Goal: Task Accomplishment & Management: Use online tool/utility

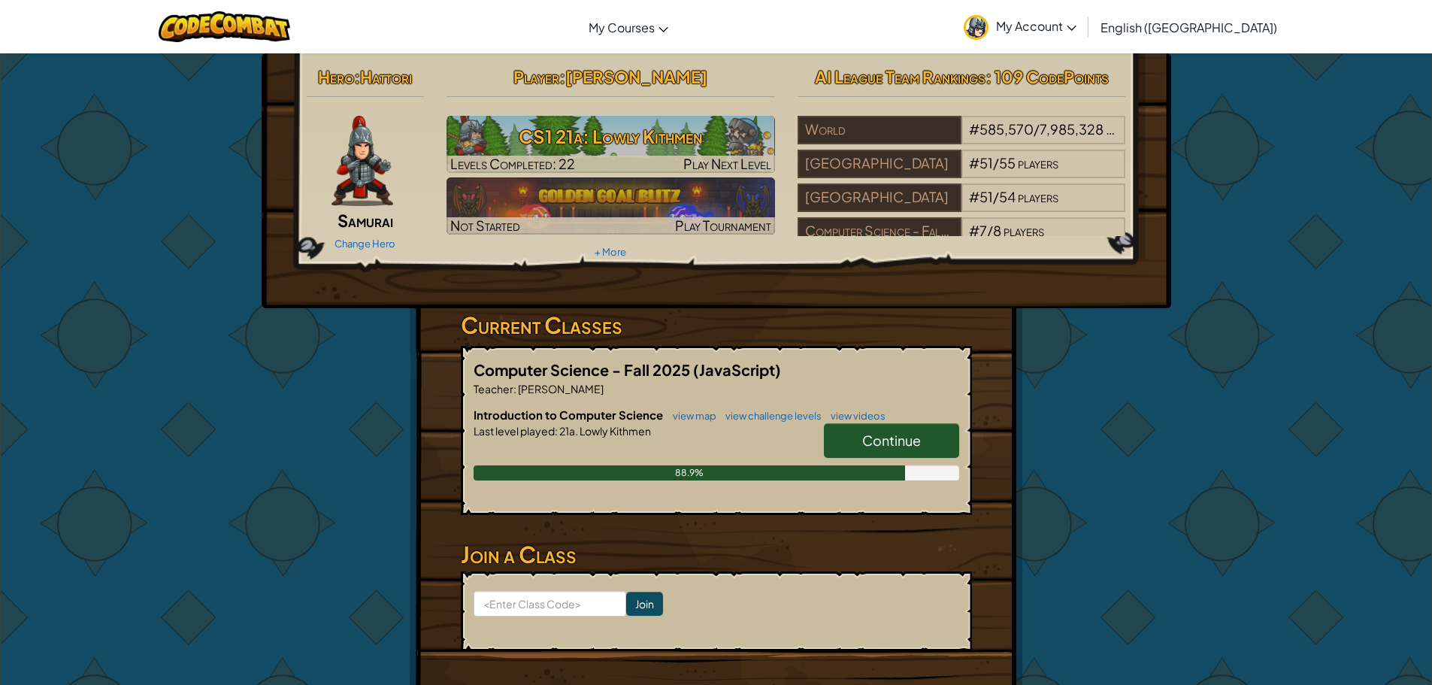
click at [914, 437] on span "Continue" at bounding box center [891, 440] width 59 height 17
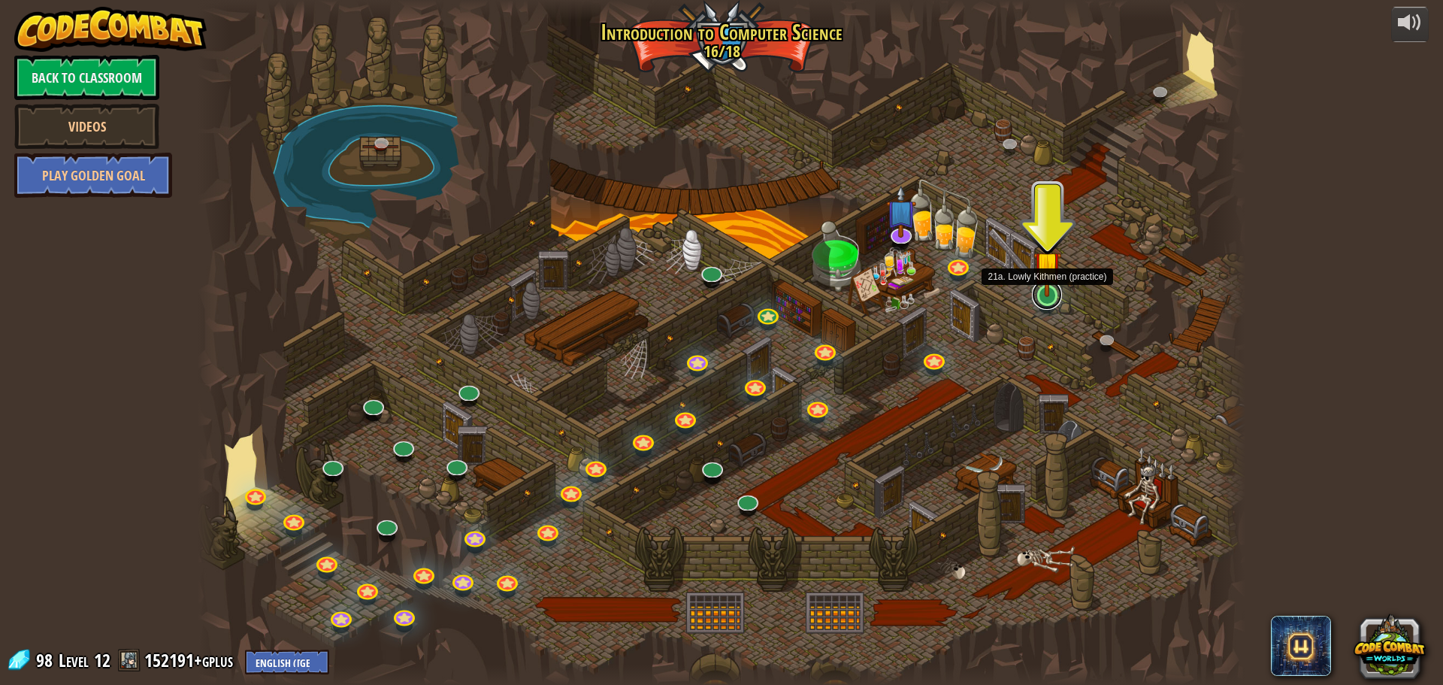
click at [1053, 300] on link at bounding box center [1047, 295] width 30 height 30
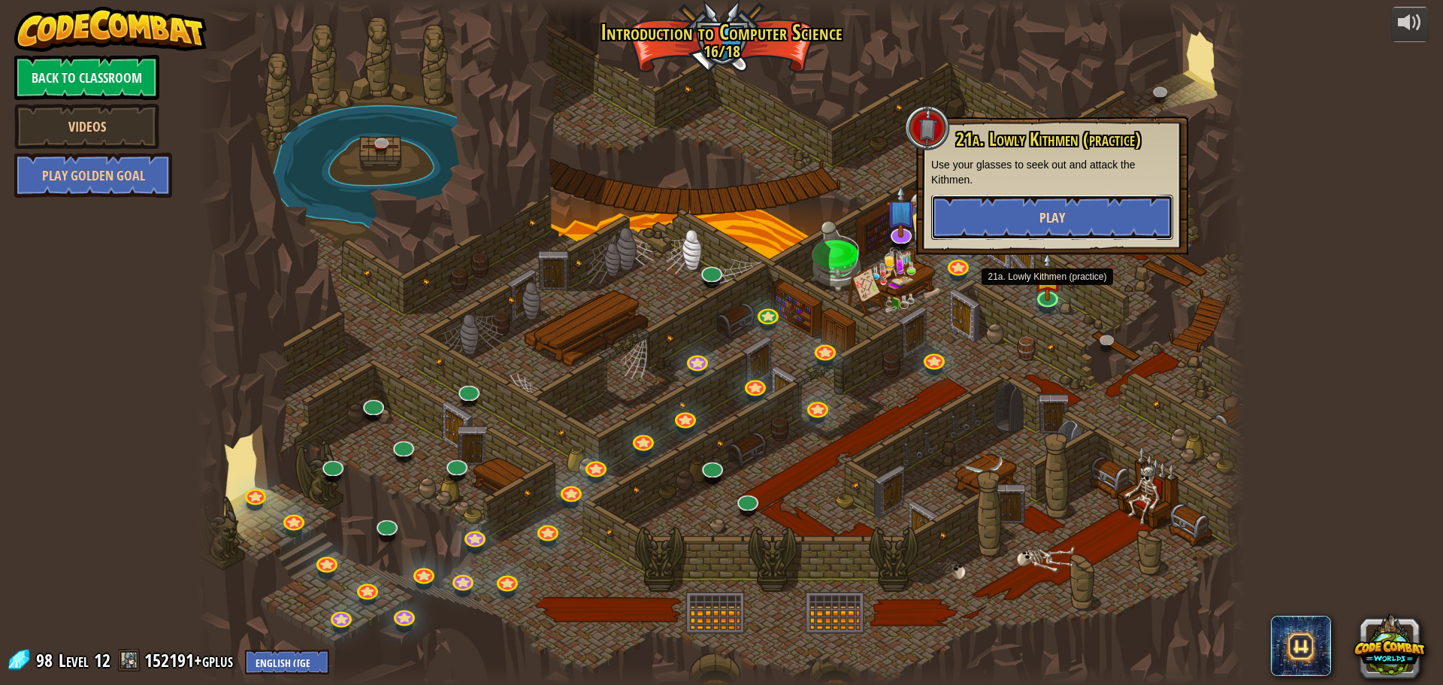
click at [1054, 214] on span "Play" at bounding box center [1053, 217] width 26 height 19
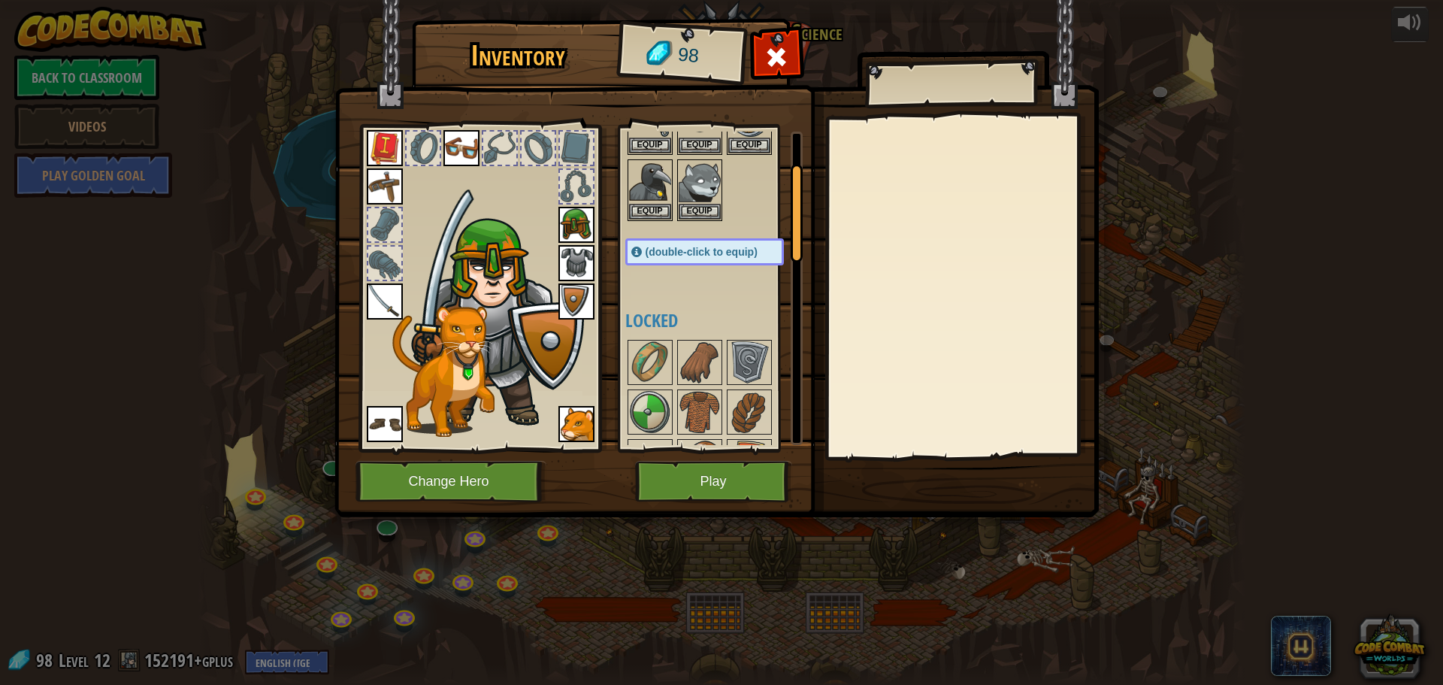
scroll to position [150, 0]
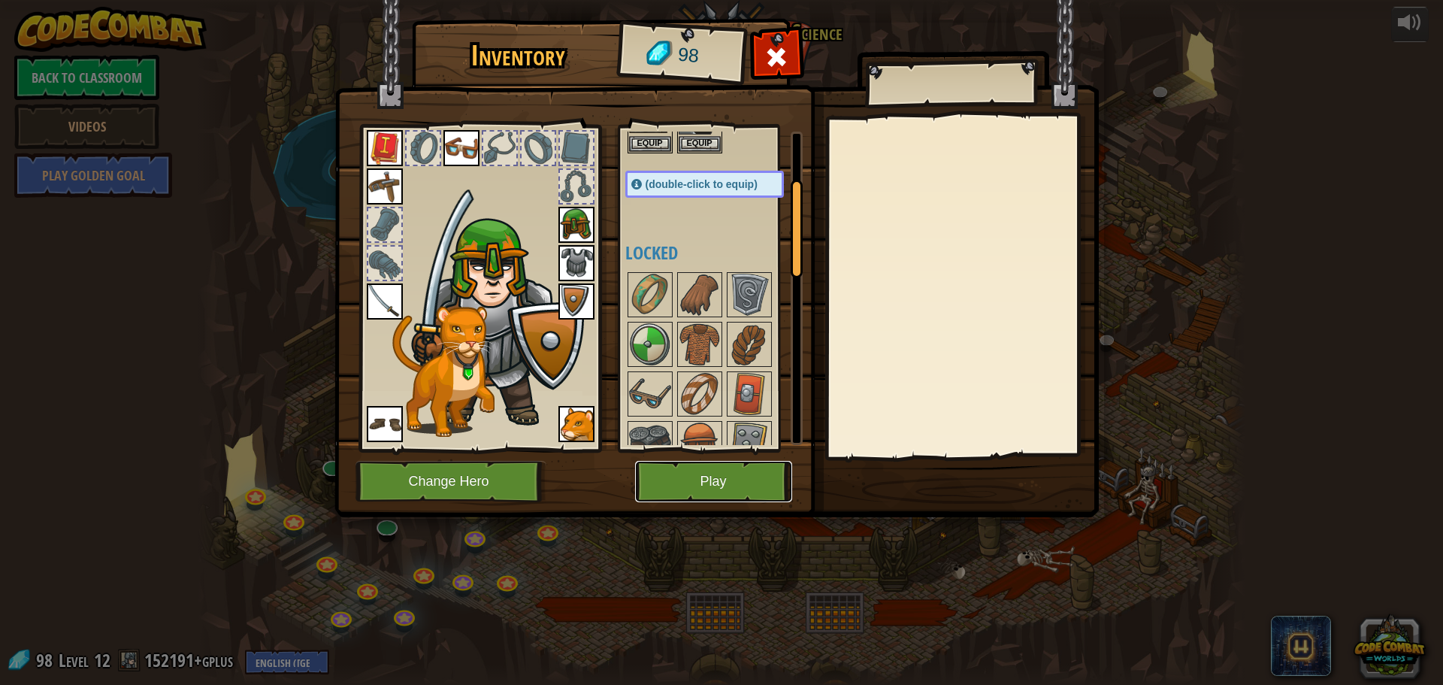
click at [692, 484] on button "Play" at bounding box center [713, 481] width 157 height 41
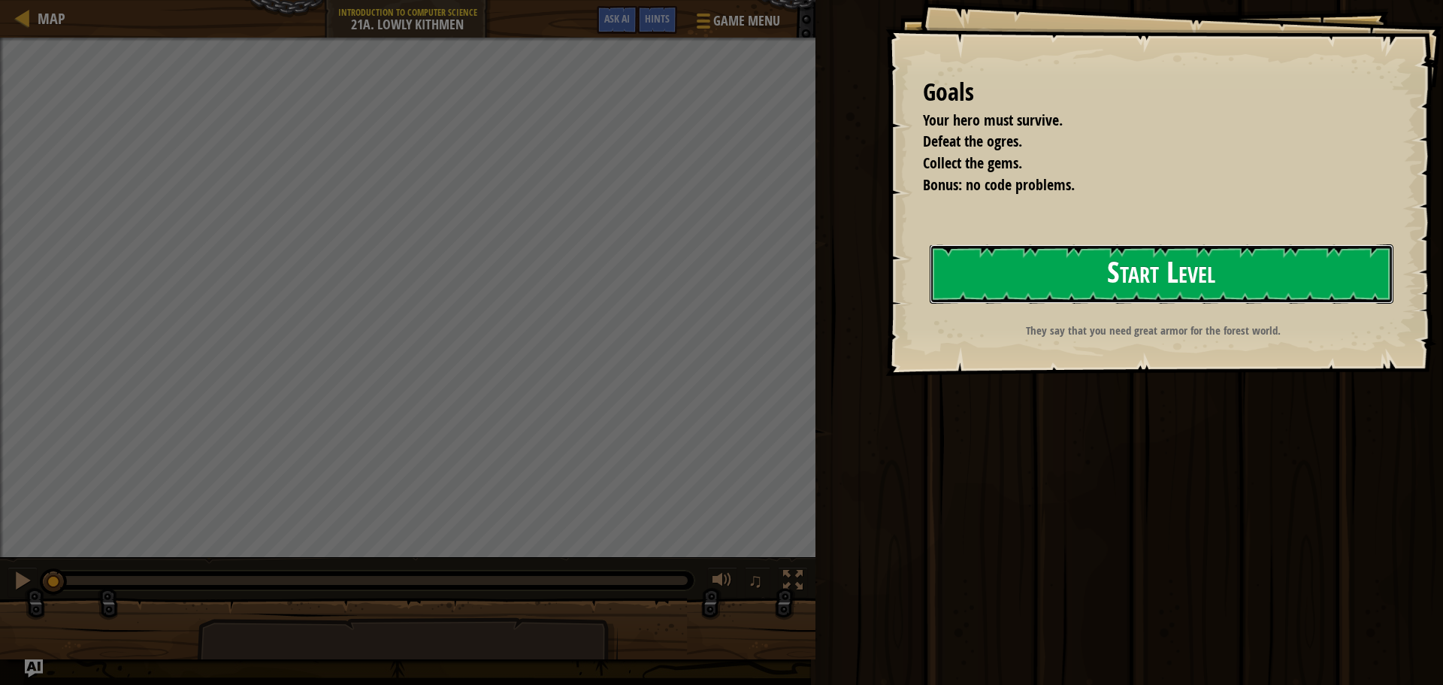
click at [997, 282] on button "Start Level" at bounding box center [1162, 273] width 464 height 59
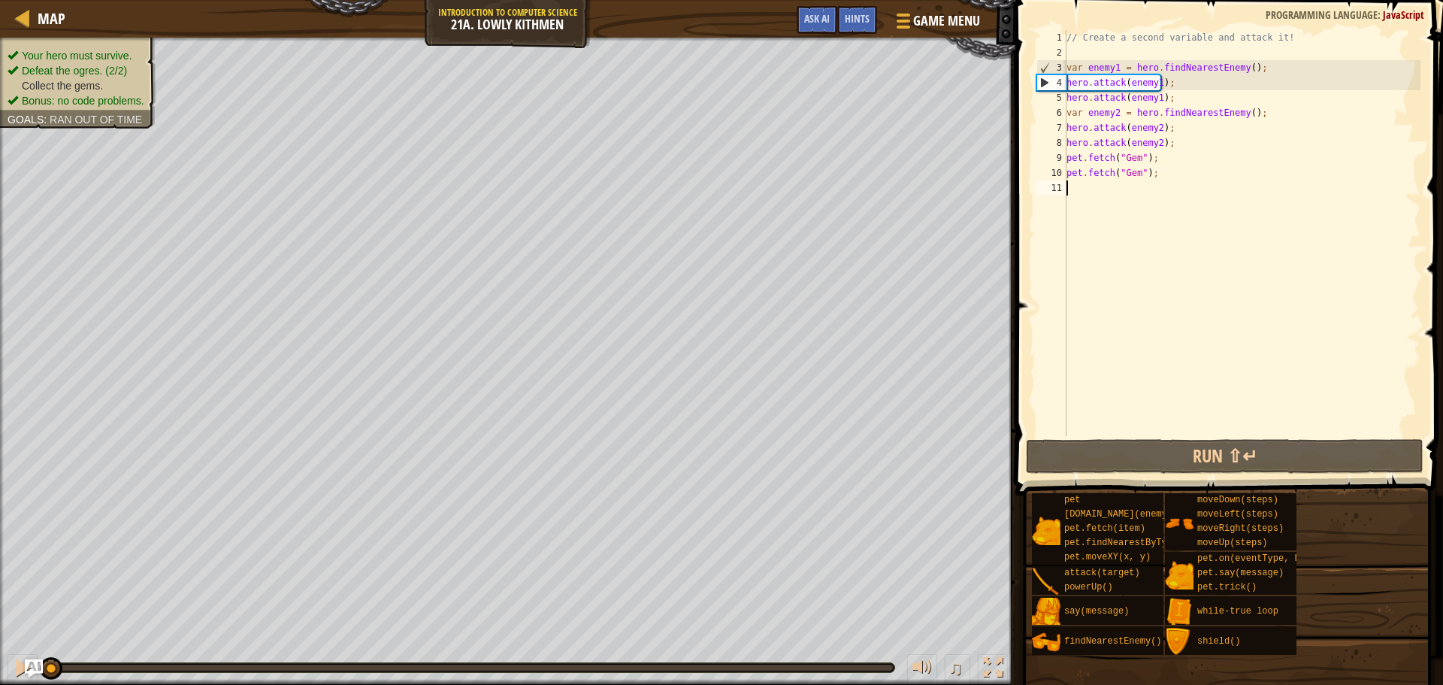
click at [1151, 172] on div "// Create a second variable and attack it! var enemy1 = hero . findNearestEnemy…" at bounding box center [1242, 248] width 357 height 436
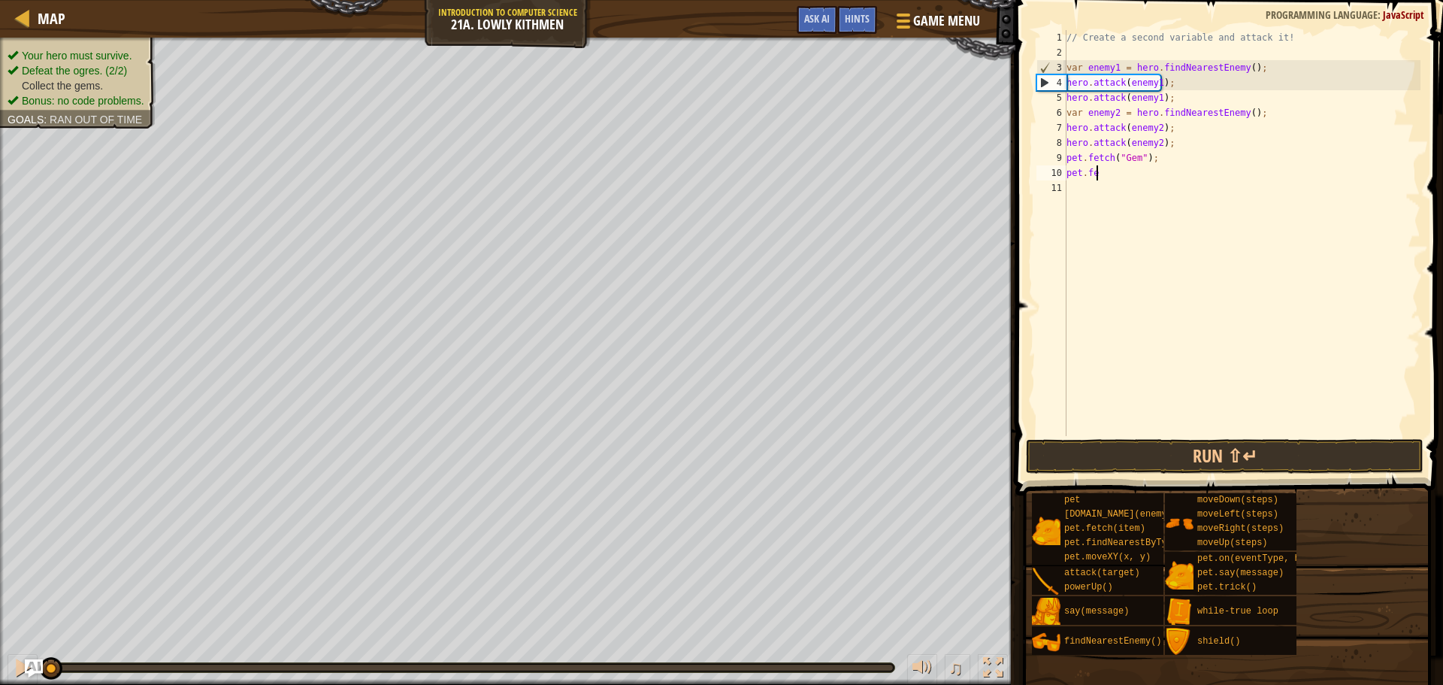
type textarea "p"
click at [1165, 156] on div "// Create a second variable and attack it! var enemy1 = hero . findNearestEnemy…" at bounding box center [1242, 248] width 357 height 436
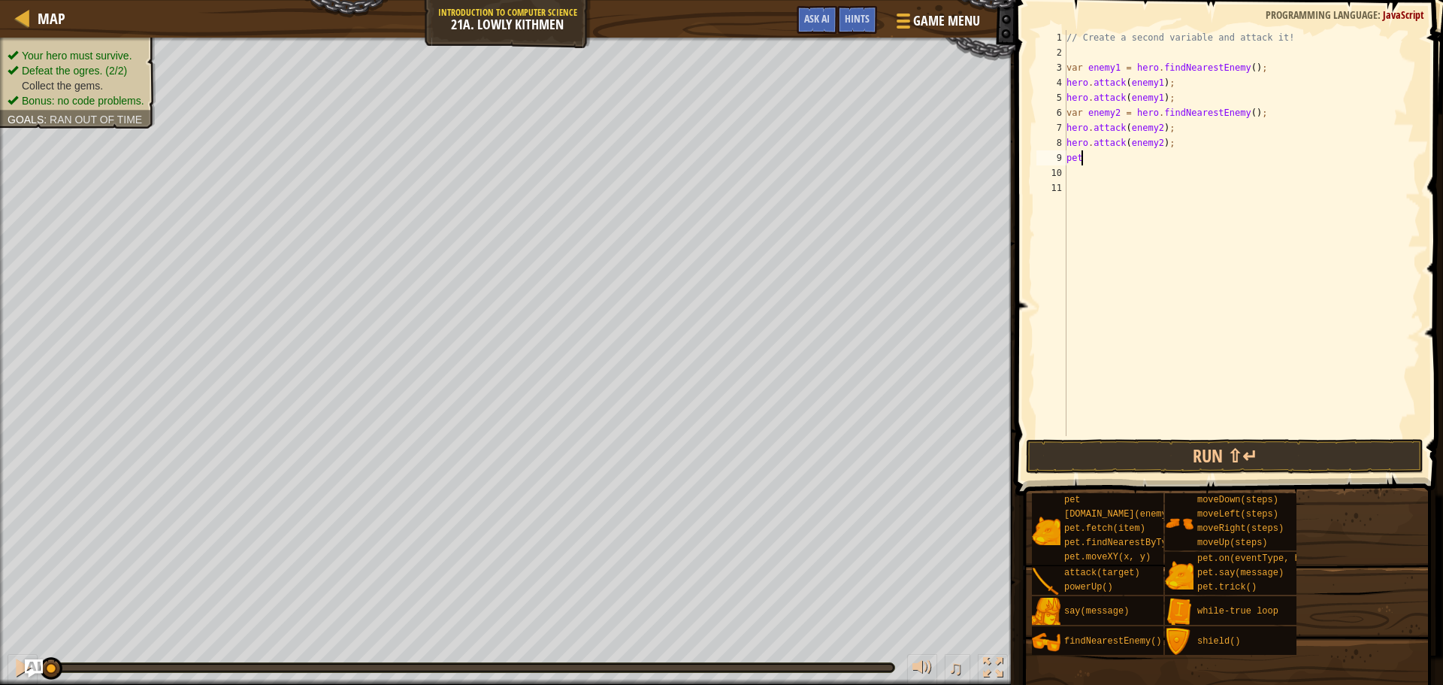
type textarea "p"
type textarea "v"
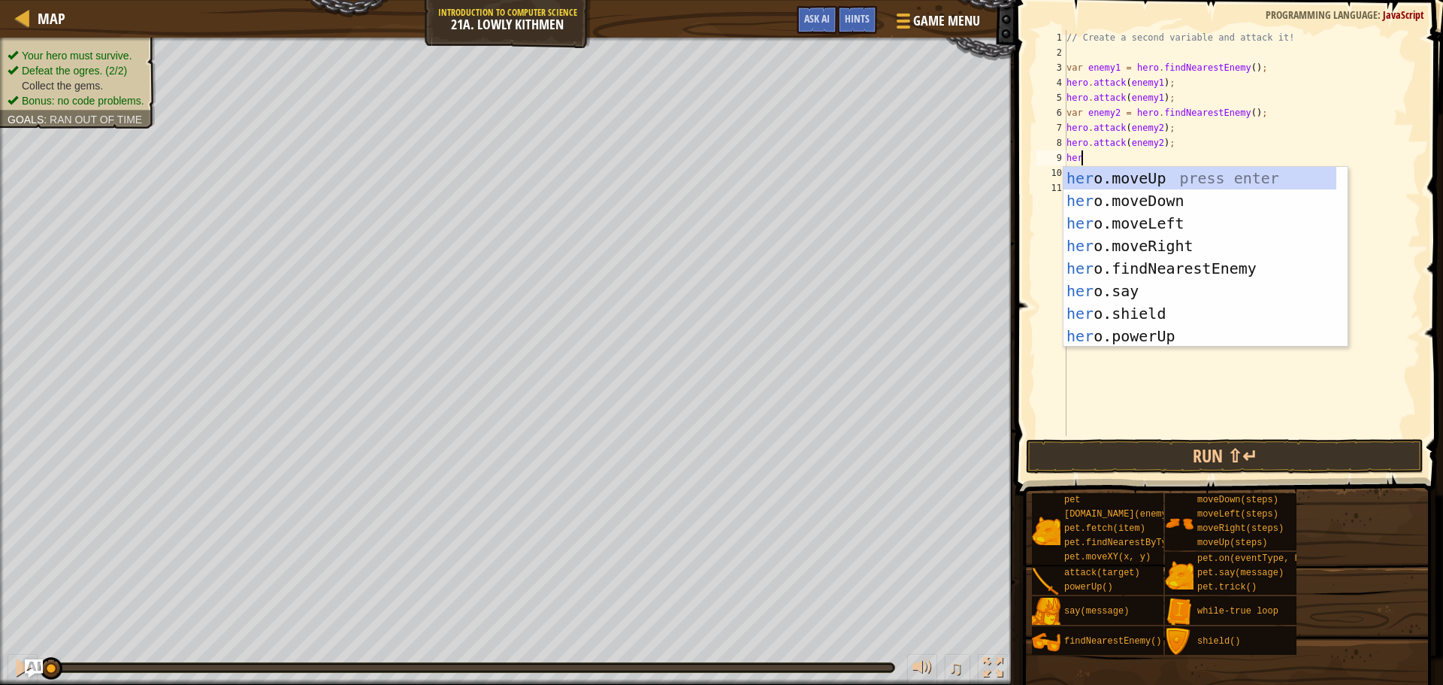
type textarea "hero"
click at [1186, 196] on div "hero .moveUp press enter hero .moveDown press enter hero .moveLeft press enter …" at bounding box center [1200, 280] width 273 height 226
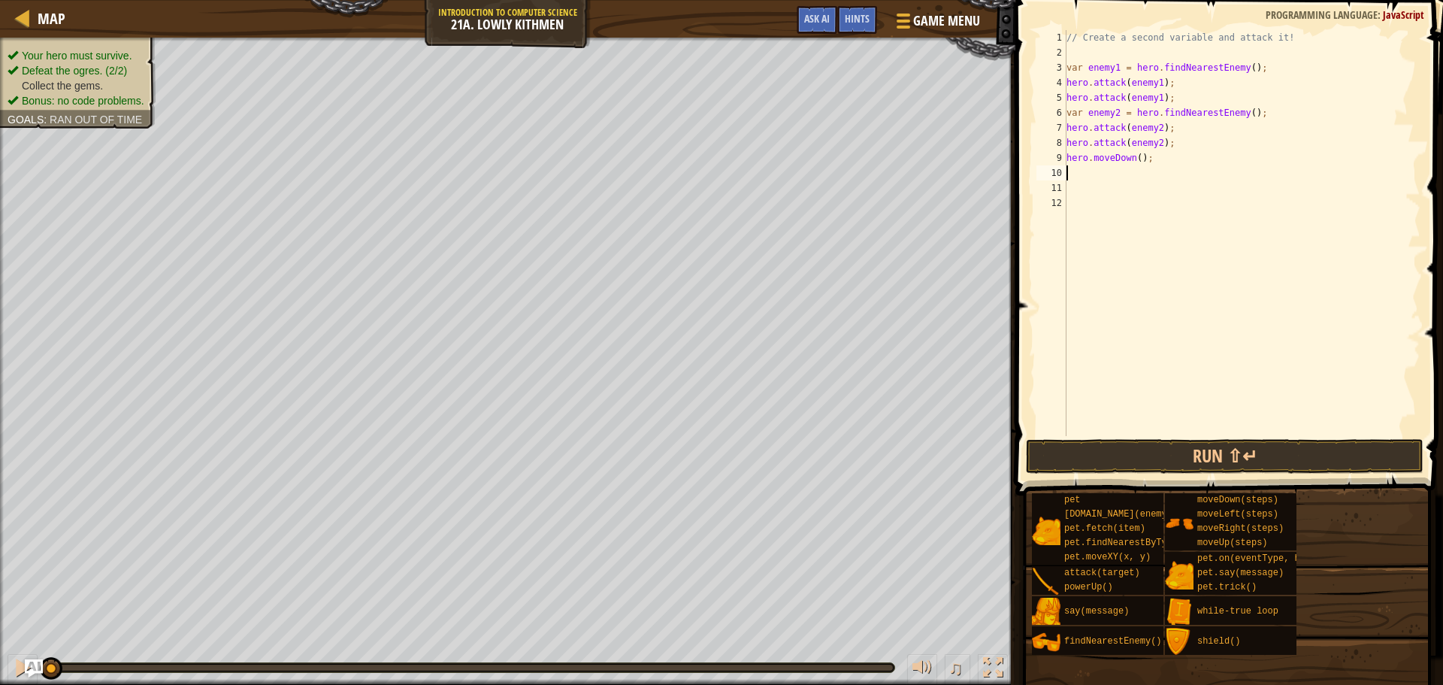
scroll to position [7, 0]
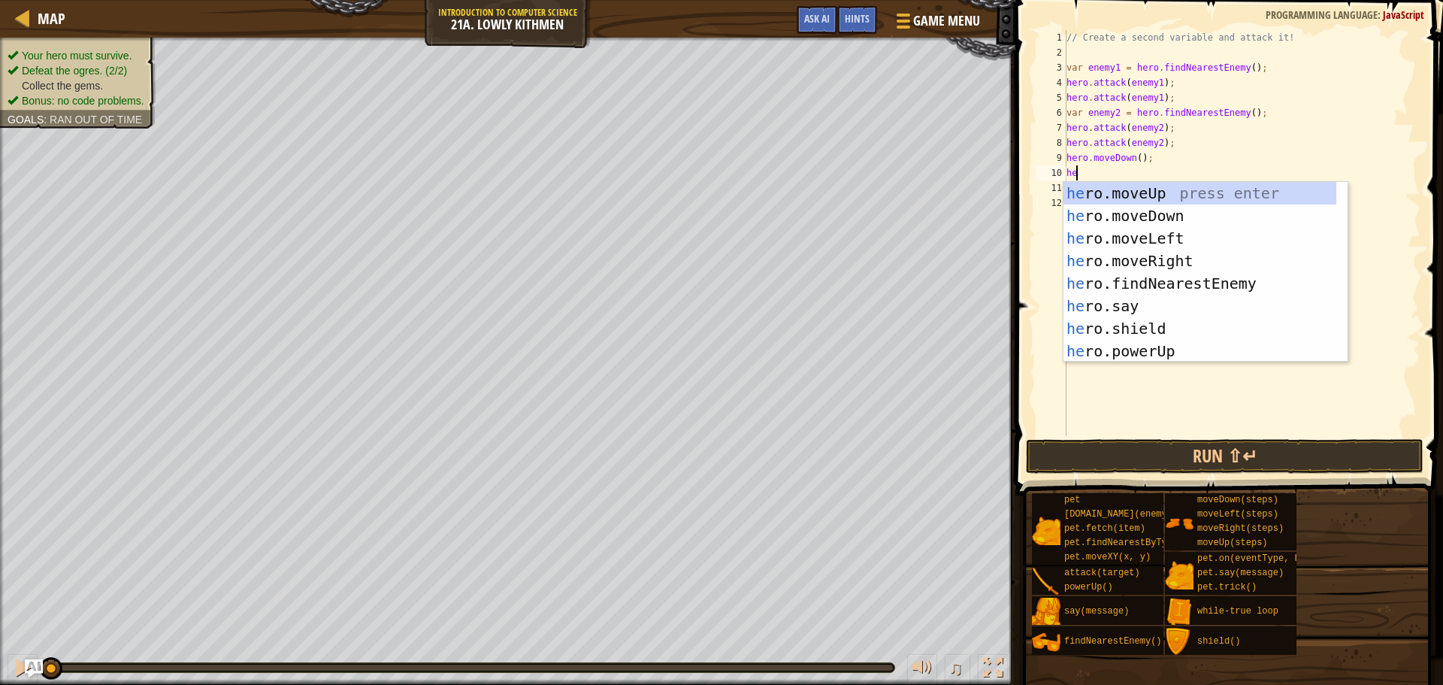
type textarea "her"
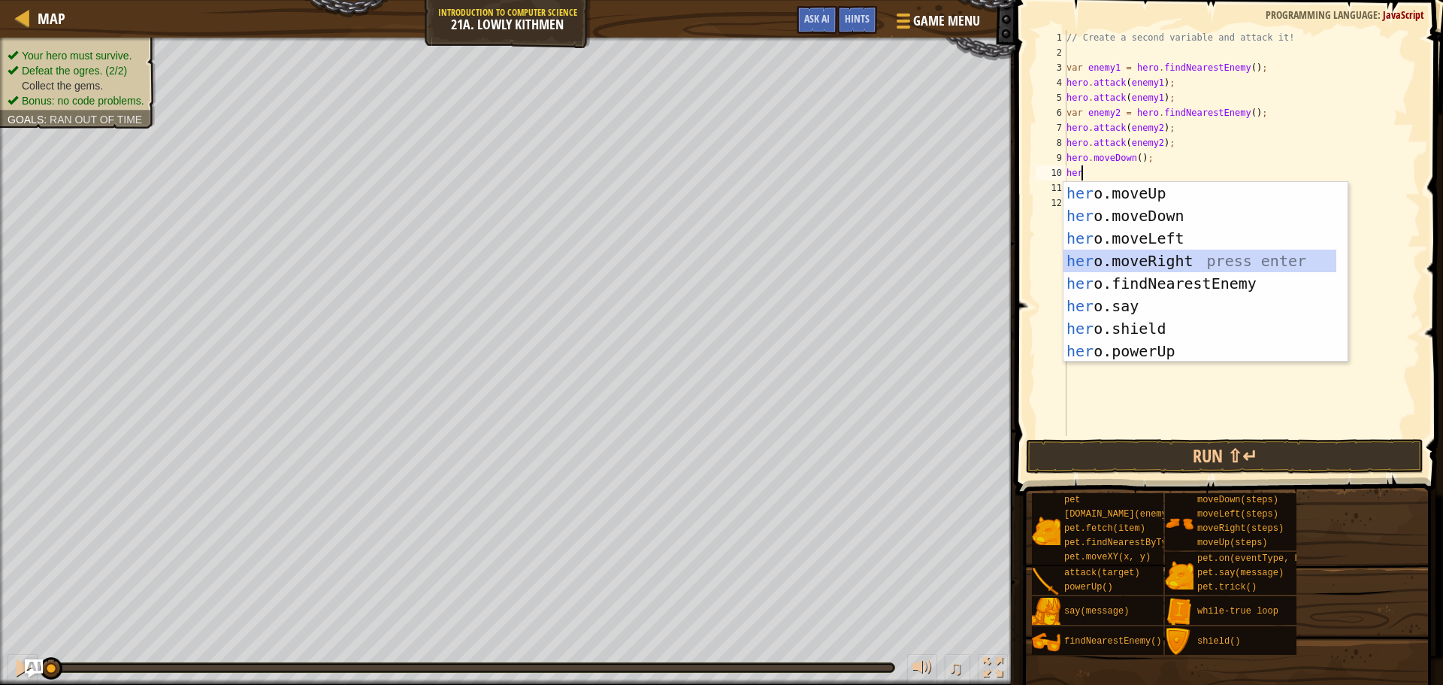
click at [1209, 259] on div "her o.moveUp press enter her o.moveDown press enter her o.moveLeft press enter …" at bounding box center [1200, 295] width 273 height 226
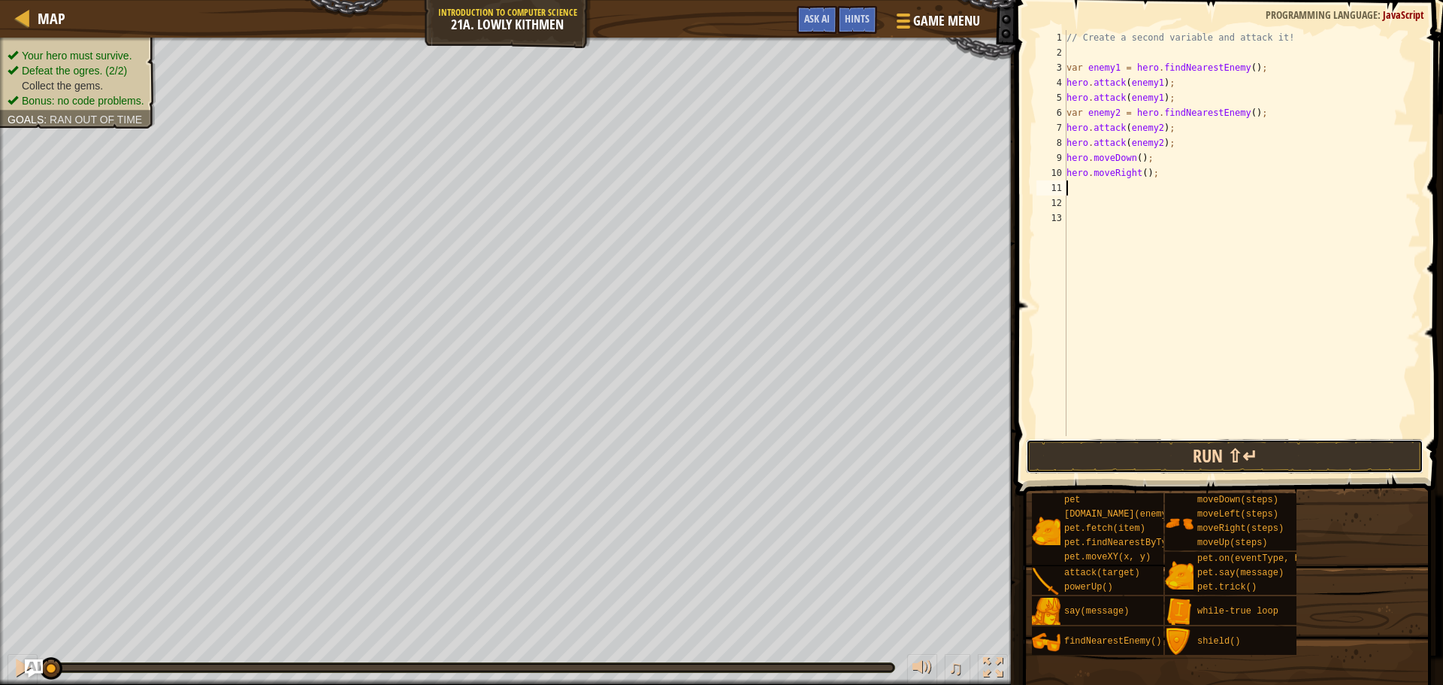
click at [1206, 453] on button "Run ⇧↵" at bounding box center [1225, 456] width 398 height 35
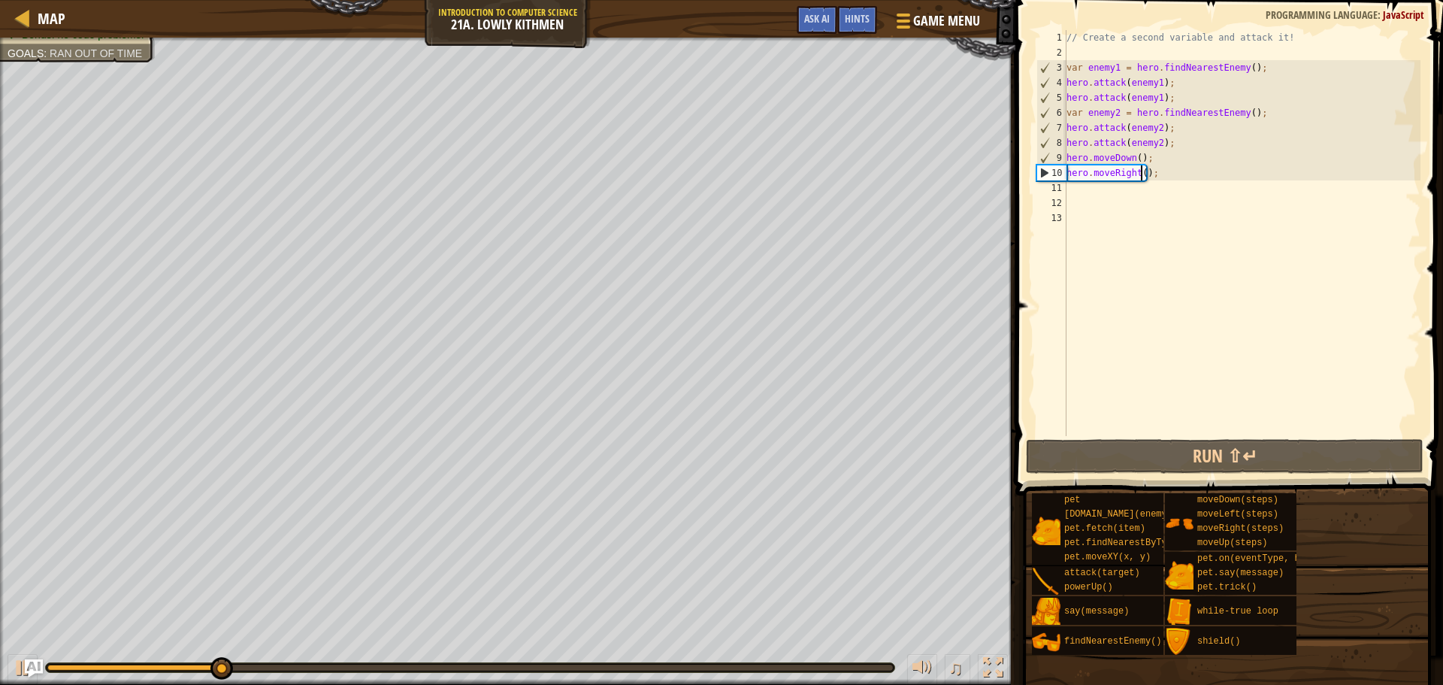
click at [1141, 171] on div "// Create a second variable and attack it! var enemy1 = hero . findNearestEnemy…" at bounding box center [1242, 248] width 357 height 436
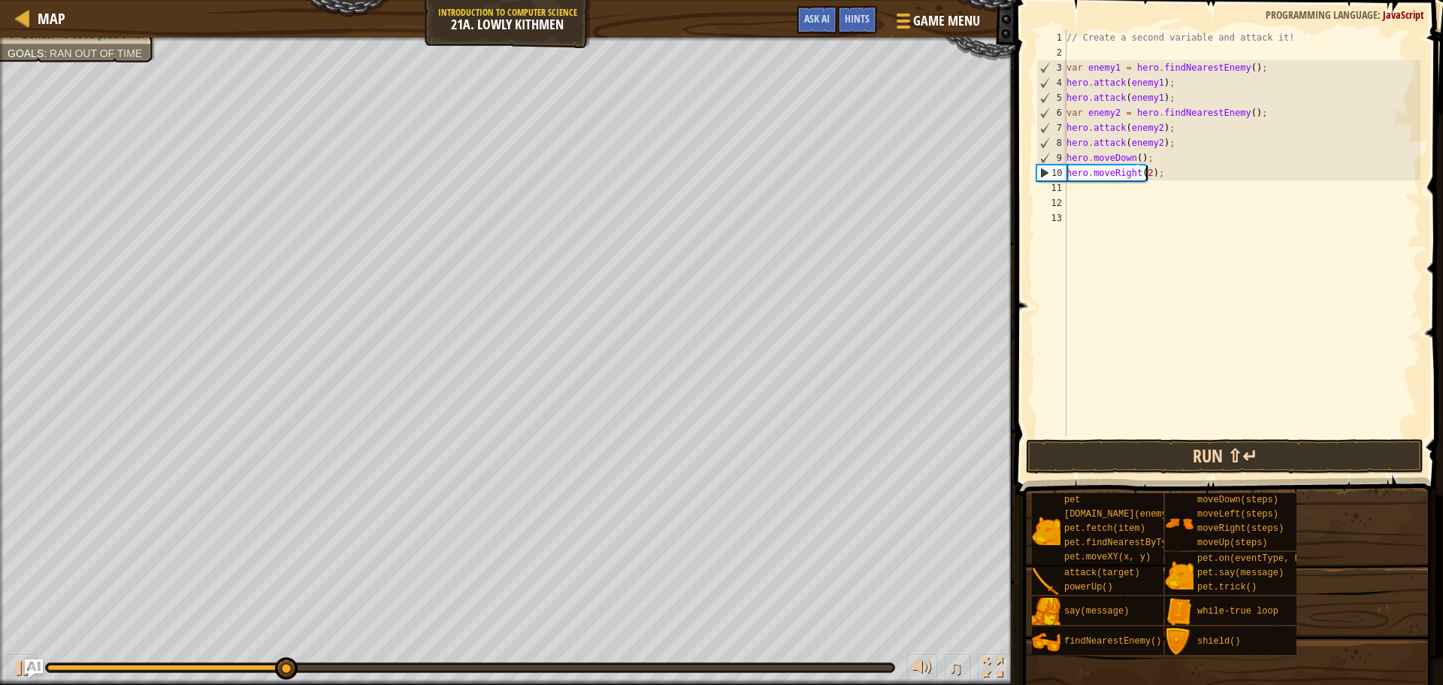
type textarea "hero.moveRight(2);"
click at [1202, 461] on button "Run ⇧↵" at bounding box center [1225, 456] width 398 height 35
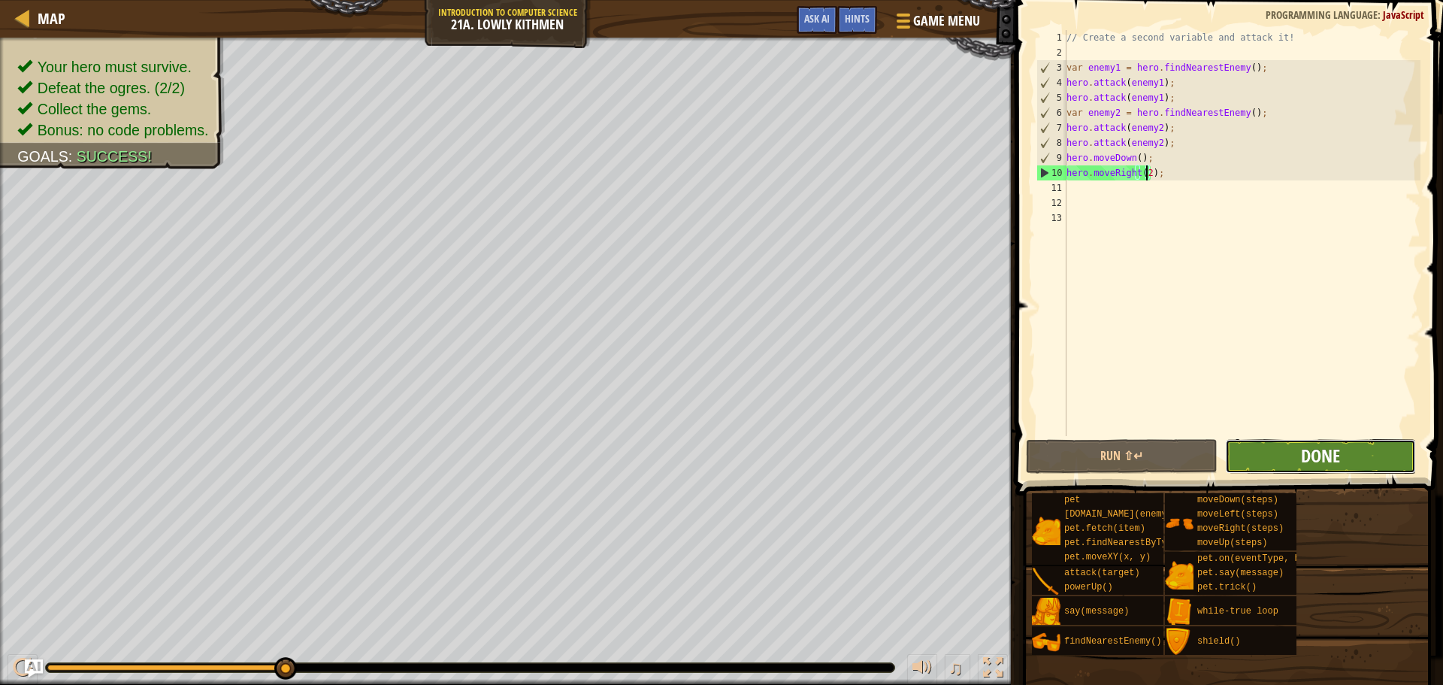
click at [1330, 465] on span "Done" at bounding box center [1320, 456] width 39 height 24
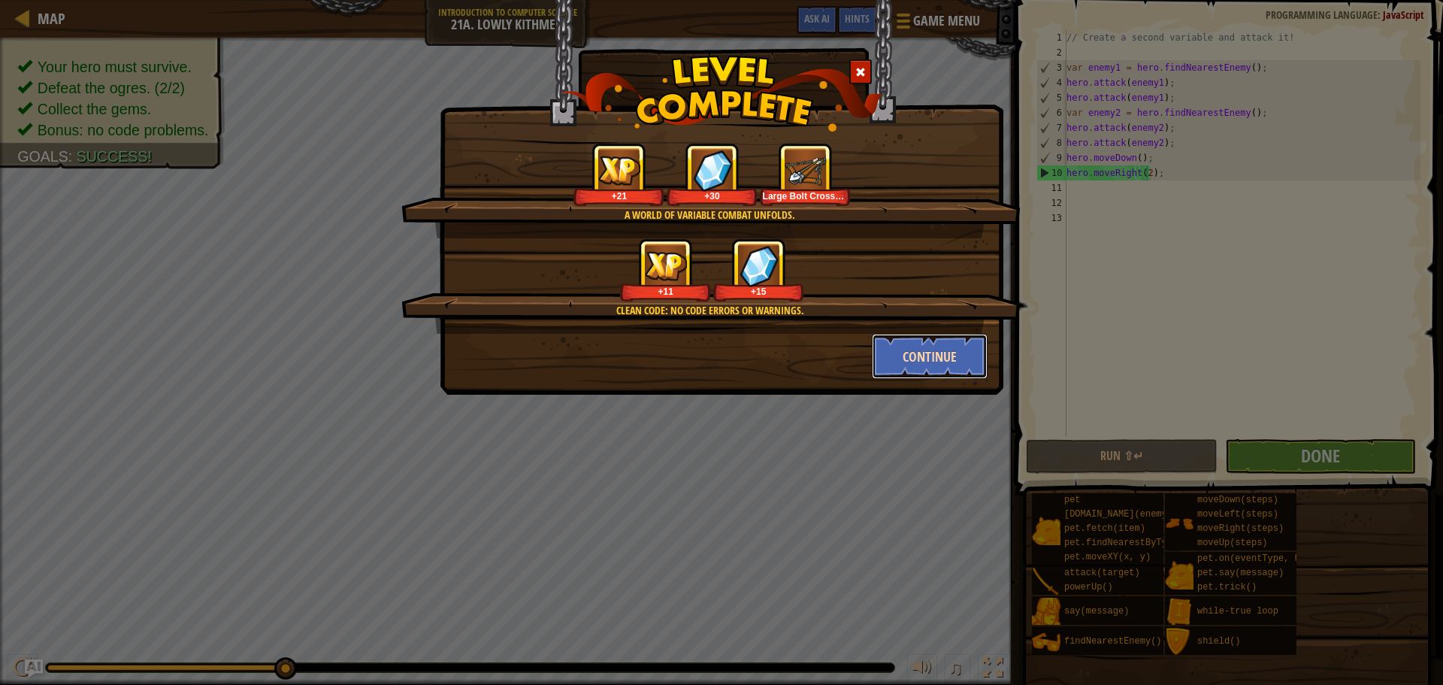
click at [932, 351] on button "Continue" at bounding box center [930, 356] width 117 height 45
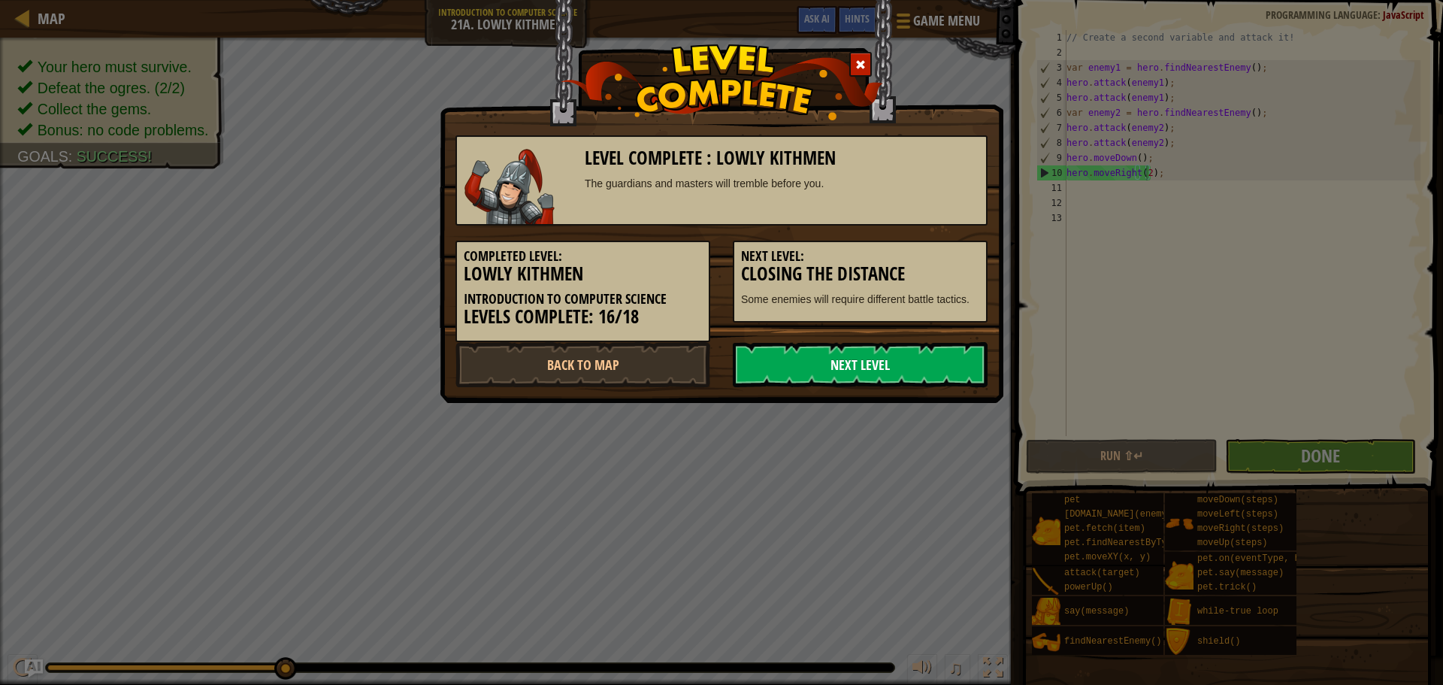
click at [866, 375] on link "Next Level" at bounding box center [860, 364] width 255 height 45
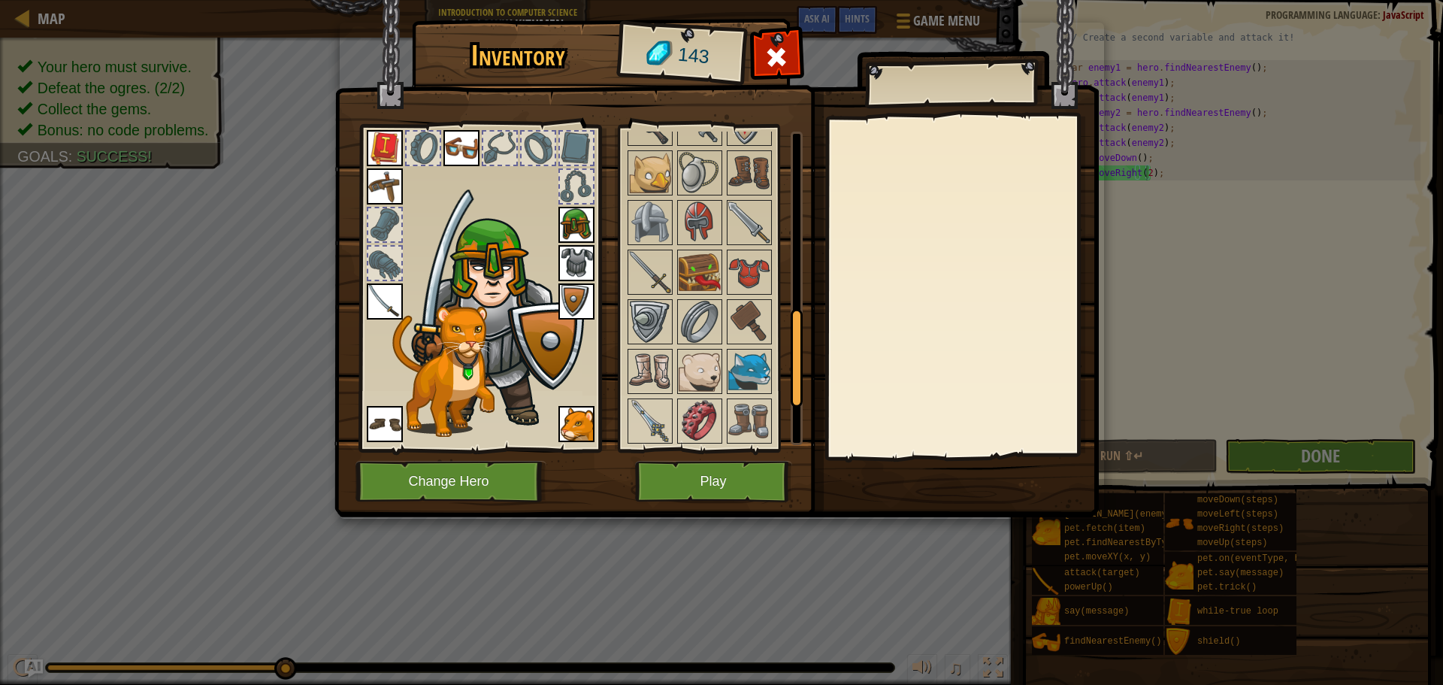
scroll to position [720, 0]
click at [731, 483] on button "Play" at bounding box center [713, 481] width 157 height 41
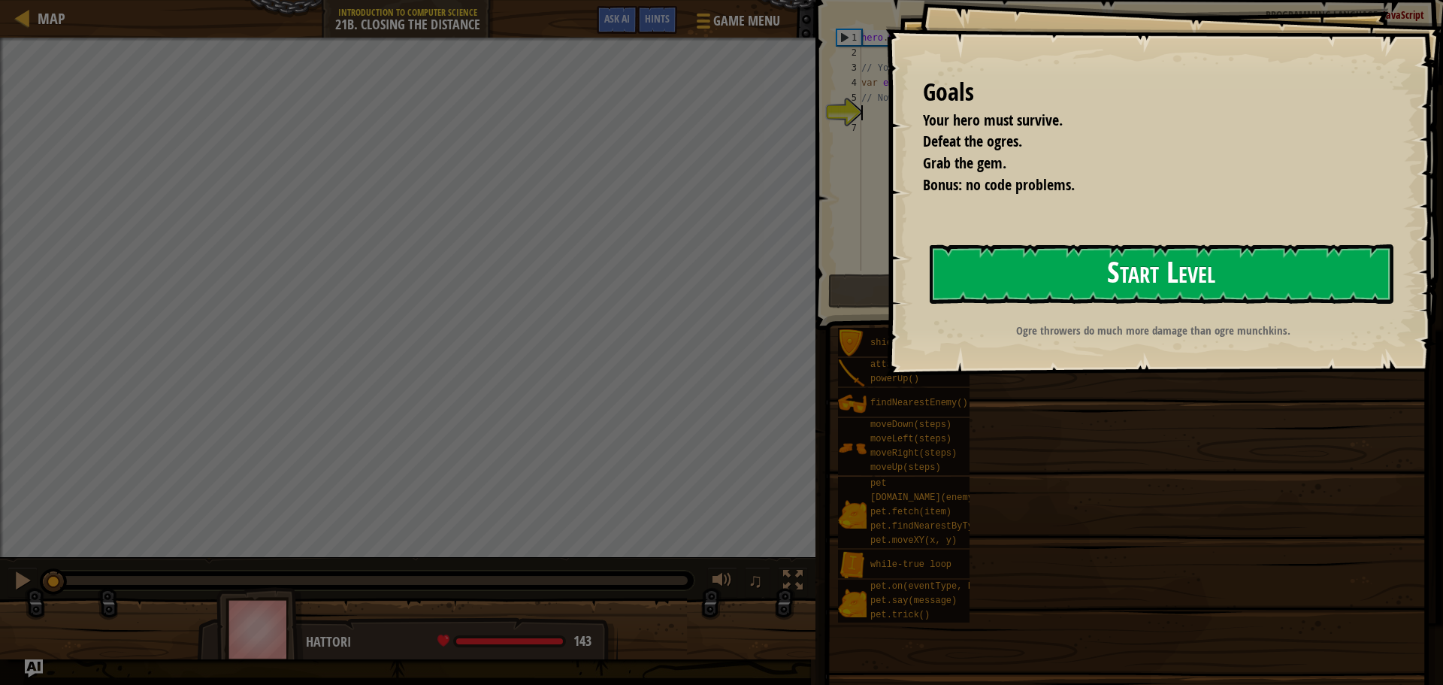
click at [1164, 274] on button "Start Level" at bounding box center [1162, 273] width 464 height 59
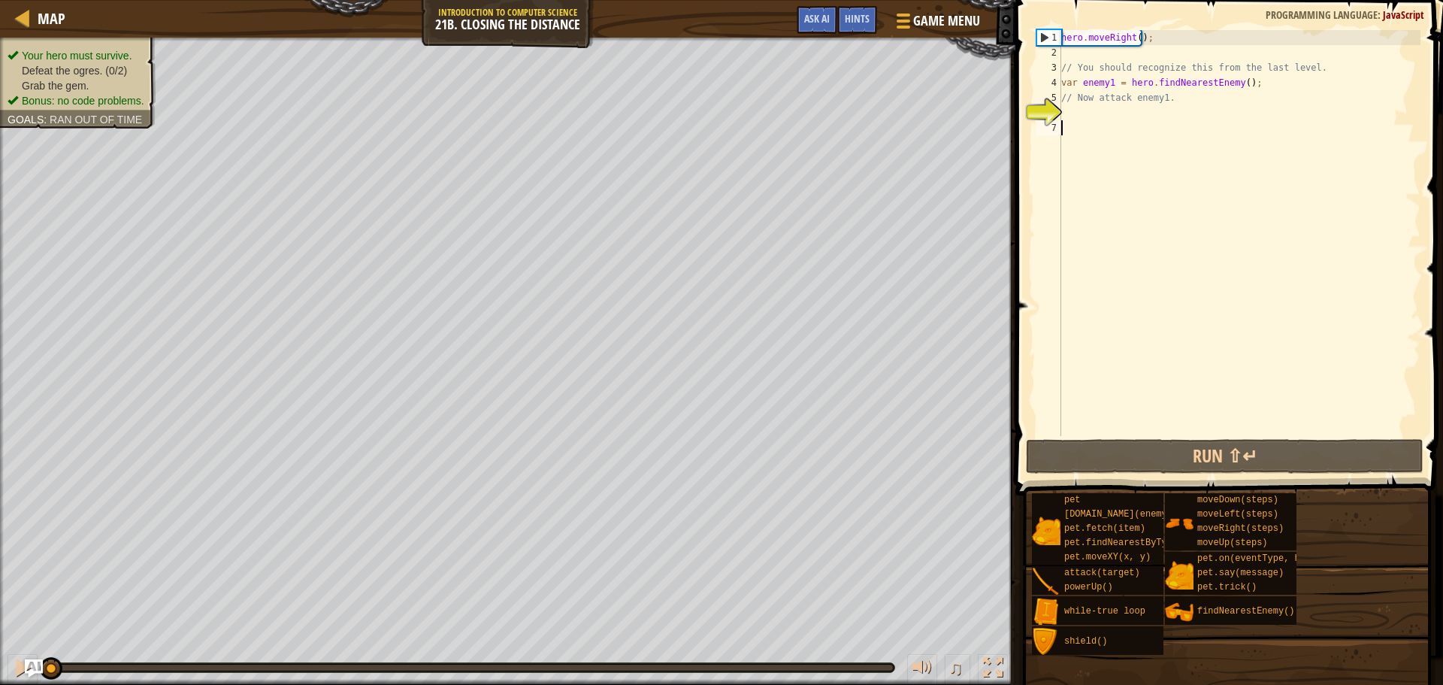
click at [1113, 121] on div "hero . moveRight ( ) ; // You should recognize this from the last level. var en…" at bounding box center [1240, 248] width 362 height 436
click at [1117, 114] on div "hero . moveRight ( ) ; // You should recognize this from the last level. var en…" at bounding box center [1240, 248] width 362 height 436
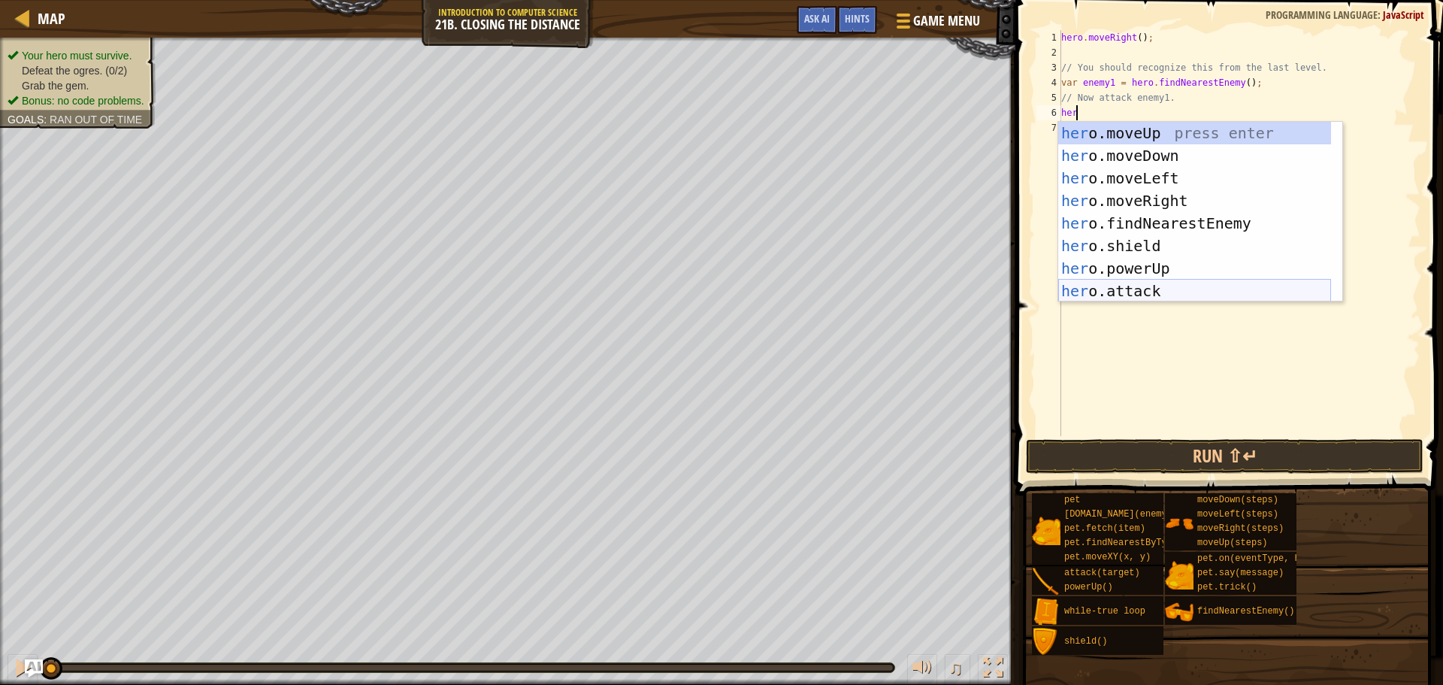
click at [1167, 295] on div "her o.moveUp press enter her o.moveDown press enter her o.moveLeft press enter …" at bounding box center [1195, 235] width 273 height 226
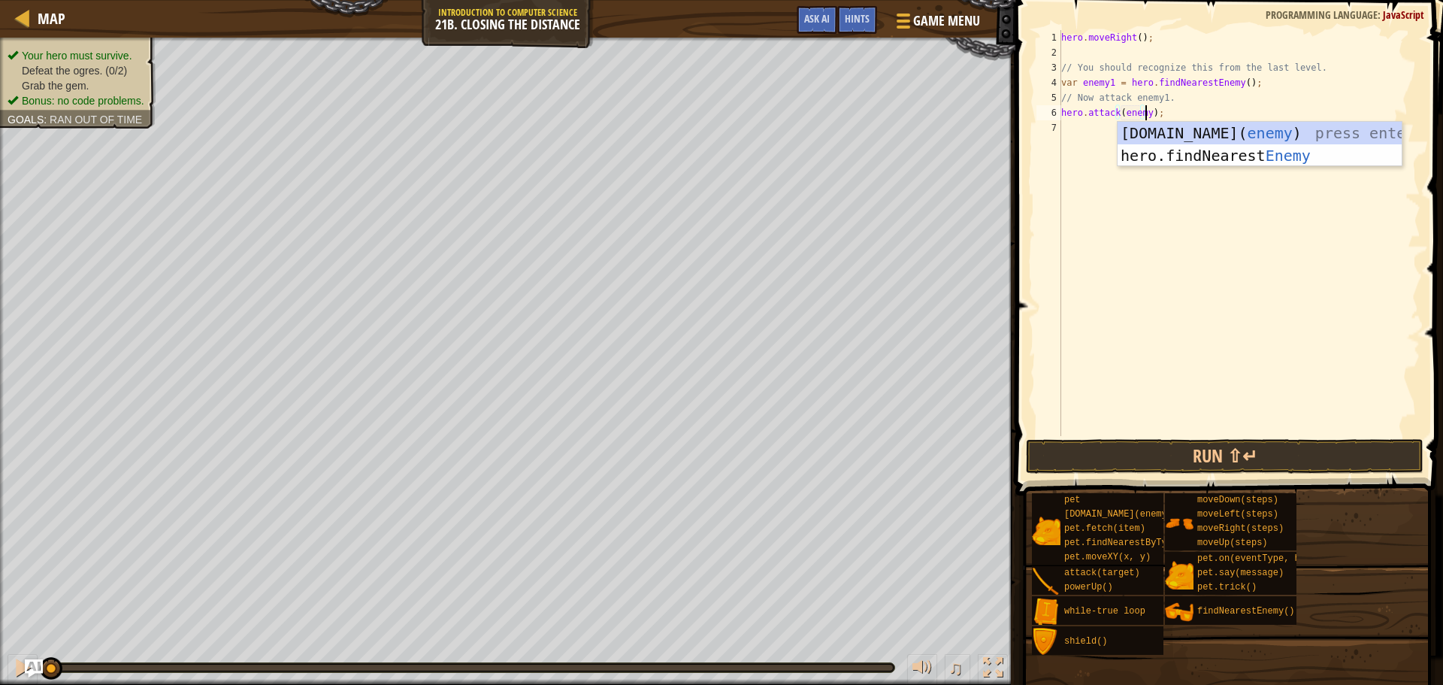
scroll to position [7, 7]
type textarea "hero.attack(enemy1);"
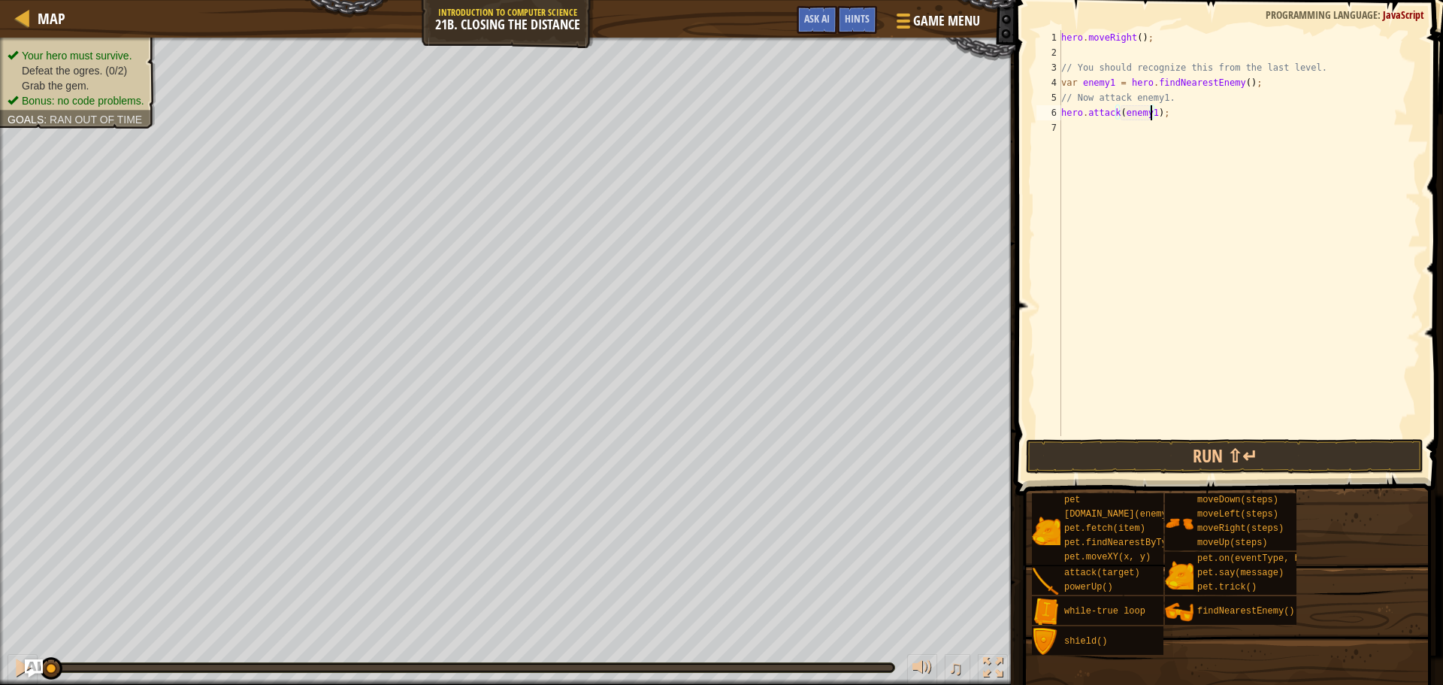
click at [1156, 125] on div "hero . moveRight ( ) ; // You should recognize this from the last level. var en…" at bounding box center [1240, 248] width 362 height 436
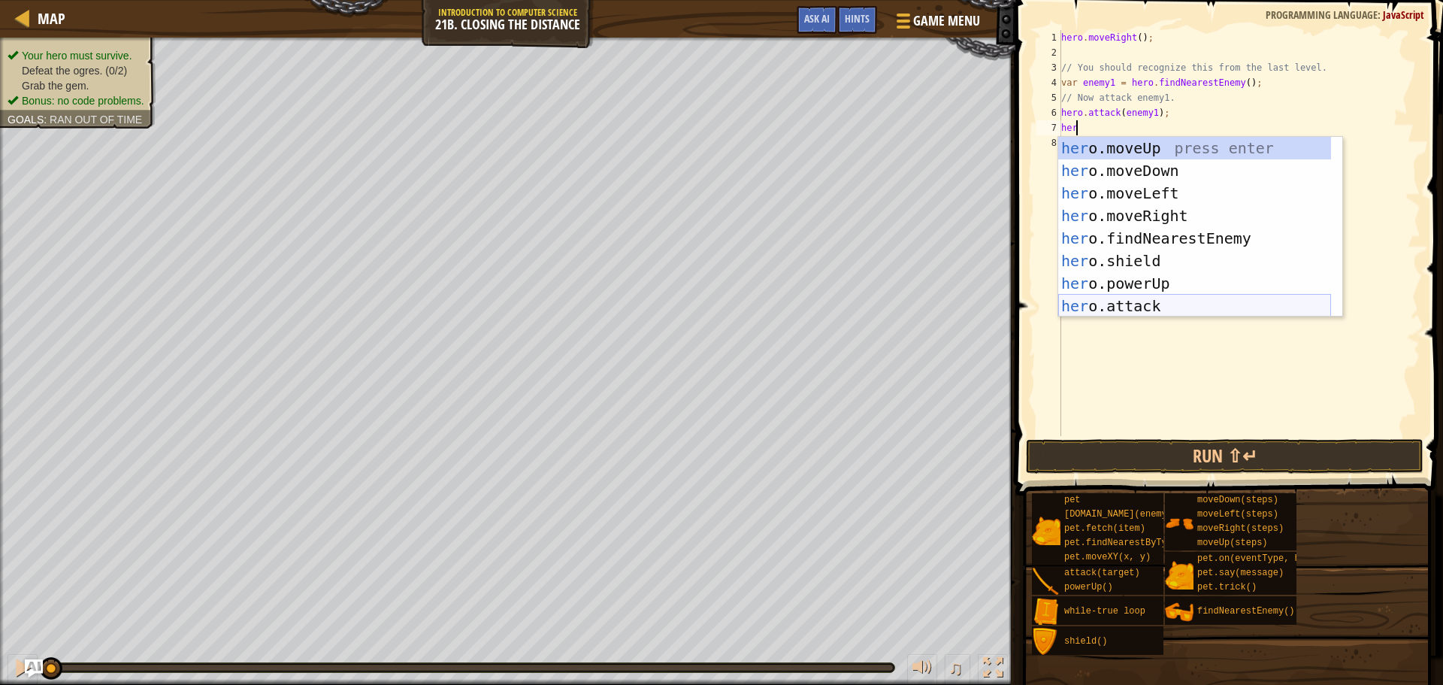
click at [1146, 301] on div "her o.moveUp press enter her o.moveDown press enter her o.moveLeft press enter …" at bounding box center [1195, 250] width 273 height 226
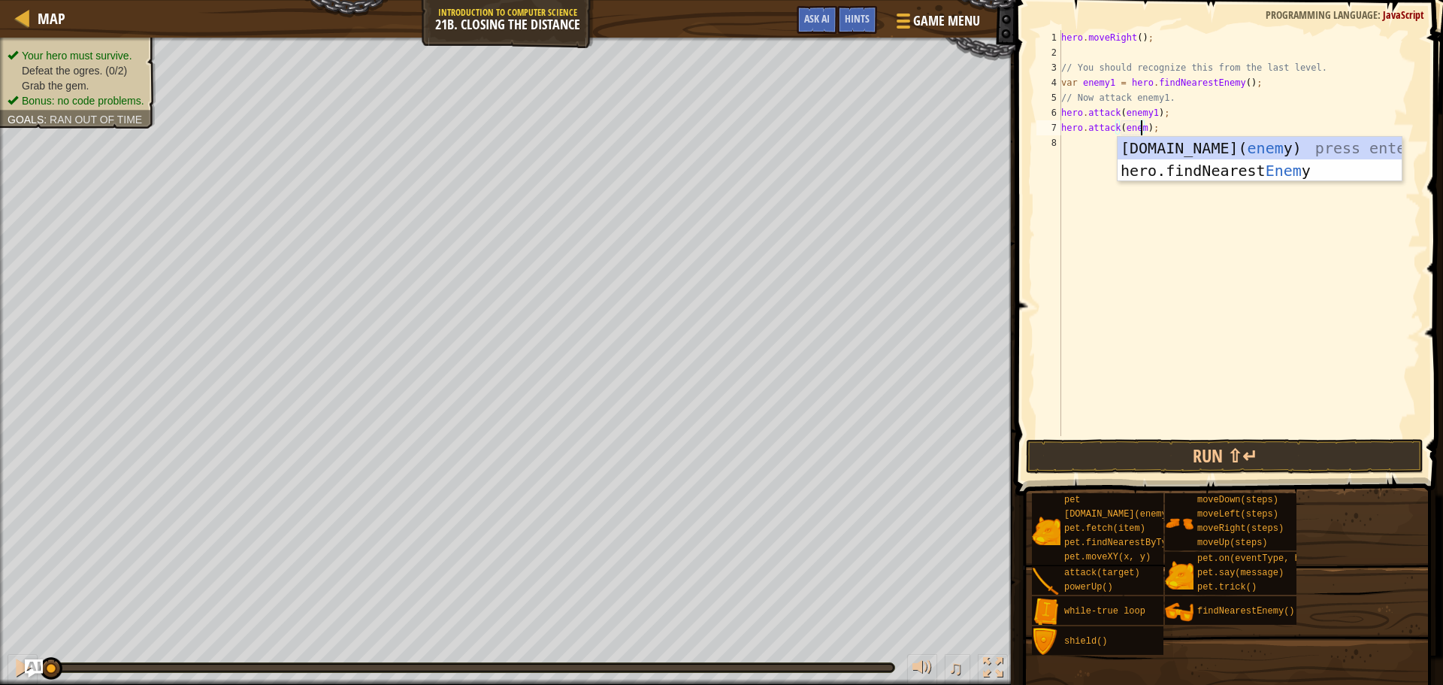
scroll to position [7, 7]
type textarea "hero.attack(enemy1);"
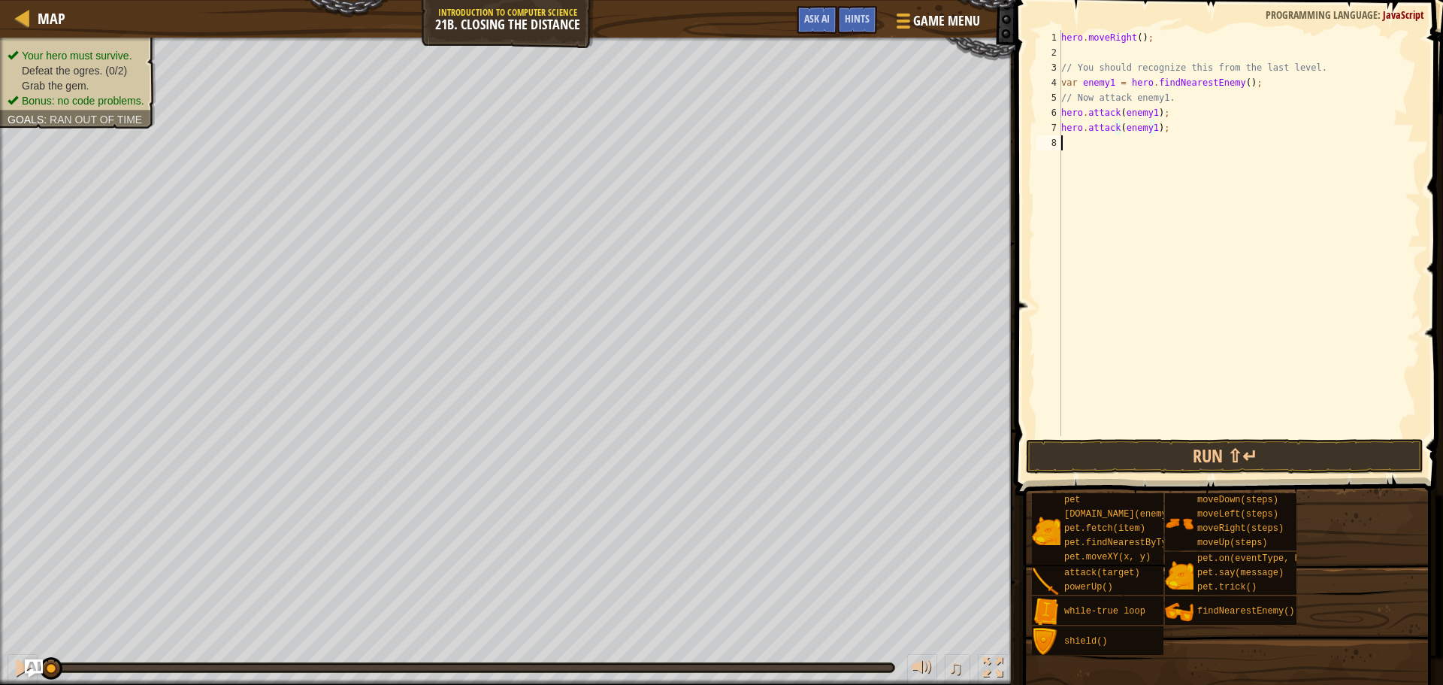
click at [1121, 145] on div "hero . moveRight ( ) ; // You should recognize this from the last level. var en…" at bounding box center [1240, 248] width 362 height 436
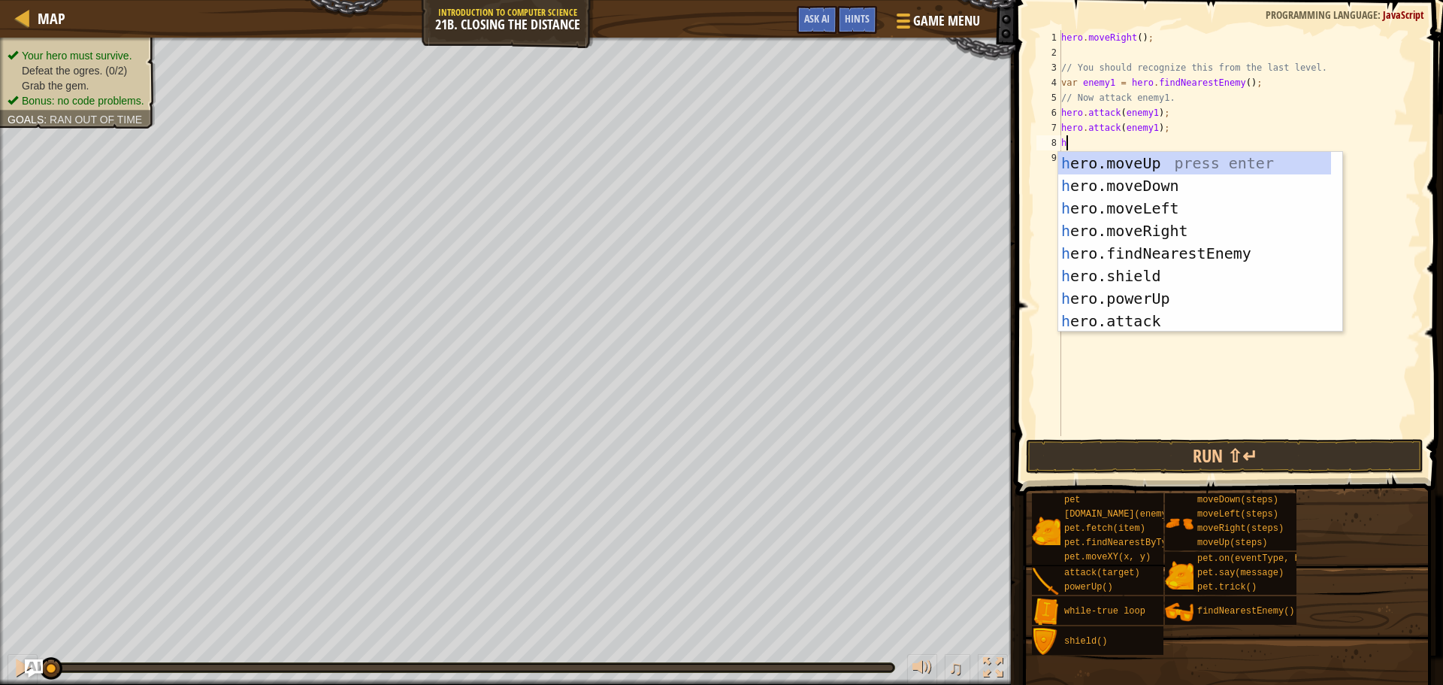
type textarea "her"
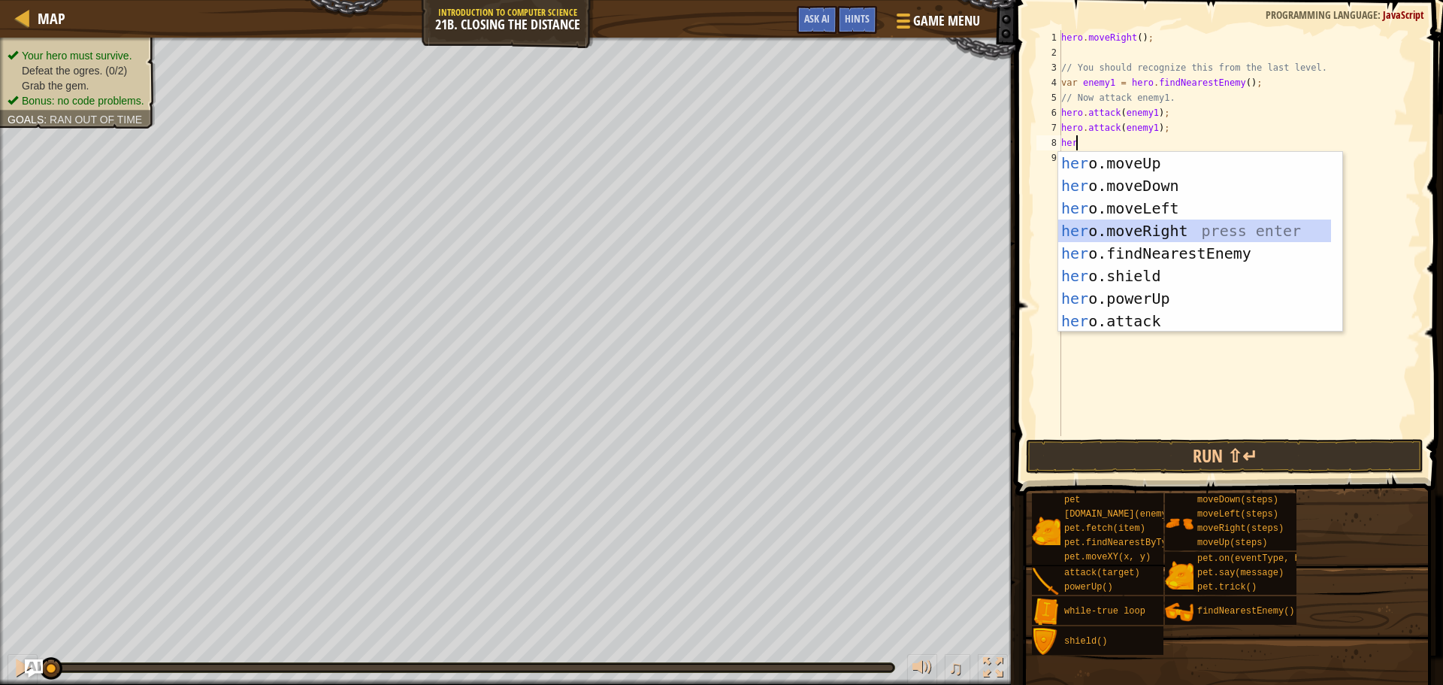
click at [1166, 223] on div "her o.moveUp press enter her o.moveDown press enter her o.moveLeft press enter …" at bounding box center [1195, 265] width 273 height 226
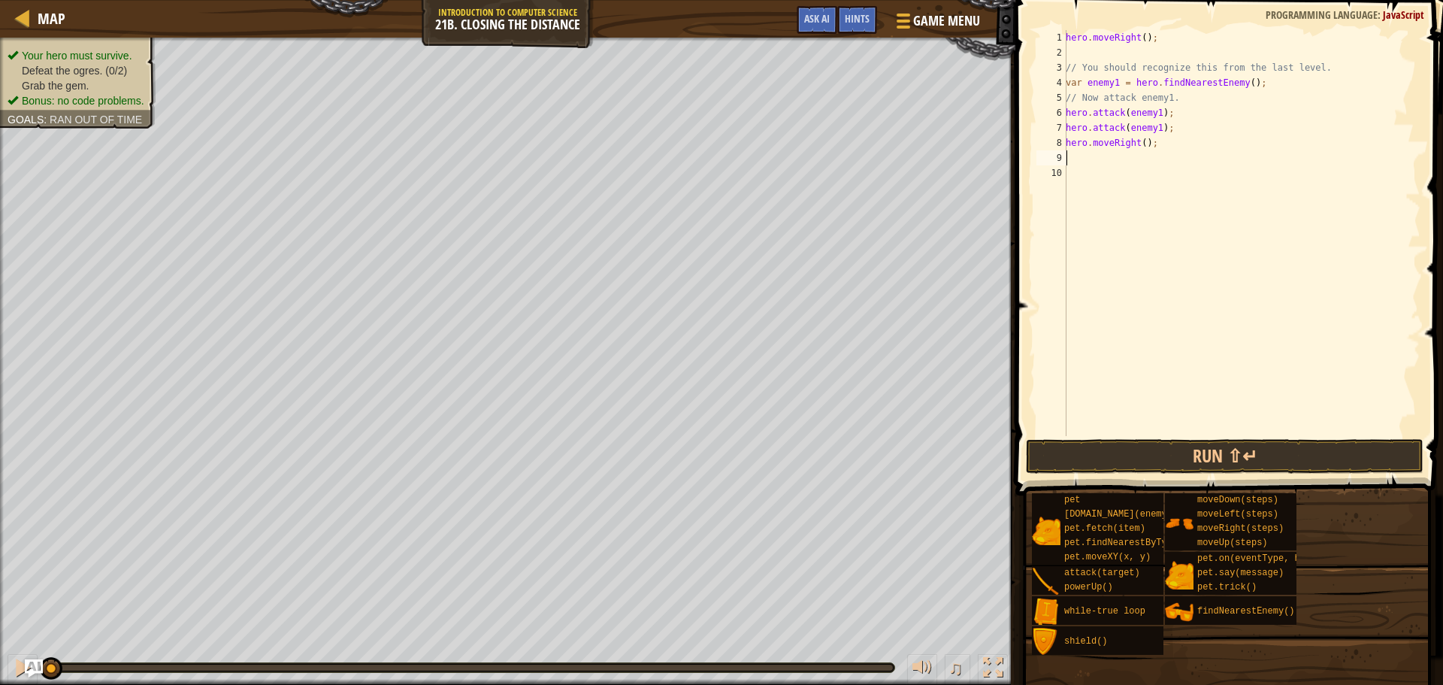
click at [1139, 143] on div "hero . moveRight ( ) ; // You should recognize this from the last level. var en…" at bounding box center [1242, 248] width 358 height 436
type textarea "hero.moveRight(2);"
click at [1124, 153] on div "hero . moveRight ( ) ; // You should recognize this from the last level. var en…" at bounding box center [1242, 248] width 358 height 436
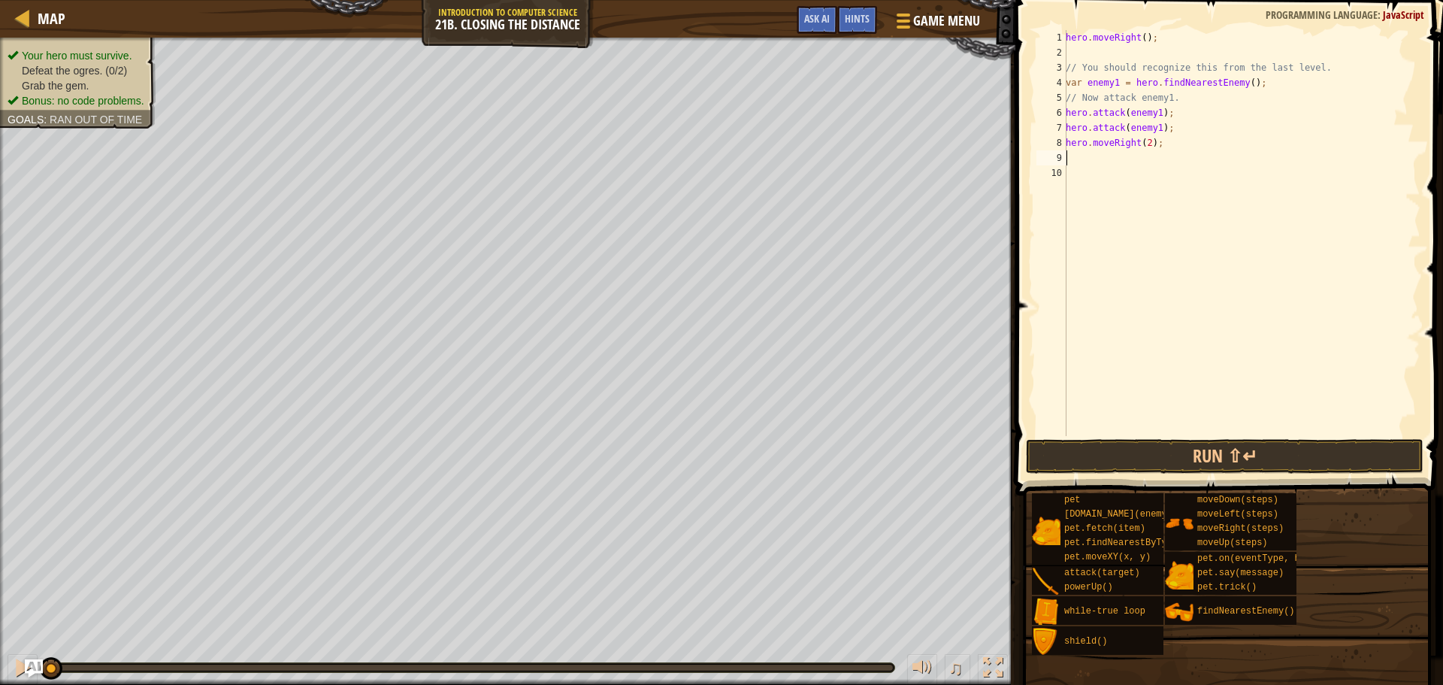
type textarea "e"
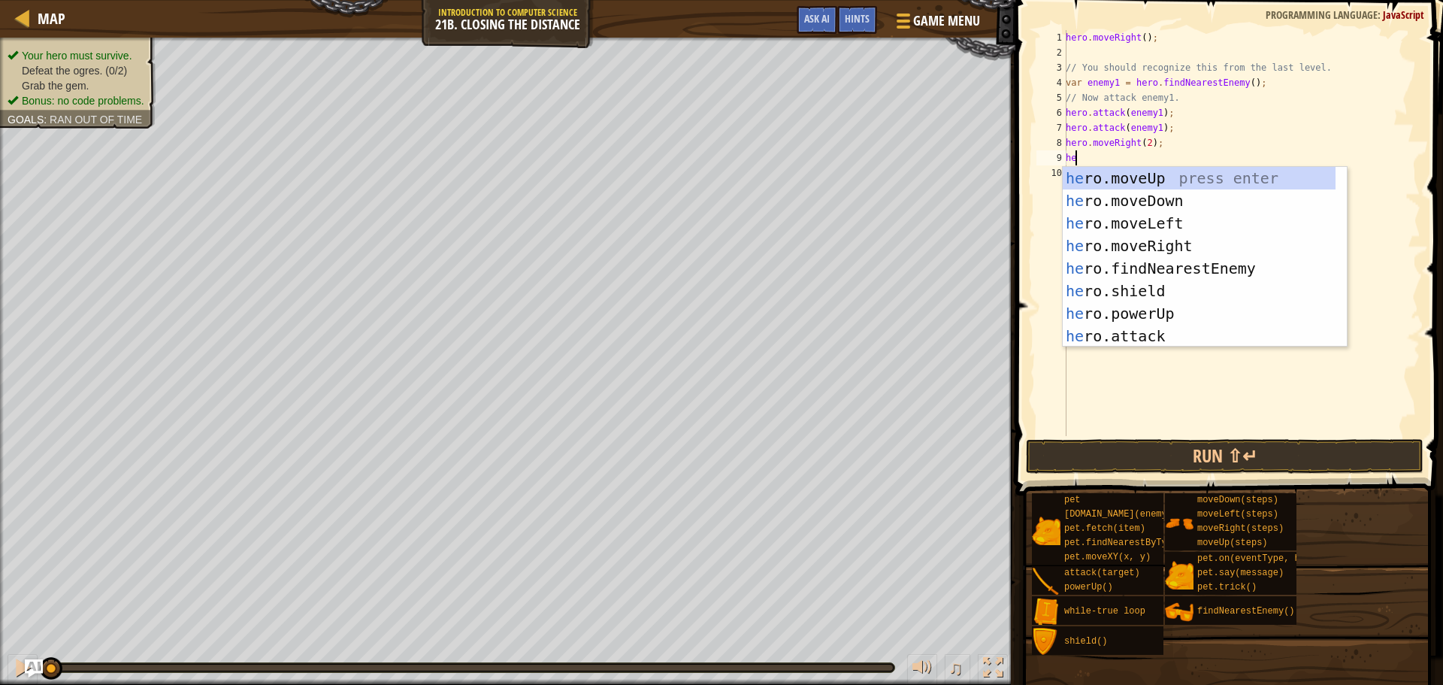
type textarea "hero"
click at [1219, 262] on div "hero .moveUp press enter hero .moveDown press enter hero .moveLeft press enter …" at bounding box center [1199, 280] width 273 height 226
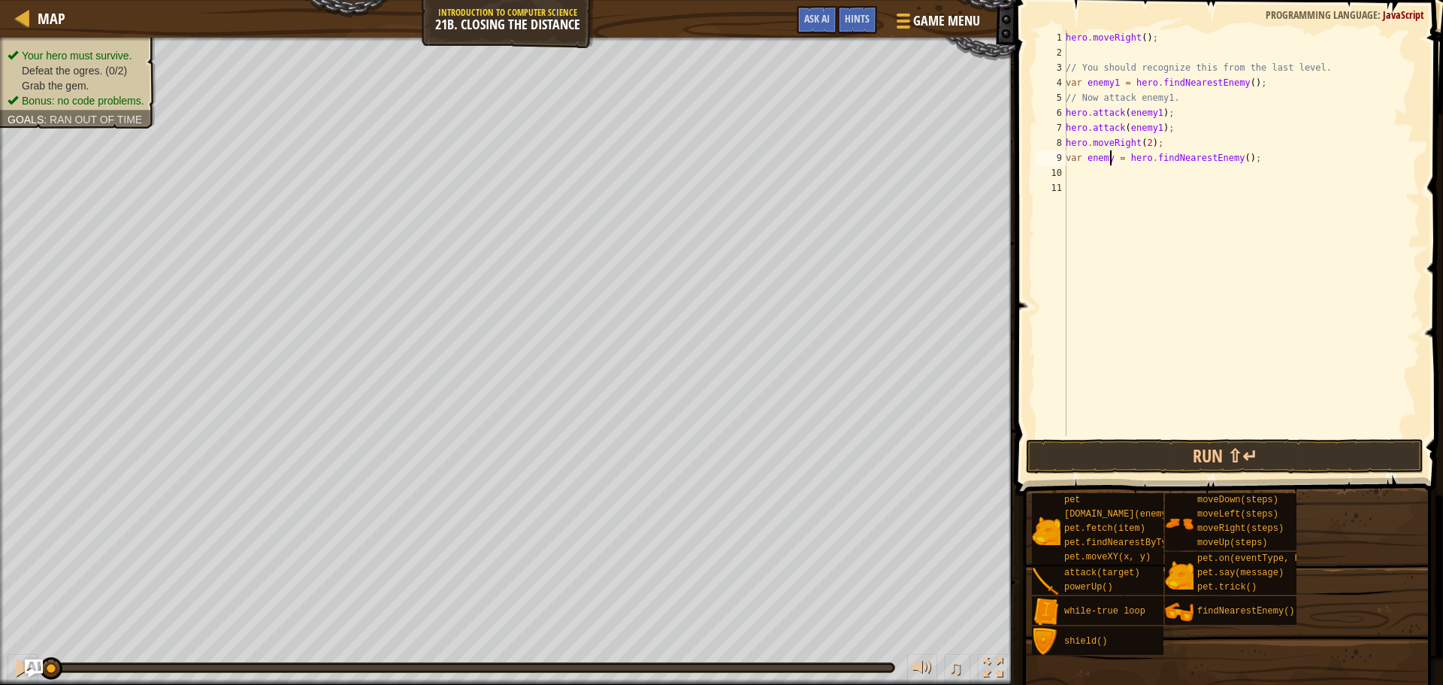
click at [1109, 156] on div "hero . moveRight ( ) ; // You should recognize this from the last level. var en…" at bounding box center [1242, 248] width 358 height 436
type textarea "var enemy2 = hero.findNearestEnemy();"
click at [1134, 174] on div "hero . moveRight ( ) ; // You should recognize this from the last level. var en…" at bounding box center [1242, 248] width 358 height 436
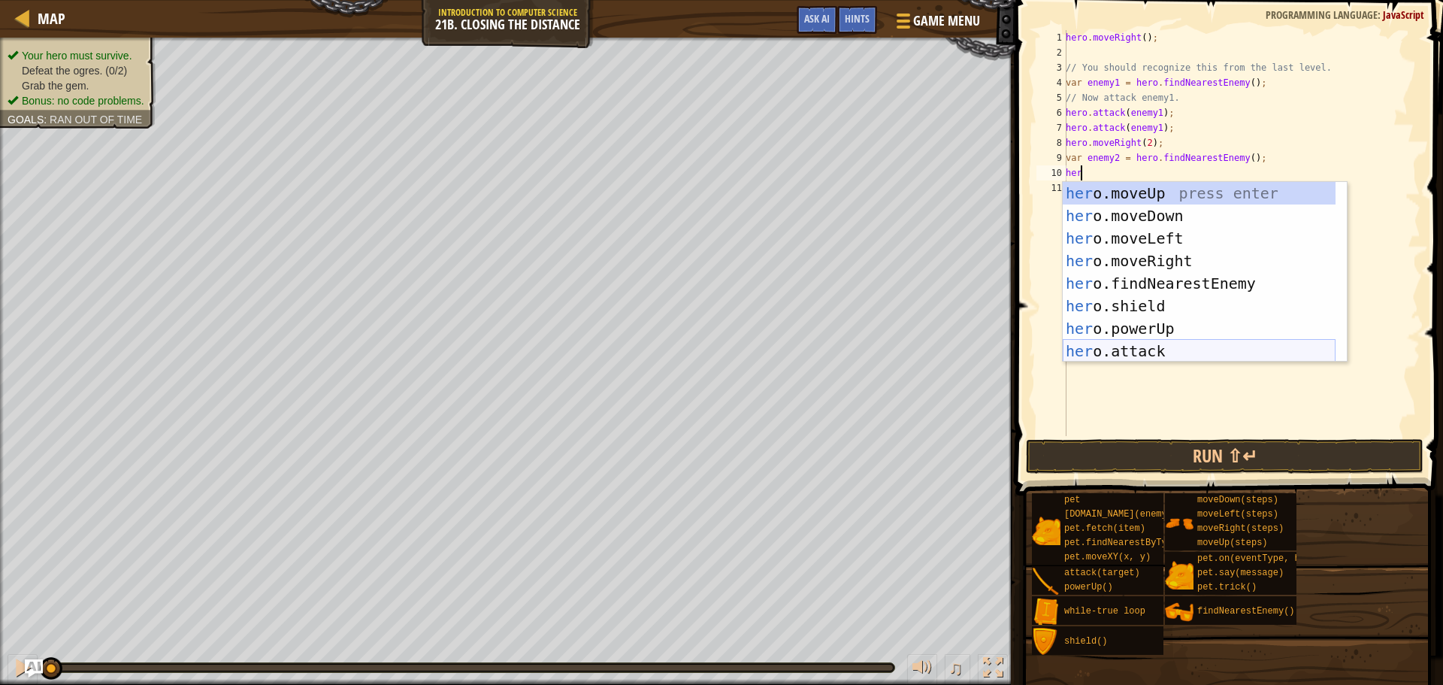
click at [1163, 347] on div "her o.moveUp press enter her o.moveDown press enter her o.moveLeft press enter …" at bounding box center [1199, 295] width 273 height 226
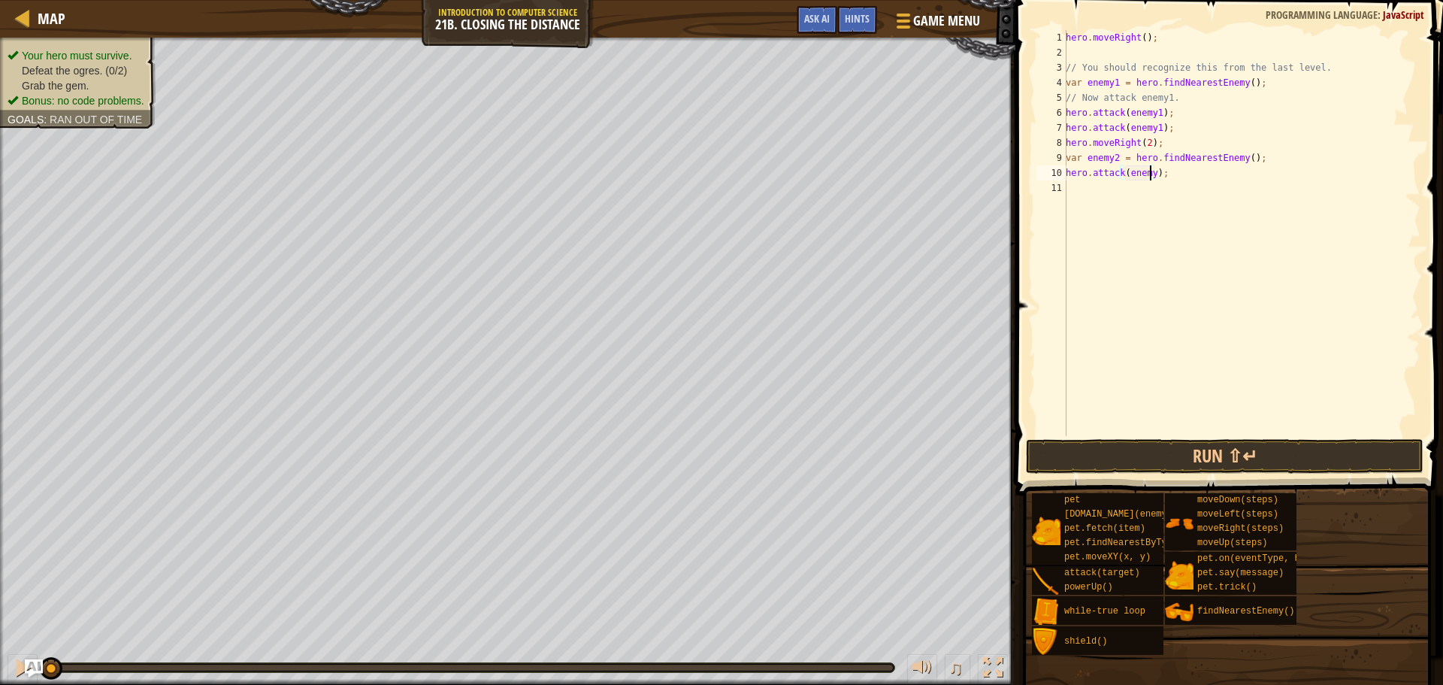
type textarea "hero.attack(enemy1);"
click at [1182, 186] on div "hero . moveRight ( ) ; // You should recognize this from the last level. var en…" at bounding box center [1242, 248] width 358 height 436
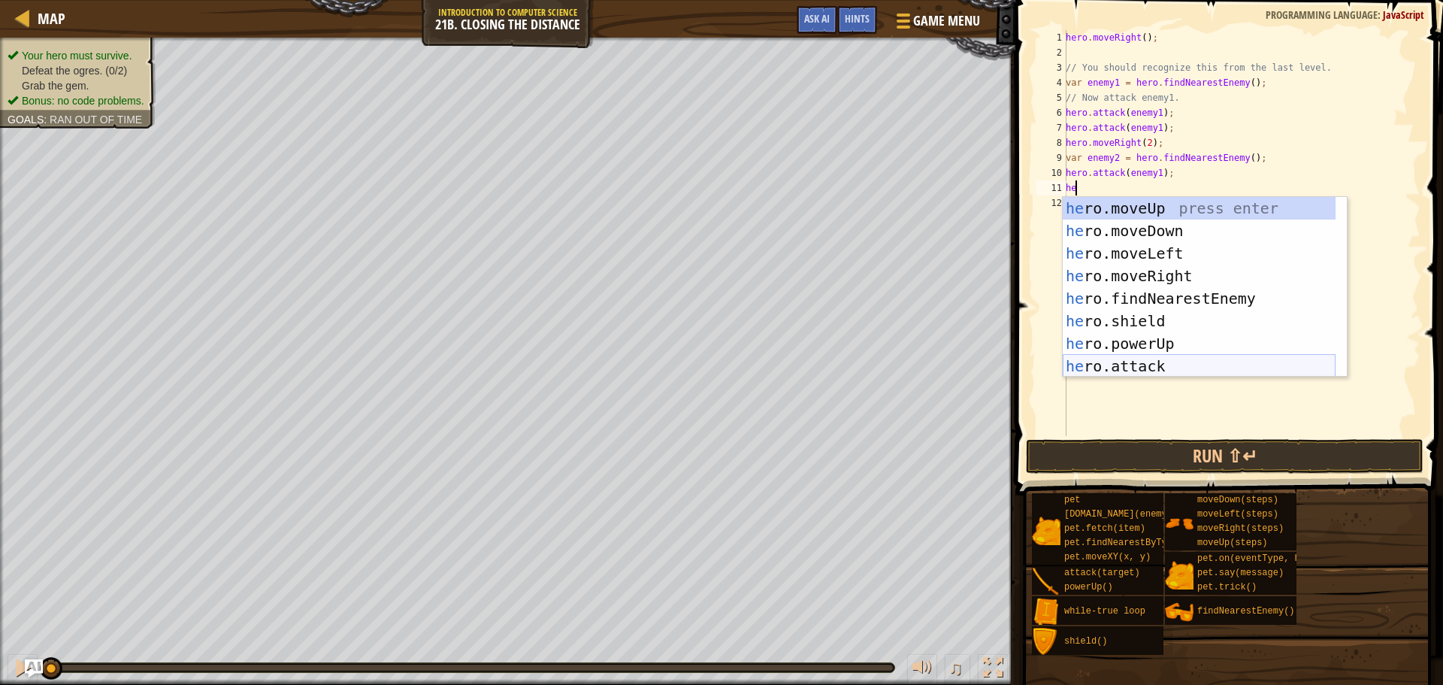
click at [1152, 366] on div "he ro.moveUp press enter he ro.moveDown press enter he ro.moveLeft press enter …" at bounding box center [1199, 310] width 273 height 226
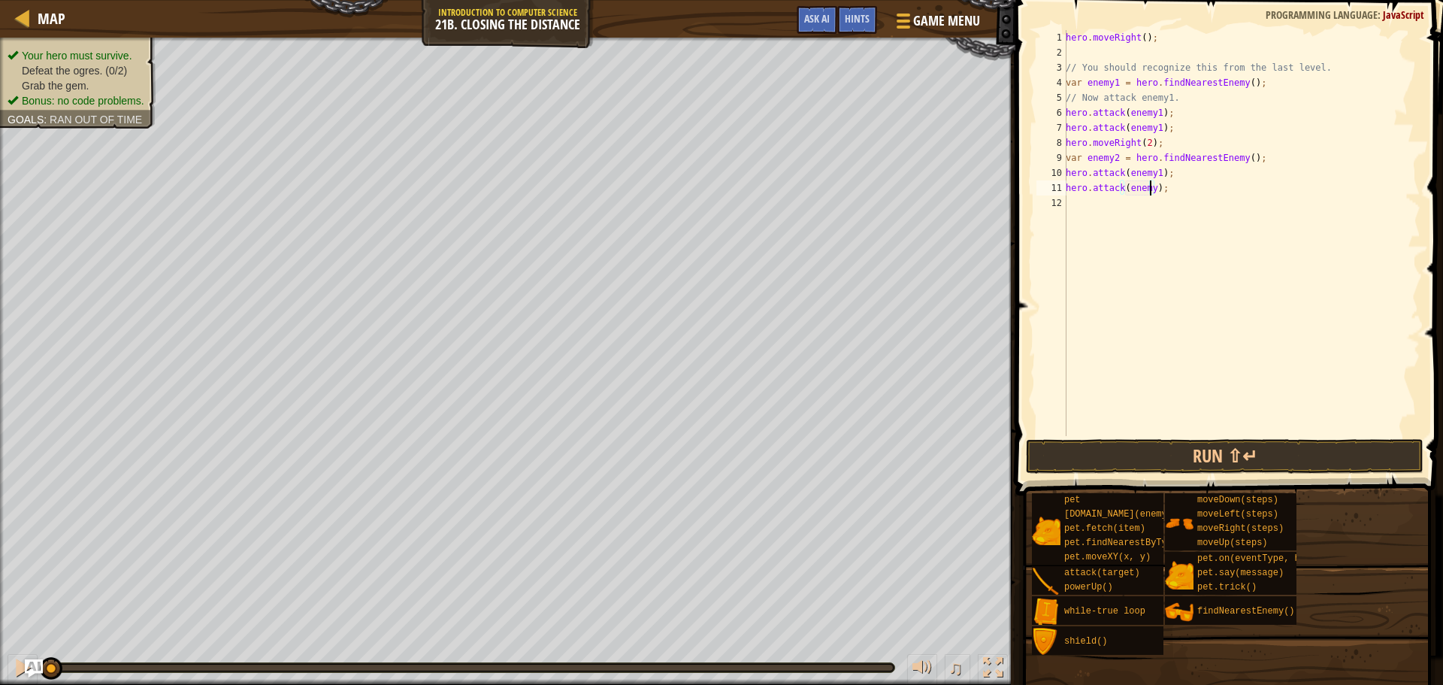
scroll to position [7, 7]
click at [1208, 450] on button "Run ⇧↵" at bounding box center [1225, 456] width 398 height 35
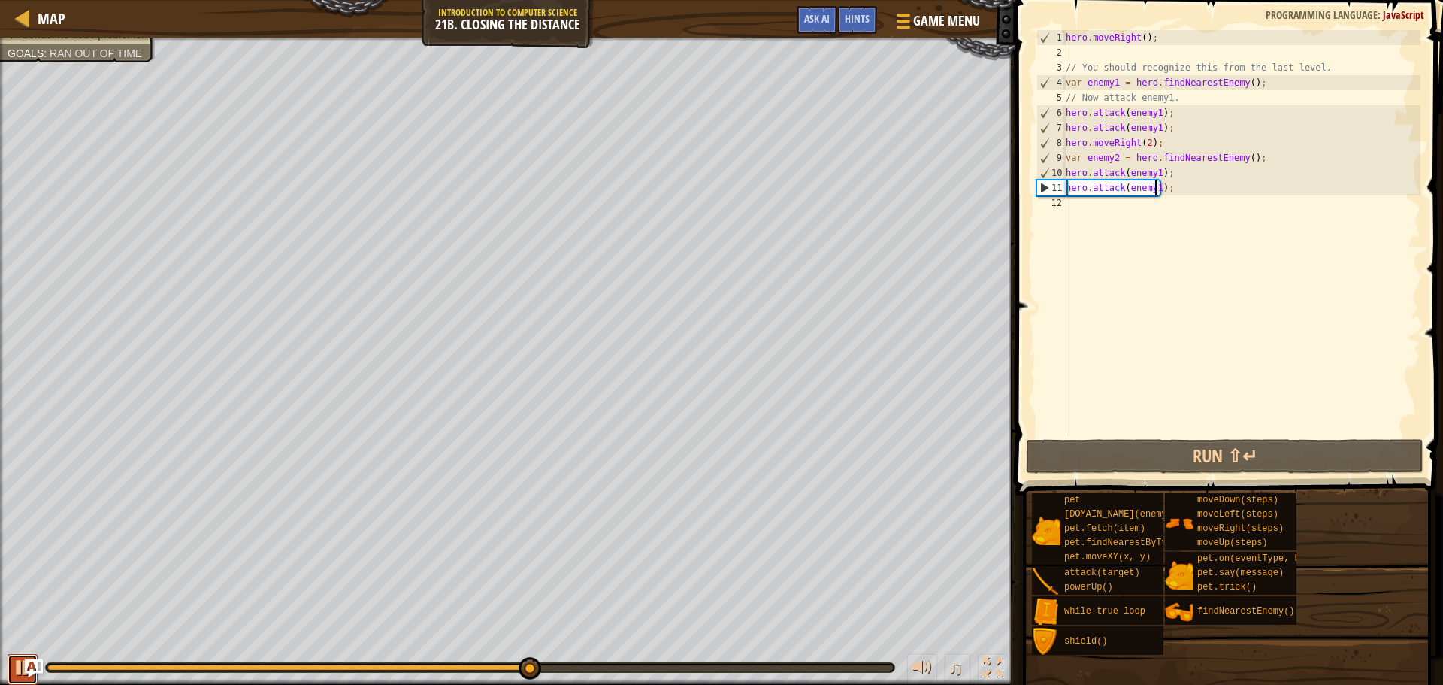
click at [17, 665] on div at bounding box center [23, 668] width 20 height 20
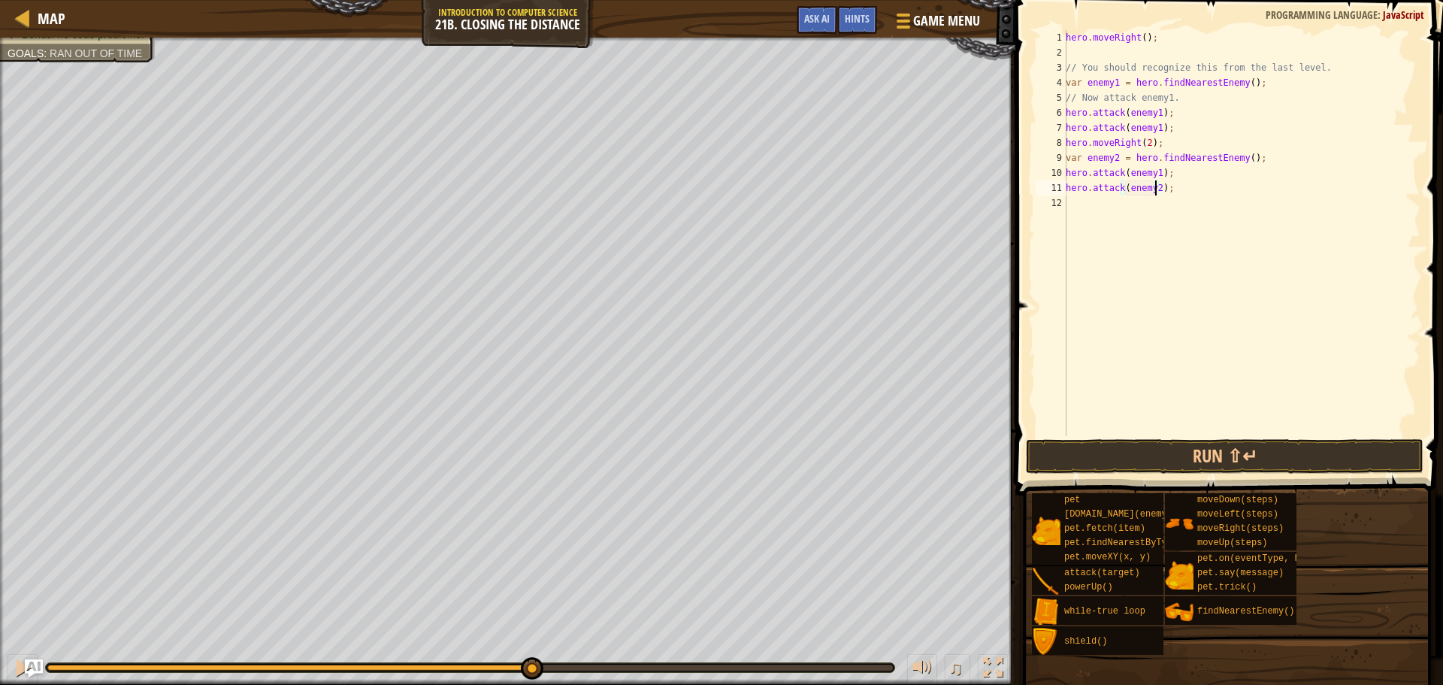
click at [1154, 174] on div "hero . moveRight ( ) ; // You should recognize this from the last level. var en…" at bounding box center [1242, 248] width 358 height 436
type textarea "hero.attack(enemy2);"
click at [1182, 198] on div "hero . moveRight ( ) ; // You should recognize this from the last level. var en…" at bounding box center [1242, 248] width 358 height 436
type textarea "h"
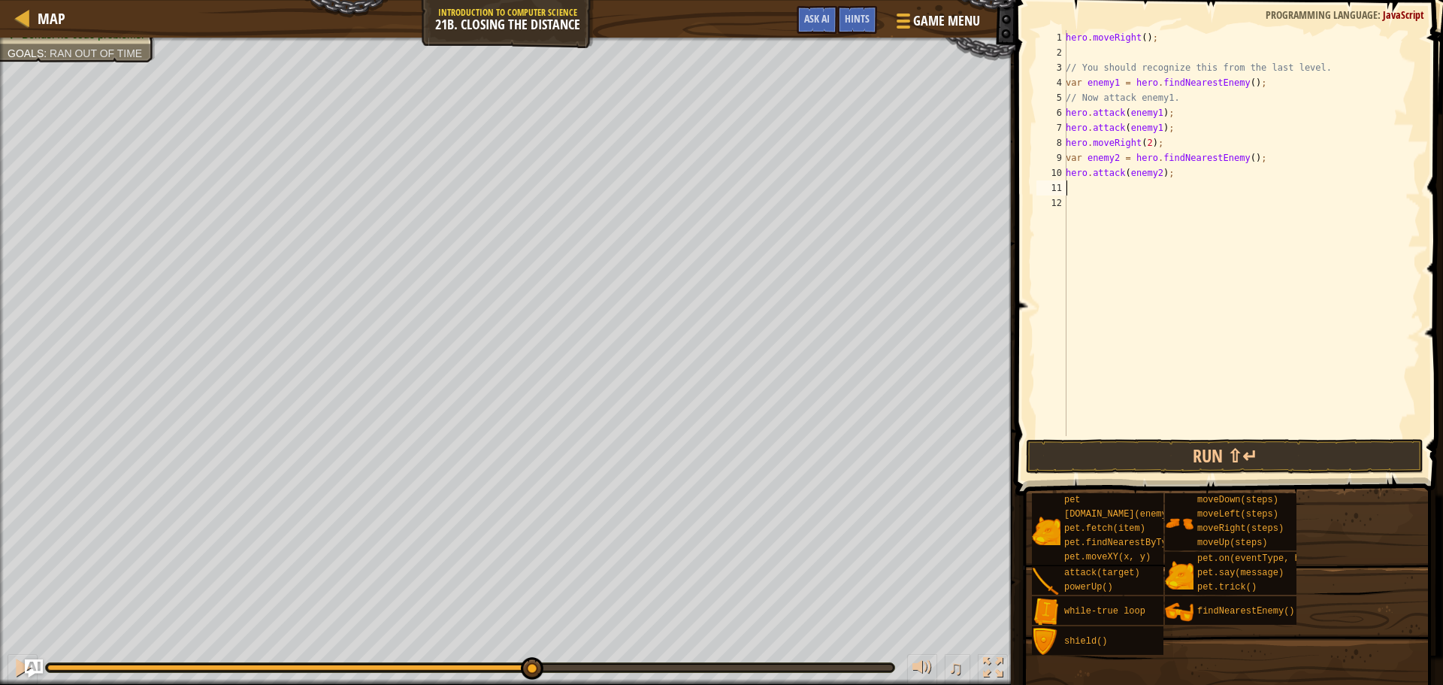
click at [1173, 132] on div "hero . moveRight ( ) ; // You should recognize this from the last level. var en…" at bounding box center [1242, 248] width 358 height 436
type textarea "h"
type textarea "hero.attack(enemy1);"
click at [1174, 180] on div "hero . moveRight ( ) ; // You should recognize this from the last level. var en…" at bounding box center [1242, 248] width 358 height 436
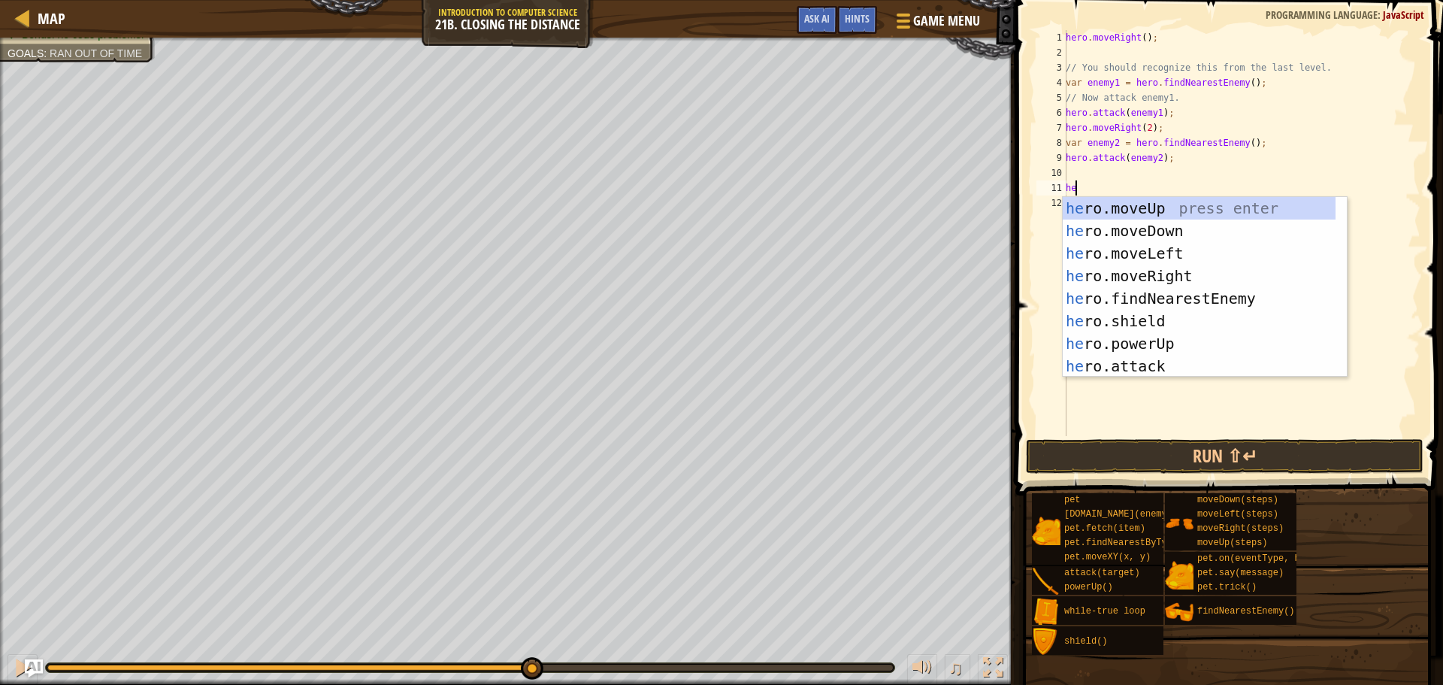
type textarea "hero"
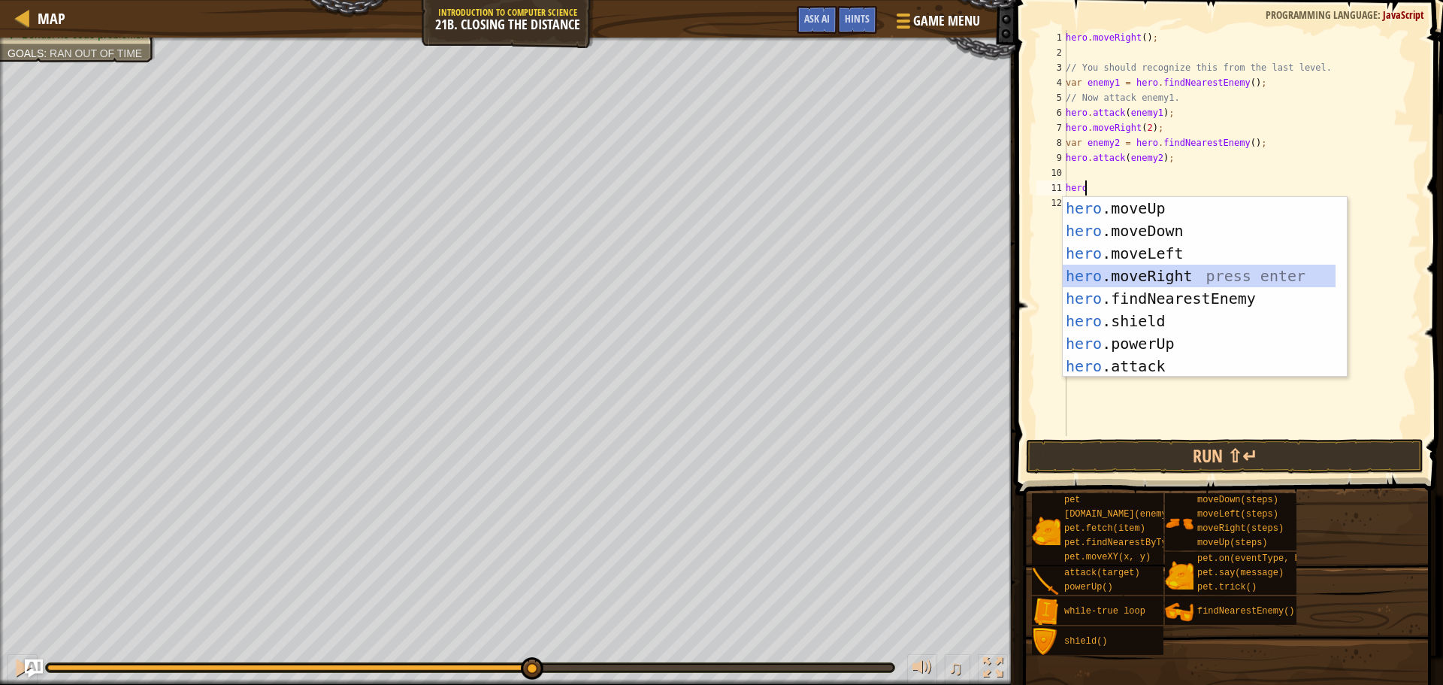
click at [1209, 274] on div "hero .moveUp press enter hero .moveDown press enter hero .moveLeft press enter …" at bounding box center [1199, 310] width 273 height 226
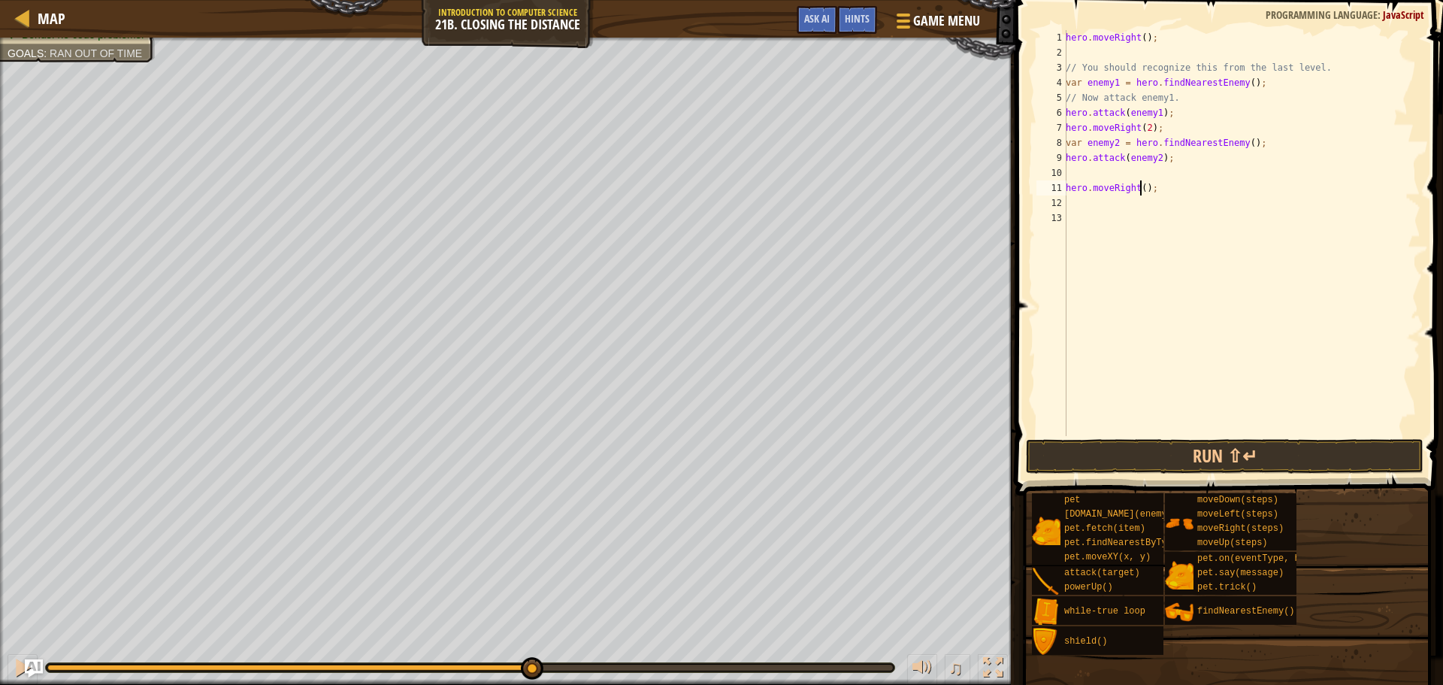
click at [1140, 189] on div "hero . moveRight ( ) ; // You should recognize this from the last level. var en…" at bounding box center [1242, 248] width 358 height 436
type textarea "hero.moveRight(2);"
click at [1210, 449] on button "Run ⇧↵" at bounding box center [1225, 456] width 398 height 35
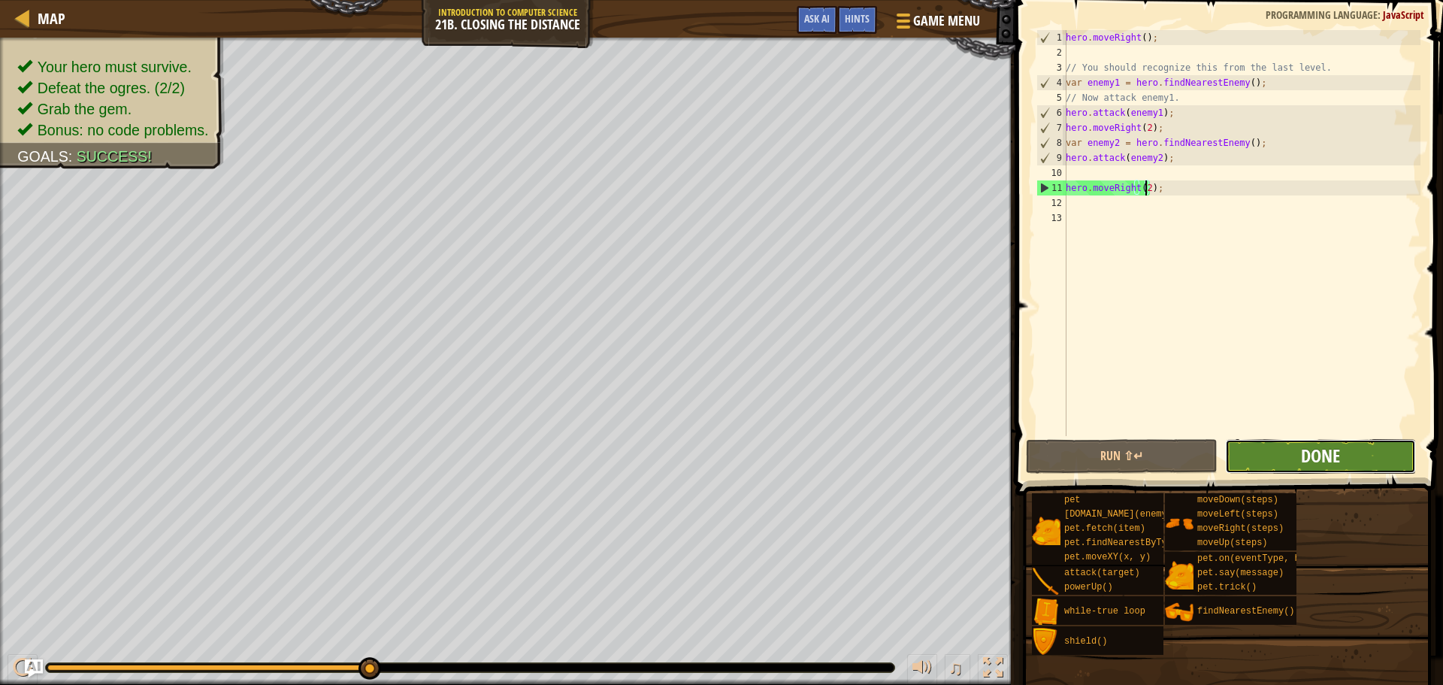
click at [1320, 450] on span "Done" at bounding box center [1320, 456] width 39 height 24
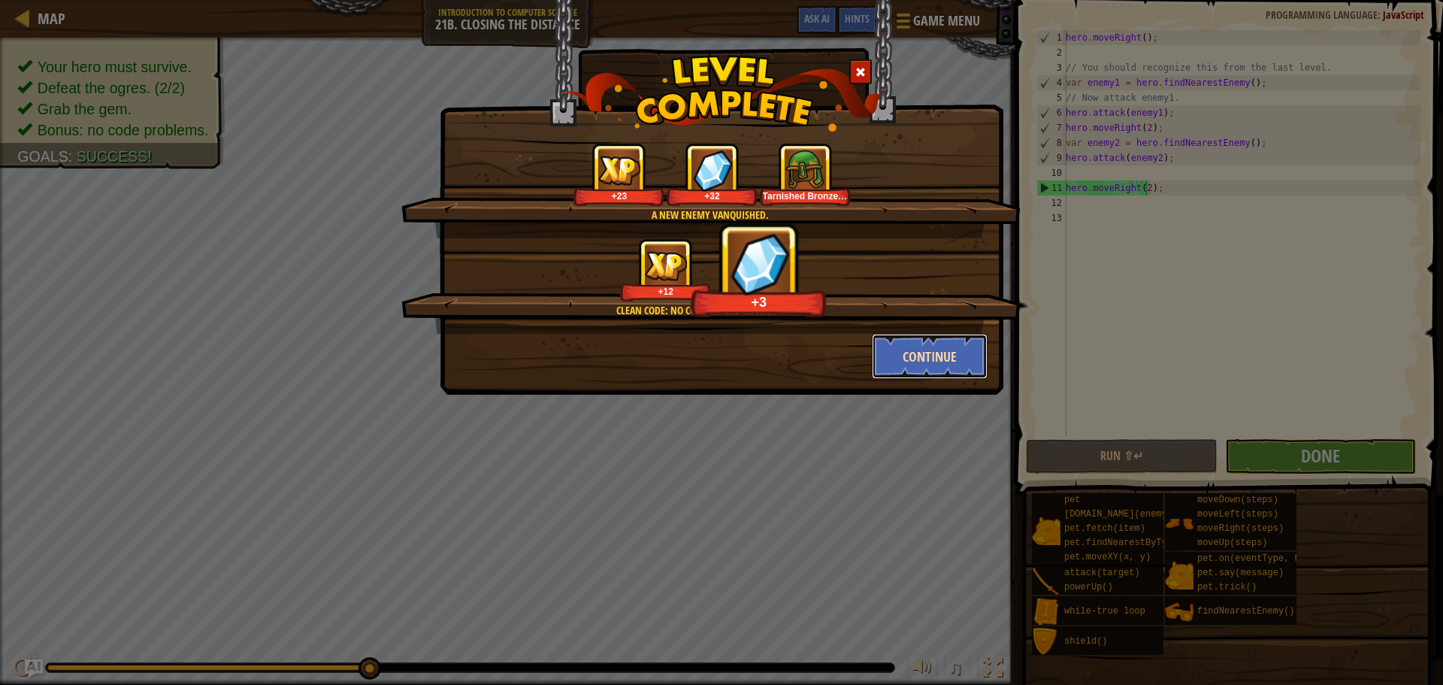
click at [931, 351] on button "Continue" at bounding box center [930, 356] width 117 height 45
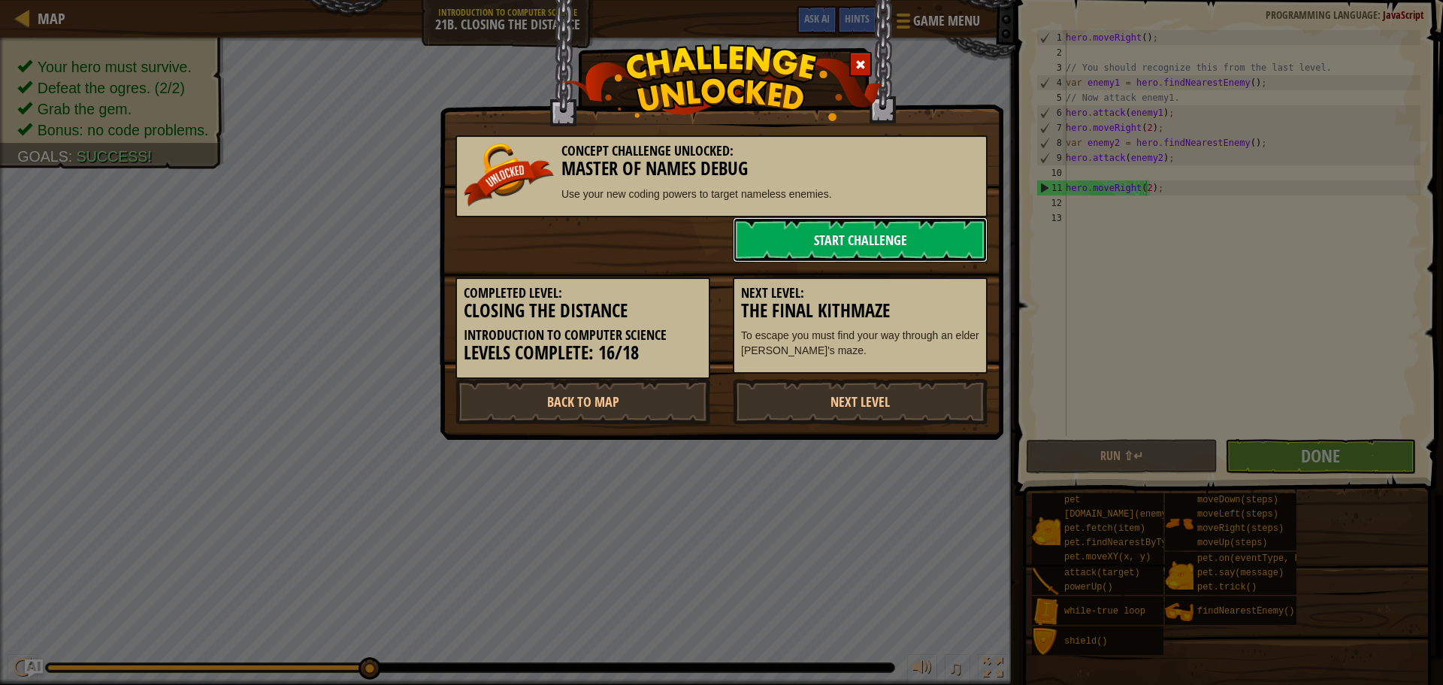
click at [786, 244] on link "Start Challenge" at bounding box center [860, 239] width 255 height 45
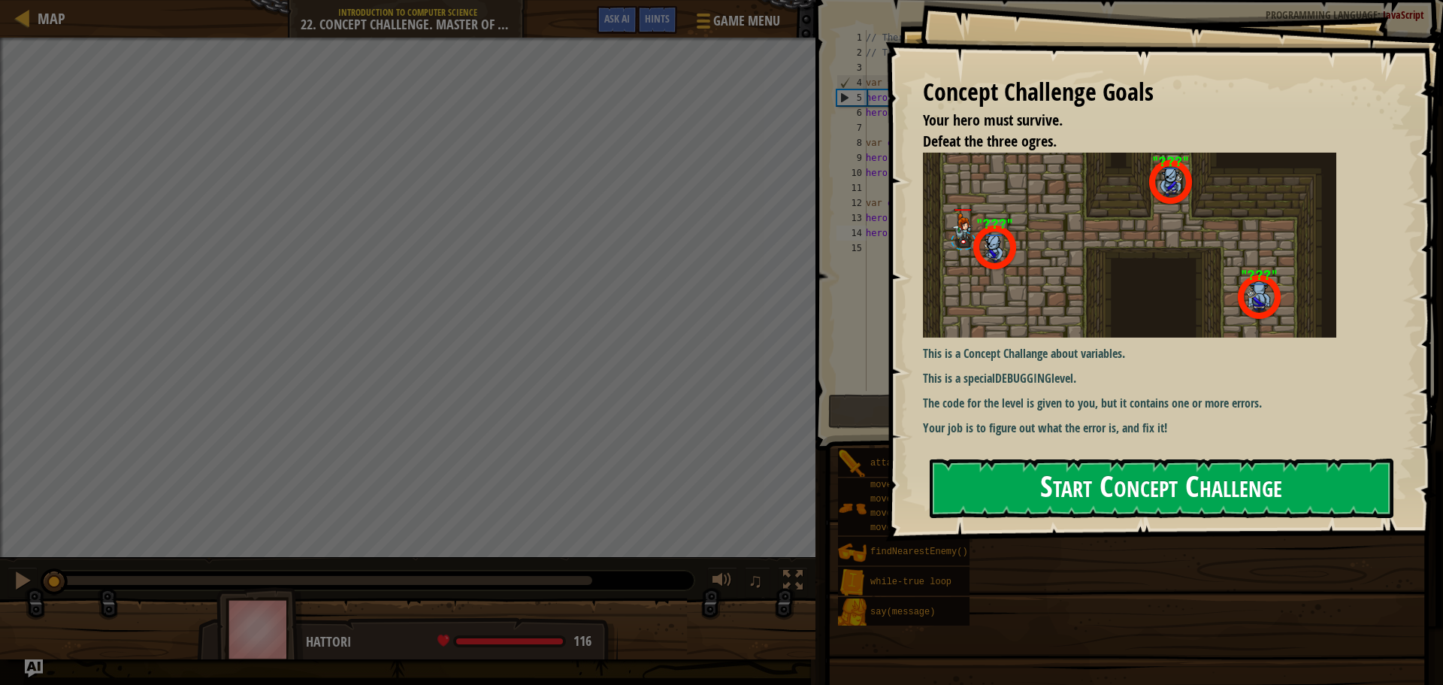
click at [1125, 483] on button "Start Concept Challenge" at bounding box center [1162, 488] width 464 height 59
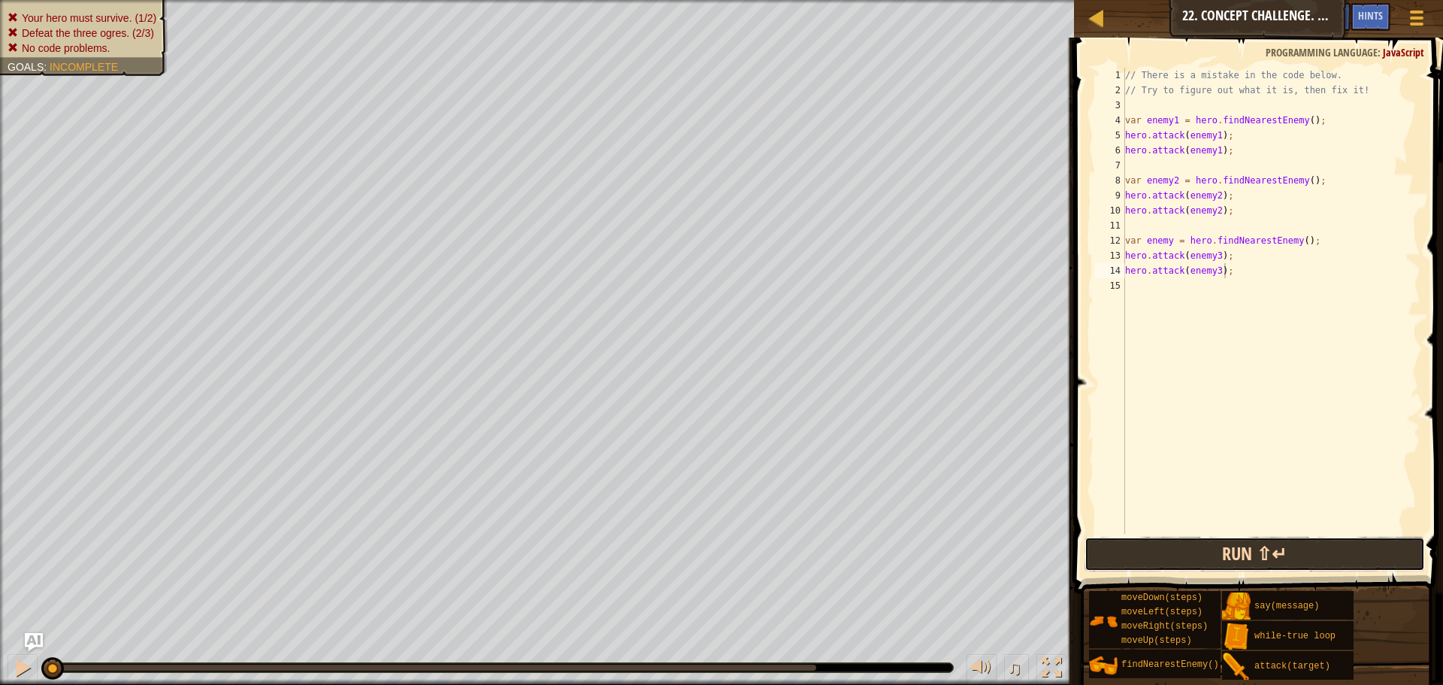
click at [1305, 552] on button "Run ⇧↵" at bounding box center [1255, 554] width 341 height 35
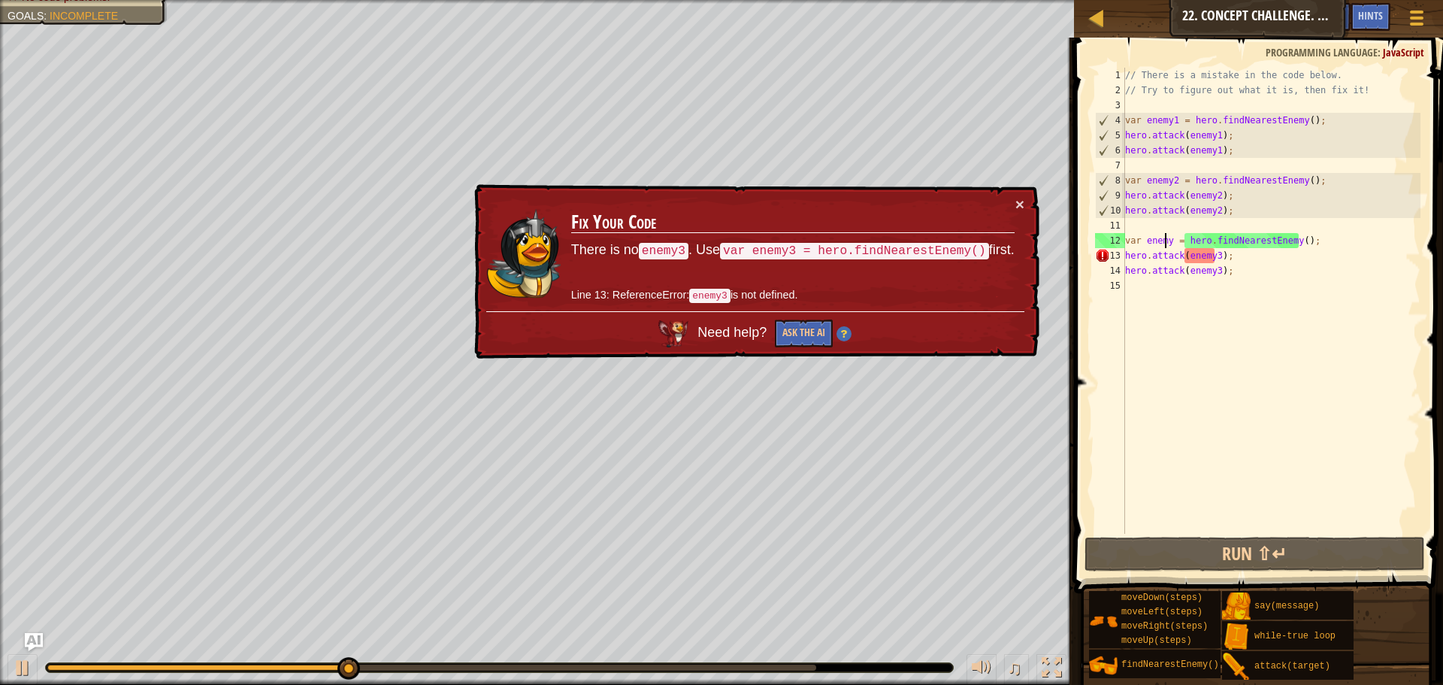
click at [1167, 240] on div "// There is a mistake in the code below. // Try to figure out what it is, then …" at bounding box center [1271, 316] width 298 height 496
click at [1169, 239] on div "// There is a mistake in the code below. // Try to figure out what it is, then …" at bounding box center [1271, 316] width 298 height 496
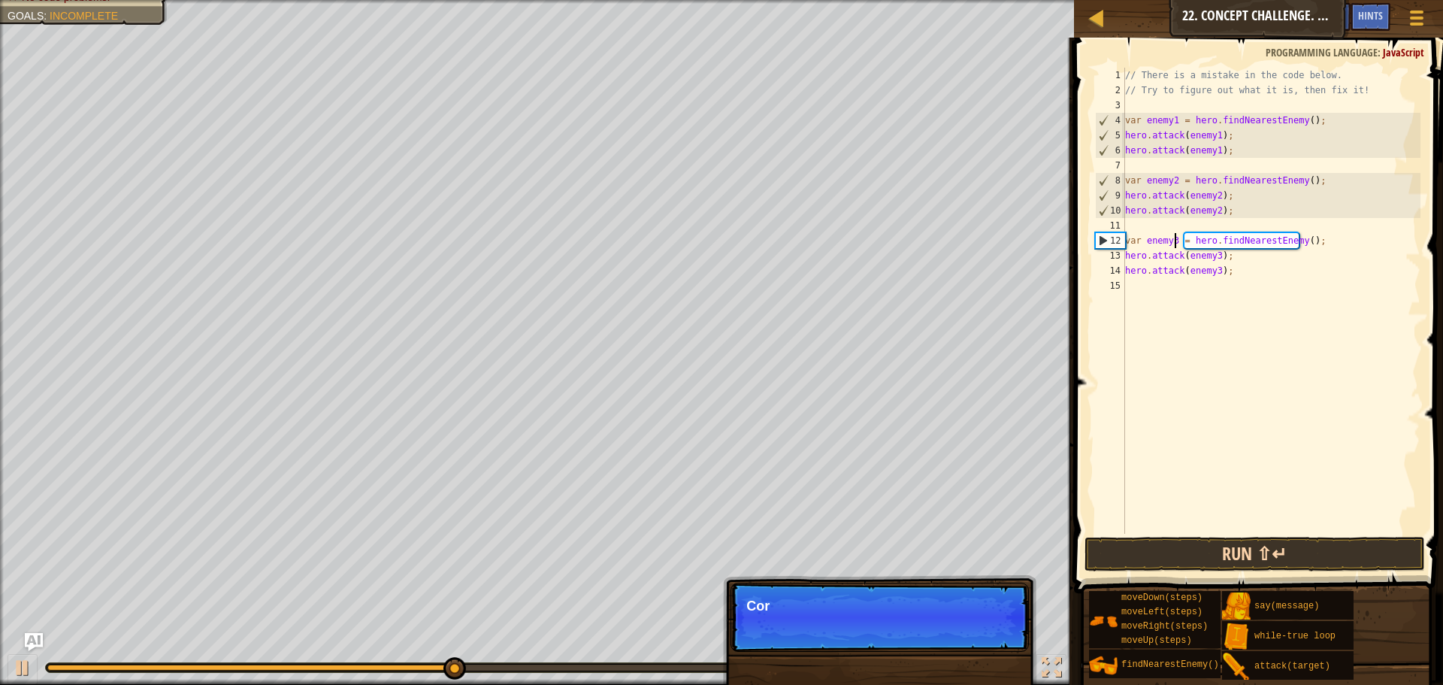
type textarea "var enemy3 = hero.findNearestEnemy();"
click at [1266, 556] on button "Run ⇧↵" at bounding box center [1255, 554] width 341 height 35
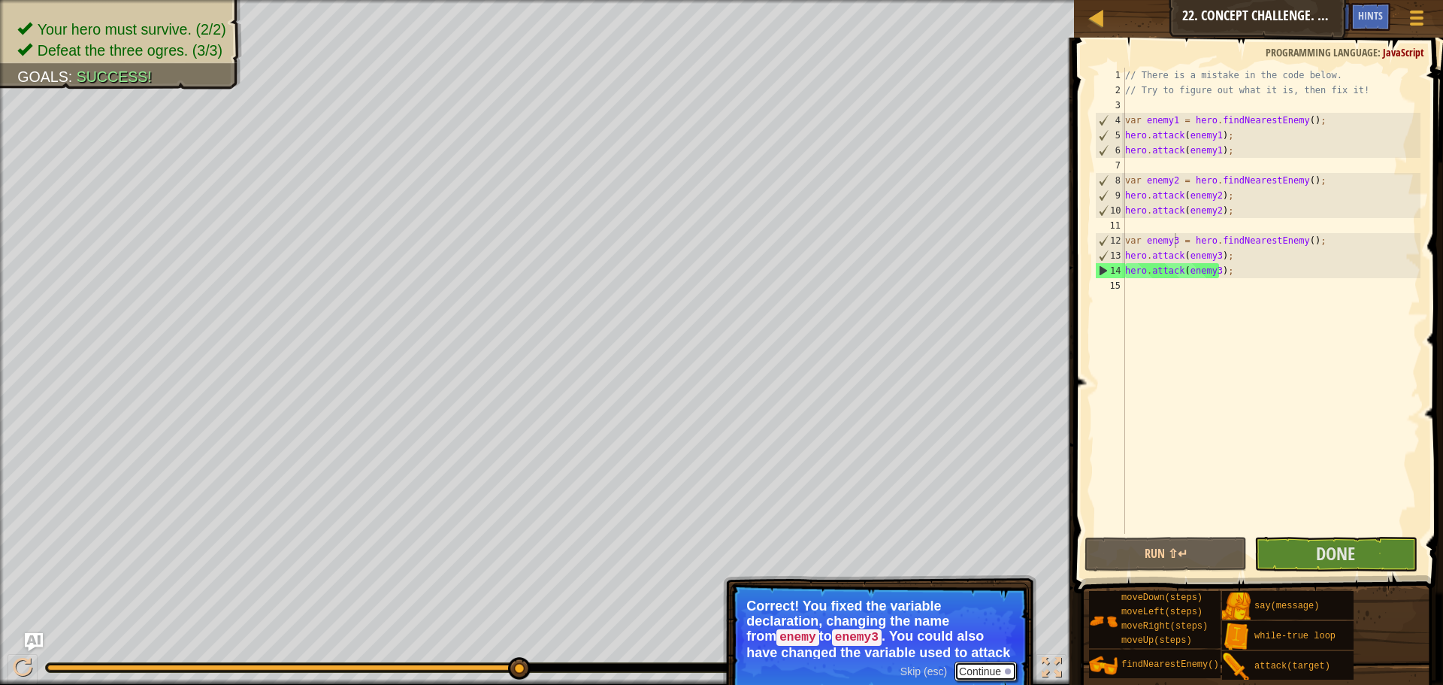
click at [983, 665] on button "Continue" at bounding box center [986, 672] width 62 height 20
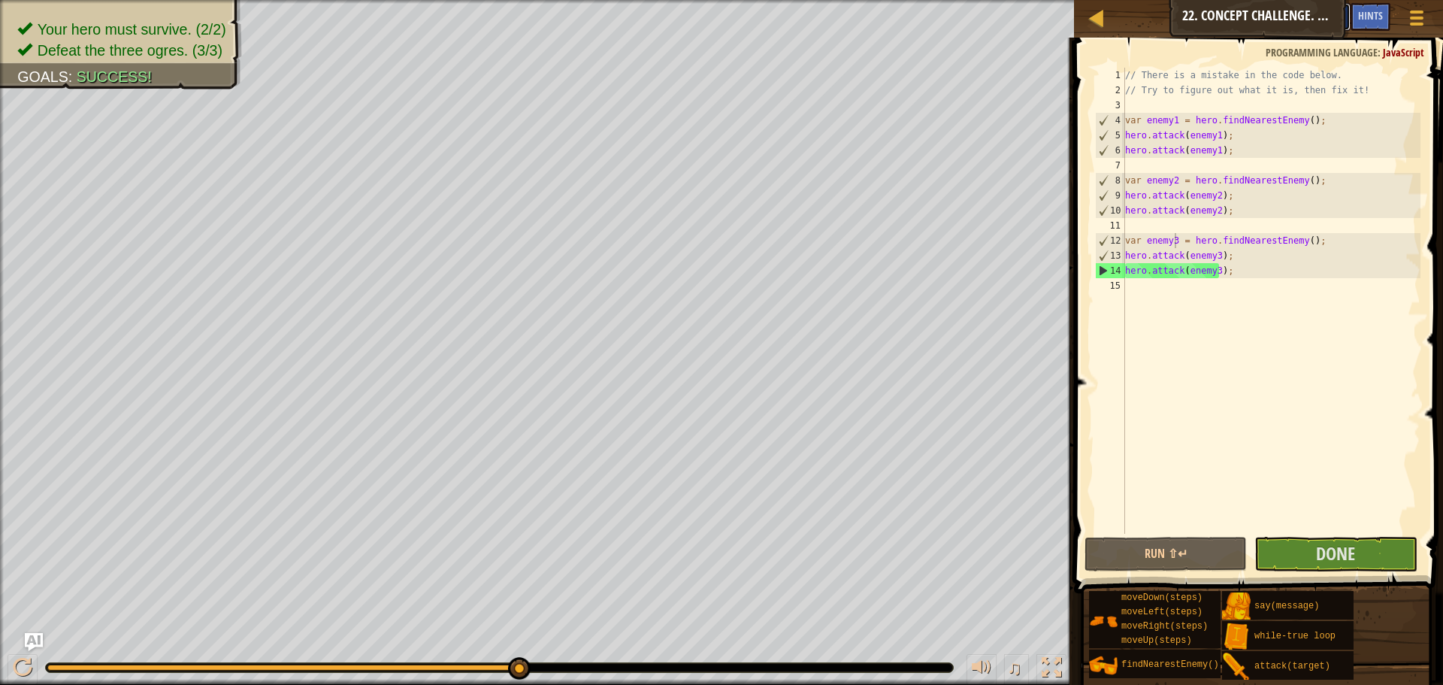
click at [1343, 17] on button "Ask AI" at bounding box center [1330, 17] width 41 height 28
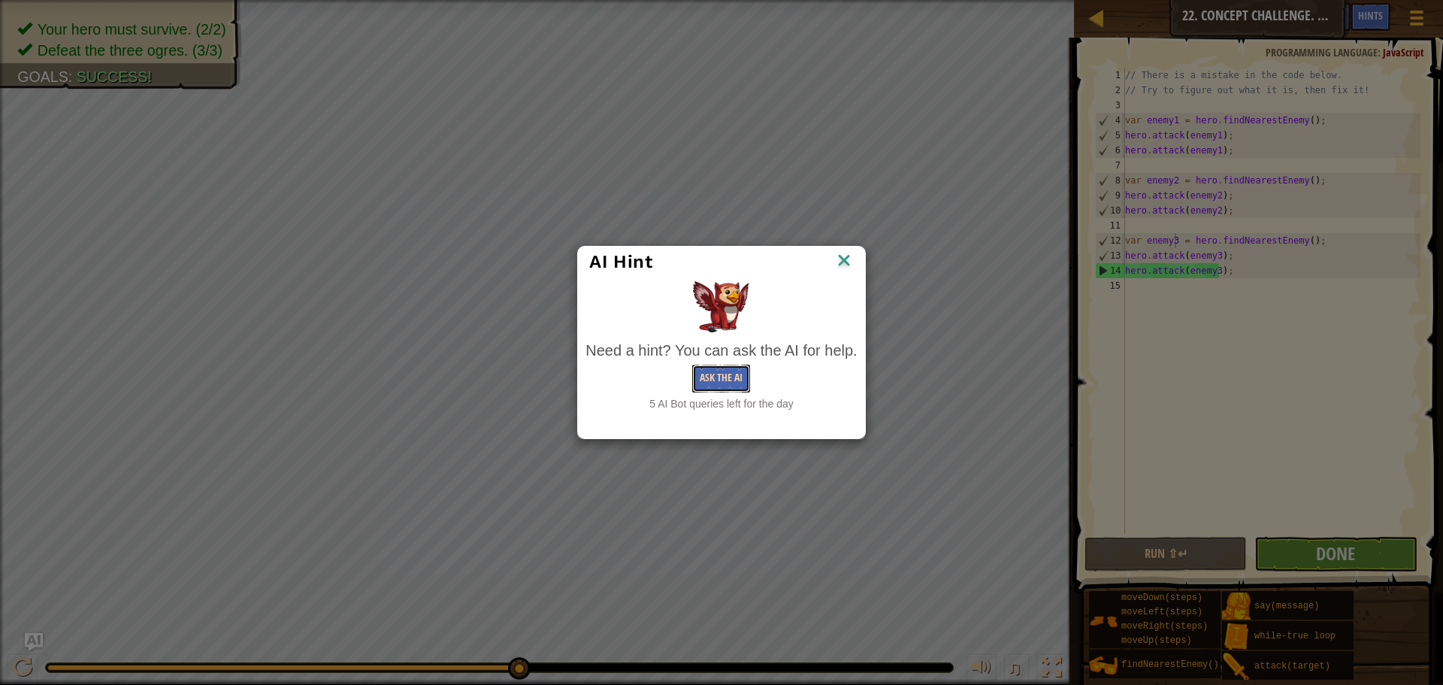
click at [737, 368] on button "Ask the AI" at bounding box center [721, 379] width 58 height 28
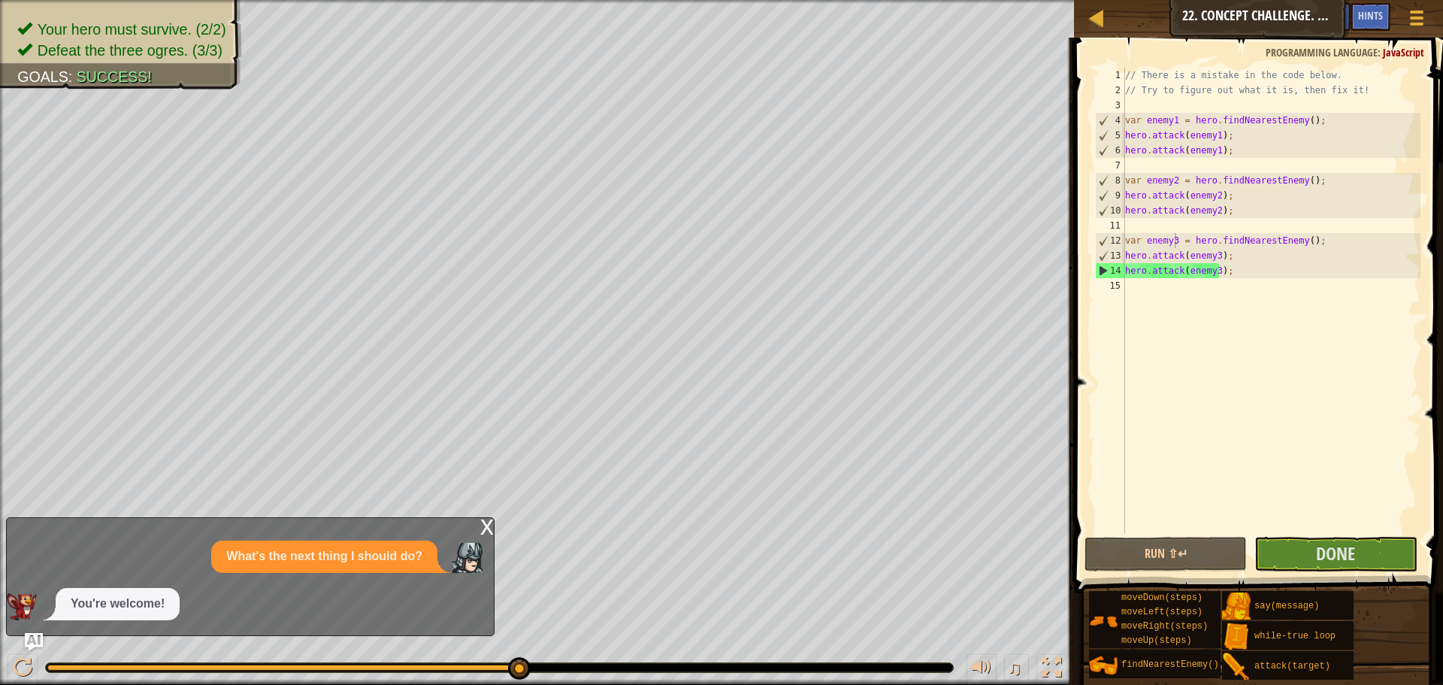
drag, startPoint x: 314, startPoint y: 598, endPoint x: 398, endPoint y: 563, distance: 90.6
click at [398, 563] on div "What's the next thing I should do? You're welcome!" at bounding box center [247, 581] width 480 height 80
click at [488, 529] on div "x" at bounding box center [487, 525] width 14 height 15
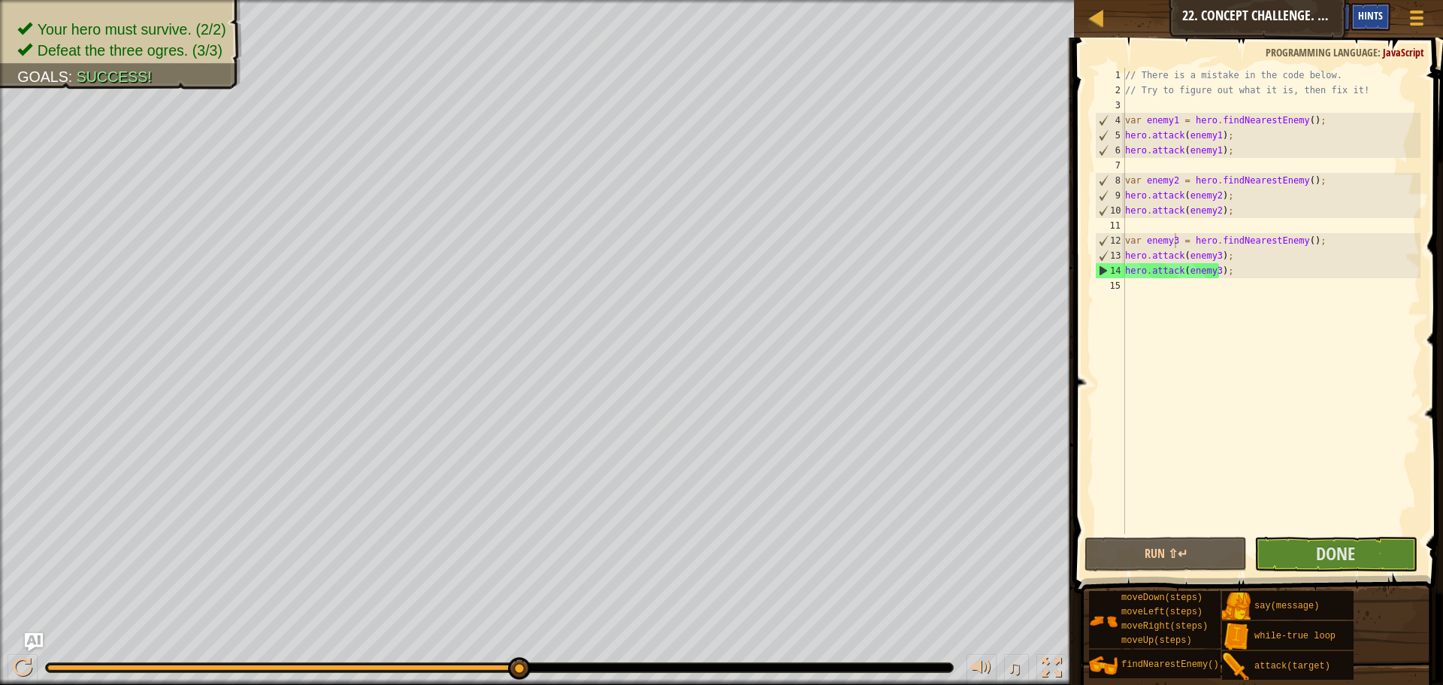
click at [1377, 13] on span "Hints" at bounding box center [1371, 15] width 25 height 14
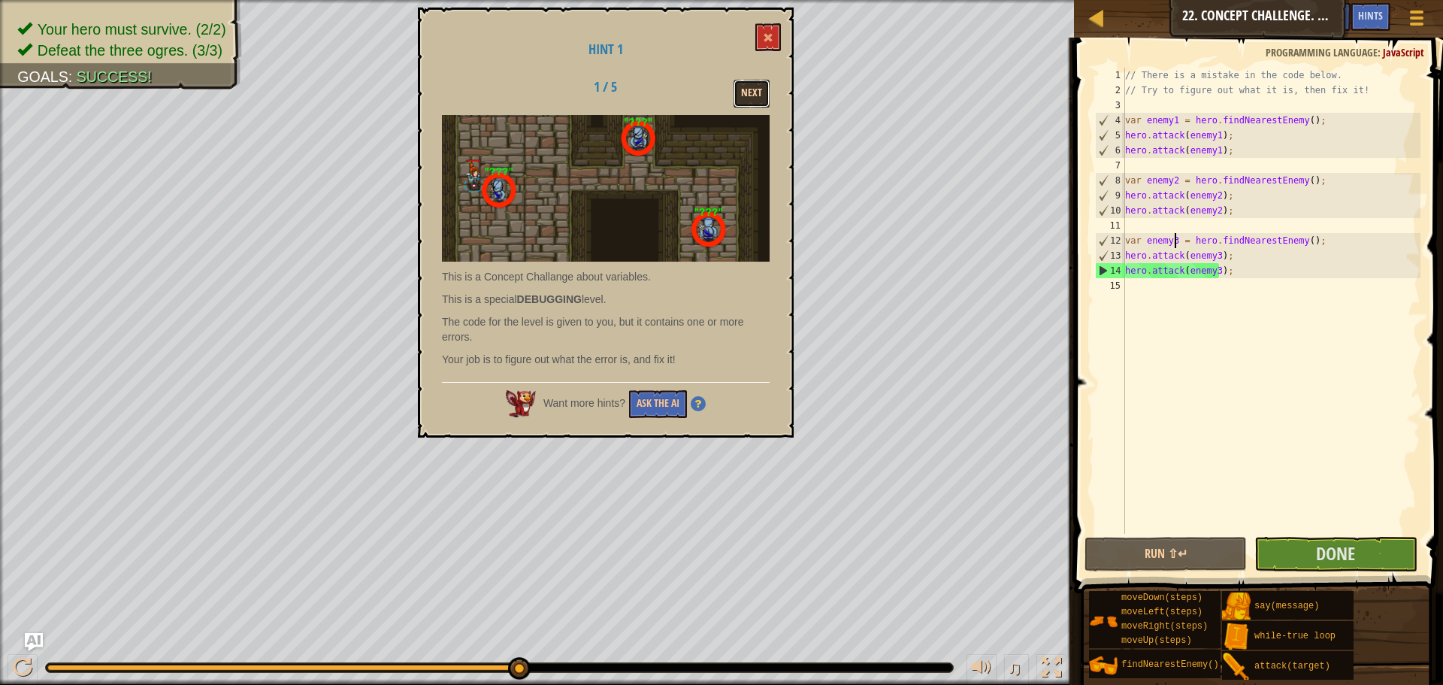
click at [757, 90] on button "Next" at bounding box center [752, 94] width 36 height 28
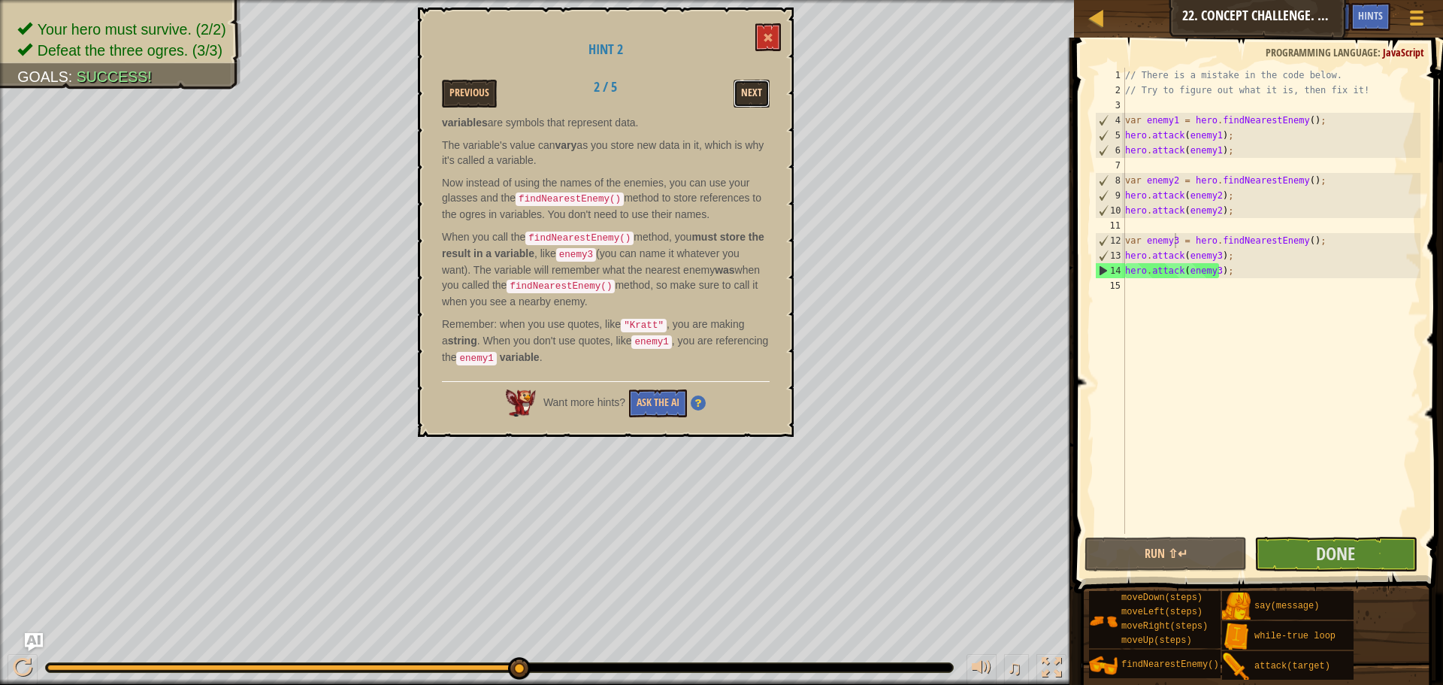
click at [753, 89] on button "Next" at bounding box center [752, 94] width 36 height 28
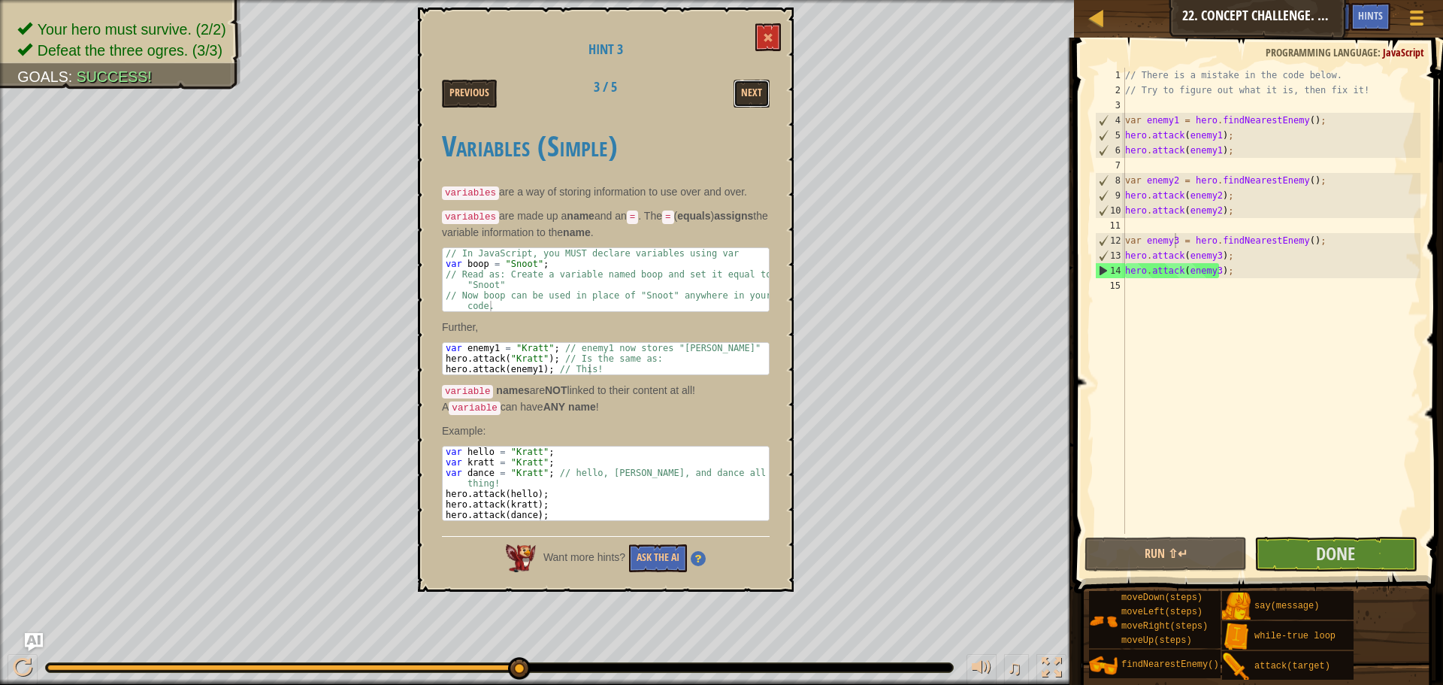
click at [753, 89] on button "Next" at bounding box center [752, 94] width 36 height 28
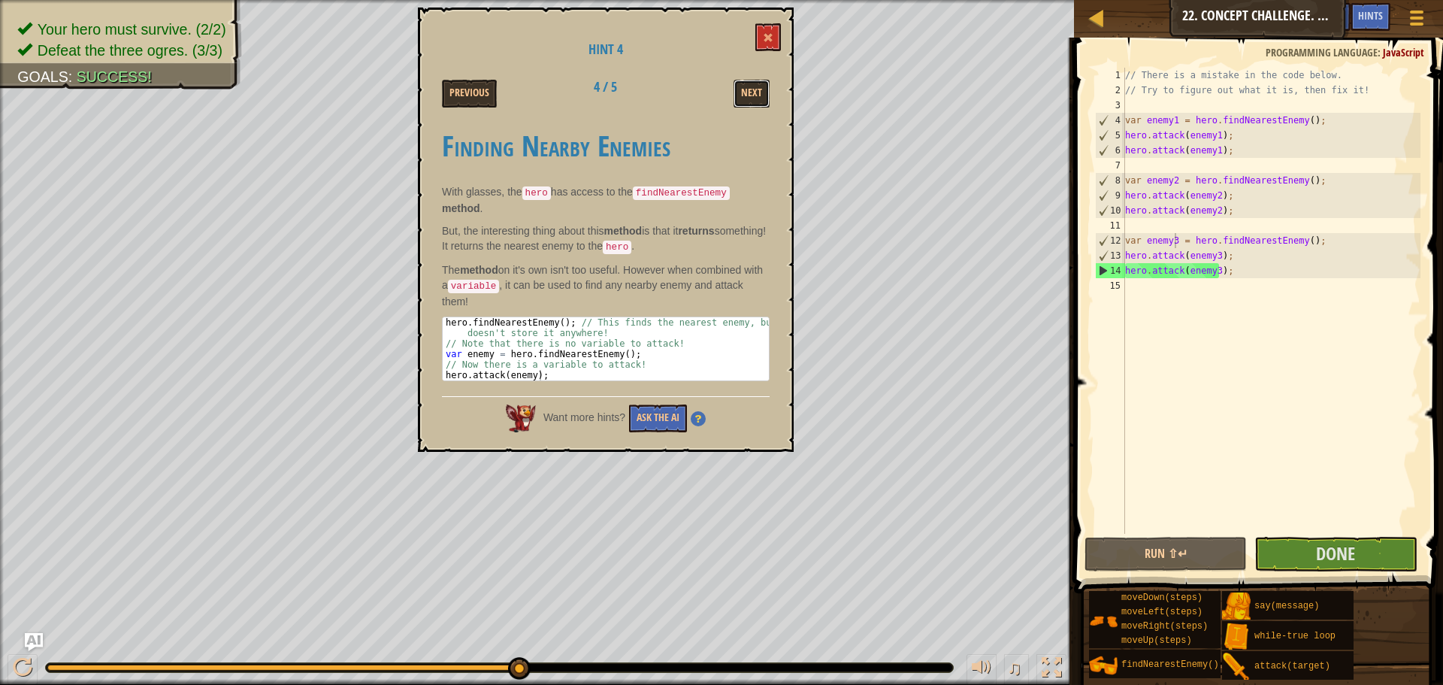
click at [753, 89] on button "Next" at bounding box center [752, 94] width 36 height 28
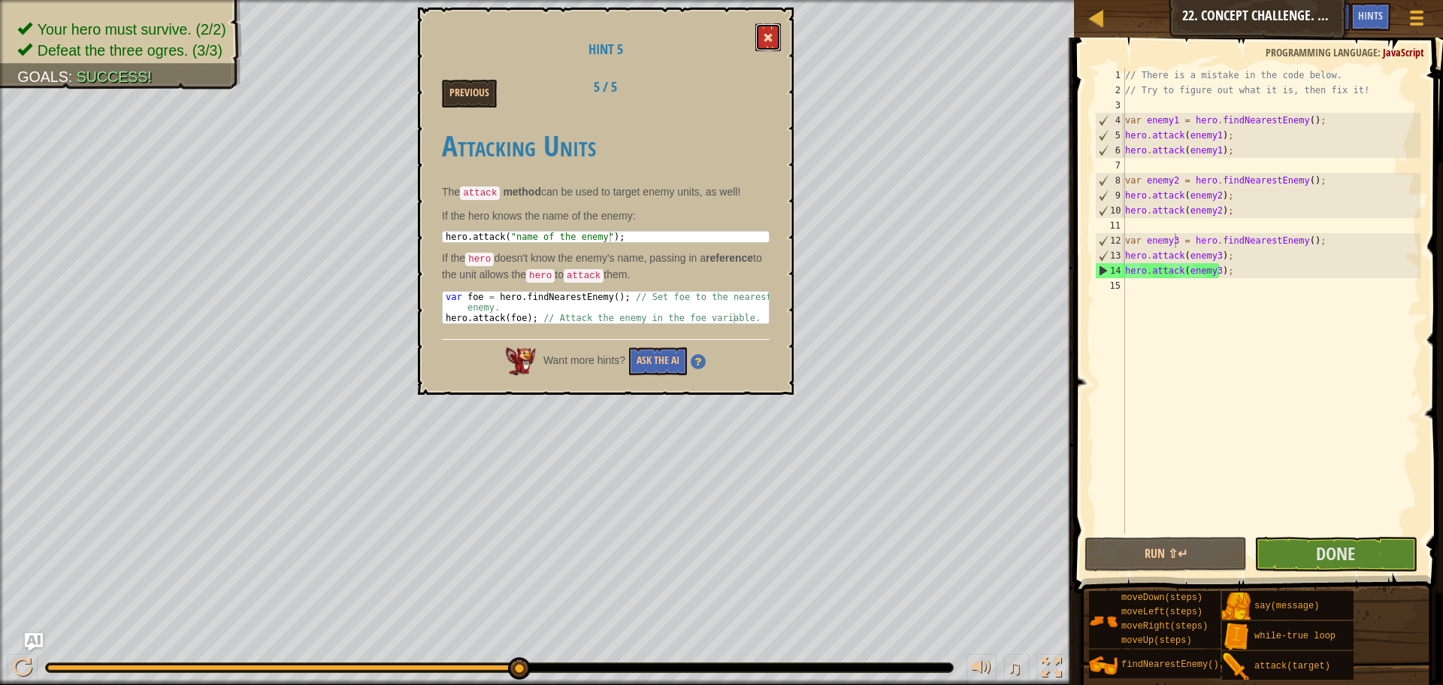
click at [771, 38] on span at bounding box center [768, 37] width 11 height 11
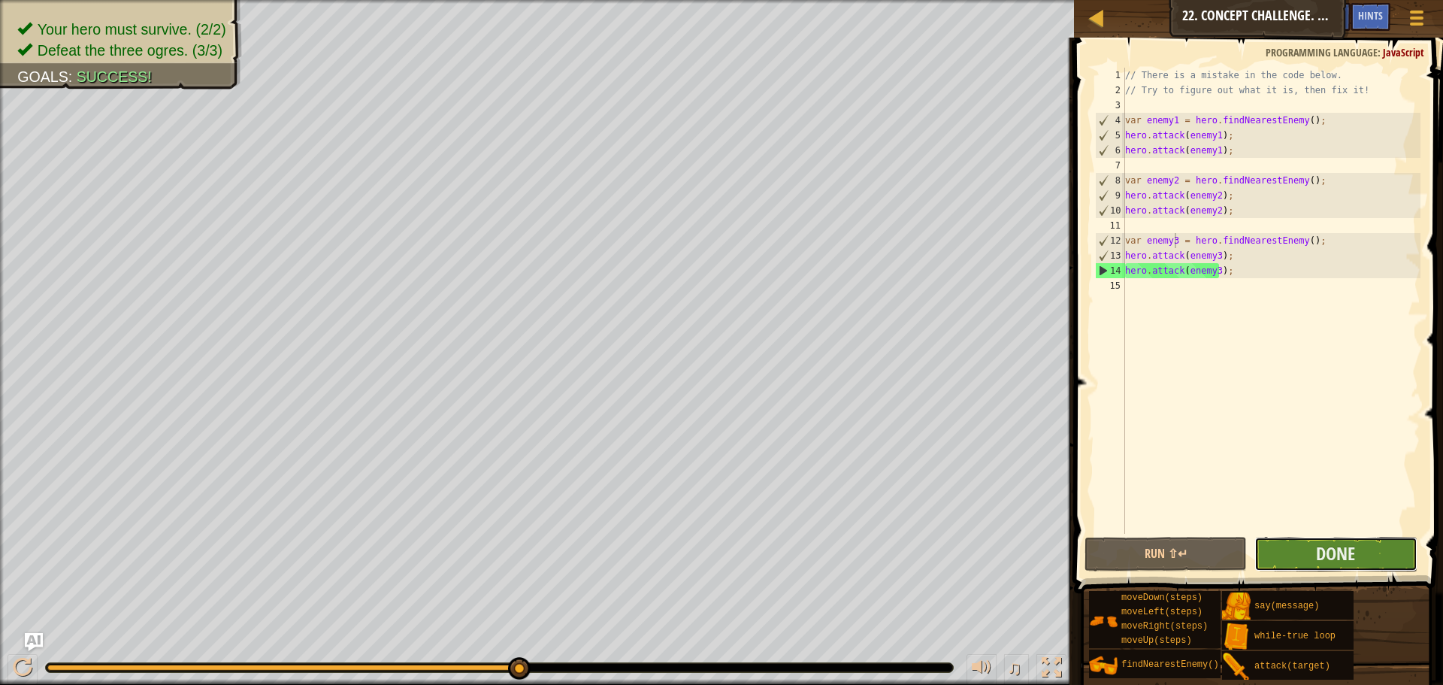
click at [1371, 563] on button "Done" at bounding box center [1336, 554] width 162 height 35
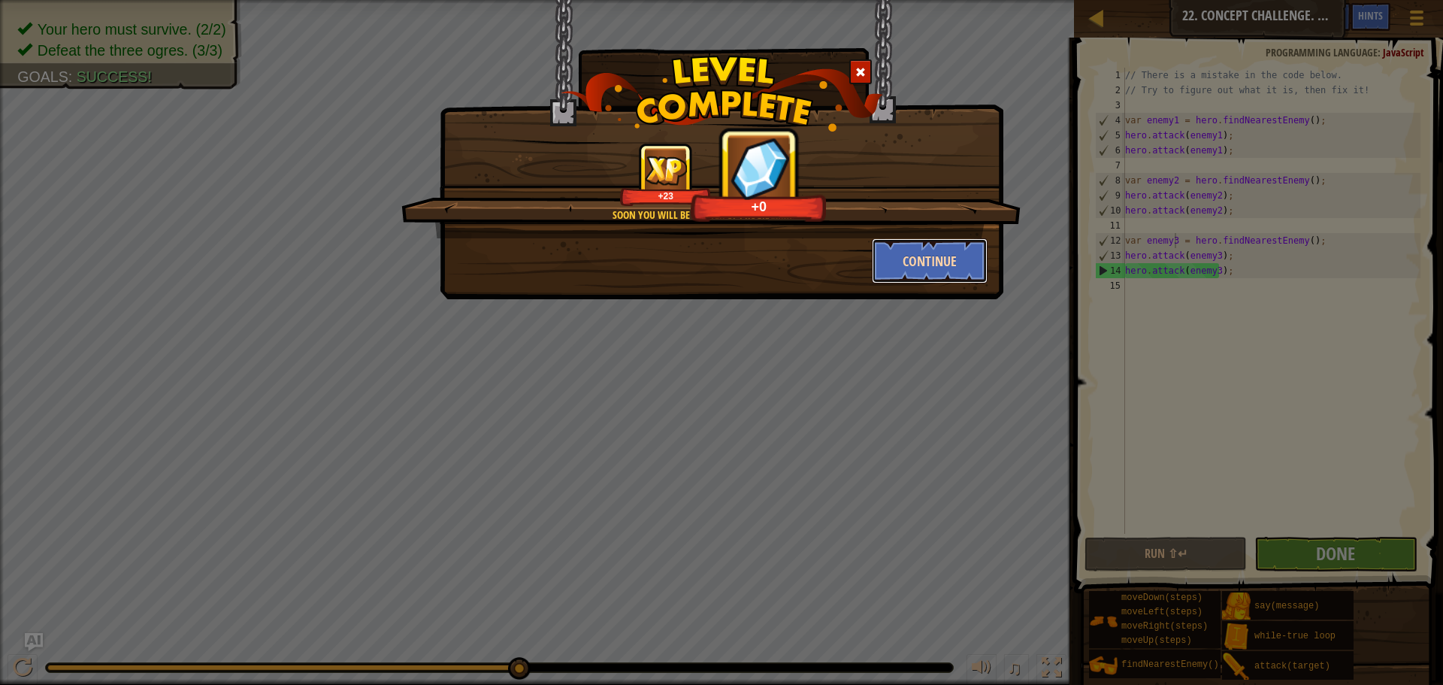
click at [912, 248] on button "Continue" at bounding box center [930, 260] width 117 height 45
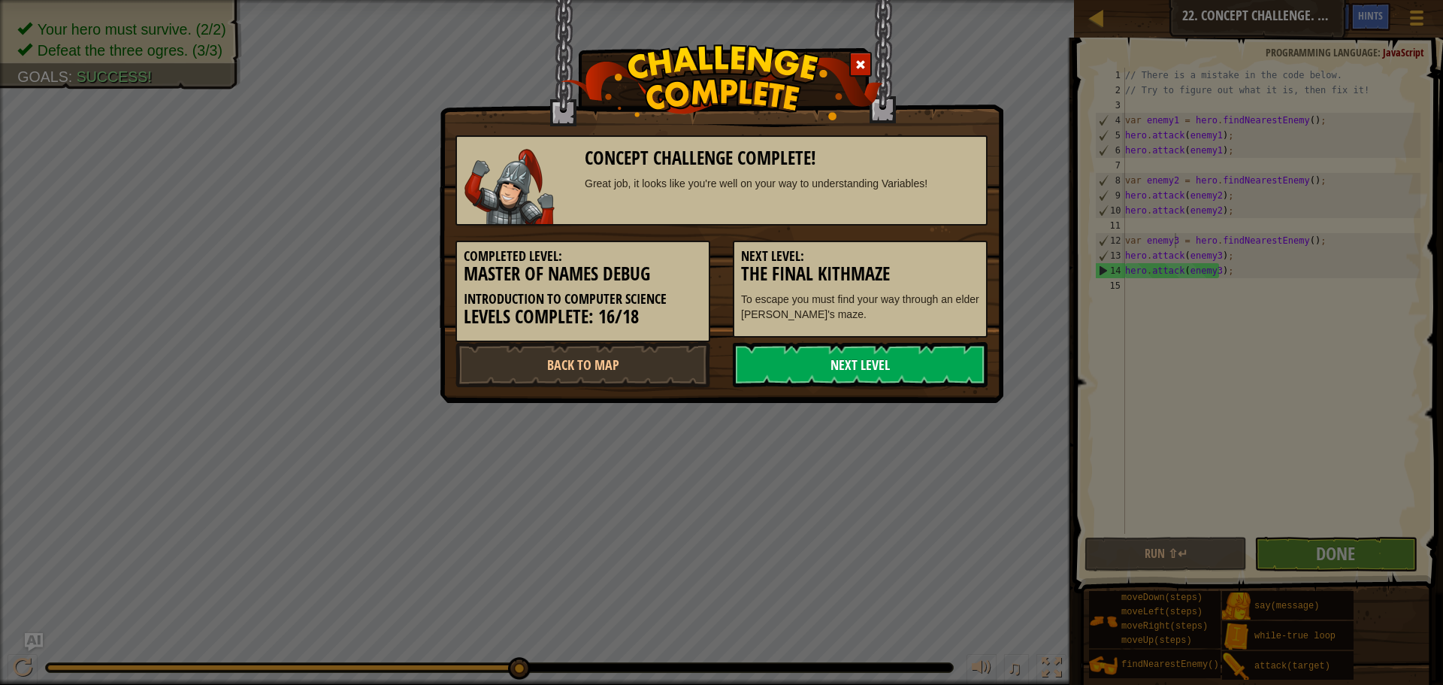
click at [856, 370] on link "Next Level" at bounding box center [860, 364] width 255 height 45
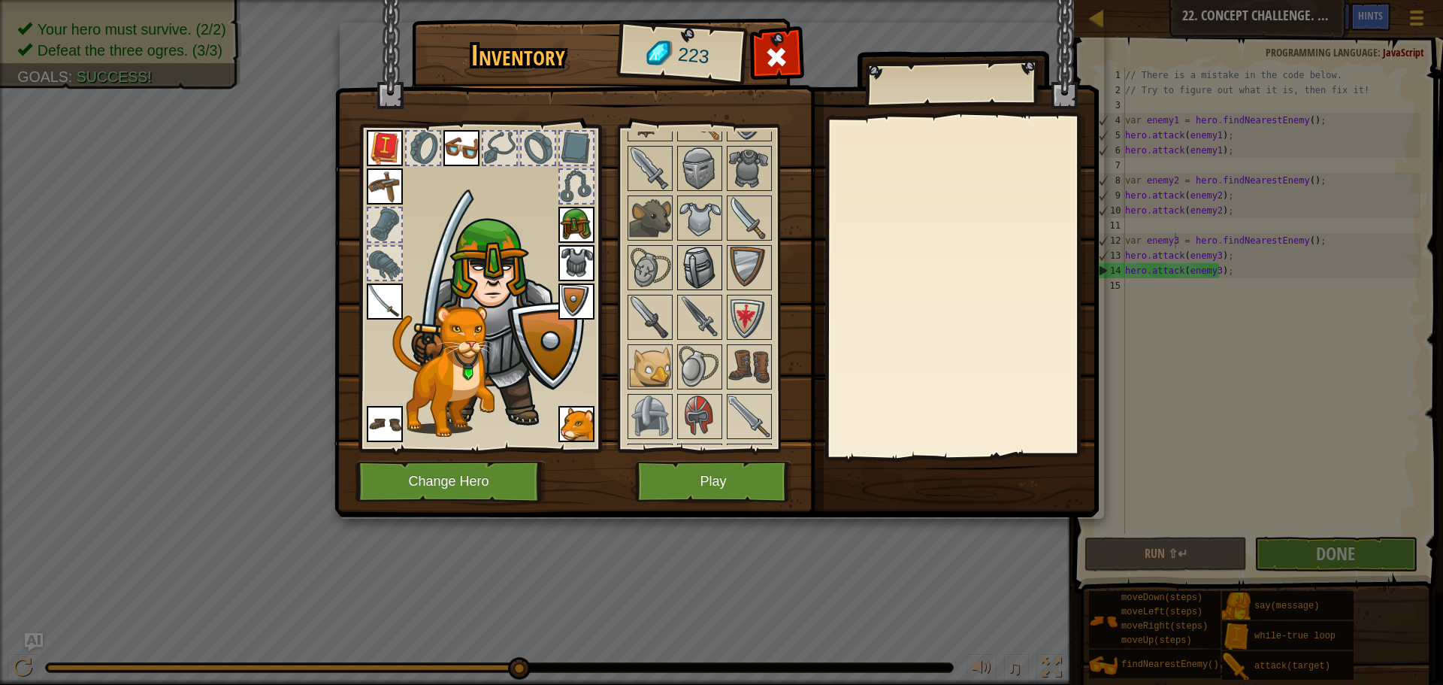
scroll to position [526, 0]
click at [707, 275] on img at bounding box center [700, 266] width 42 height 42
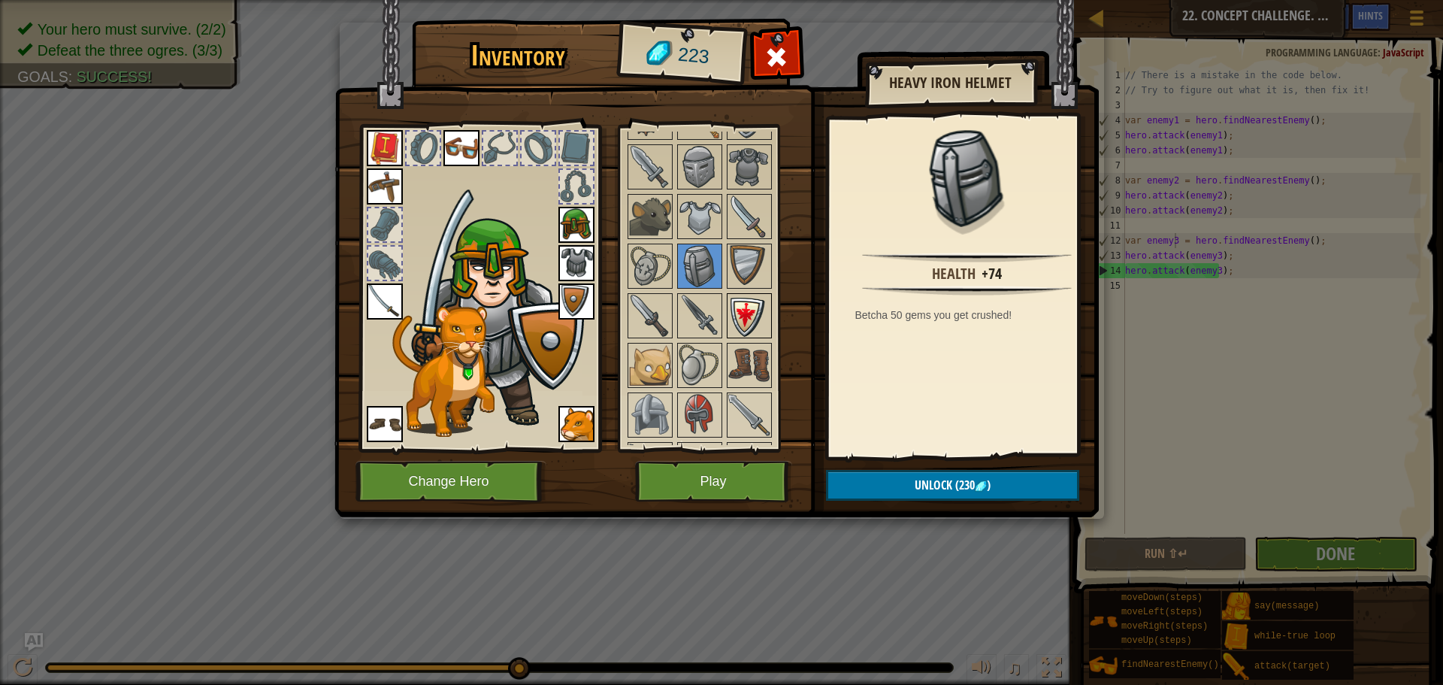
click at [745, 319] on img at bounding box center [750, 316] width 42 height 42
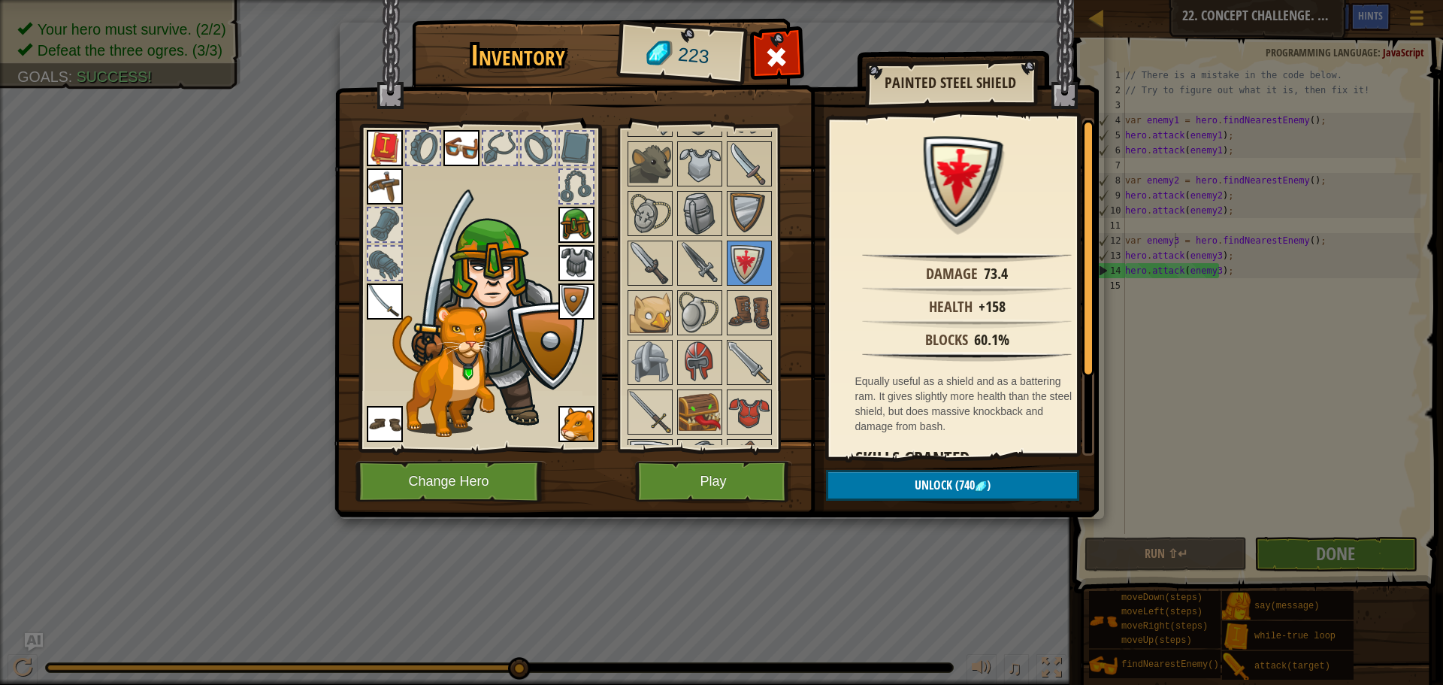
scroll to position [677, 0]
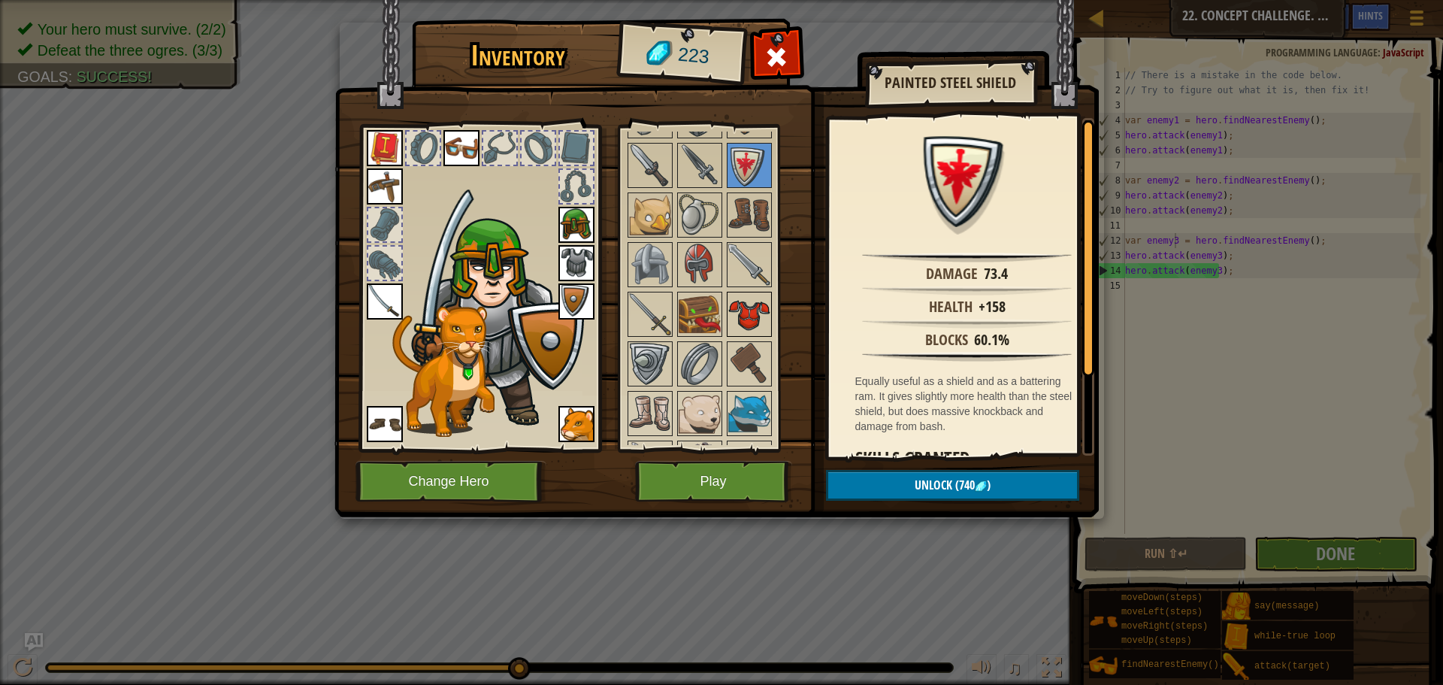
click at [740, 324] on img at bounding box center [750, 314] width 42 height 42
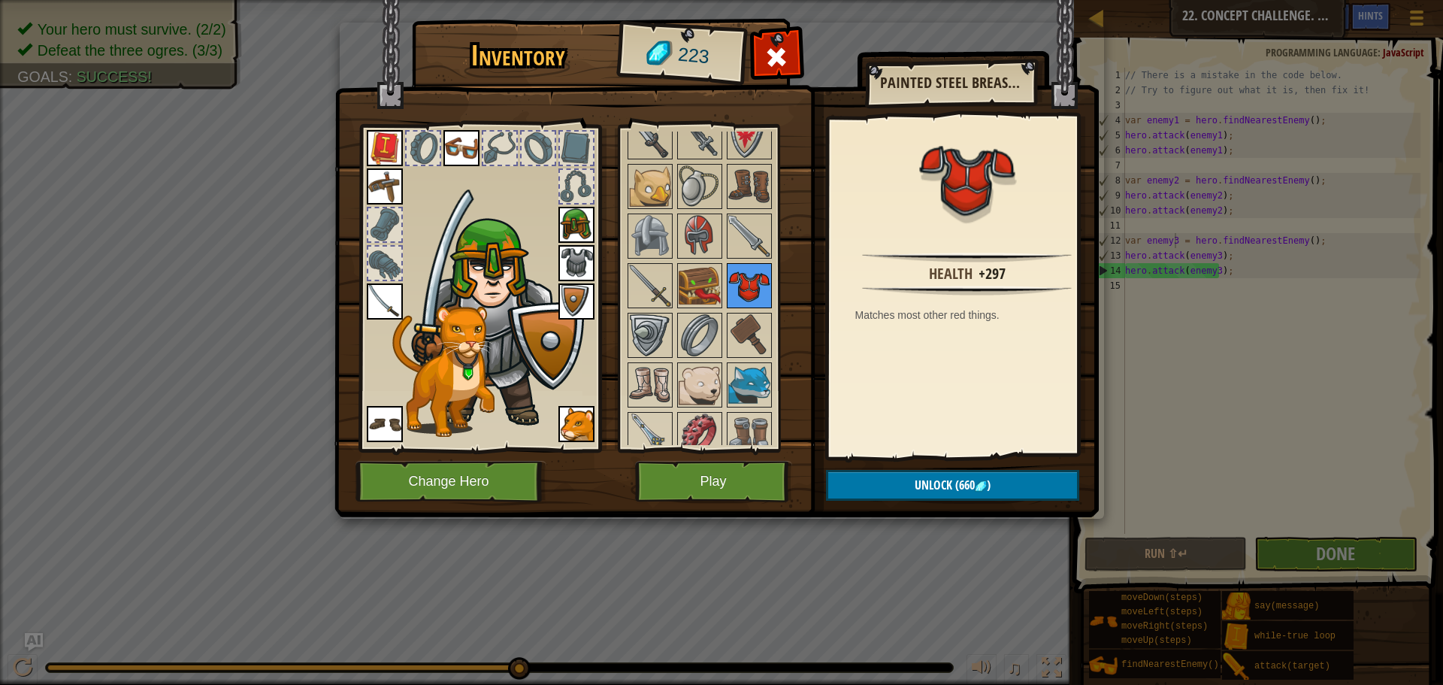
scroll to position [720, 0]
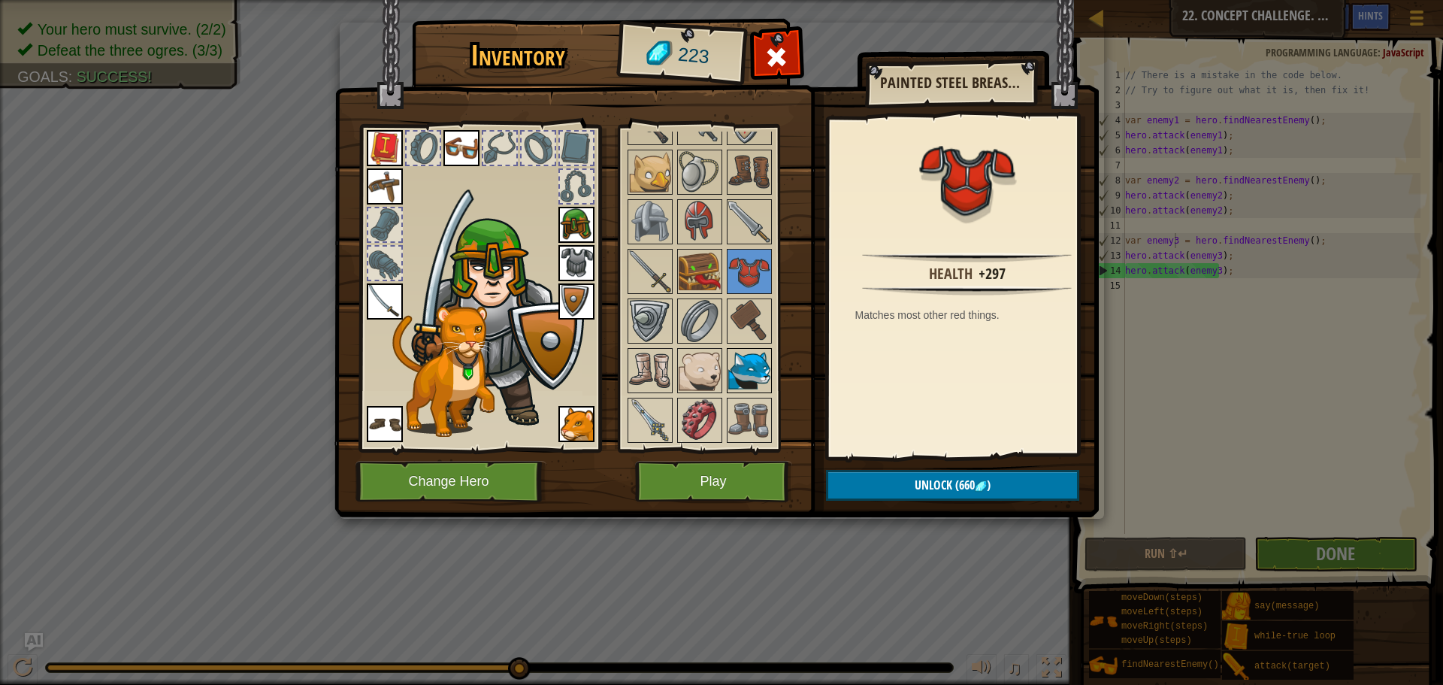
click at [747, 354] on img at bounding box center [750, 371] width 42 height 42
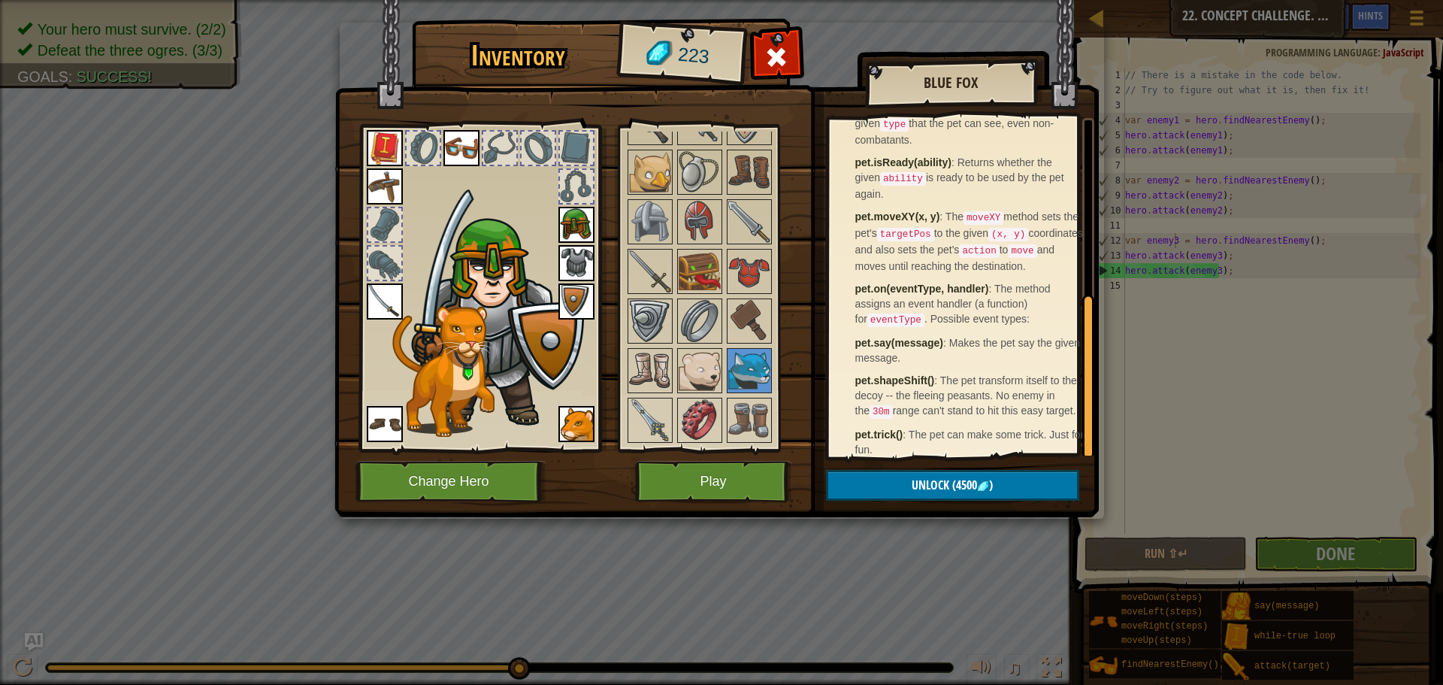
scroll to position [358, 0]
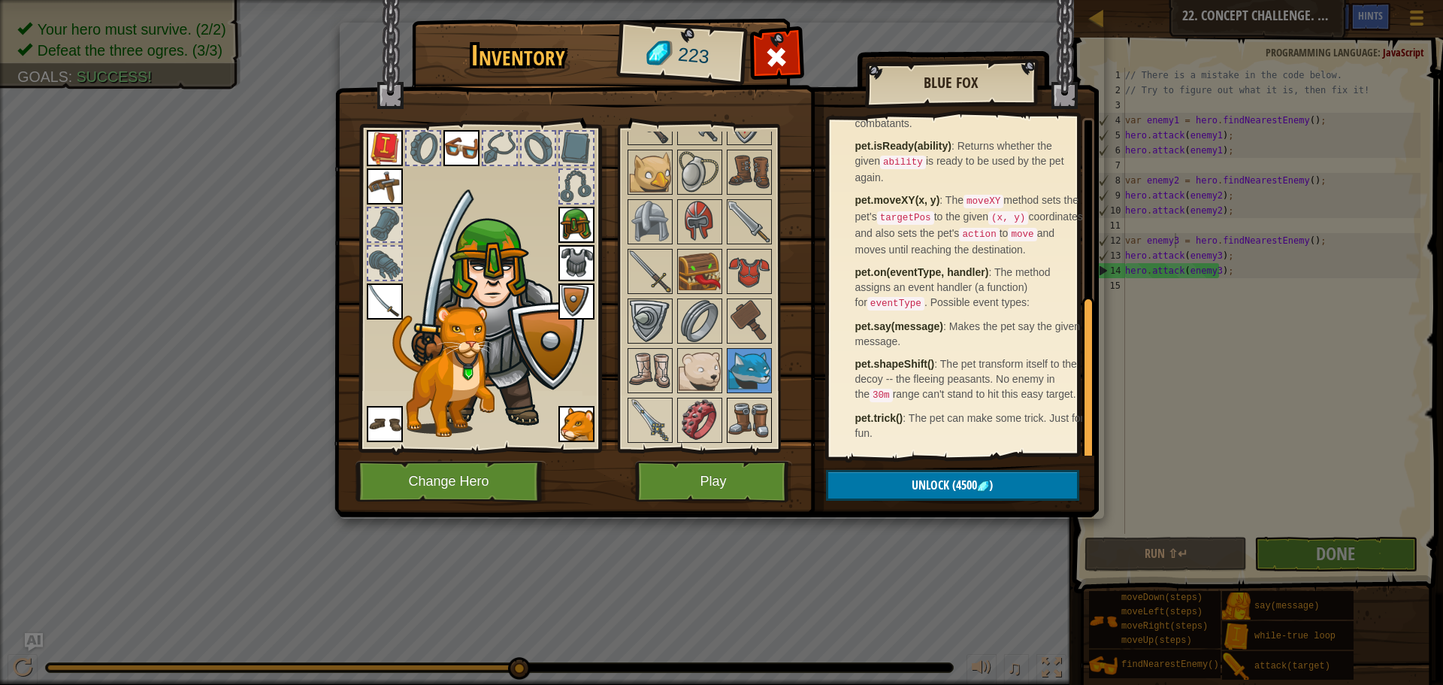
click at [761, 417] on img at bounding box center [750, 420] width 42 height 42
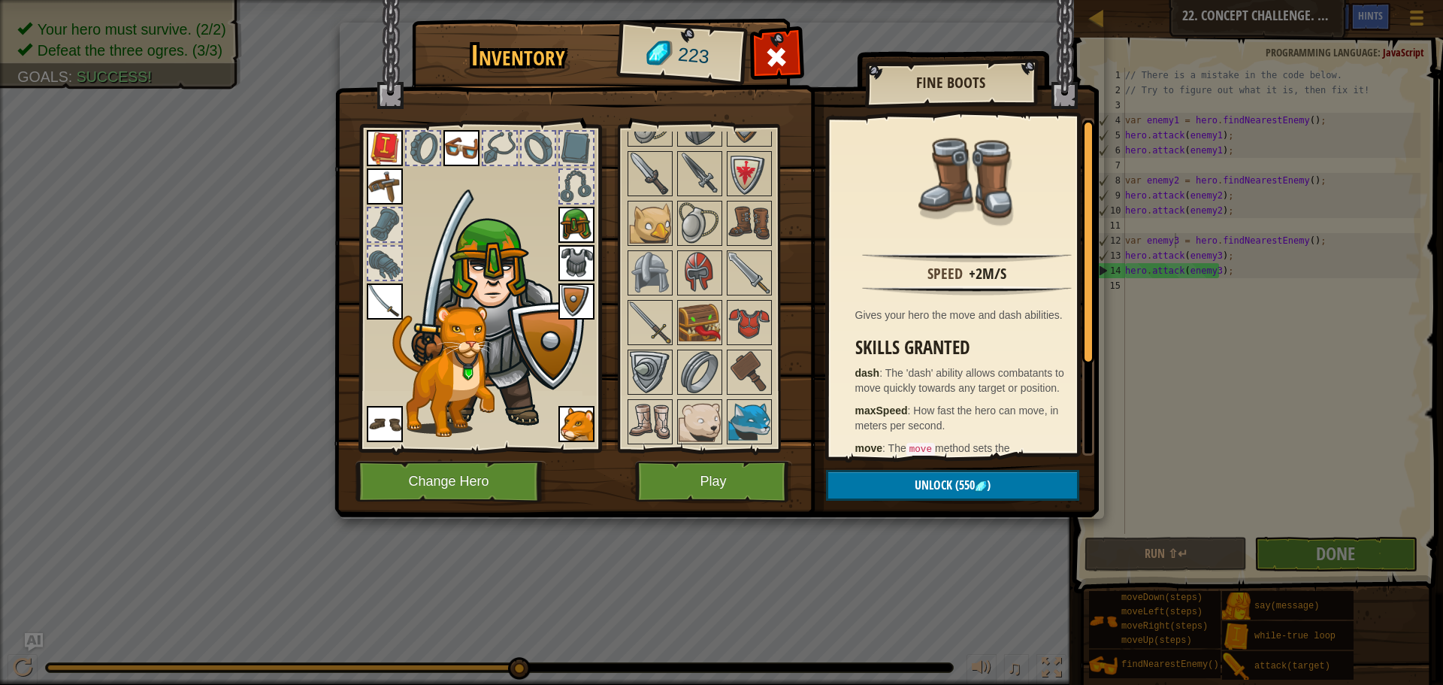
scroll to position [645, 0]
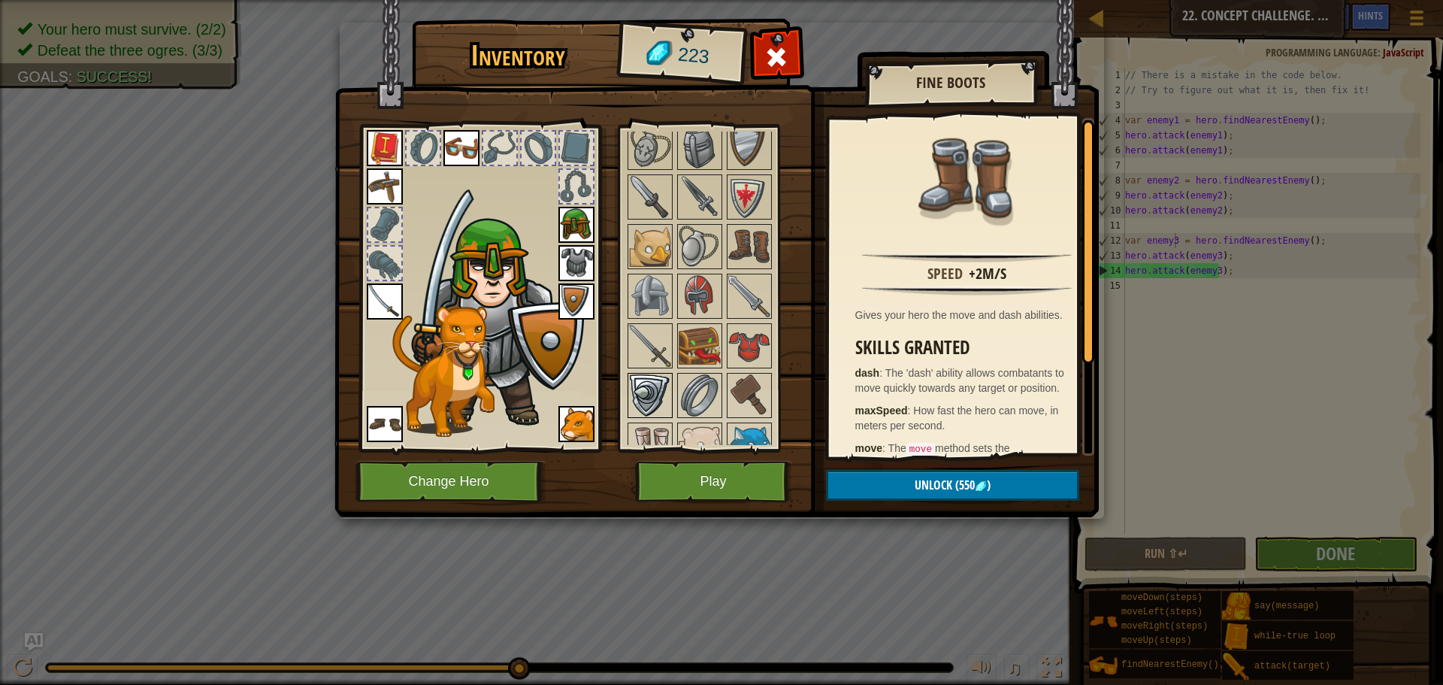
click at [631, 390] on img at bounding box center [650, 395] width 42 height 42
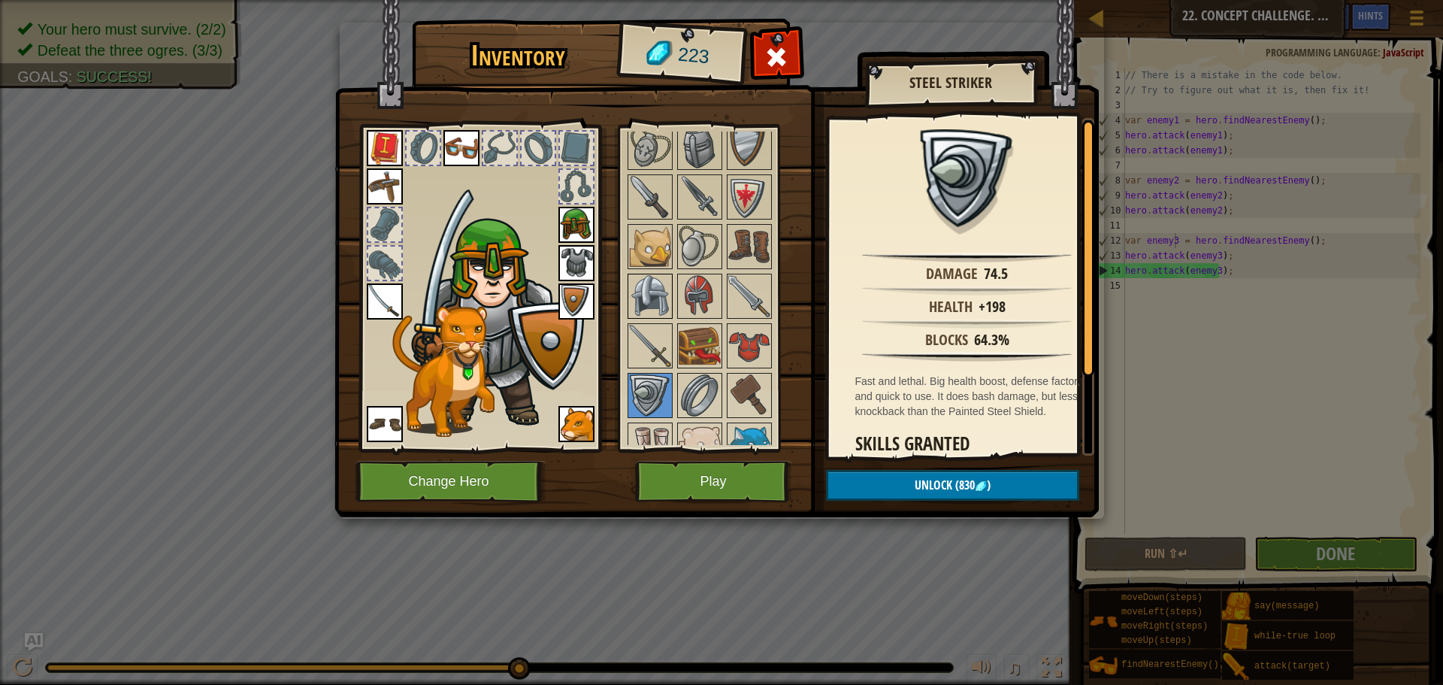
click at [647, 303] on img at bounding box center [650, 296] width 42 height 42
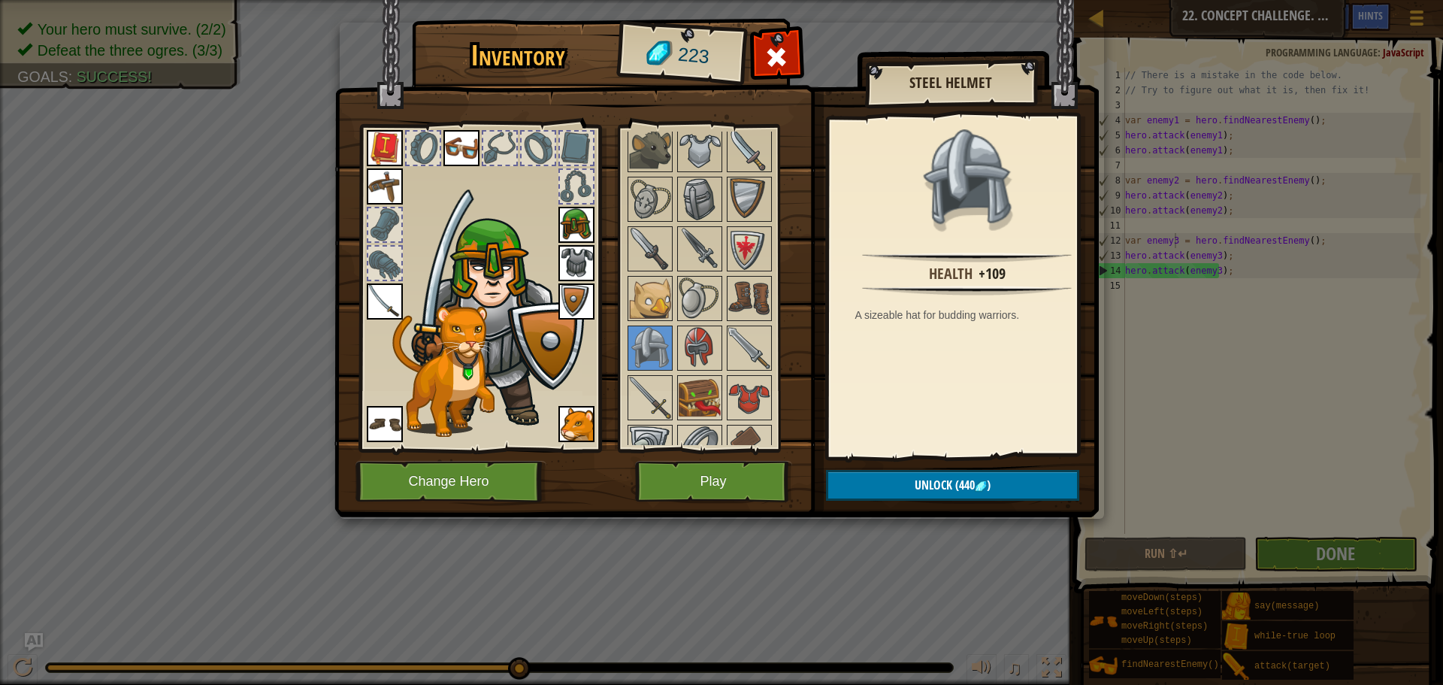
scroll to position [570, 0]
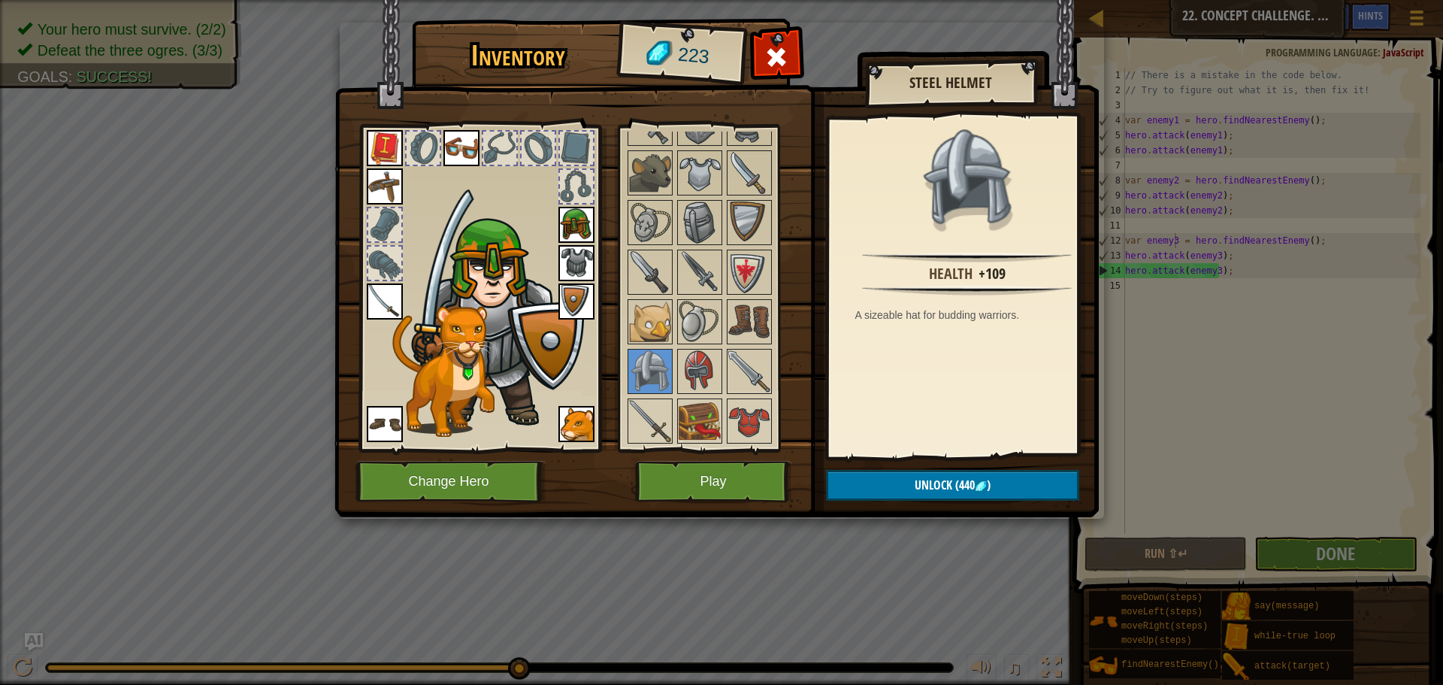
click at [675, 317] on div at bounding box center [720, 222] width 189 height 744
click at [679, 317] on img at bounding box center [700, 322] width 42 height 42
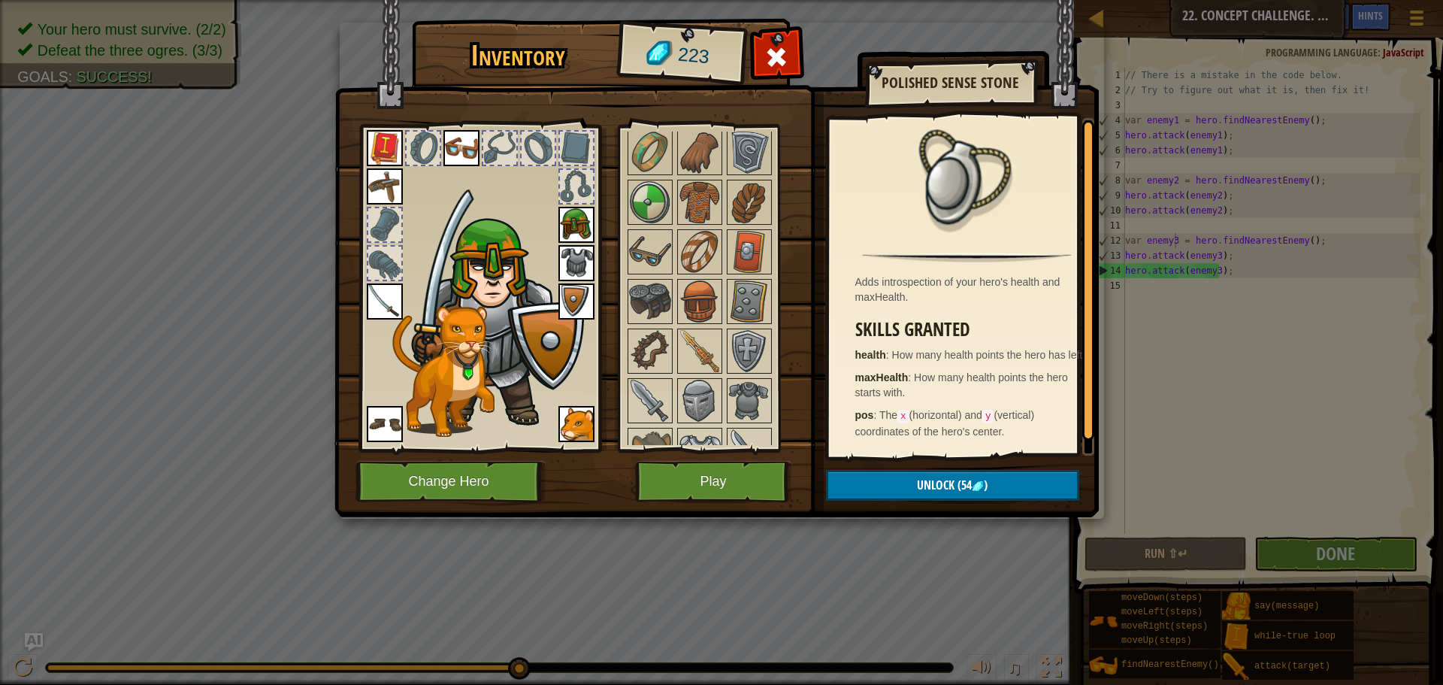
scroll to position [269, 0]
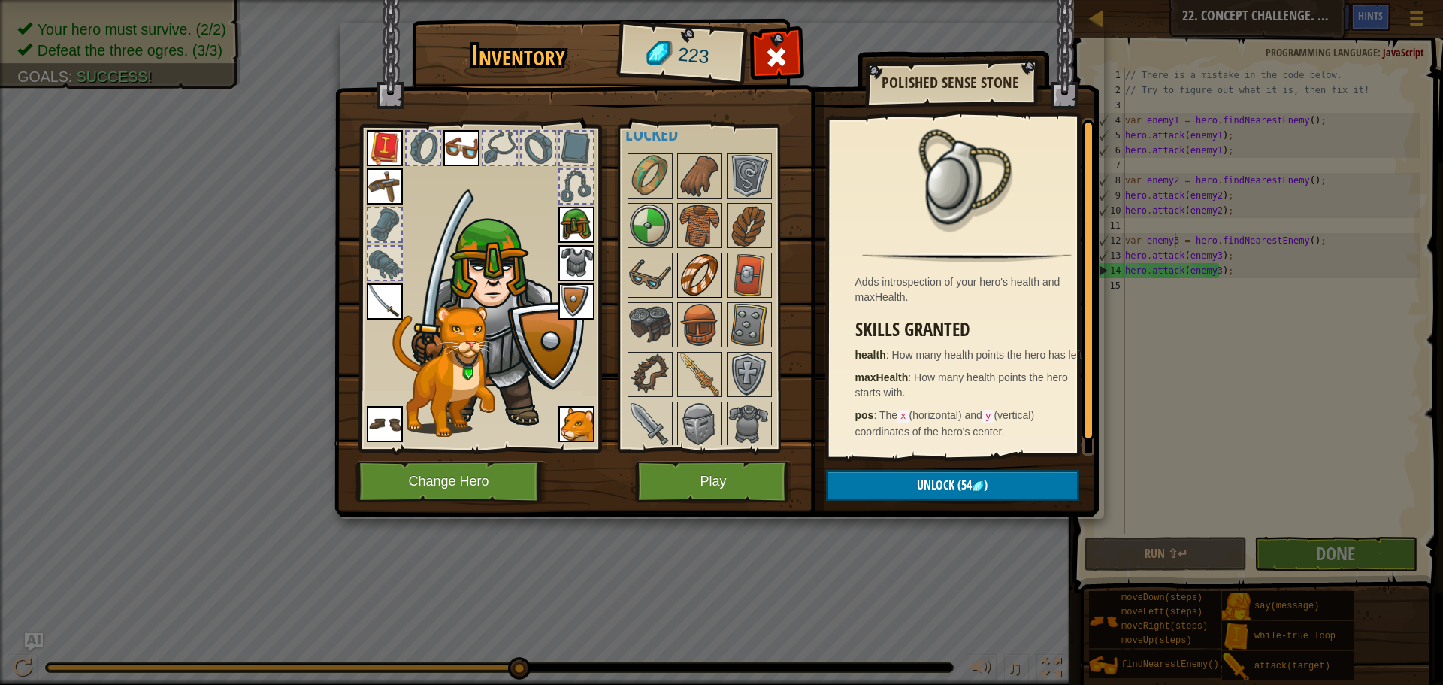
click at [681, 274] on img at bounding box center [700, 275] width 42 height 42
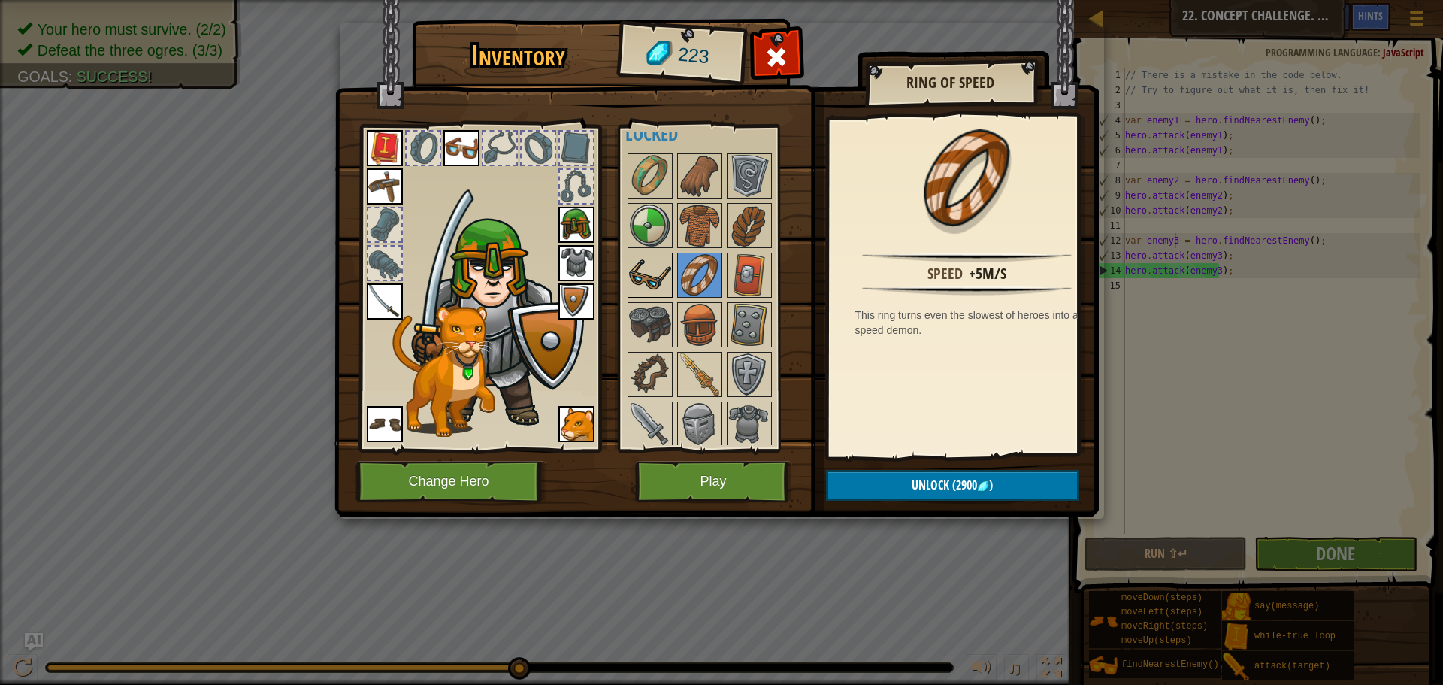
click at [660, 272] on img at bounding box center [650, 275] width 42 height 42
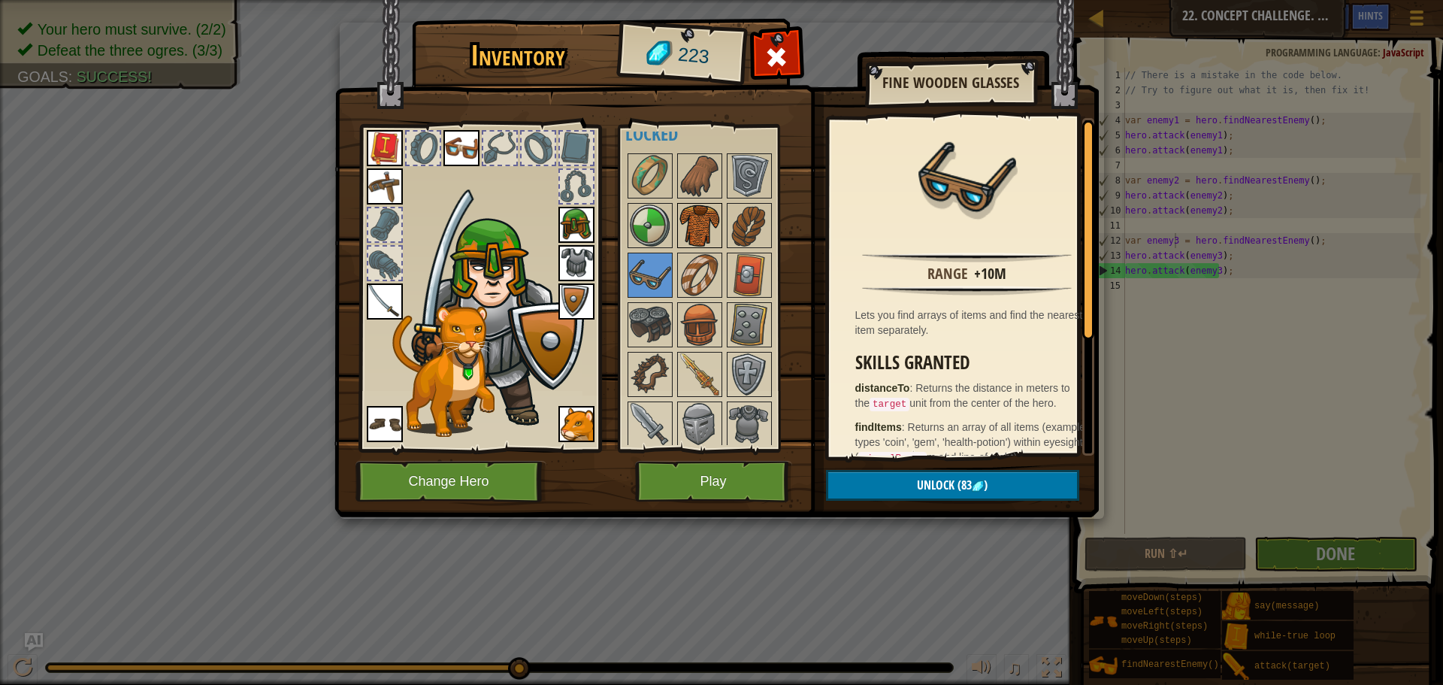
click at [698, 226] on img at bounding box center [700, 225] width 42 height 42
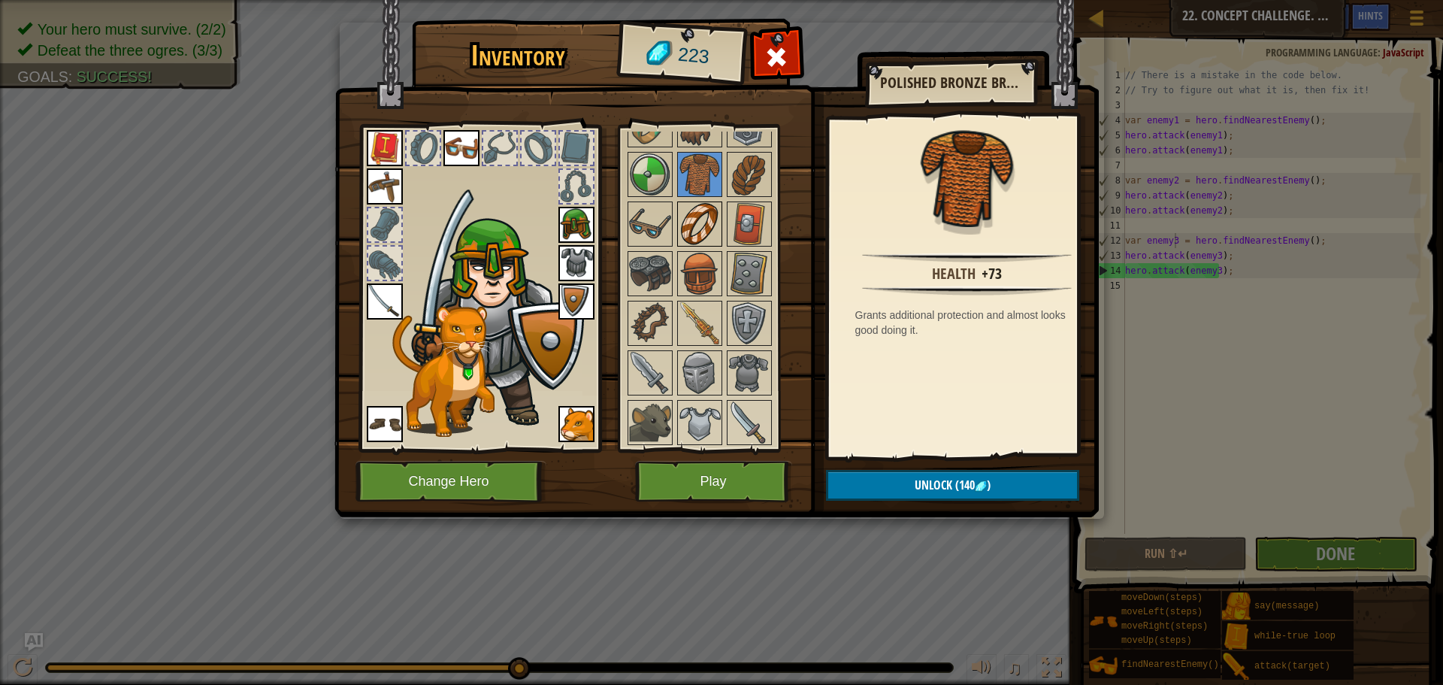
scroll to position [344, 0]
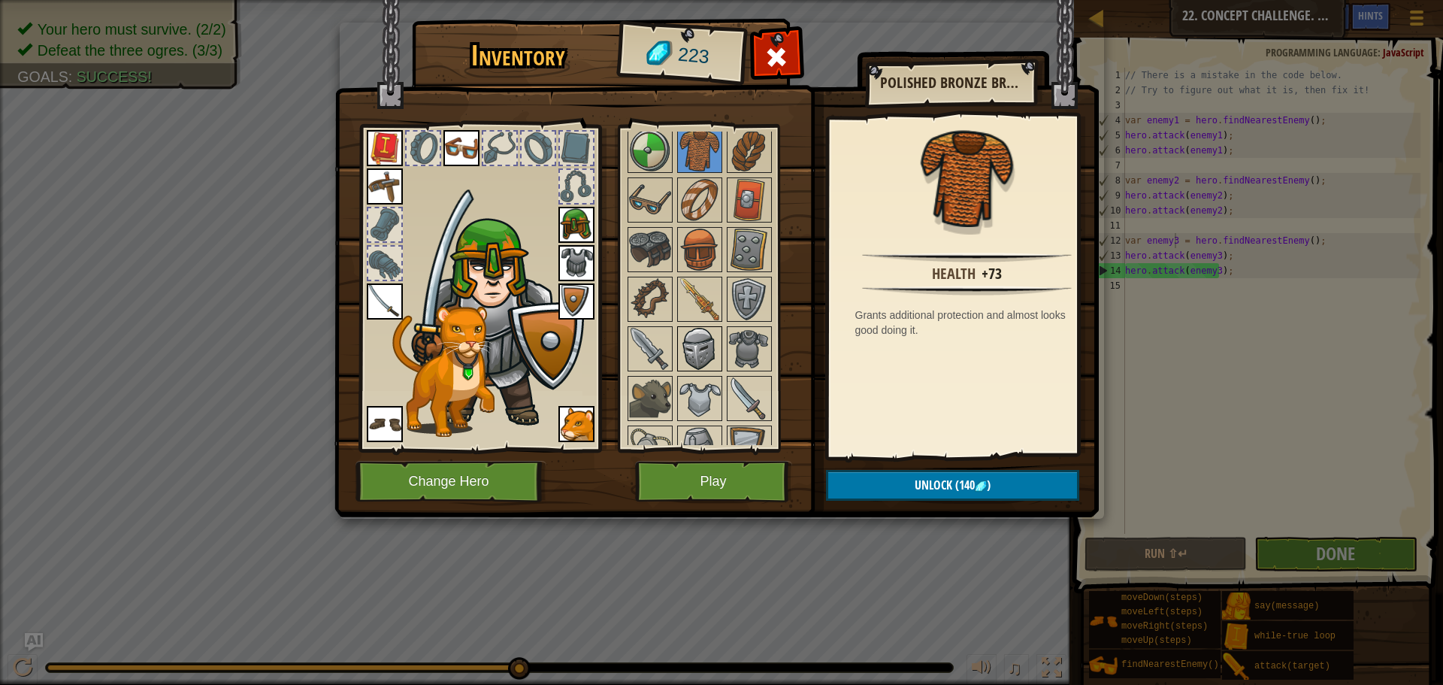
click at [700, 350] on img at bounding box center [700, 349] width 42 height 42
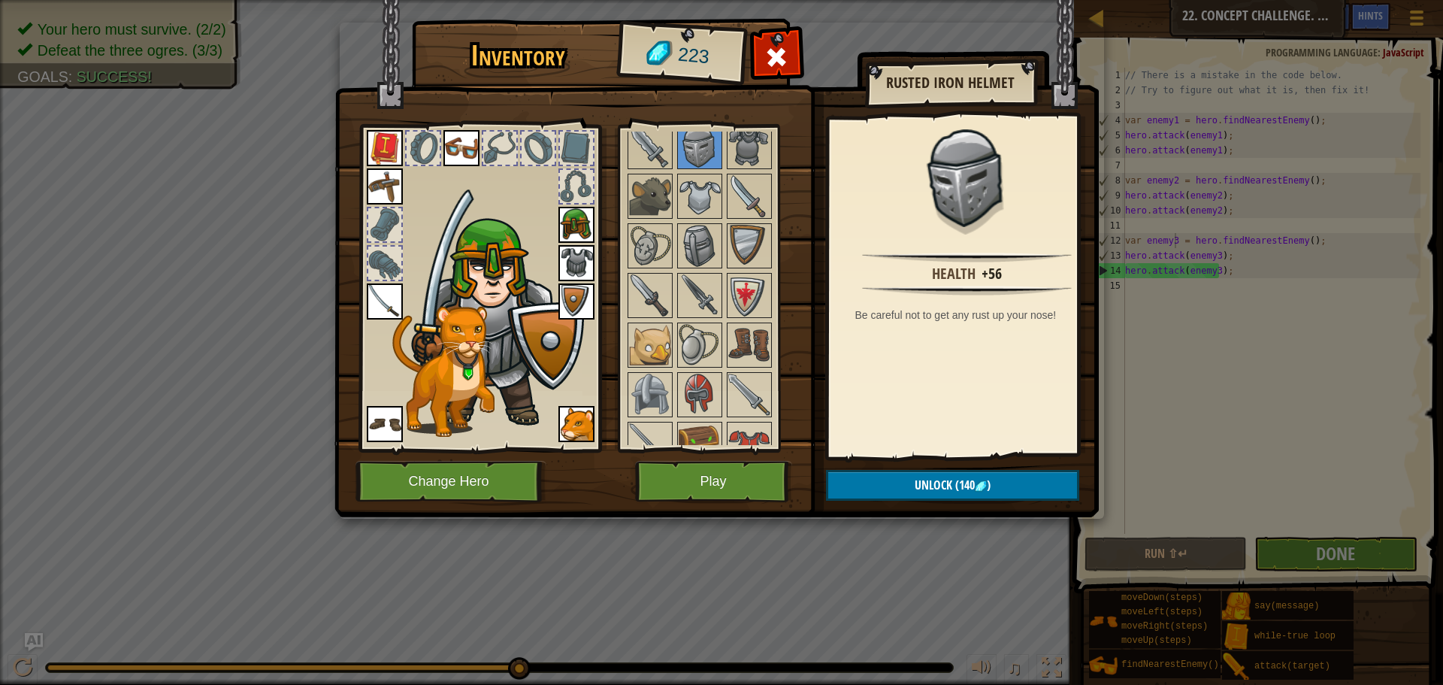
scroll to position [570, 0]
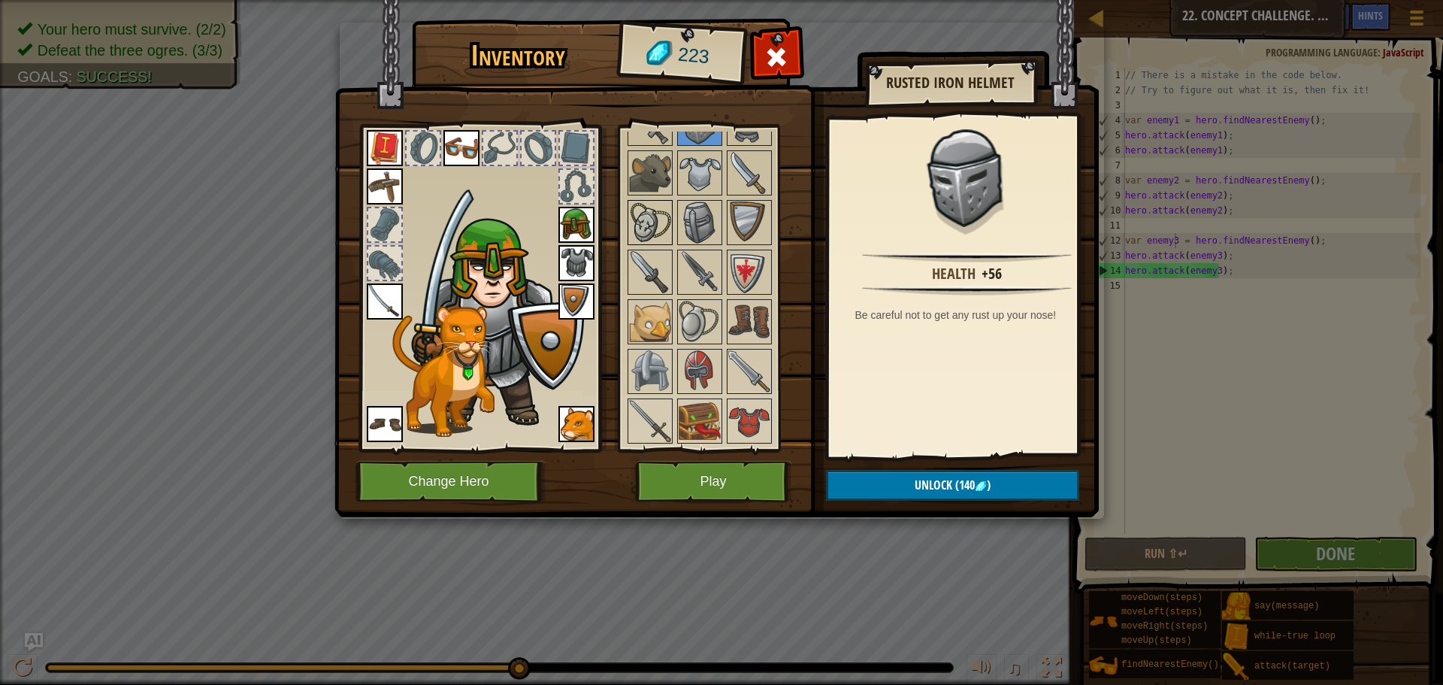
click at [653, 220] on img at bounding box center [650, 222] width 42 height 42
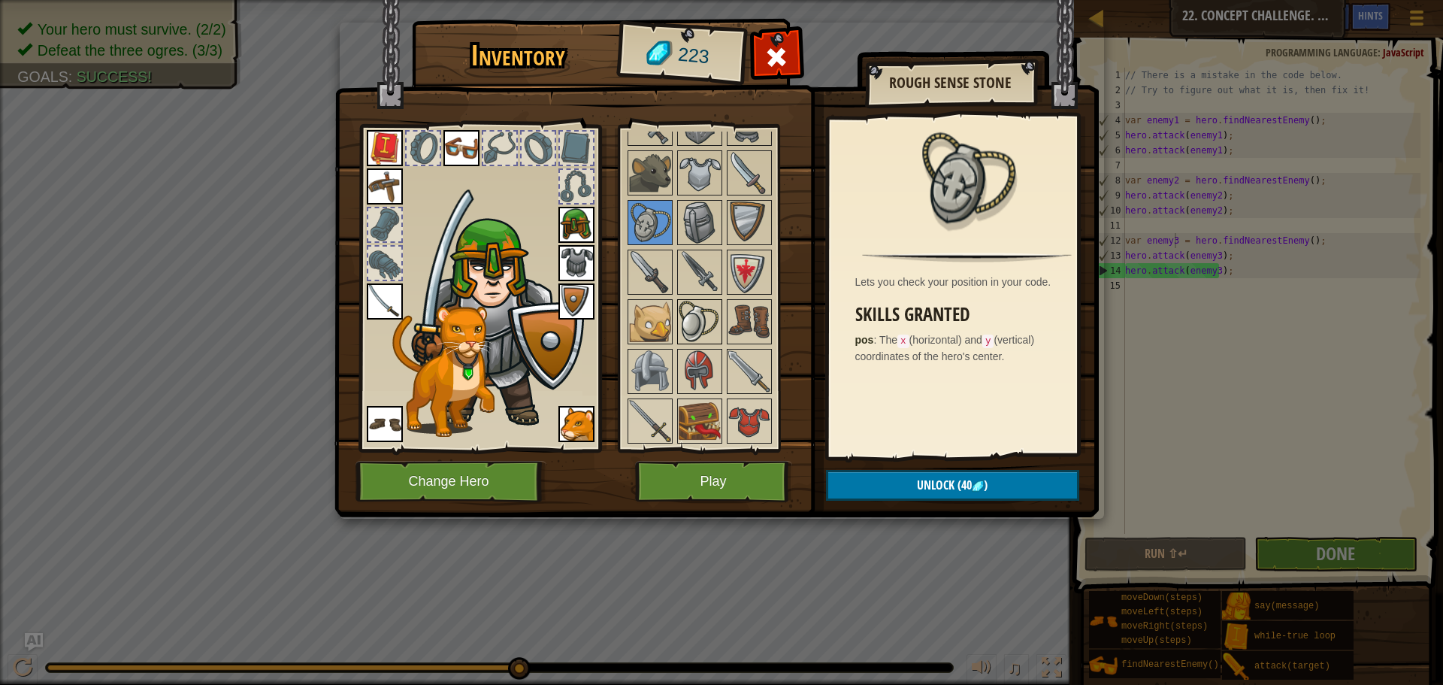
click at [695, 319] on img at bounding box center [700, 322] width 42 height 42
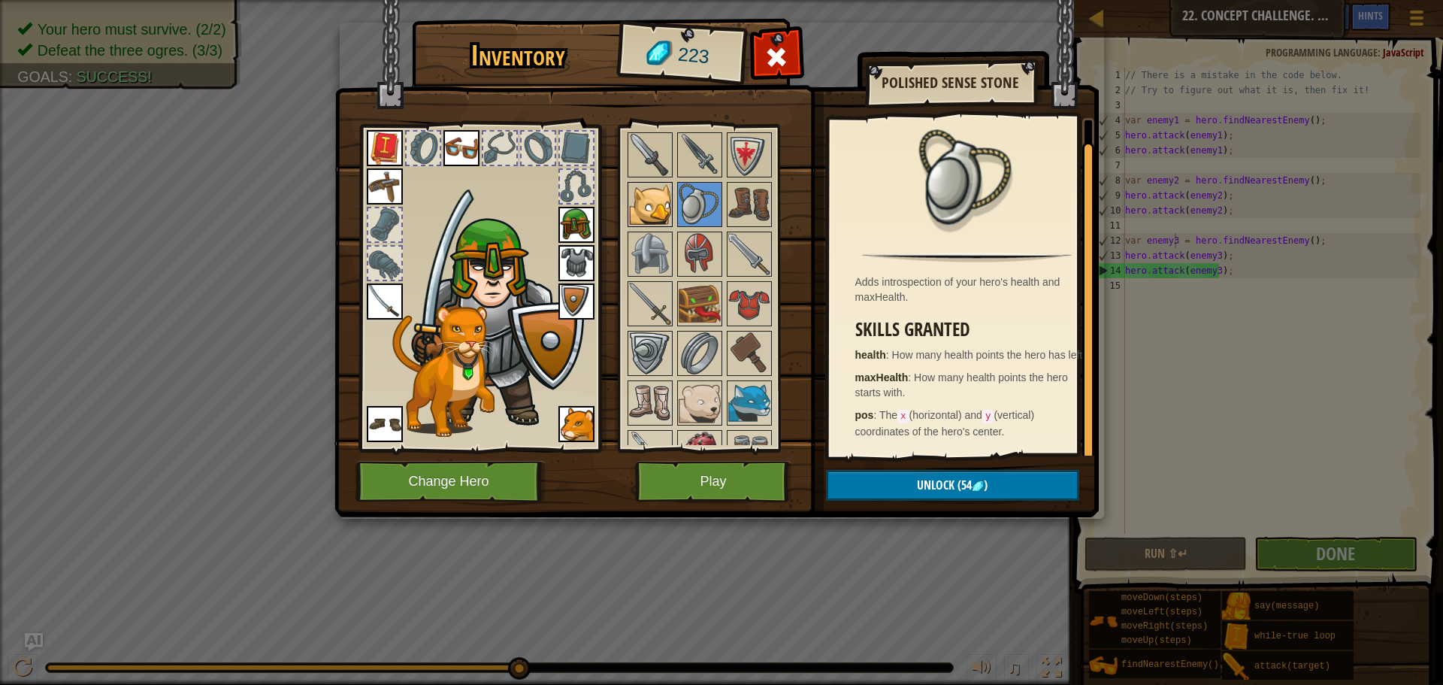
scroll to position [720, 0]
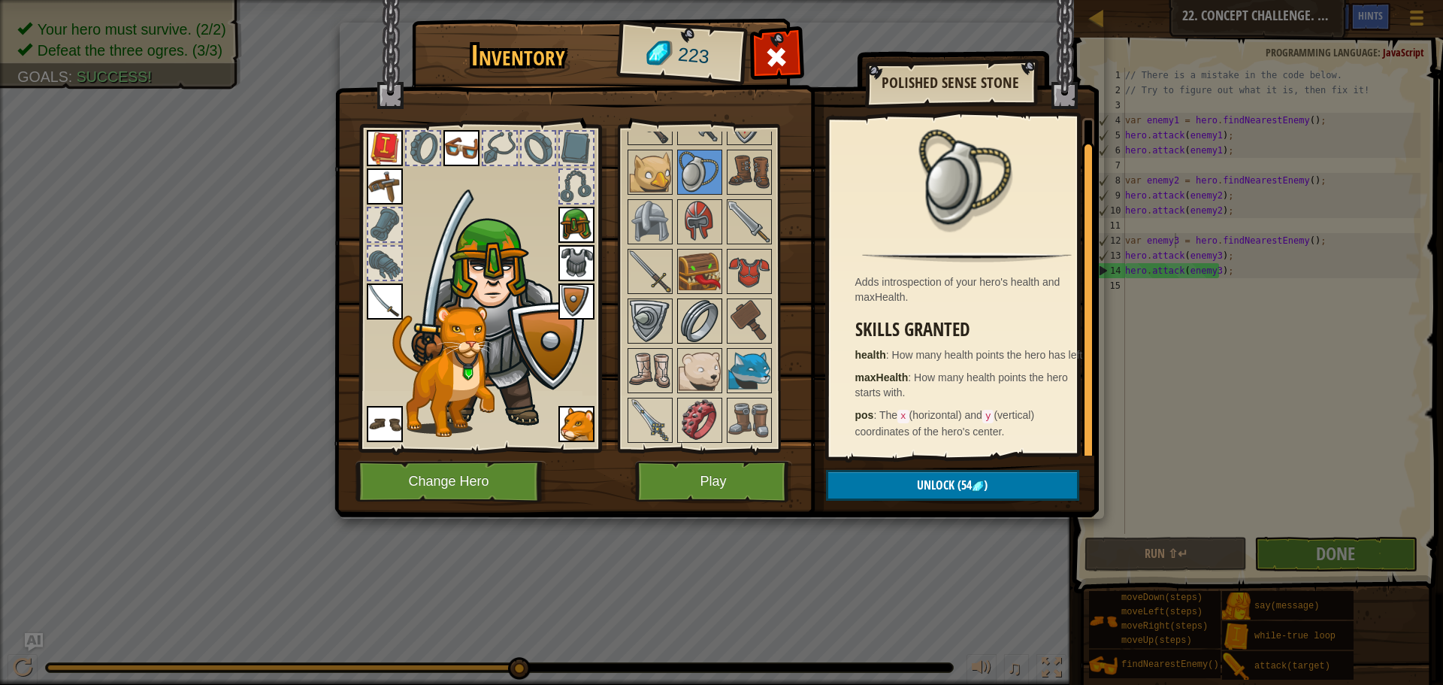
click at [707, 304] on img at bounding box center [700, 321] width 42 height 42
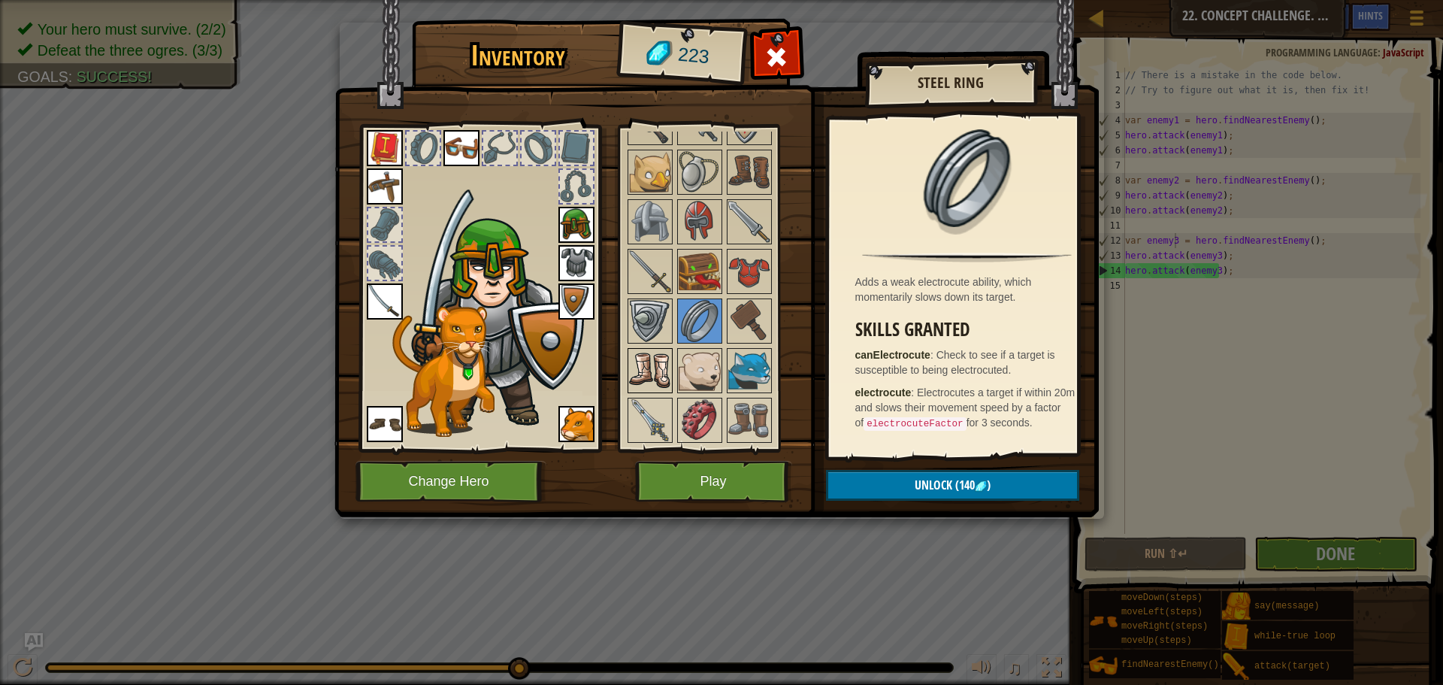
click at [662, 380] on img at bounding box center [650, 371] width 42 height 42
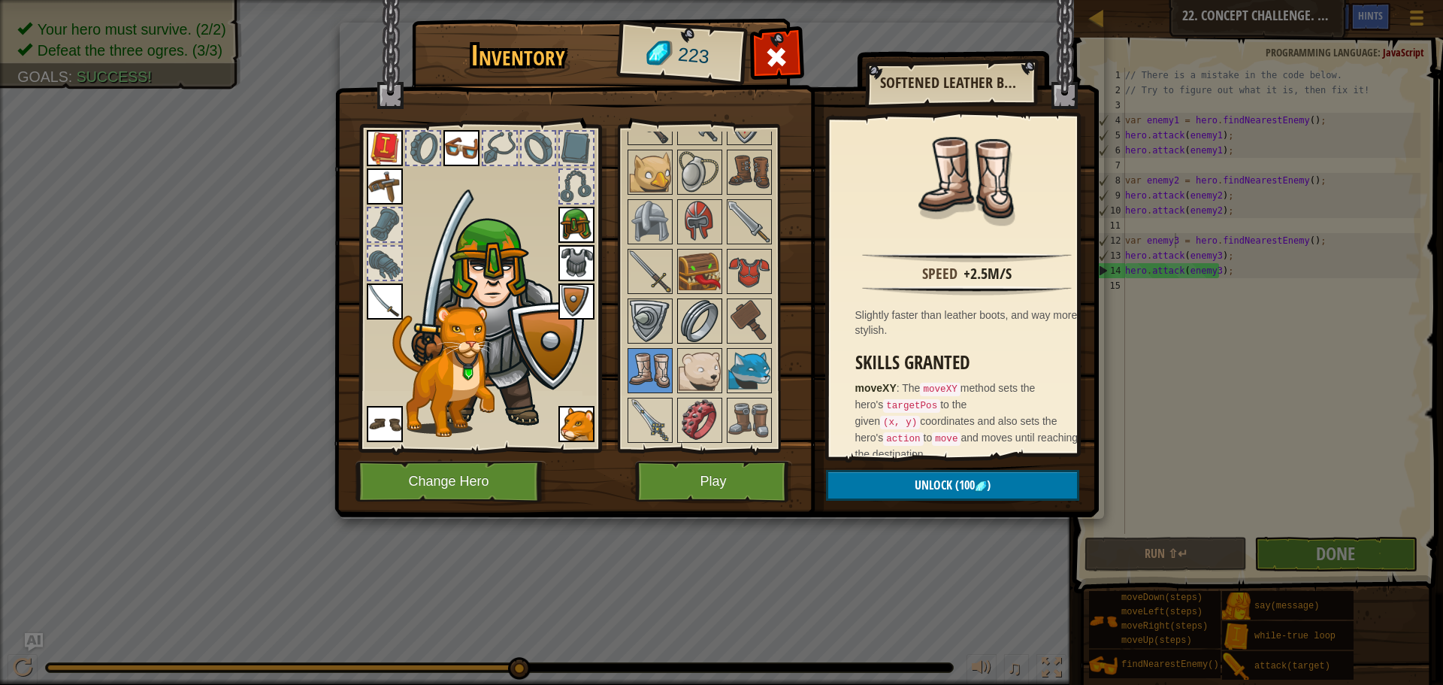
click at [704, 330] on img at bounding box center [700, 321] width 42 height 42
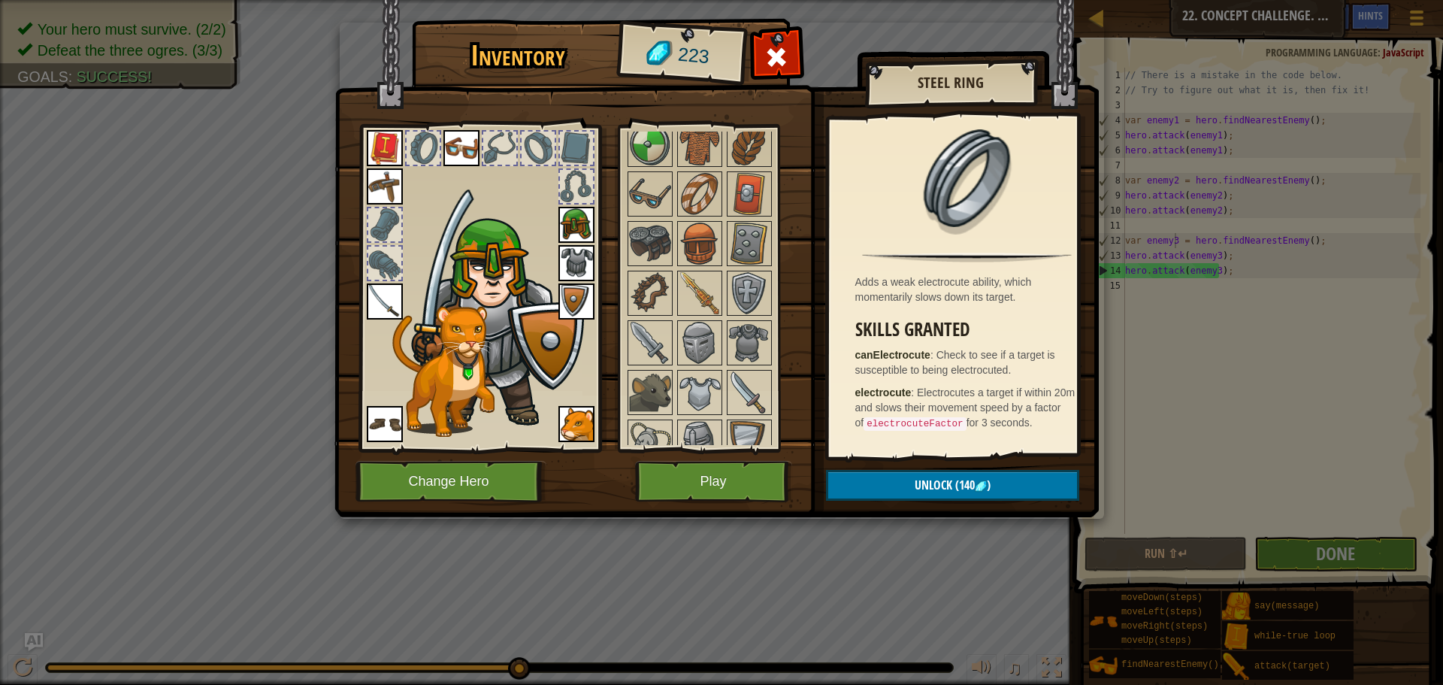
scroll to position [344, 0]
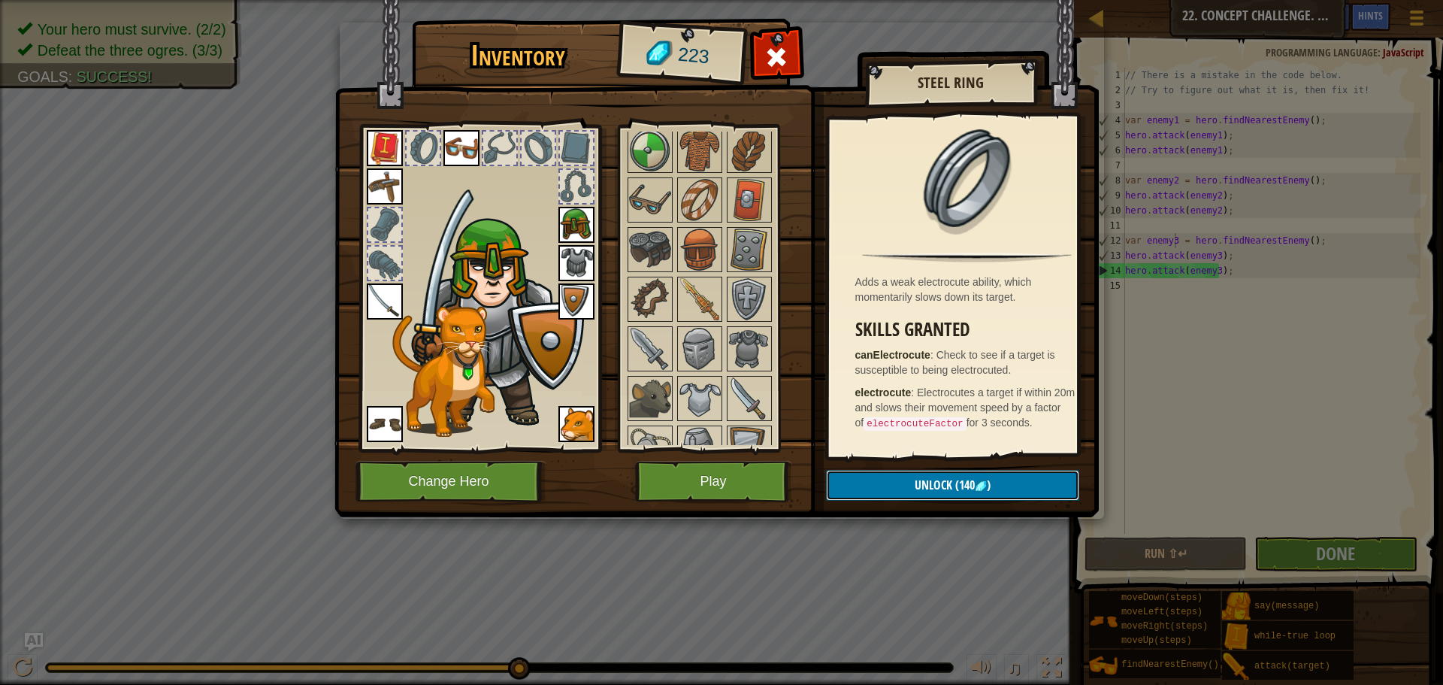
click at [947, 478] on span "Unlock" at bounding box center [934, 485] width 38 height 17
click at [946, 490] on button "Confirm" at bounding box center [952, 485] width 253 height 31
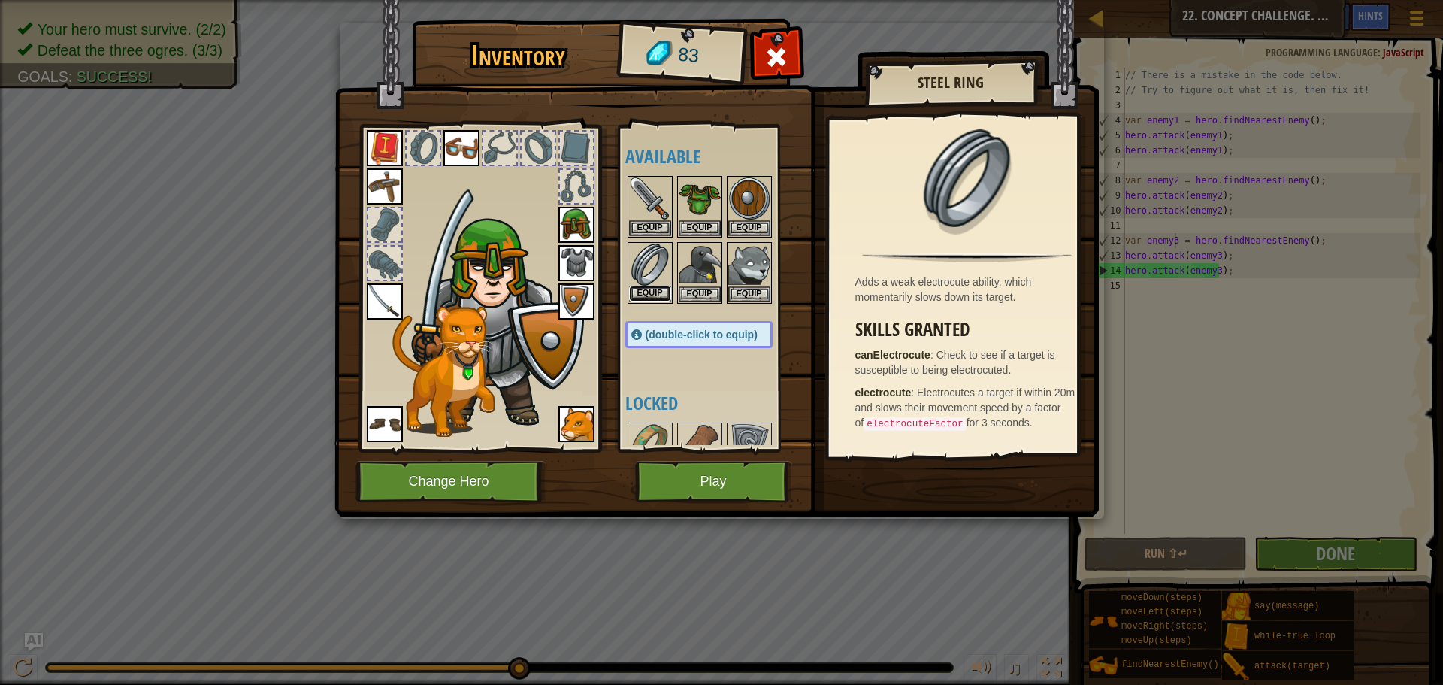
click at [662, 288] on button "Equip" at bounding box center [650, 294] width 42 height 16
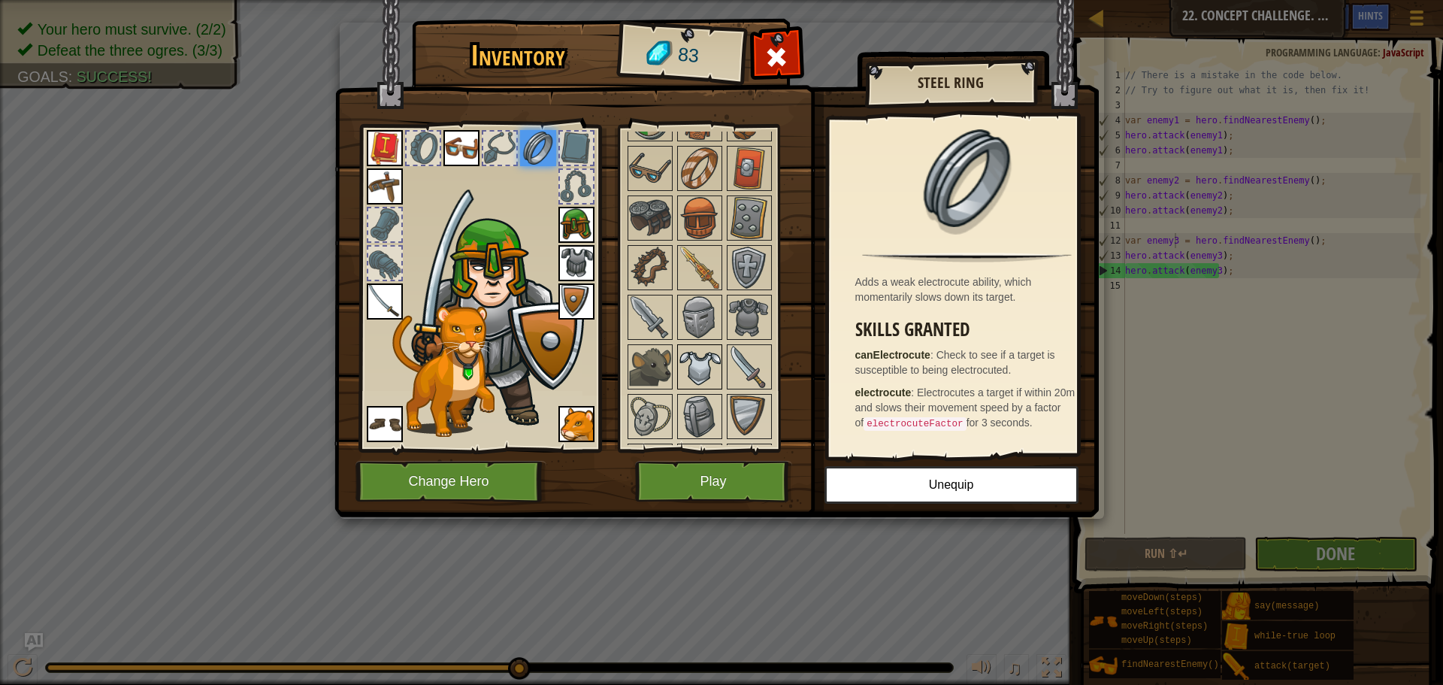
scroll to position [451, 0]
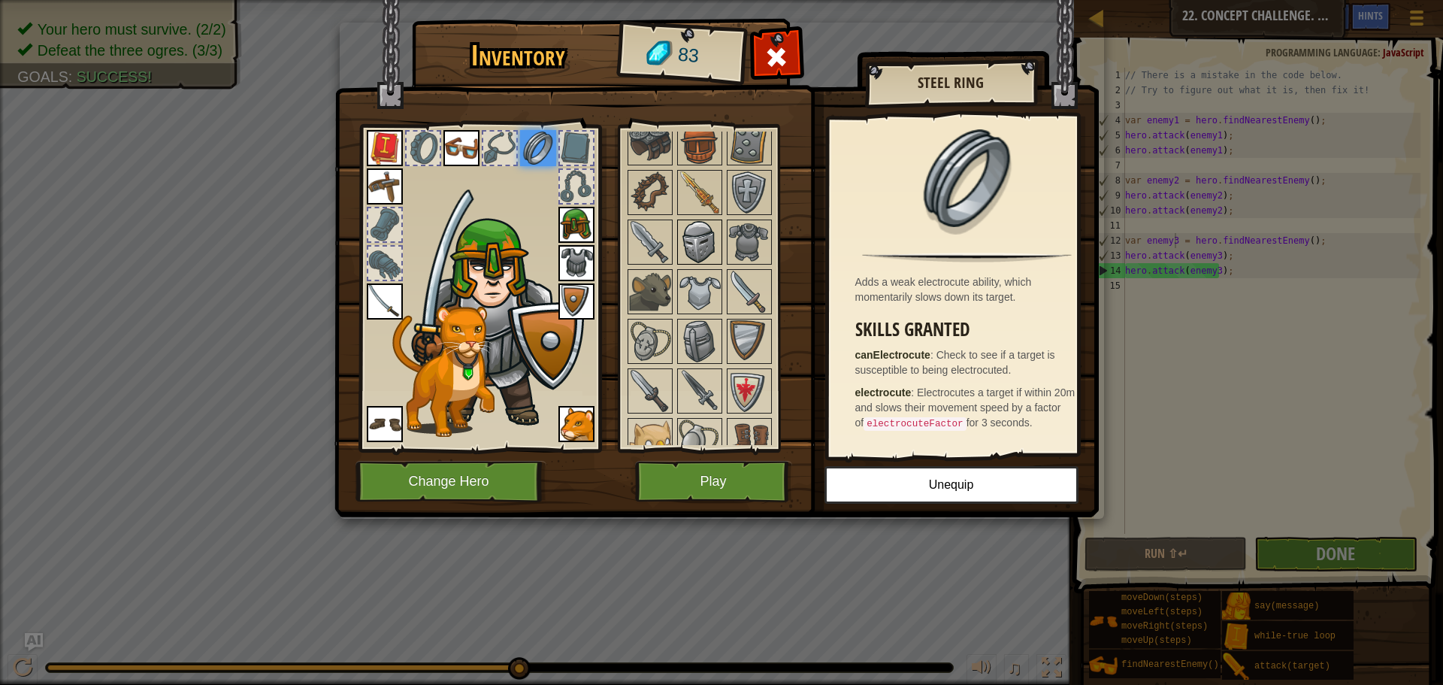
click at [704, 249] on img at bounding box center [700, 242] width 42 height 42
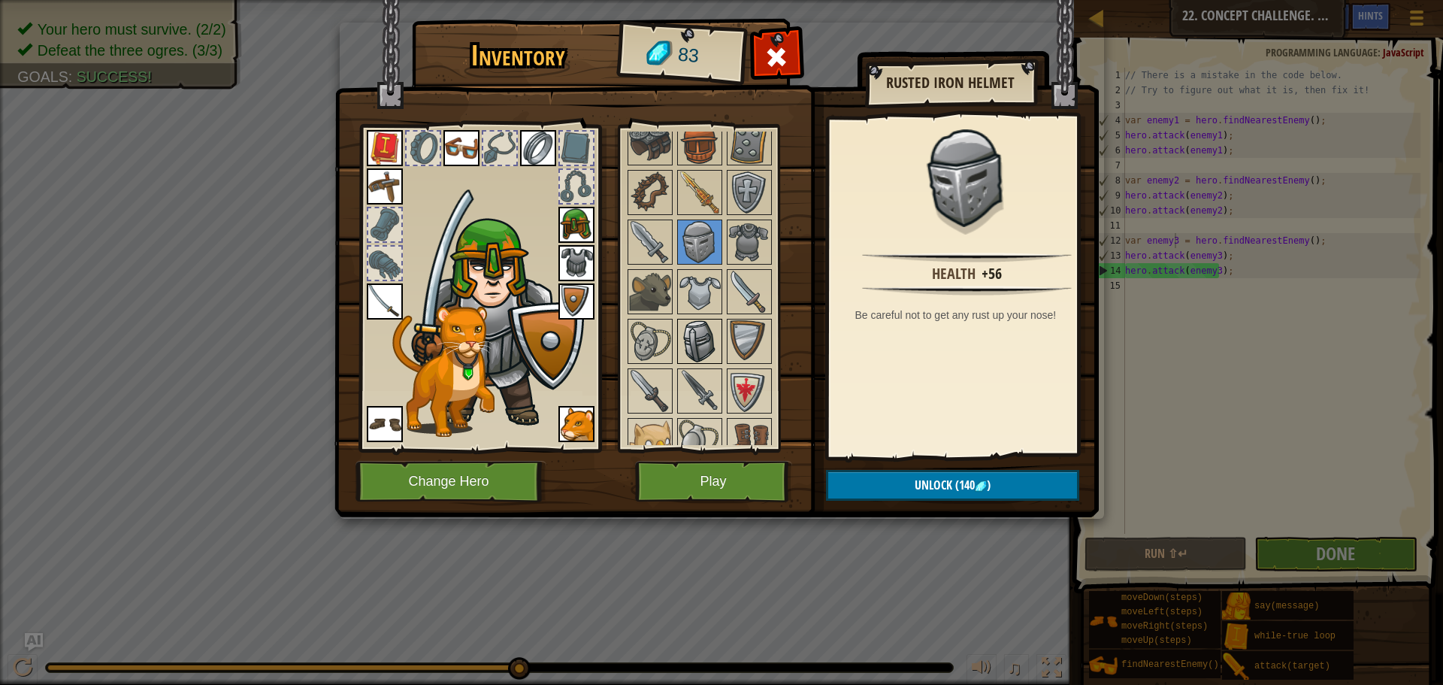
click at [706, 326] on img at bounding box center [700, 341] width 42 height 42
click at [701, 237] on img at bounding box center [700, 242] width 42 height 42
click at [713, 478] on button "Play" at bounding box center [713, 481] width 157 height 41
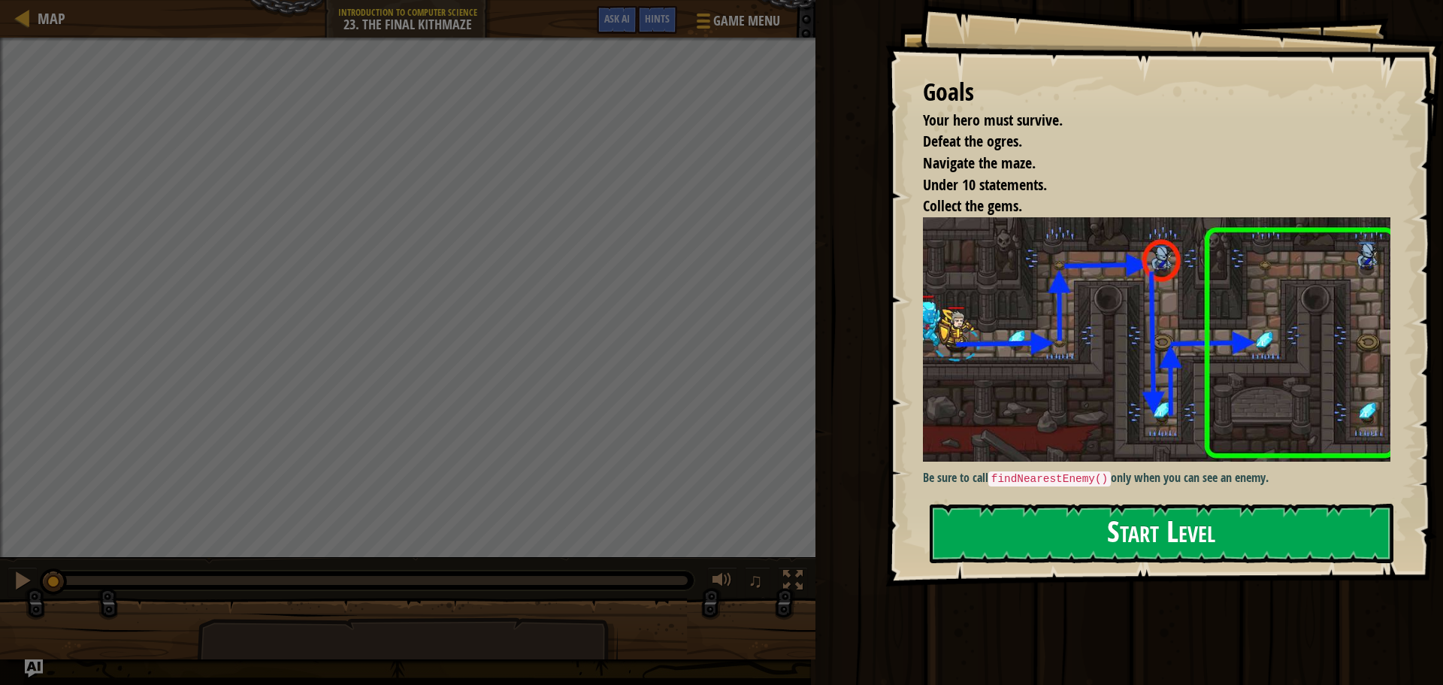
click at [1098, 529] on button "Start Level" at bounding box center [1162, 533] width 464 height 59
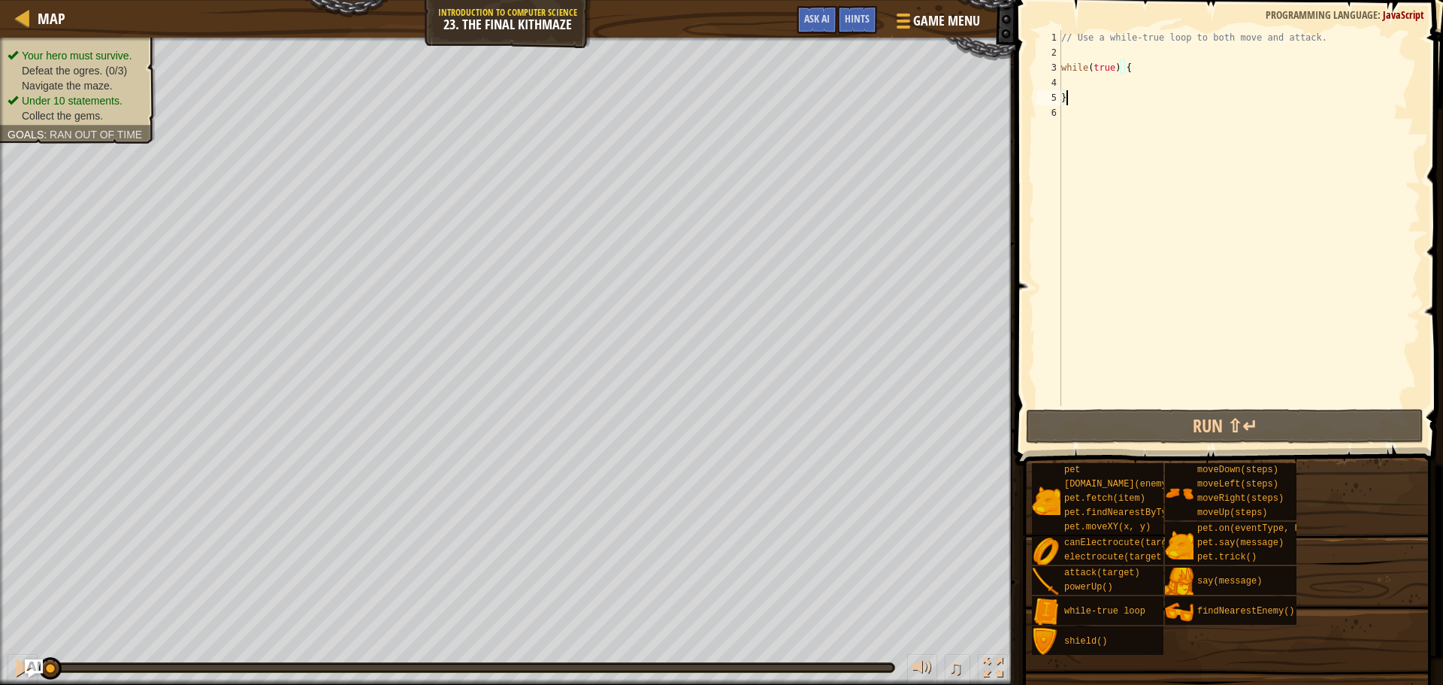
click at [1154, 71] on div "// Use a while-true loop to both move and attack. while ( true ) { }" at bounding box center [1240, 233] width 362 height 406
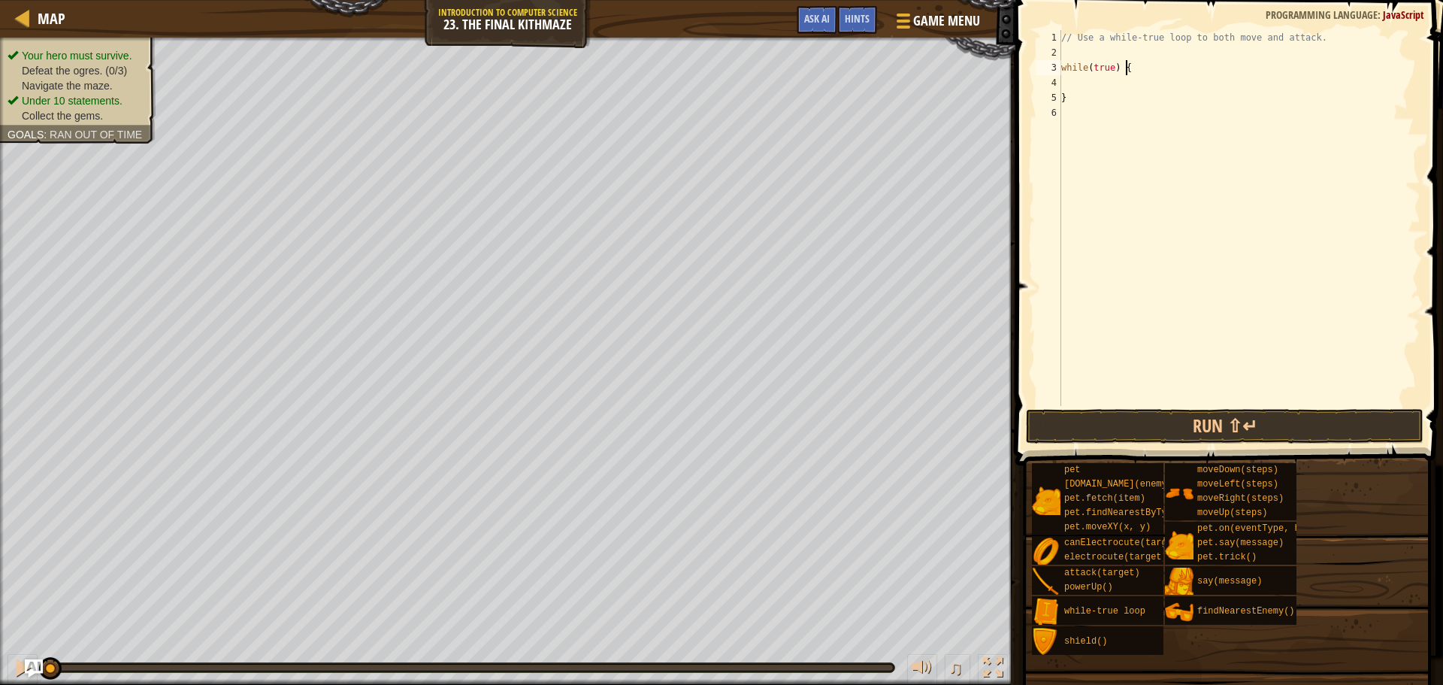
scroll to position [7, 5]
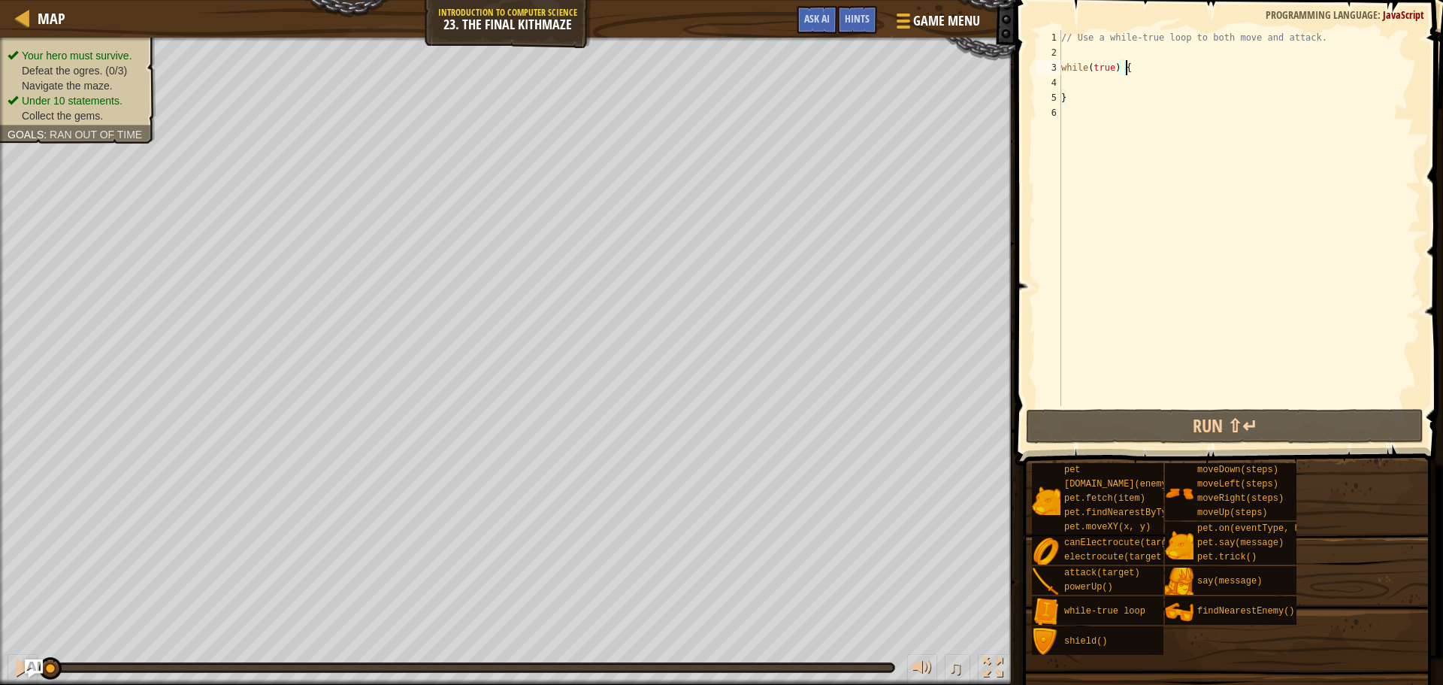
type textarea "while(true) {"
click at [1136, 85] on div "// Use a while-true loop to both move and attack. while ( true ) { }" at bounding box center [1240, 233] width 362 height 406
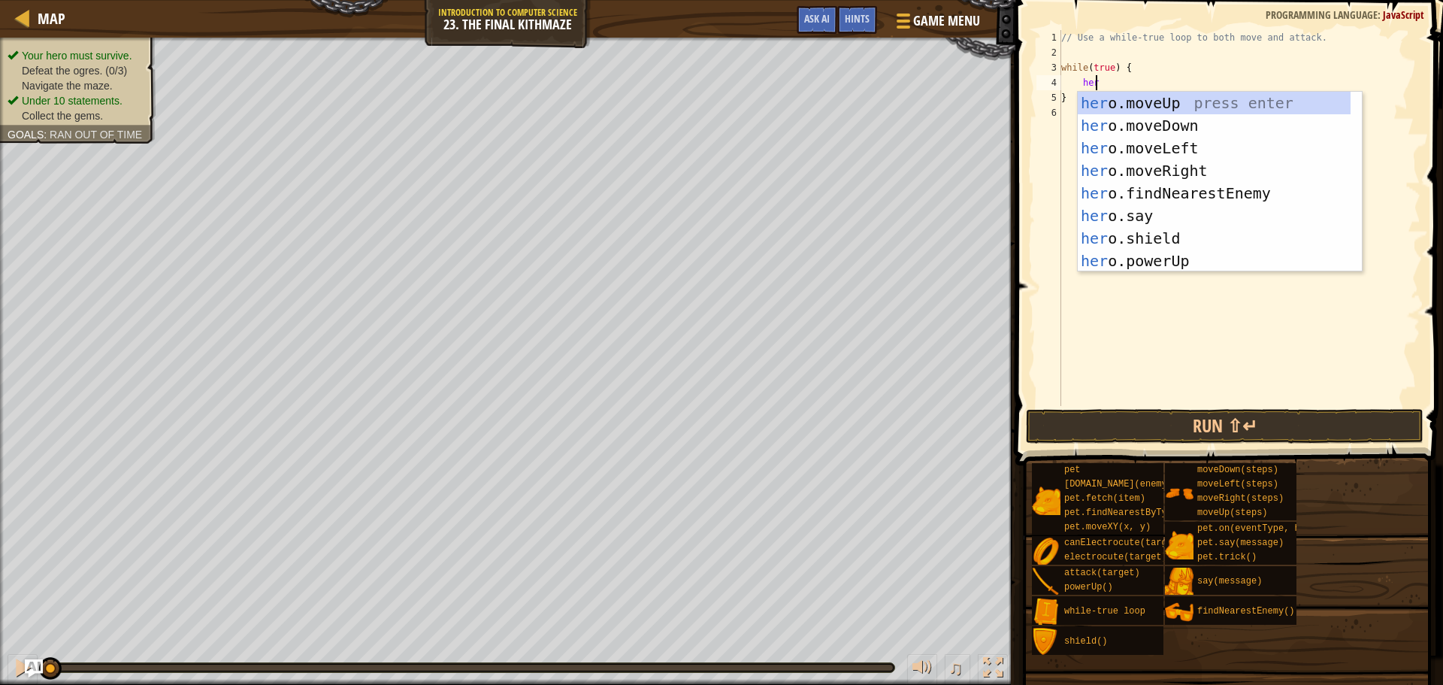
type textarea "hero"
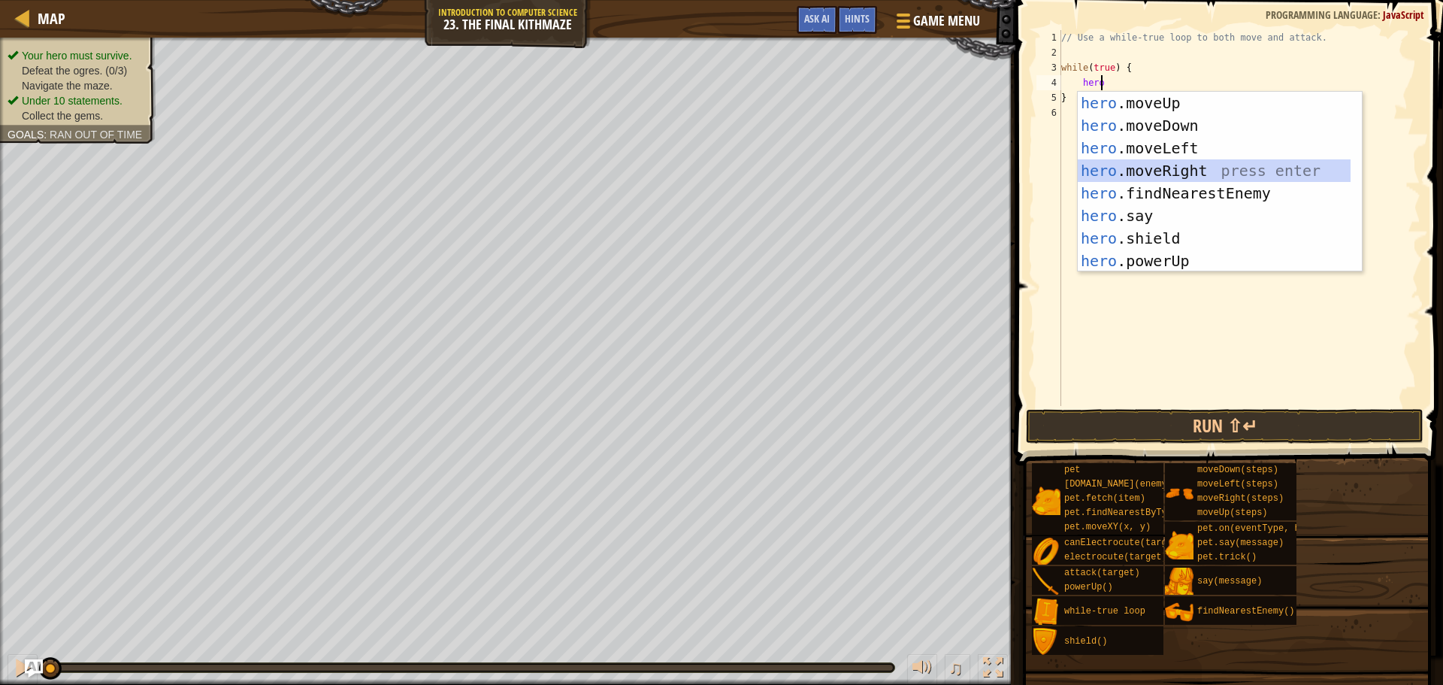
click at [1186, 164] on div "hero .moveUp press enter hero .moveDown press enter hero .moveLeft press enter …" at bounding box center [1214, 205] width 273 height 226
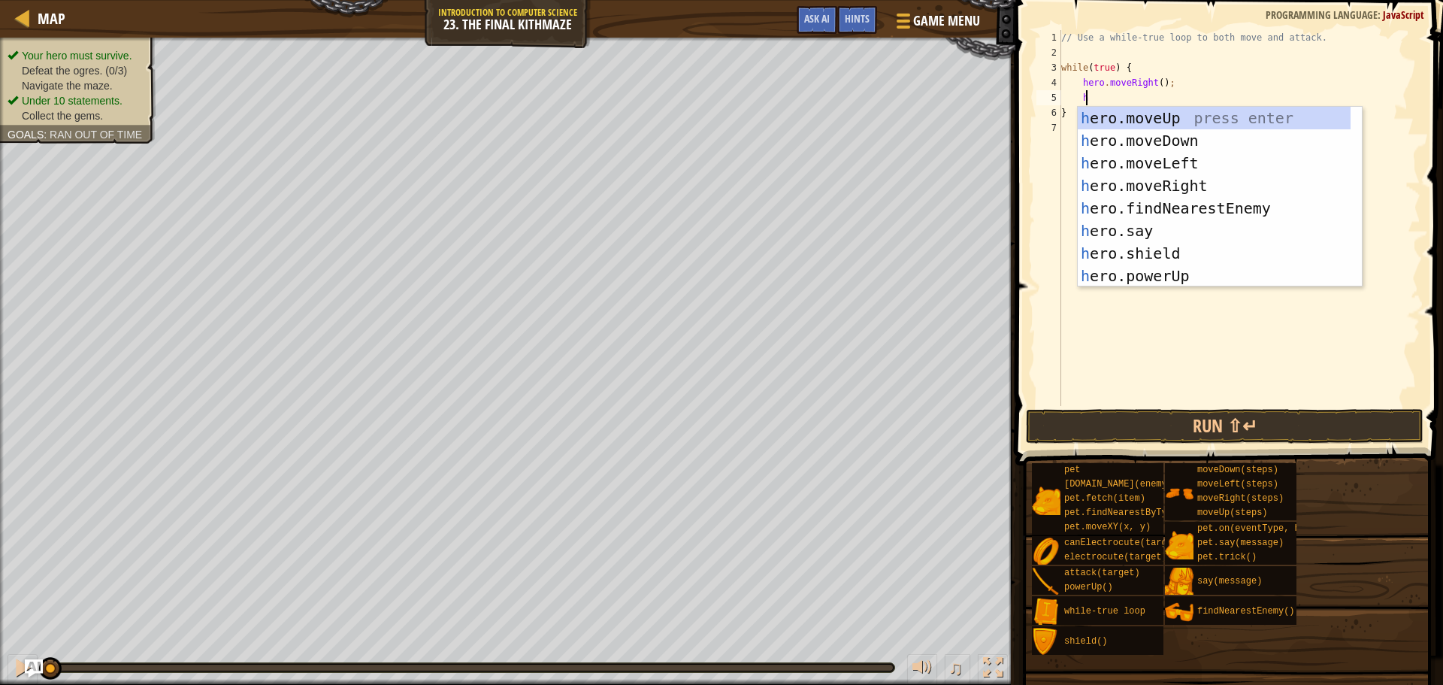
type textarea "he"
click at [1193, 120] on div "he ro.moveUp press enter he ro.moveDown press enter he ro.moveLeft press enter …" at bounding box center [1214, 220] width 273 height 226
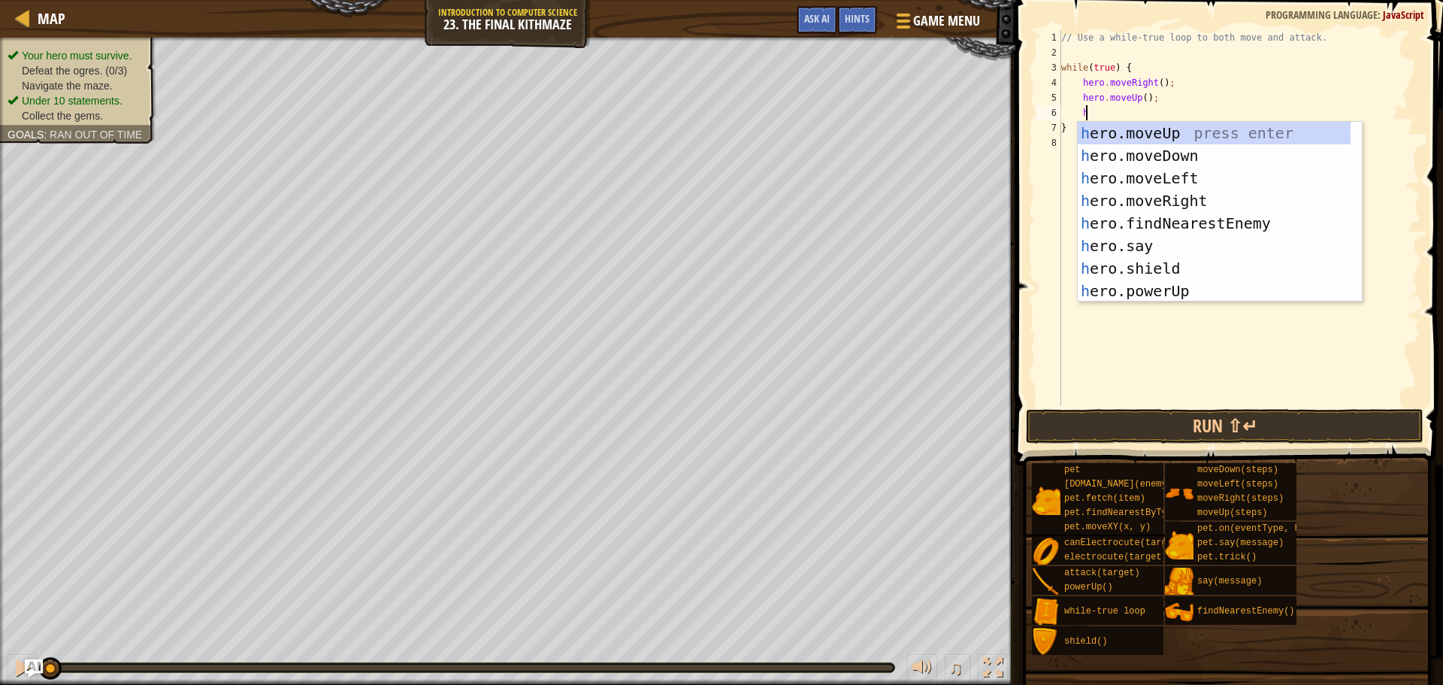
type textarea "he"
click at [1224, 201] on div "he ro.moveUp press enter he ro.moveDown press enter he ro.moveLeft press enter …" at bounding box center [1214, 235] width 273 height 226
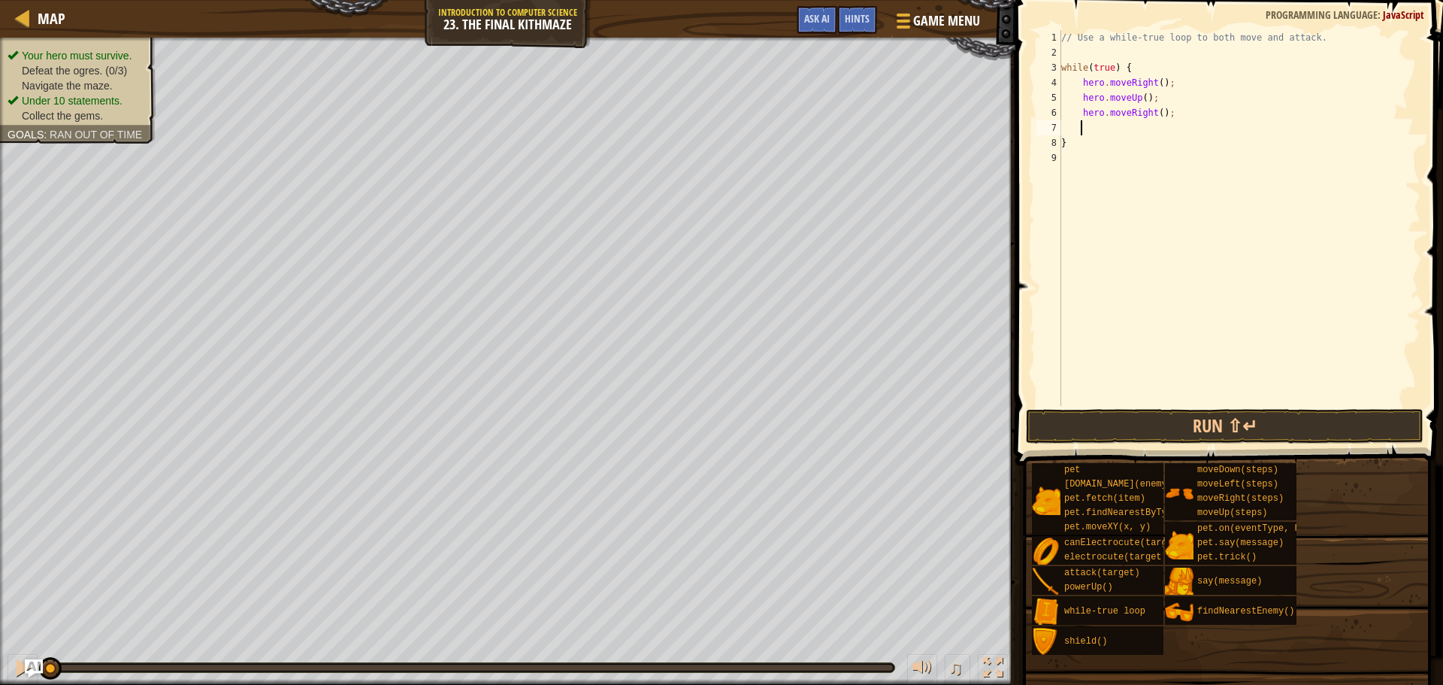
scroll to position [7, 1]
type textarea "h"
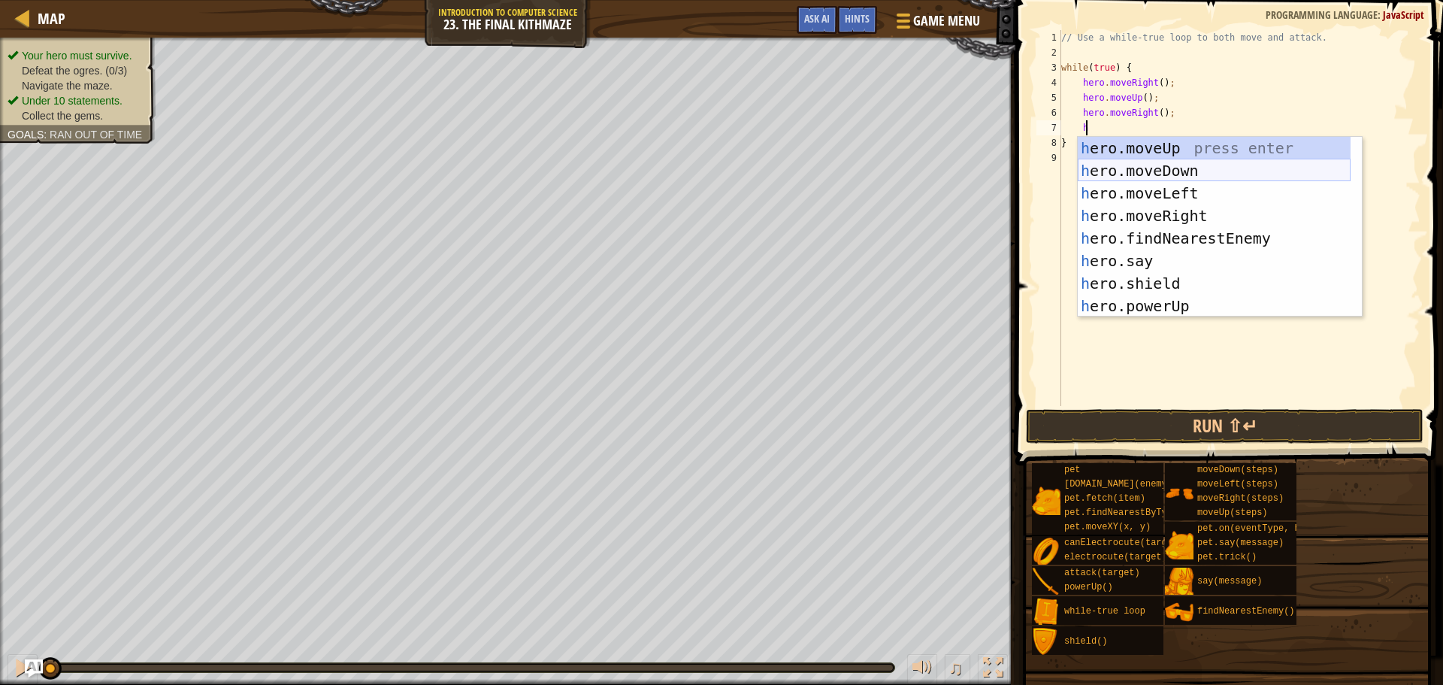
click at [1233, 171] on div "h ero.moveUp press enter h ero.moveDown press enter h ero.moveLeft press enter …" at bounding box center [1214, 250] width 273 height 226
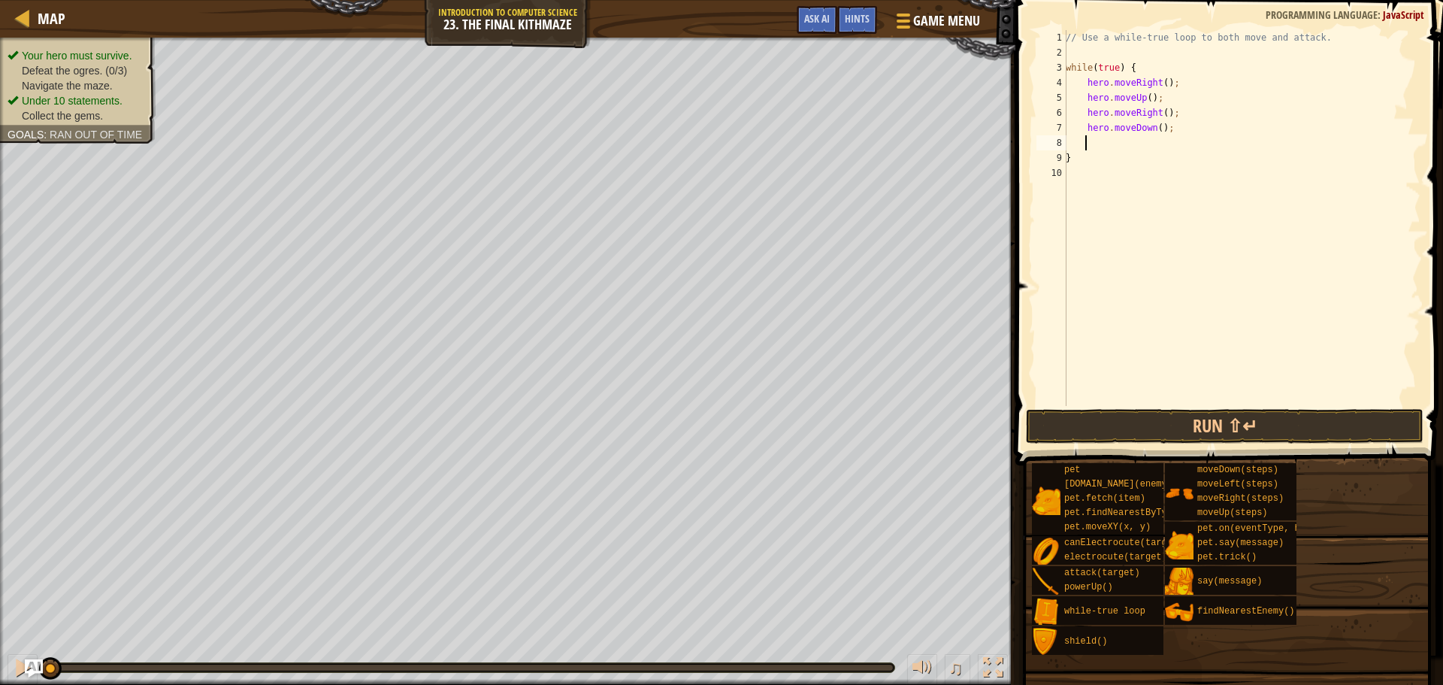
click at [1153, 130] on div "// Use a while-true loop to both move and attack. while ( true ) { hero . moveR…" at bounding box center [1242, 233] width 358 height 406
click at [1156, 128] on div "// Use a while-true loop to both move and attack. while ( true ) { hero . moveR…" at bounding box center [1242, 233] width 358 height 406
type textarea "hero.moveDown(2);"
click at [1083, 180] on div "// Use a while-true loop to both move and attack. while ( true ) { hero . moveR…" at bounding box center [1242, 233] width 358 height 406
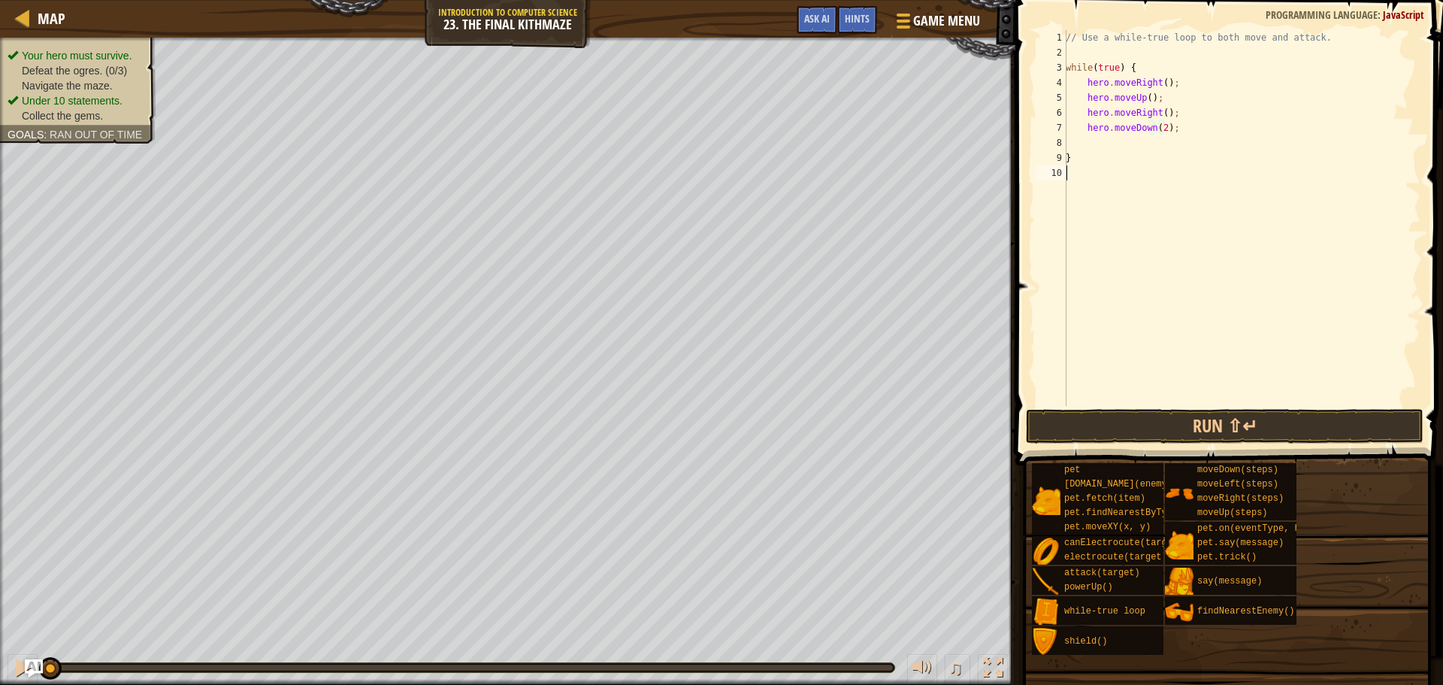
scroll to position [7, 0]
click at [1067, 157] on div "// Use a while-true loop to both move and attack. while ( true ) { hero . moveR…" at bounding box center [1242, 233] width 358 height 406
type textarea "}"
click at [1086, 159] on div "// Use a while-true loop to both move and attack. while ( true ) { hero . moveR…" at bounding box center [1239, 233] width 363 height 406
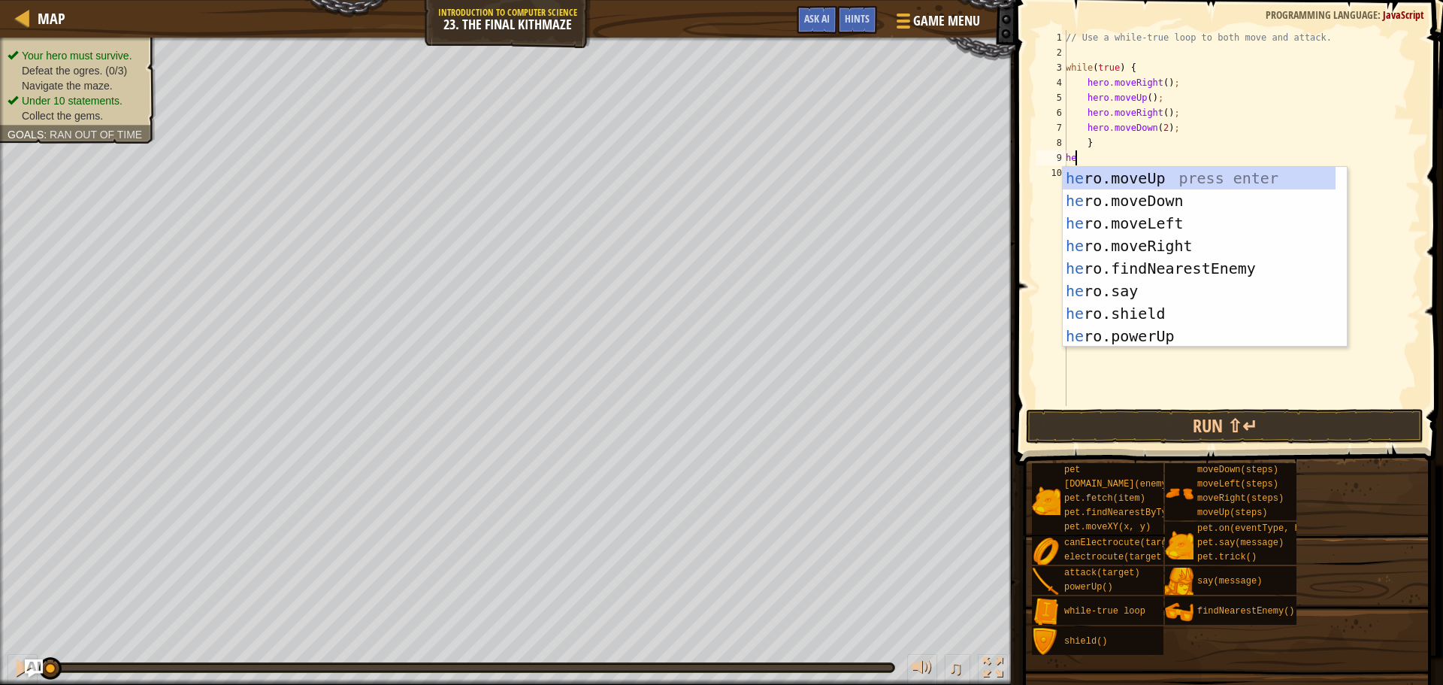
type textarea "her"
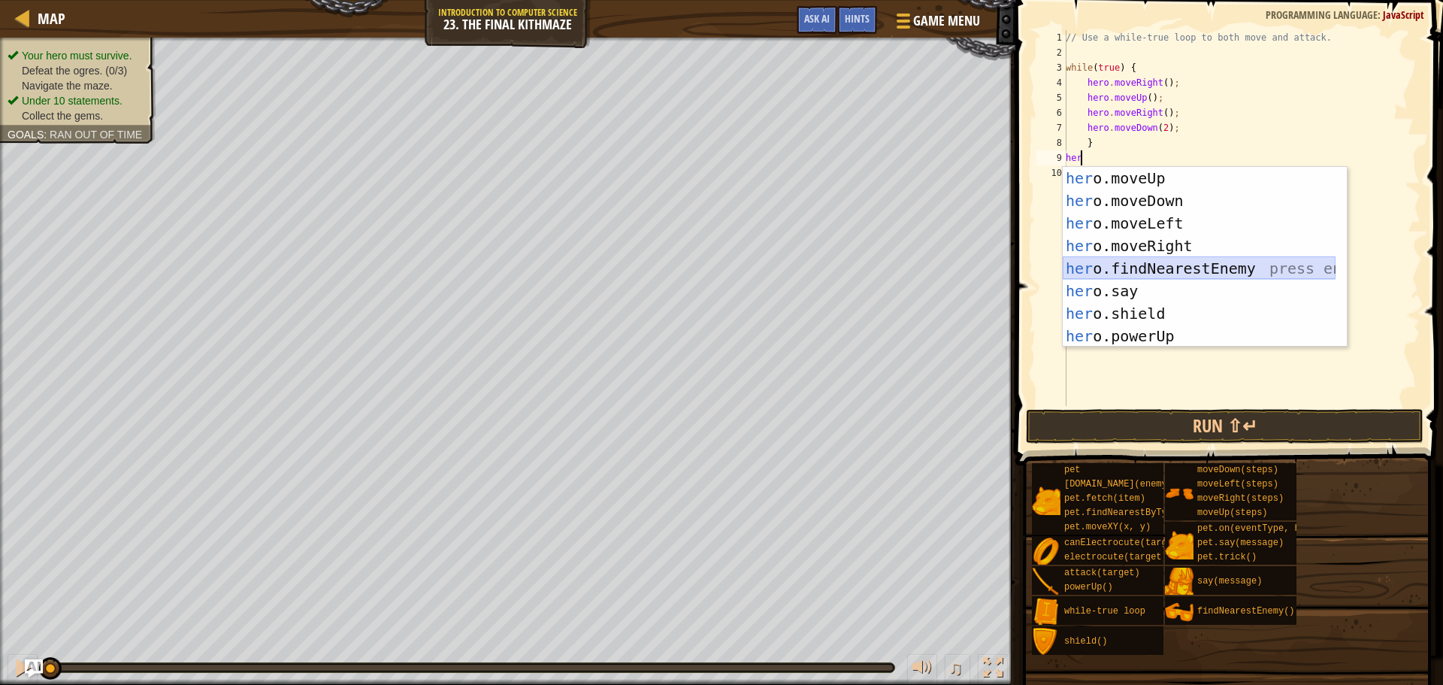
click at [1195, 260] on div "her o.moveUp press enter her o.moveDown press enter her o.moveLeft press enter …" at bounding box center [1199, 280] width 273 height 226
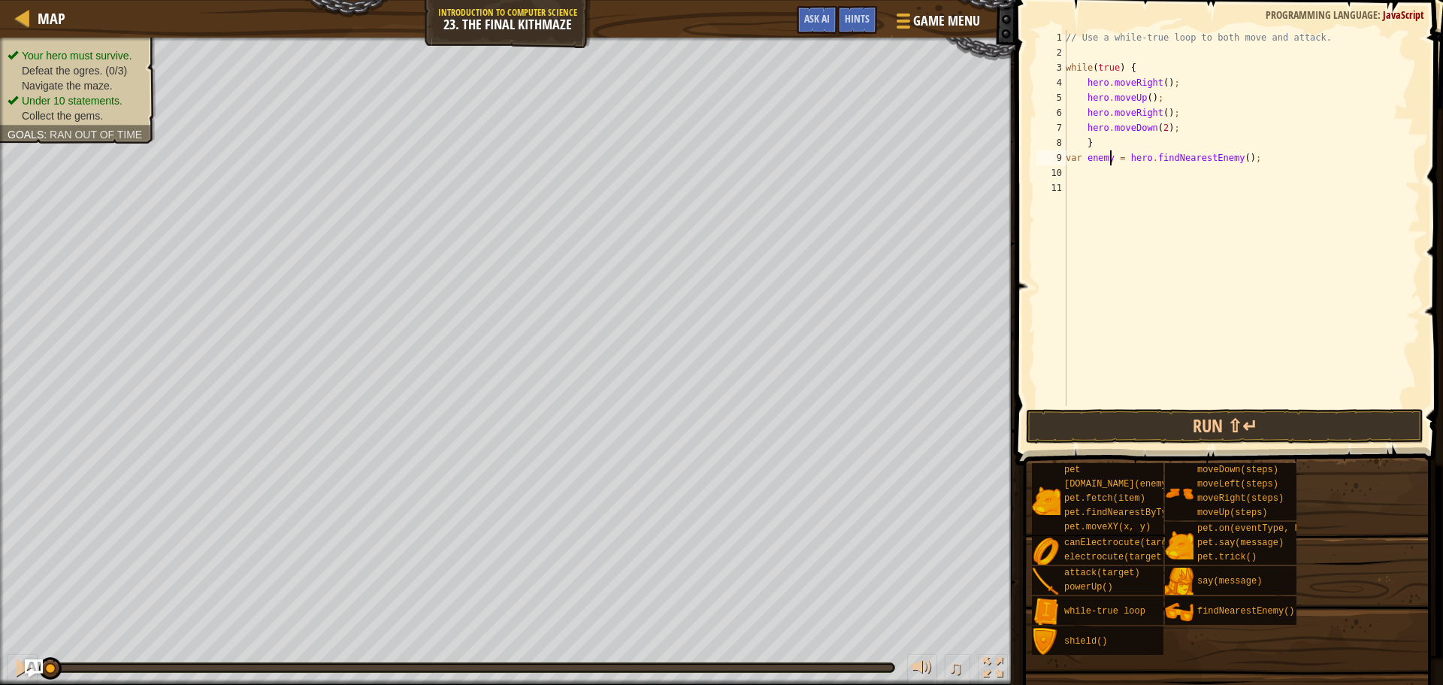
click at [1108, 156] on div "// Use a while-true loop to both move and attack. while ( true ) { hero . moveR…" at bounding box center [1242, 233] width 358 height 406
type textarea "var enemy1 = hero.findNearestEnemy();"
click at [1094, 169] on div "// Use a while-true loop to both move and attack. while ( true ) { hero . moveR…" at bounding box center [1242, 233] width 358 height 406
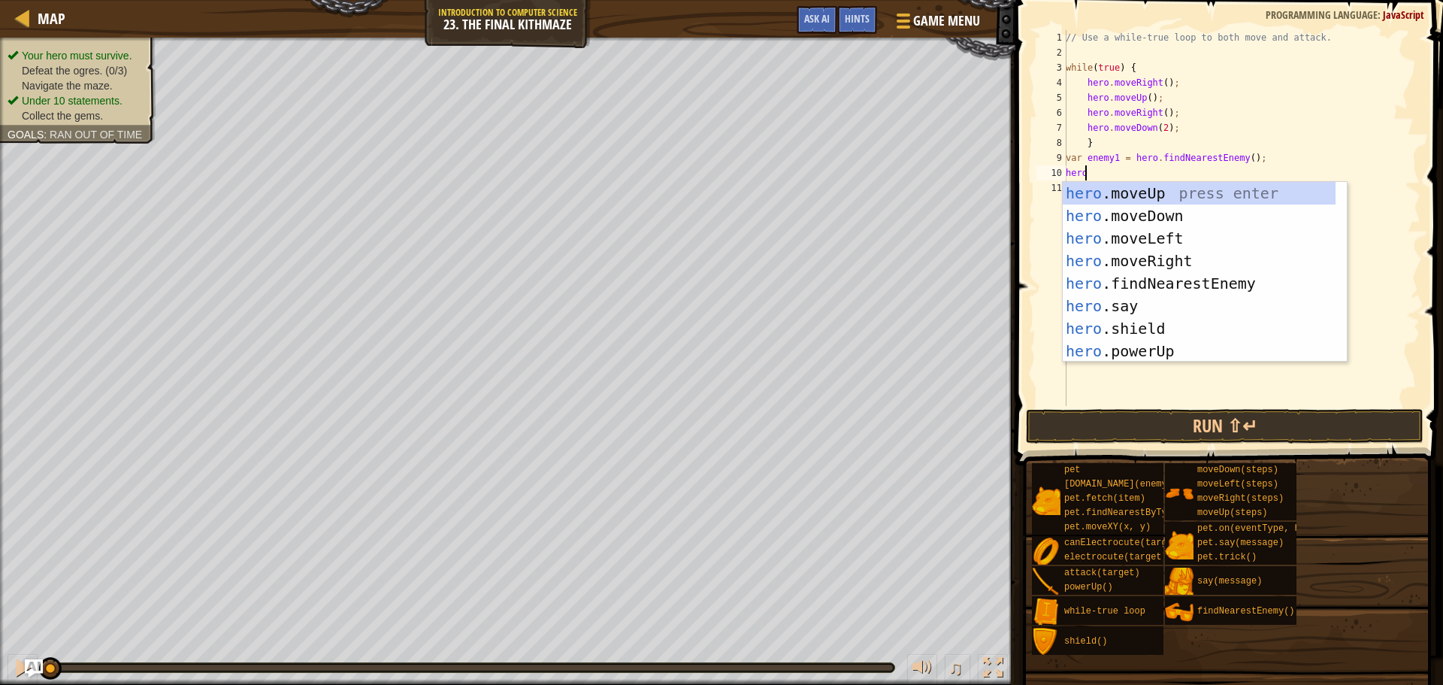
scroll to position [7, 1]
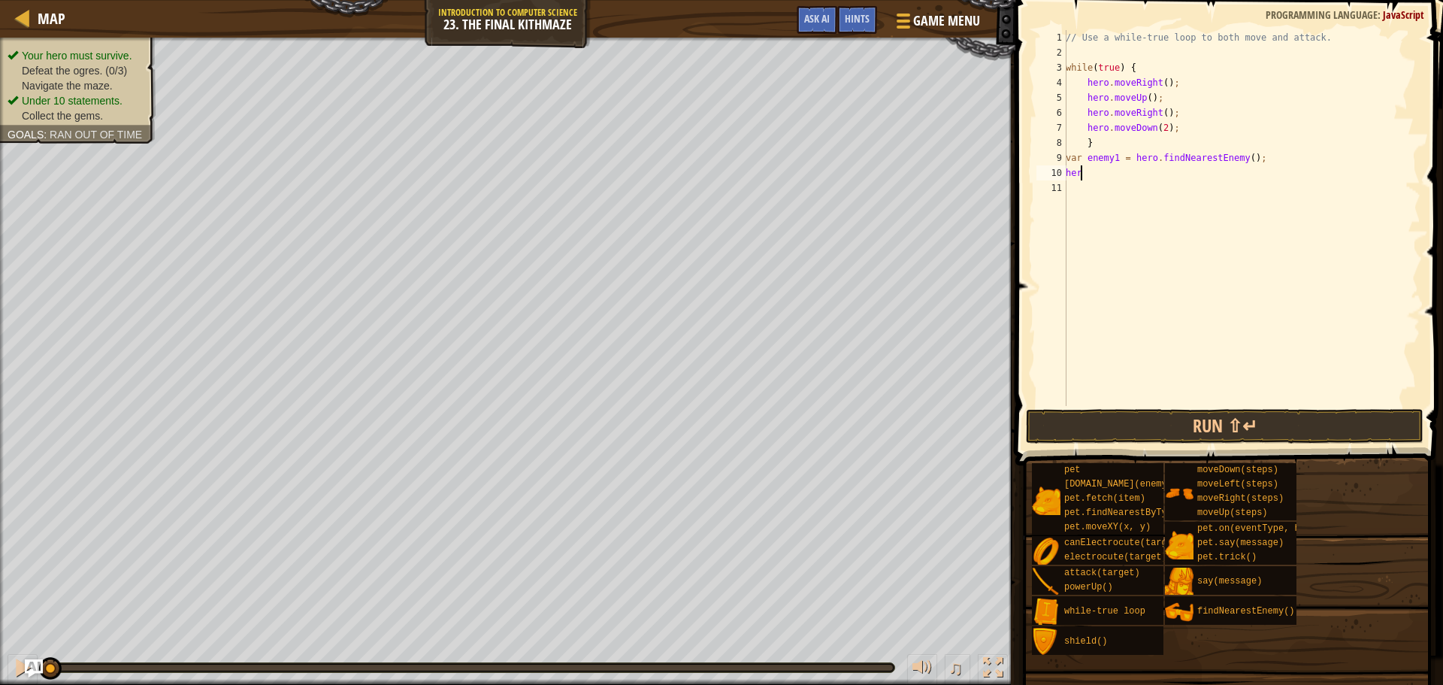
type textarea "h"
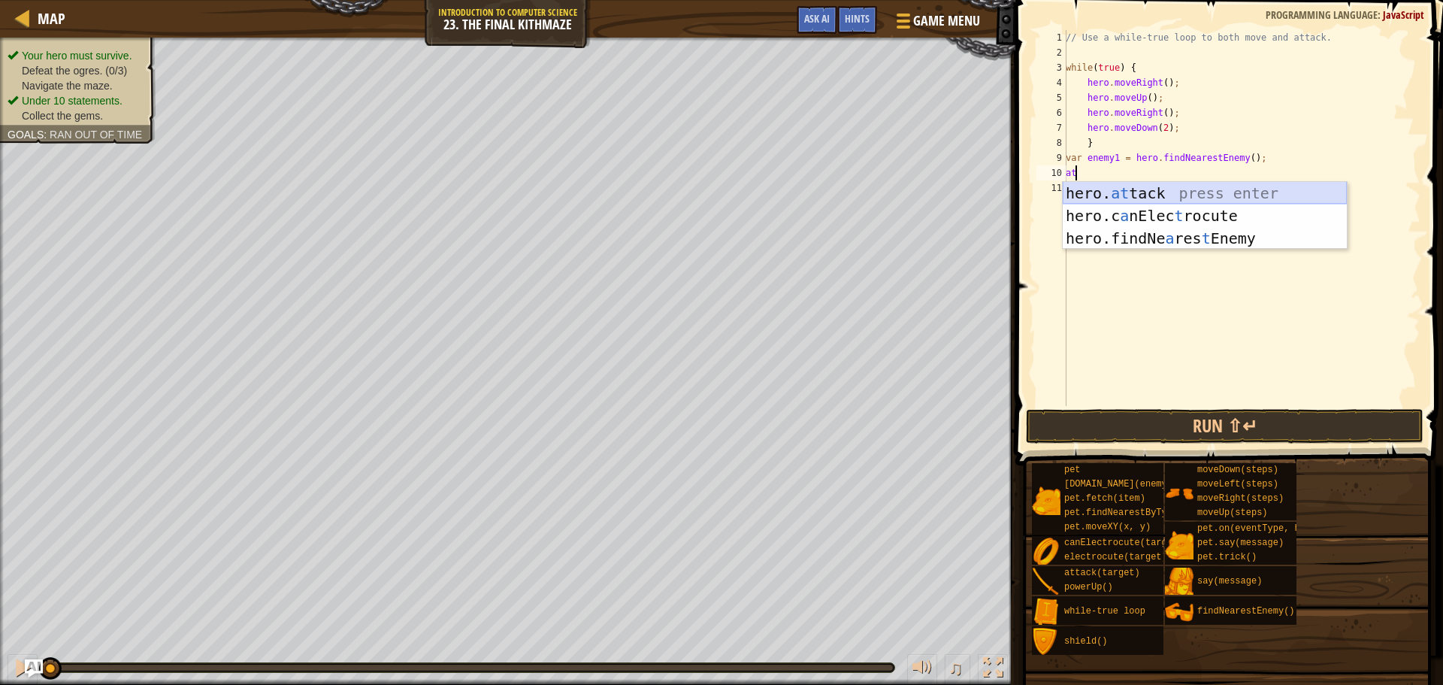
click at [1196, 196] on div "hero. at tack press enter hero.c a nElec t rocute press enter hero.findNe a res…" at bounding box center [1205, 238] width 284 height 113
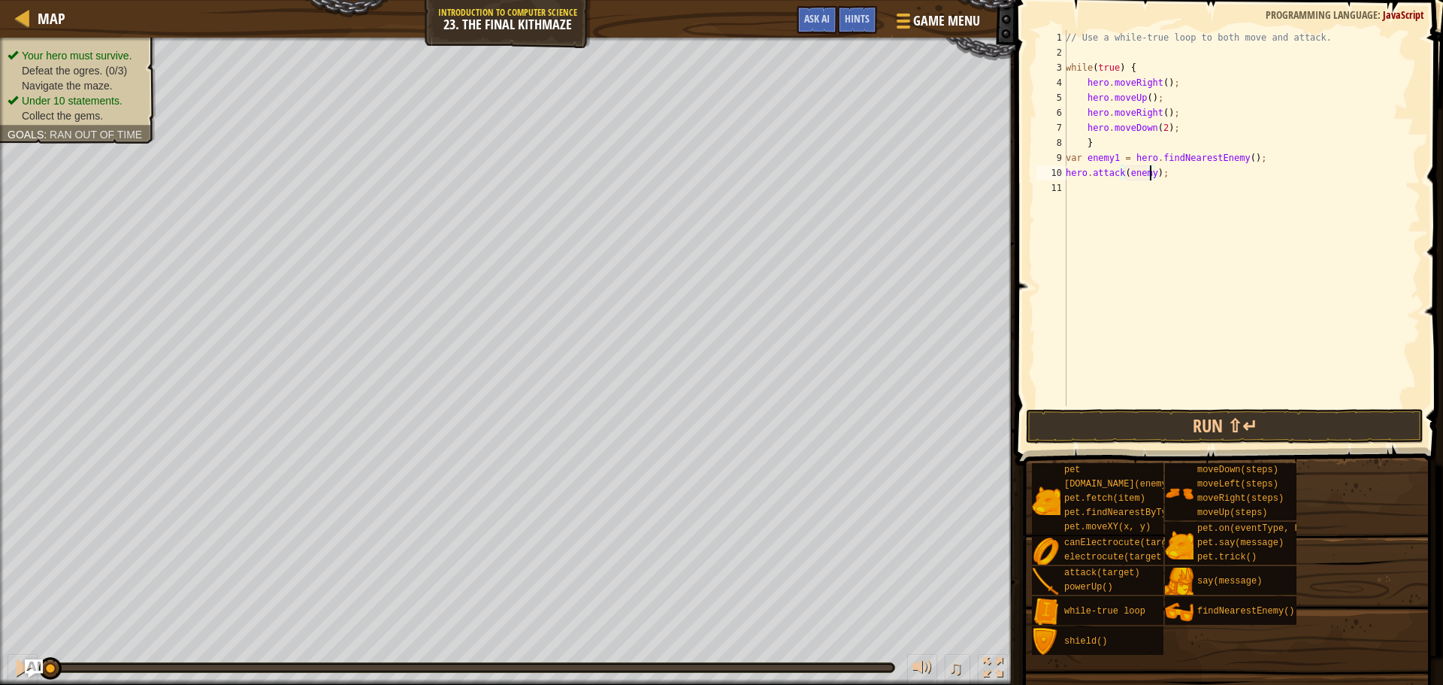
type textarea "hero.attack(enemy1);"
click at [1077, 189] on div "// Use a while-true loop to both move and attack. while ( true ) { hero . moveR…" at bounding box center [1242, 233] width 358 height 406
type textarea "h"
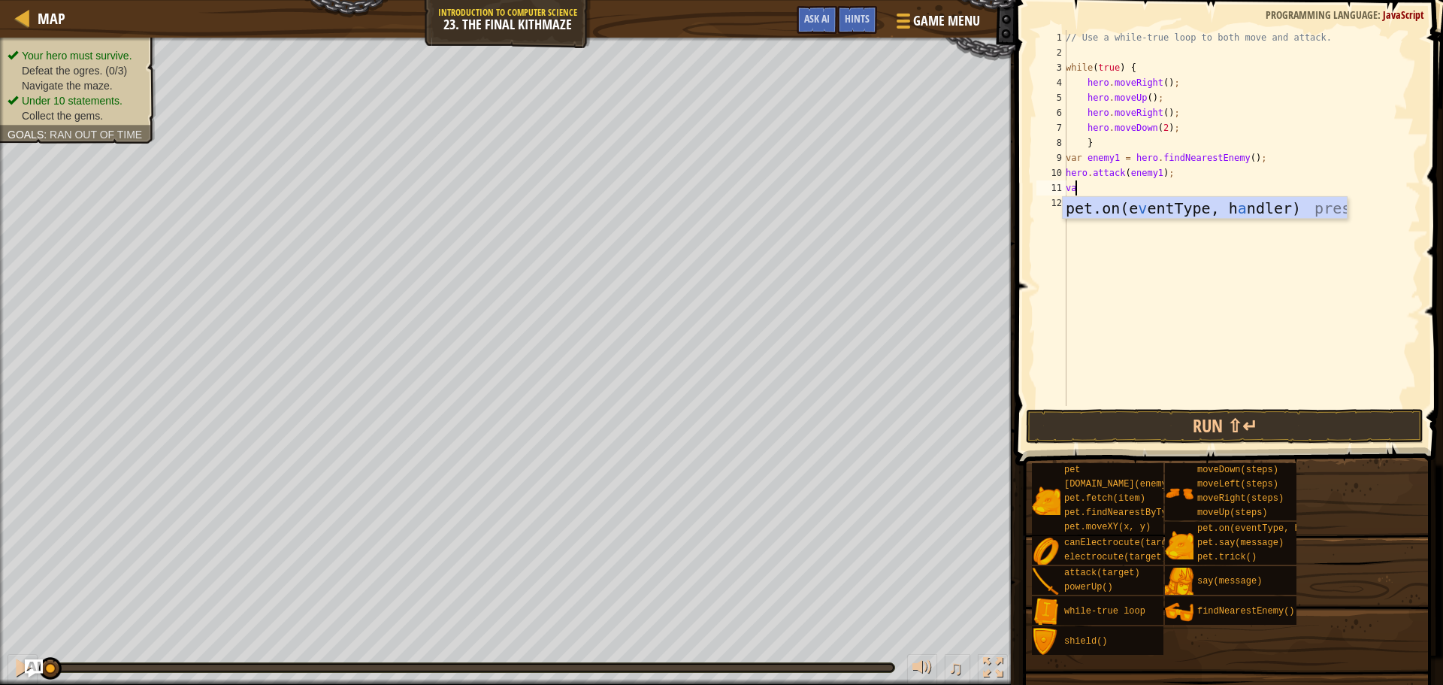
type textarea "v"
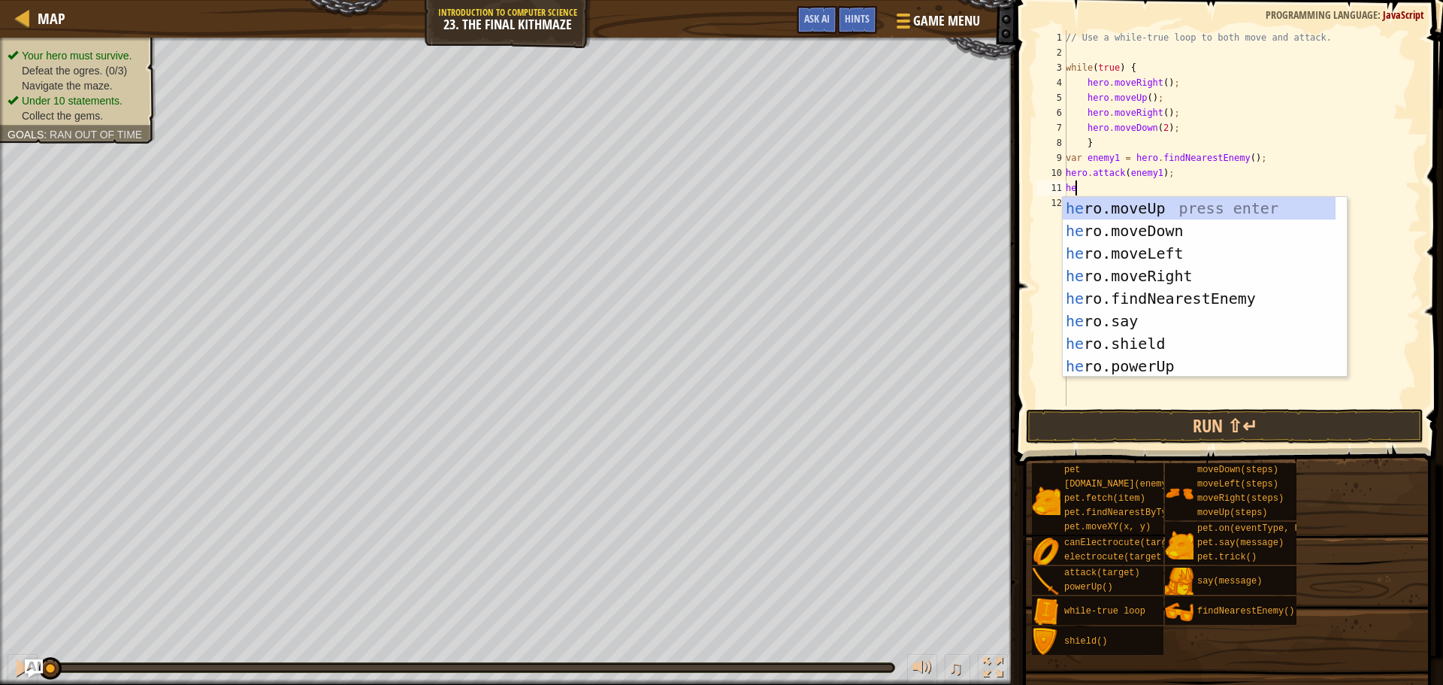
type textarea "her"
click at [1172, 298] on div "her o.moveUp press enter her o.moveDown press enter her o.moveLeft press enter …" at bounding box center [1199, 310] width 273 height 226
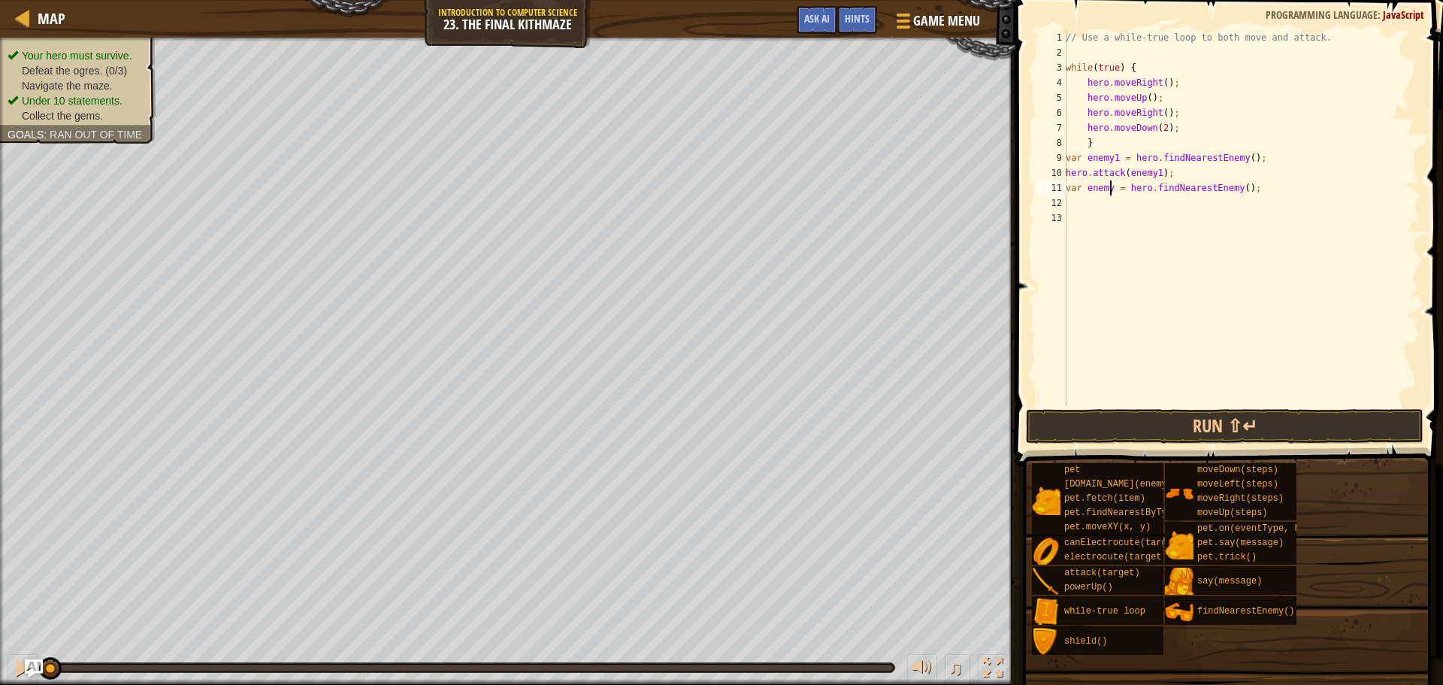
click at [1109, 188] on div "// Use a while-true loop to both move and attack. while ( true ) { hero . moveR…" at bounding box center [1242, 233] width 358 height 406
type textarea "var enemy2 = hero.findNearestEnemy();"
click at [1108, 199] on div "// Use a while-true loop to both move and attack. while ( true ) { hero . moveR…" at bounding box center [1242, 233] width 358 height 406
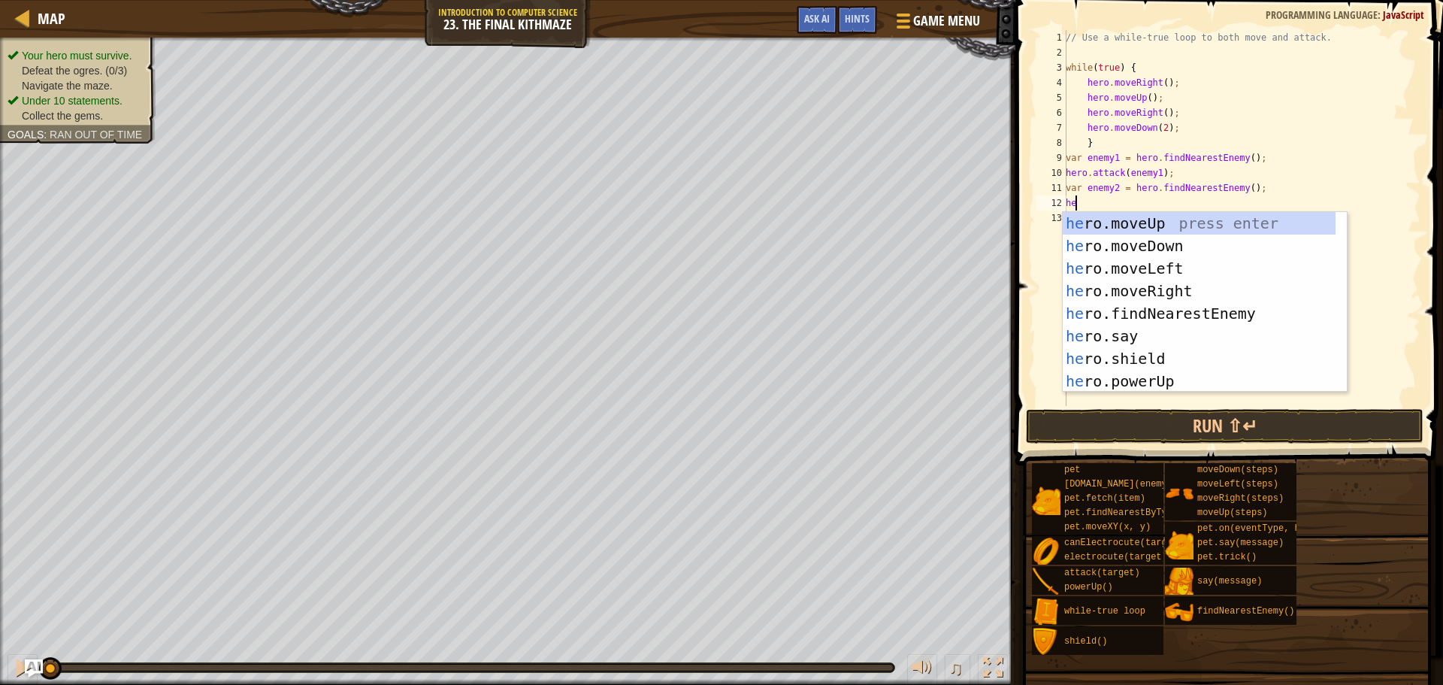
type textarea "h"
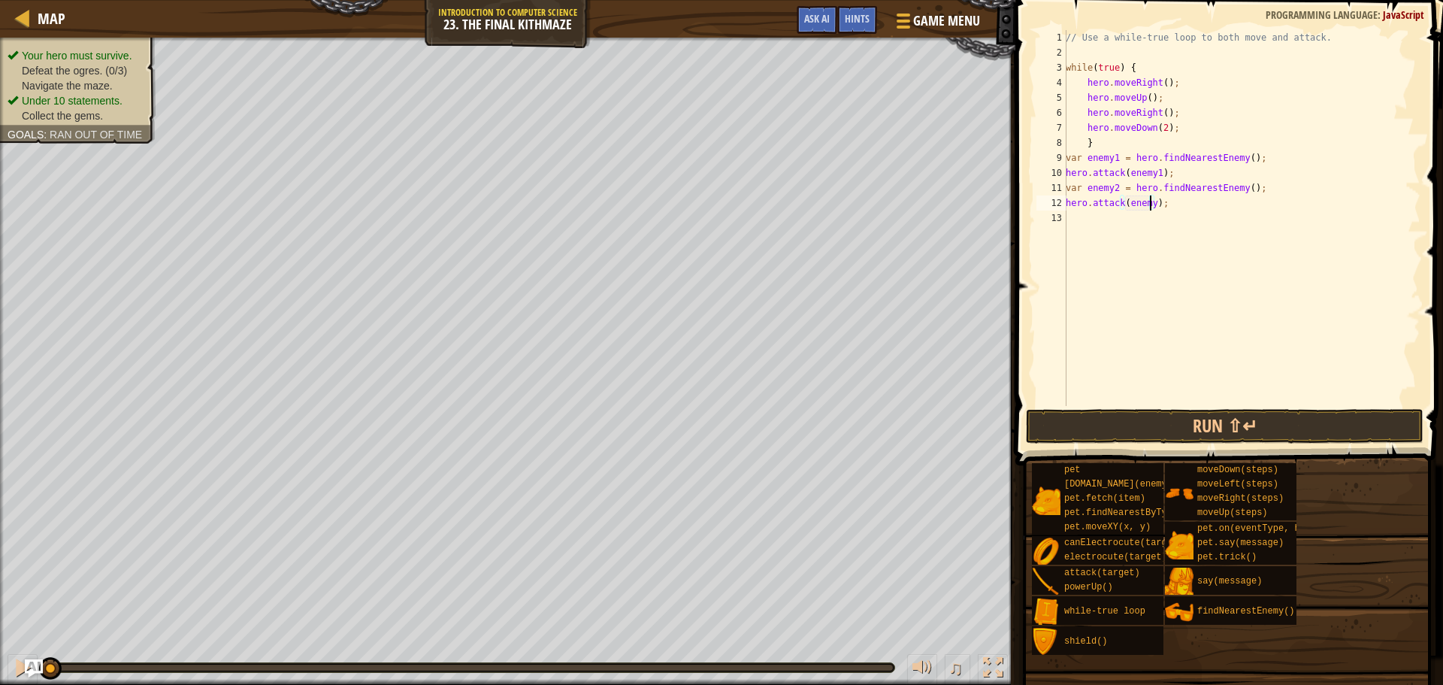
scroll to position [7, 7]
click at [1222, 424] on button "Run ⇧↵" at bounding box center [1225, 426] width 398 height 35
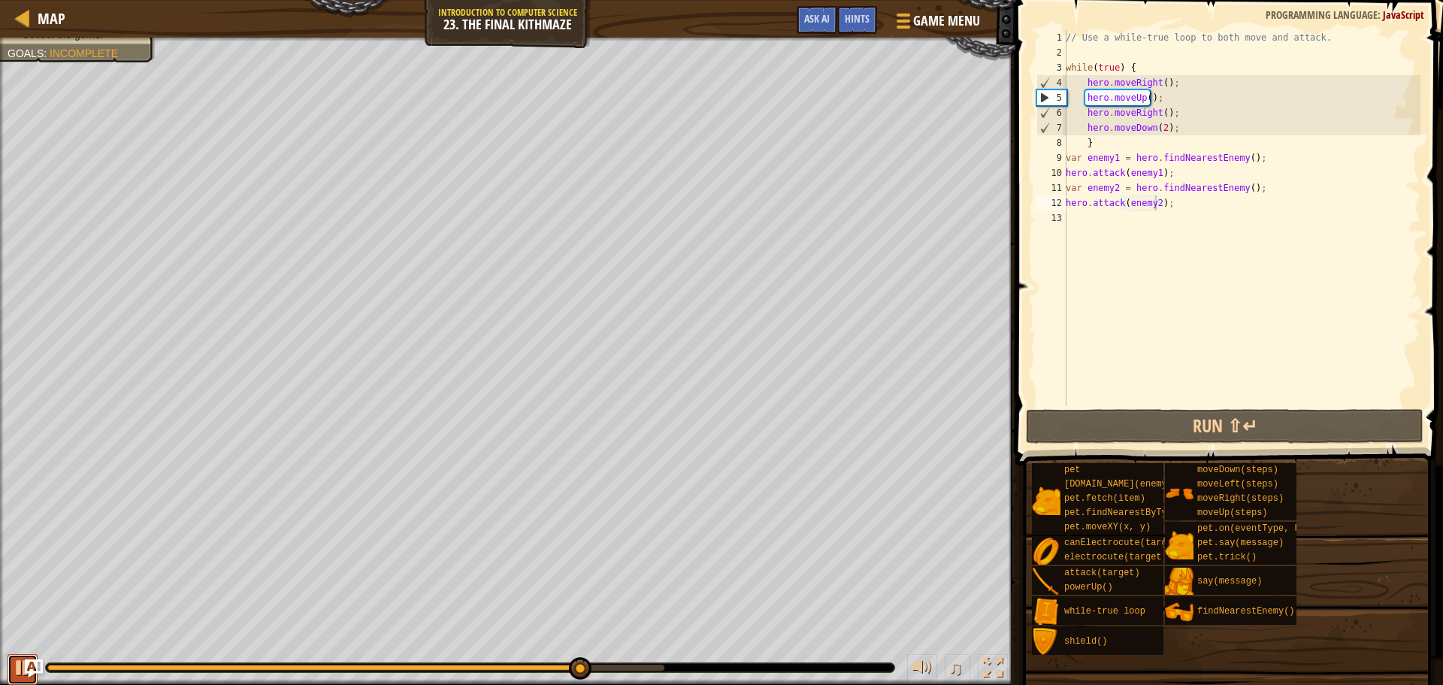
click at [16, 667] on div at bounding box center [23, 668] width 20 height 20
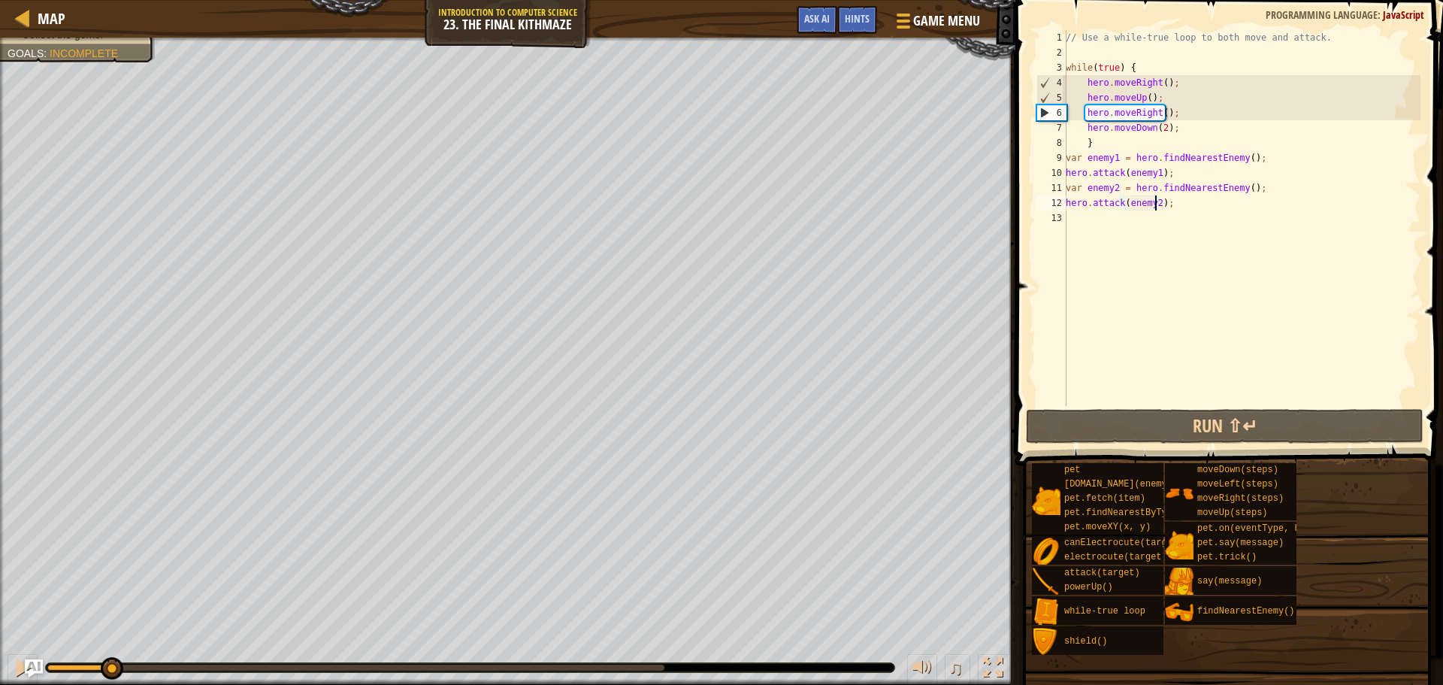
click at [111, 622] on div "Your hero must survive. Defeat the ogres. (0/3) Navigate the maze. Under 10 sta…" at bounding box center [721, 361] width 1443 height 647
click at [1183, 112] on div "// Use a while-true loop to both move and attack. while ( true ) { hero . moveR…" at bounding box center [1242, 233] width 358 height 406
type textarea "hero.moveRight();"
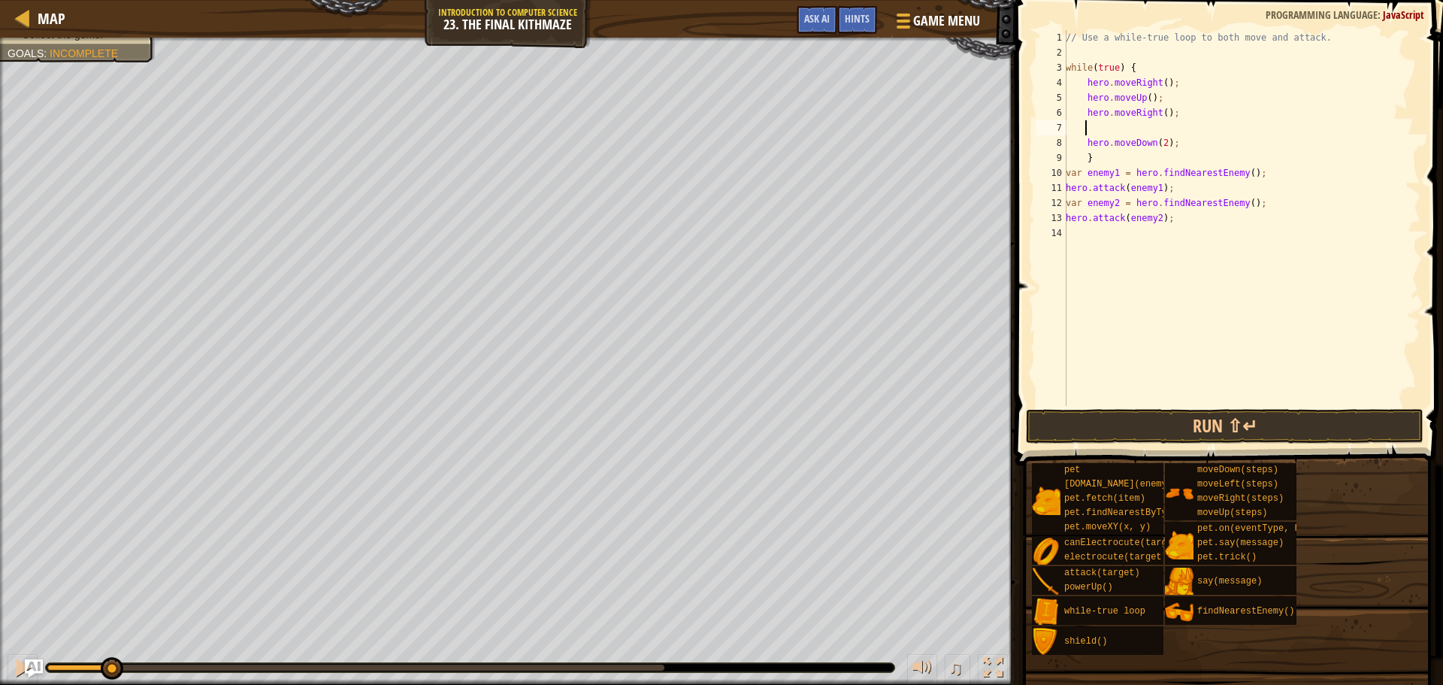
click at [1207, 224] on div "// Use a while-true loop to both move and attack. while ( true ) { hero . moveR…" at bounding box center [1242, 233] width 358 height 406
type textarea "h"
type textarea "v"
type textarea "h"
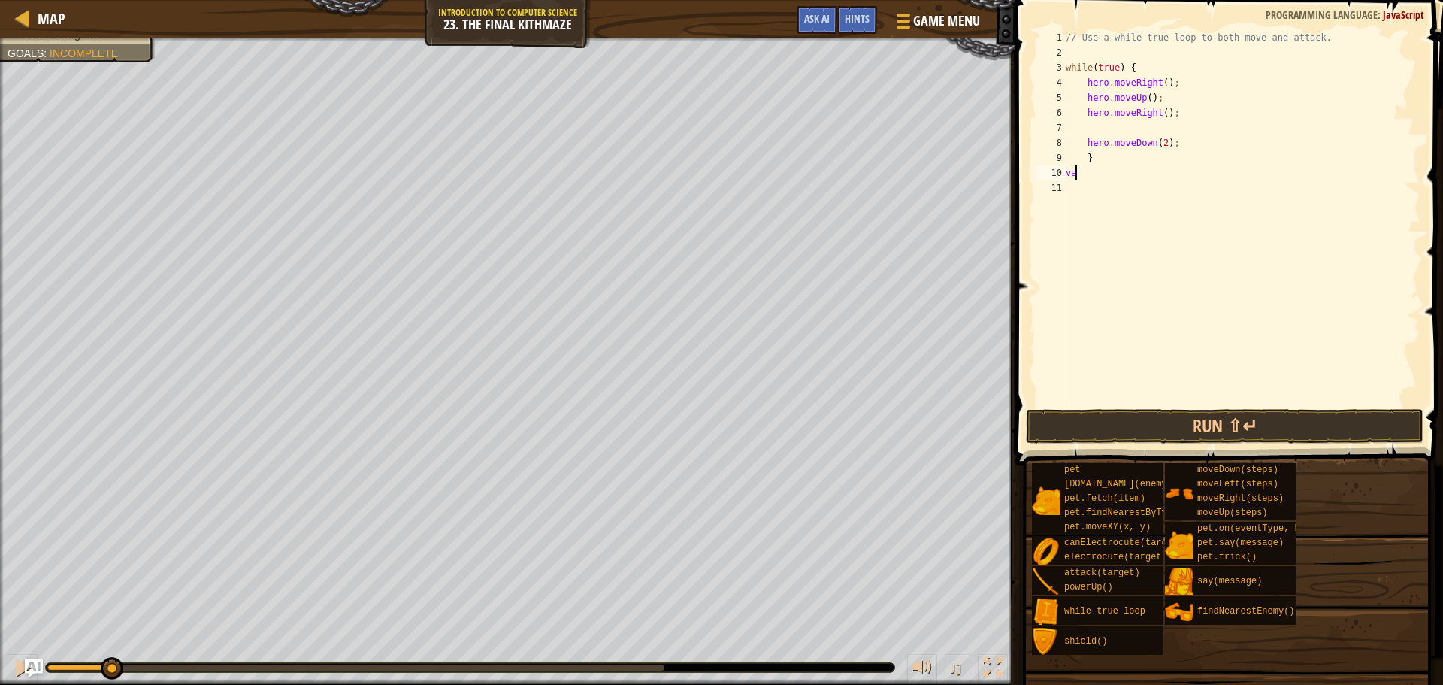
type textarea "v"
click at [1137, 128] on div "// Use a while-true loop to both move and attack. while ( true ) { hero . moveR…" at bounding box center [1242, 233] width 358 height 406
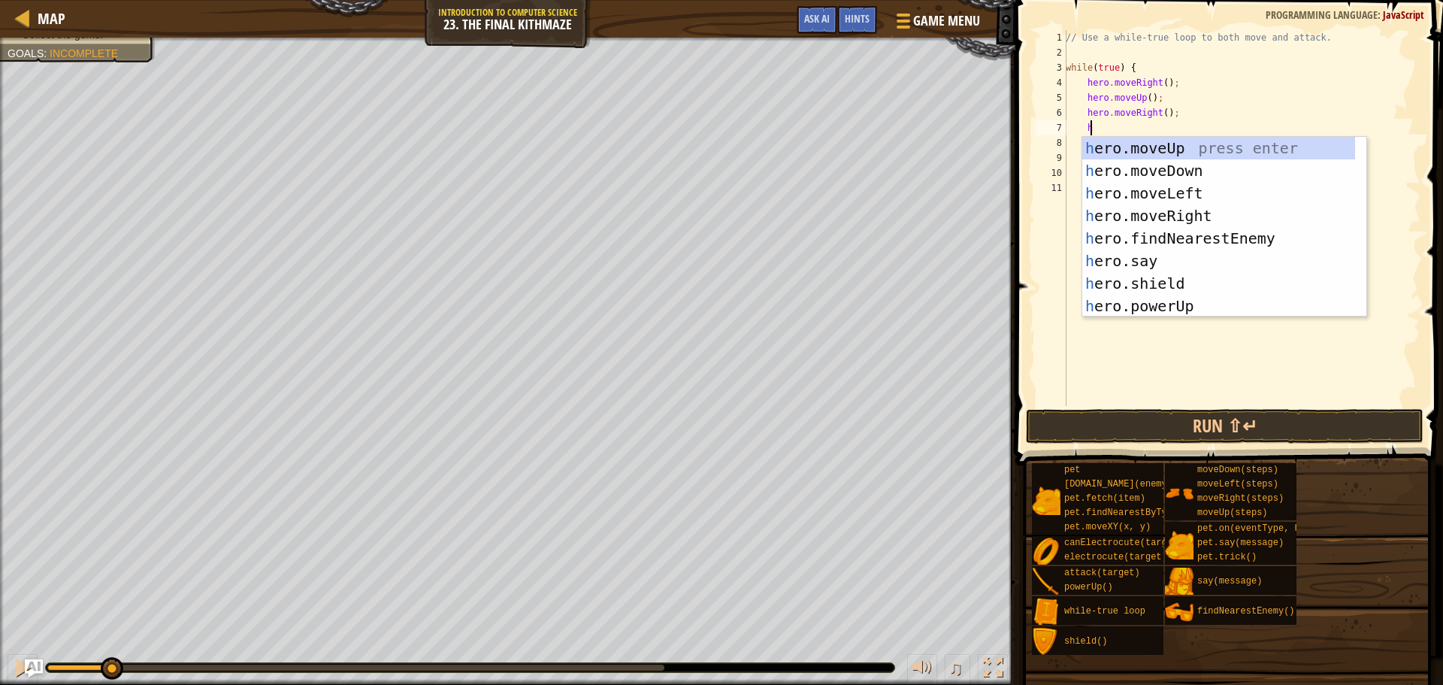
scroll to position [7, 2]
type textarea "her"
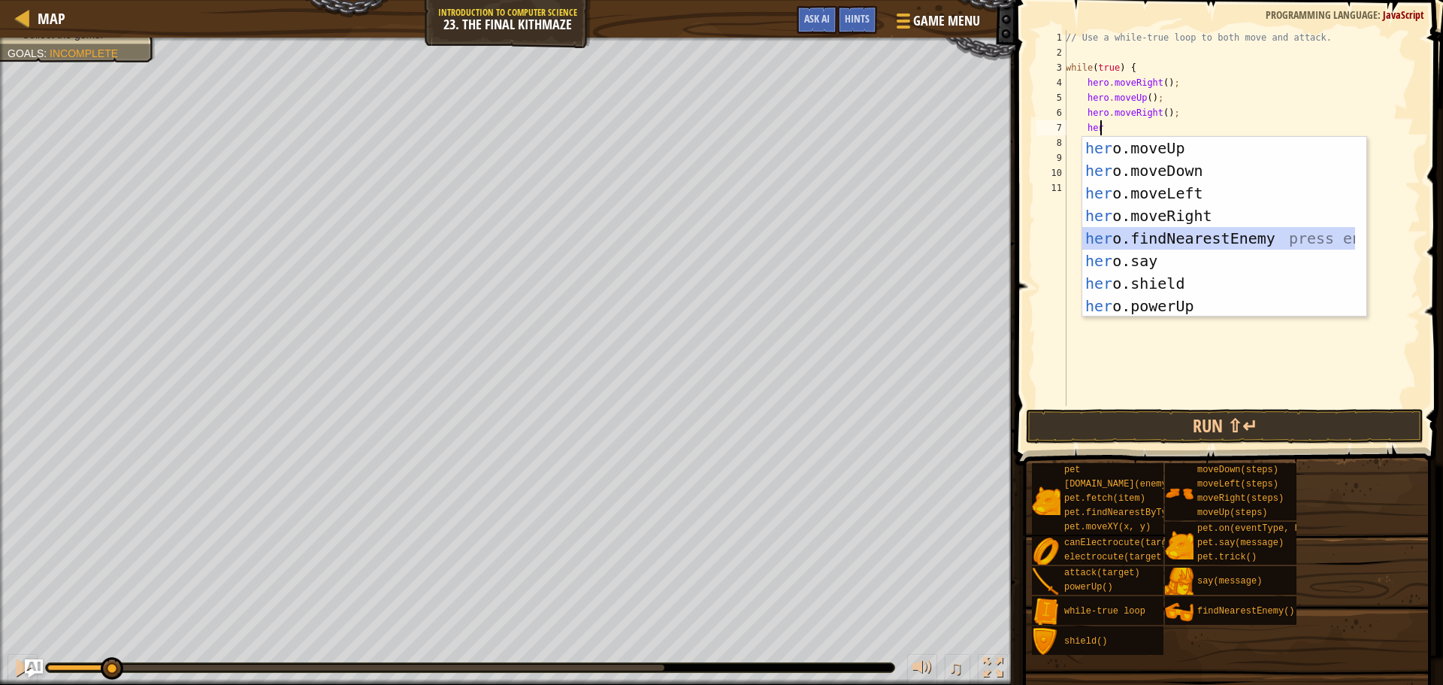
drag, startPoint x: 1175, startPoint y: 233, endPoint x: 1172, endPoint y: 204, distance: 28.7
click at [1174, 232] on div "her o.moveUp press enter her o.moveDown press enter her o.moveLeft press enter …" at bounding box center [1219, 250] width 273 height 226
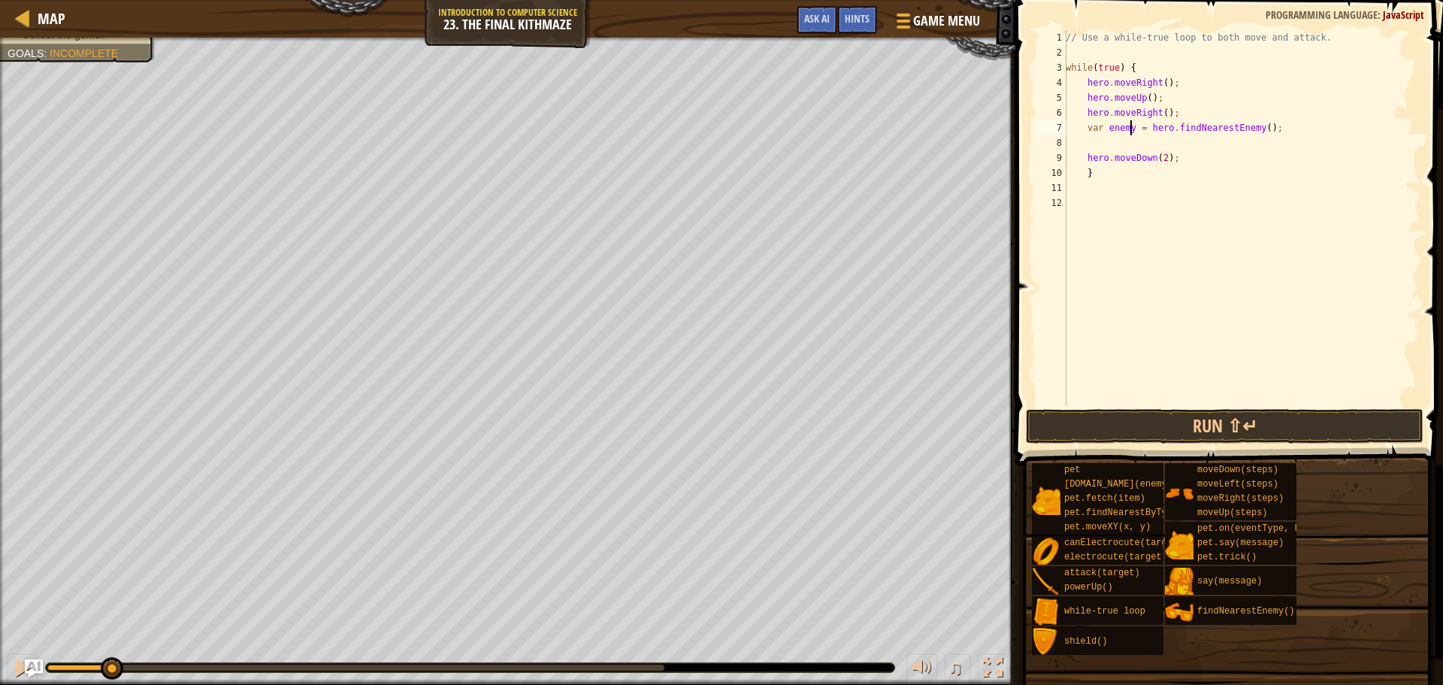
click at [1129, 124] on div "// Use a while-true loop to both move and attack. while ( true ) { hero . moveR…" at bounding box center [1242, 233] width 358 height 406
click at [1229, 161] on div "// Use a while-true loop to both move and attack. while ( true ) { hero . moveR…" at bounding box center [1242, 233] width 358 height 406
type textarea "hero.moveDown(2);"
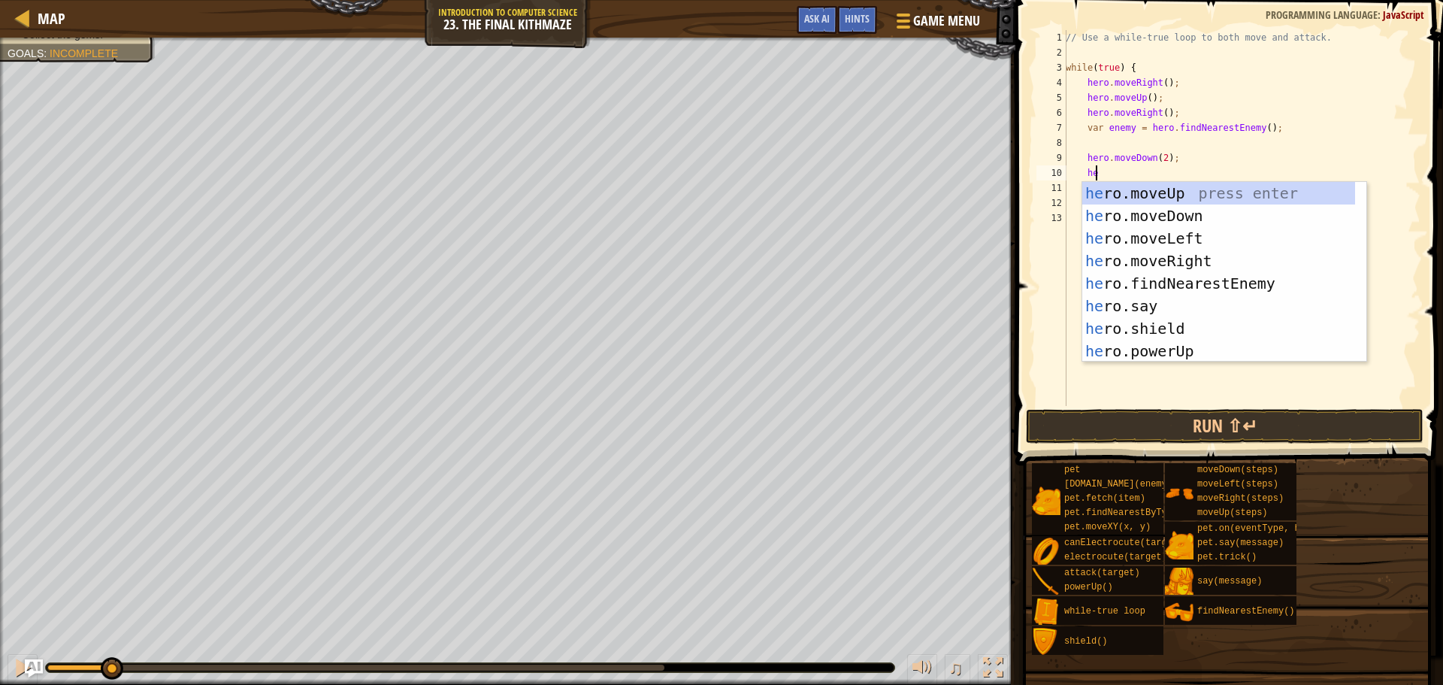
scroll to position [7, 2]
type textarea "her"
click at [1217, 195] on div "her o.moveUp press enter her o.moveDown press enter her o.moveLeft press enter …" at bounding box center [1219, 295] width 273 height 226
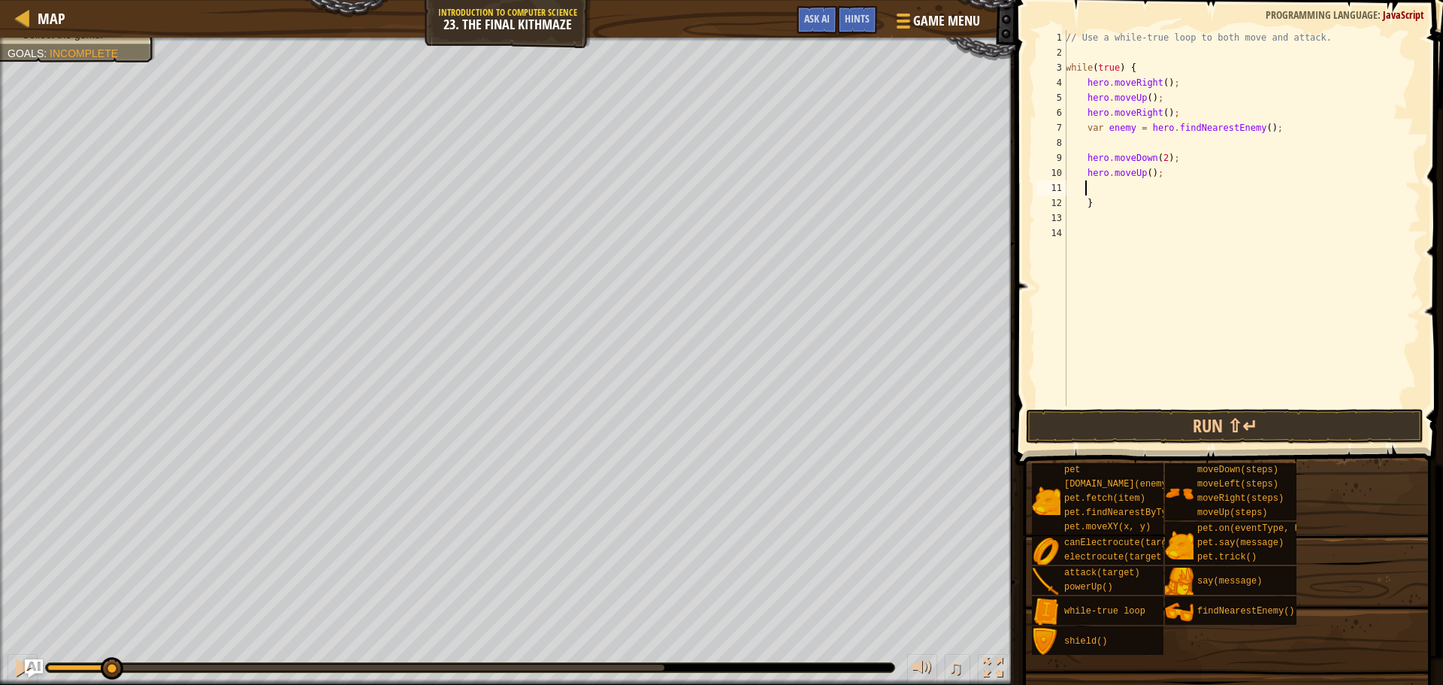
scroll to position [7, 1]
click at [1083, 201] on div "// Use a while-true loop to both move and attack. while ( true ) { hero . moveR…" at bounding box center [1242, 233] width 358 height 406
type textarea "}"
click at [1091, 145] on div "// Use a while-true loop to both move and attack. while ( true ) { hero . moveR…" at bounding box center [1242, 233] width 358 height 406
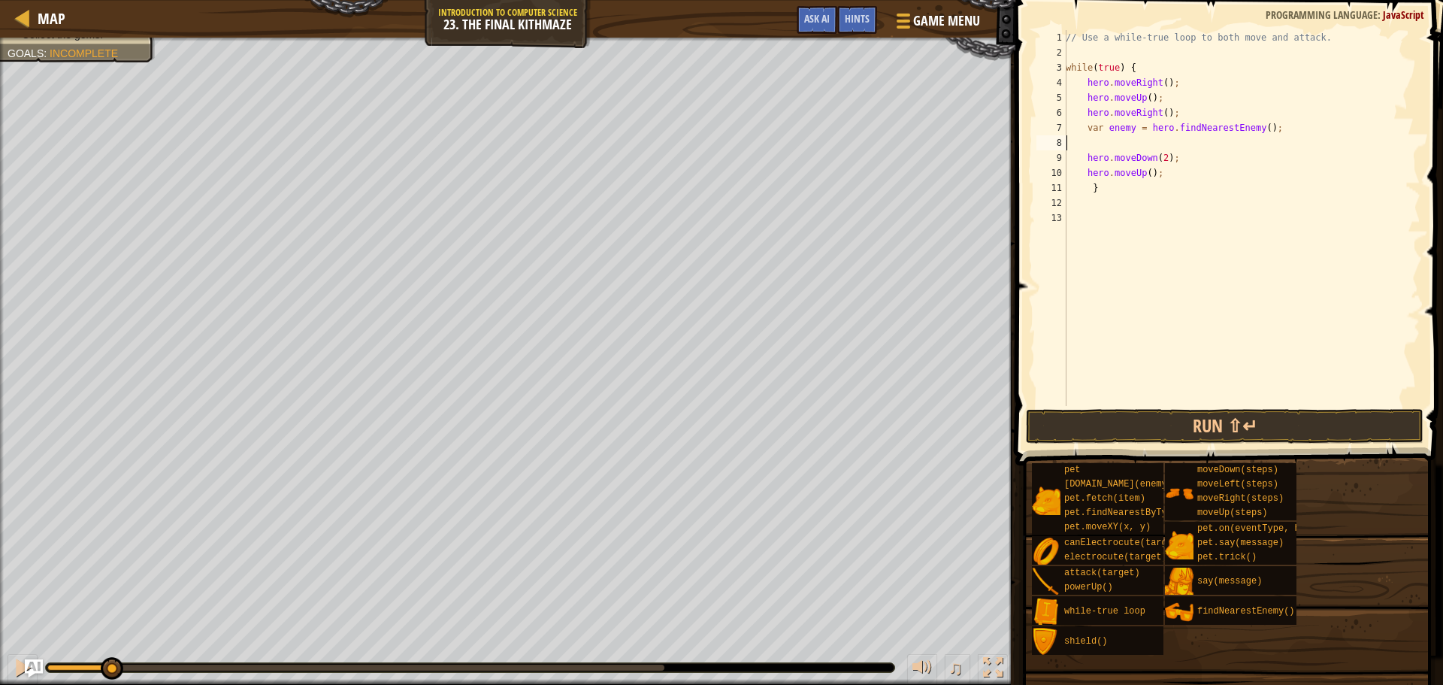
click at [1159, 144] on div "// Use a while-true loop to both move and attack. while ( true ) { hero . moveR…" at bounding box center [1242, 233] width 358 height 406
click at [1097, 137] on div "// Use a while-true loop to both move and attack. while ( true ) { hero . moveR…" at bounding box center [1242, 233] width 358 height 406
click at [1101, 146] on div "// Use a while-true loop to both move and attack. while ( true ) { hero . moveR…" at bounding box center [1242, 233] width 358 height 406
click at [1090, 138] on div "// Use a while-true loop to both move and attack. while ( true ) { hero . moveR…" at bounding box center [1242, 233] width 358 height 406
type textarea "h"
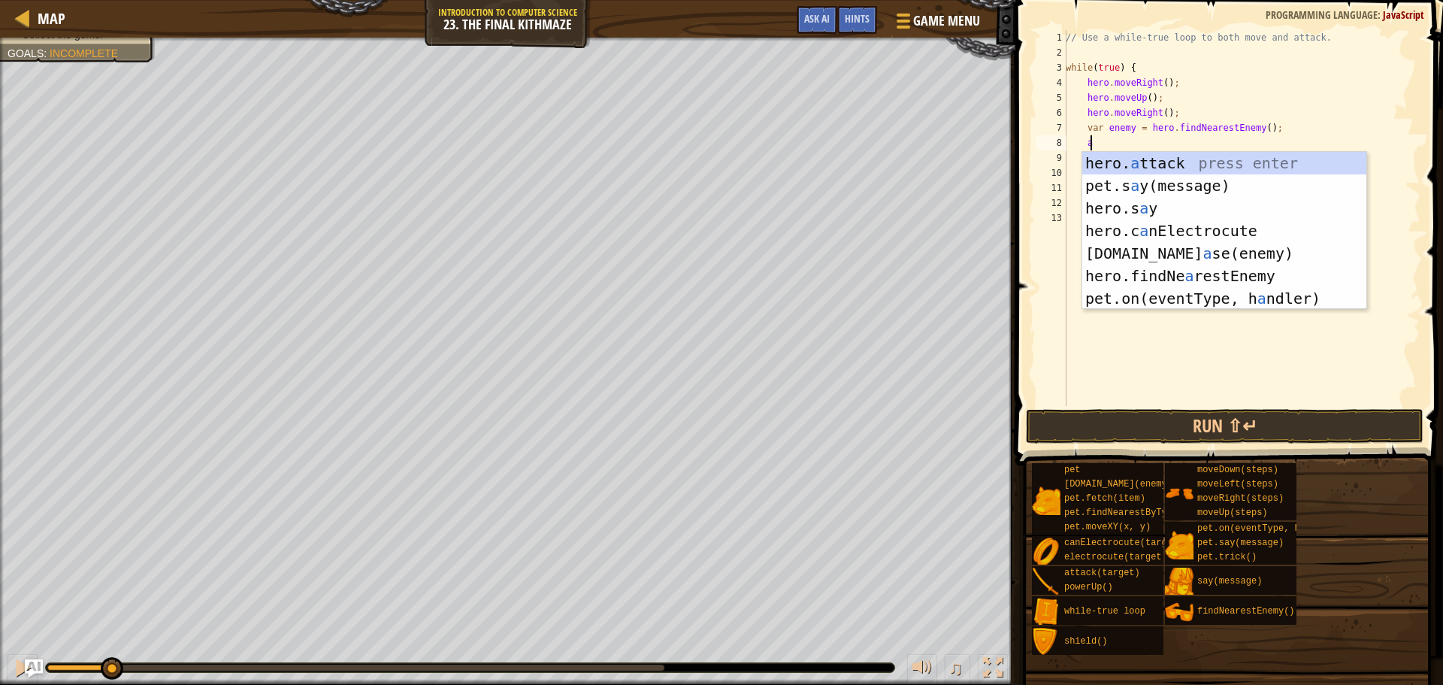
scroll to position [7, 2]
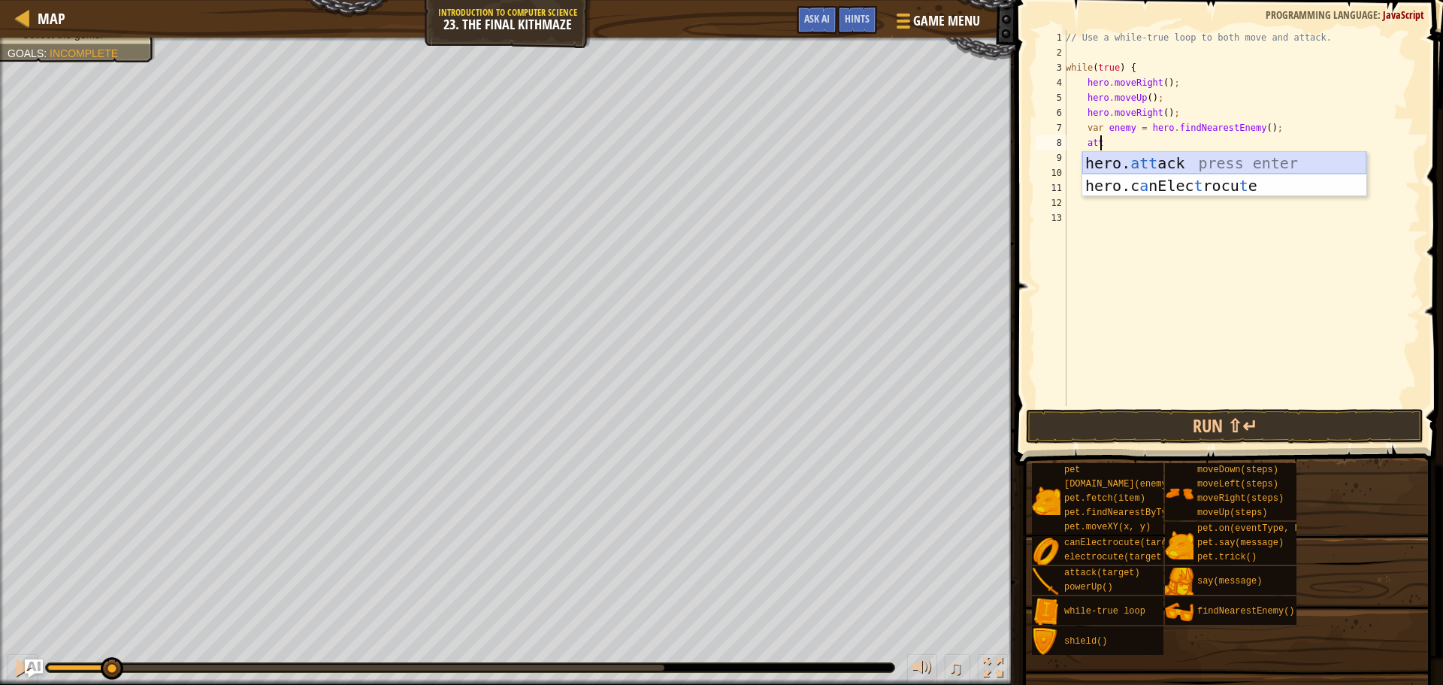
click at [1150, 168] on div "hero. att ack press enter hero.c a nElec t rocu t e press enter" at bounding box center [1225, 197] width 284 height 90
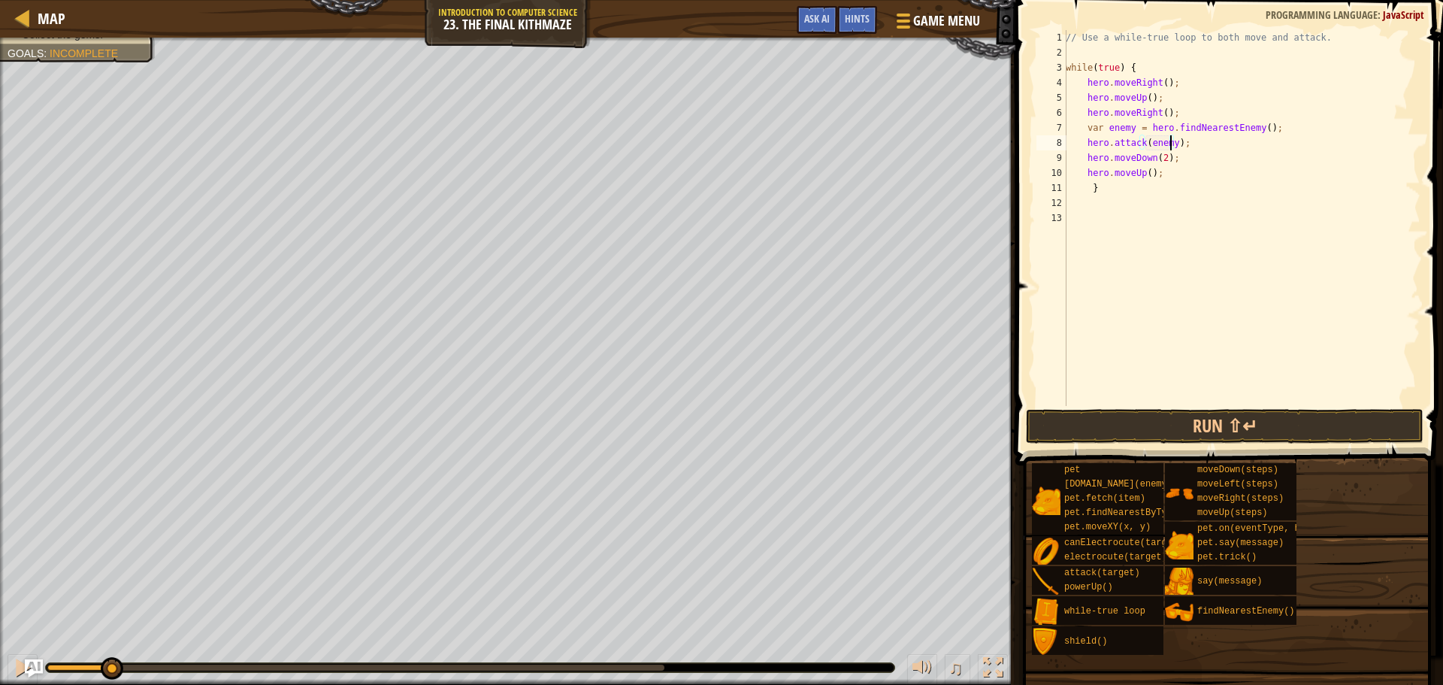
scroll to position [7, 9]
click at [1129, 128] on div "// Use a while-true loop to both move and attack. while ( true ) { hero . moveR…" at bounding box center [1242, 233] width 358 height 406
click at [1196, 144] on div "// Use a while-true loop to both move and attack. while ( true ) { hero . moveR…" at bounding box center [1242, 233] width 358 height 406
type textarea "h"
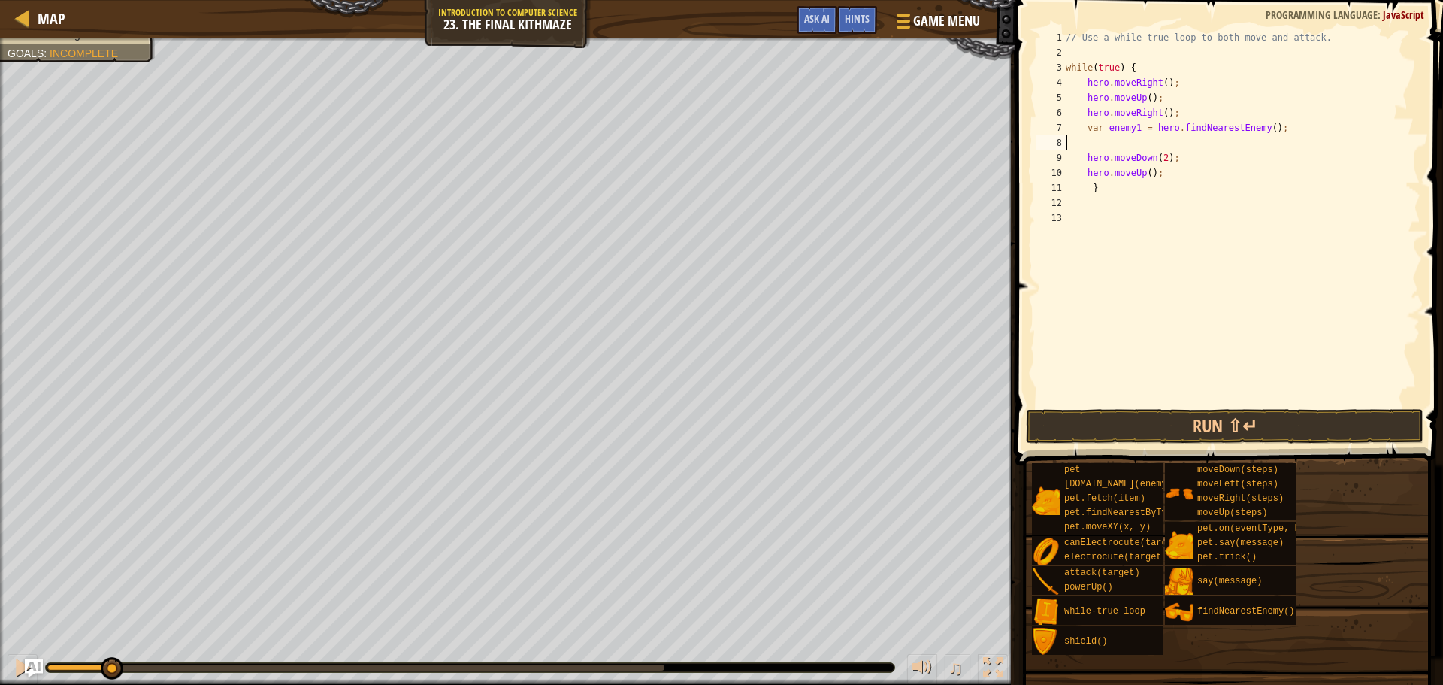
scroll to position [7, 0]
click at [1290, 130] on div "// Use a while-true loop to both move and attack. while ( true ) { hero . moveR…" at bounding box center [1242, 233] width 358 height 406
type textarea "v"
click at [1077, 145] on div "// Use a while-true loop to both move and attack. while ( true ) { hero . moveR…" at bounding box center [1242, 233] width 358 height 406
click at [1163, 156] on div "// Use a while-true loop to both move and attack. while ( true ) { hero . moveR…" at bounding box center [1242, 233] width 358 height 406
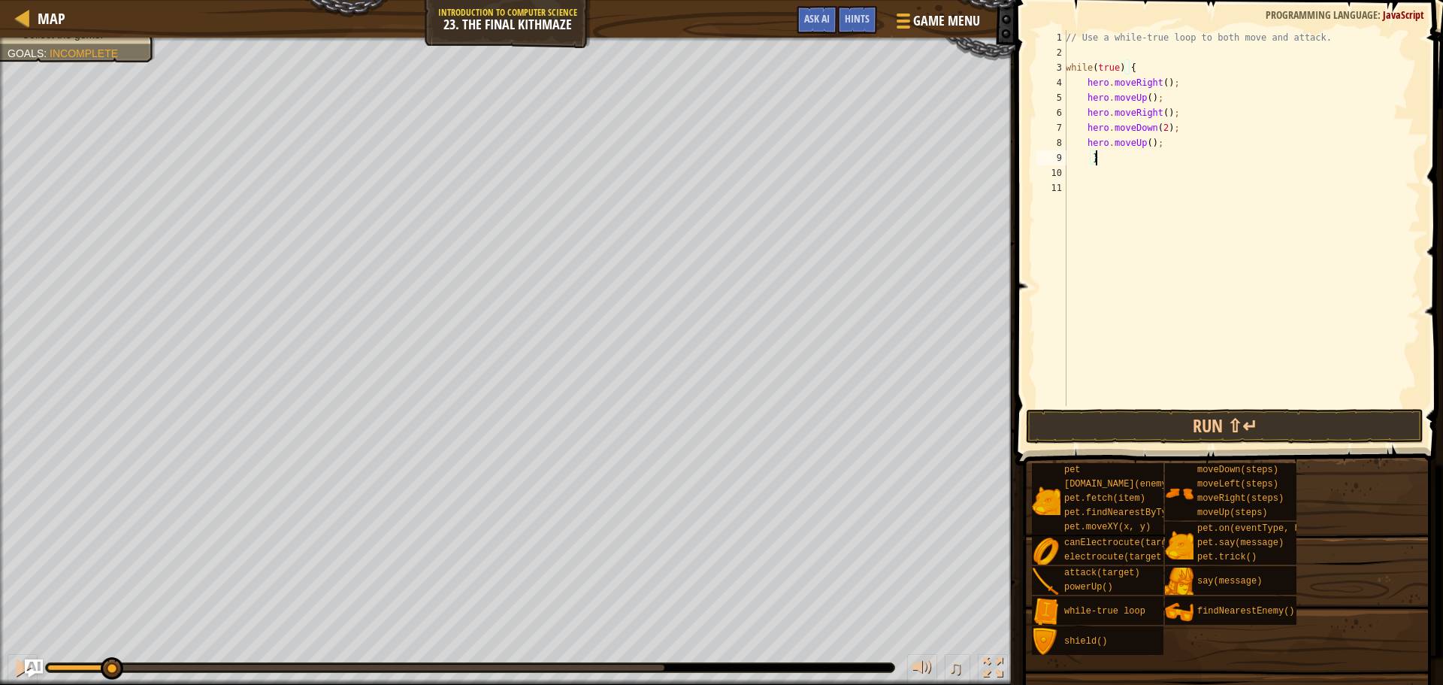
type textarea "}"
click at [1190, 111] on div "// Use a while-true loop to both move and attack. while ( true ) { hero . moveR…" at bounding box center [1242, 233] width 358 height 406
type textarea "hero.moveRight();"
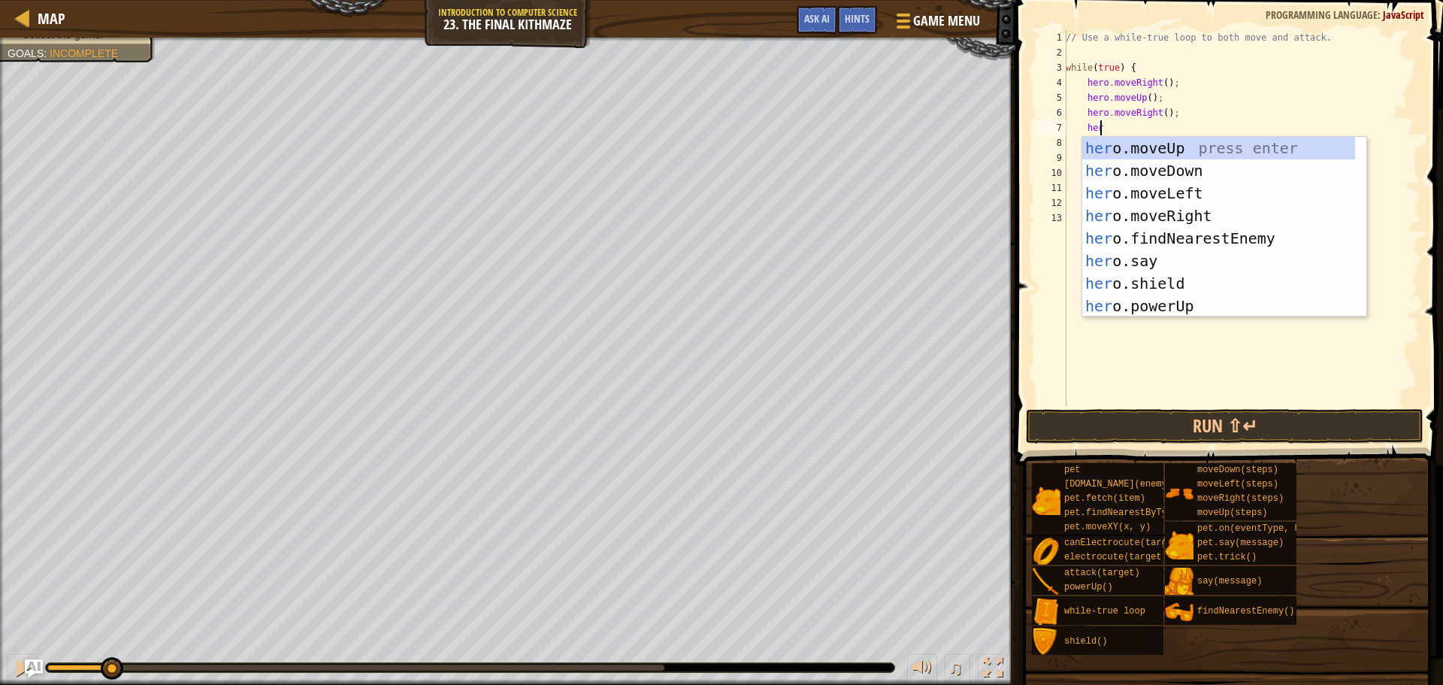
type textarea "hero"
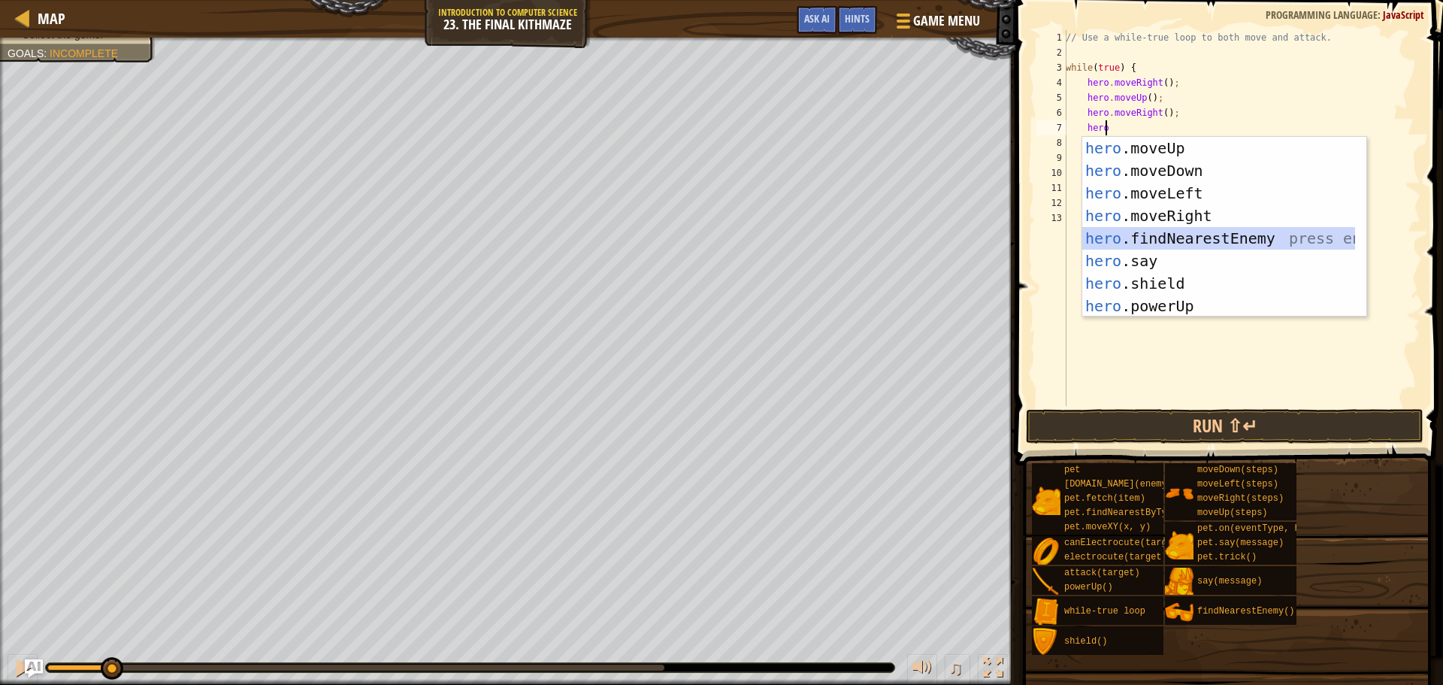
click at [1322, 239] on div "hero .moveUp press enter hero .moveDown press enter hero .moveLeft press enter …" at bounding box center [1219, 250] width 273 height 226
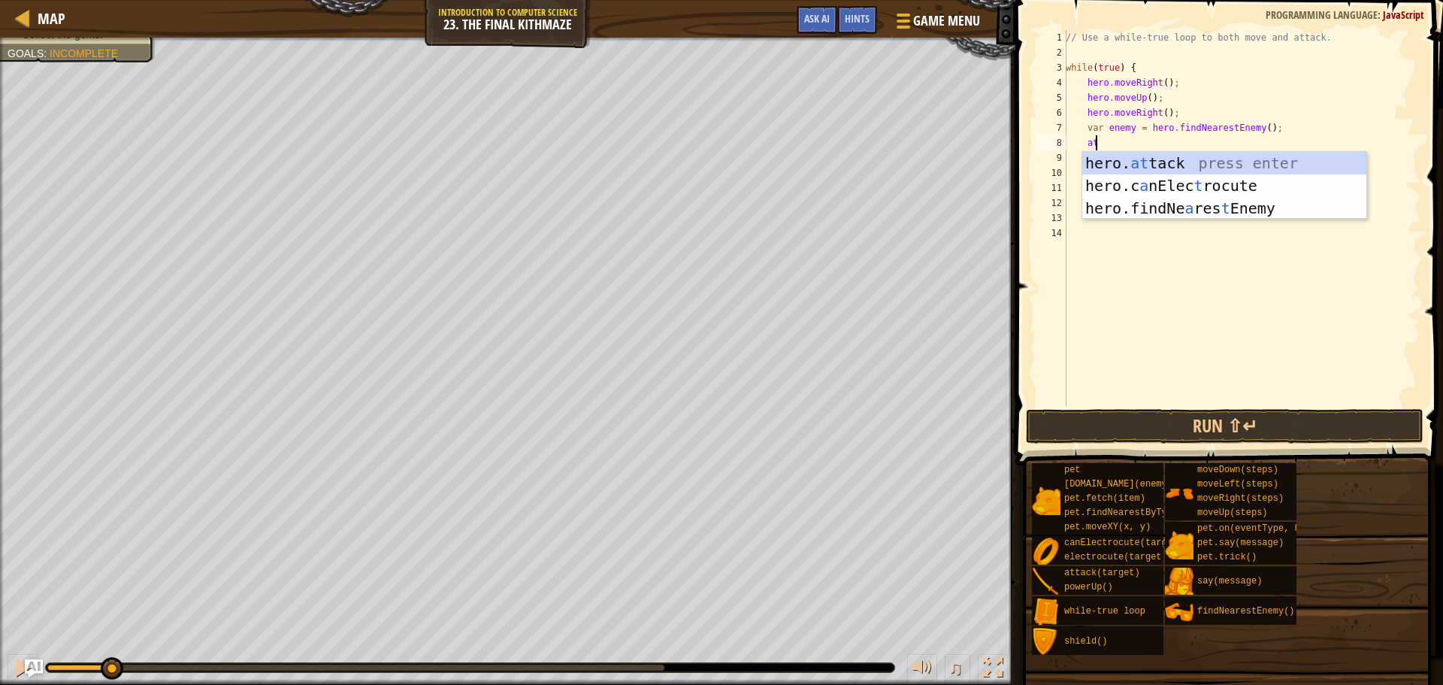
scroll to position [7, 2]
click at [1217, 152] on div "hero. att ack press enter hero.c a nElec t rocu t e press enter" at bounding box center [1225, 197] width 284 height 90
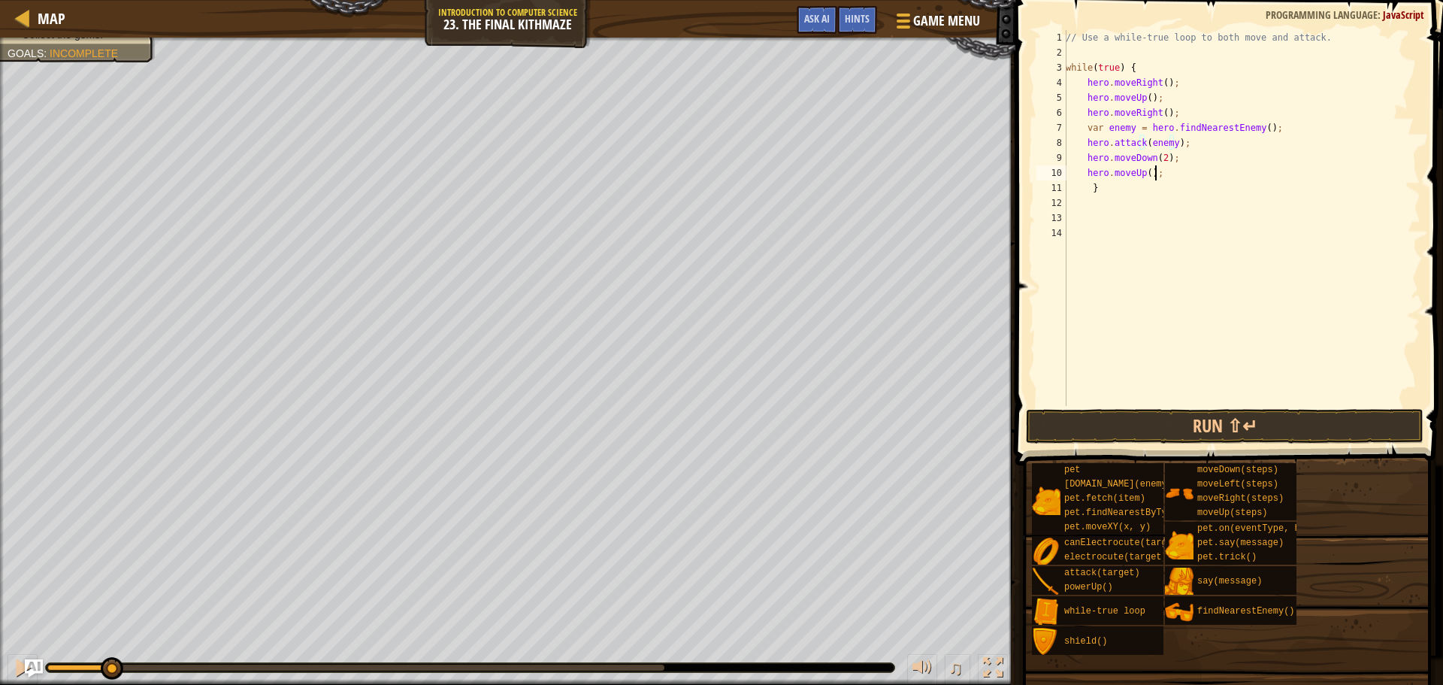
click at [1231, 177] on div "// Use a while-true loop to both move and attack. while ( true ) { hero . moveR…" at bounding box center [1242, 233] width 358 height 406
type textarea "hero.moveUp();"
click at [1233, 420] on button "Run ⇧↵" at bounding box center [1225, 426] width 398 height 35
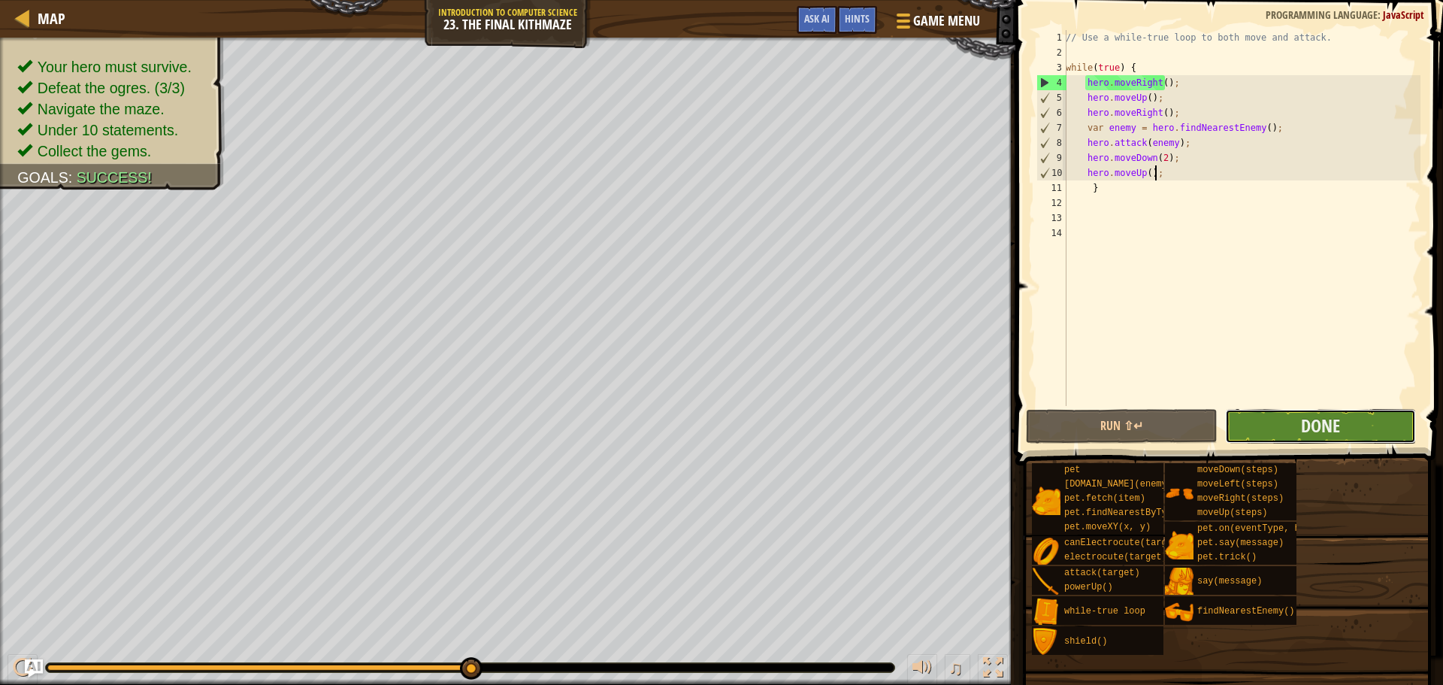
click at [1327, 438] on button "Done" at bounding box center [1320, 426] width 191 height 35
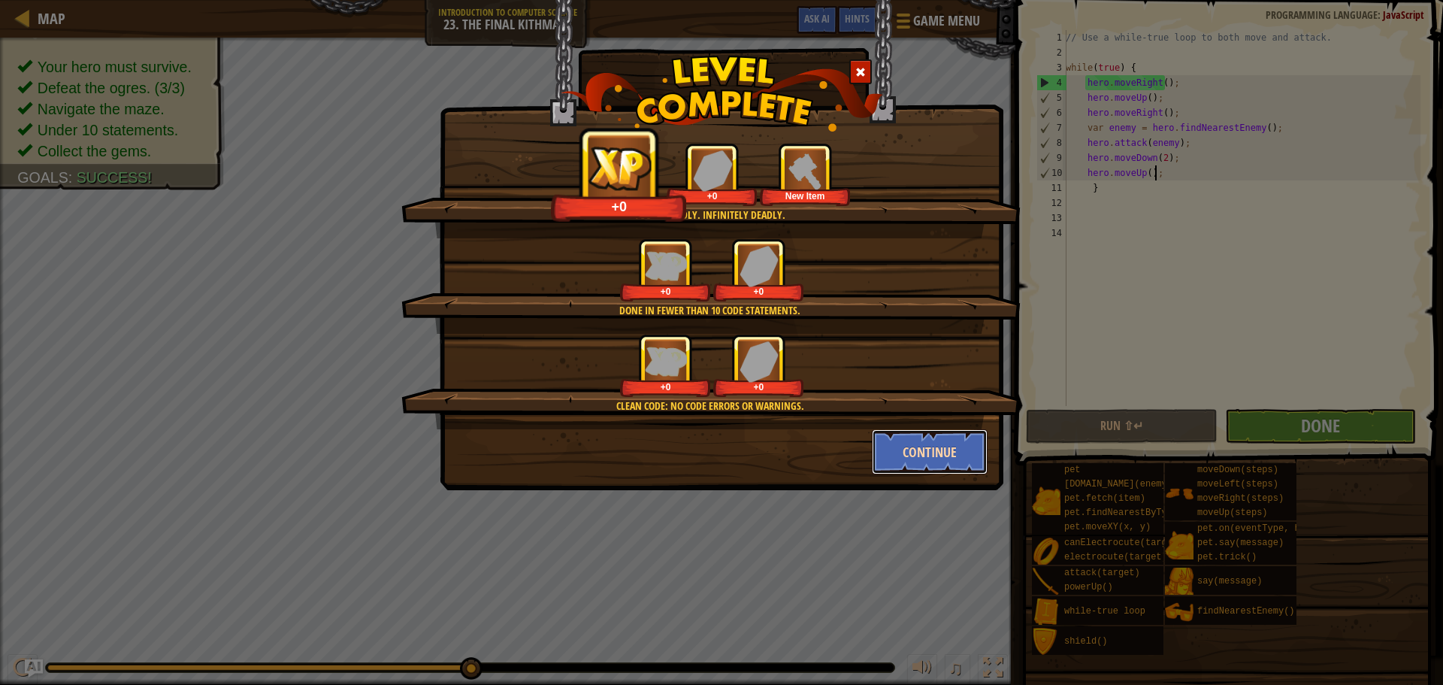
click at [905, 452] on button "Continue" at bounding box center [930, 451] width 117 height 45
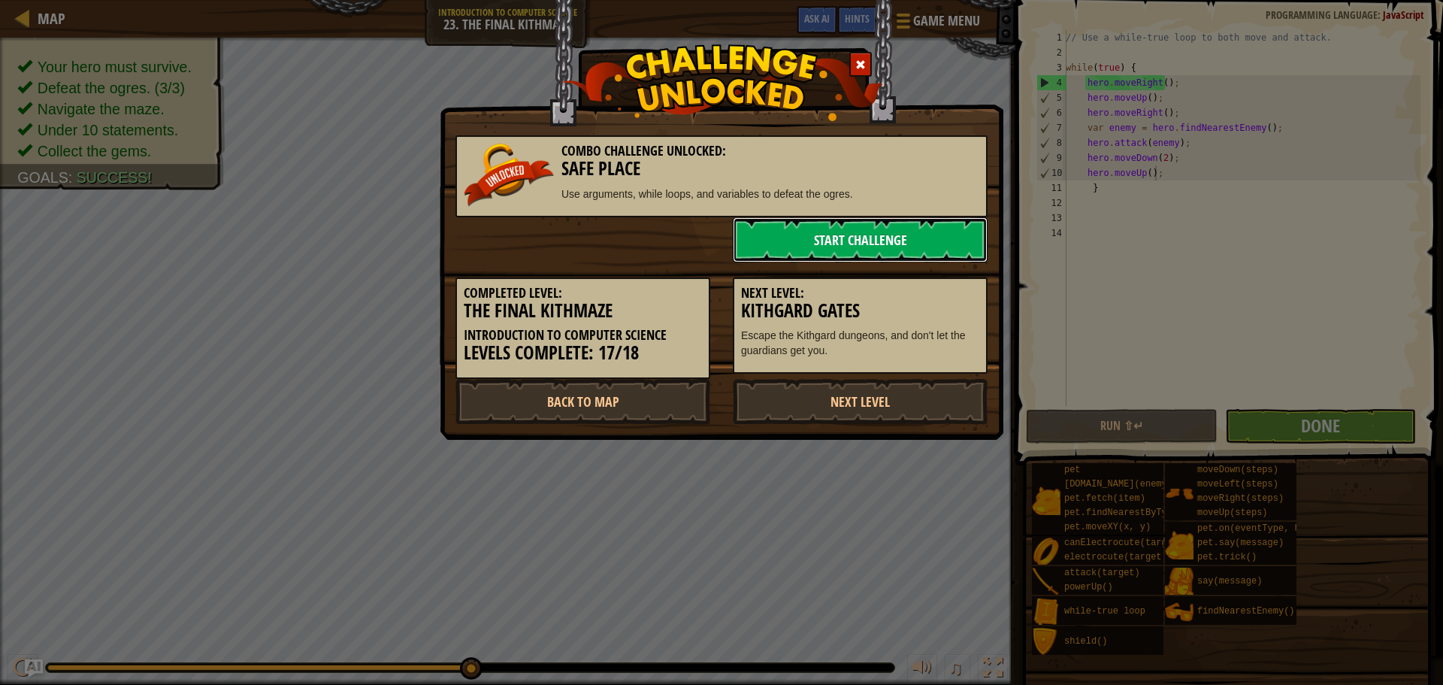
click at [922, 241] on link "Start Challenge" at bounding box center [860, 239] width 255 height 45
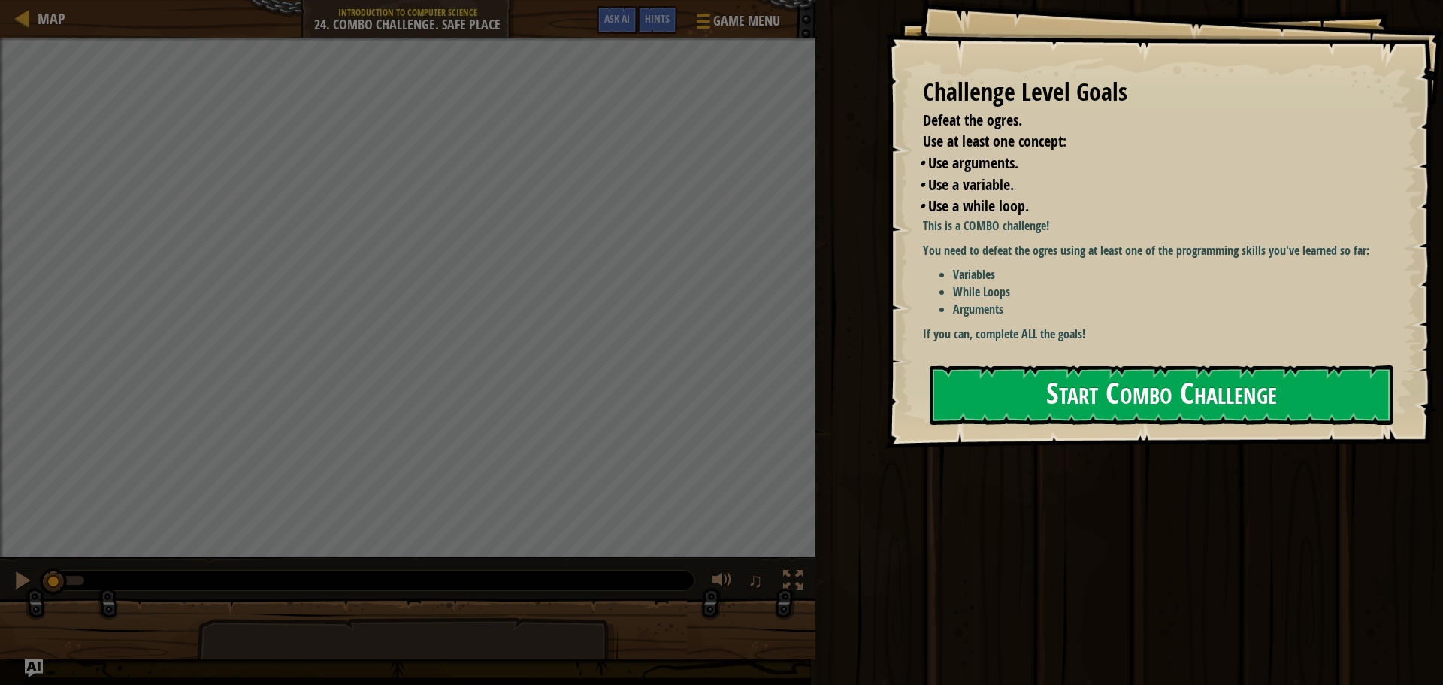
click at [1059, 365] on button "Start Combo Challenge" at bounding box center [1162, 394] width 464 height 59
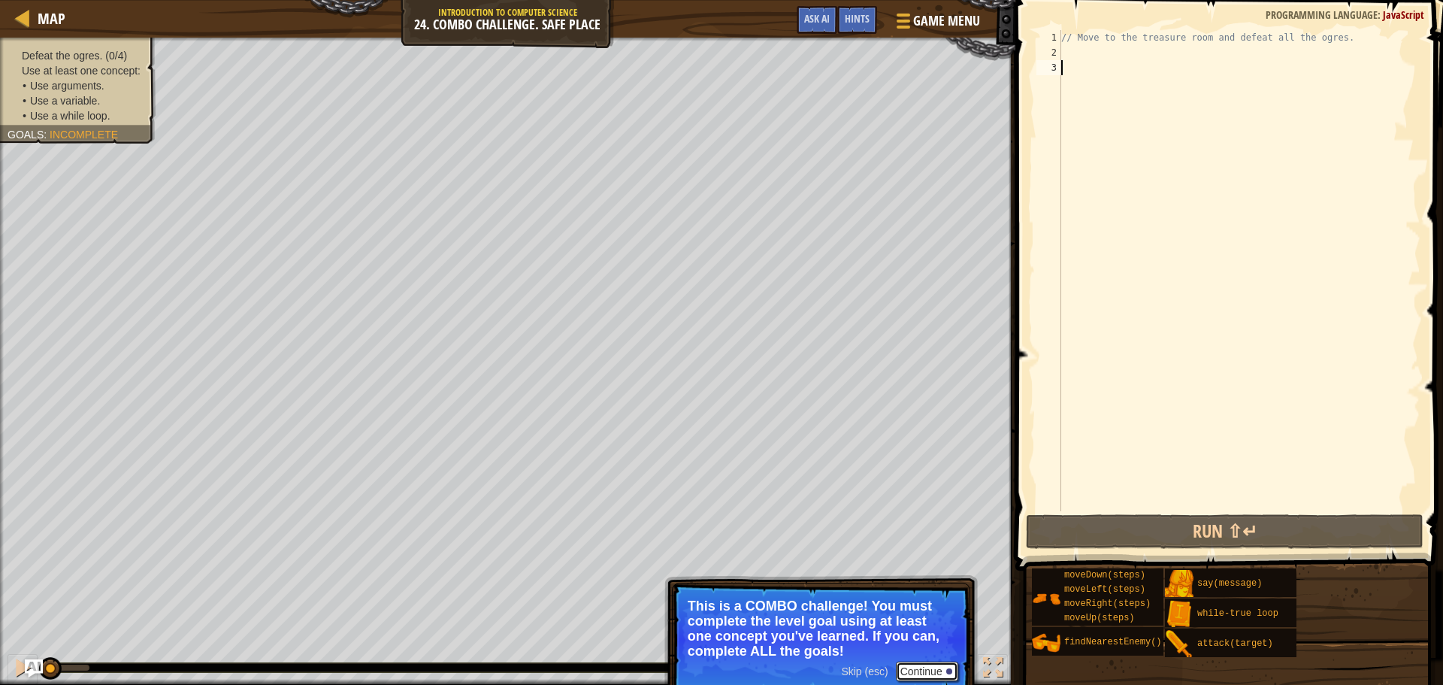
click at [926, 671] on button "Continue" at bounding box center [927, 672] width 62 height 20
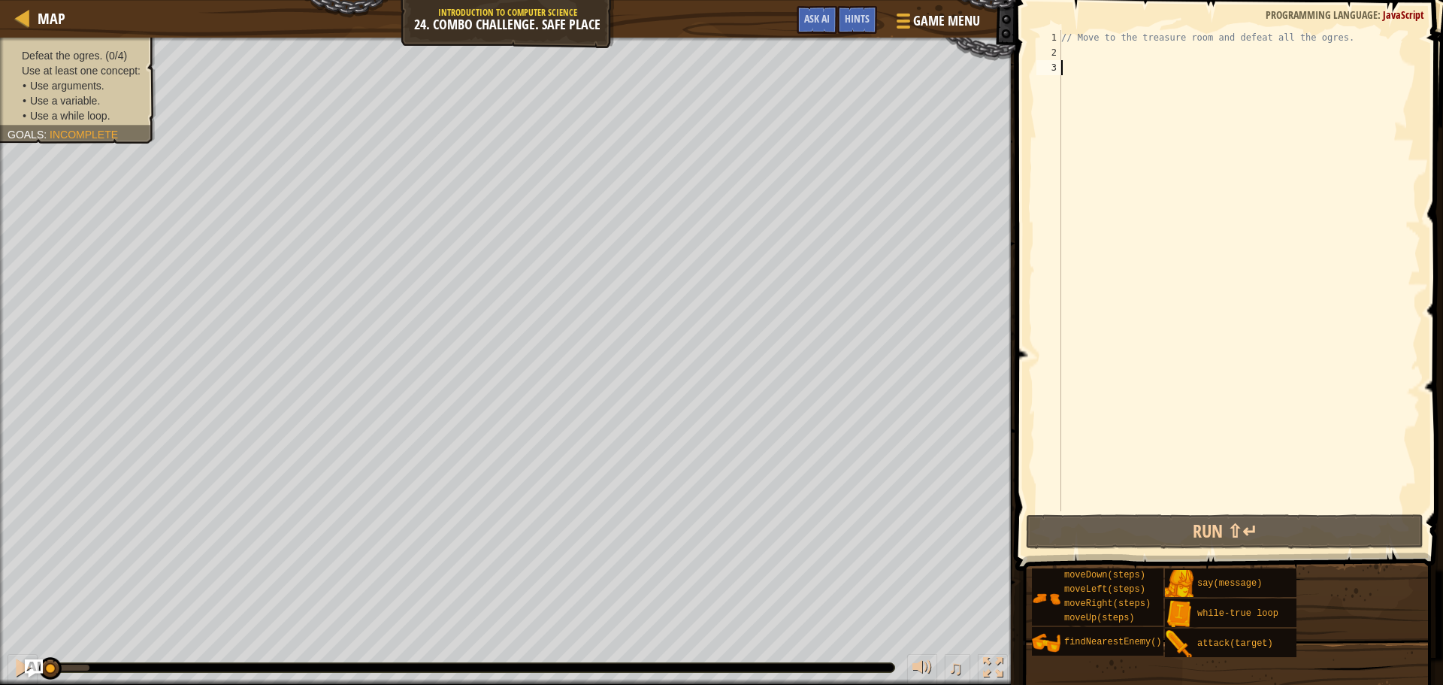
scroll to position [7, 0]
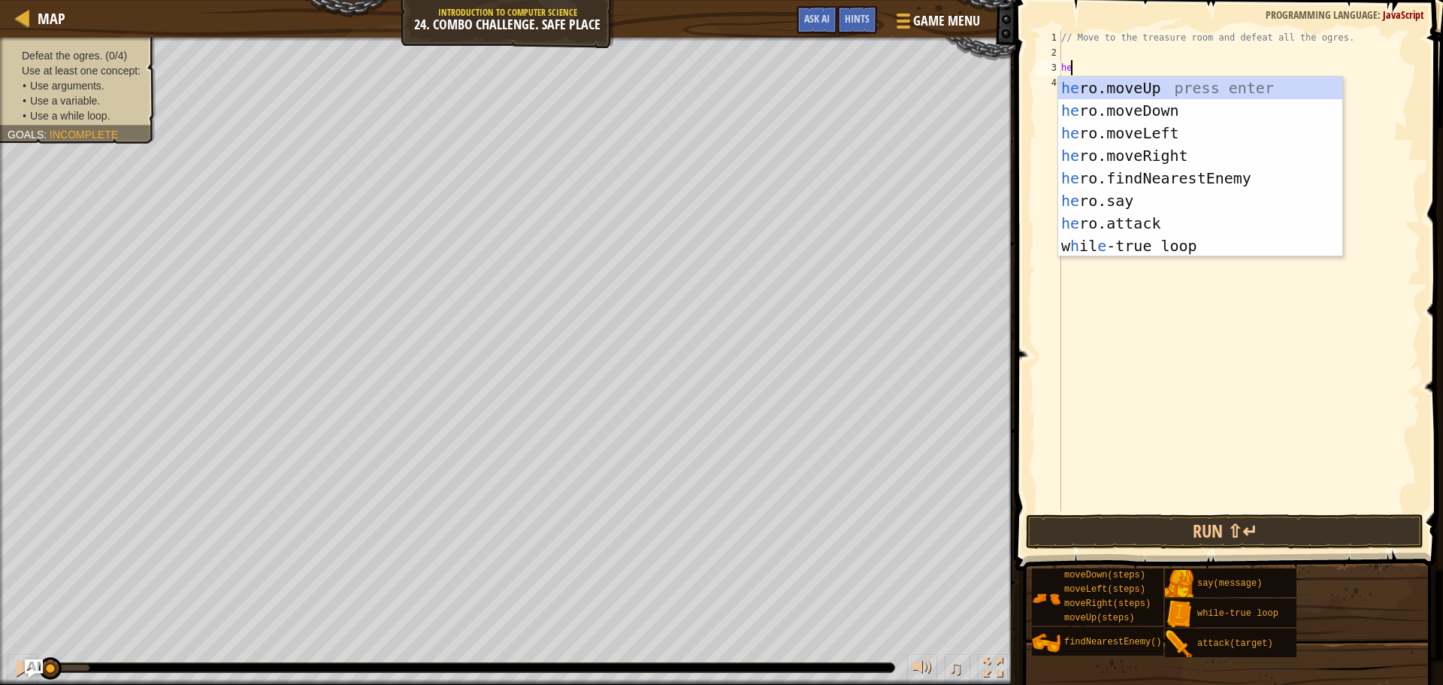
type textarea "her"
drag, startPoint x: 1170, startPoint y: 88, endPoint x: 1066, endPoint y: 262, distance: 202.3
click at [1171, 88] on div "her o.moveUp press enter her o.moveDown press enter her o.moveLeft press enter …" at bounding box center [1201, 190] width 284 height 226
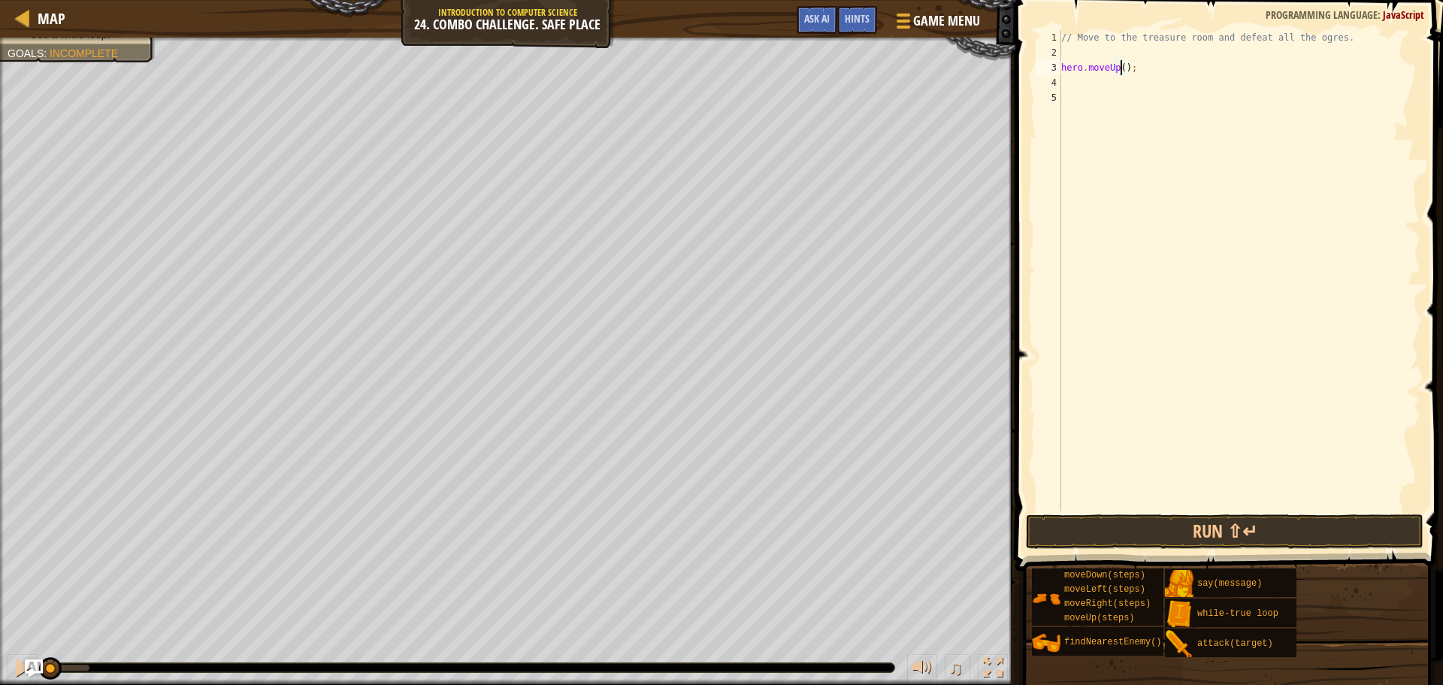
click at [1121, 65] on div "// Move to the treasure room and defeat all the ogres. hero . moveUp ( ) ;" at bounding box center [1240, 285] width 362 height 511
type textarea "hero.moveUp(4);"
click at [786, 420] on div "copy 44, 25" at bounding box center [814, 396] width 128 height 54
click at [1097, 81] on div "// Move to the treasure room and defeat all the ogres. hero . moveUp ( 4 ) ;" at bounding box center [1240, 285] width 362 height 511
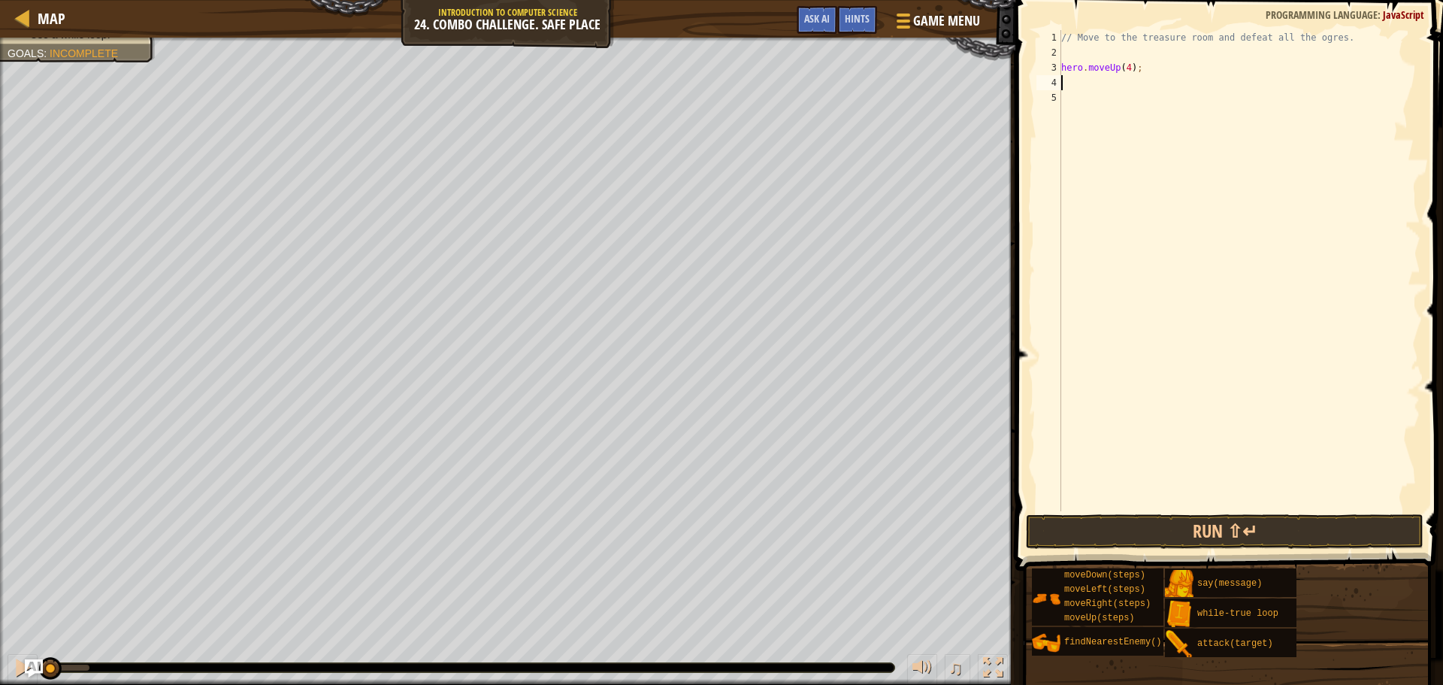
scroll to position [7, 0]
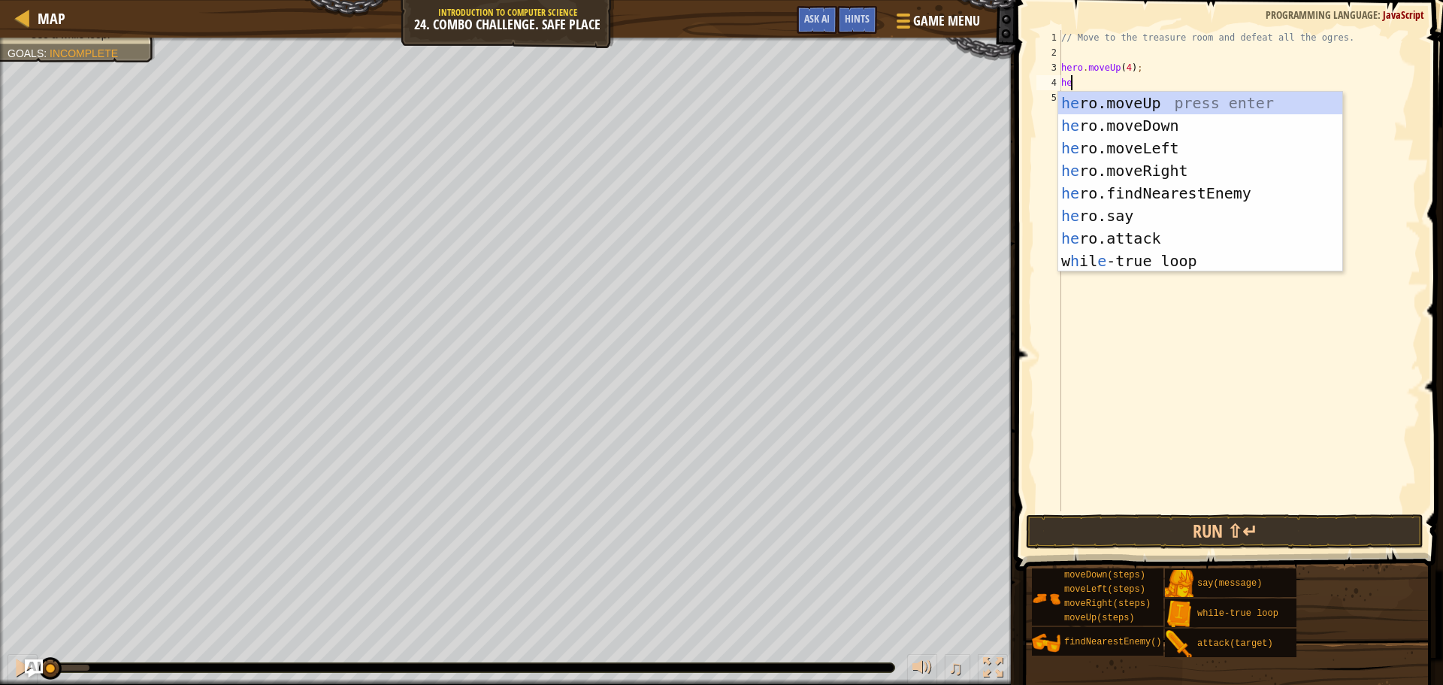
type textarea "h"
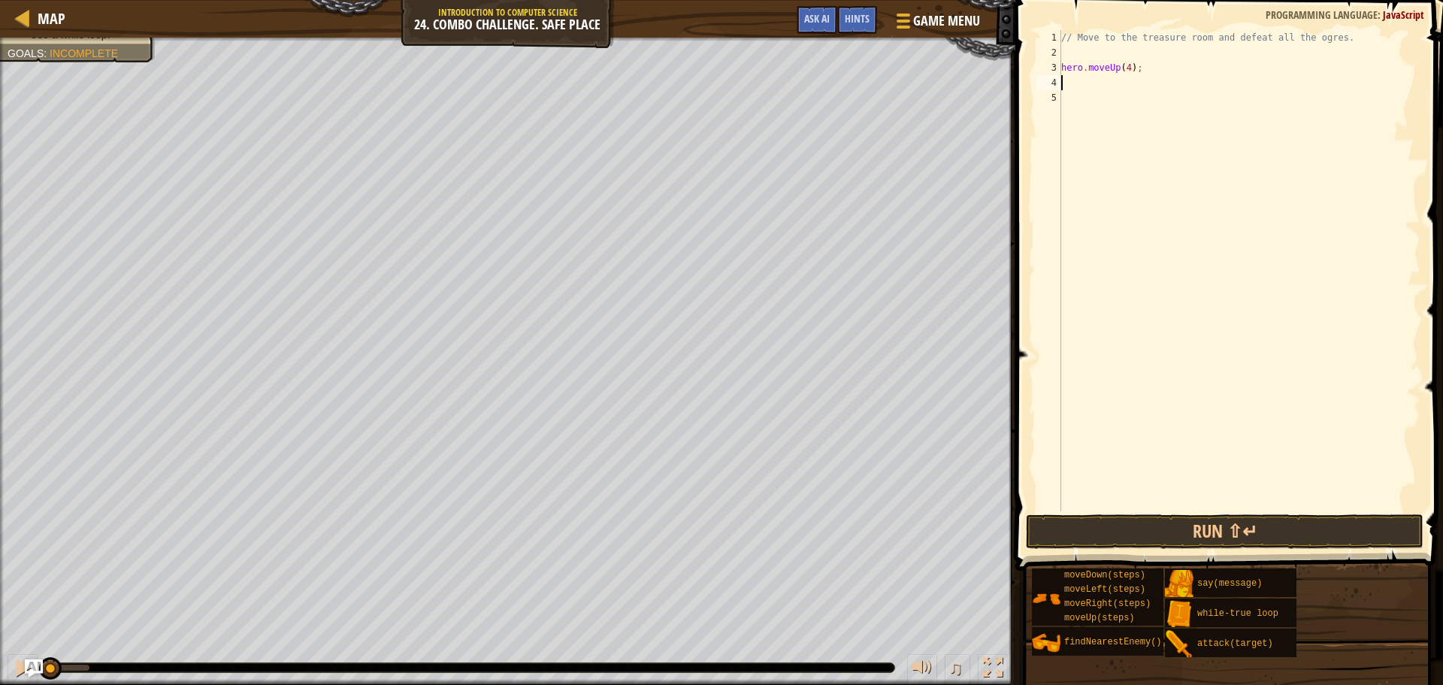
type textarea "t"
type textarea "q"
type textarea "w"
type textarea "e"
type textarea "r"
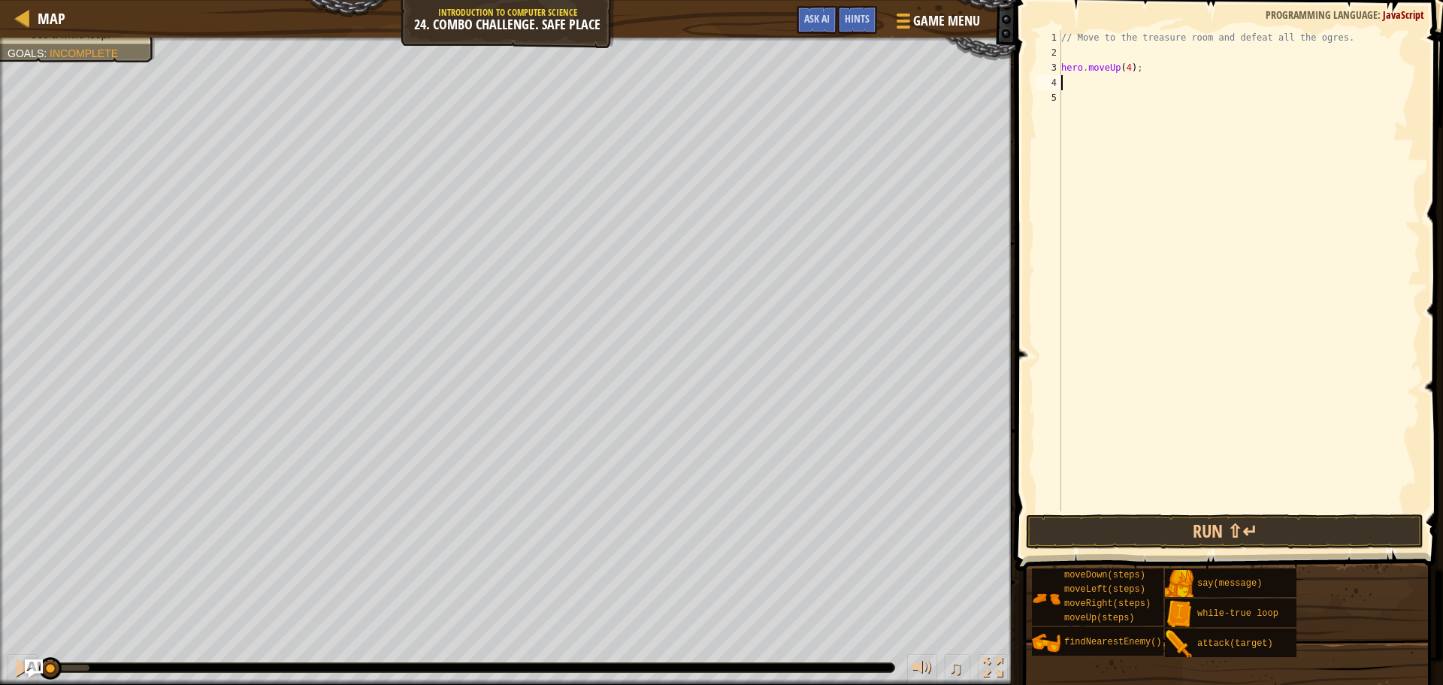
type textarea "t"
type textarea "y"
type textarea "u"
type textarea "i"
type textarea "o"
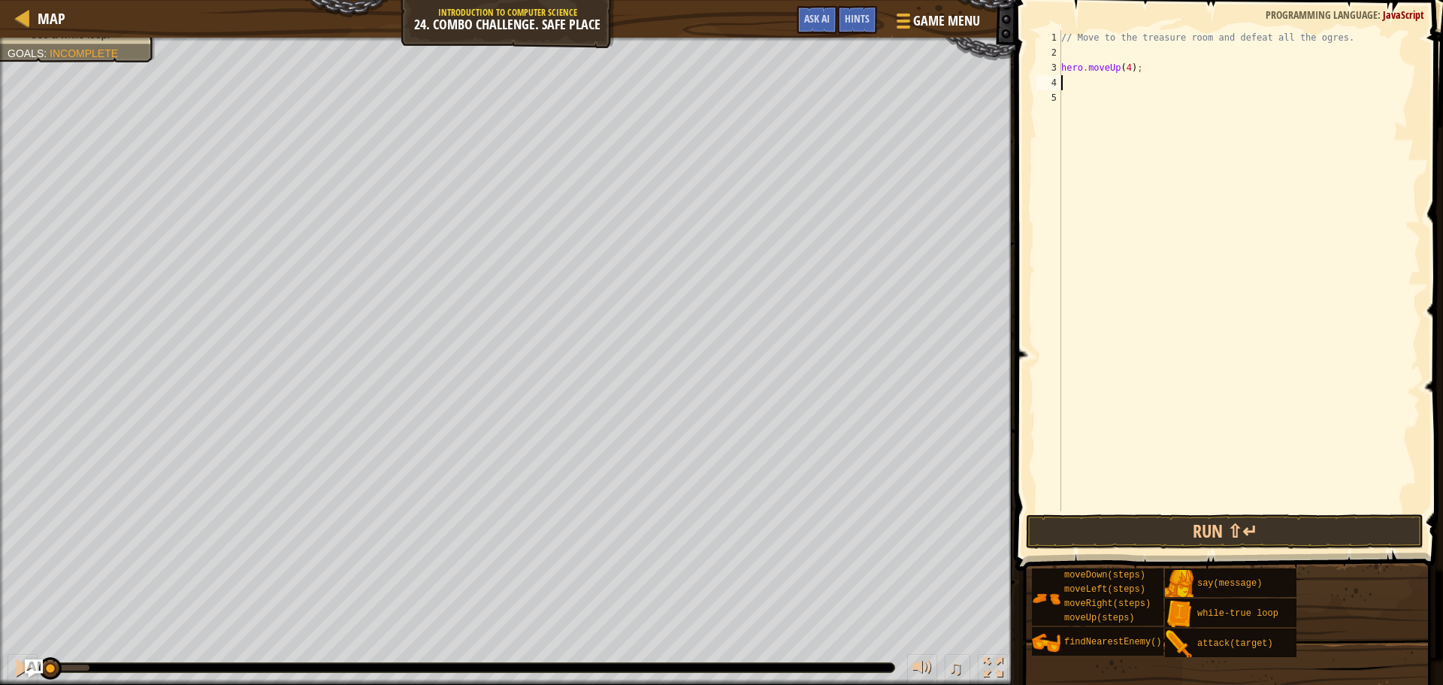
type textarea "p"
type textarea "a"
type textarea "s"
type textarea "d"
type textarea "f"
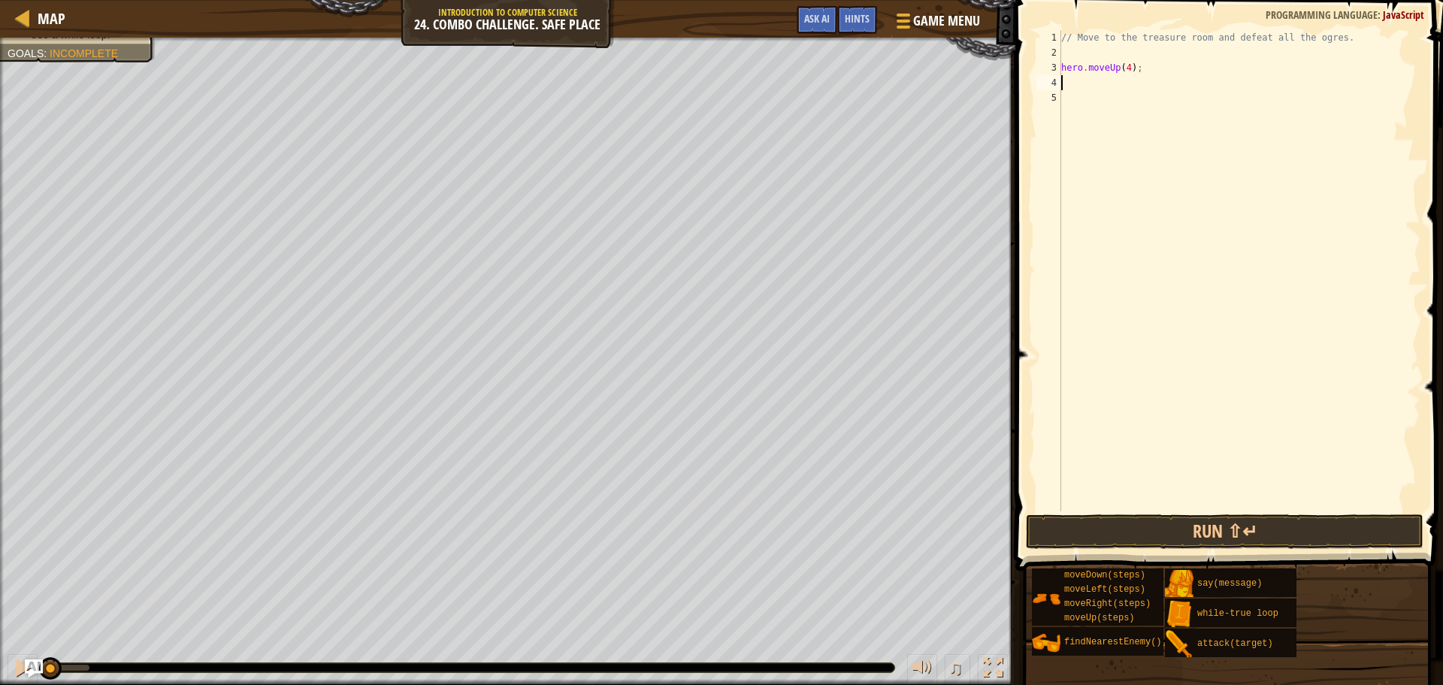
type textarea "g"
type textarea "h"
type textarea "j"
type textarea "k"
type textarea "a"
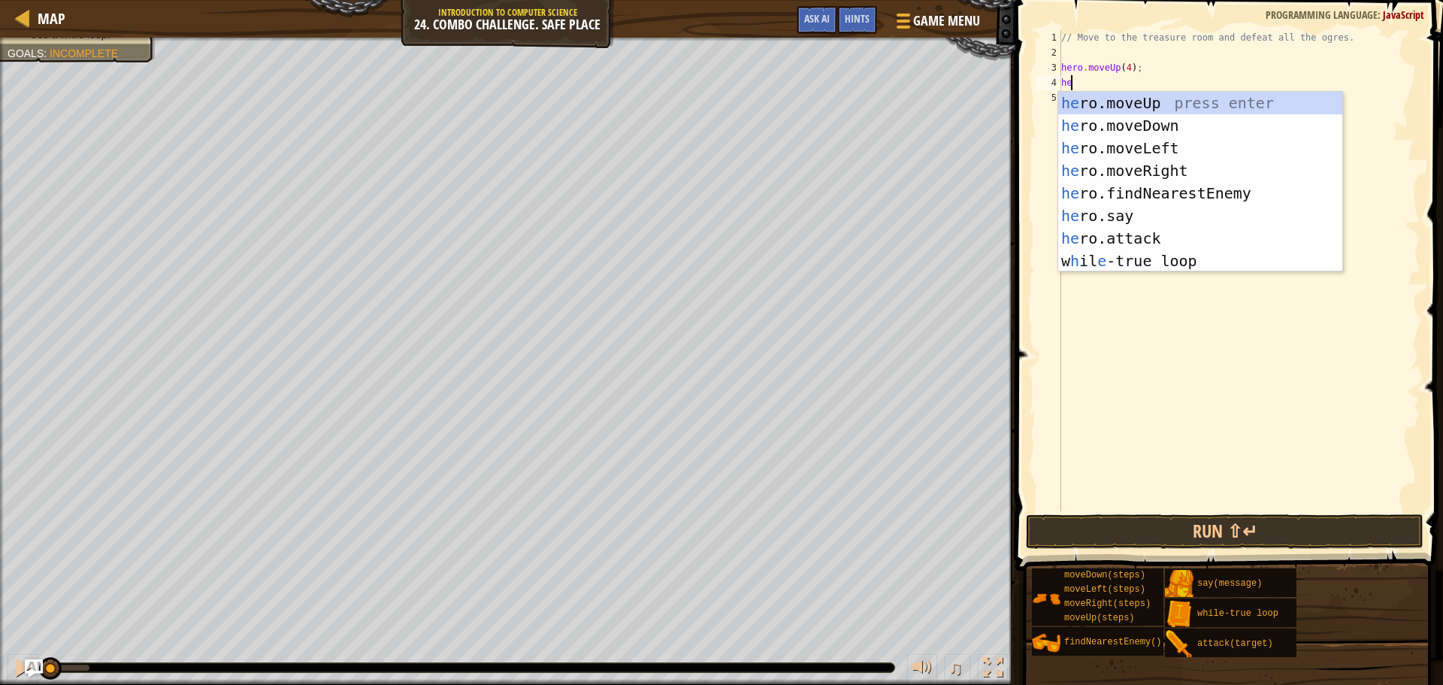
type textarea "hero"
click at [1168, 163] on div "hero .moveUp press enter hero .moveDown press enter hero .moveLeft press enter …" at bounding box center [1201, 205] width 284 height 226
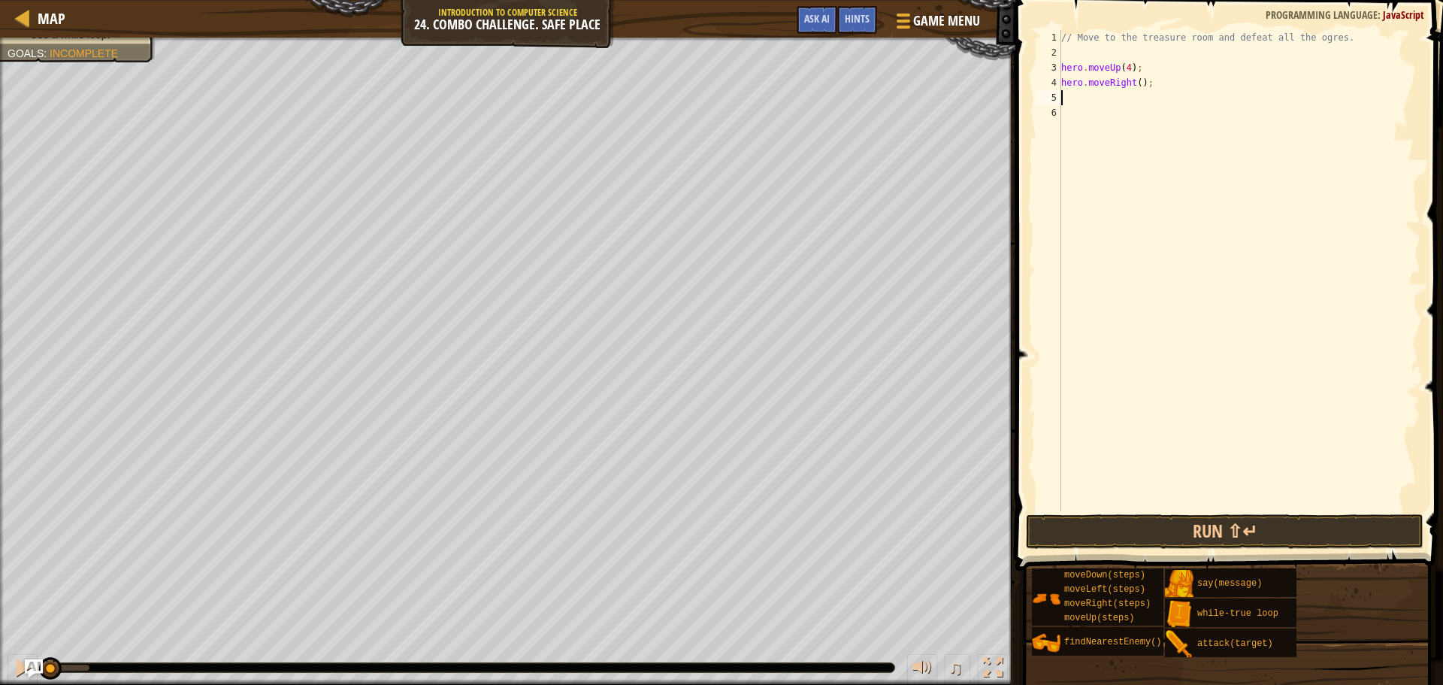
scroll to position [7, 0]
click at [1134, 84] on div "// Move to the treasure room and defeat all the ogres. hero . moveUp ( 4 ) ; he…" at bounding box center [1240, 285] width 362 height 511
type textarea "hero.moveRight(4);"
click at [1105, 95] on div "// Move to the treasure room and defeat all the ogres. hero . moveUp ( 4 ) ; he…" at bounding box center [1240, 285] width 362 height 511
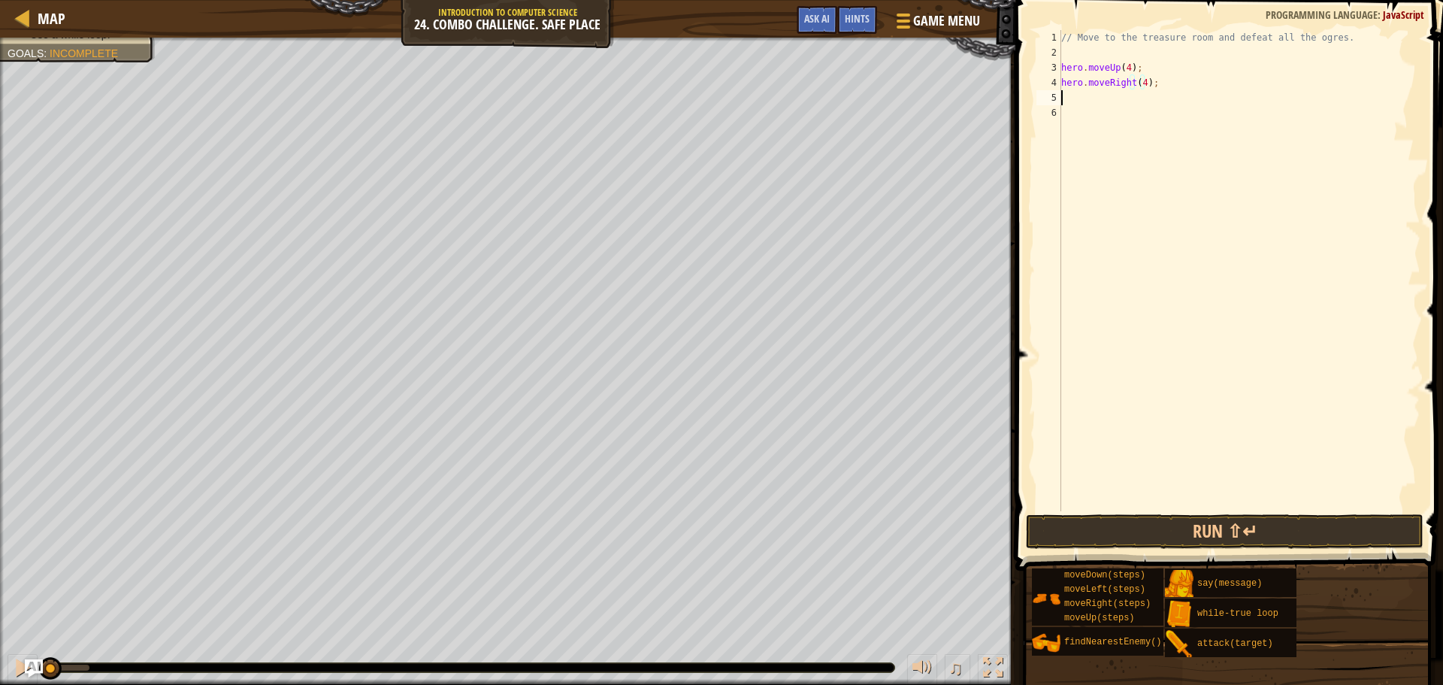
scroll to position [7, 0]
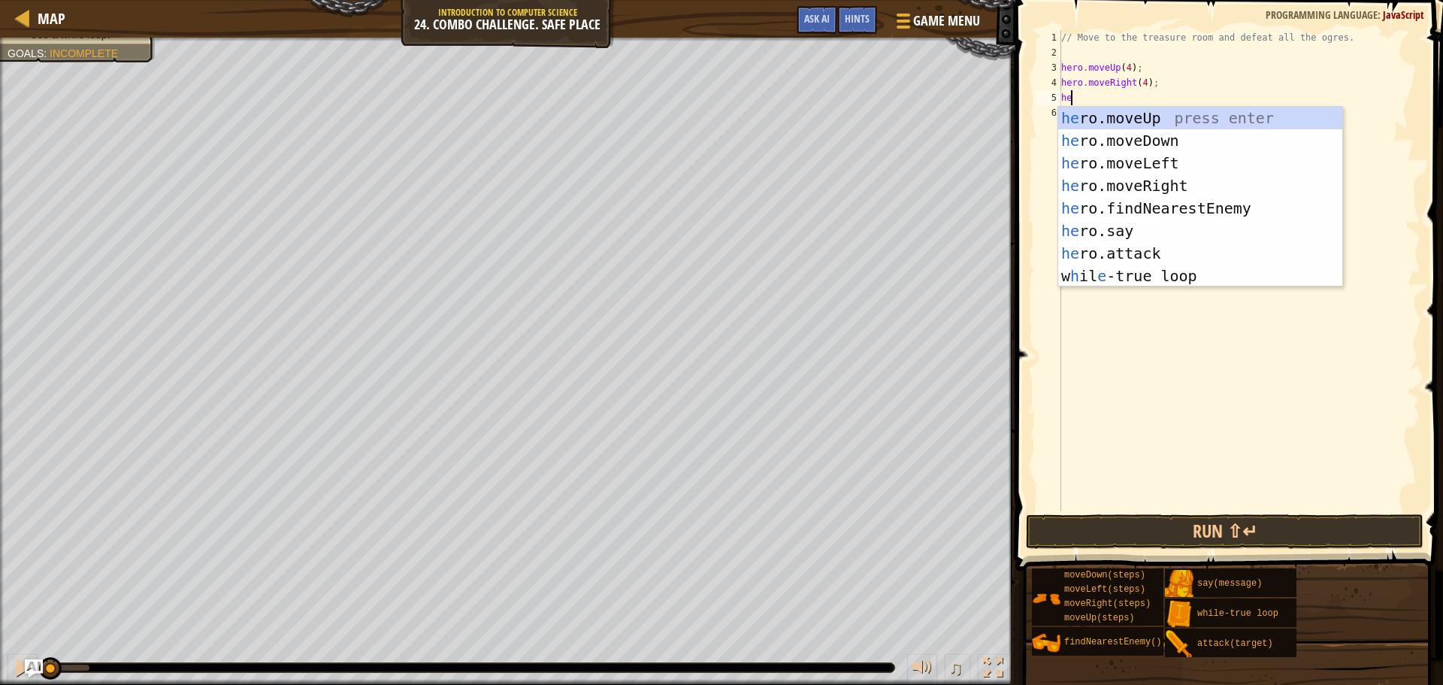
type textarea "her"
click at [1153, 136] on div "her o.moveUp press enter her o.moveDown press enter her o.moveLeft press enter …" at bounding box center [1201, 220] width 284 height 226
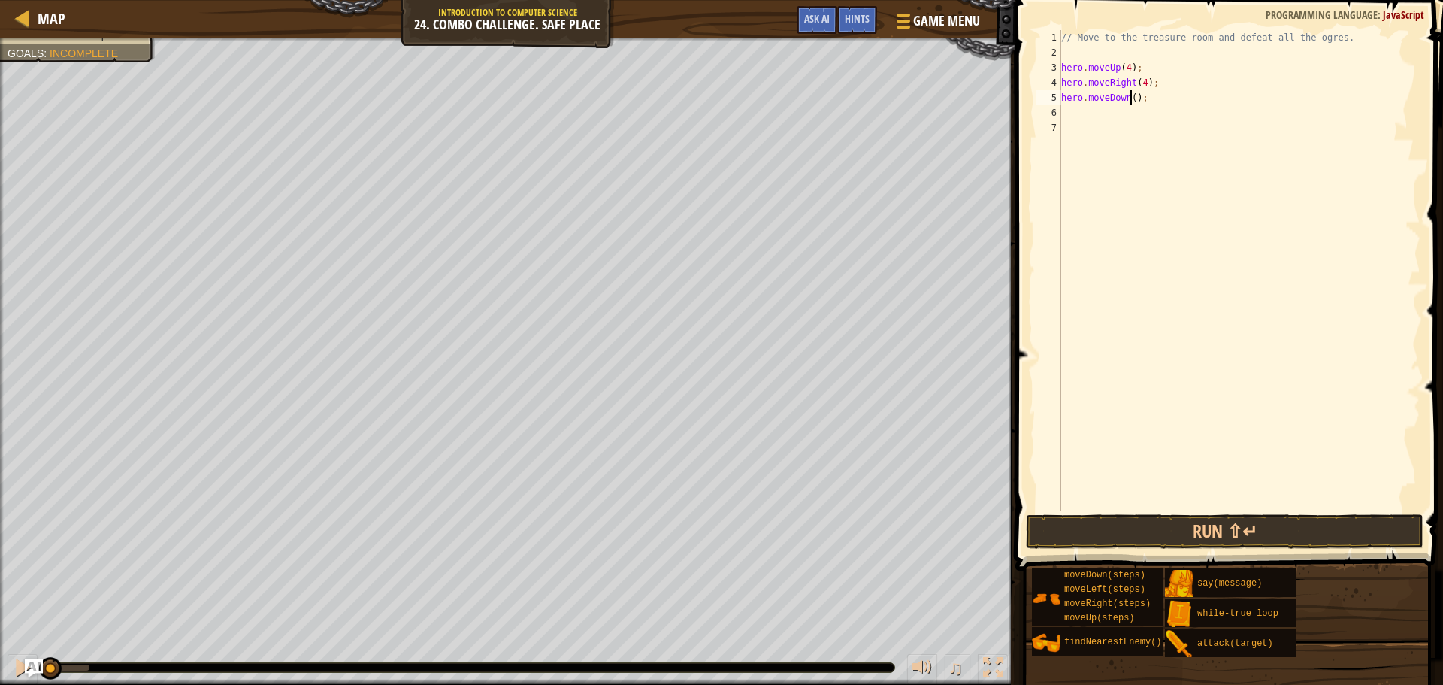
click at [1132, 98] on div "// Move to the treasure room and defeat all the ogres. hero . moveUp ( 4 ) ; he…" at bounding box center [1240, 285] width 362 height 511
type textarea "hero.moveDown(3);"
click at [1074, 111] on div "// Move to the treasure room and defeat all the ogres. hero . moveUp ( 4 ) ; he…" at bounding box center [1240, 285] width 362 height 511
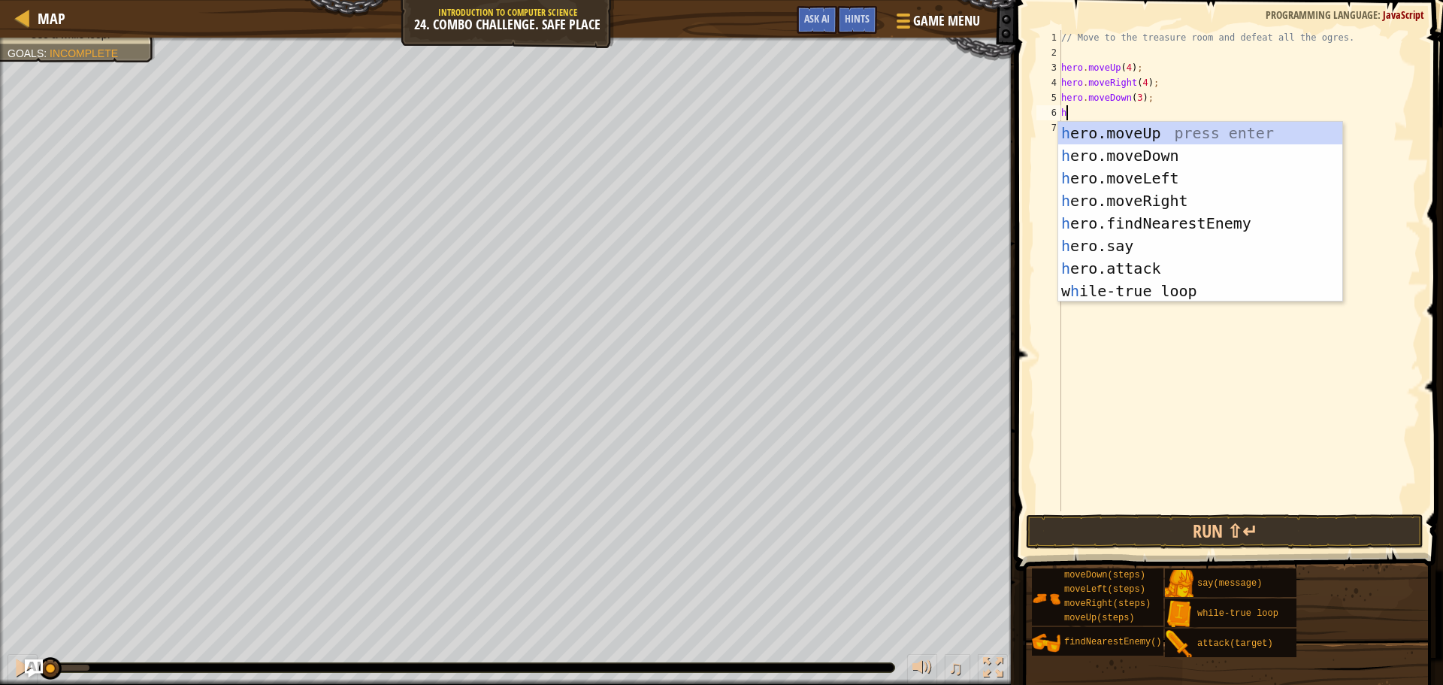
type textarea "her"
click at [1131, 179] on div "her o.moveUp press enter her o.moveDown press enter her o.moveLeft press enter …" at bounding box center [1201, 235] width 284 height 226
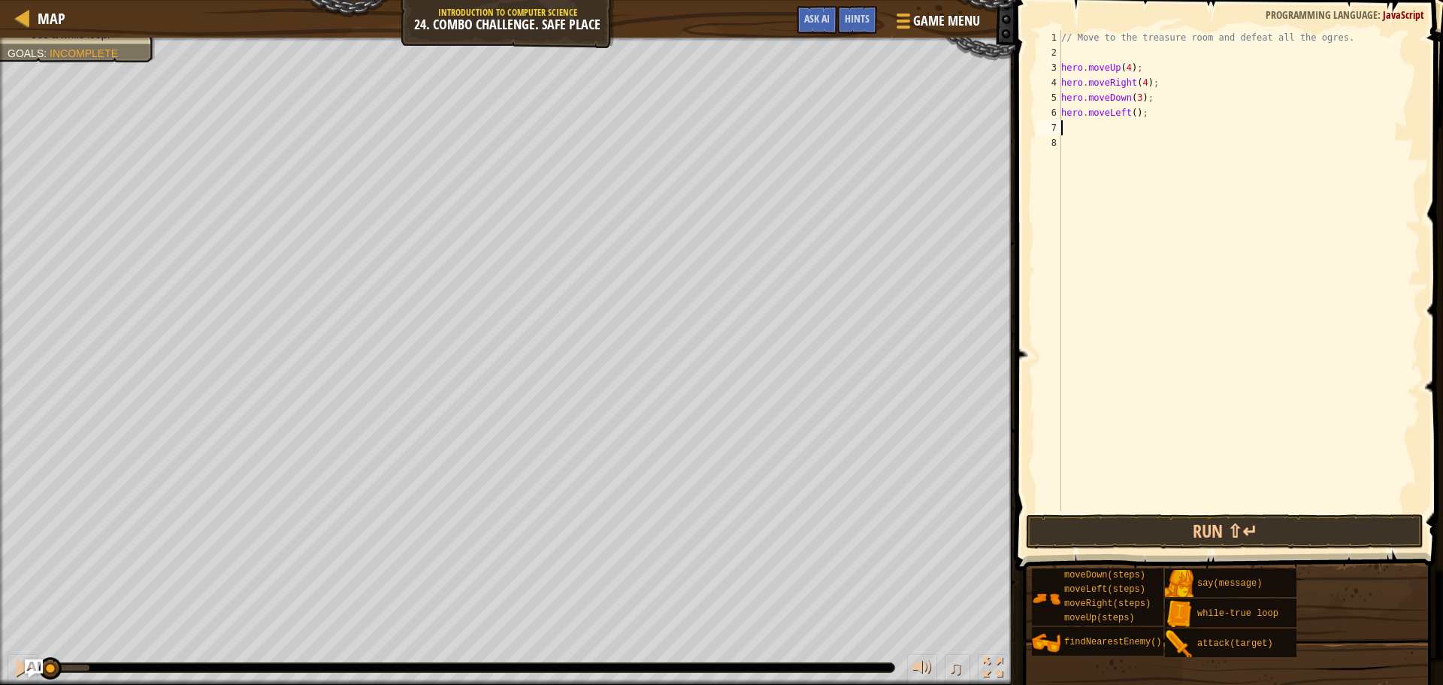
click at [1132, 112] on div "// Move to the treasure room and defeat all the ogres. hero . moveUp ( 4 ) ; he…" at bounding box center [1240, 285] width 362 height 511
type textarea "hero.moveLeft(2);"
click at [1089, 125] on div "// Move to the treasure room and defeat all the ogres. hero . moveUp ( 4 ) ; he…" at bounding box center [1240, 285] width 362 height 511
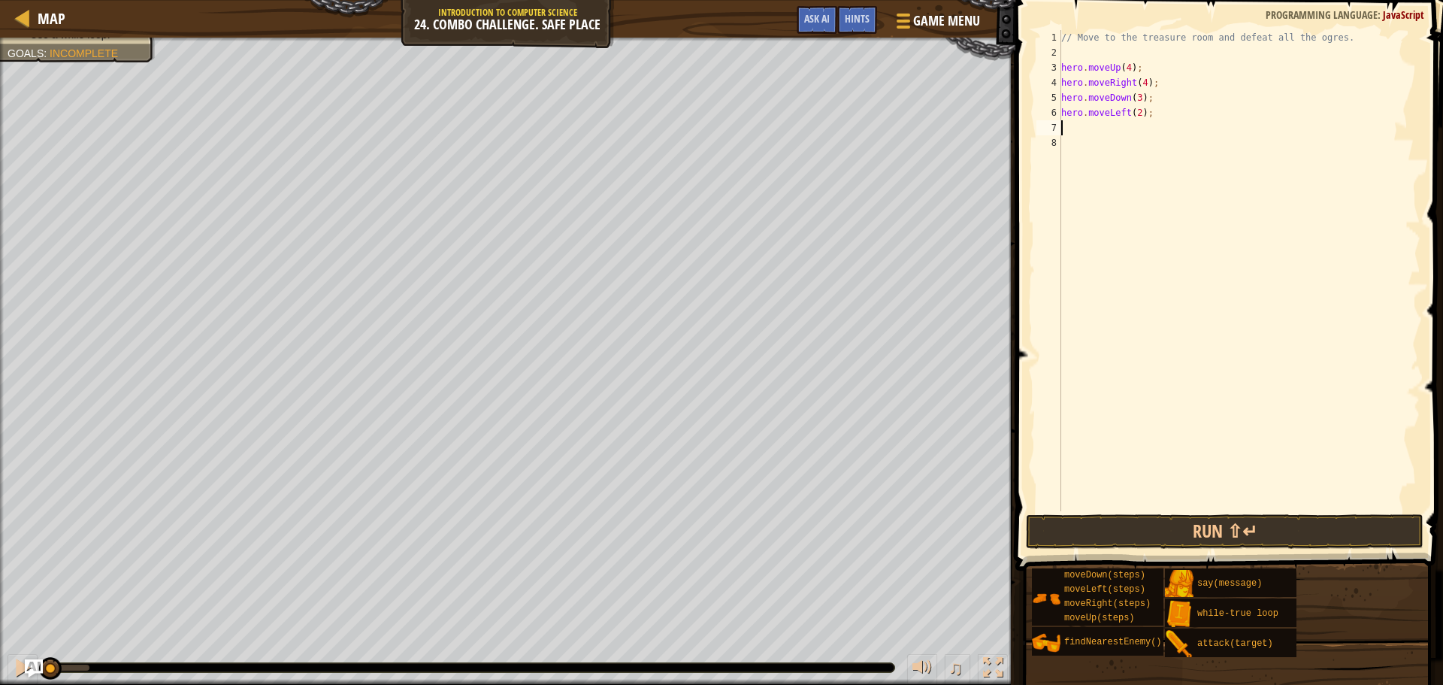
type textarea "wh"
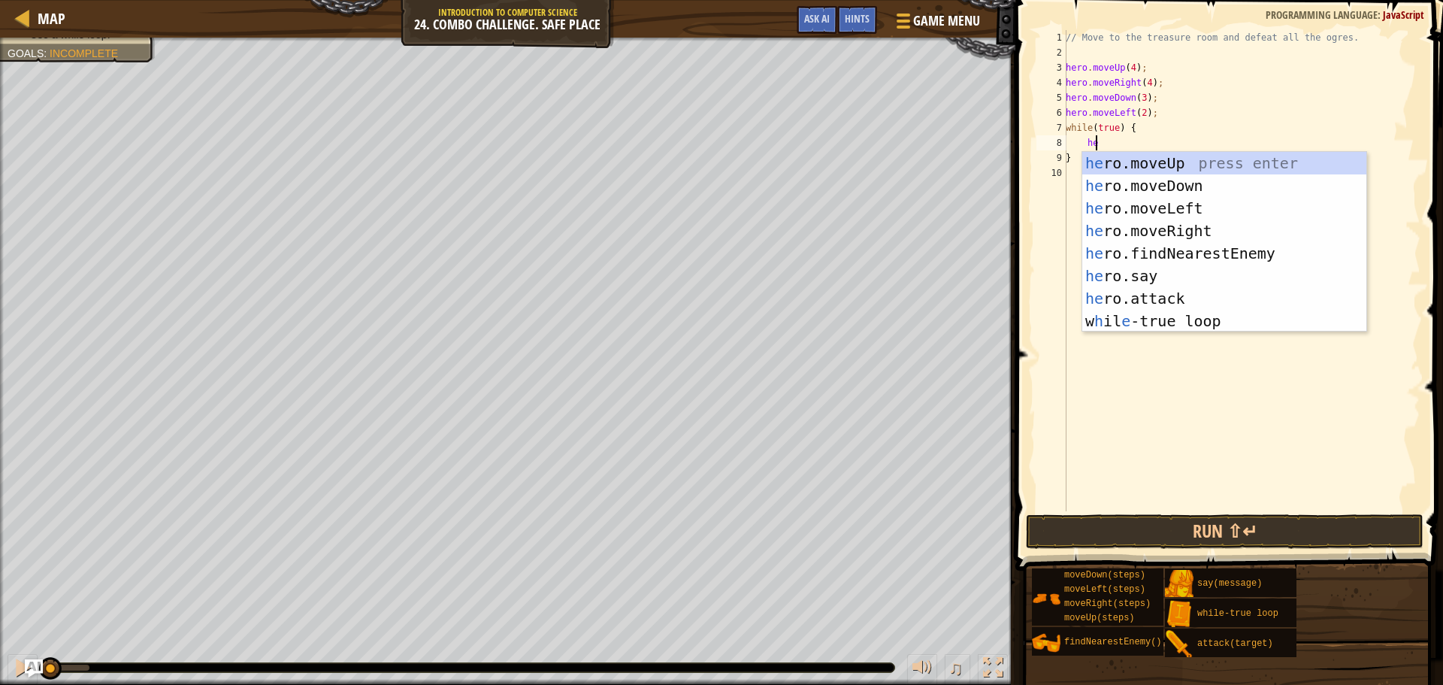
type textarea "her"
click at [1204, 253] on div "her o.moveUp press enter her o.moveDown press enter her o.moveLeft press enter …" at bounding box center [1225, 265] width 284 height 226
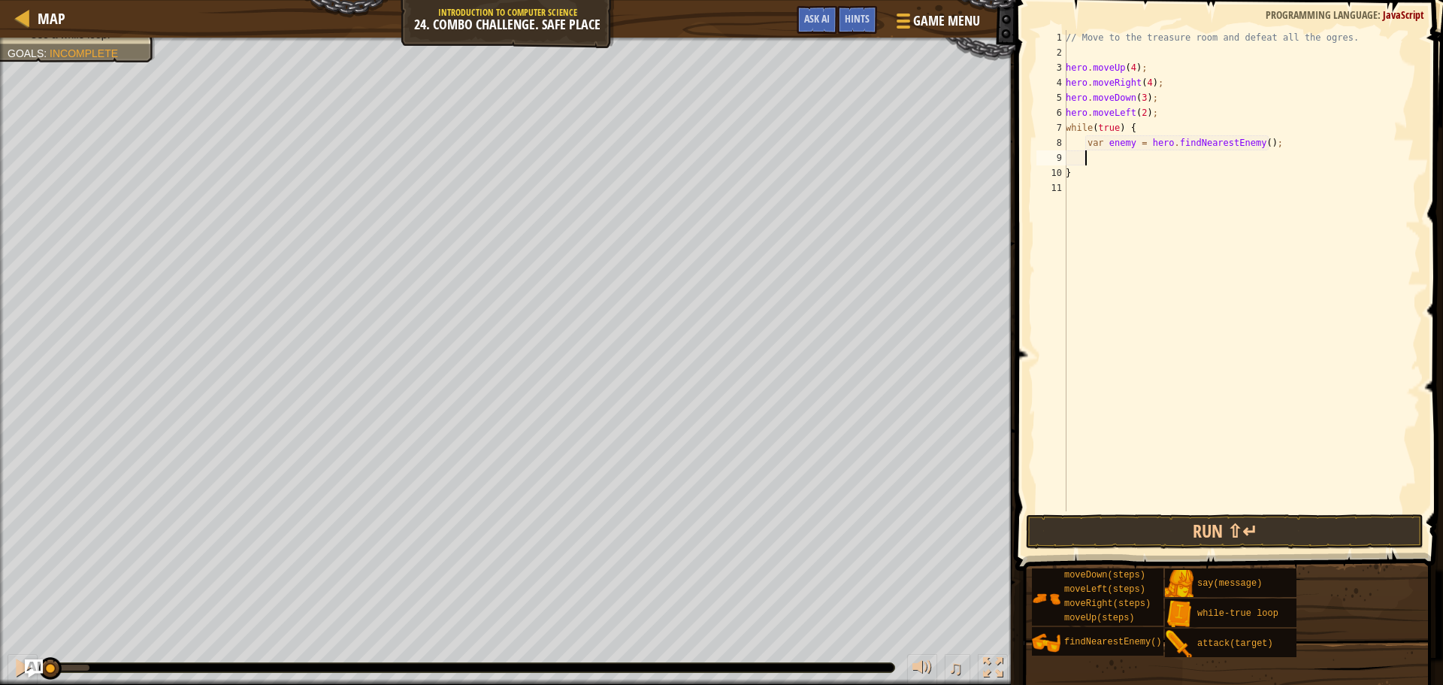
scroll to position [7, 1]
click at [1253, 142] on div "// Move to the treasure room and defeat all the ogres. hero . moveUp ( 4 ) ; he…" at bounding box center [1242, 285] width 358 height 511
type textarea "var enemy = hero.findNearestEnemy();"
click at [1114, 156] on div "// Move to the treasure room and defeat all the ogres. hero . moveUp ( 4 ) ; he…" at bounding box center [1242, 285] width 358 height 511
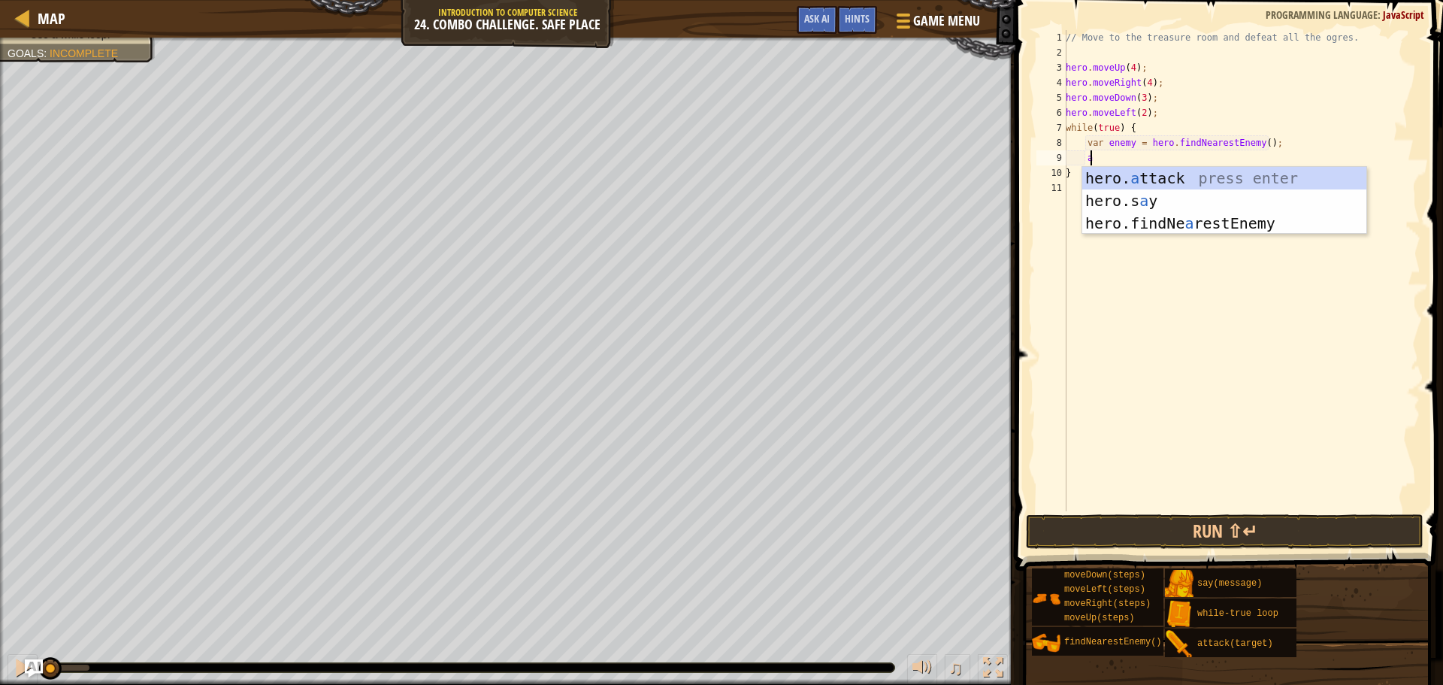
scroll to position [7, 2]
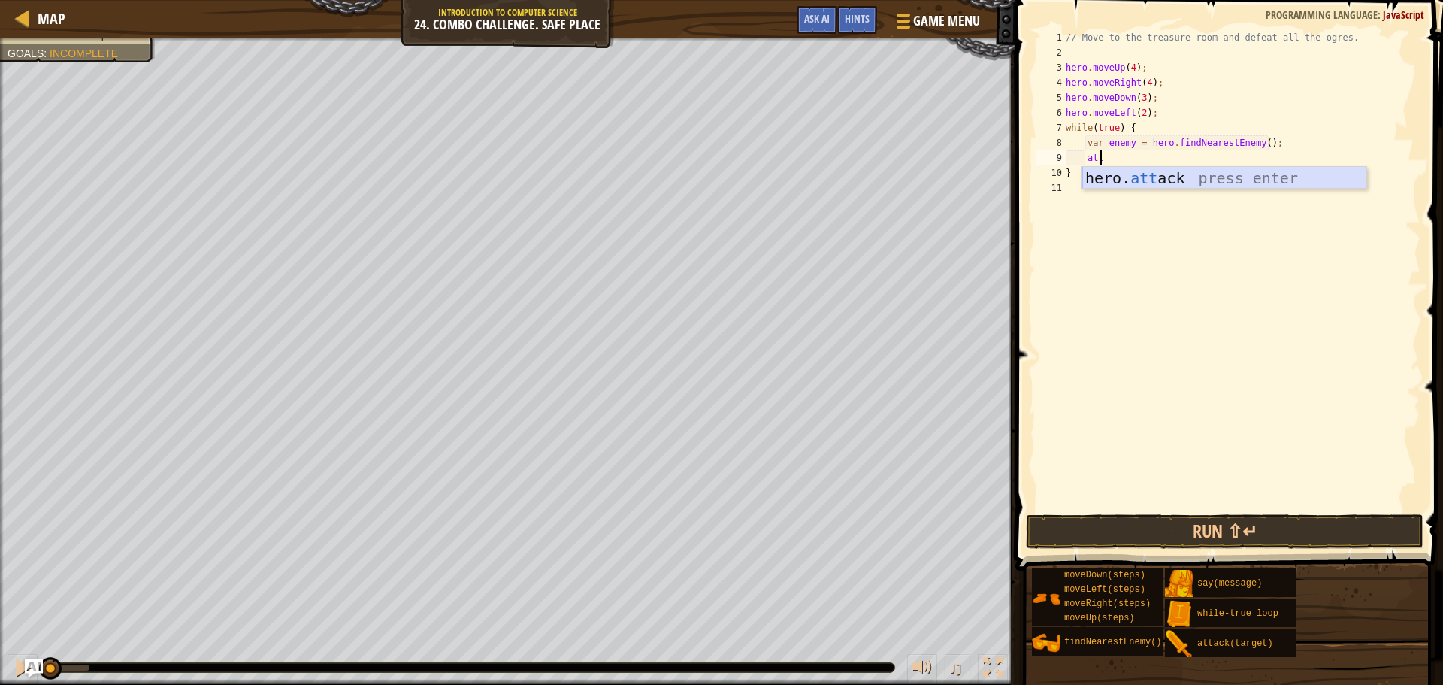
click at [1161, 180] on div "hero. att ack press enter" at bounding box center [1225, 201] width 284 height 68
type textarea "hero.attack(enemy);"
click at [1089, 189] on div "// Move to the treasure room and defeat all the ogres. hero . moveUp ( 4 ) ; he…" at bounding box center [1242, 285] width 358 height 511
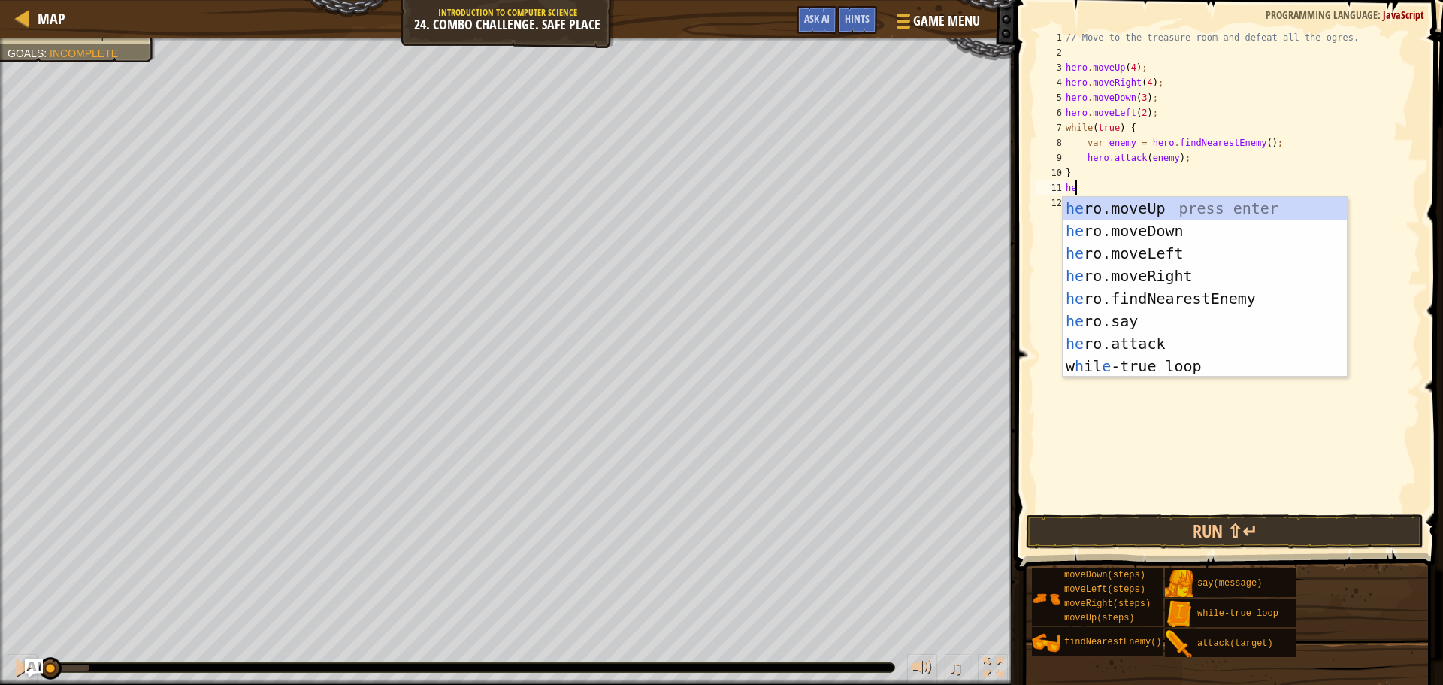
type textarea "hero"
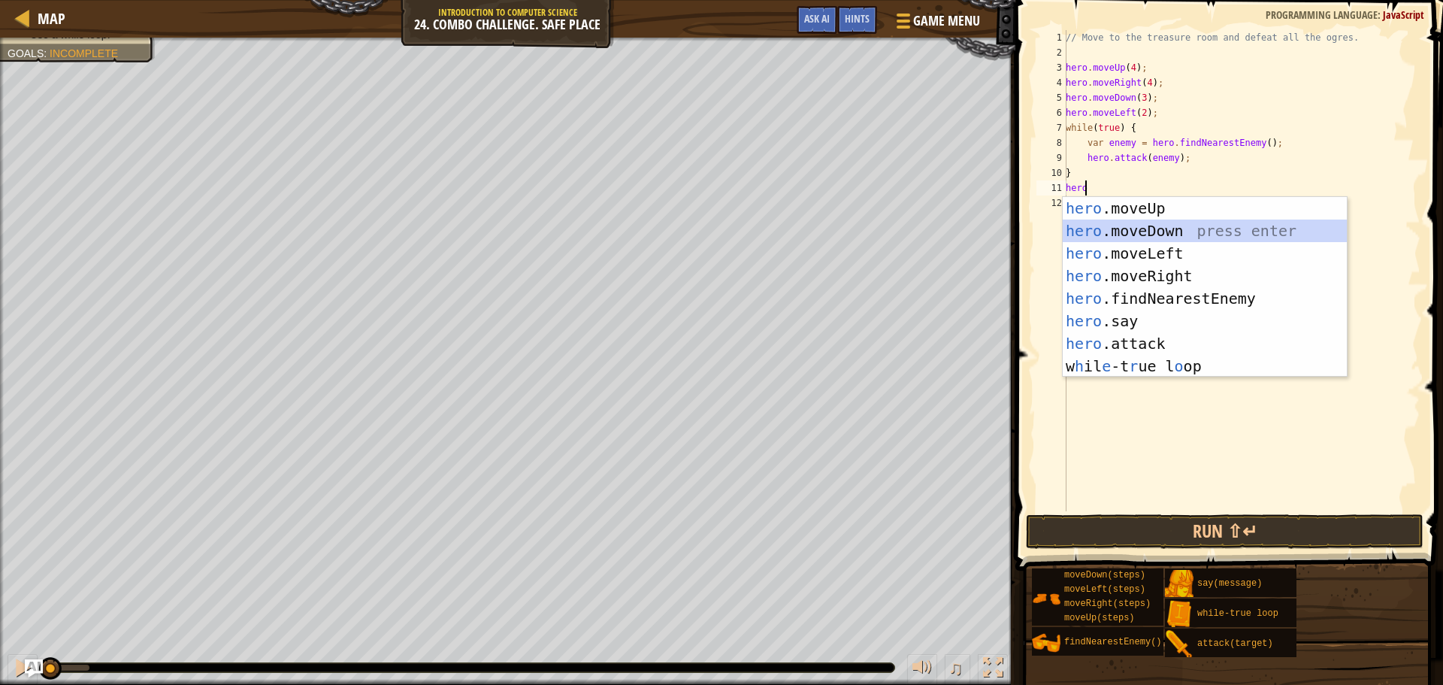
click at [1195, 234] on div "hero .moveUp press enter hero .moveDown press enter hero .moveLeft press enter …" at bounding box center [1205, 310] width 284 height 226
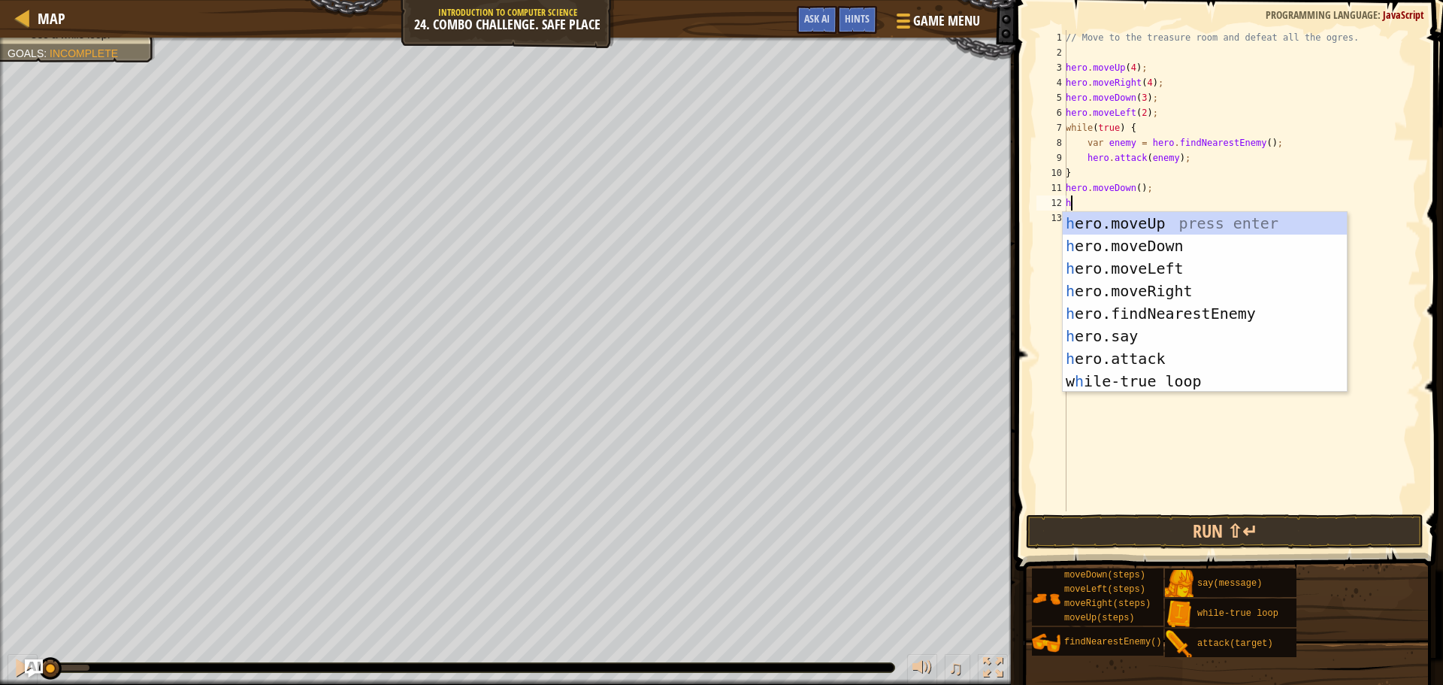
type textarea "he"
click at [1174, 267] on div "he ro.moveUp press enter he ro.moveDown press enter he ro.moveLeft press enter …" at bounding box center [1205, 325] width 284 height 226
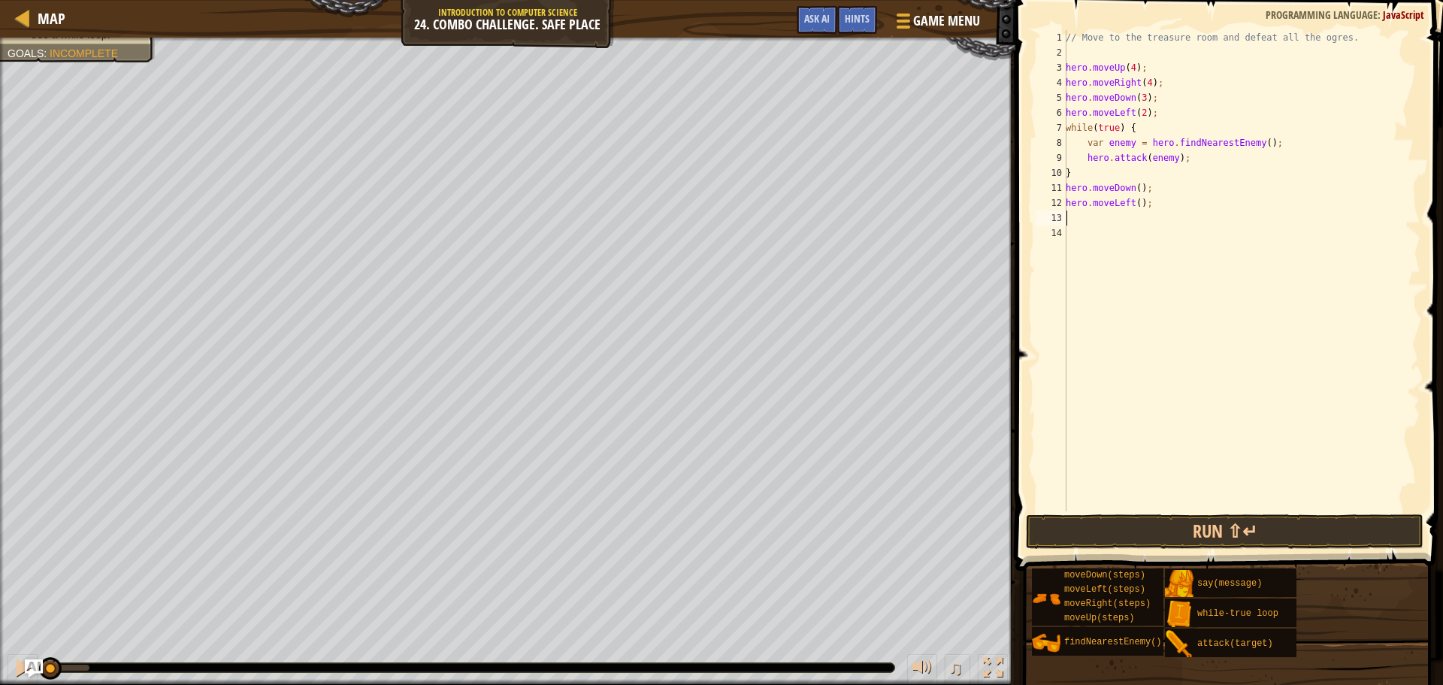
type textarea "he"
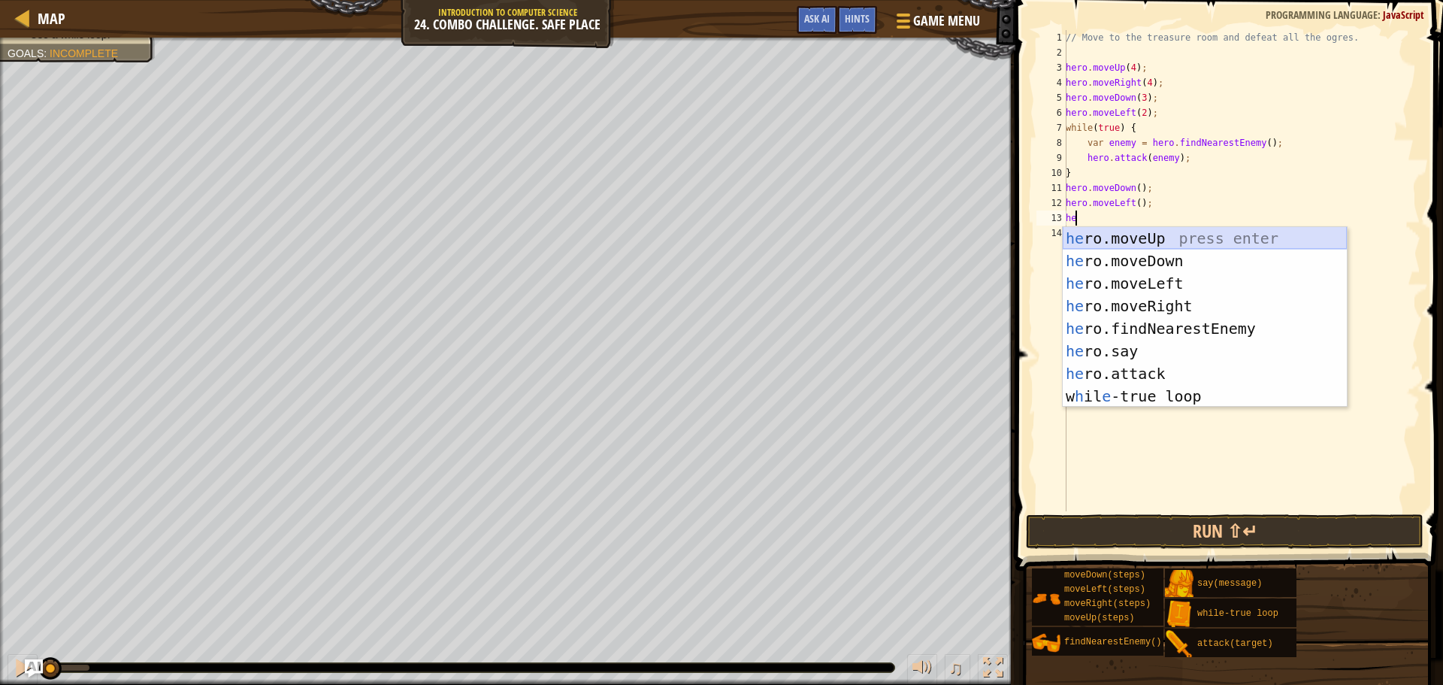
click at [1175, 229] on div "he ro.moveUp press enter he ro.moveDown press enter he ro.moveLeft press enter …" at bounding box center [1205, 340] width 284 height 226
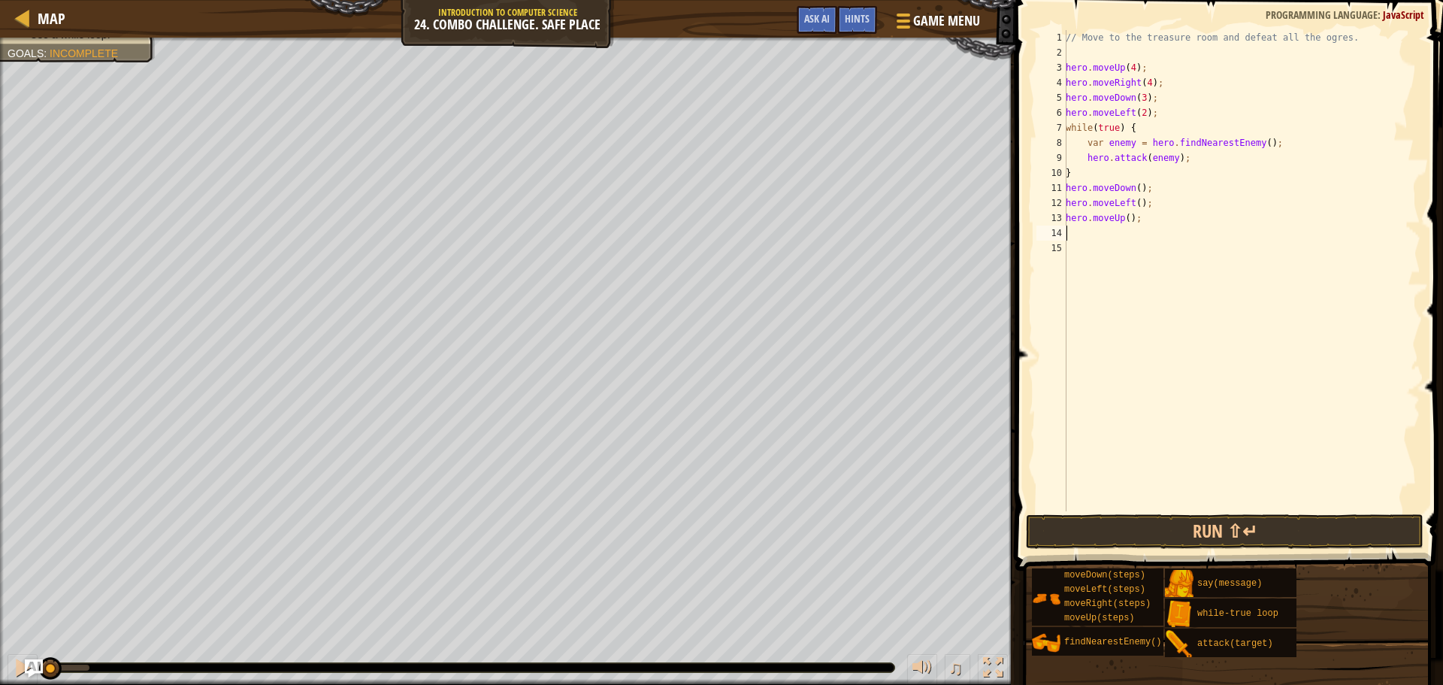
type textarea "he"
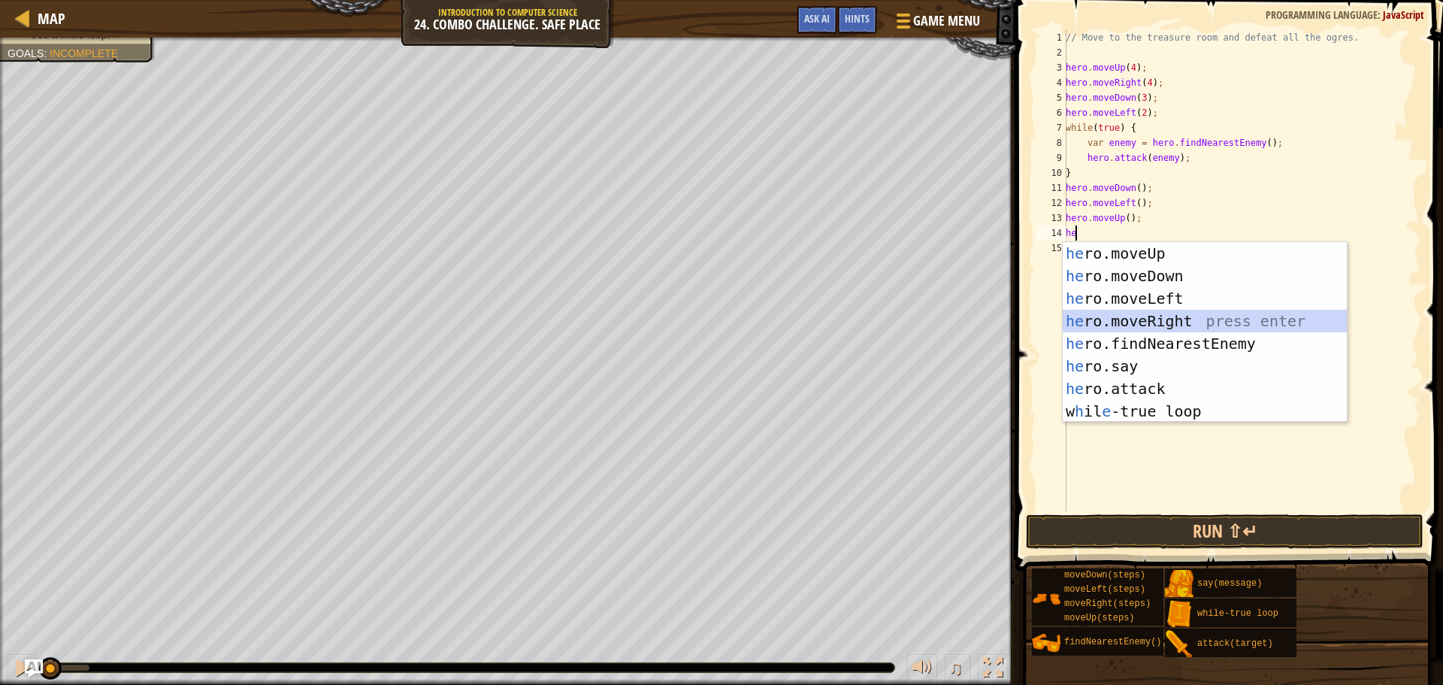
click at [1178, 314] on div "he ro.moveUp press enter he ro.moveDown press enter he ro.moveLeft press enter …" at bounding box center [1205, 355] width 284 height 226
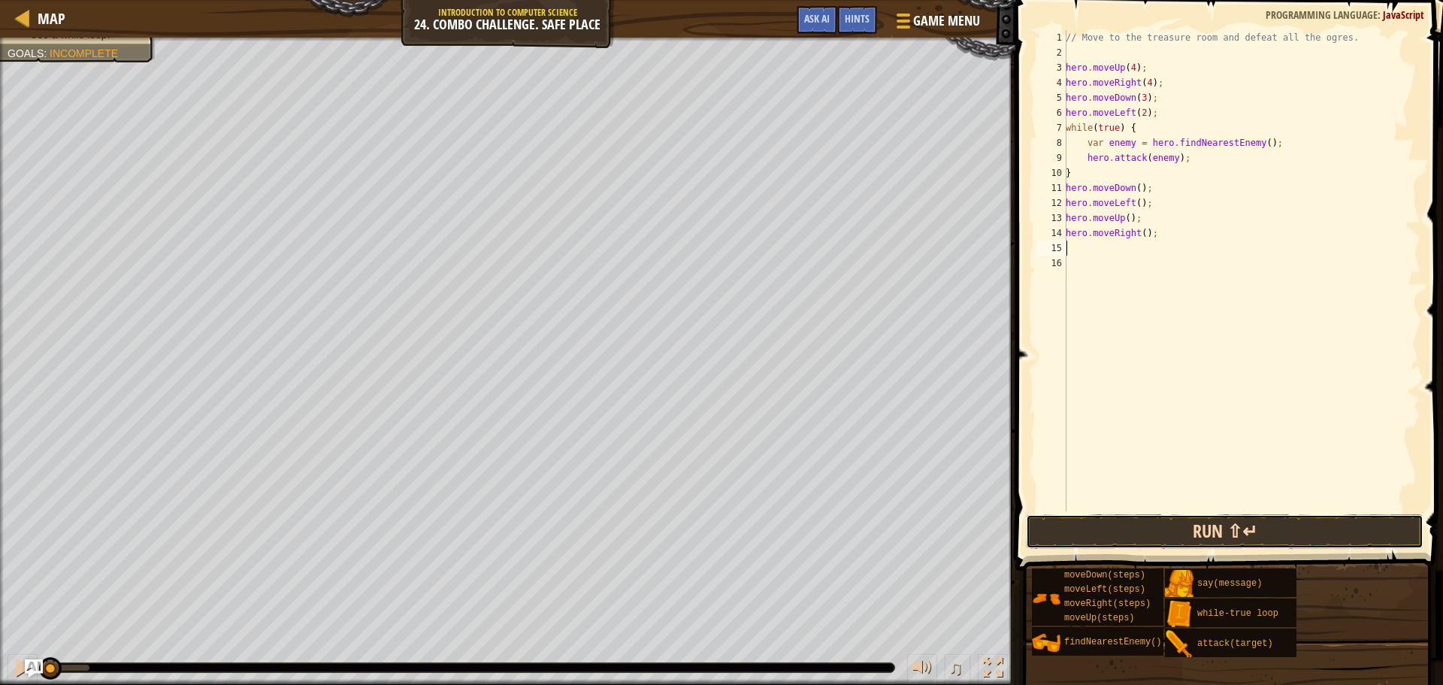
click at [1221, 534] on button "Run ⇧↵" at bounding box center [1225, 531] width 398 height 35
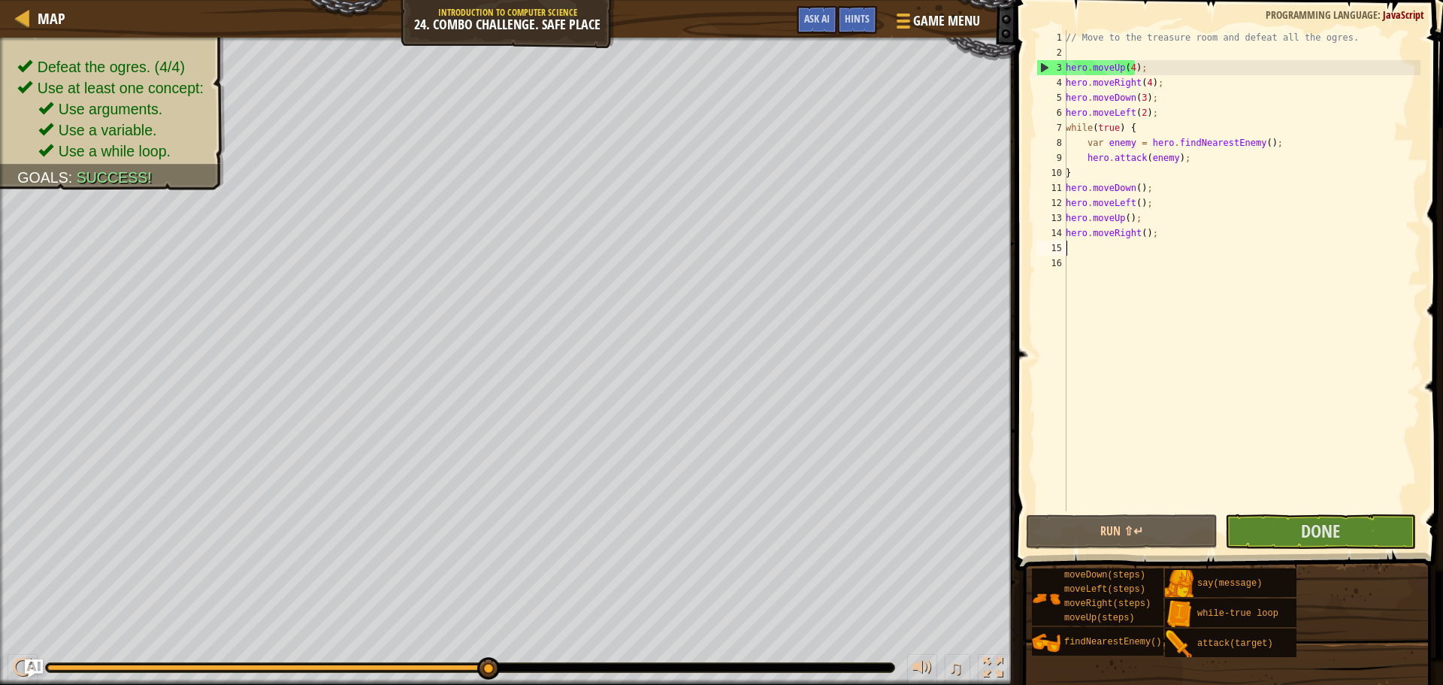
drag, startPoint x: 107, startPoint y: 662, endPoint x: 652, endPoint y: 662, distance: 545.1
click at [652, 662] on div at bounding box center [470, 667] width 850 height 11
drag, startPoint x: 76, startPoint y: 666, endPoint x: 562, endPoint y: 665, distance: 485.7
click at [562, 666] on div at bounding box center [470, 667] width 849 height 9
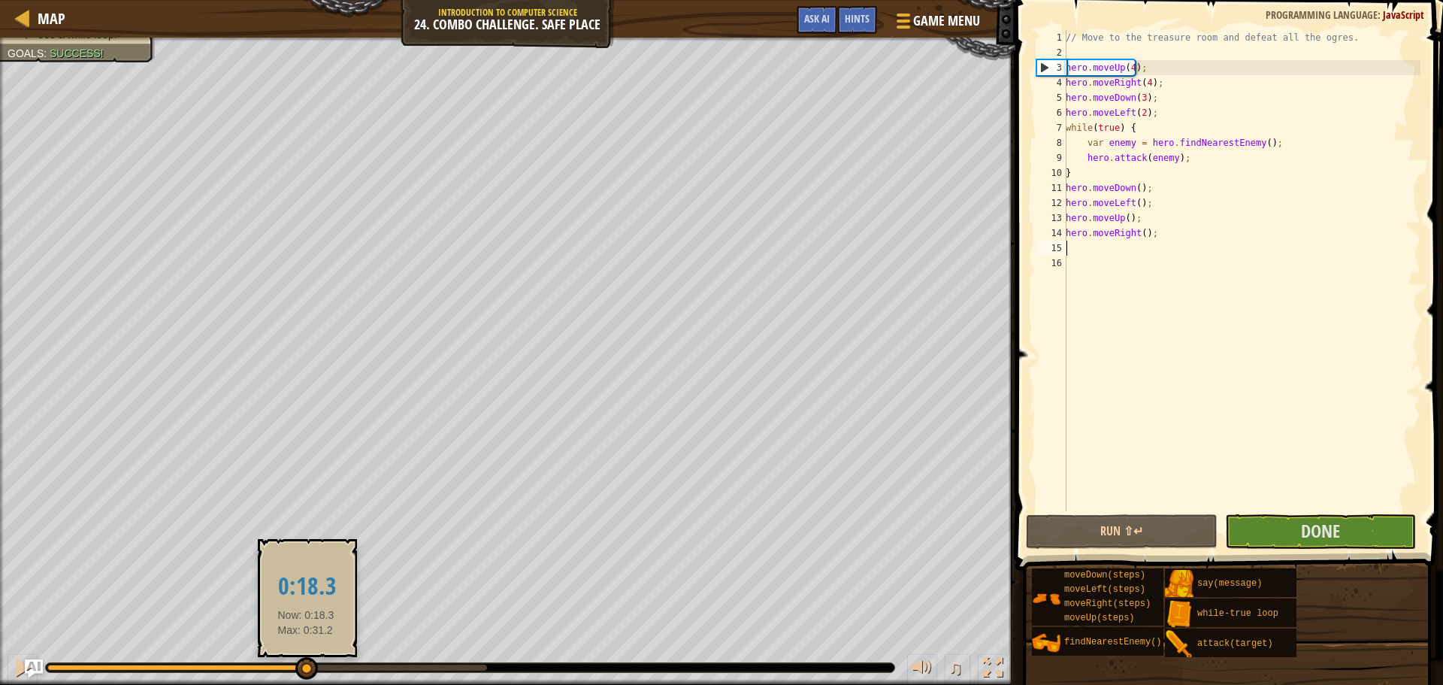
drag, startPoint x: 162, startPoint y: 668, endPoint x: 306, endPoint y: 668, distance: 144.4
click at [306, 668] on div at bounding box center [306, 668] width 23 height 23
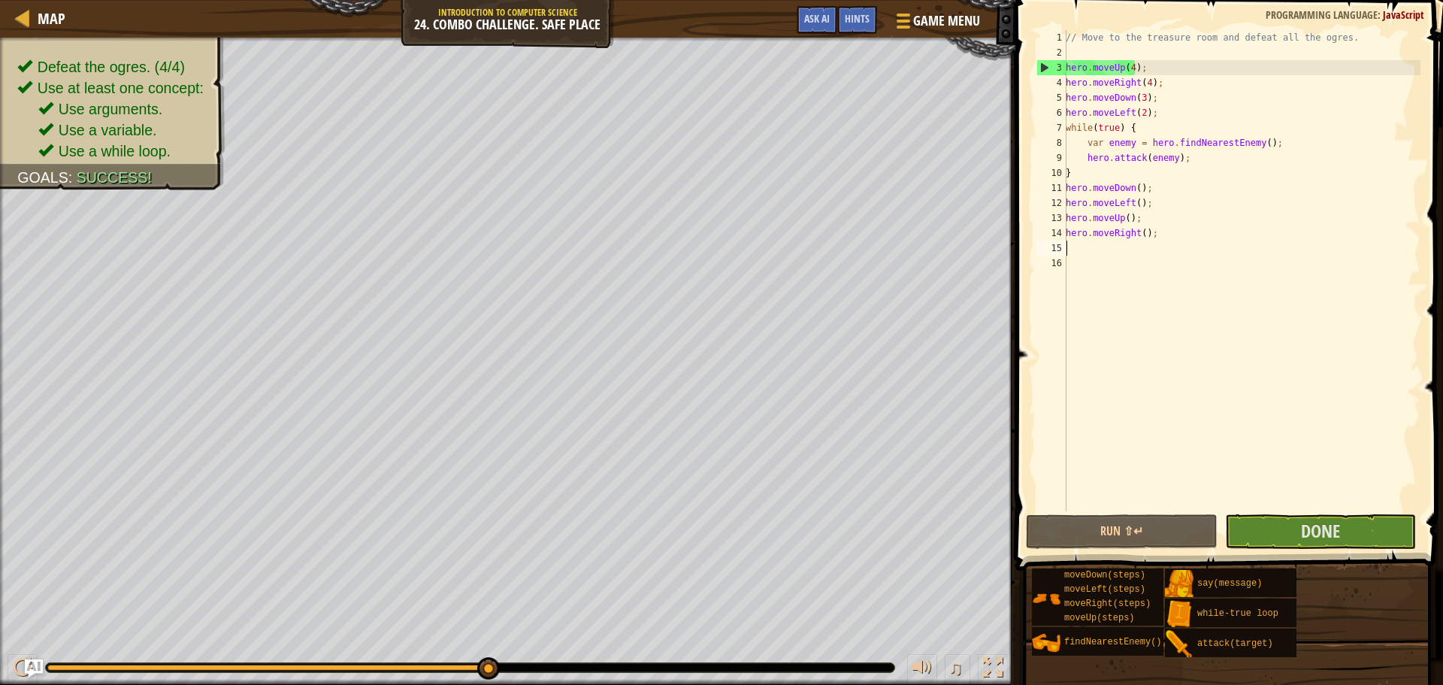
click at [1043, 65] on div "3" at bounding box center [1052, 67] width 29 height 15
click at [1046, 65] on div "3" at bounding box center [1052, 67] width 29 height 15
click at [11, 665] on button at bounding box center [23, 669] width 30 height 31
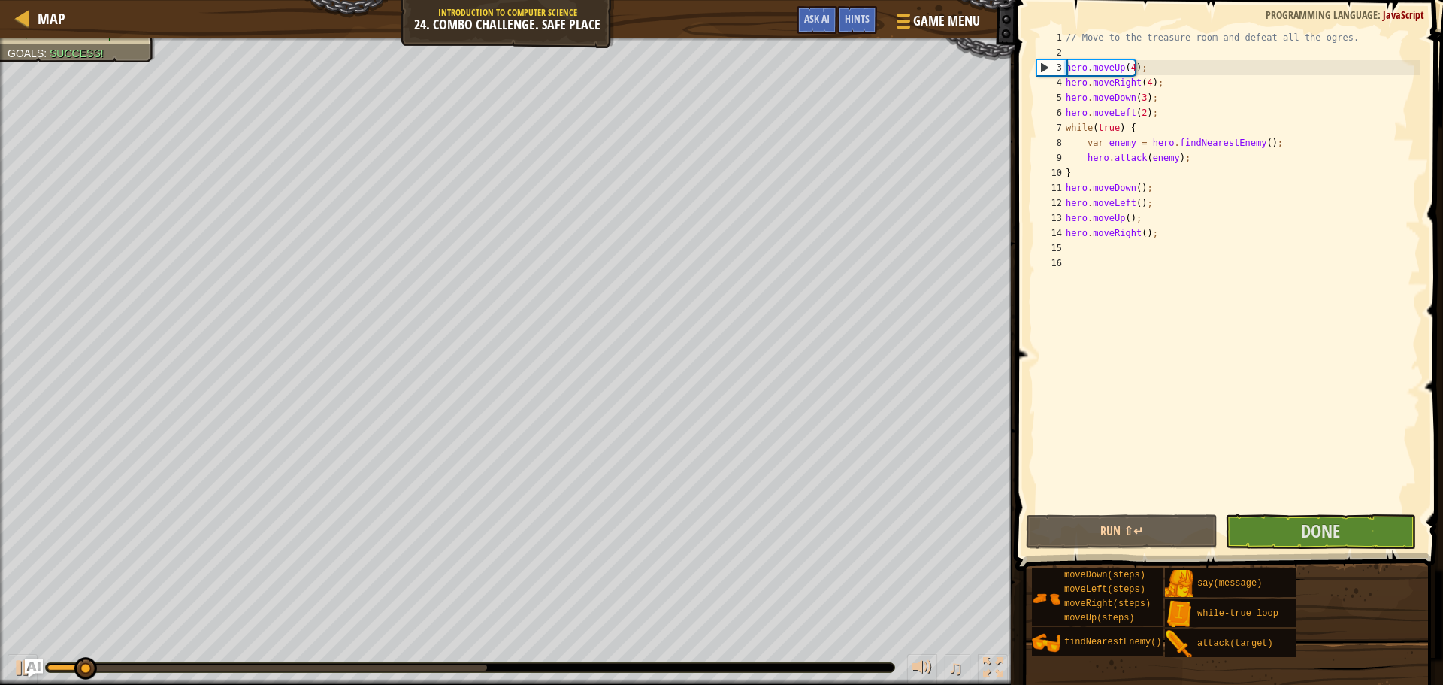
click at [1056, 156] on div "9" at bounding box center [1052, 157] width 30 height 15
click at [1047, 66] on div "3" at bounding box center [1052, 67] width 29 height 15
click at [1043, 70] on div "3" at bounding box center [1052, 67] width 29 height 15
click at [1092, 200] on div "// Move to the treasure room and defeat all the ogres. hero . moveUp ( 4 ) ; he…" at bounding box center [1242, 285] width 358 height 511
click at [1089, 224] on div "// Move to the treasure room and defeat all the ogres. hero . moveUp ( 4 ) ; he…" at bounding box center [1242, 285] width 358 height 511
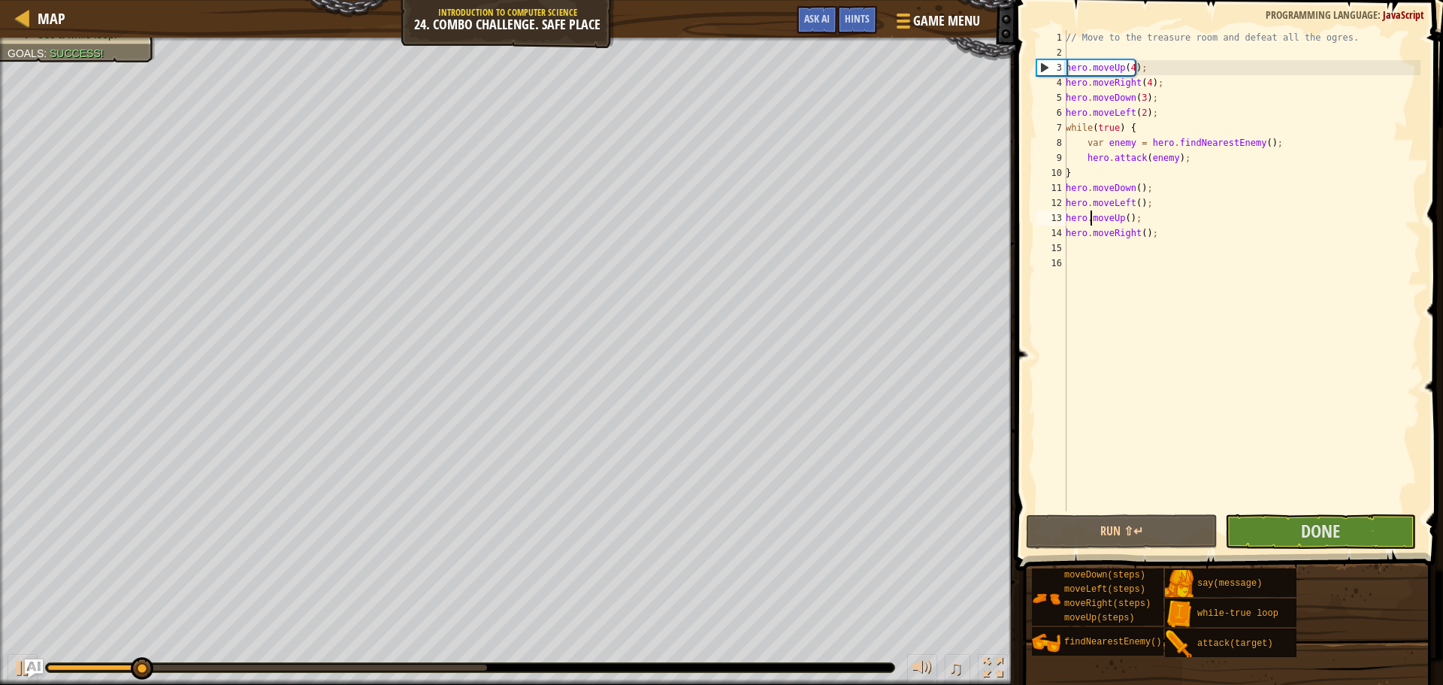
click at [1055, 226] on div "14" at bounding box center [1052, 233] width 30 height 15
click at [1058, 232] on div "14" at bounding box center [1052, 233] width 30 height 15
type textarea "hero.moveRight();"
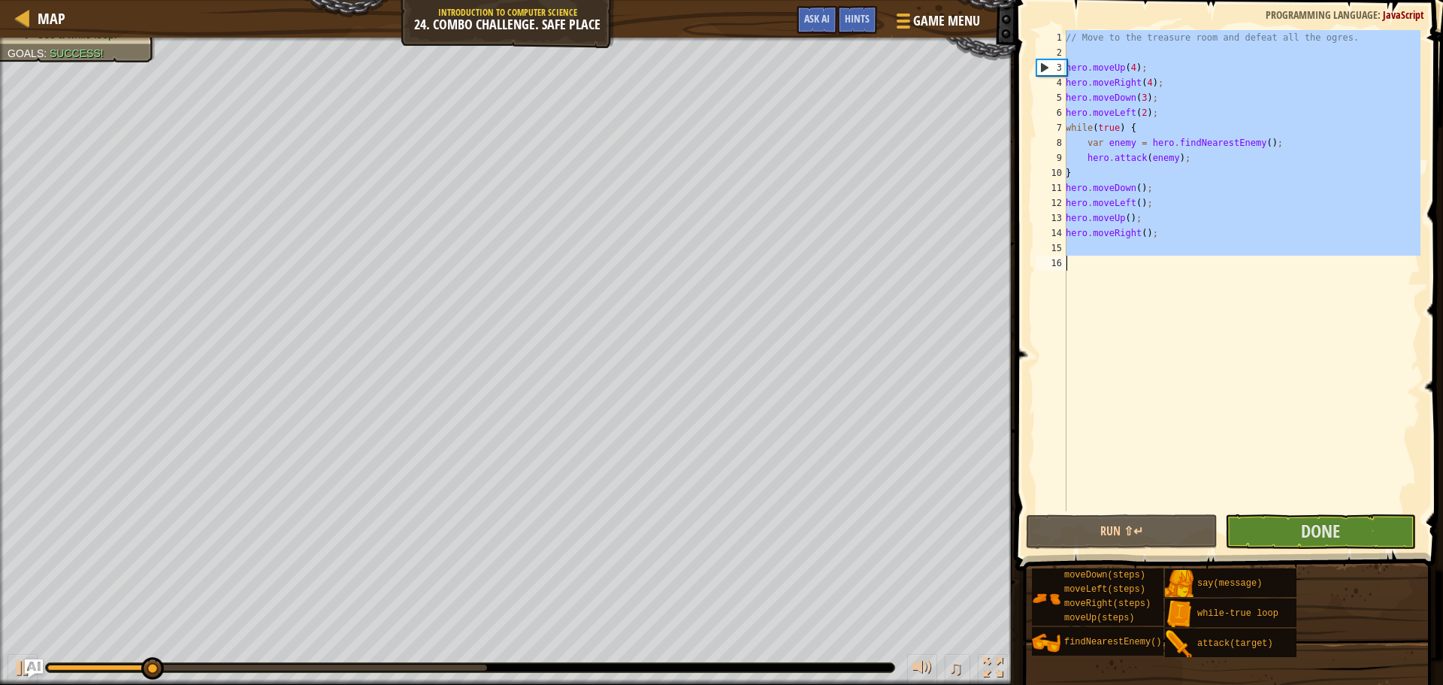
click at [1058, 232] on div "14" at bounding box center [1052, 233] width 30 height 15
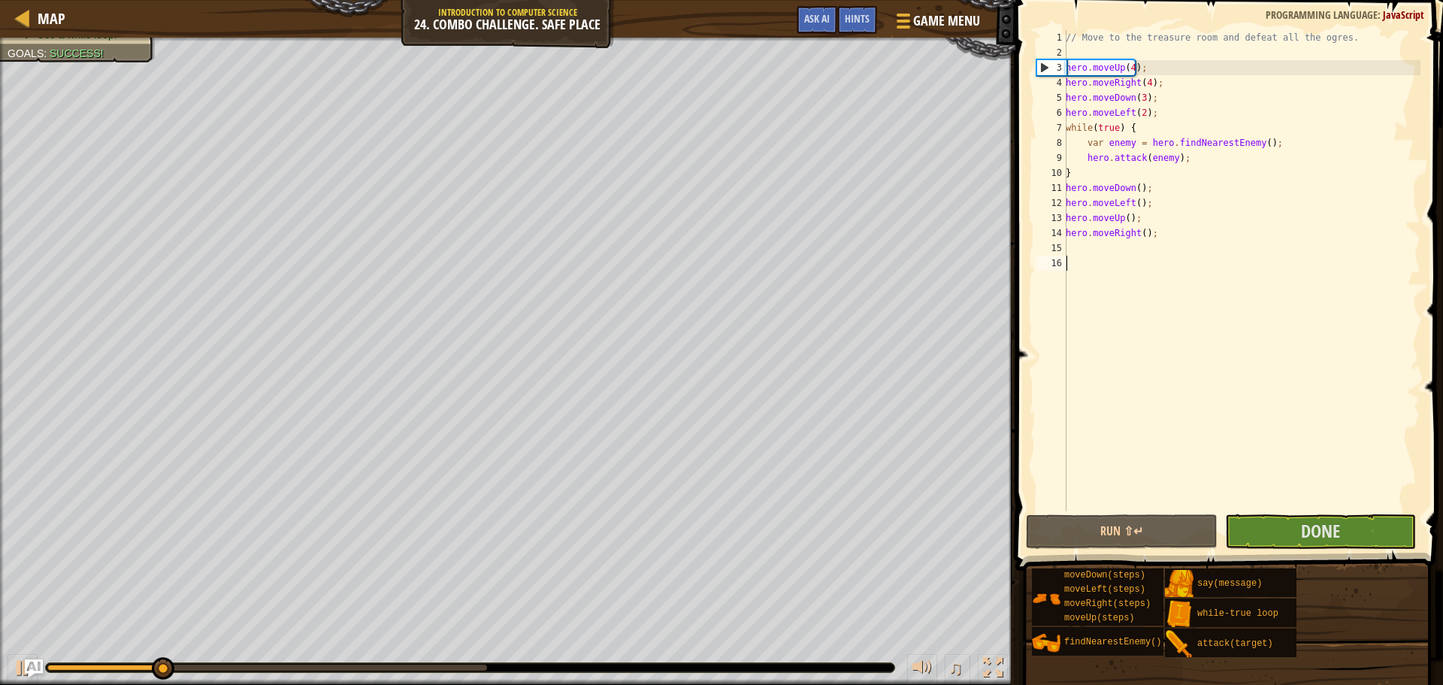
click at [1058, 232] on div "14" at bounding box center [1052, 233] width 30 height 15
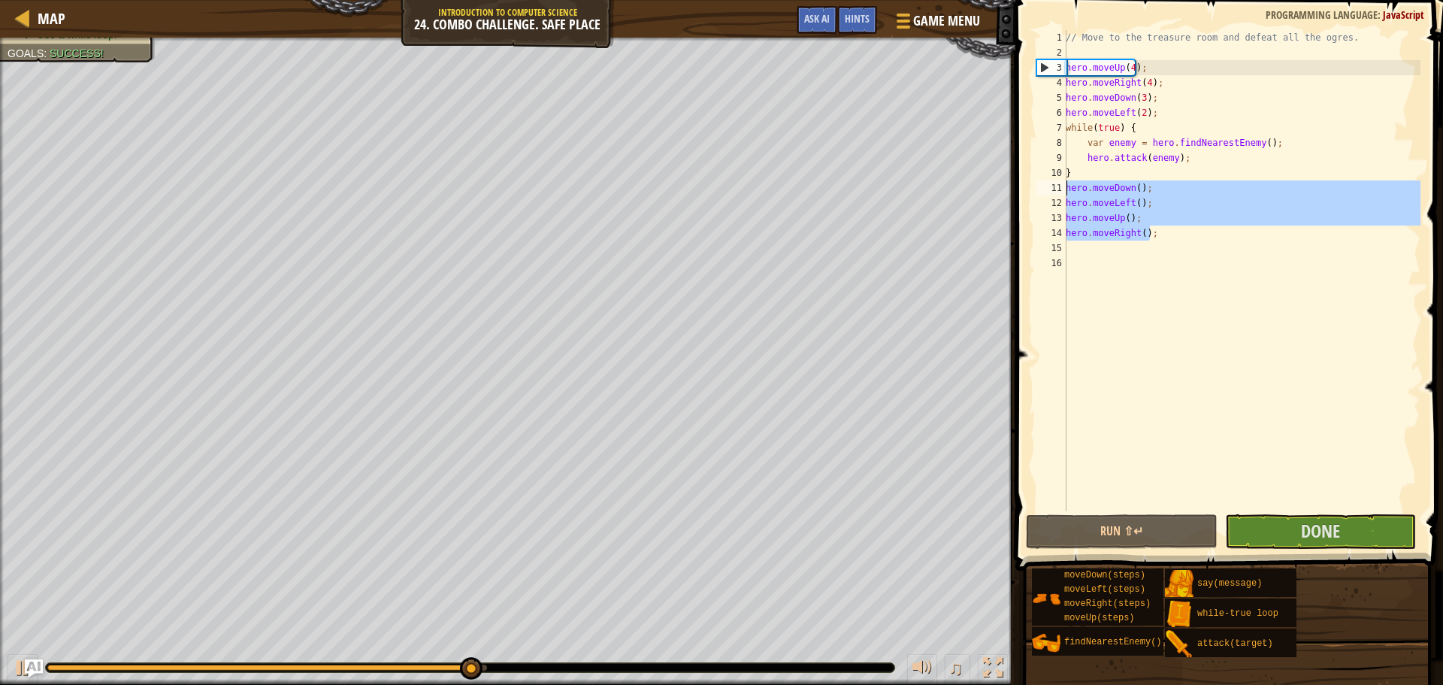
drag, startPoint x: 1165, startPoint y: 234, endPoint x: 1047, endPoint y: 183, distance: 128.3
click at [1047, 183] on div "hero.moveRight(); 1 2 3 4 5 6 7 8 9 10 11 12 13 14 15 16 // Move to the treasur…" at bounding box center [1227, 270] width 387 height 481
type textarea "hero.moveDown(); hero.moveLeft();"
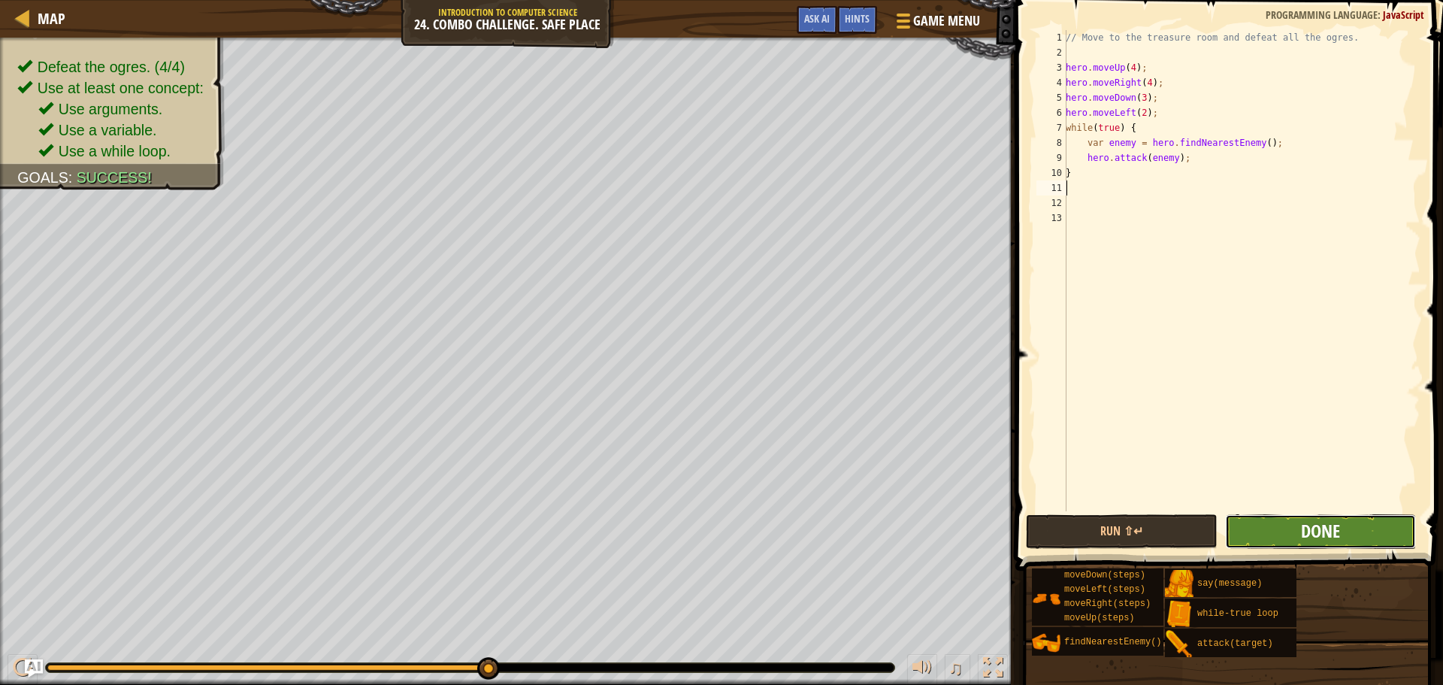
click at [1340, 529] on span "Done" at bounding box center [1320, 531] width 39 height 24
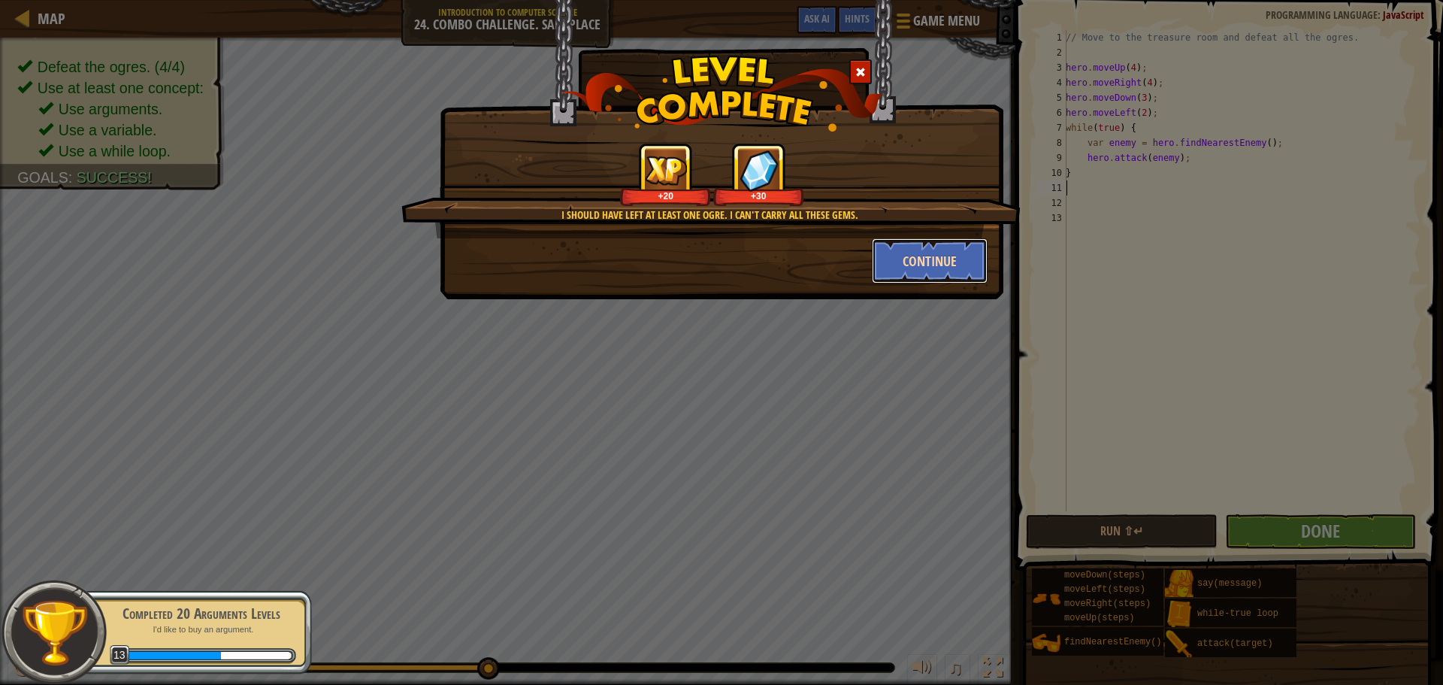
click at [935, 259] on button "Continue" at bounding box center [930, 260] width 117 height 45
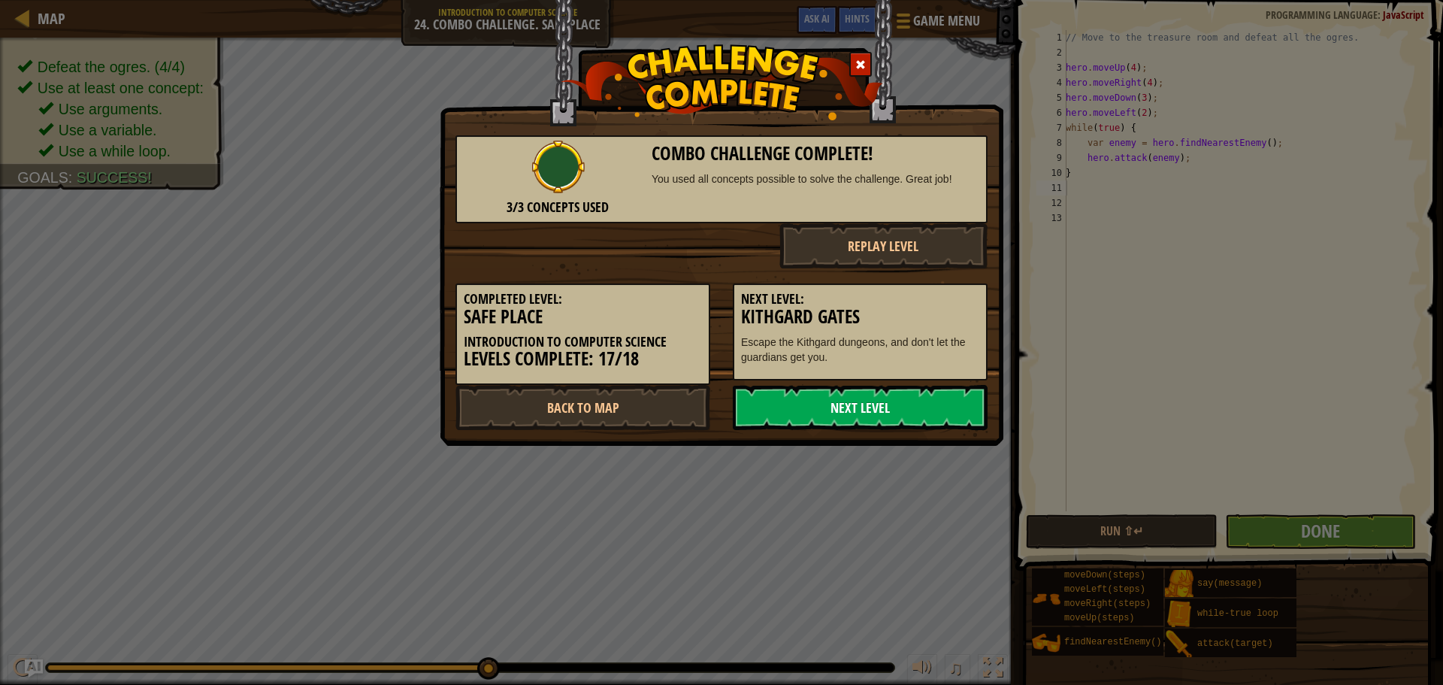
click at [874, 407] on link "Next Level" at bounding box center [860, 407] width 255 height 45
click at [932, 408] on link "Next Level" at bounding box center [860, 407] width 255 height 45
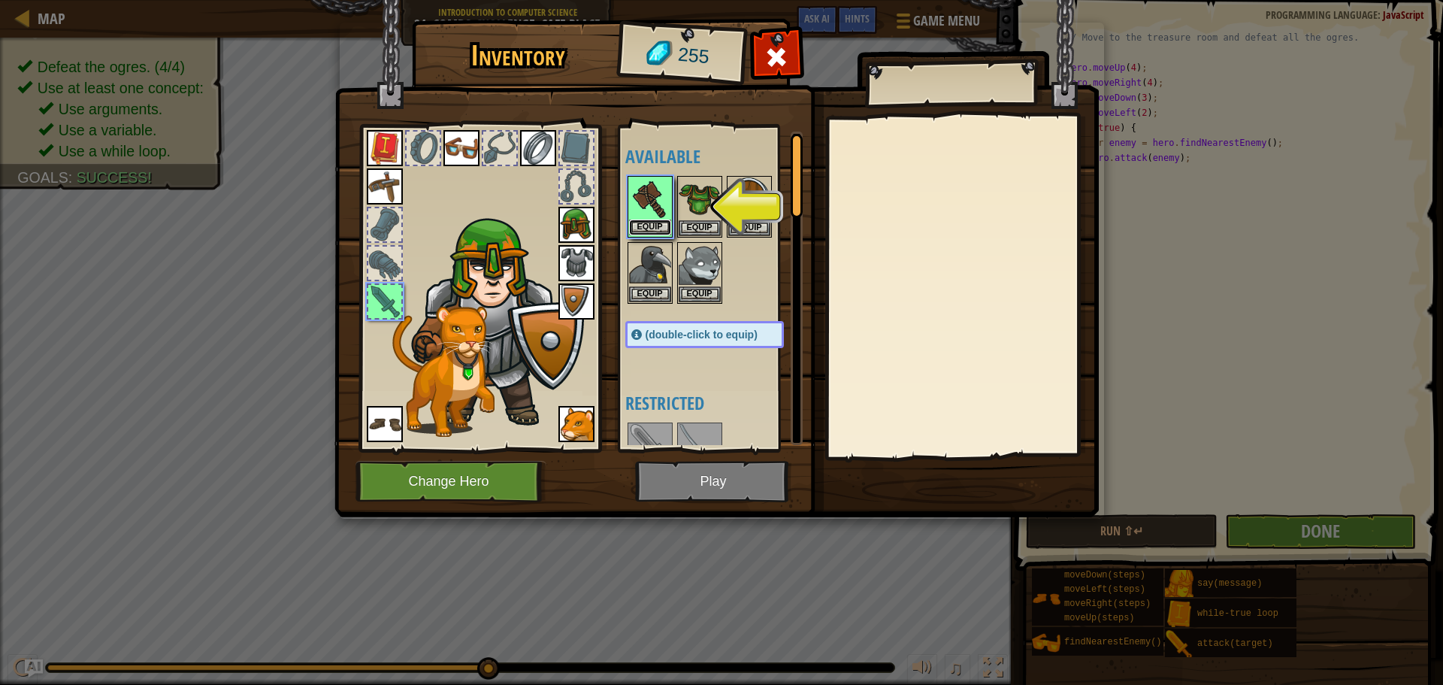
click at [656, 224] on button "Equip" at bounding box center [650, 228] width 42 height 16
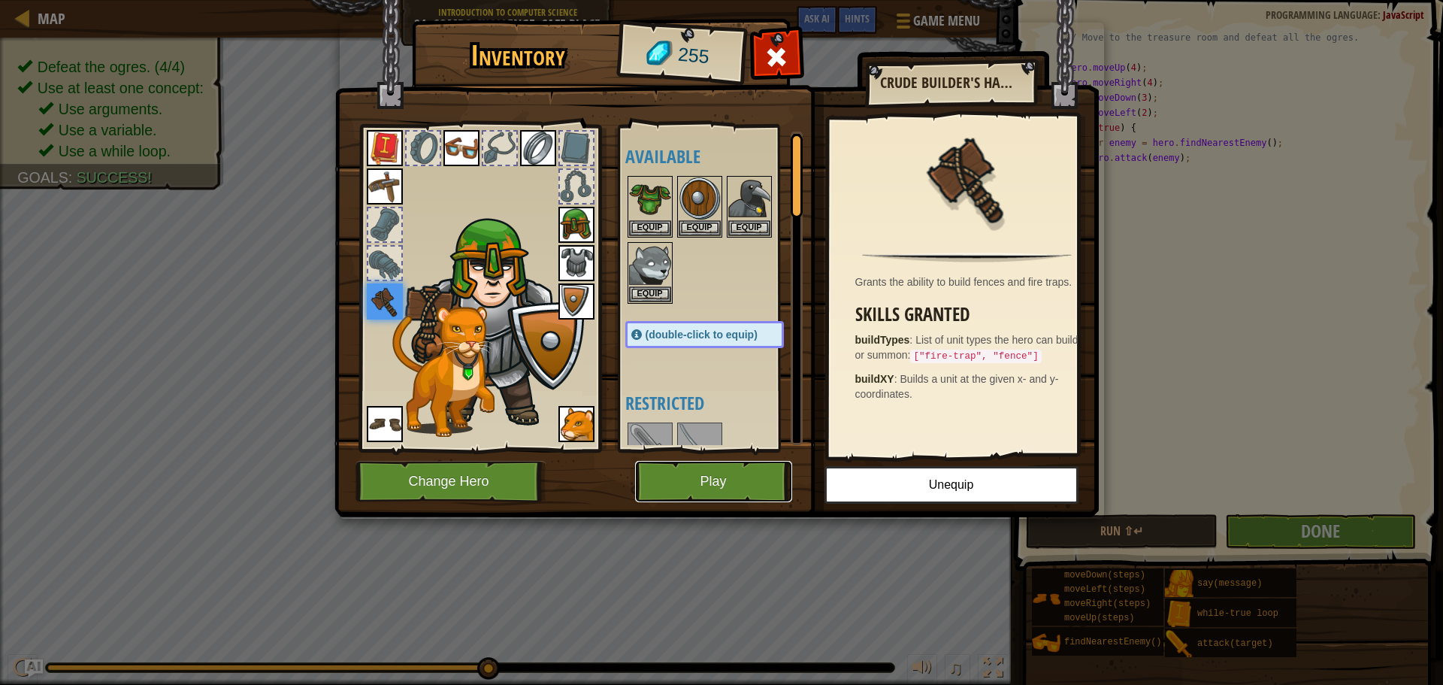
click at [713, 474] on button "Play" at bounding box center [713, 481] width 157 height 41
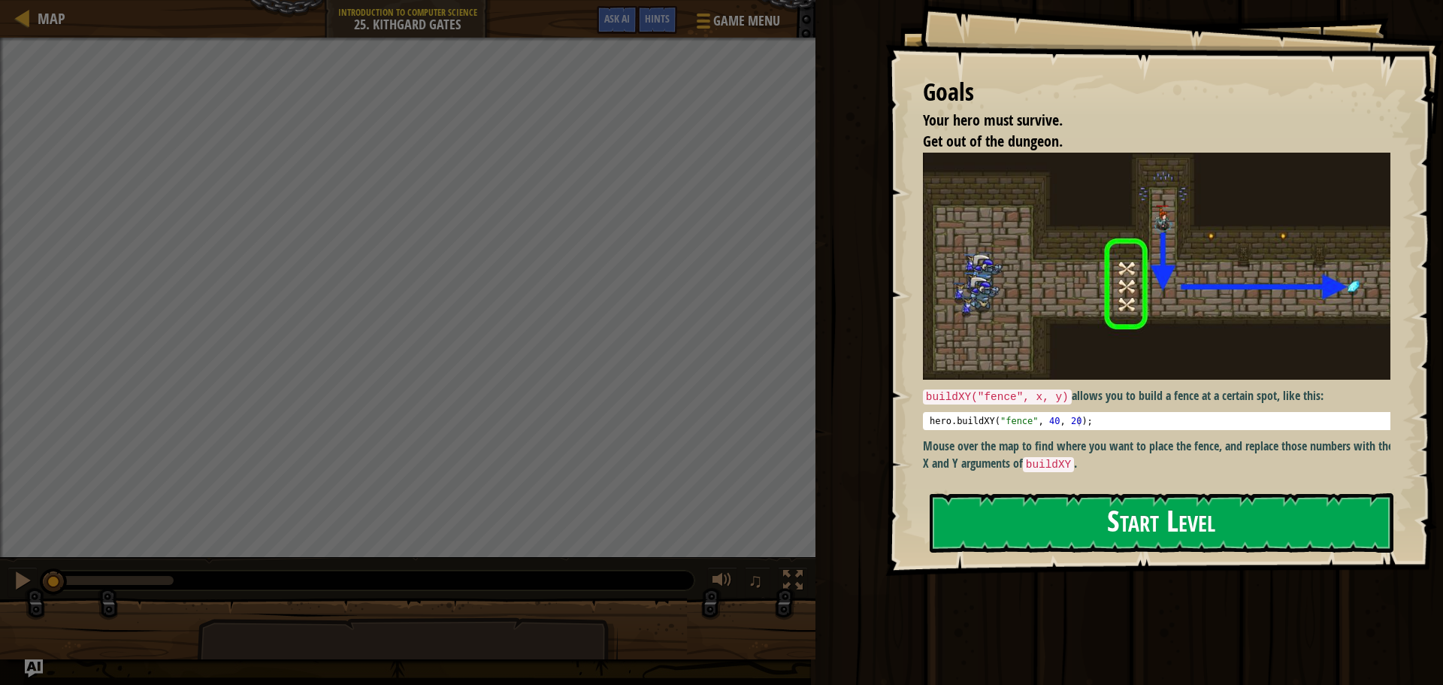
click at [1158, 516] on button "Start Level" at bounding box center [1162, 522] width 464 height 59
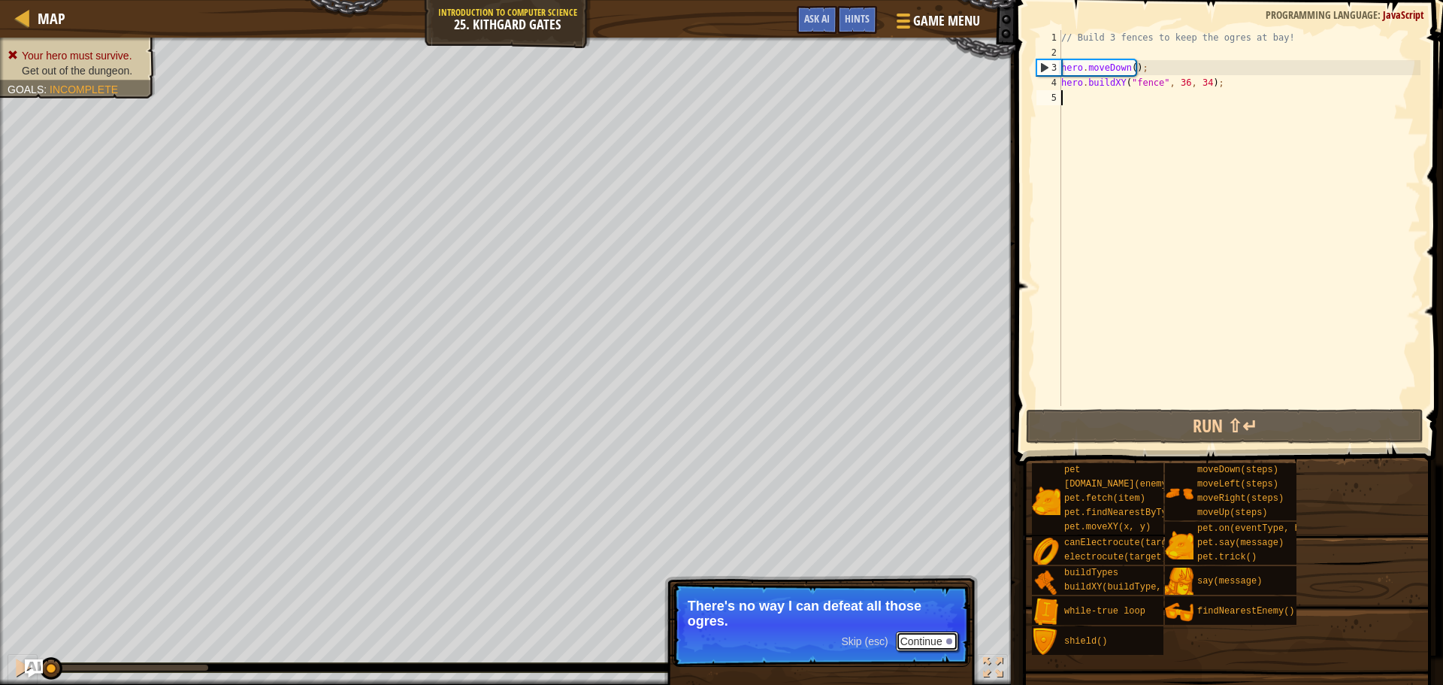
click at [922, 637] on button "Continue" at bounding box center [927, 642] width 62 height 20
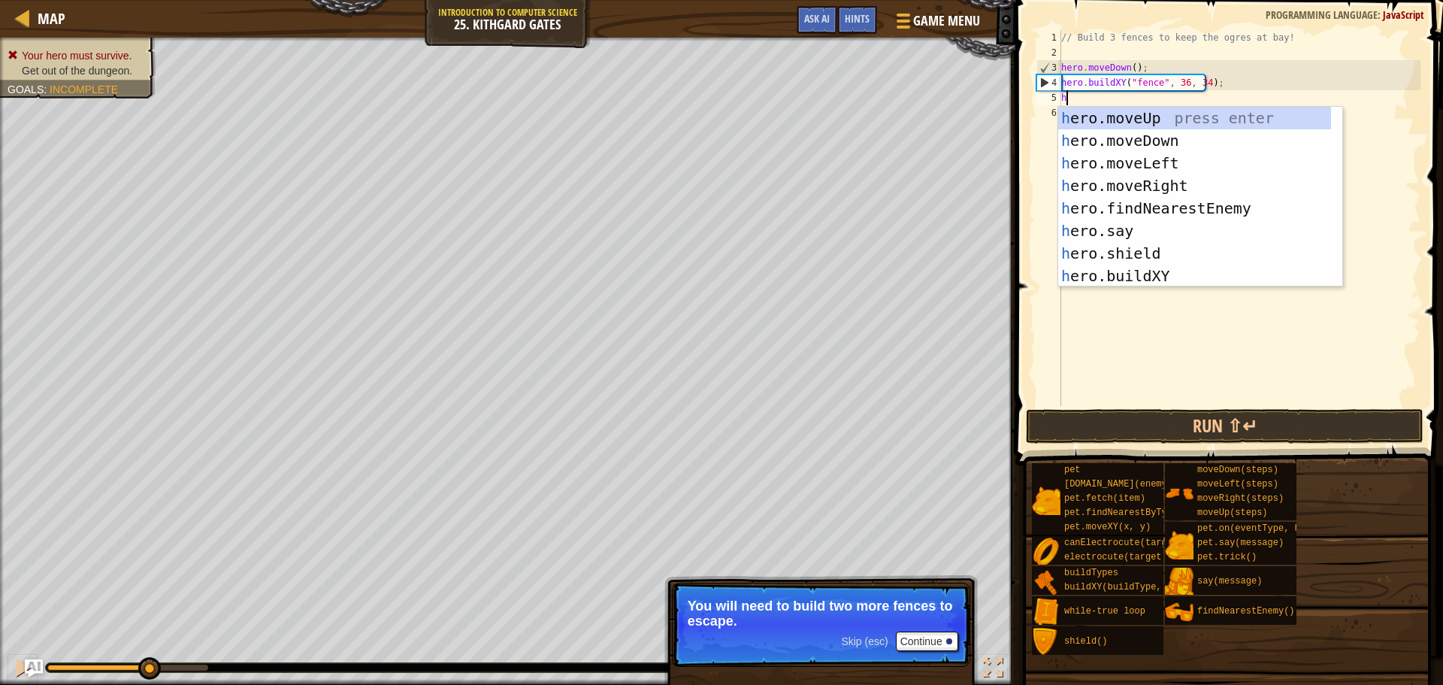
scroll to position [7, 0]
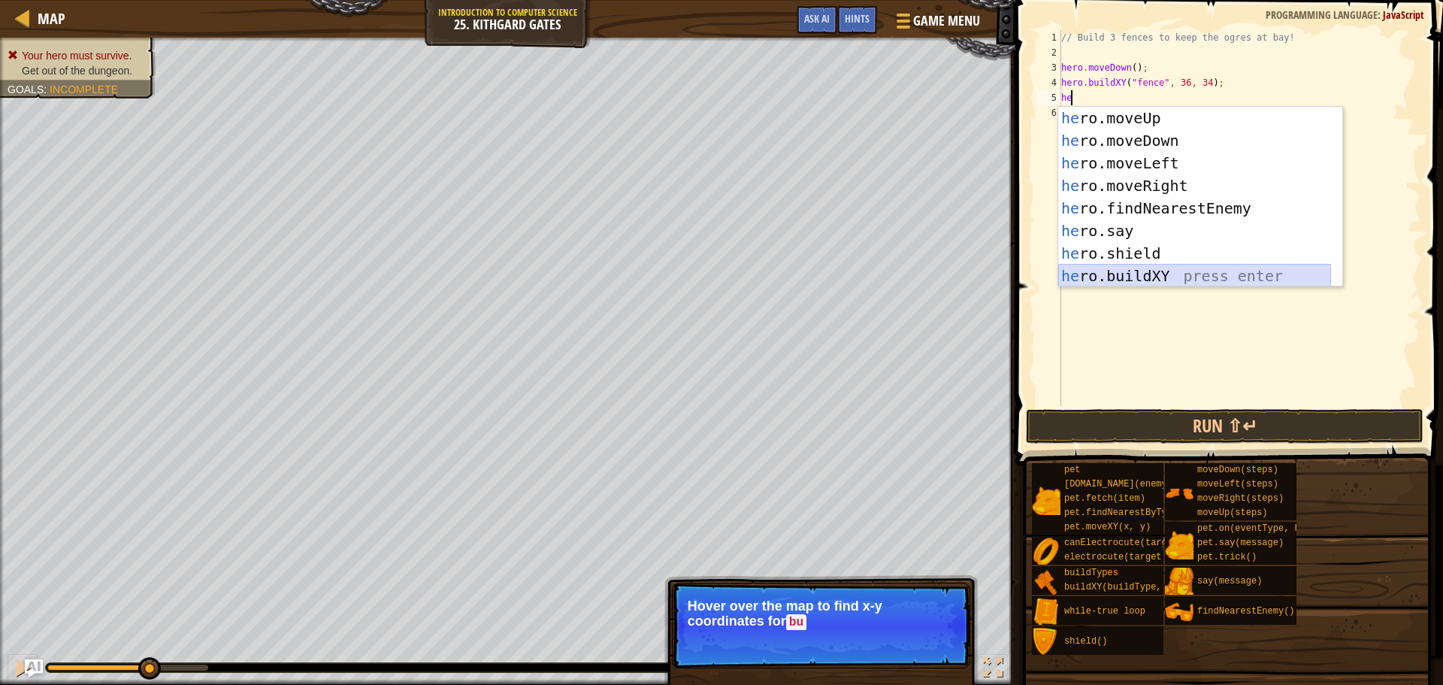
click at [1170, 272] on div "he ro.moveUp press enter he ro.moveDown press enter he ro.moveLeft press enter …" at bounding box center [1195, 220] width 273 height 226
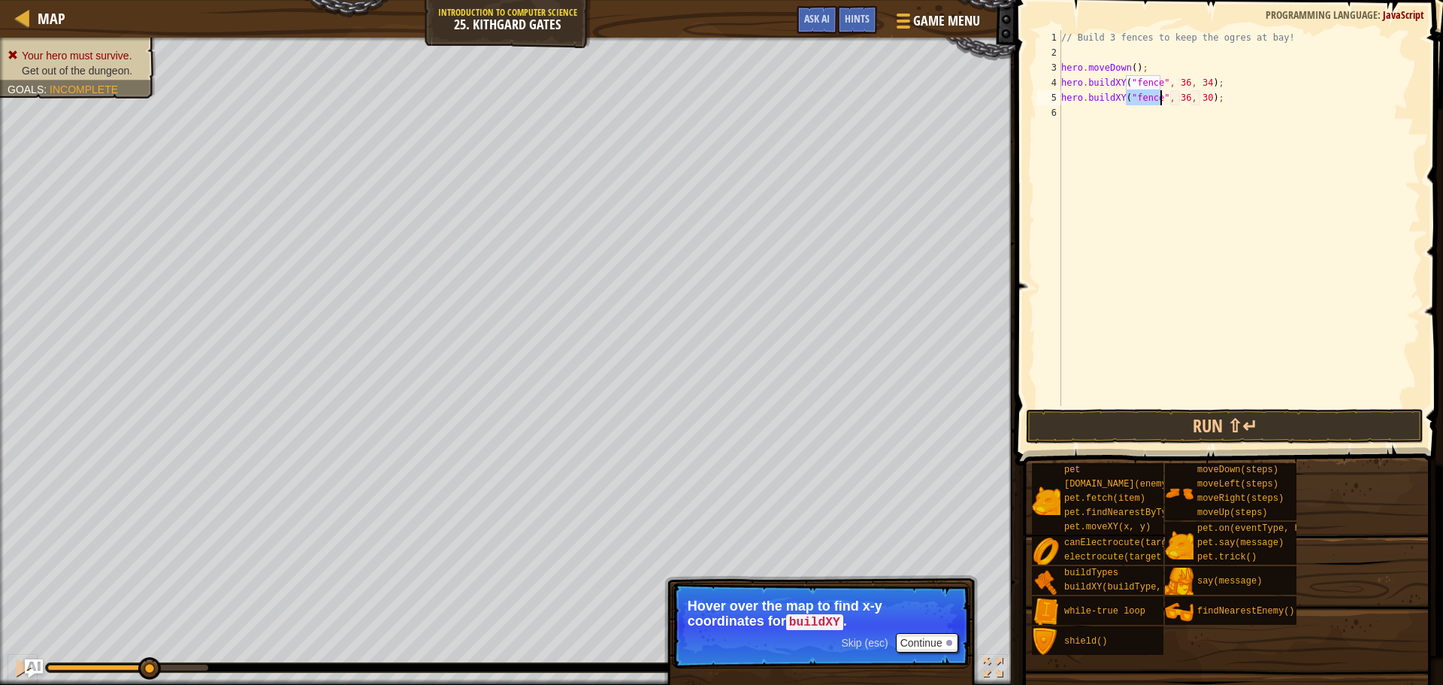
click at [1180, 98] on div "// Build 3 fences to keep the ogres at bay! hero . moveDown ( ) ; hero . buildX…" at bounding box center [1240, 233] width 362 height 406
click at [1201, 99] on div "// Build 3 fences to keep the ogres at bay! hero . moveDown ( ) ; hero . buildX…" at bounding box center [1240, 233] width 362 height 406
type textarea "hero.buildXY("fence", 36, 31);"
click at [1155, 120] on div "// Build 3 fences to keep the ogres at bay! hero . moveDown ( ) ; hero . buildX…" at bounding box center [1240, 233] width 362 height 406
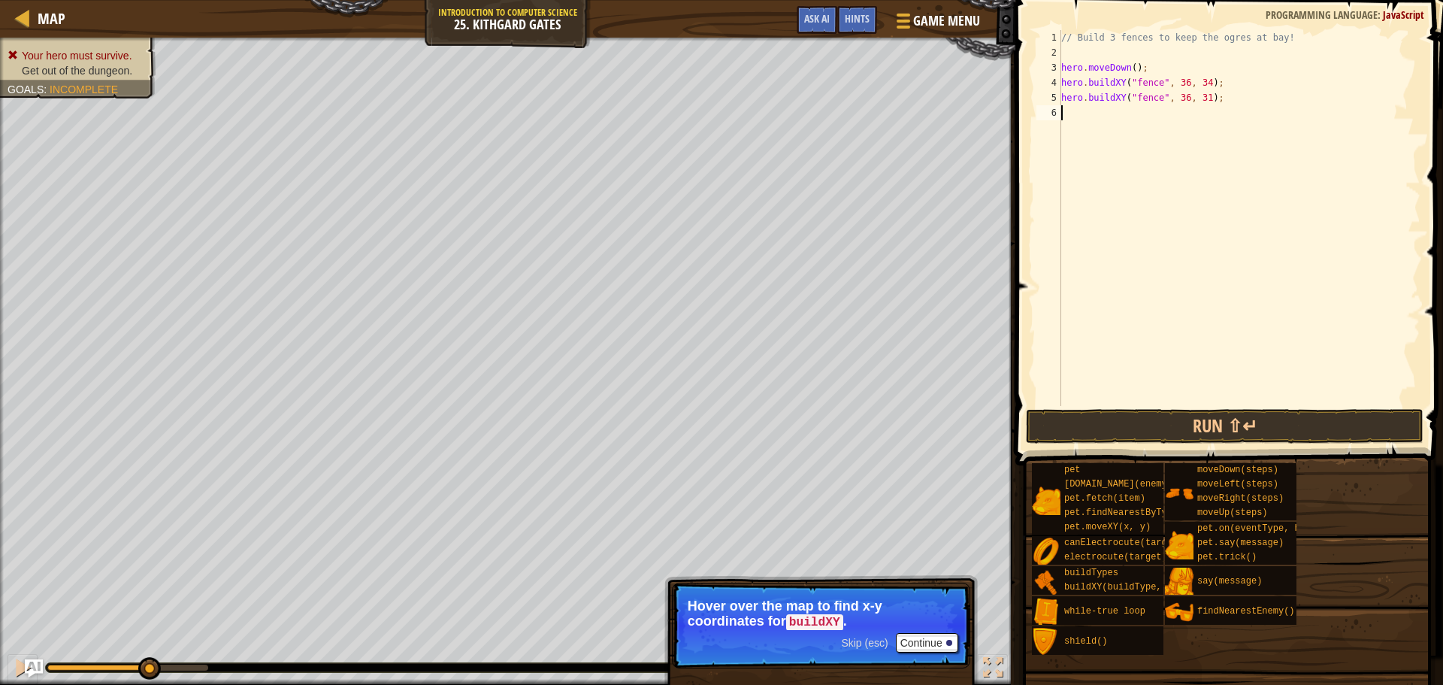
scroll to position [7, 0]
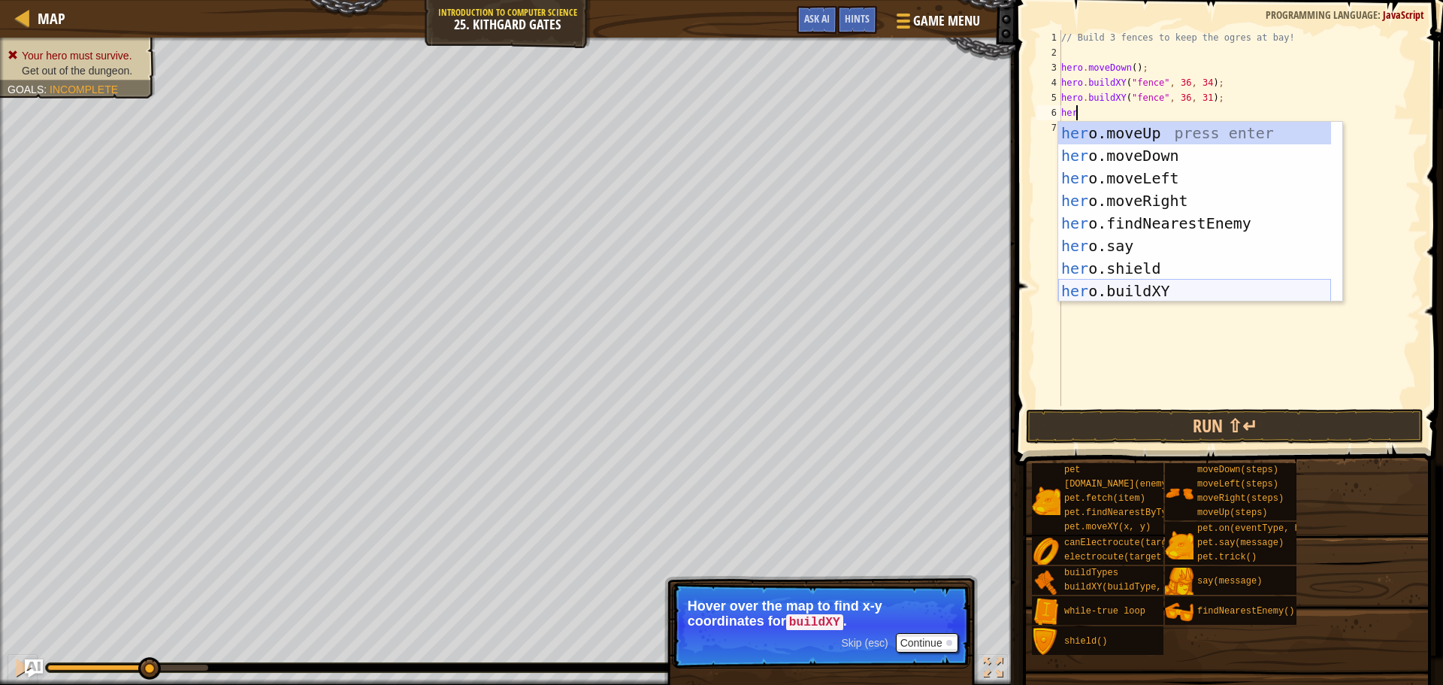
click at [1162, 294] on div "her o.moveUp press enter her o.moveDown press enter her o.moveLeft press enter …" at bounding box center [1195, 235] width 273 height 226
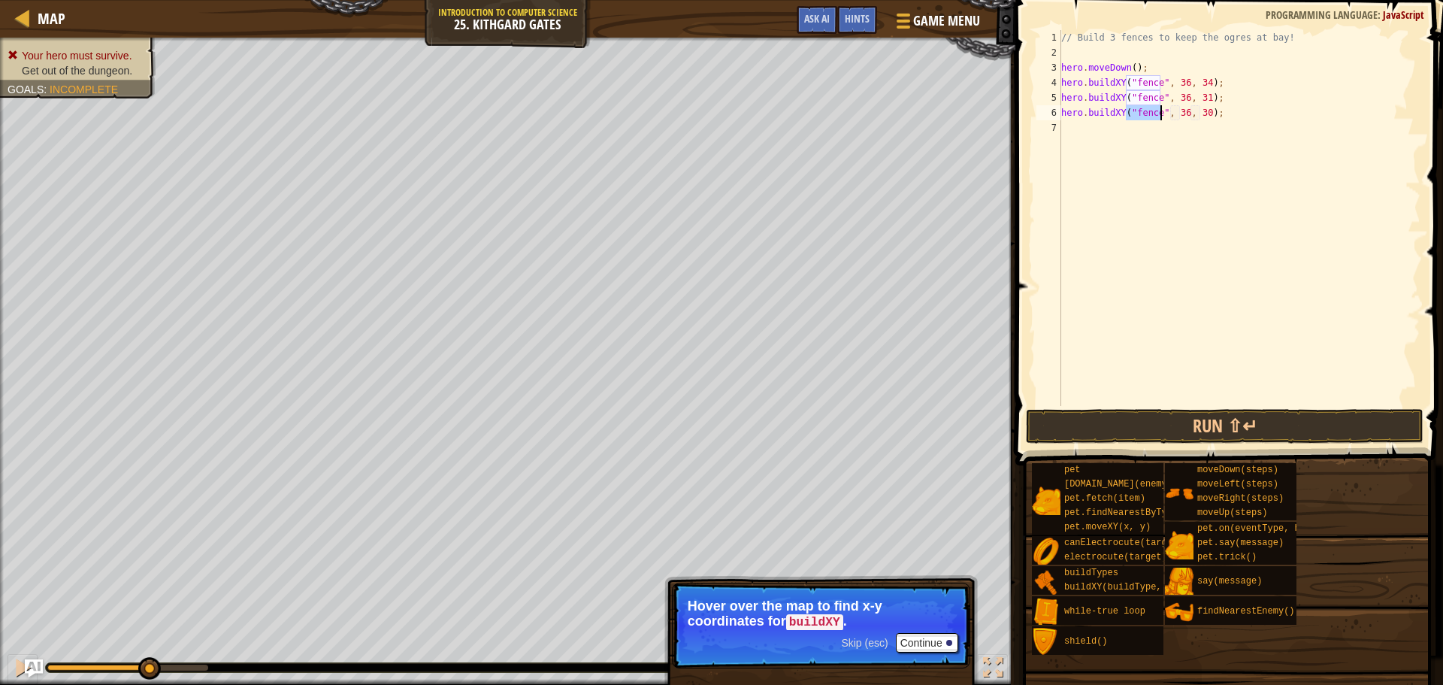
click at [1201, 112] on div "// Build 3 fences to keep the ogres at bay! hero . moveDown ( ) ; hero . buildX…" at bounding box center [1240, 233] width 362 height 406
type textarea "hero.buildXY("fence", 36, 26);"
click at [935, 643] on button "Continue" at bounding box center [927, 643] width 62 height 20
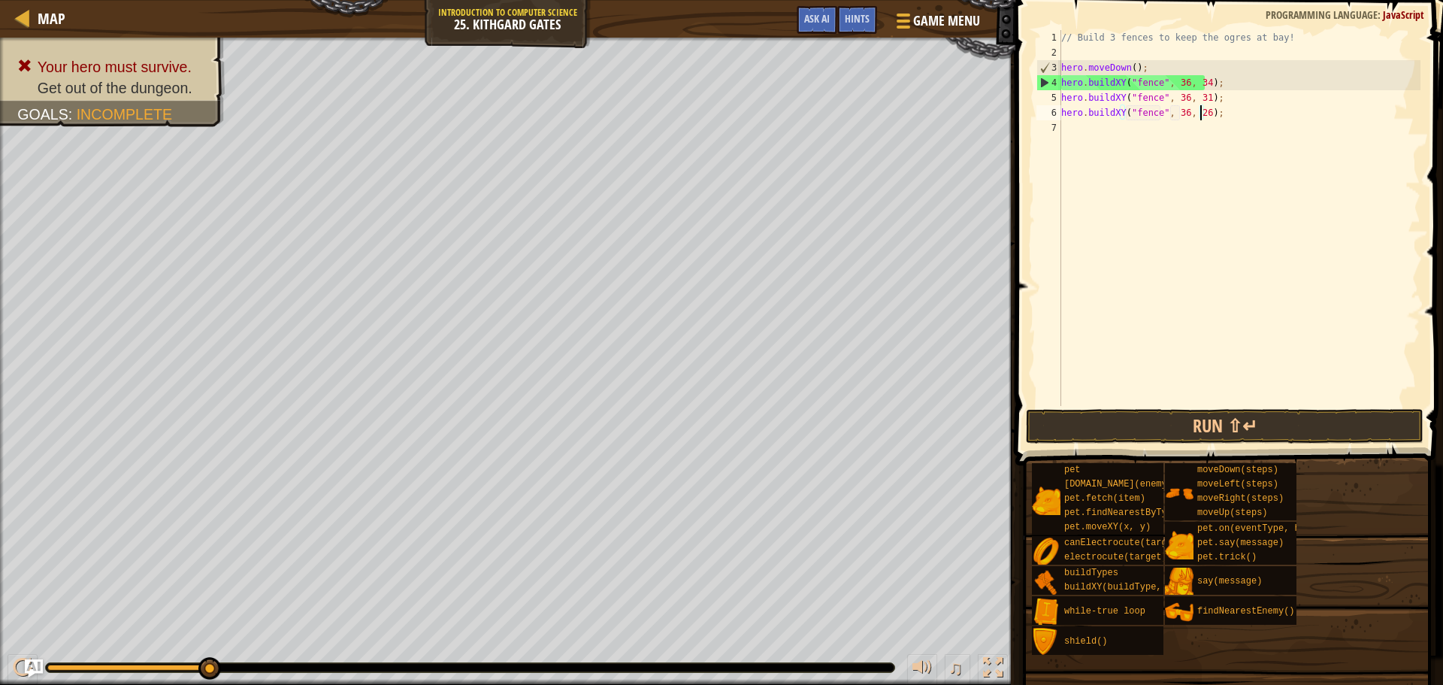
click at [1104, 135] on div "// Build 3 fences to keep the ogres at bay! hero . moveDown ( ) ; hero . buildX…" at bounding box center [1240, 233] width 362 height 406
type textarea "g"
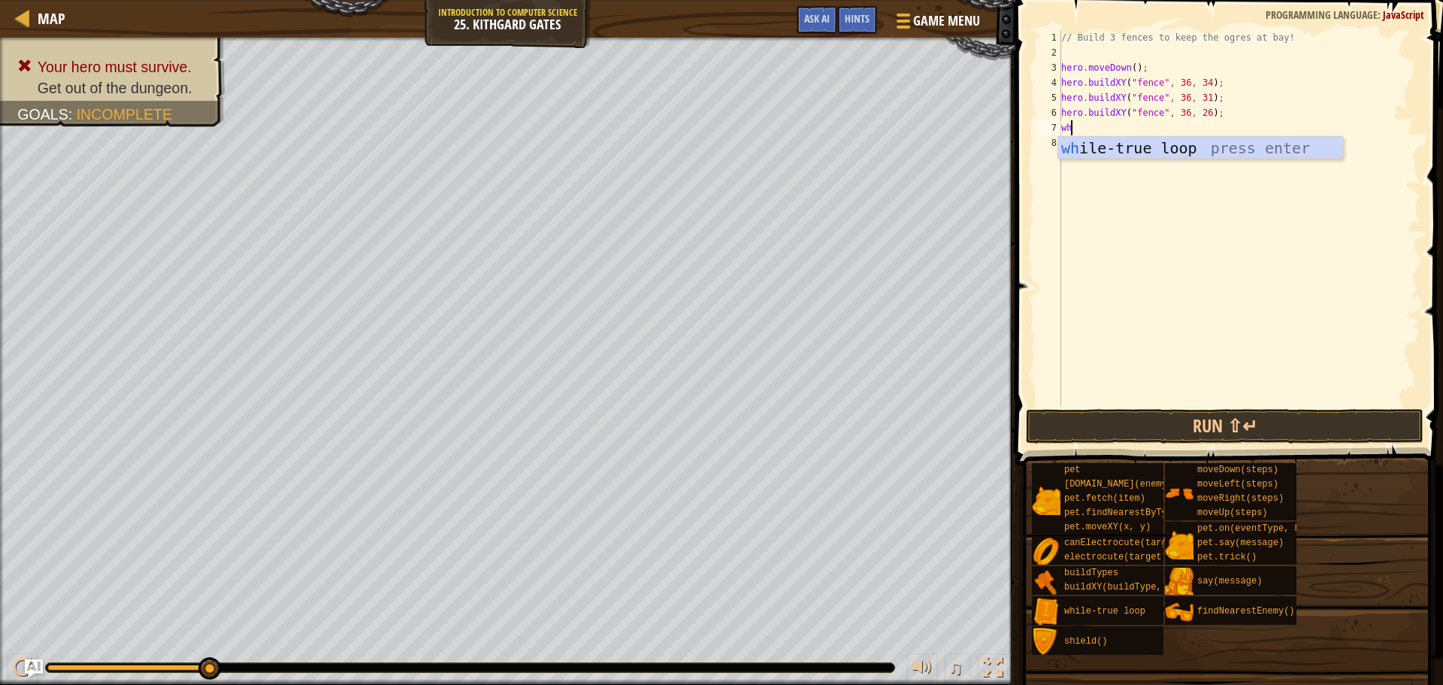
type textarea "whi"
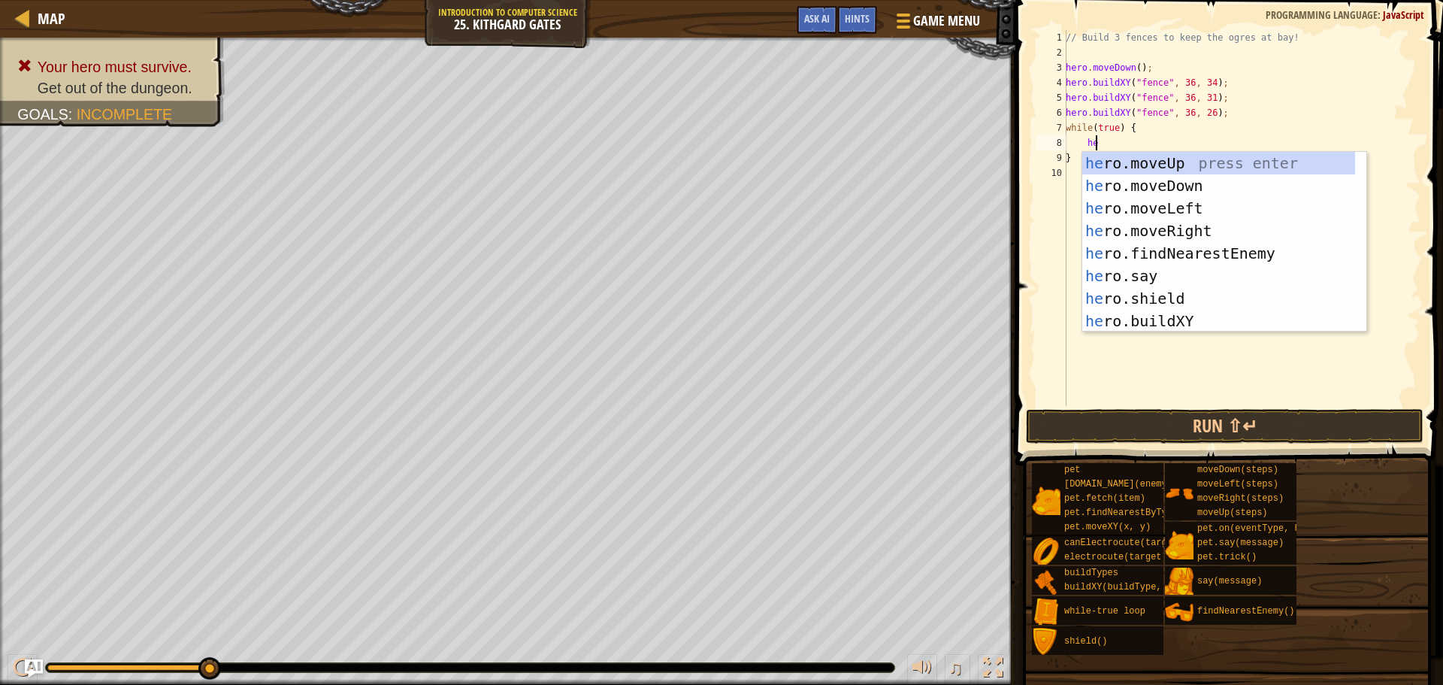
type textarea "hero"
click at [1176, 235] on div "hero .moveUp press enter hero .moveDown press enter hero .moveLeft press enter …" at bounding box center [1219, 265] width 273 height 226
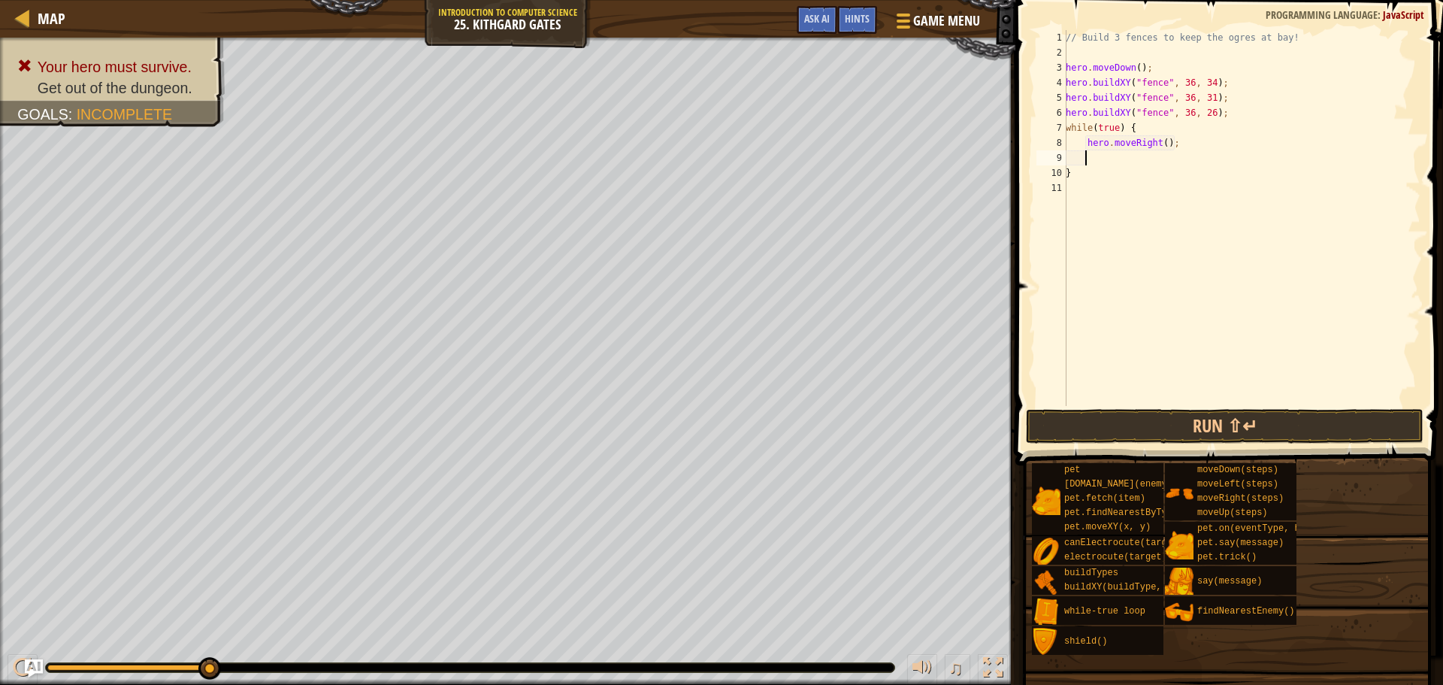
scroll to position [7, 1]
drag, startPoint x: 1225, startPoint y: 428, endPoint x: 1125, endPoint y: 402, distance: 102.5
click at [1225, 429] on button "Run ⇧↵" at bounding box center [1225, 426] width 398 height 35
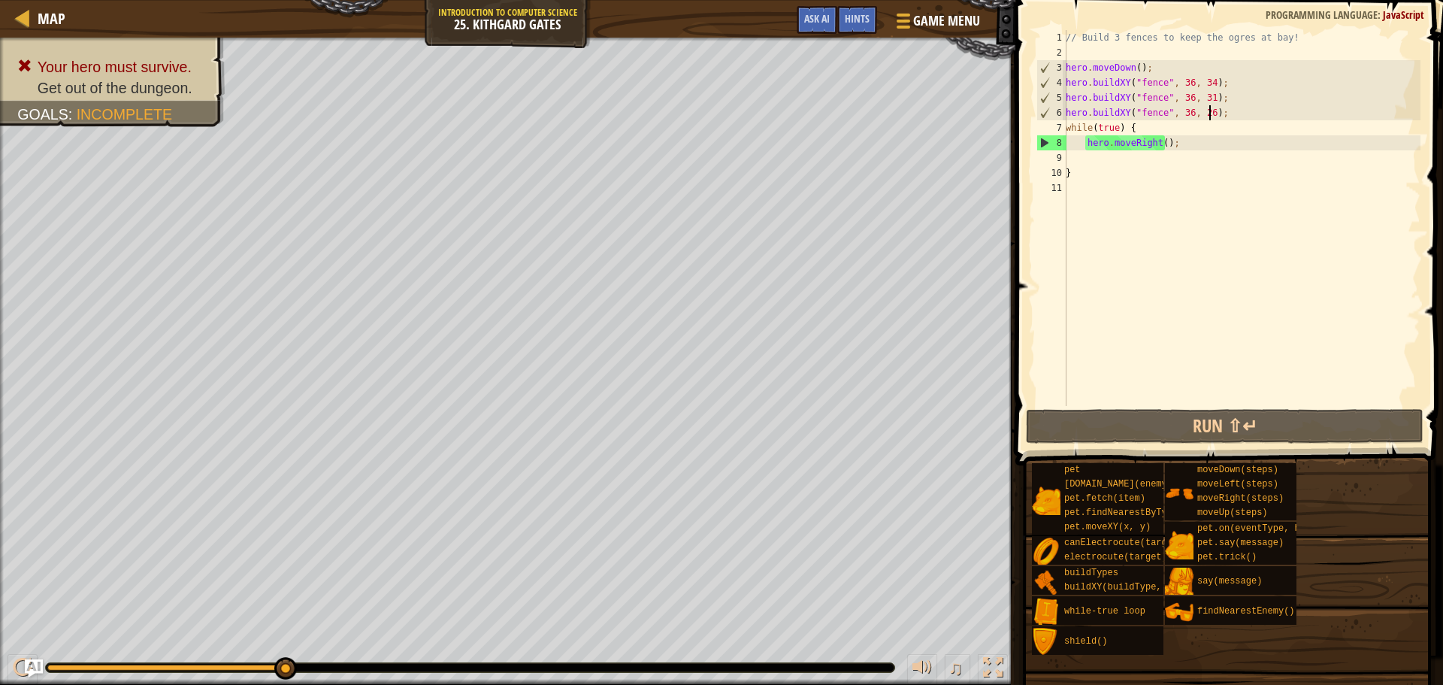
click at [1209, 110] on div "// Build 3 fences to keep the ogres at bay! hero . moveDown ( ) ; hero . buildX…" at bounding box center [1242, 233] width 358 height 406
click at [1207, 110] on div "// Build 3 fences to keep the ogres at bay! hero . moveDown ( ) ; hero . buildX…" at bounding box center [1242, 233] width 358 height 406
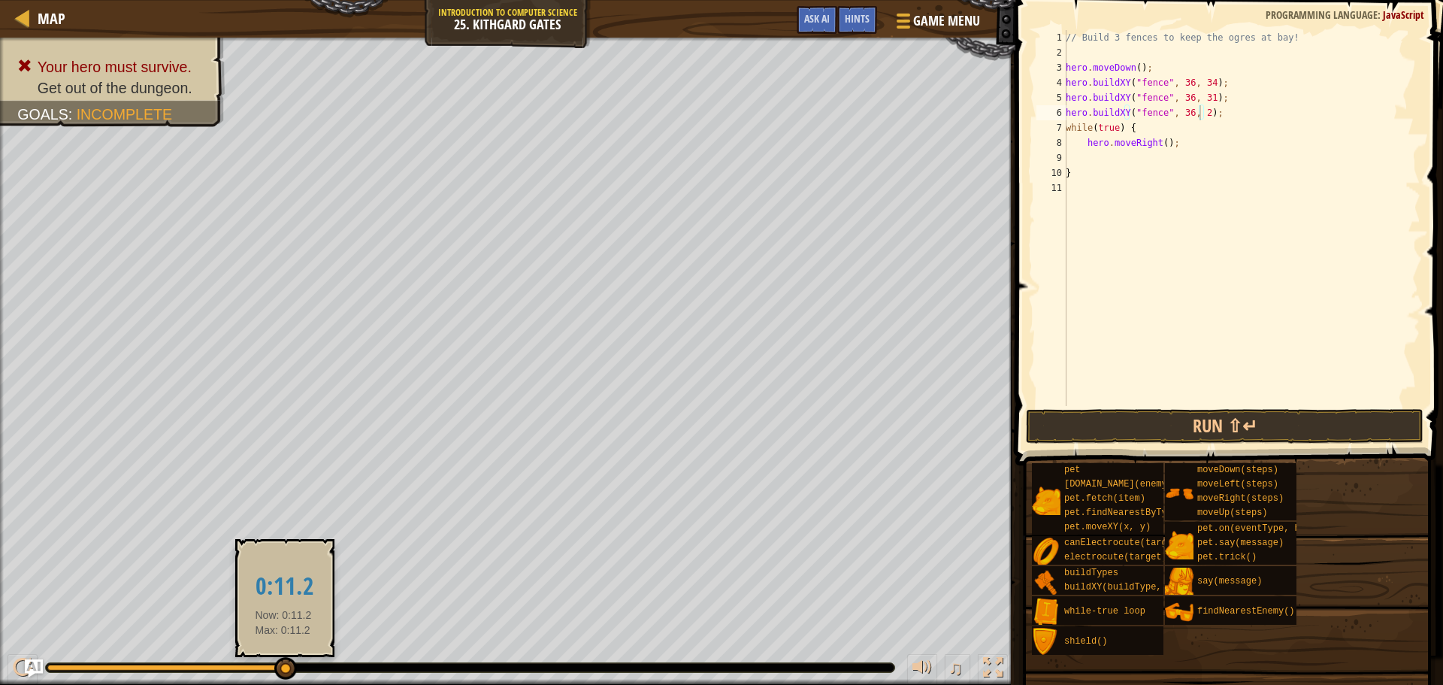
click at [283, 672] on div at bounding box center [470, 667] width 849 height 9
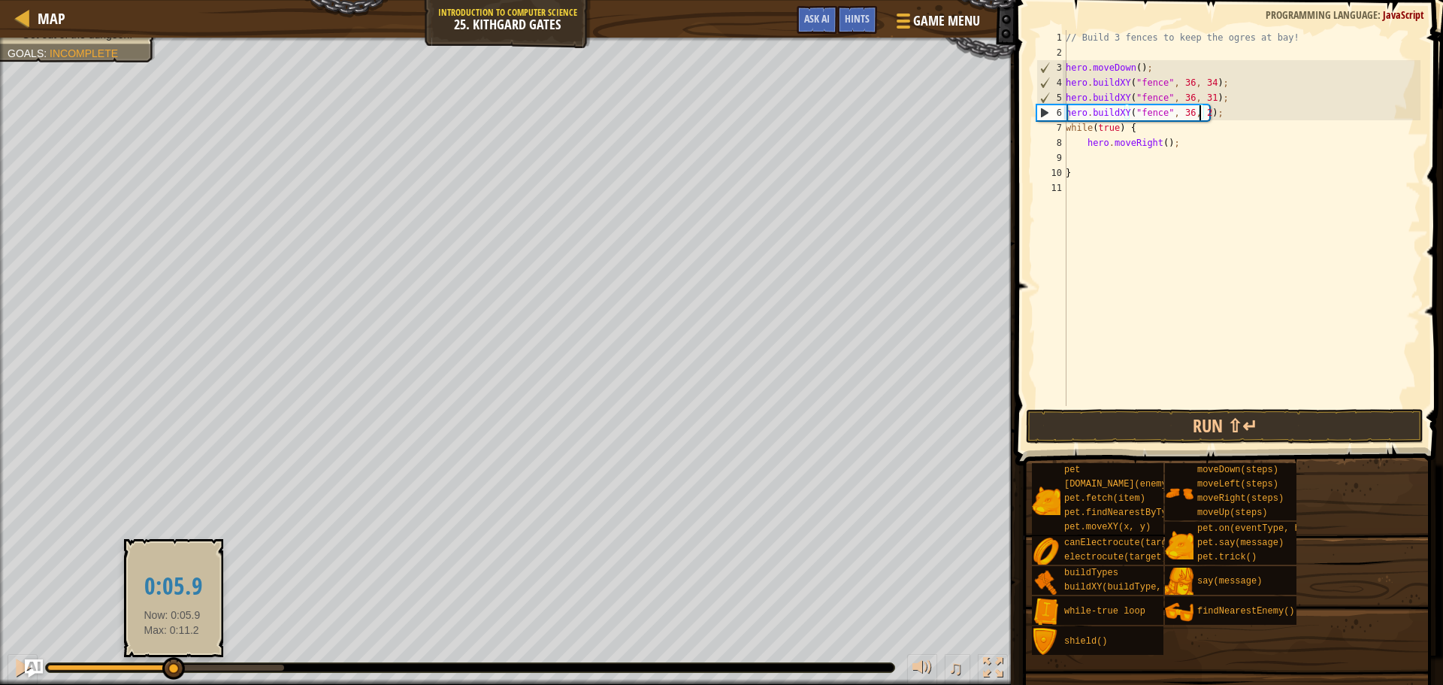
drag, startPoint x: 283, startPoint y: 674, endPoint x: 181, endPoint y: 655, distance: 103.4
click at [169, 663] on div at bounding box center [173, 668] width 23 height 23
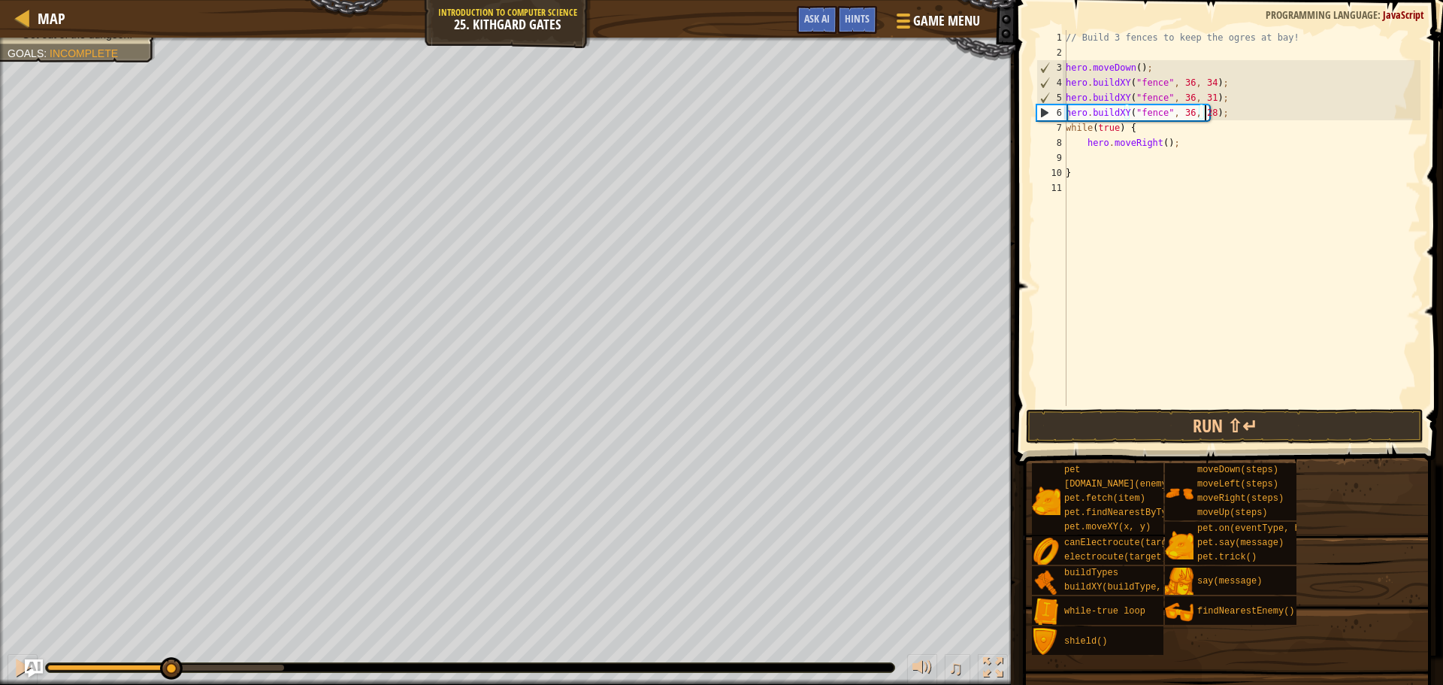
scroll to position [7, 11]
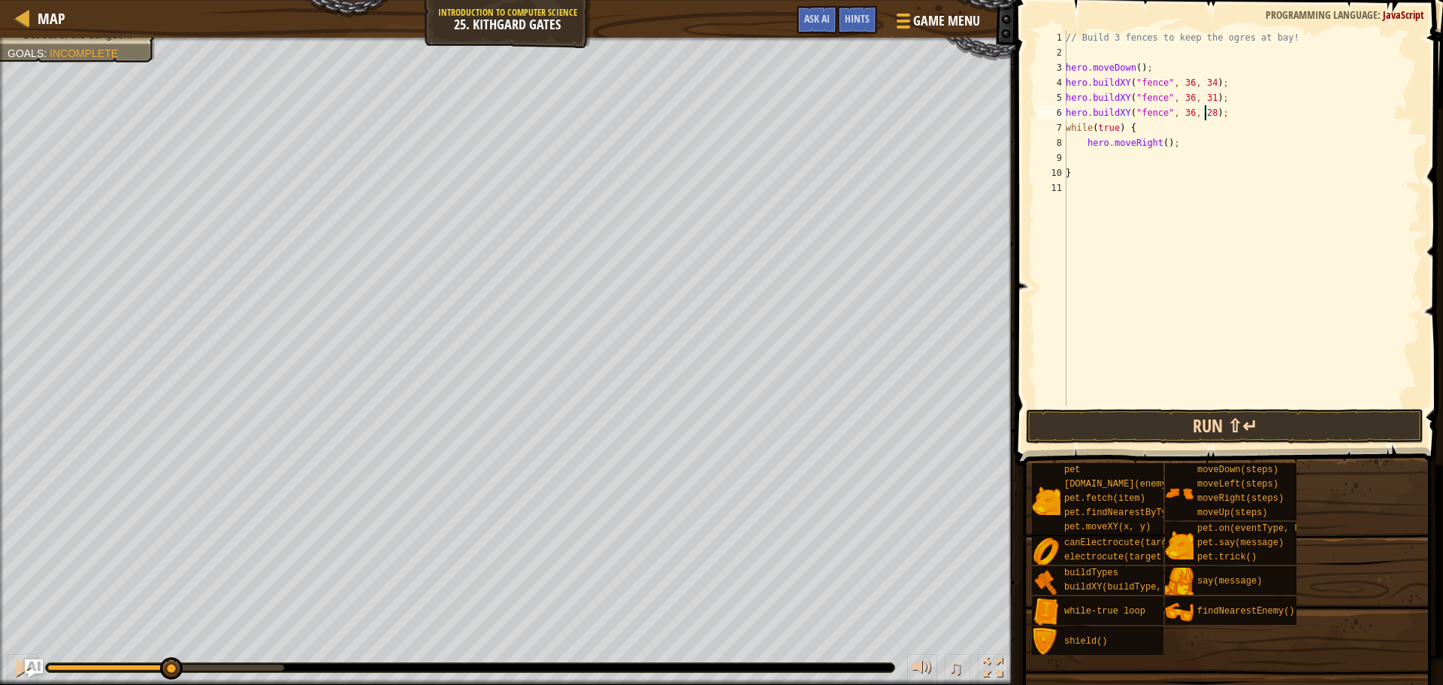
type textarea "hero.buildXY("fence", 36, 28);"
click at [1268, 423] on button "Run ⇧↵" at bounding box center [1225, 426] width 398 height 35
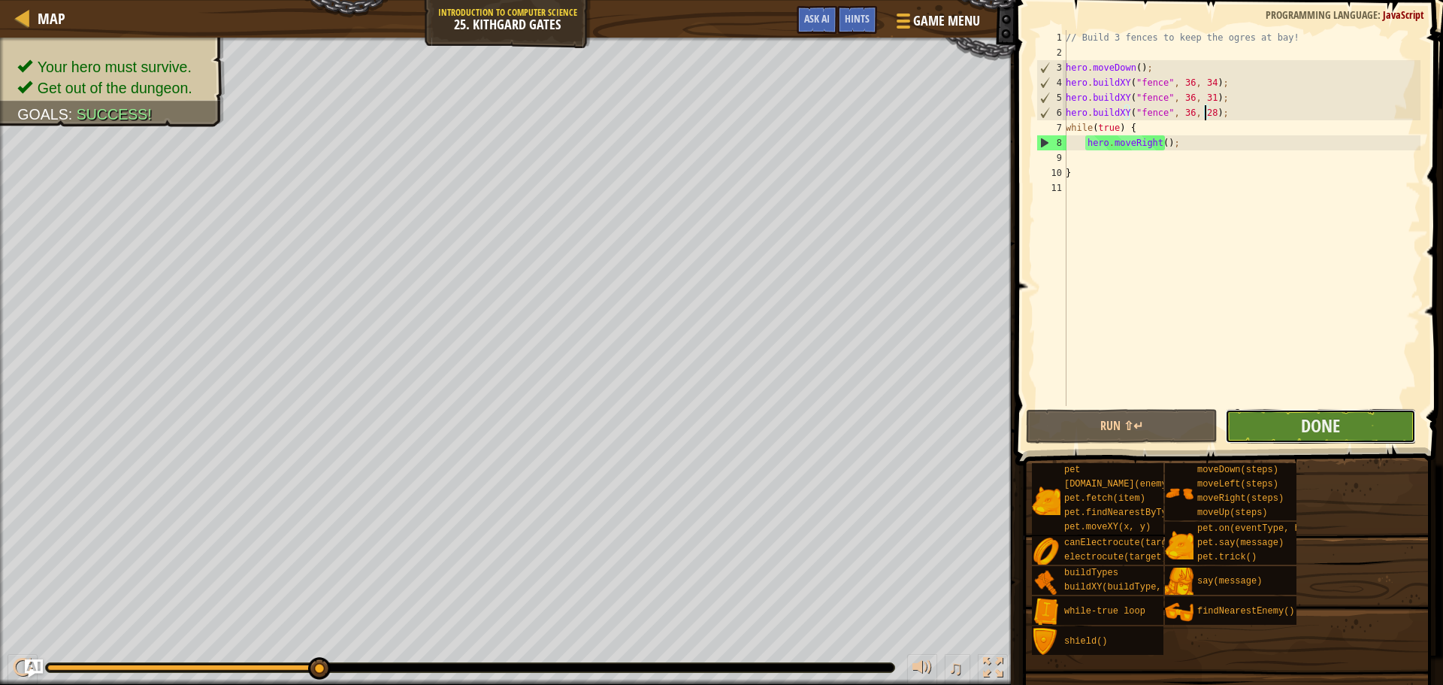
click at [1349, 436] on button "Done" at bounding box center [1320, 426] width 191 height 35
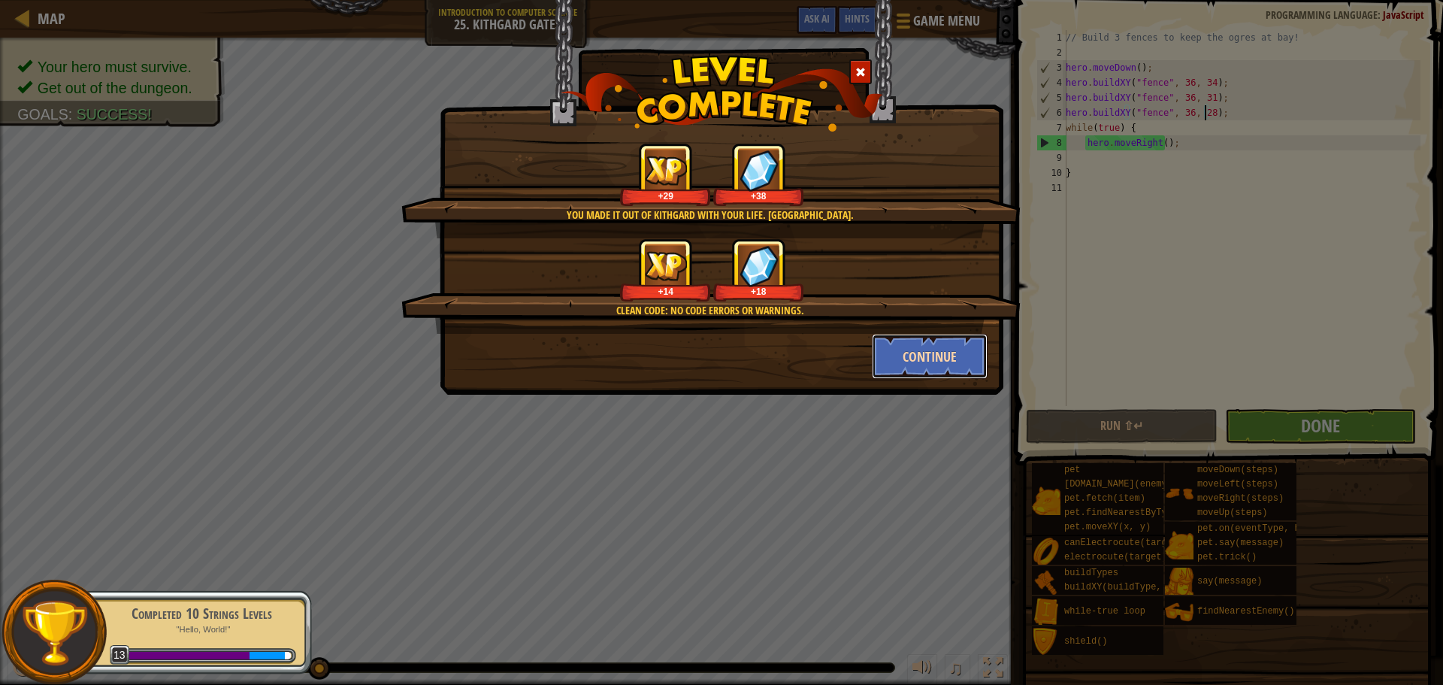
click at [909, 359] on button "Continue" at bounding box center [930, 356] width 117 height 45
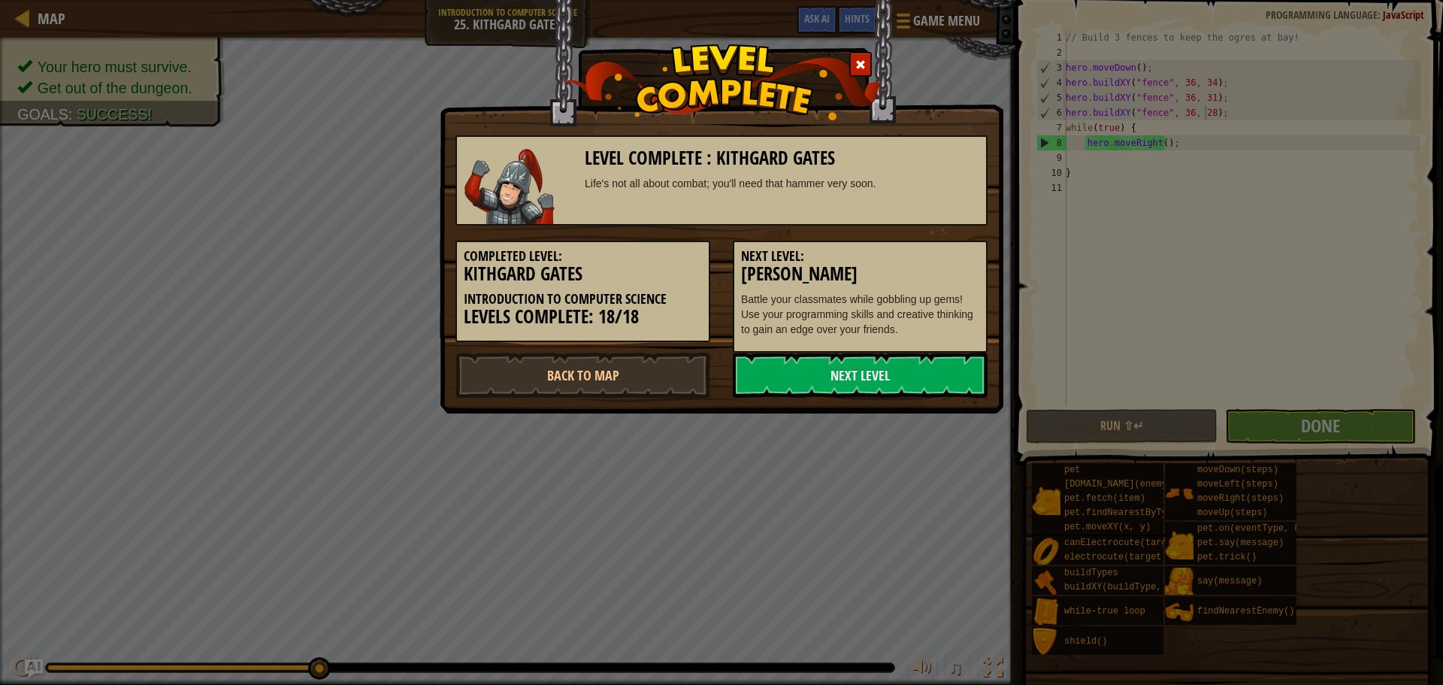
click at [792, 350] on div "Next Level: [PERSON_NAME] Battle your classmates while gobbling up gems! Use yo…" at bounding box center [860, 297] width 255 height 112
click at [795, 368] on link "Next Level" at bounding box center [860, 375] width 255 height 45
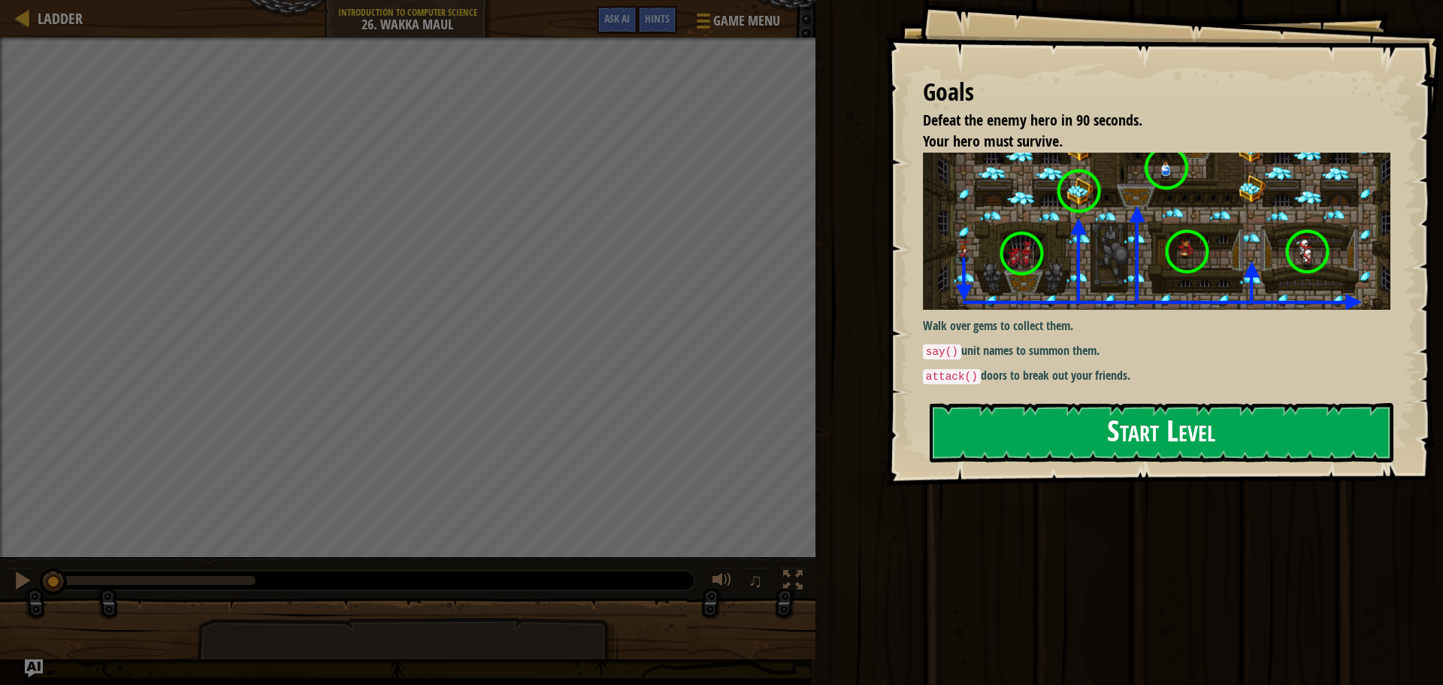
click at [1190, 450] on button "Start Level" at bounding box center [1162, 432] width 464 height 59
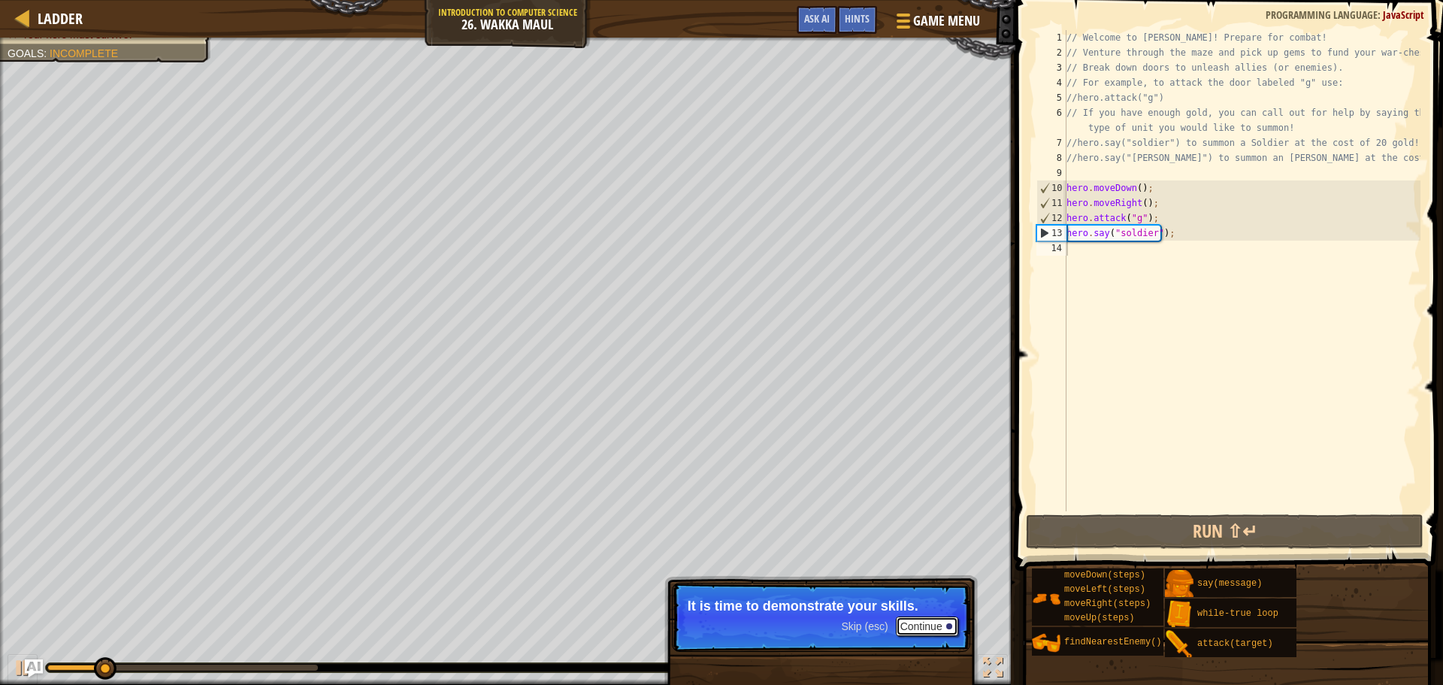
click at [928, 627] on button "Continue" at bounding box center [927, 626] width 62 height 20
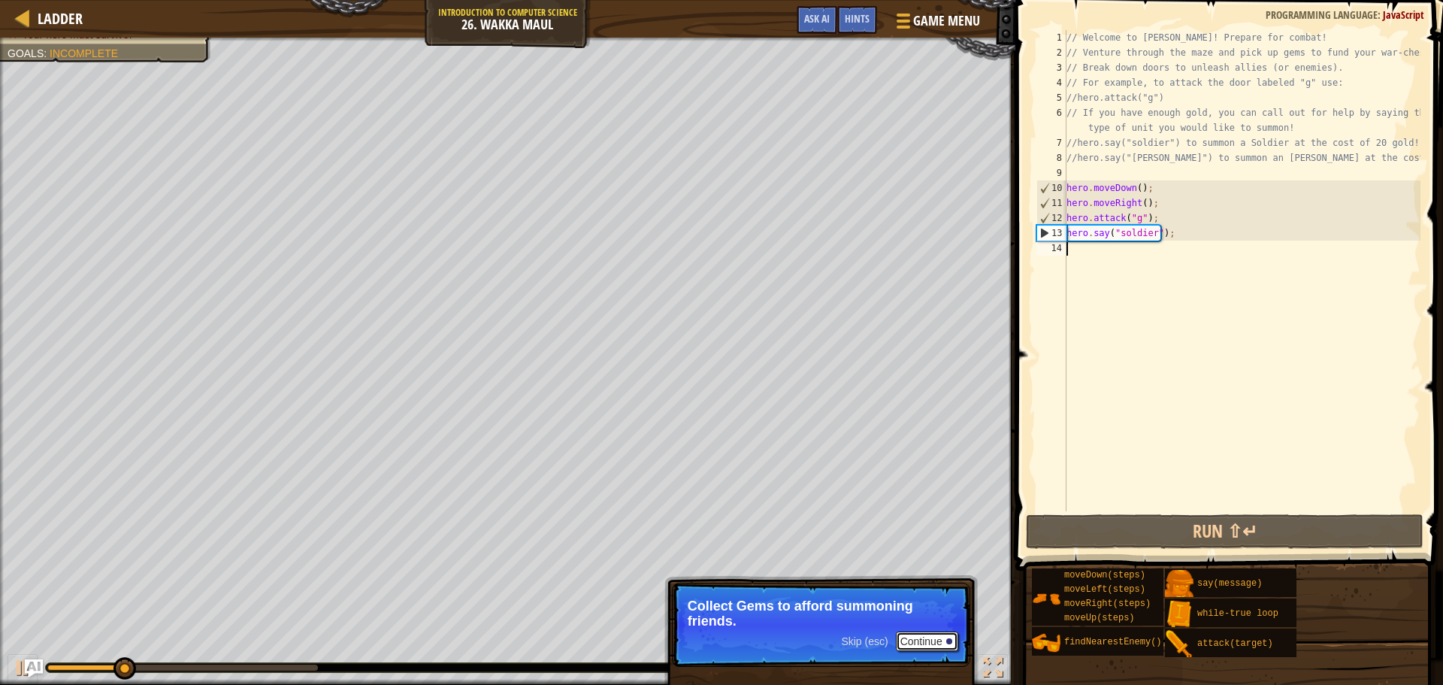
click at [918, 638] on button "Continue" at bounding box center [927, 642] width 62 height 20
click at [919, 645] on button "Continue" at bounding box center [927, 642] width 62 height 20
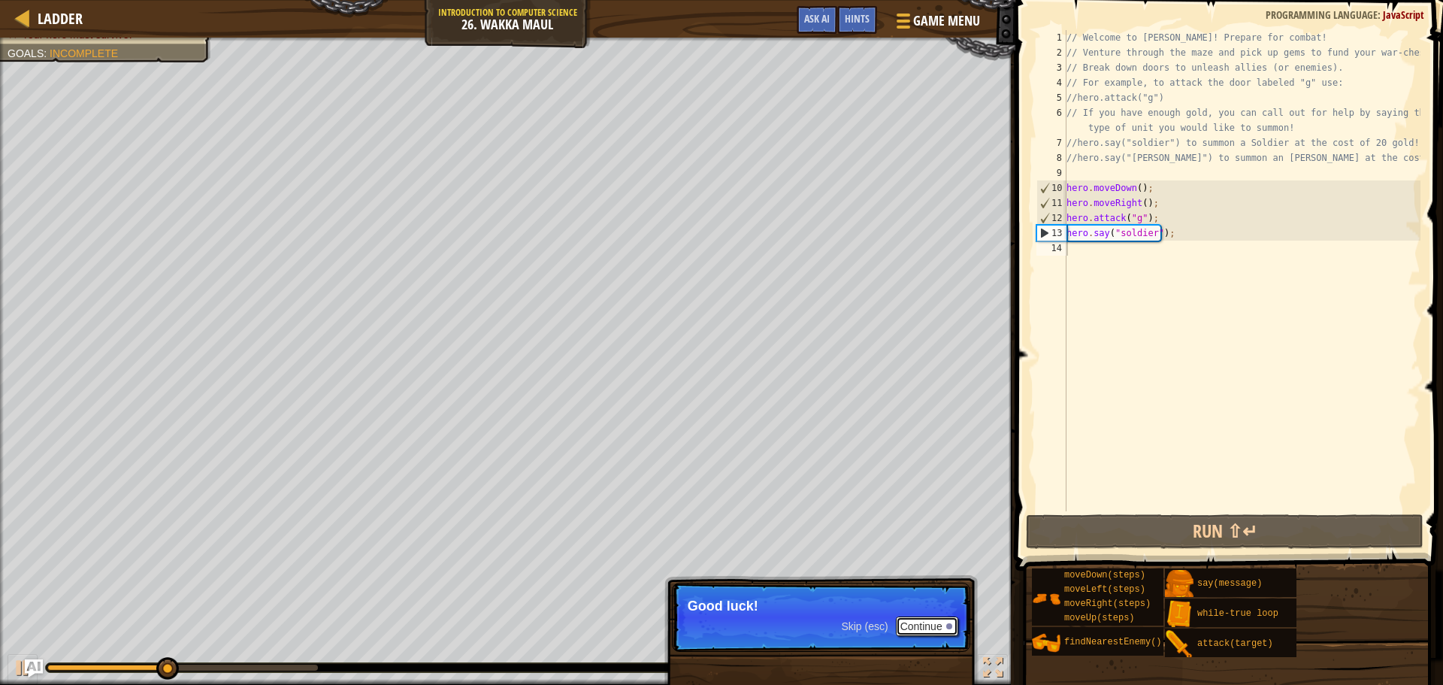
click at [916, 621] on button "Continue" at bounding box center [927, 626] width 62 height 20
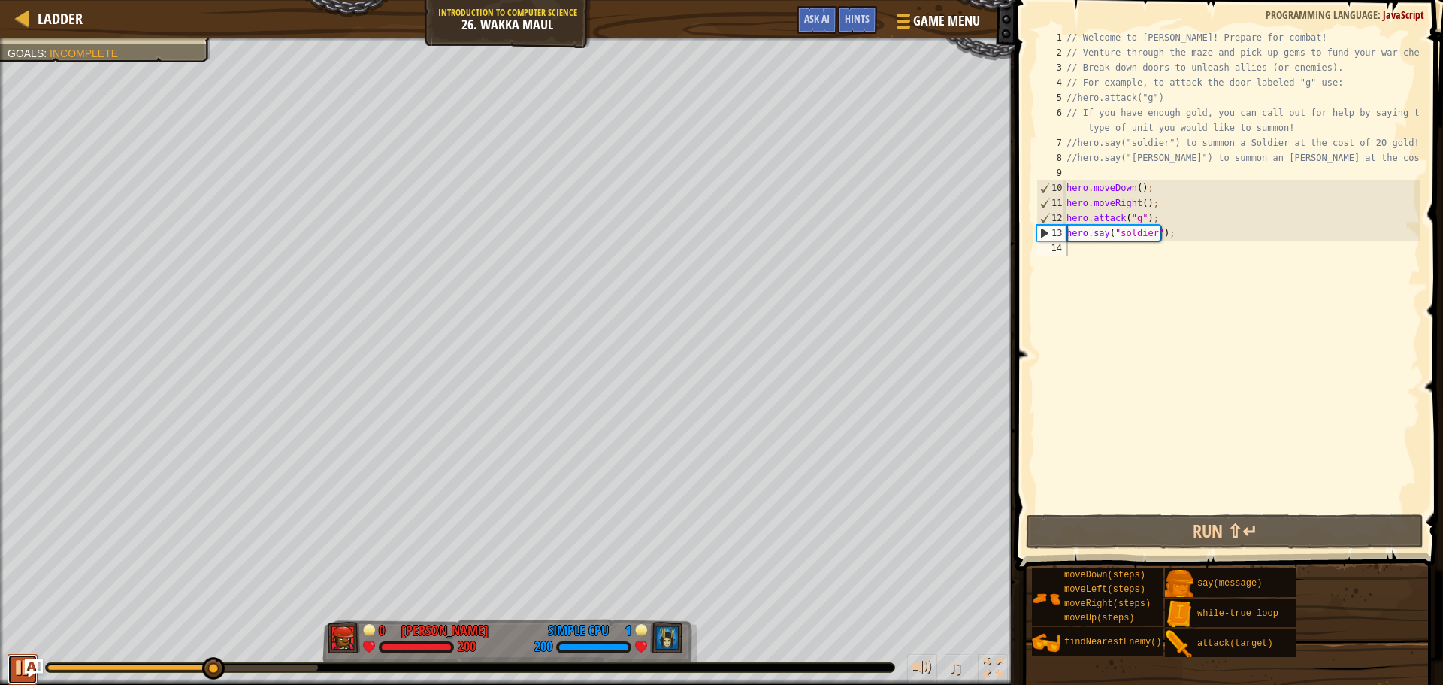
click at [15, 672] on div at bounding box center [23, 668] width 20 height 20
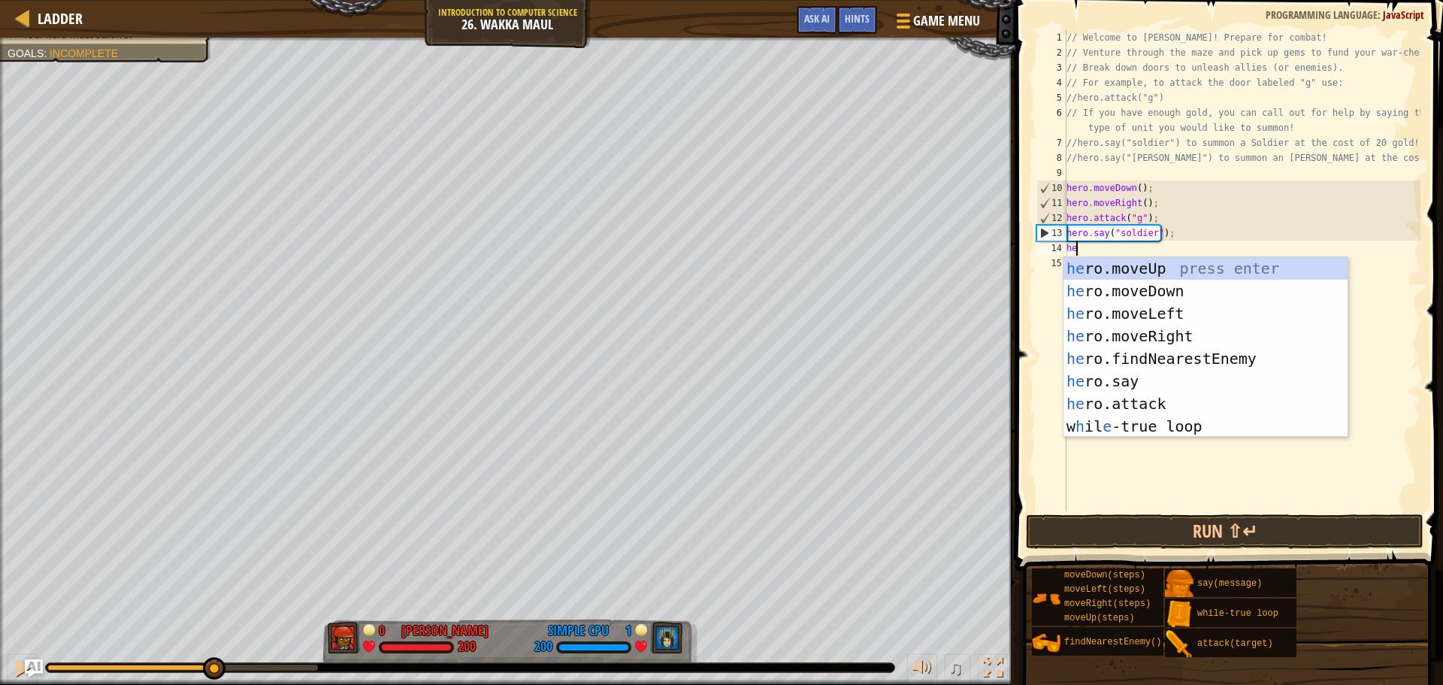
type textarea "her"
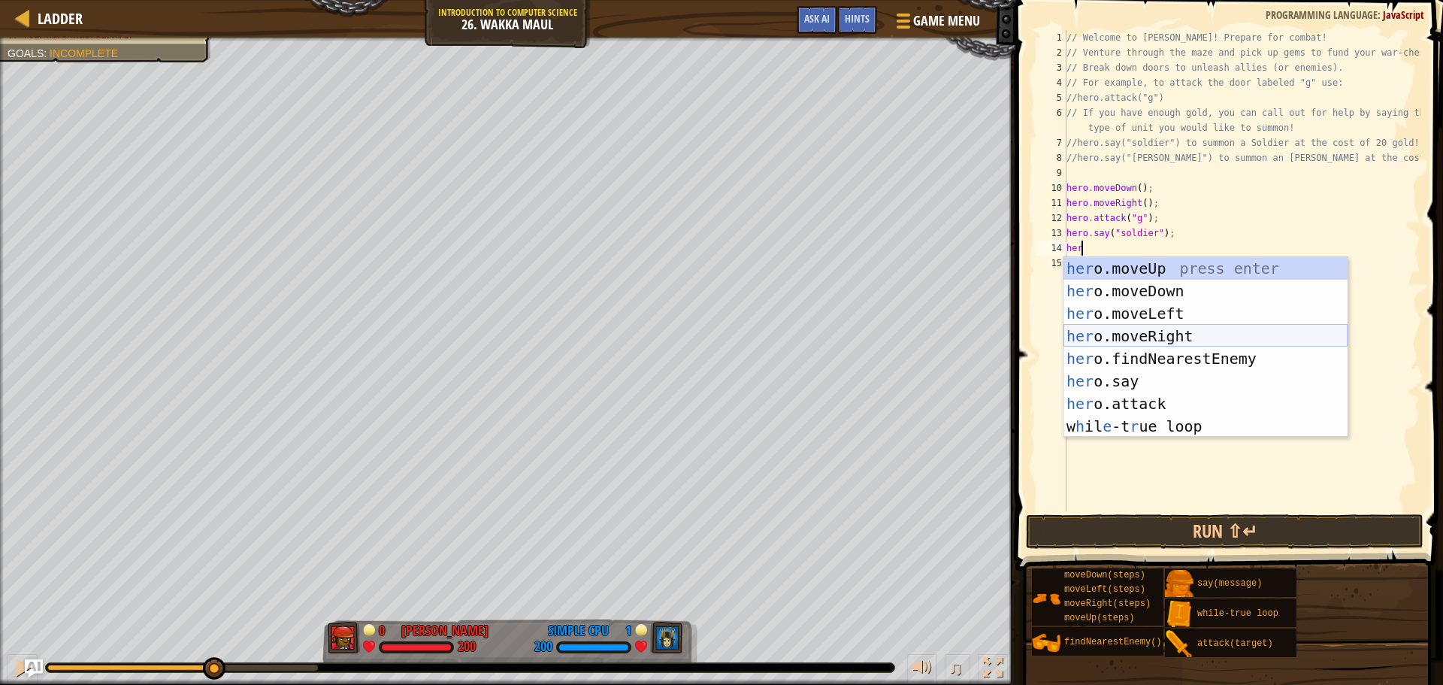
click at [1174, 333] on div "her o.moveUp press enter her o.moveDown press enter her o.moveLeft press enter …" at bounding box center [1206, 370] width 284 height 226
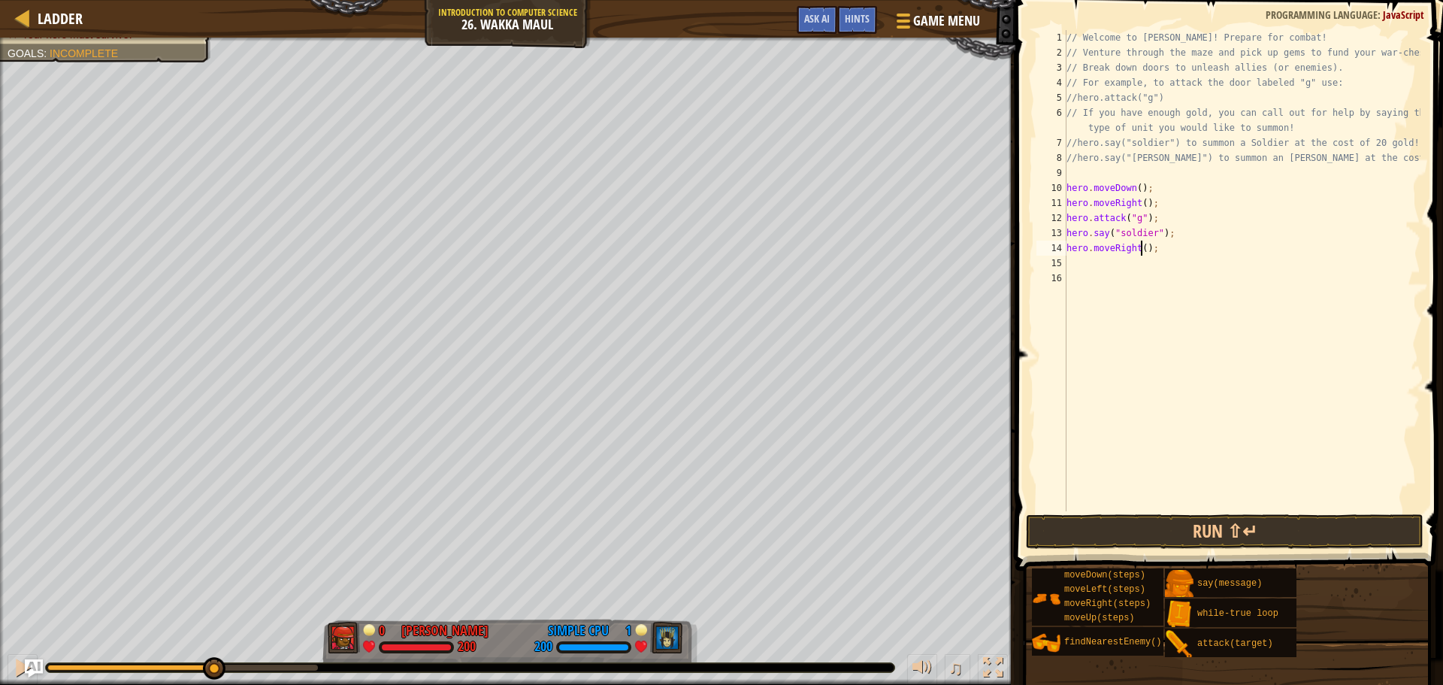
click at [1139, 248] on div "// Welcome to [PERSON_NAME]! Prepare for combat! // Venture through the maze an…" at bounding box center [1242, 285] width 357 height 511
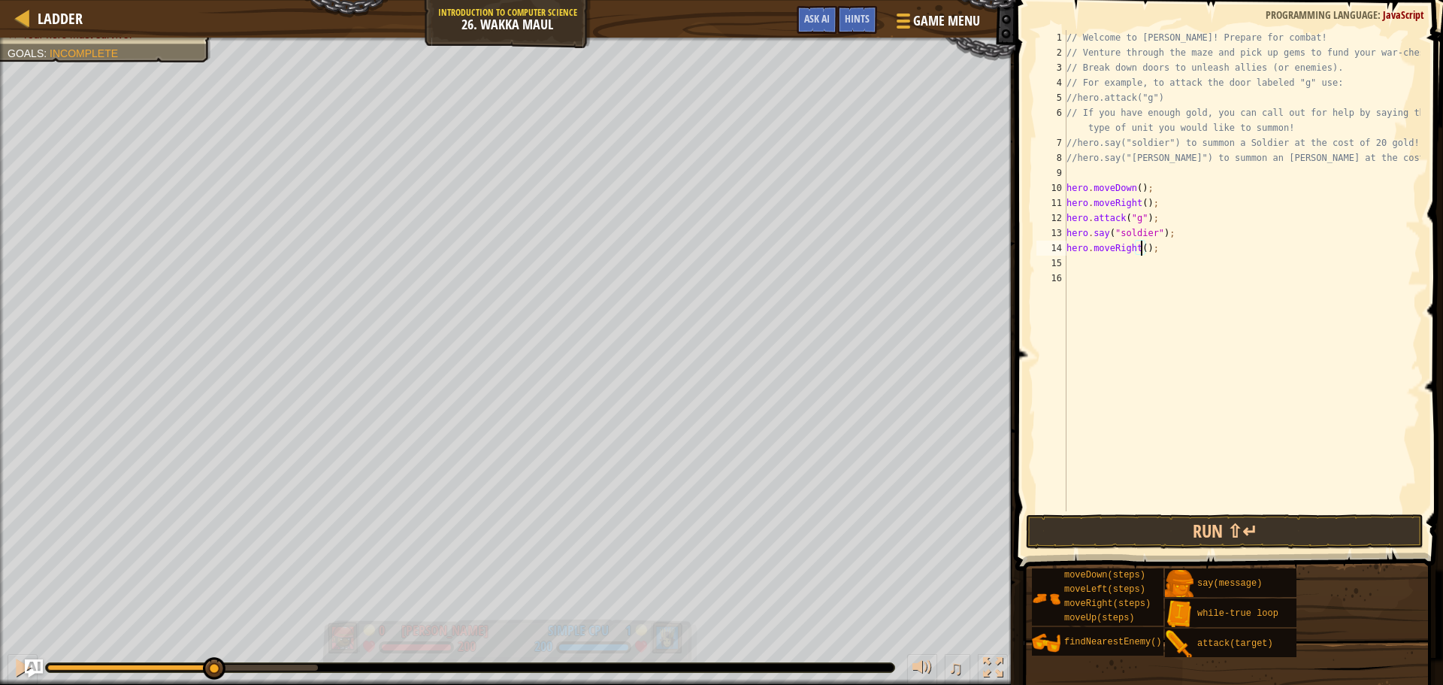
type textarea "hero.moveRight(4);"
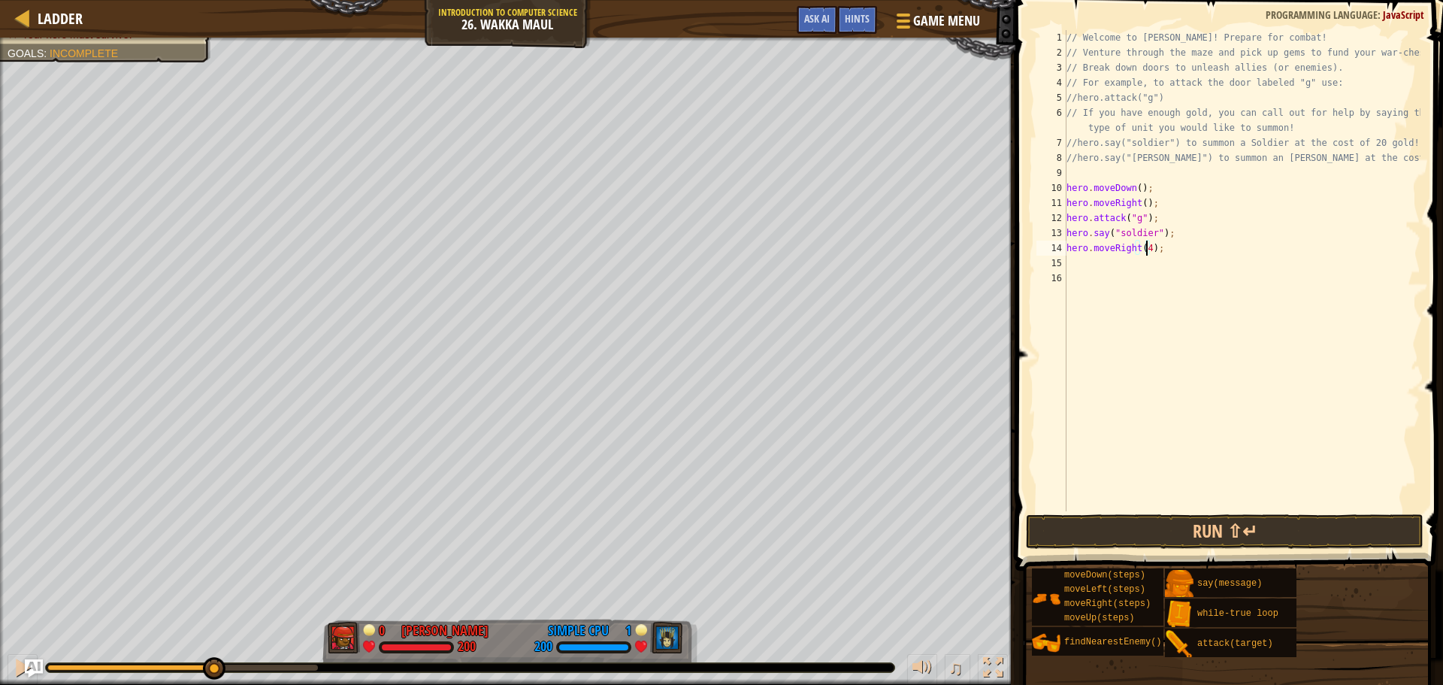
click at [1094, 260] on div "// Welcome to [PERSON_NAME]! Prepare for combat! // Venture through the maze an…" at bounding box center [1242, 285] width 357 height 511
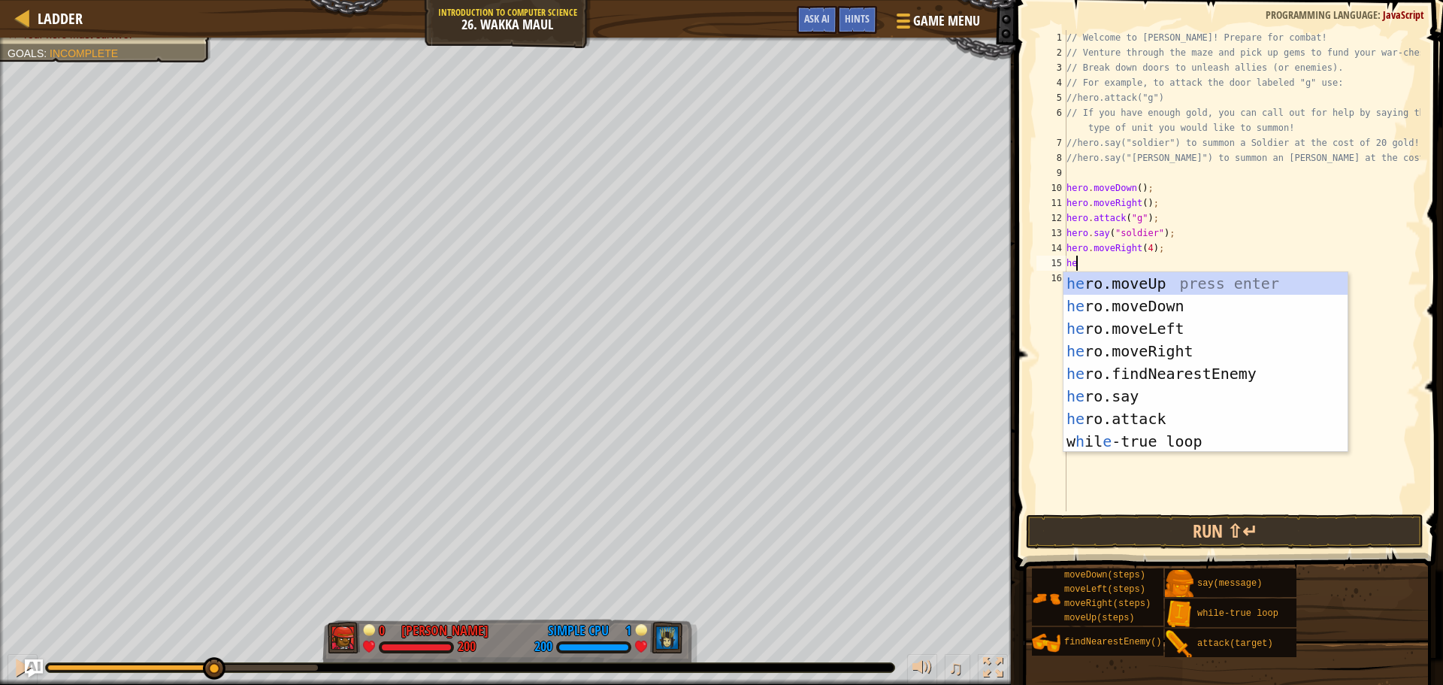
type textarea "her"
click at [1109, 283] on div "her o.moveUp press enter her o.moveDown press enter her o.moveLeft press enter …" at bounding box center [1206, 385] width 284 height 226
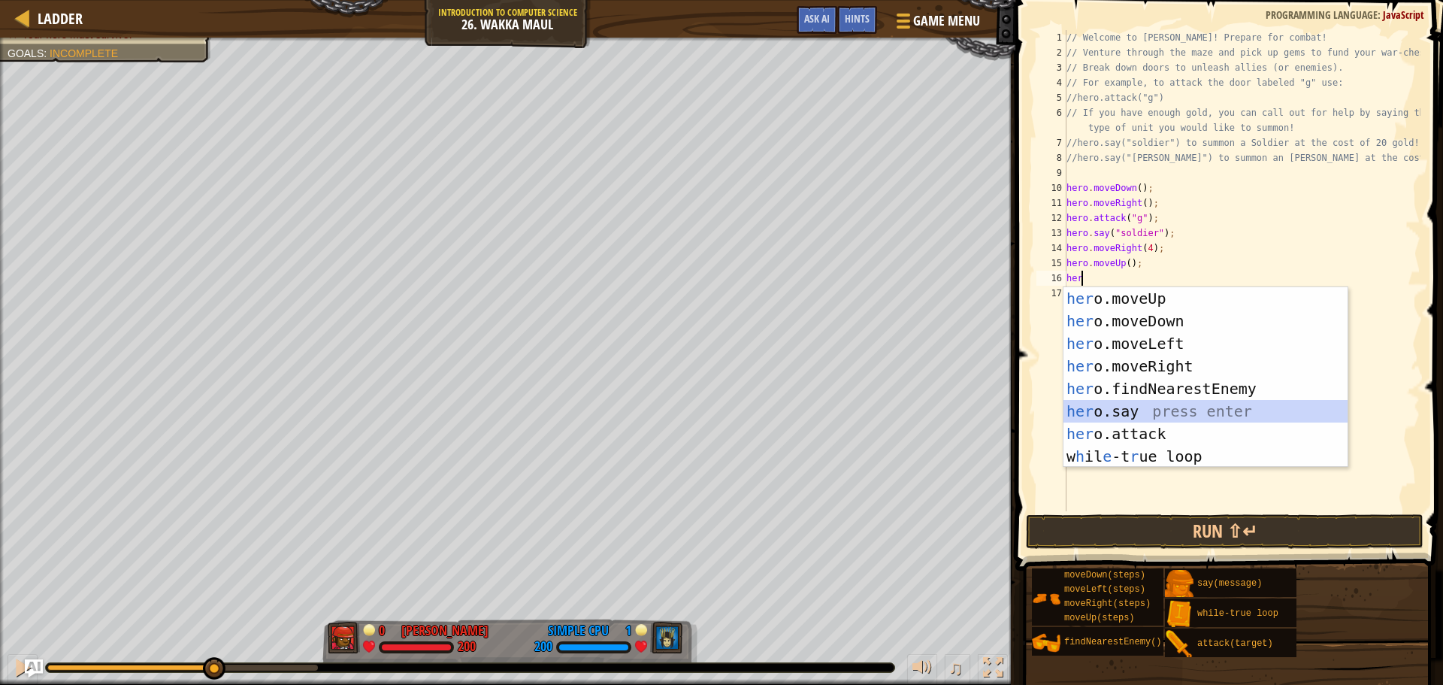
click at [1095, 405] on div "her o.moveUp press enter her o.moveDown press enter her o.moveLeft press enter …" at bounding box center [1206, 400] width 284 height 226
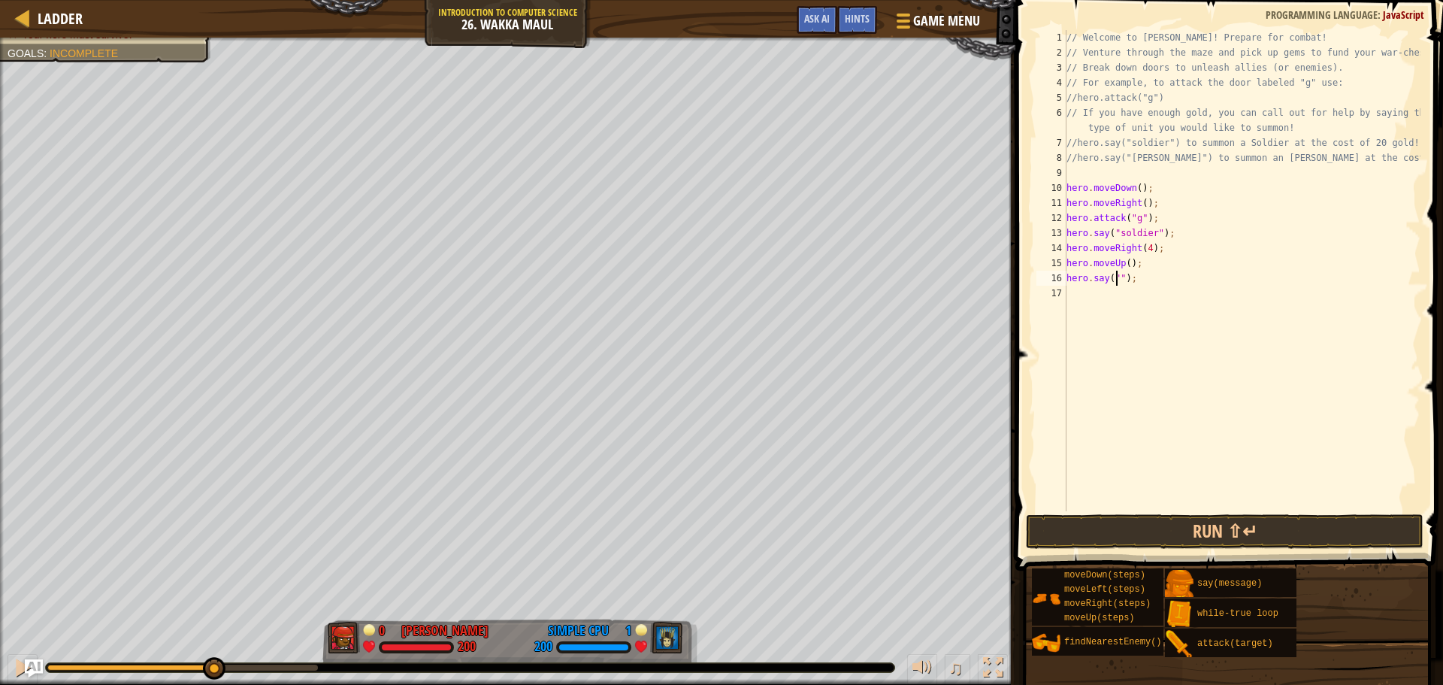
type textarea "hero.say("h");"
click at [1135, 295] on div "// Welcome to [PERSON_NAME]! Prepare for combat! // Venture through the maze an…" at bounding box center [1242, 285] width 357 height 511
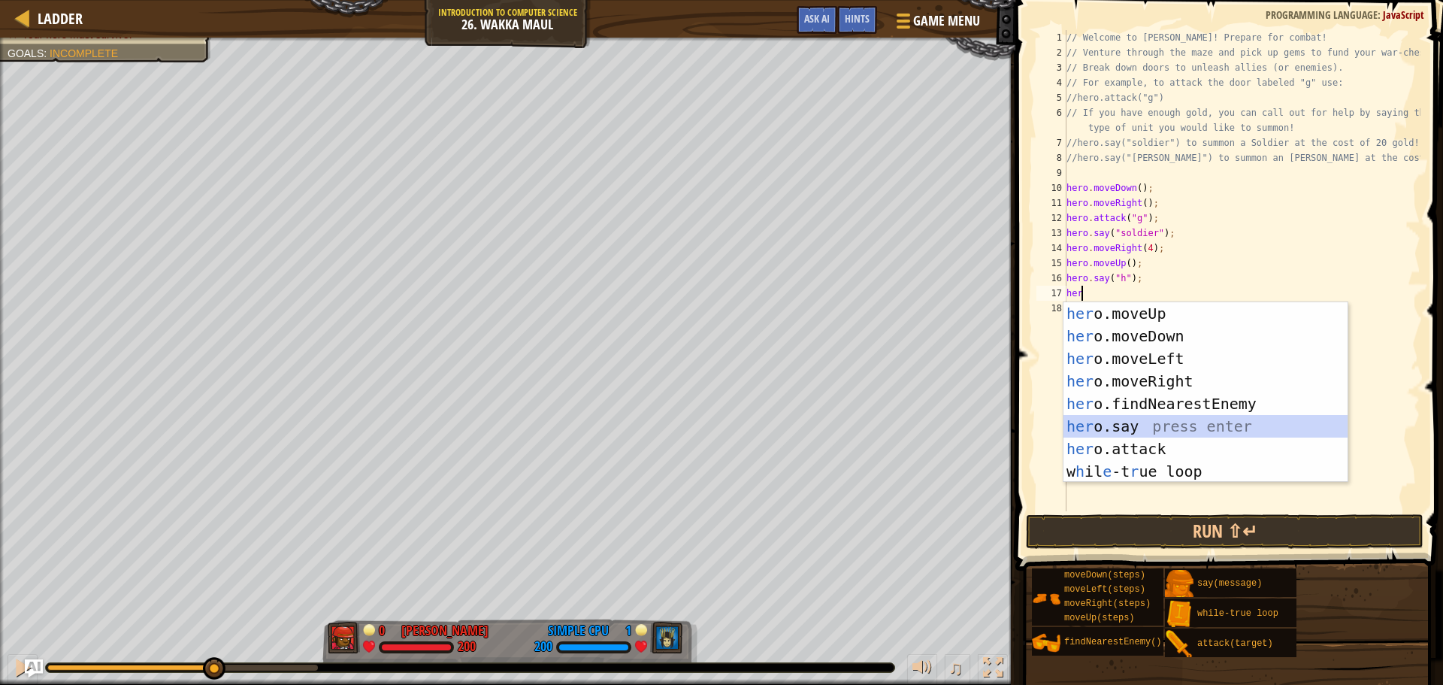
click at [1165, 417] on div "her o.moveUp press enter her o.moveDown press enter her o.moveLeft press enter …" at bounding box center [1206, 415] width 284 height 226
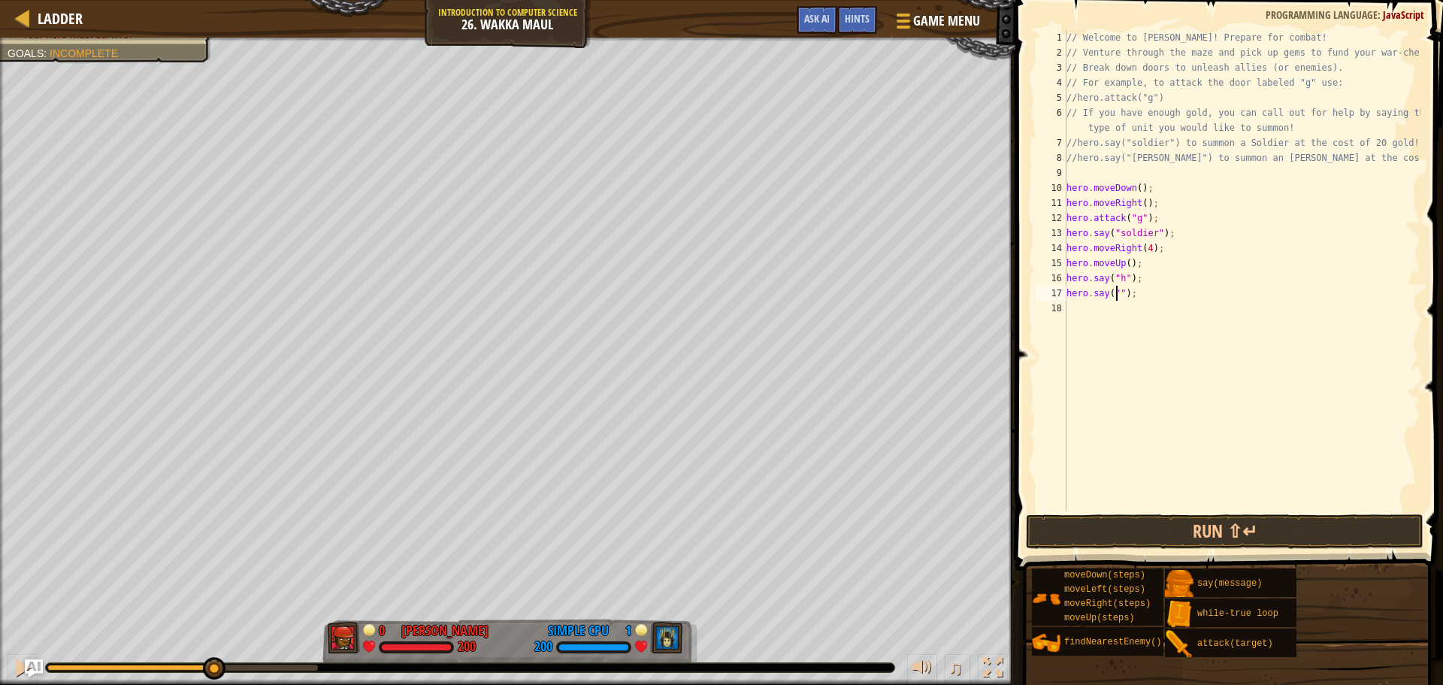
type textarea "hero.say("i");"
click at [1141, 311] on div "// Welcome to [PERSON_NAME]! Prepare for combat! // Venture through the maze an…" at bounding box center [1242, 285] width 357 height 511
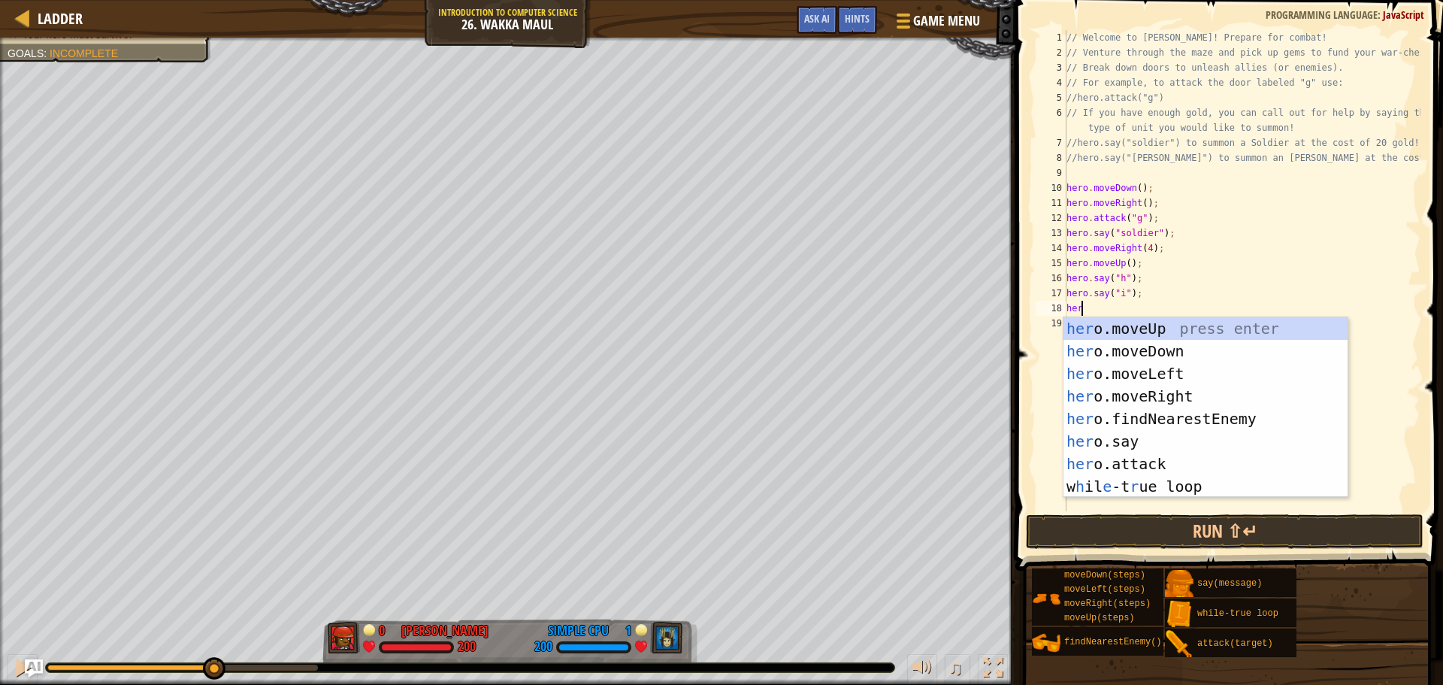
type textarea "hero"
click at [1168, 334] on div "hero .moveUp press enter hero .moveDown press enter hero .moveLeft press enter …" at bounding box center [1206, 430] width 284 height 226
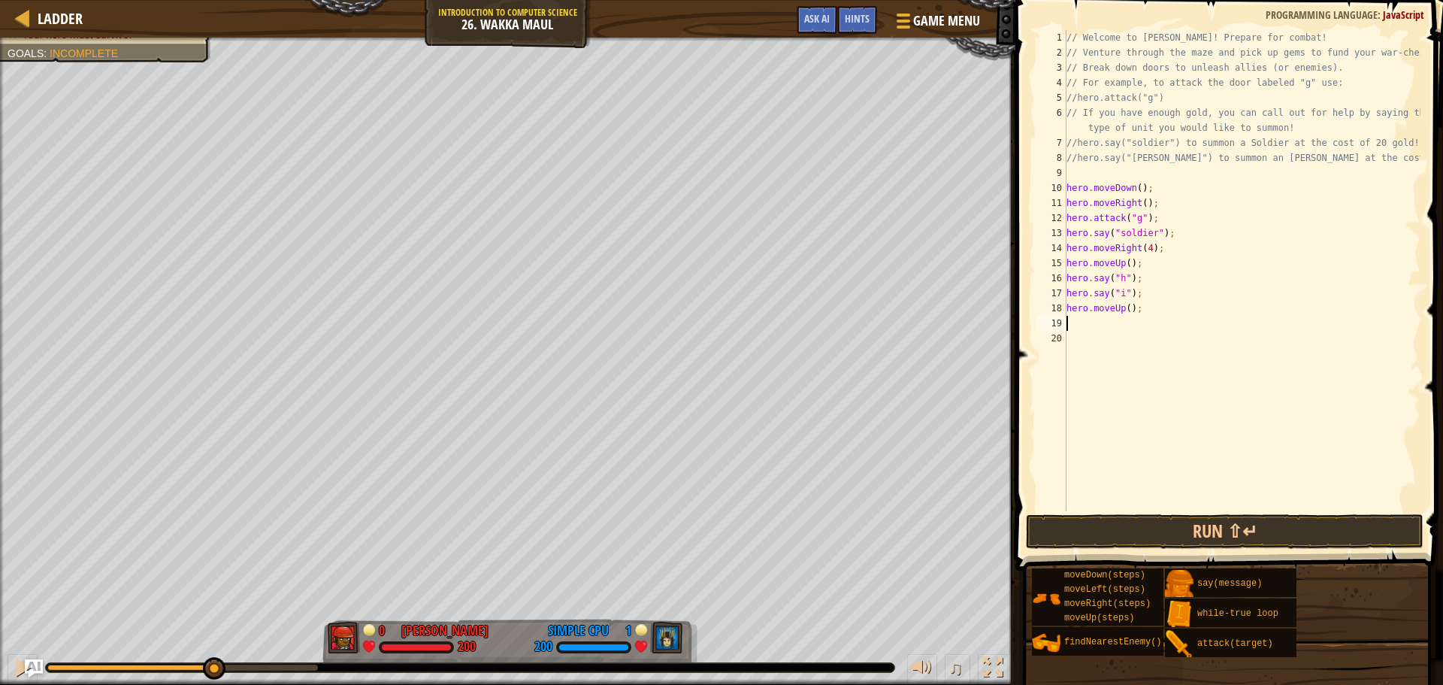
scroll to position [7, 0]
click at [1125, 311] on div "// Welcome to [PERSON_NAME]! Prepare for combat! // Venture through the maze an…" at bounding box center [1242, 285] width 357 height 511
type textarea "hero.moveUp(3);"
click at [1110, 322] on div "// Welcome to [PERSON_NAME]! Prepare for combat! // Venture through the maze an…" at bounding box center [1242, 285] width 357 height 511
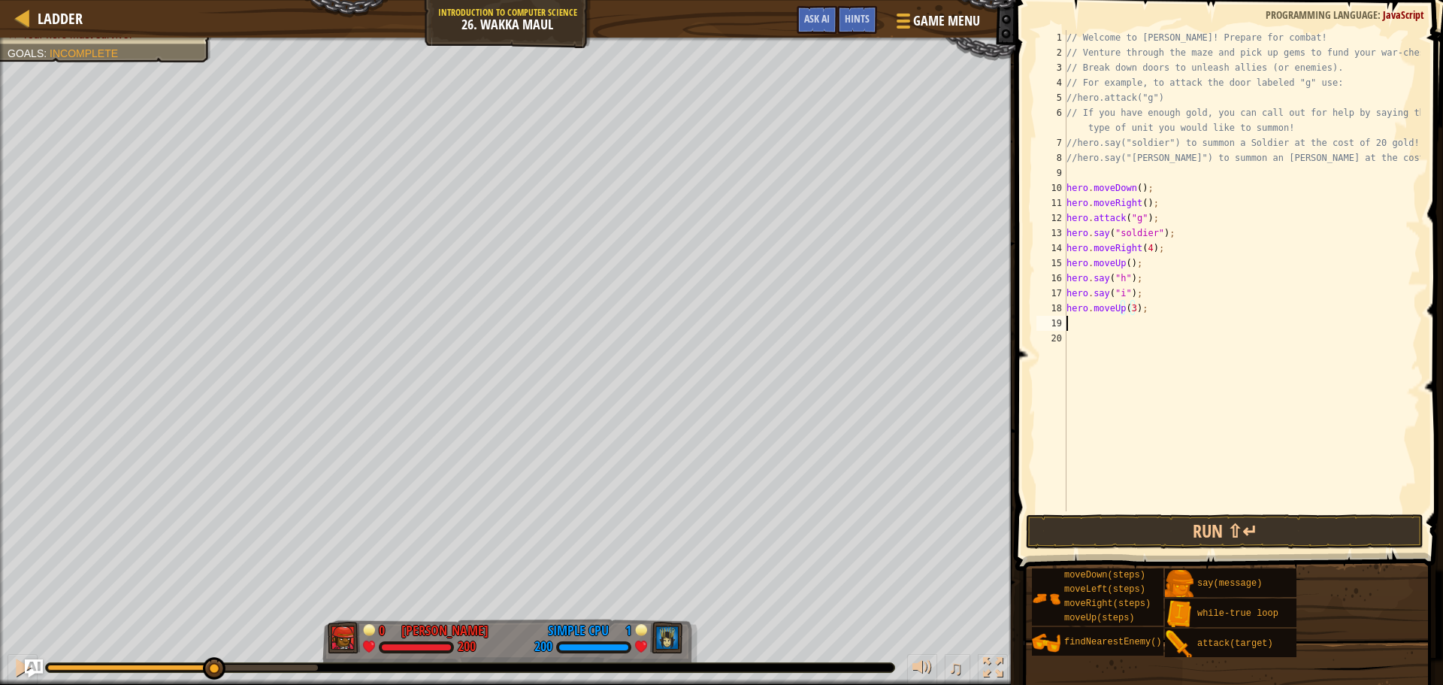
scroll to position [7, 0]
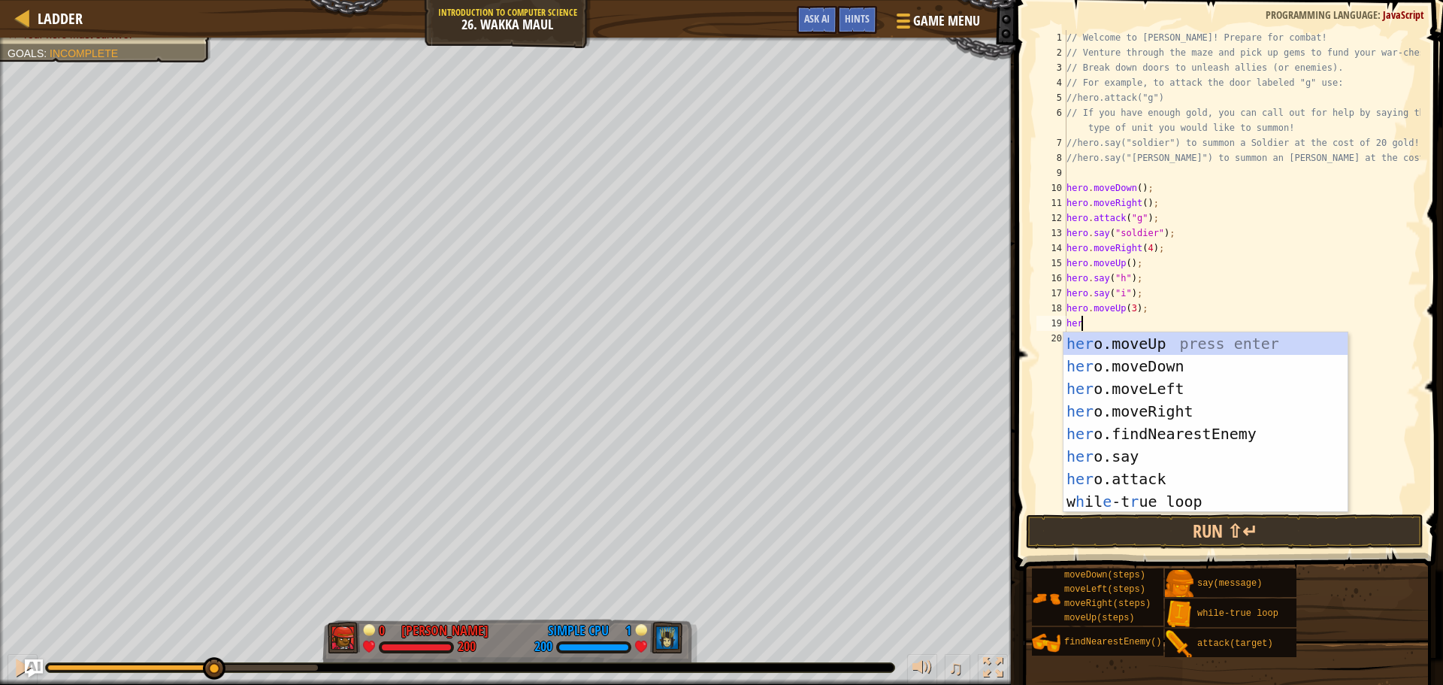
type textarea "hero"
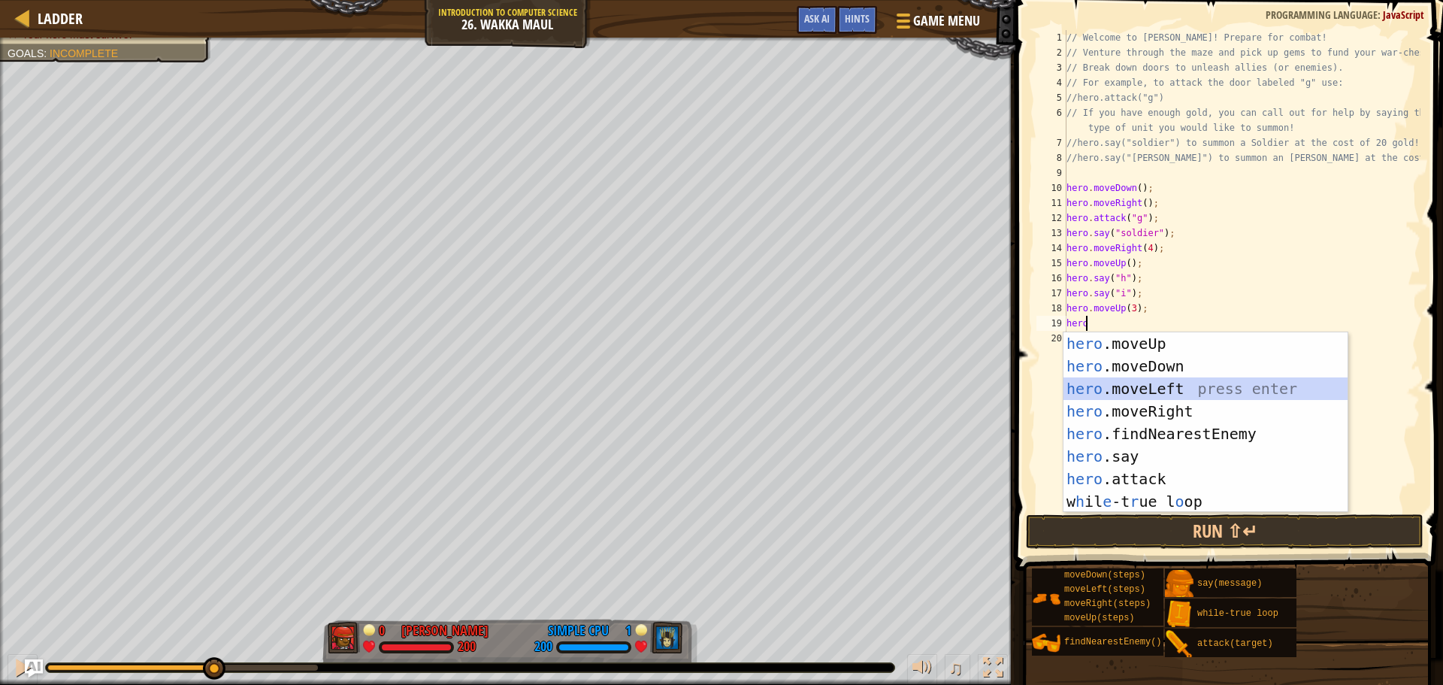
click at [1204, 389] on div "hero .moveUp press enter hero .moveDown press enter hero .moveLeft press enter …" at bounding box center [1206, 445] width 284 height 226
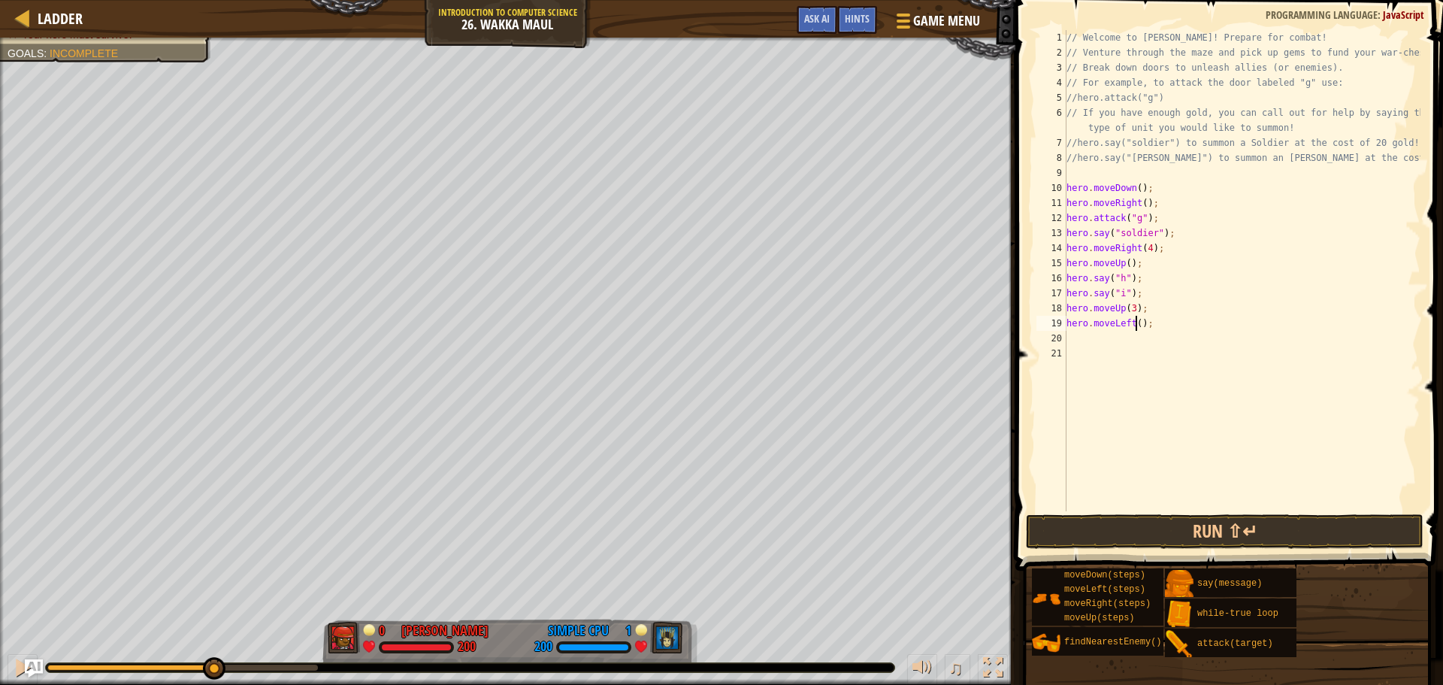
click at [1136, 323] on div "// Welcome to [PERSON_NAME]! Prepare for combat! // Venture through the maze an…" at bounding box center [1242, 285] width 357 height 511
type textarea "hero.moveLeft(2);"
click at [1106, 341] on div "// Welcome to [PERSON_NAME]! Prepare for combat! // Venture through the maze an…" at bounding box center [1242, 285] width 357 height 511
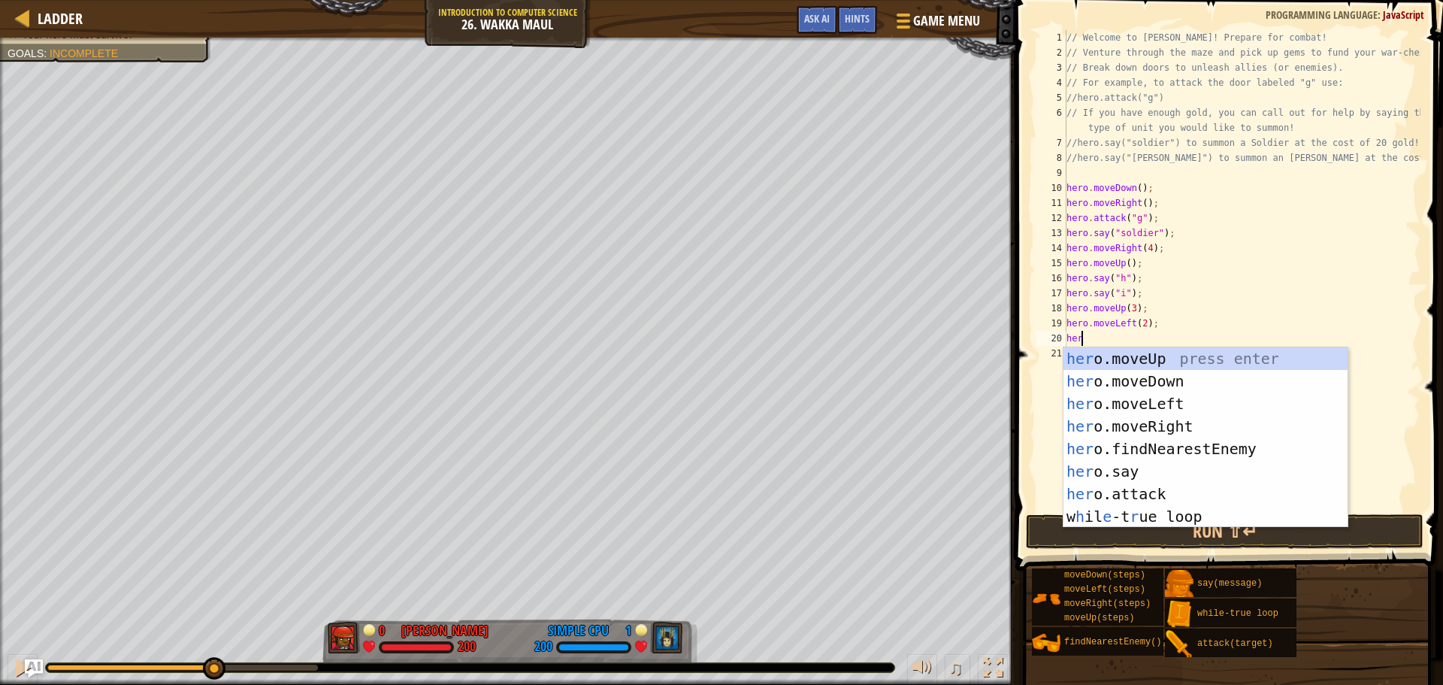
type textarea "hero"
click at [1159, 454] on div "hero .moveUp press enter hero .moveDown press enter hero .moveLeft press enter …" at bounding box center [1206, 460] width 284 height 226
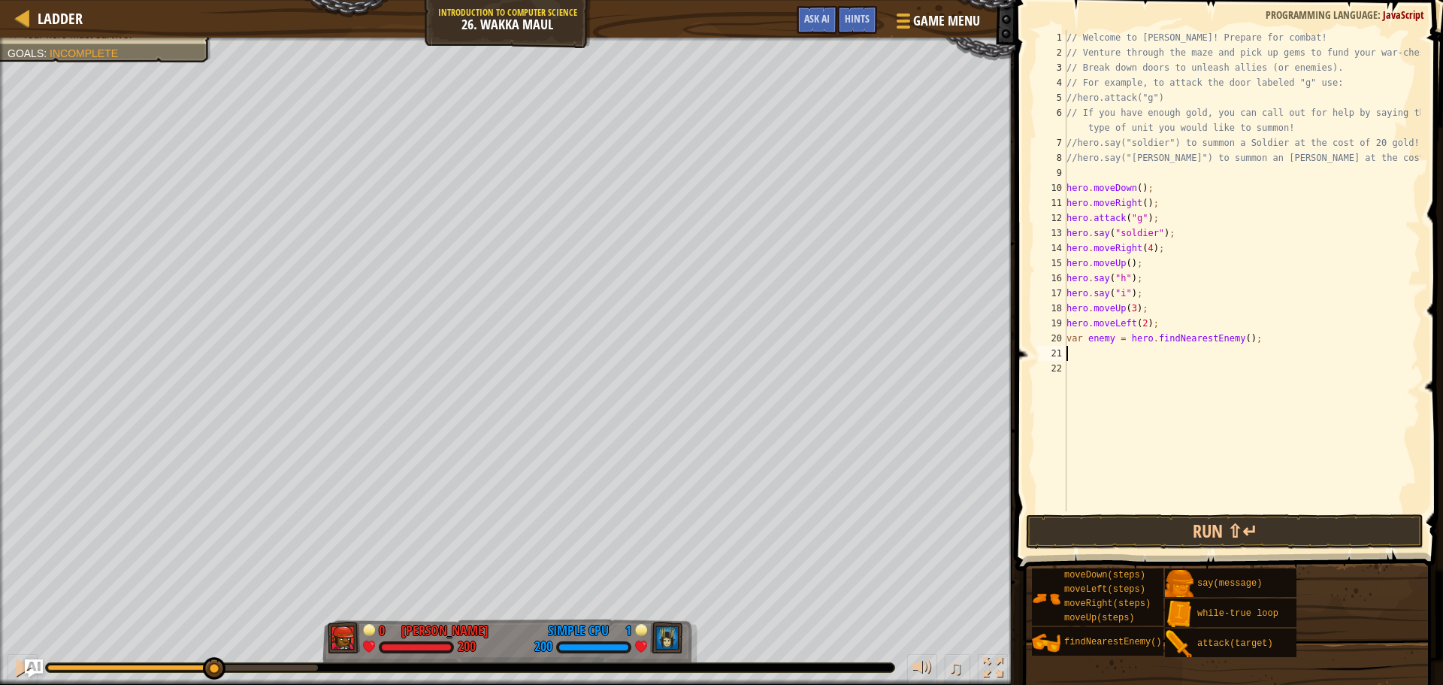
scroll to position [7, 0]
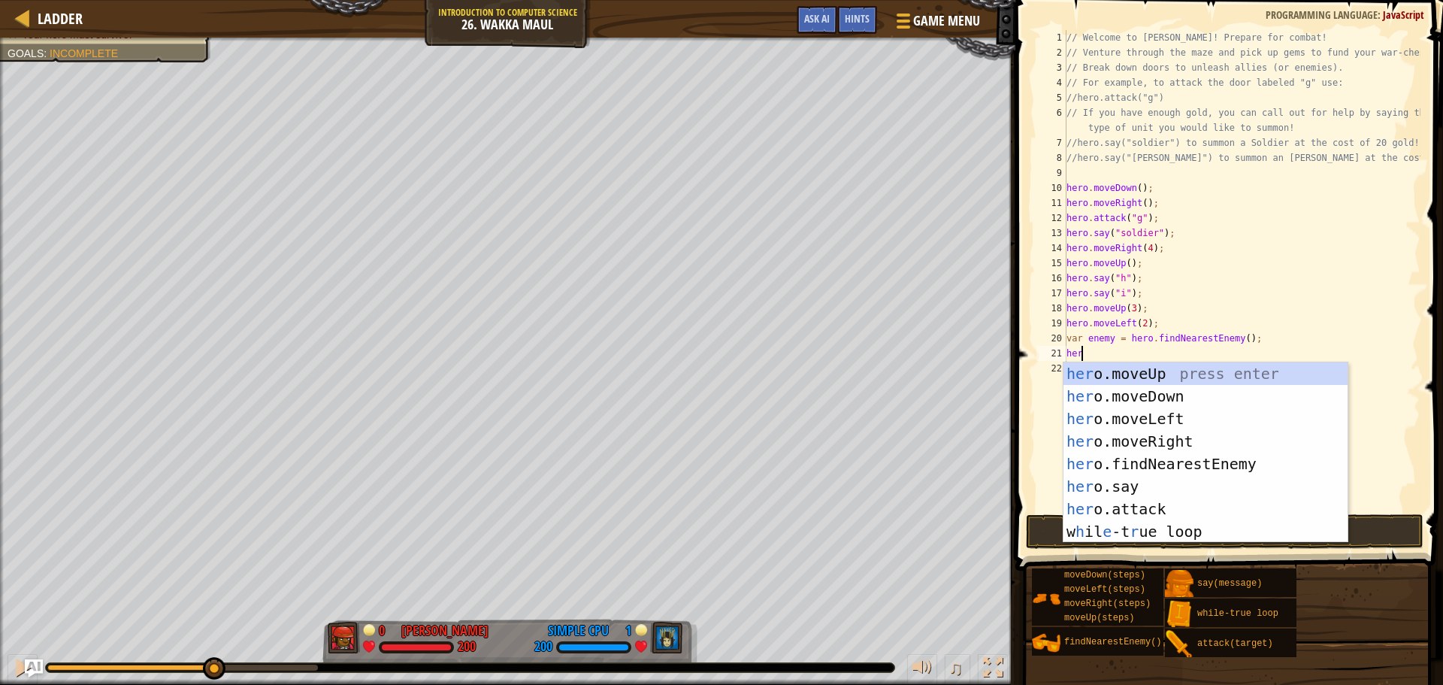
click at [1171, 328] on div "// Welcome to [PERSON_NAME]! Prepare for combat! // Venture through the maze an…" at bounding box center [1242, 285] width 357 height 511
type textarea "hero.moveLeft(2);"
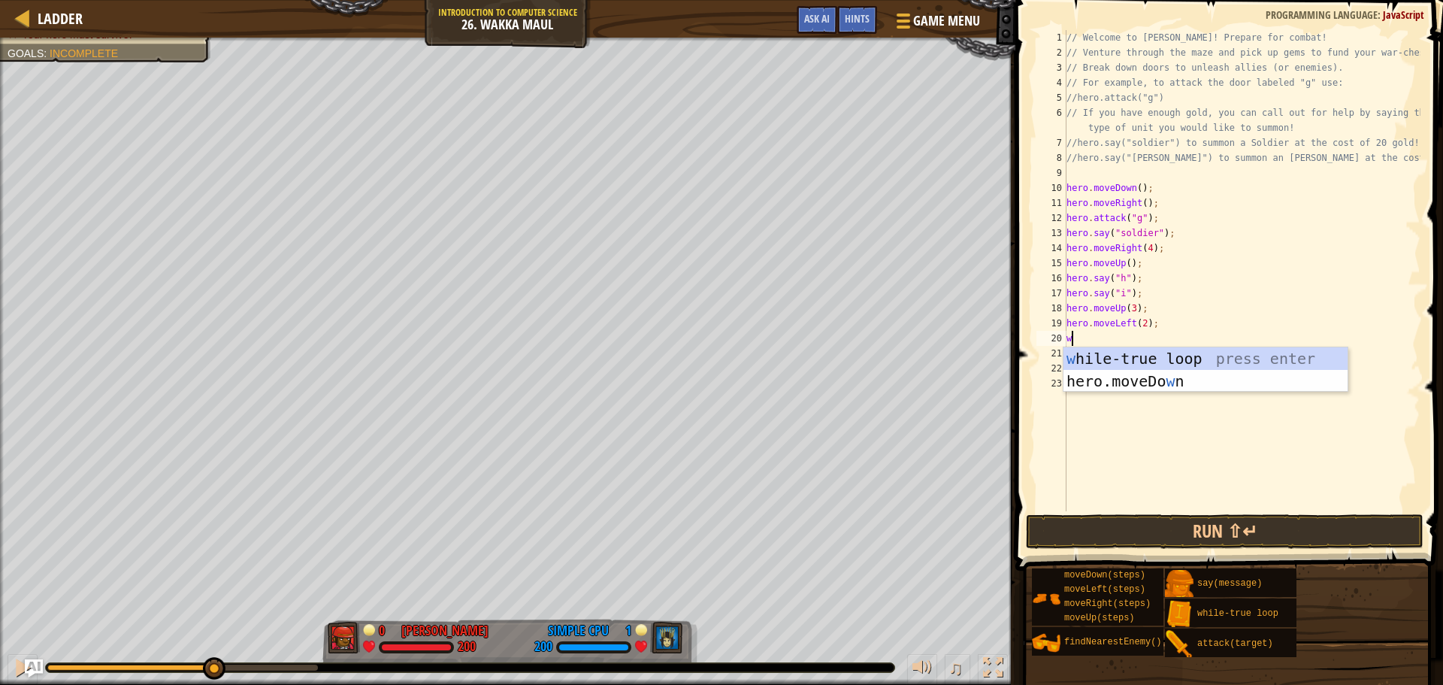
type textarea "wh"
click at [1181, 357] on div "wh ile-true loop press enter" at bounding box center [1206, 381] width 284 height 68
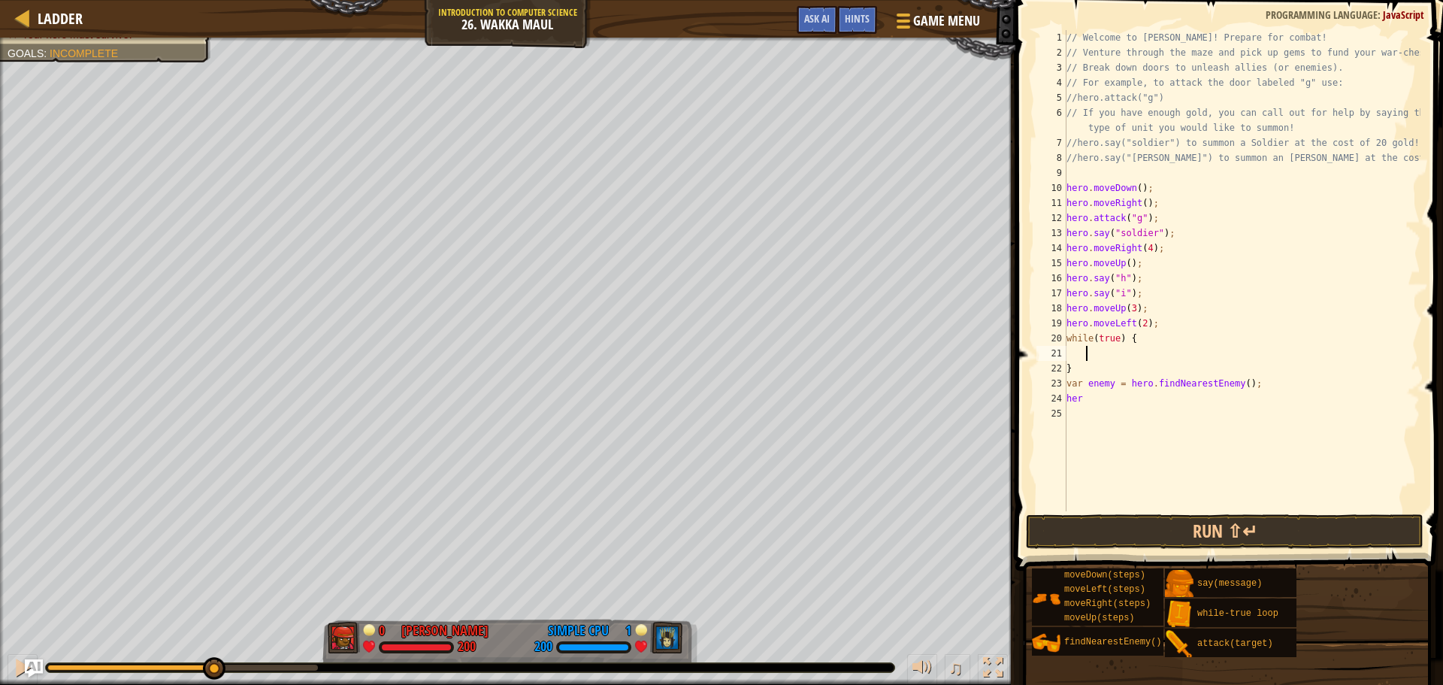
click at [1079, 369] on div "// Welcome to [PERSON_NAME]! Prepare for combat! // Venture through the maze an…" at bounding box center [1242, 285] width 357 height 511
type textarea "}"
click at [1119, 368] on div "// Welcome to [PERSON_NAME]! Prepare for combat! // Venture through the maze an…" at bounding box center [1242, 285] width 357 height 511
type textarea "her"
click at [1112, 384] on div "// Welcome to [PERSON_NAME]! Prepare for combat! // Venture through the maze an…" at bounding box center [1242, 285] width 357 height 511
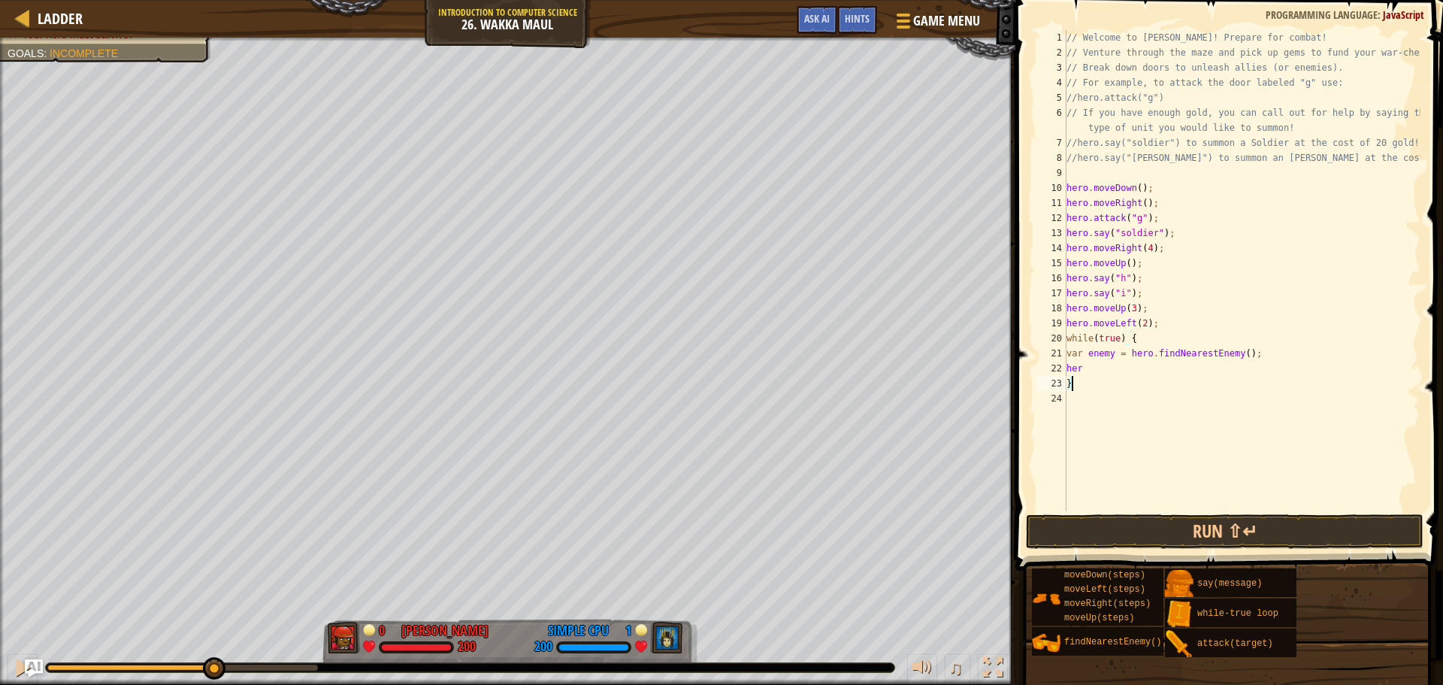
click at [1107, 365] on div "// Welcome to [PERSON_NAME]! Prepare for combat! // Venture through the maze an…" at bounding box center [1242, 285] width 357 height 511
type textarea "h"
click at [1201, 372] on div "// Welcome to [PERSON_NAME]! Prepare for combat! // Venture through the maze an…" at bounding box center [1242, 285] width 357 height 511
click at [1166, 326] on div "// Welcome to [PERSON_NAME]! Prepare for combat! // Venture through the maze an…" at bounding box center [1242, 285] width 357 height 511
click at [1125, 522] on button "Run ⇧↵" at bounding box center [1225, 531] width 398 height 35
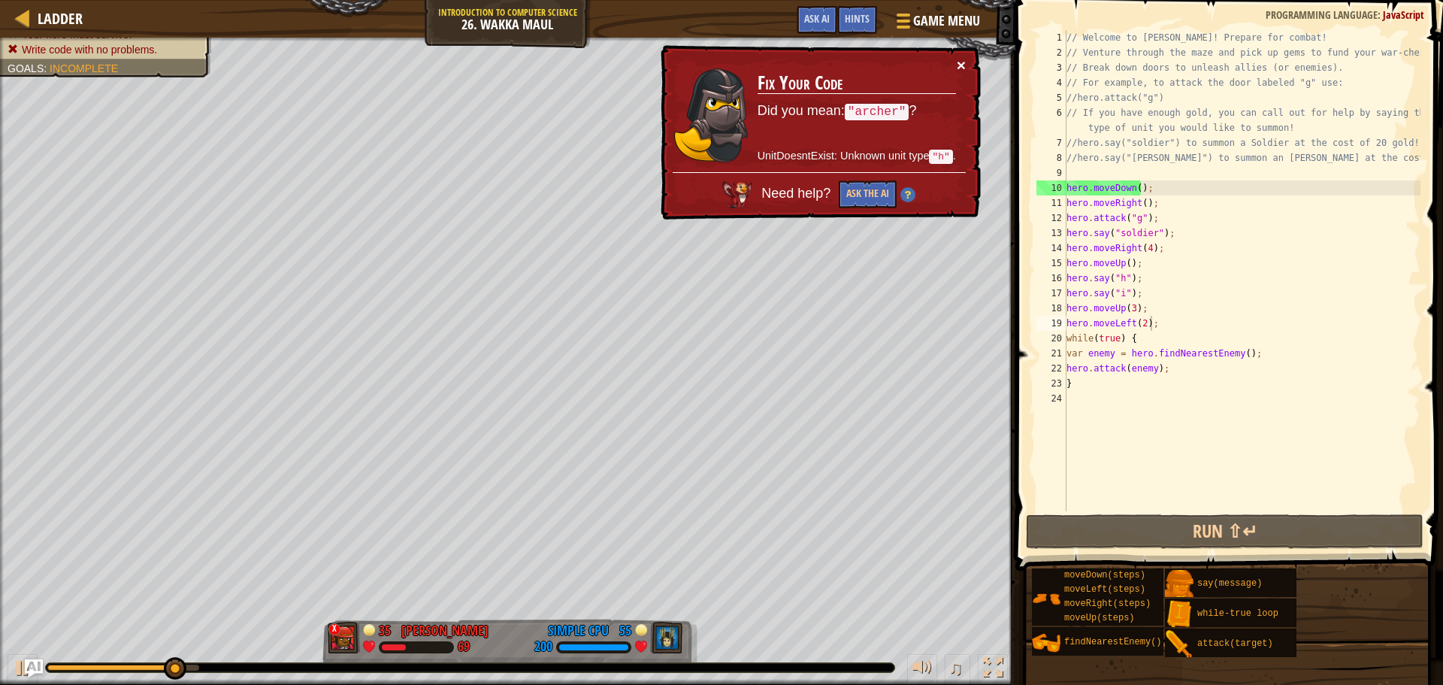
click at [964, 62] on button "×" at bounding box center [961, 65] width 9 height 16
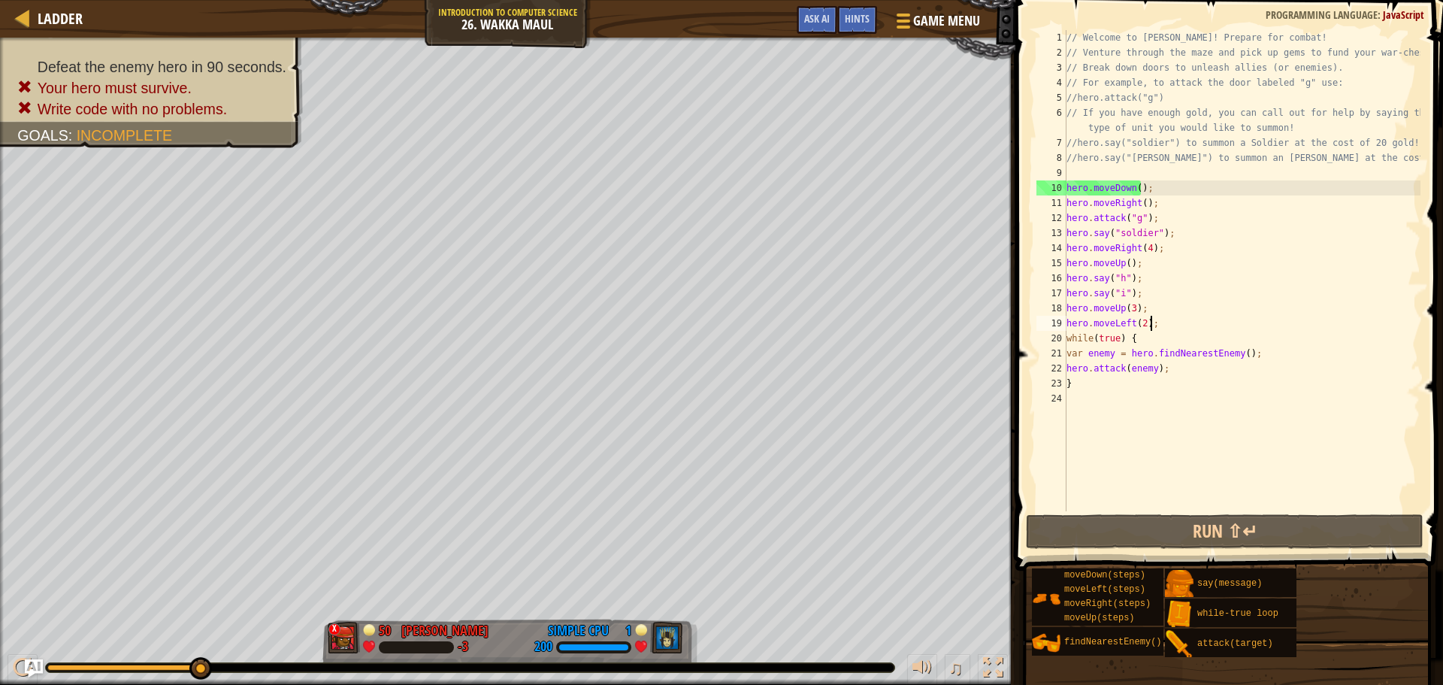
click at [1144, 293] on div "// Welcome to [PERSON_NAME]! Prepare for combat! // Venture through the maze an…" at bounding box center [1242, 285] width 357 height 511
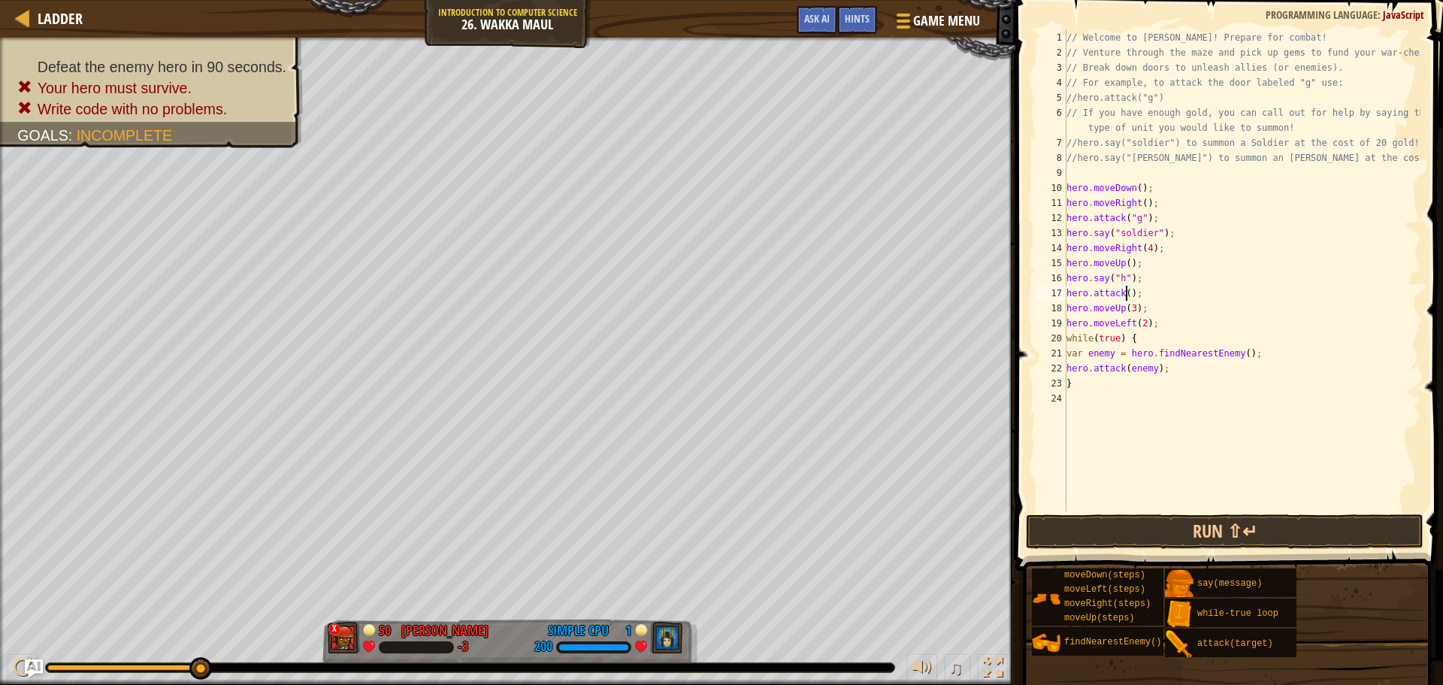
scroll to position [7, 5]
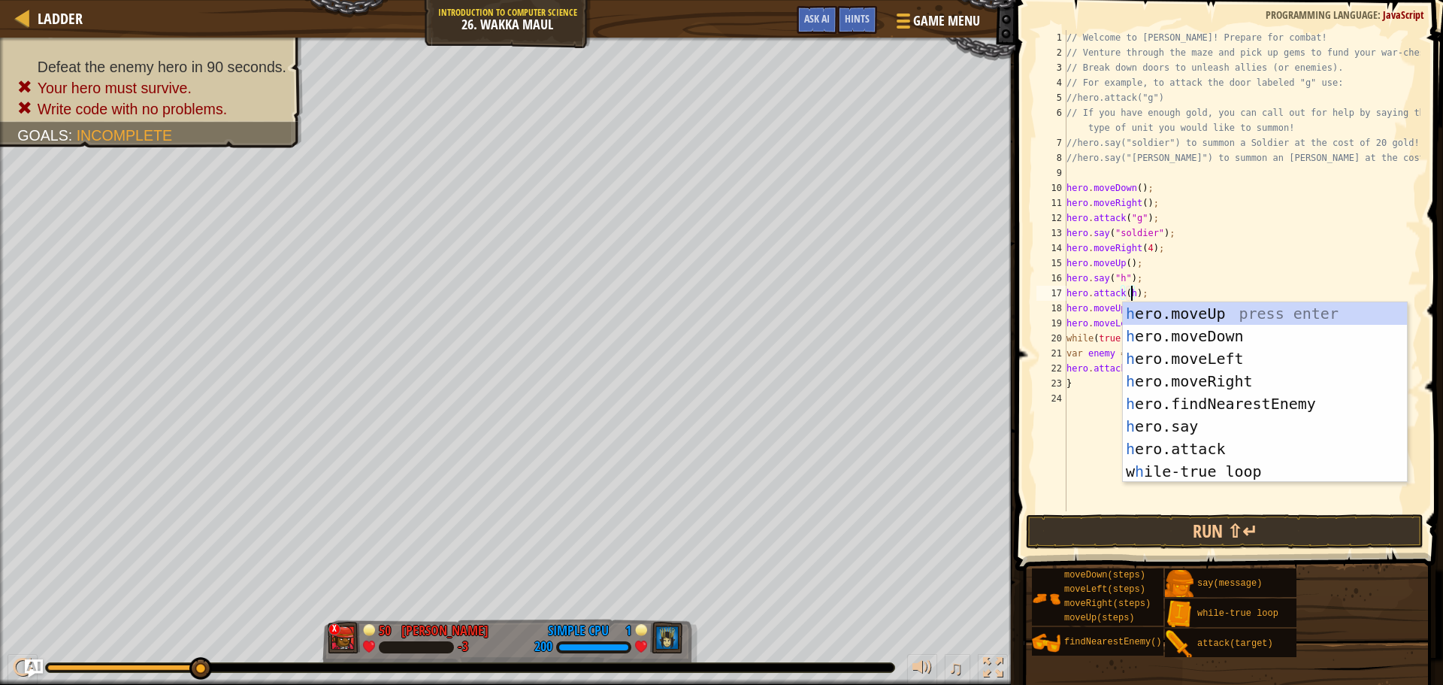
click at [1154, 283] on div "// Welcome to [PERSON_NAME]! Prepare for combat! // Venture through the maze an…" at bounding box center [1242, 285] width 357 height 511
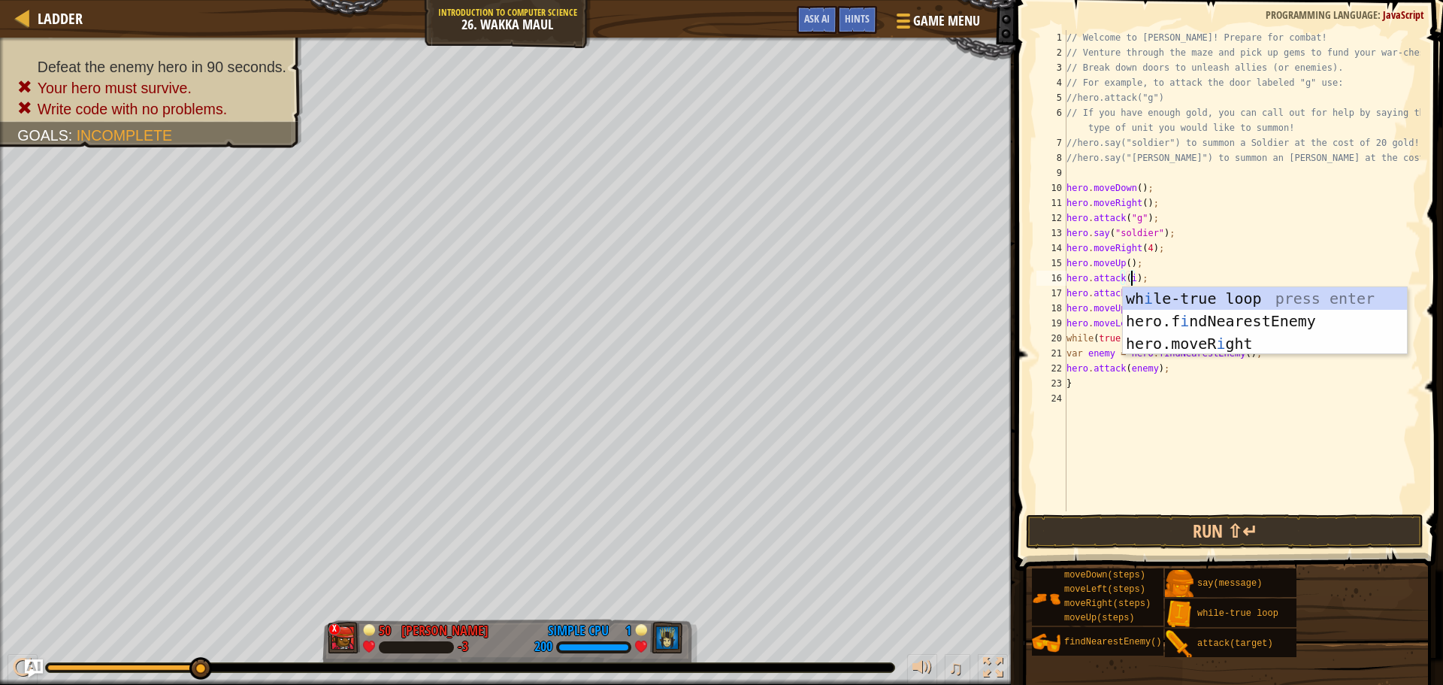
click at [1160, 281] on div "// Welcome to [PERSON_NAME]! Prepare for combat! // Venture through the maze an…" at bounding box center [1242, 285] width 357 height 511
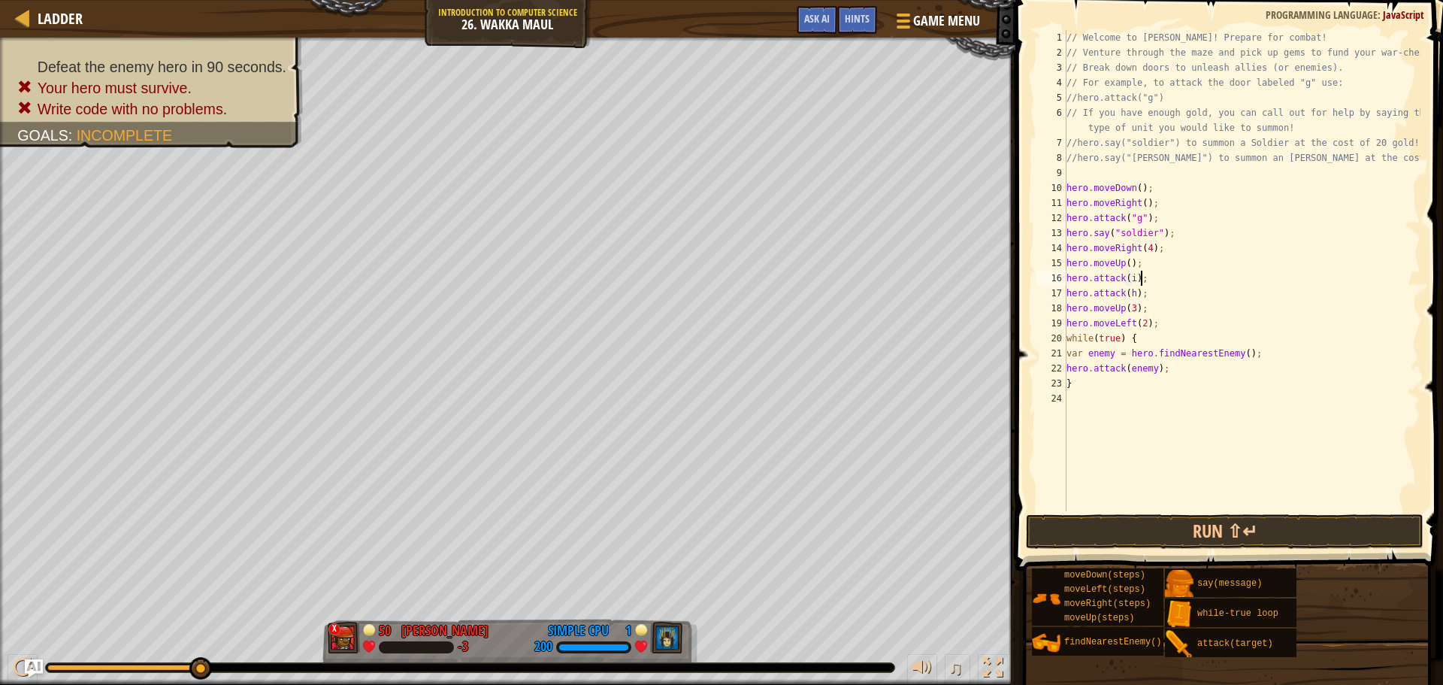
click at [1168, 297] on div "// Welcome to [PERSON_NAME]! Prepare for combat! // Venture through the maze an…" at bounding box center [1242, 285] width 357 height 511
type textarea "hero.attack(h);"
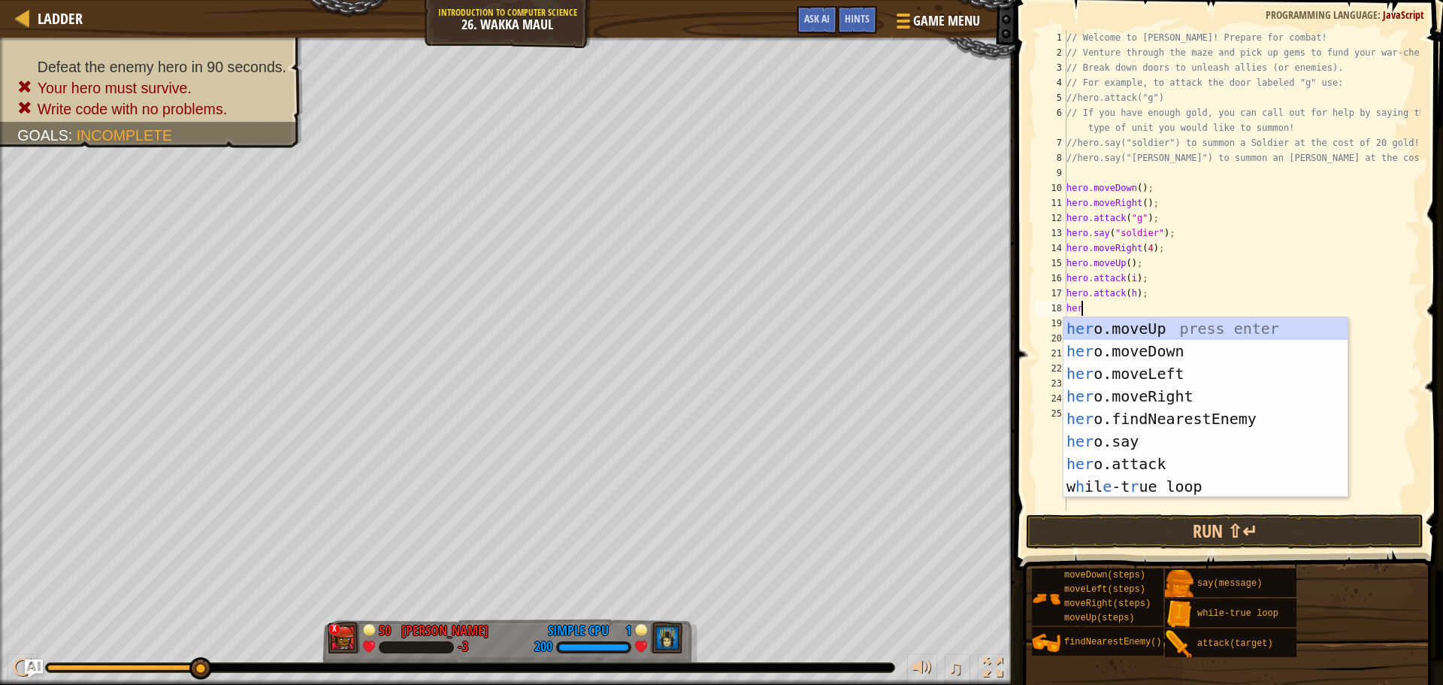
scroll to position [7, 1]
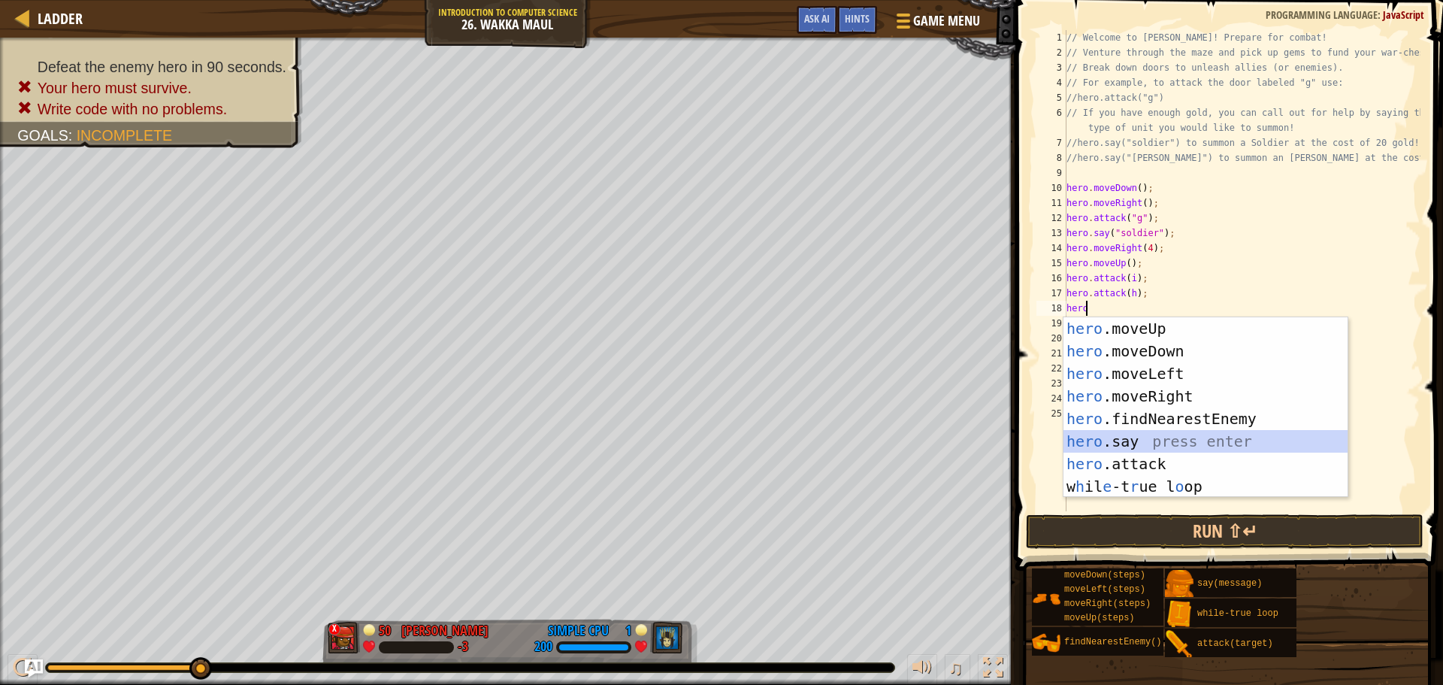
click at [1170, 439] on div "hero .moveUp press enter hero .moveDown press enter hero .moveLeft press enter …" at bounding box center [1206, 430] width 284 height 226
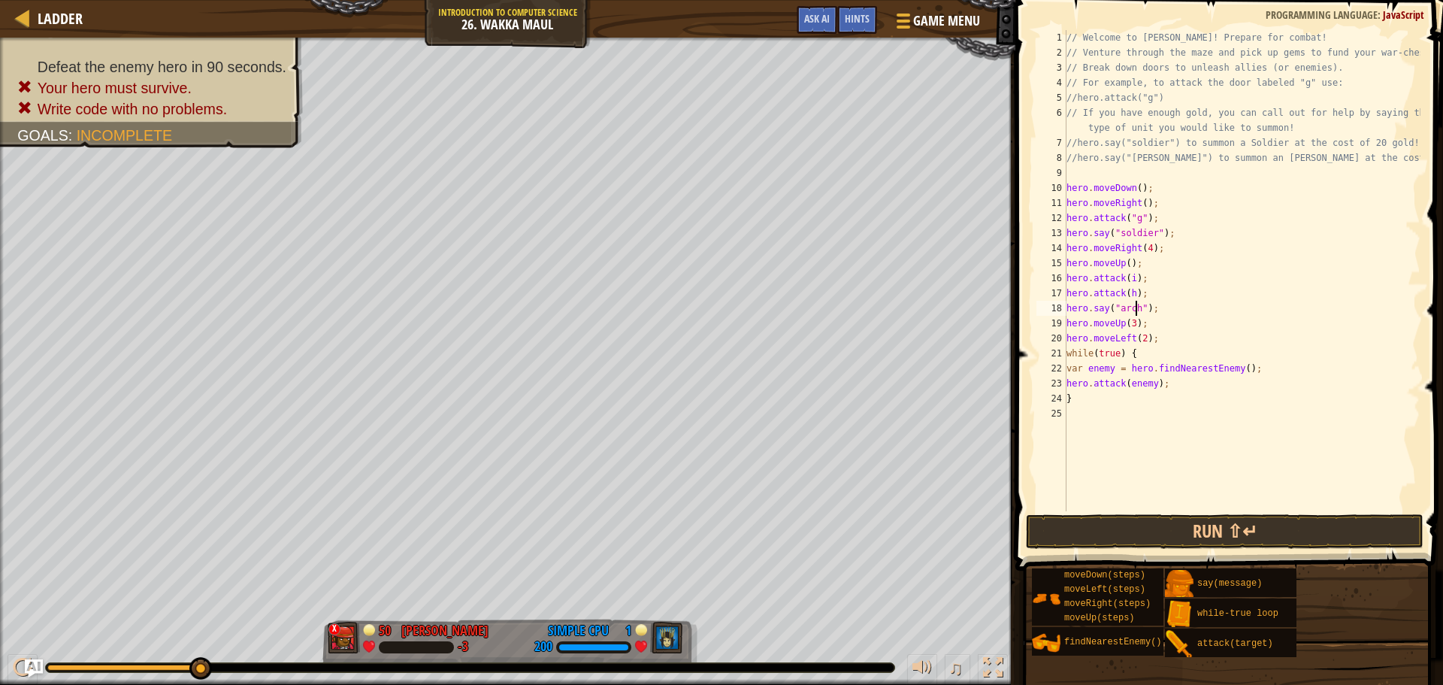
scroll to position [7, 6]
click at [1186, 318] on div "// Welcome to [PERSON_NAME]! Prepare for combat! // Venture through the maze an…" at bounding box center [1242, 285] width 357 height 511
click at [1188, 312] on div "// Welcome to [PERSON_NAME]! Prepare for combat! // Venture through the maze an…" at bounding box center [1242, 285] width 357 height 511
type textarea "hero.say("[PERSON_NAME]");"
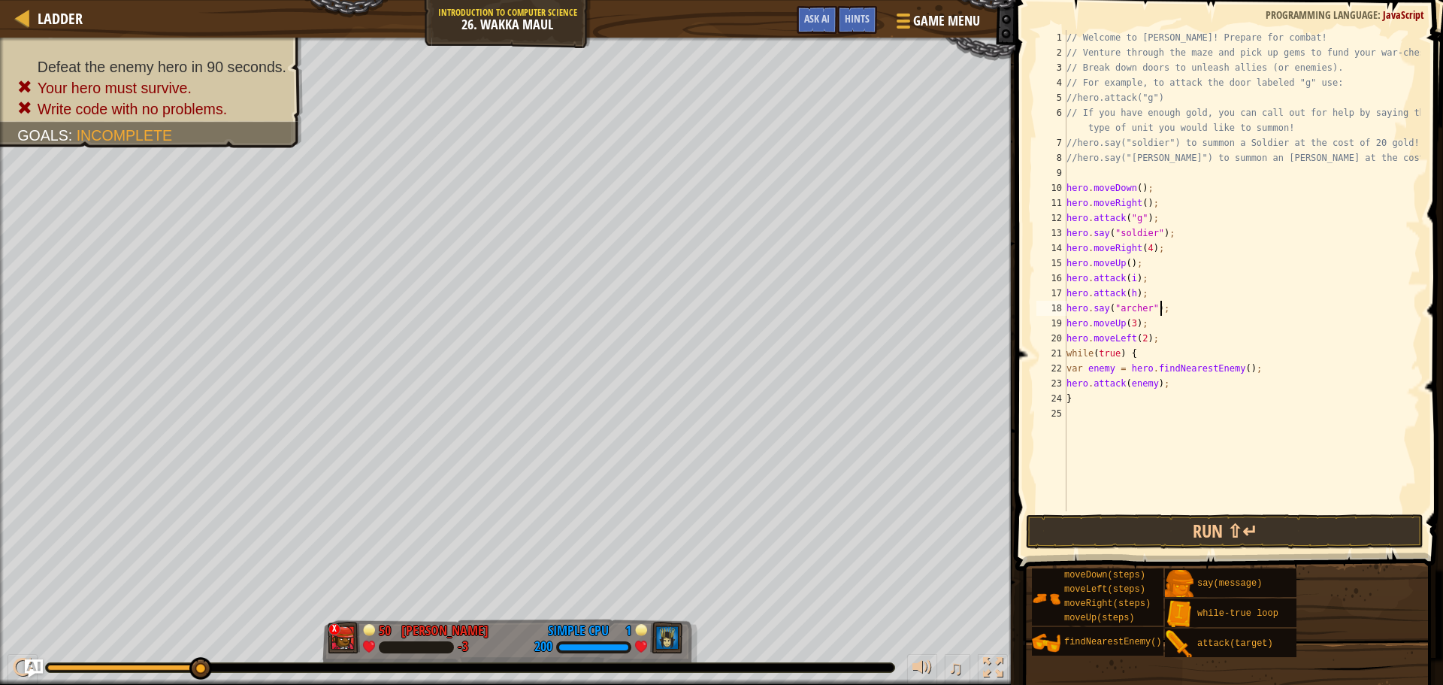
scroll to position [7, 0]
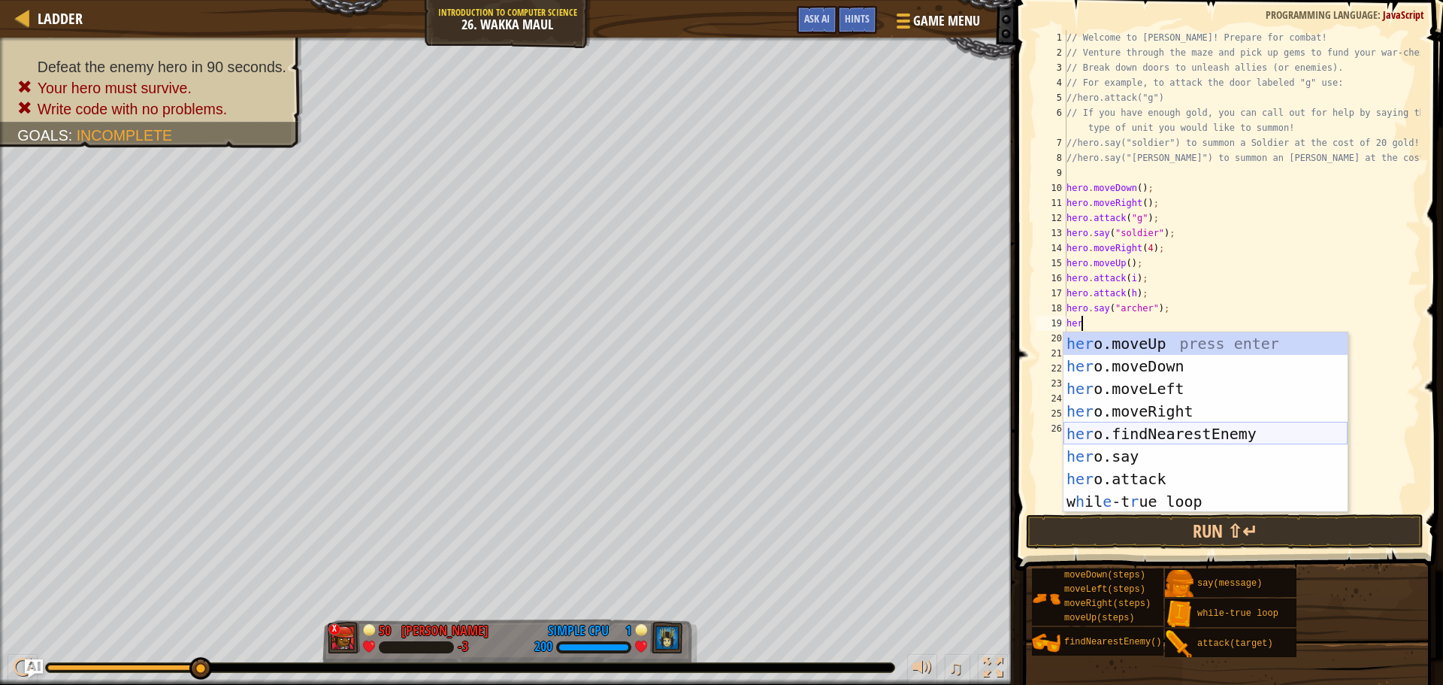
click at [1135, 447] on div "her o.moveUp press enter her o.moveDown press enter her o.moveLeft press enter …" at bounding box center [1206, 445] width 284 height 226
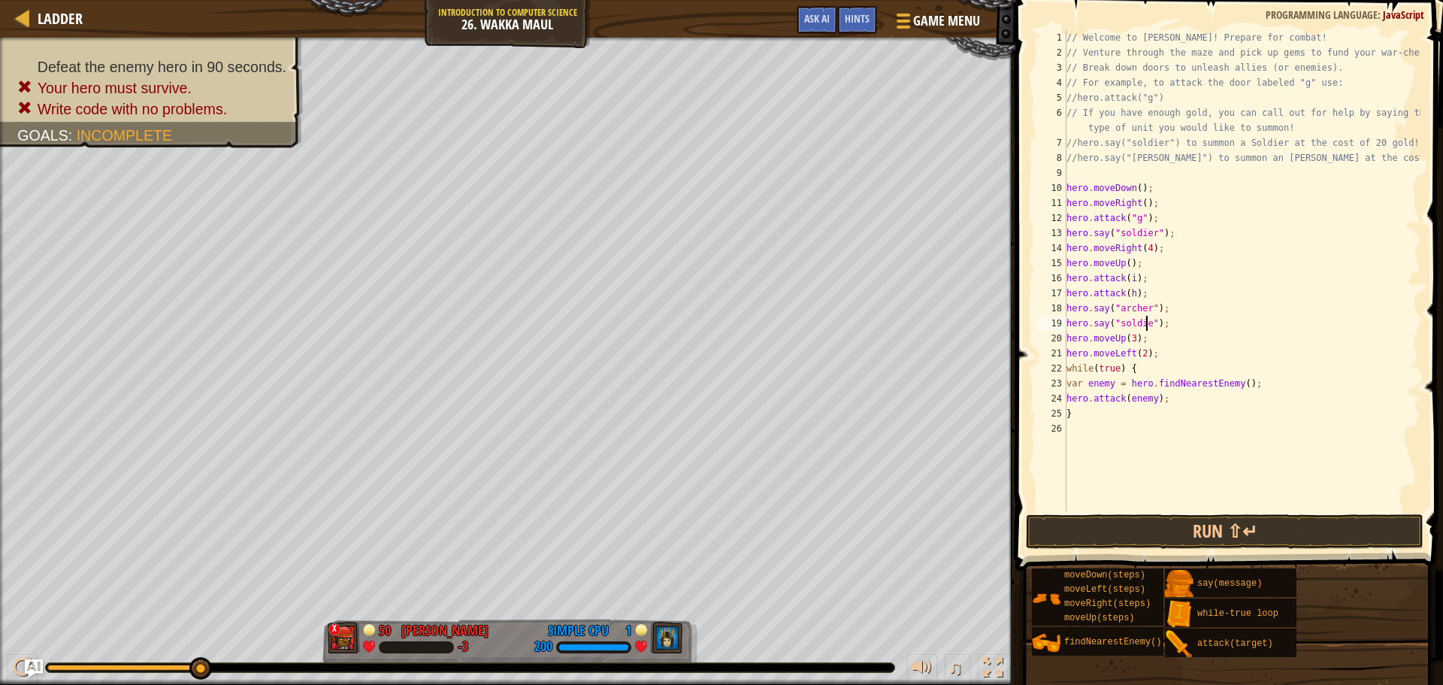
scroll to position [7, 7]
click at [1183, 341] on div "// Welcome to [PERSON_NAME]! Prepare for combat! // Venture through the maze an…" at bounding box center [1242, 285] width 357 height 511
click at [1177, 373] on div "// Welcome to [PERSON_NAME]! Prepare for combat! // Venture through the maze an…" at bounding box center [1242, 285] width 357 height 511
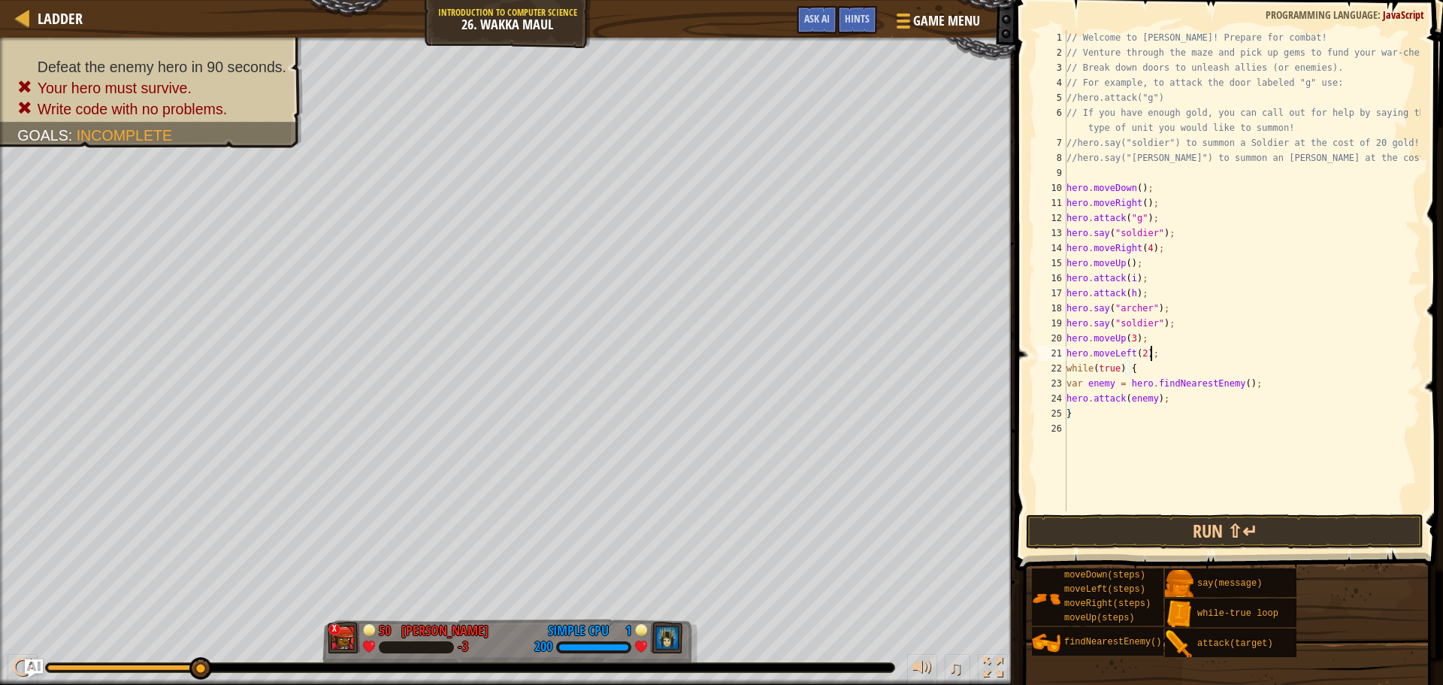
click at [1165, 353] on div "// Welcome to [PERSON_NAME]! Prepare for combat! // Venture through the maze an…" at bounding box center [1242, 285] width 357 height 511
type textarea "h"
click at [1164, 336] on div "// Welcome to [PERSON_NAME]! Prepare for combat! // Venture through the maze an…" at bounding box center [1242, 285] width 357 height 511
type textarea "h"
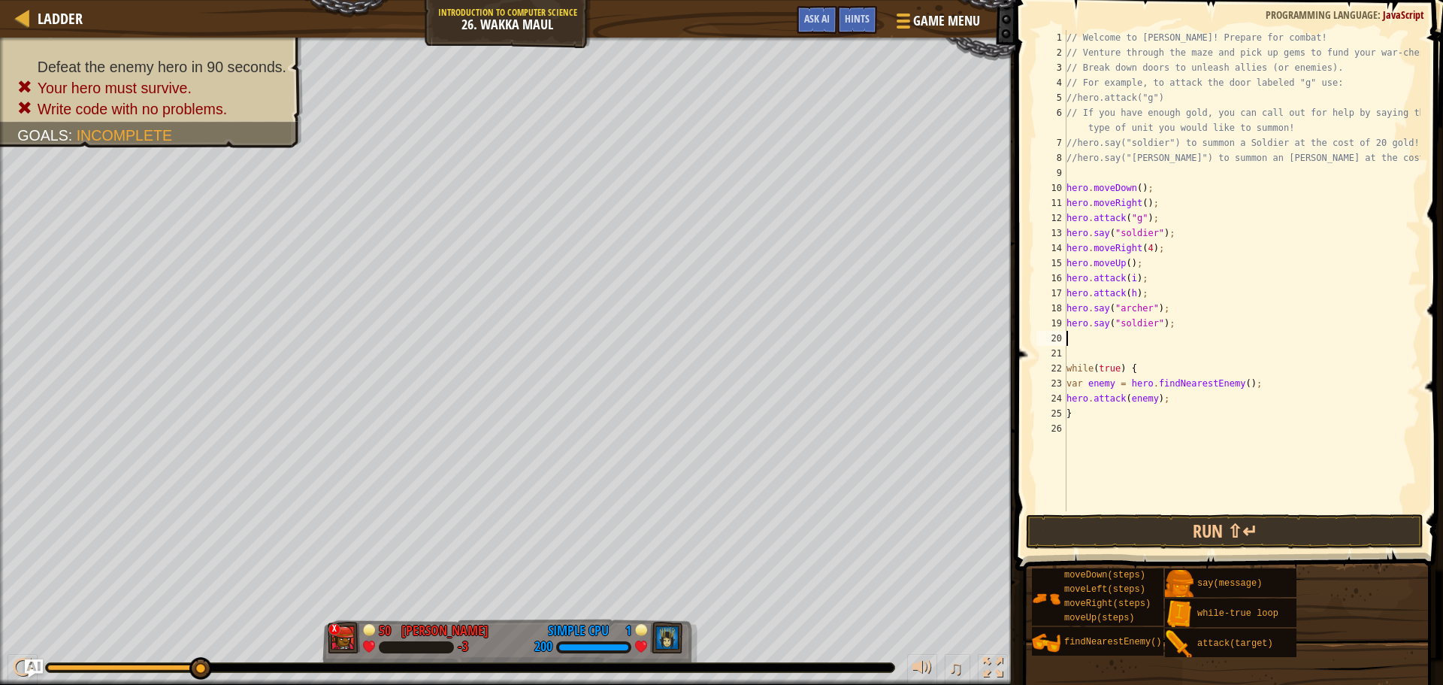
click at [1083, 354] on div "// Welcome to [PERSON_NAME]! Prepare for combat! // Venture through the maze an…" at bounding box center [1242, 285] width 357 height 511
click at [1176, 229] on div "// Welcome to [PERSON_NAME]! Prepare for combat! // Venture through the maze an…" at bounding box center [1242, 285] width 357 height 511
click at [1164, 262] on div "// Welcome to [PERSON_NAME]! Prepare for combat! // Venture through the maze an…" at bounding box center [1242, 285] width 357 height 511
type textarea "hero.moveUp();"
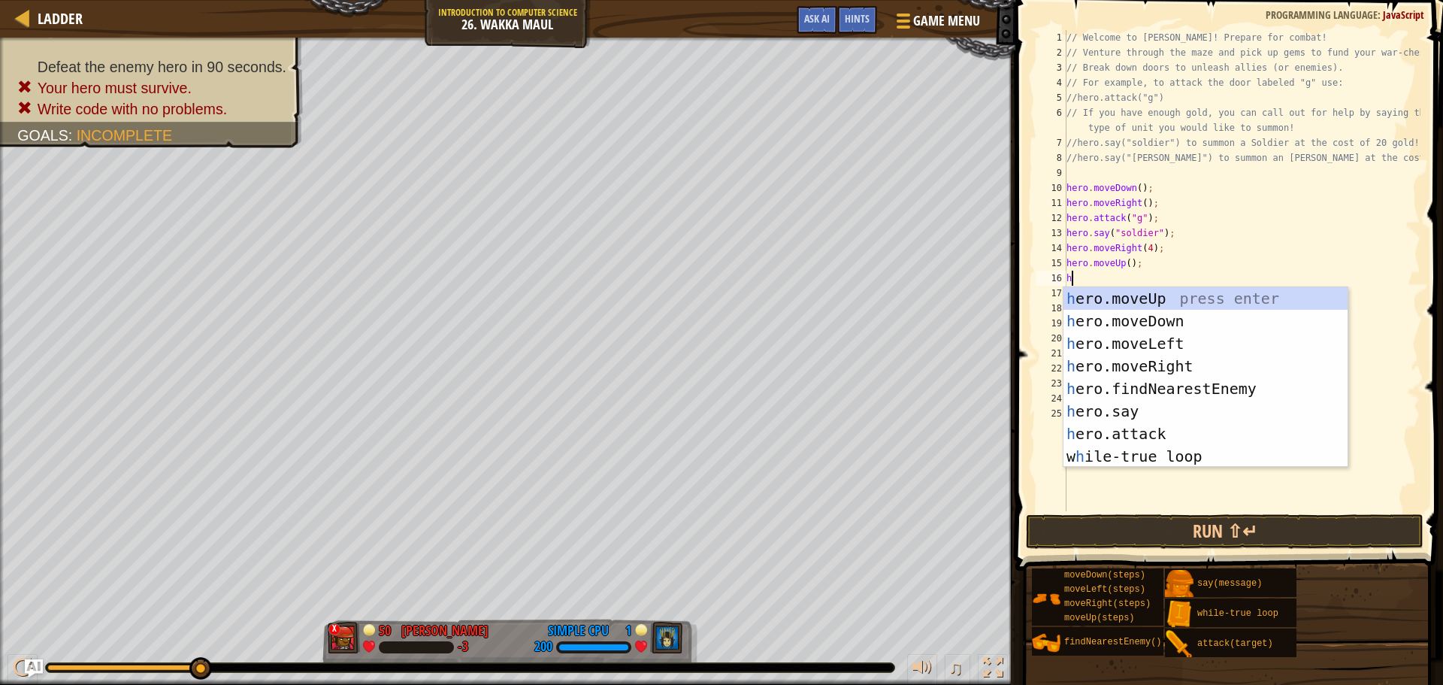
type textarea "her"
drag, startPoint x: 1192, startPoint y: 380, endPoint x: 1185, endPoint y: 374, distance: 9.6
click at [1192, 381] on div "her o.moveUp press enter her o.moveDown press enter her o.moveLeft press enter …" at bounding box center [1206, 400] width 284 height 226
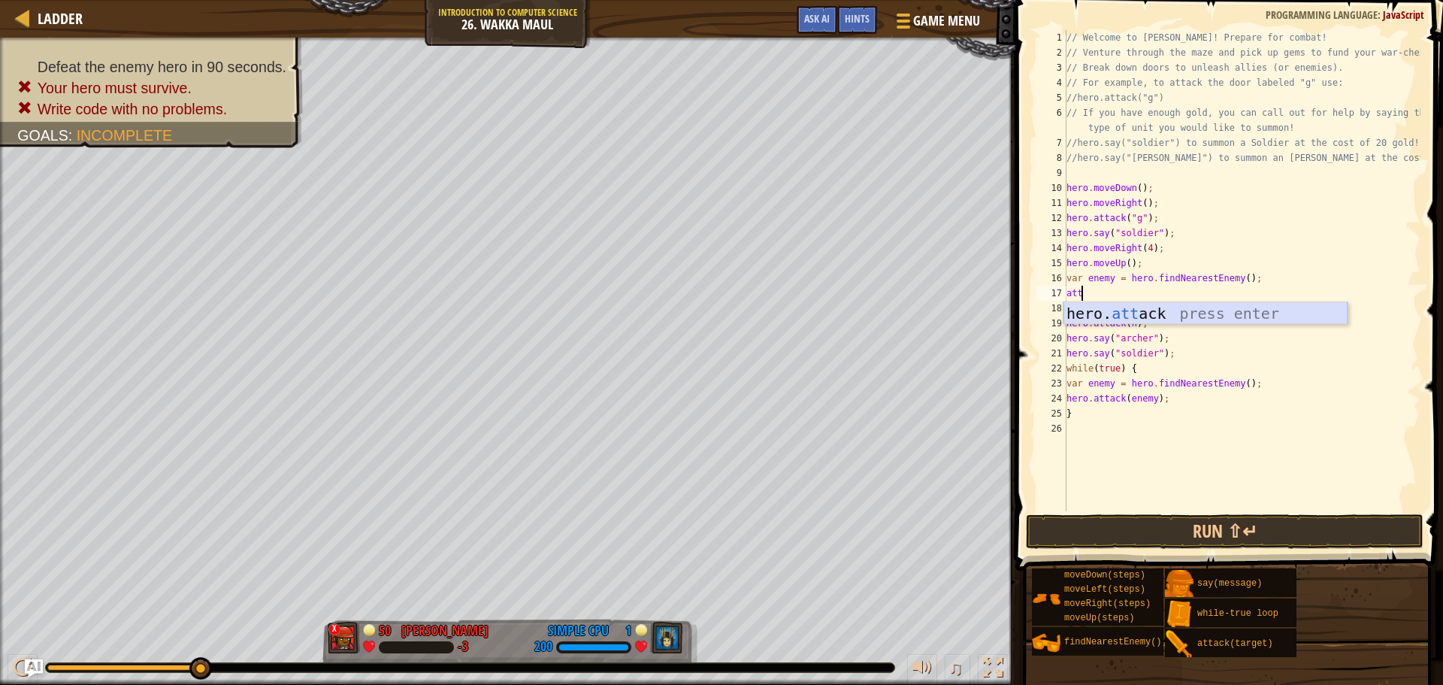
click at [1149, 307] on div "hero. att ack press enter" at bounding box center [1206, 336] width 284 height 68
click at [1219, 533] on button "Run ⇧↵" at bounding box center [1225, 531] width 398 height 35
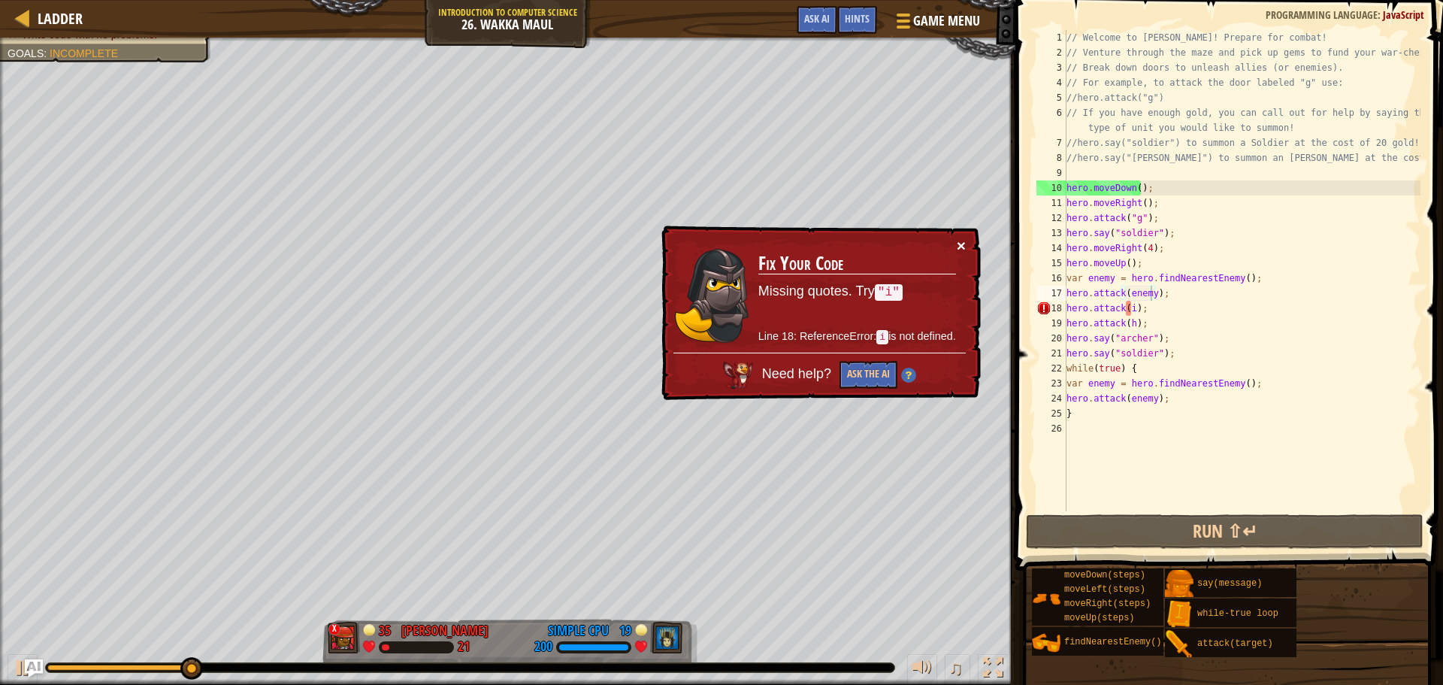
click at [959, 249] on button "×" at bounding box center [961, 246] width 9 height 16
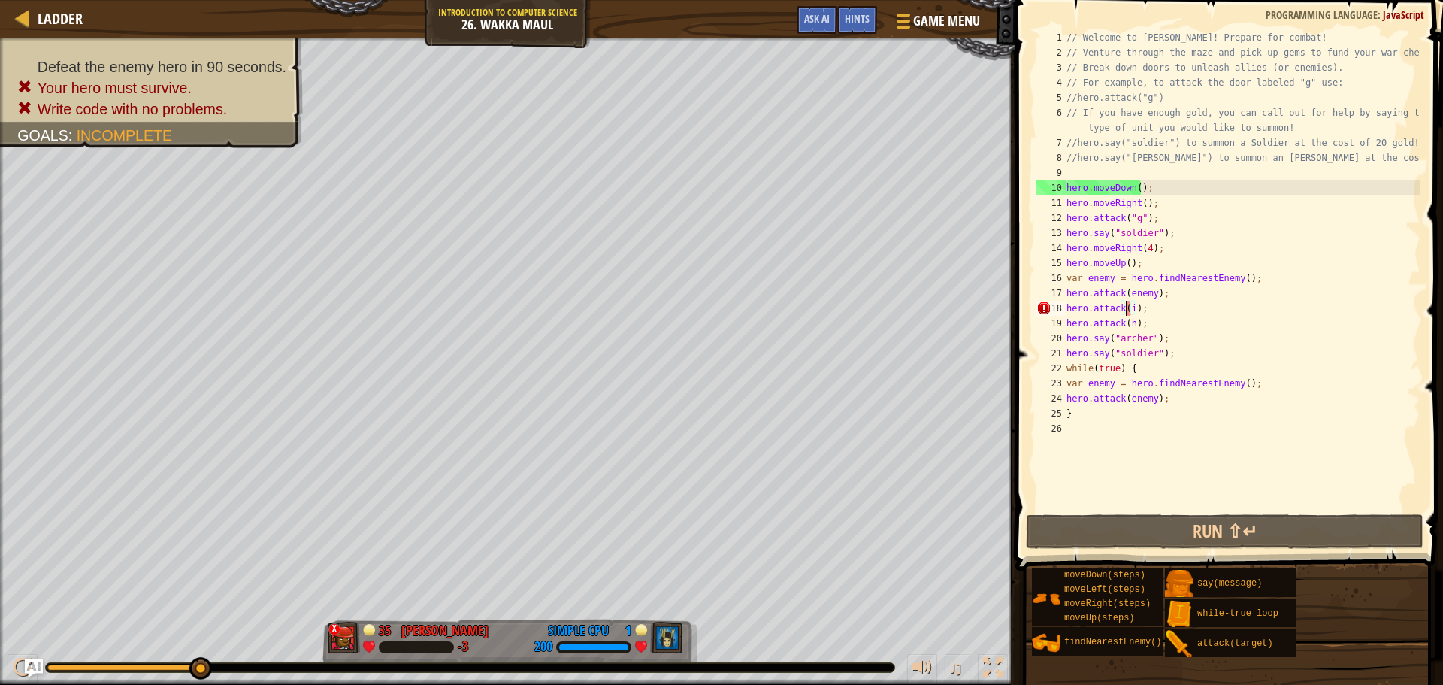
click at [1128, 309] on div "// Welcome to [PERSON_NAME]! Prepare for combat! // Venture through the maze an…" at bounding box center [1242, 285] width 357 height 511
click at [1130, 307] on div "// Welcome to [PERSON_NAME]! Prepare for combat! // Venture through the maze an…" at bounding box center [1242, 285] width 357 height 511
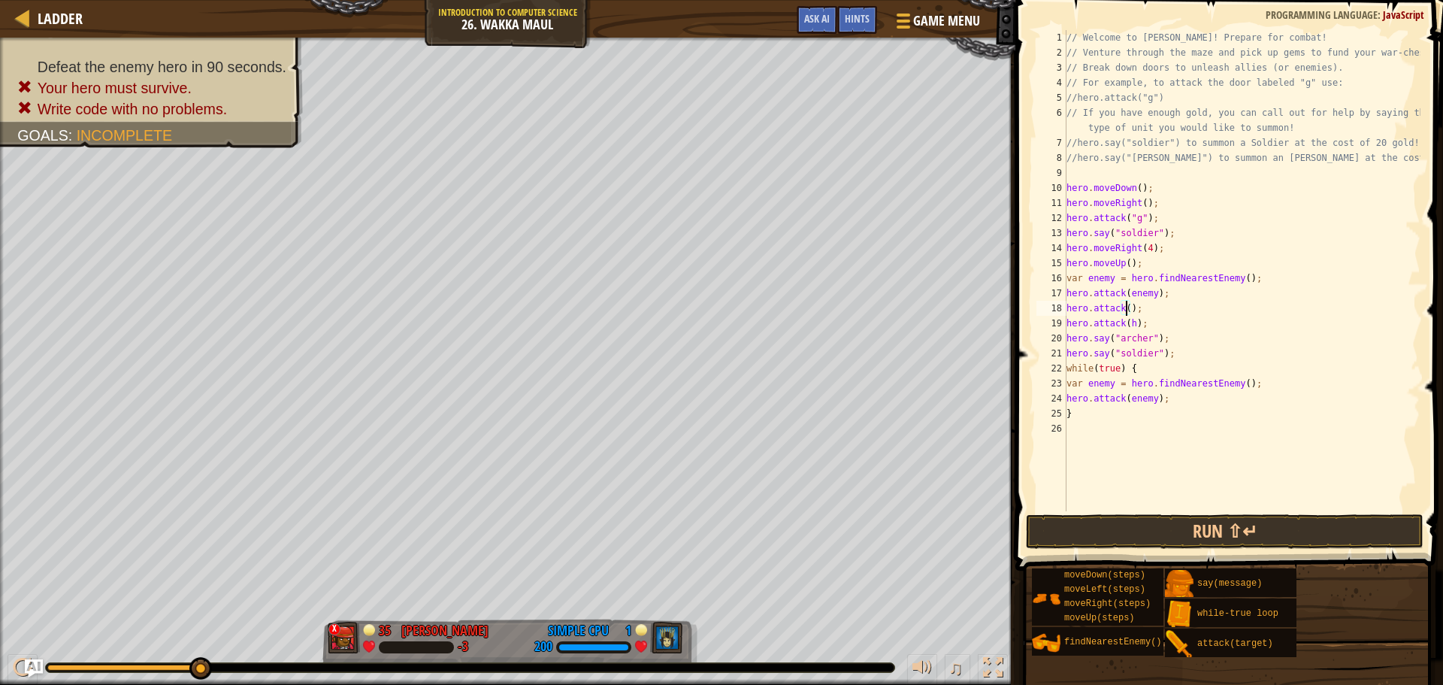
scroll to position [7, 5]
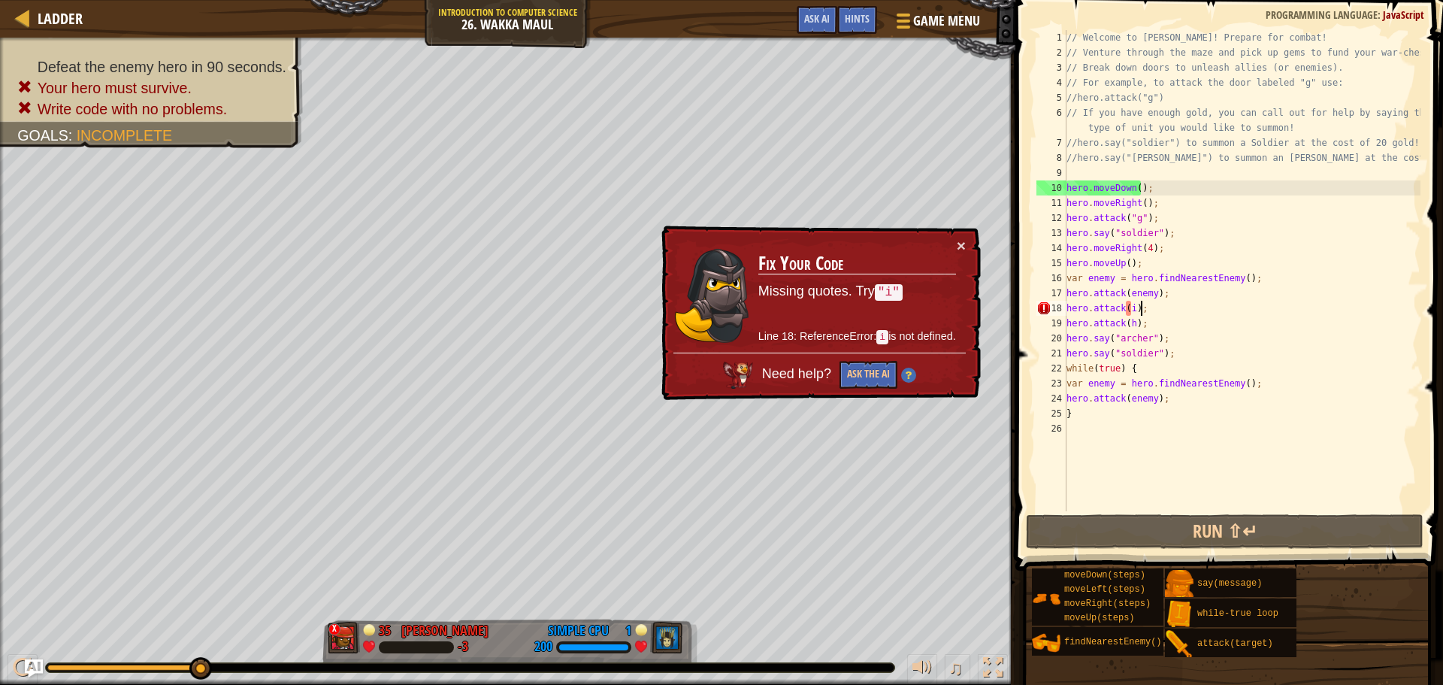
click at [1173, 304] on div "// Welcome to [PERSON_NAME]! Prepare for combat! // Venture through the maze an…" at bounding box center [1242, 285] width 357 height 511
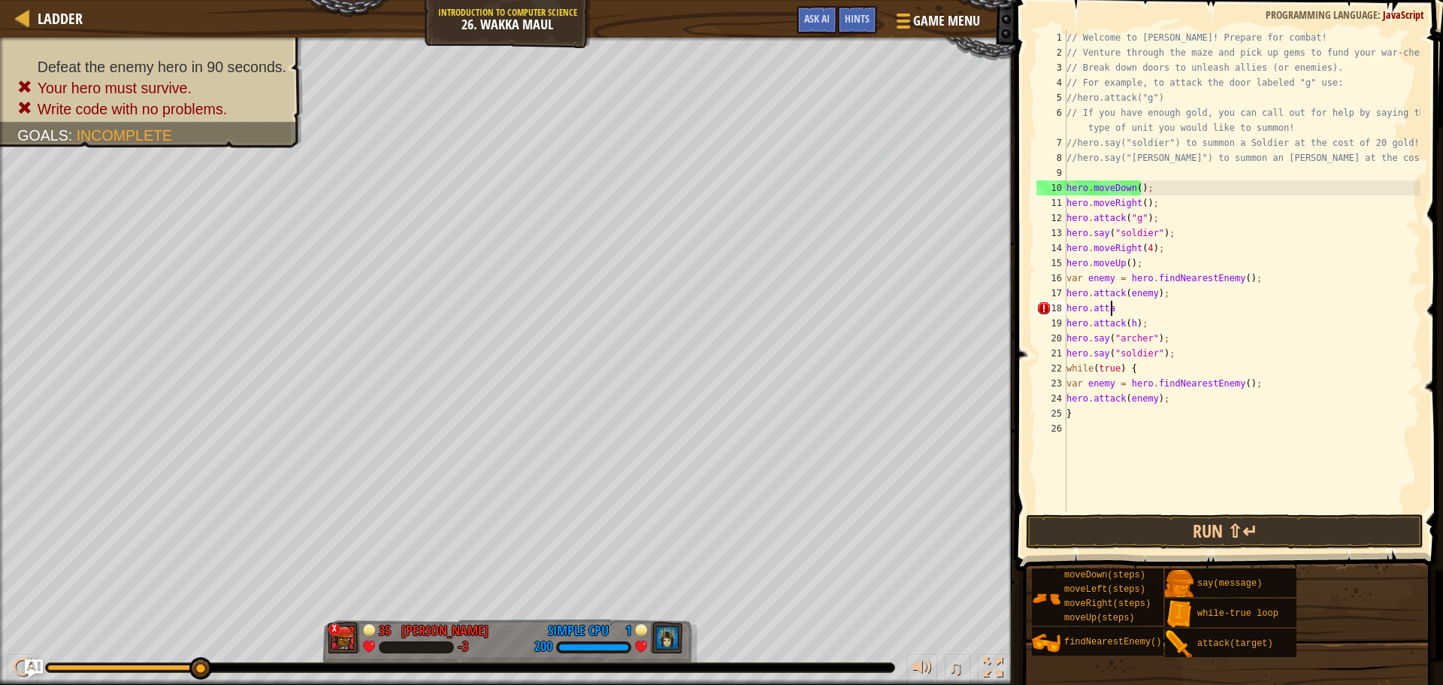
scroll to position [7, 2]
type textarea "h"
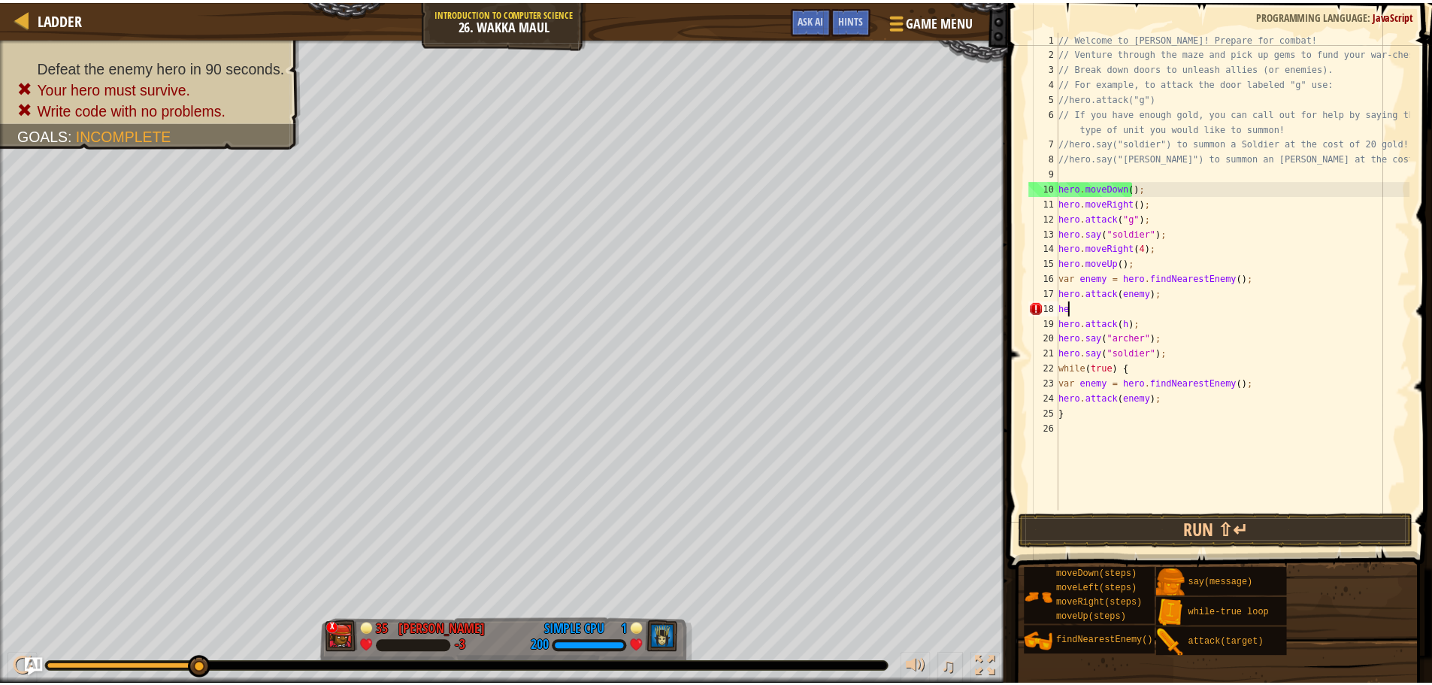
scroll to position [7, 0]
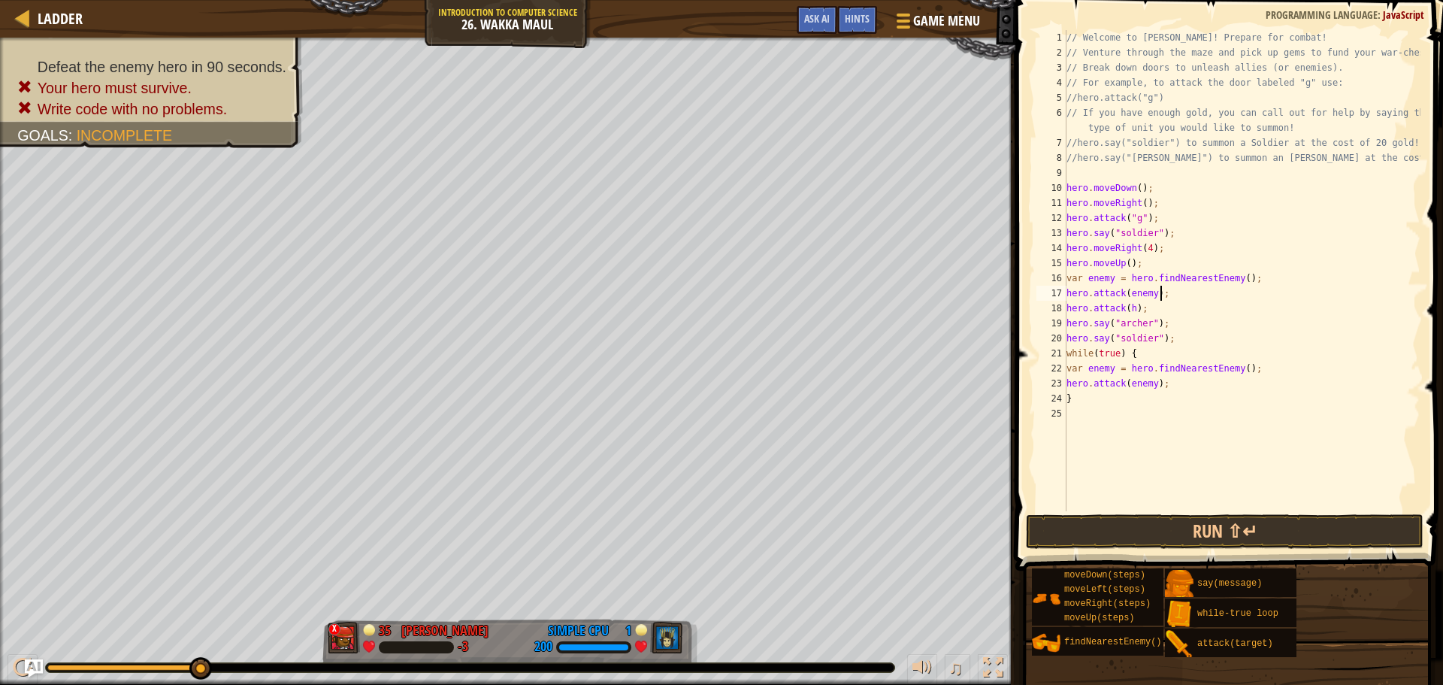
click at [1175, 330] on div "// Welcome to [PERSON_NAME]! Prepare for combat! // Venture through the maze an…" at bounding box center [1242, 285] width 357 height 511
click at [1156, 268] on div "// Welcome to [PERSON_NAME]! Prepare for combat! // Venture through the maze an…" at bounding box center [1242, 285] width 357 height 511
type textarea "hero.moveUp();"
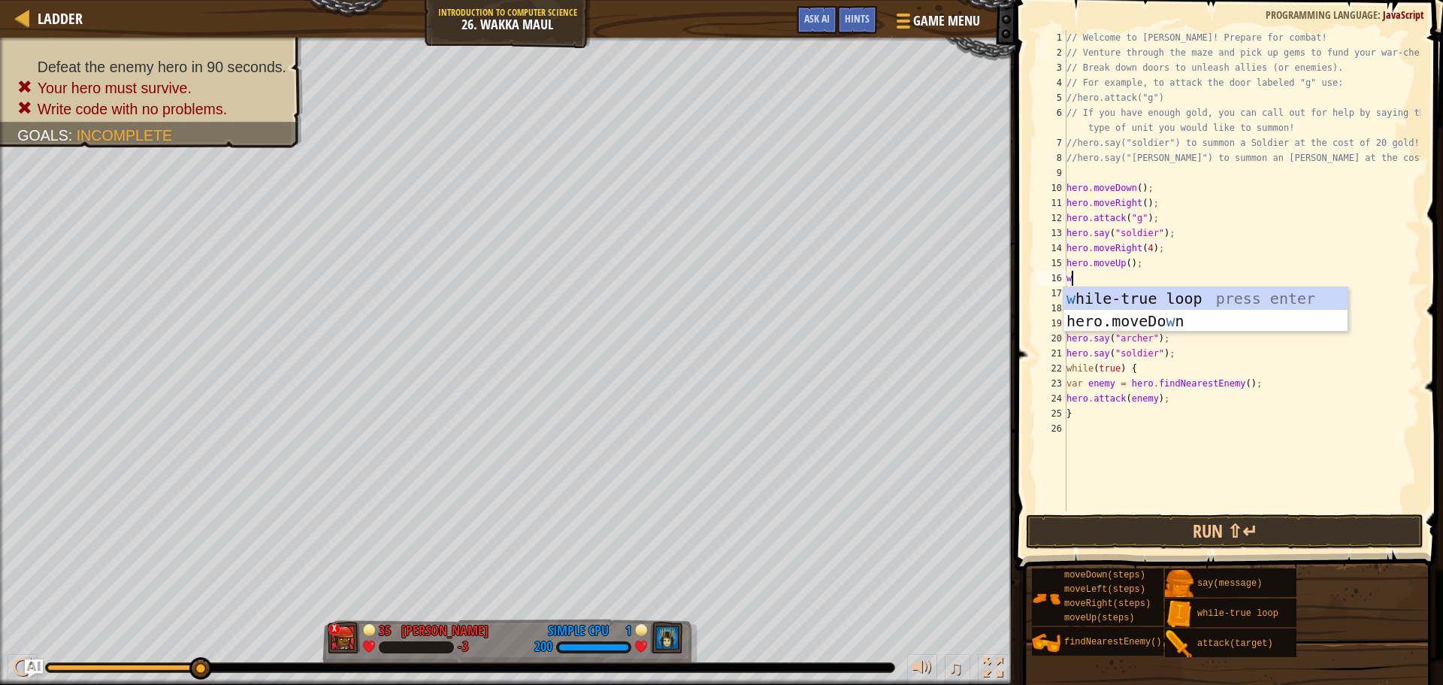
type textarea "wh"
click at [1152, 295] on div "wh ile-true loop press enter" at bounding box center [1206, 321] width 284 height 68
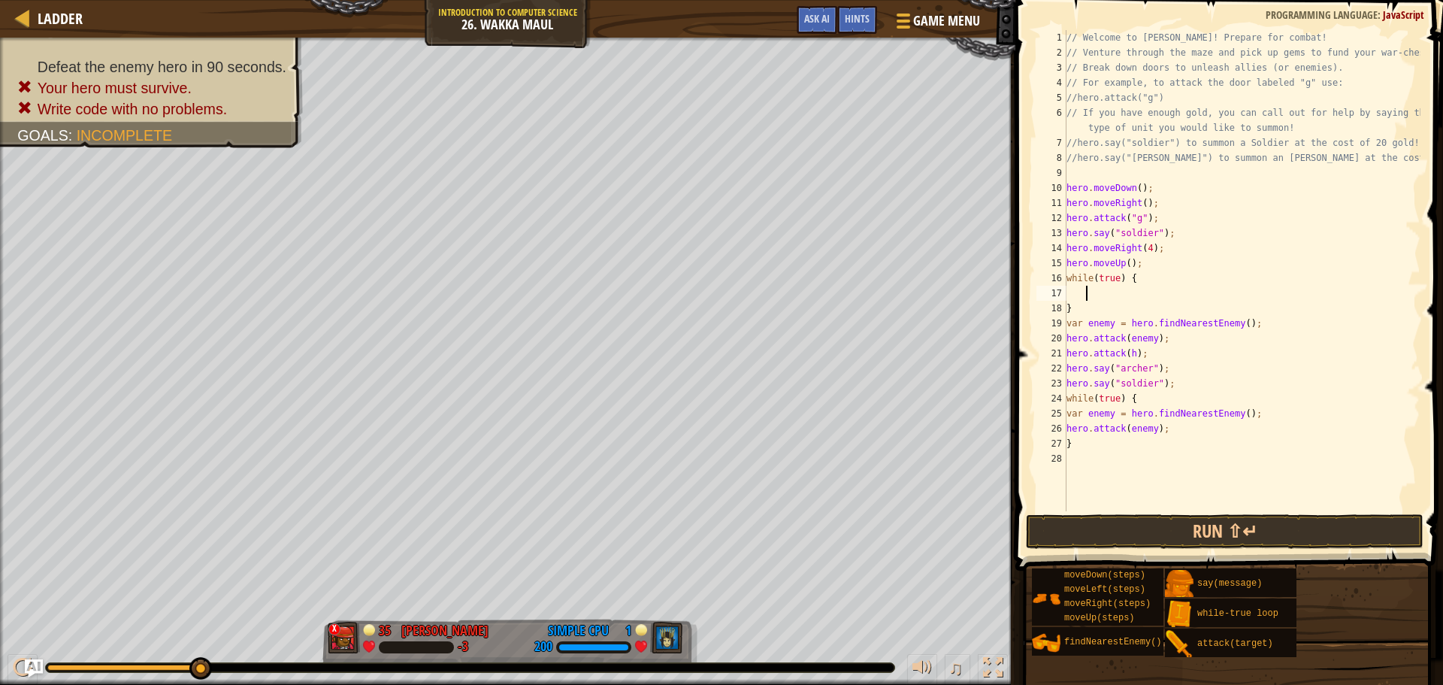
click at [1079, 311] on div "// Welcome to [PERSON_NAME]! Prepare for combat! // Venture through the maze an…" at bounding box center [1242, 285] width 357 height 511
type textarea "}"
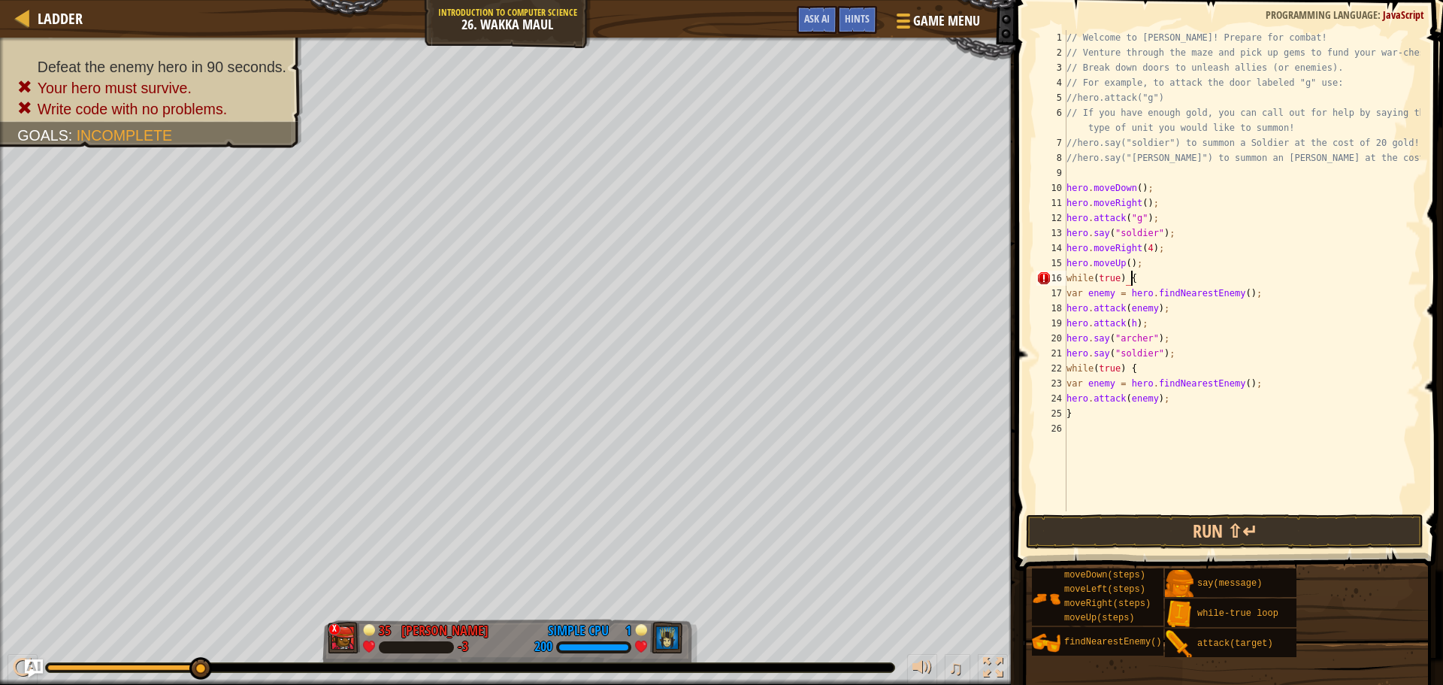
click at [1223, 308] on div "// Welcome to [PERSON_NAME]! Prepare for combat! // Venture through the maze an…" at bounding box center [1242, 285] width 357 height 511
type textarea "hero.attack(enemy);"
drag, startPoint x: 1068, startPoint y: 324, endPoint x: 1144, endPoint y: 326, distance: 75.9
click at [1067, 323] on div "// Welcome to [PERSON_NAME]! Prepare for combat! // Venture through the maze an…" at bounding box center [1242, 285] width 357 height 511
type textarea "hero.attack(enemy);}"
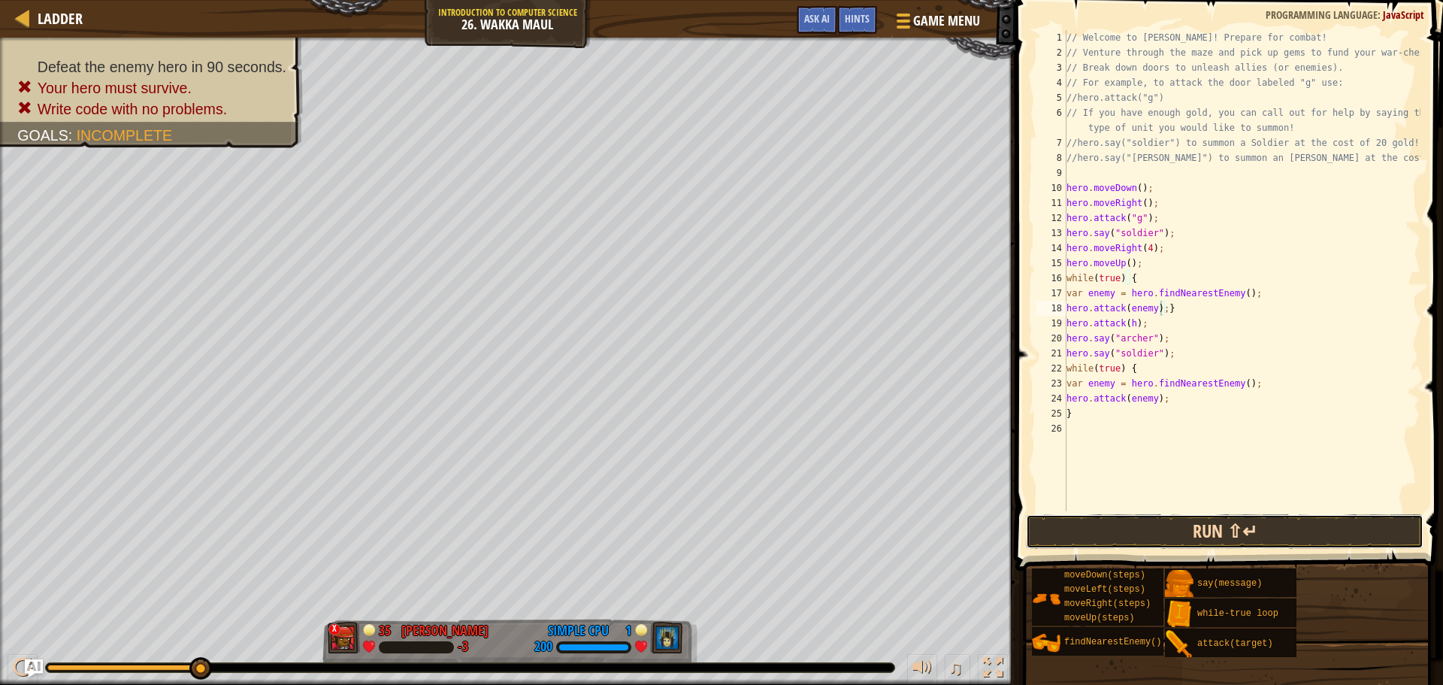
click at [1205, 531] on button "Run ⇧↵" at bounding box center [1225, 531] width 398 height 35
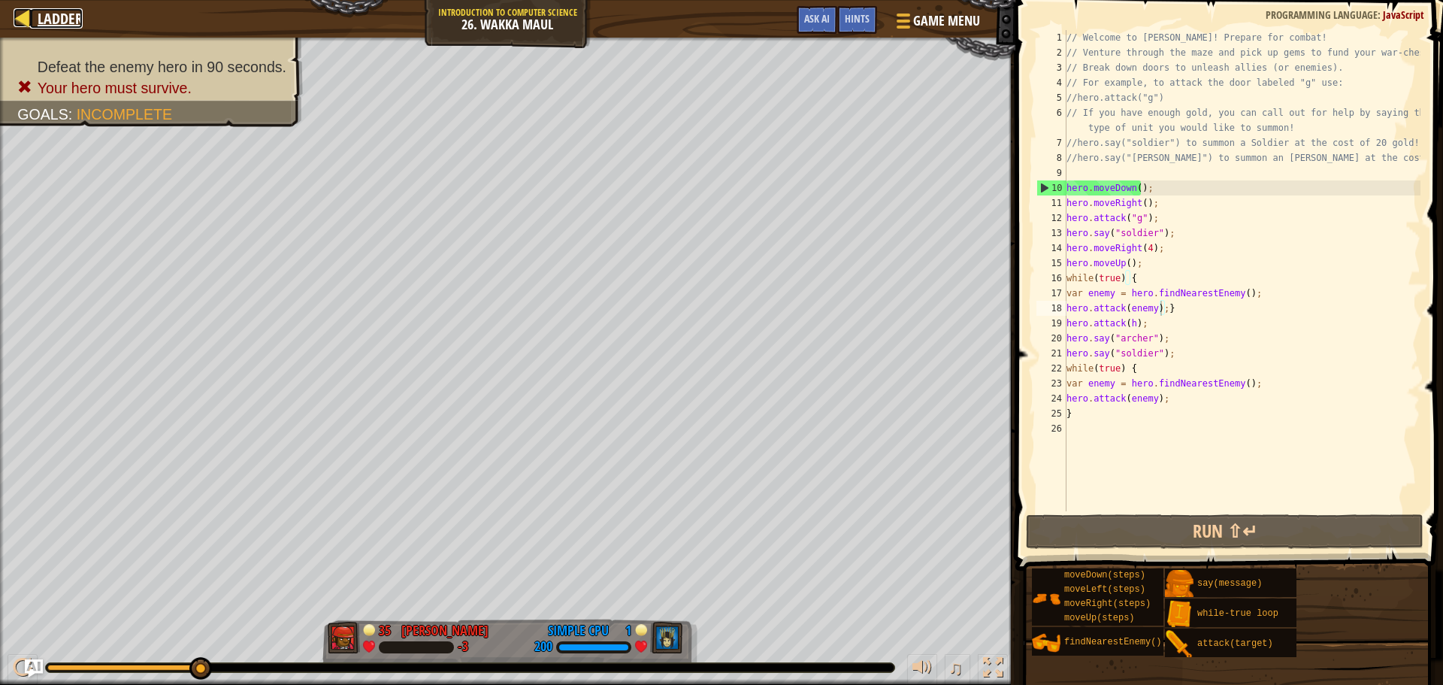
click at [29, 19] on div at bounding box center [23, 17] width 19 height 19
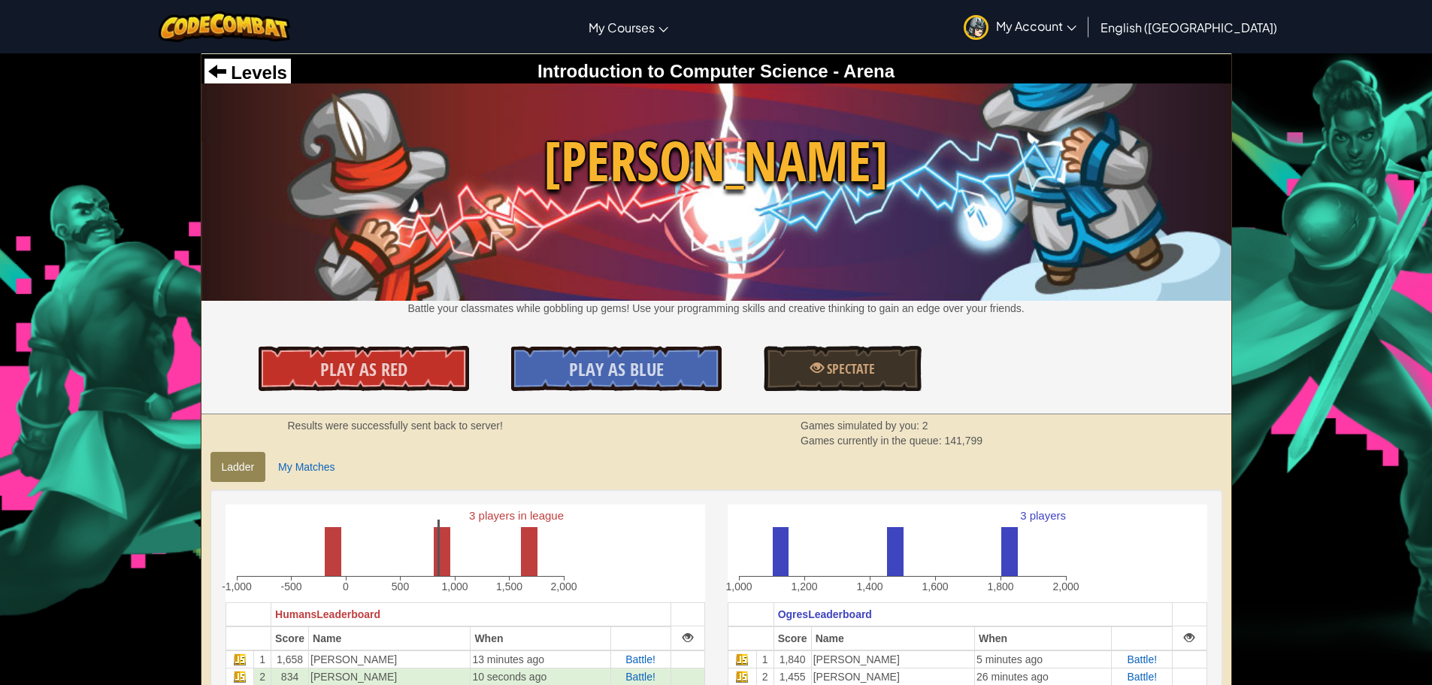
click at [1077, 32] on span "My Account" at bounding box center [1036, 26] width 80 height 16
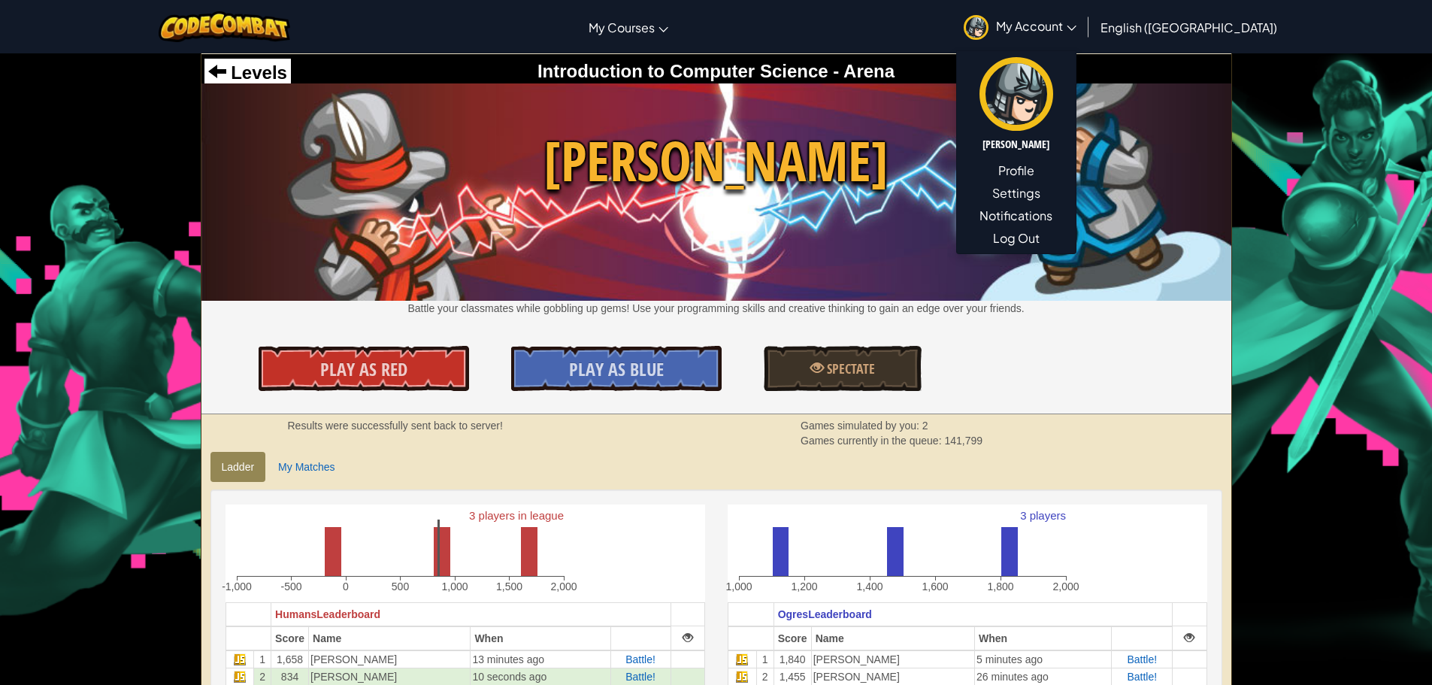
click at [1077, 23] on span "My Account" at bounding box center [1036, 26] width 80 height 16
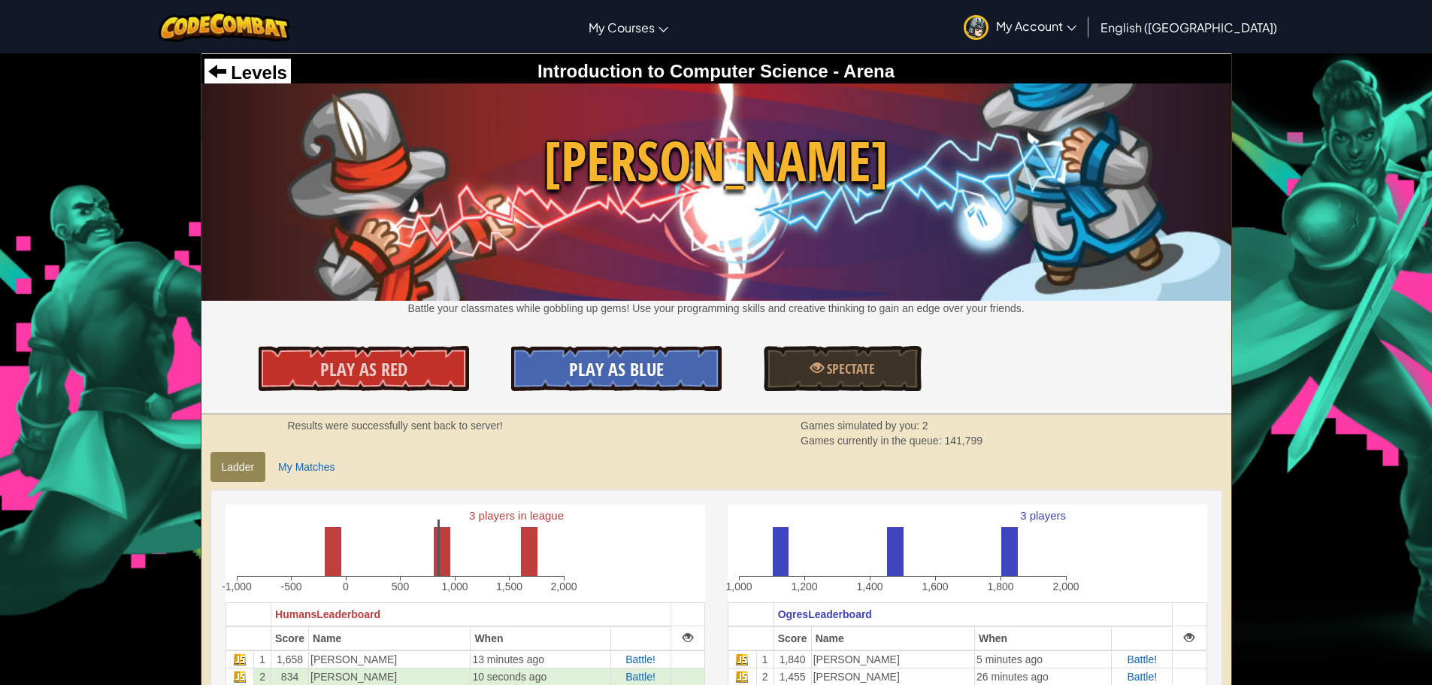
click at [647, 371] on span "Play As Blue" at bounding box center [616, 369] width 95 height 24
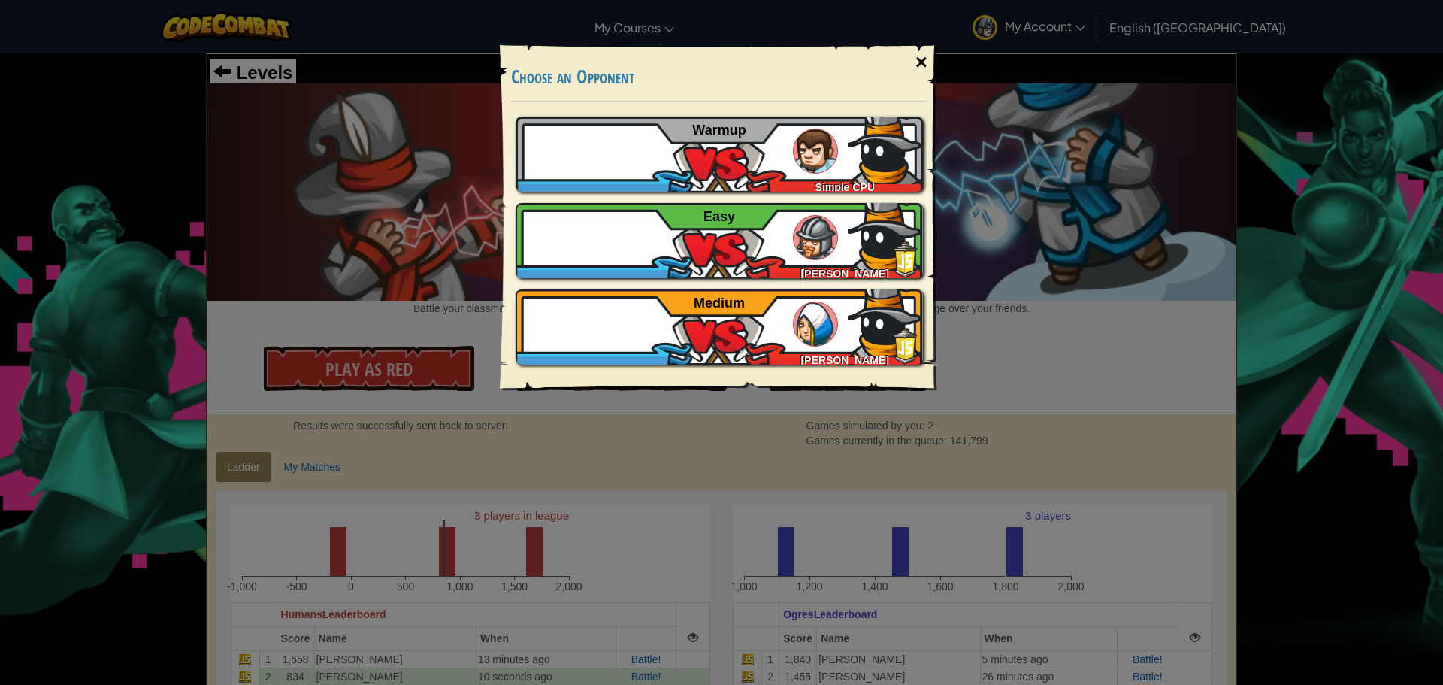
click at [917, 59] on div "×" at bounding box center [921, 63] width 35 height 44
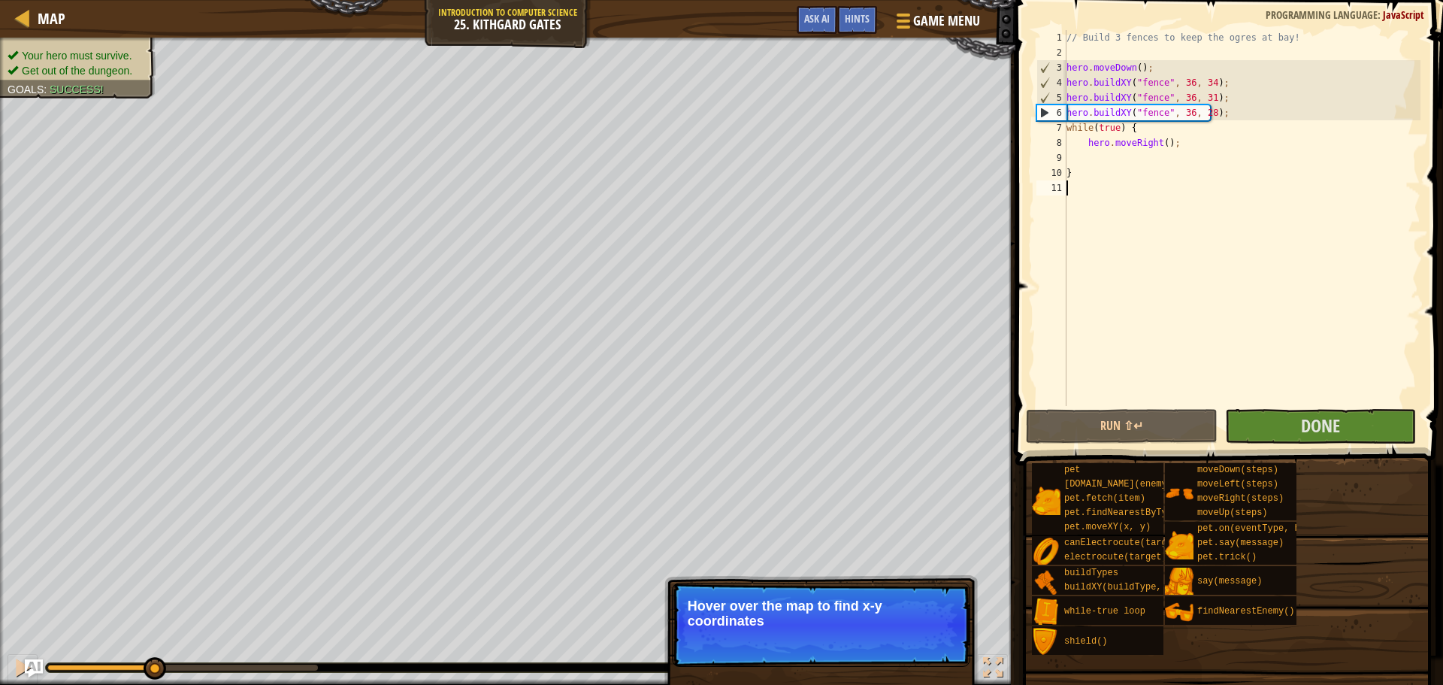
click at [1206, 114] on div "// Build 3 fences to keep the ogres at bay! hero . moveDown ( ) ; hero . buildX…" at bounding box center [1242, 233] width 357 height 406
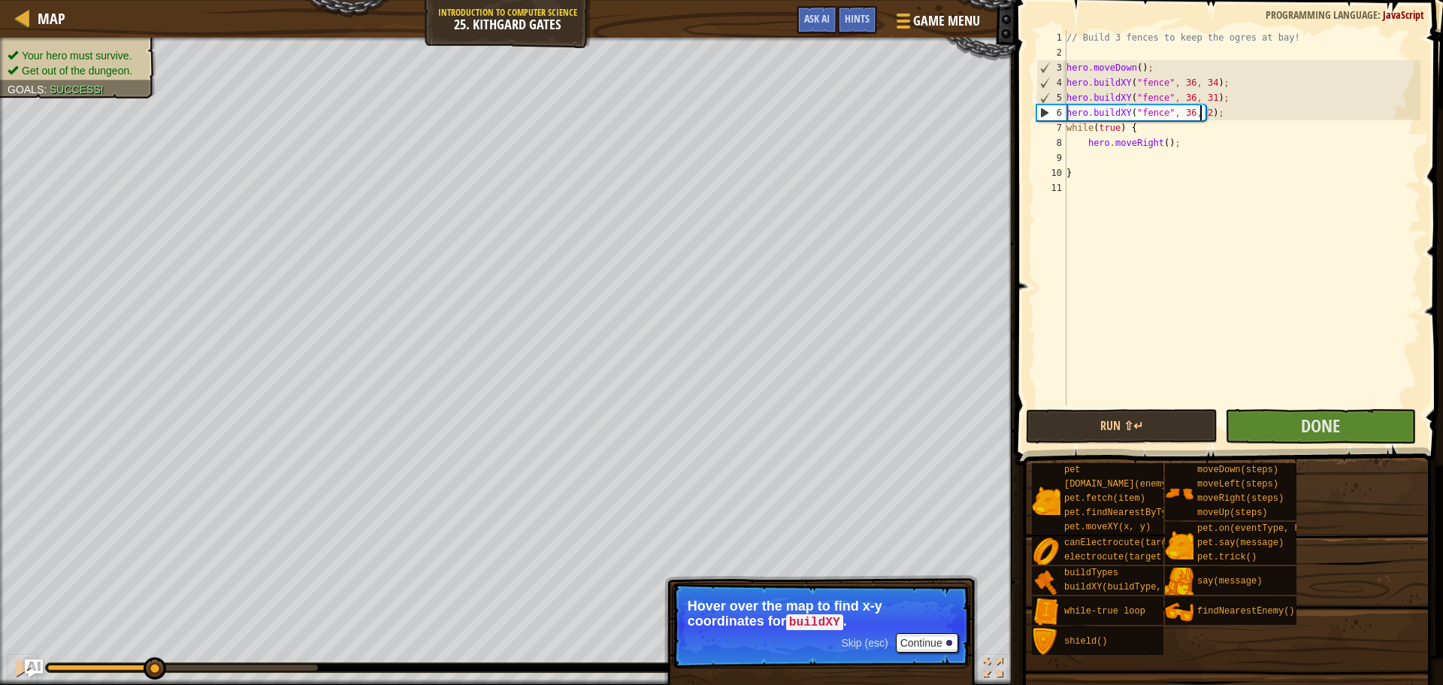
scroll to position [7, 11]
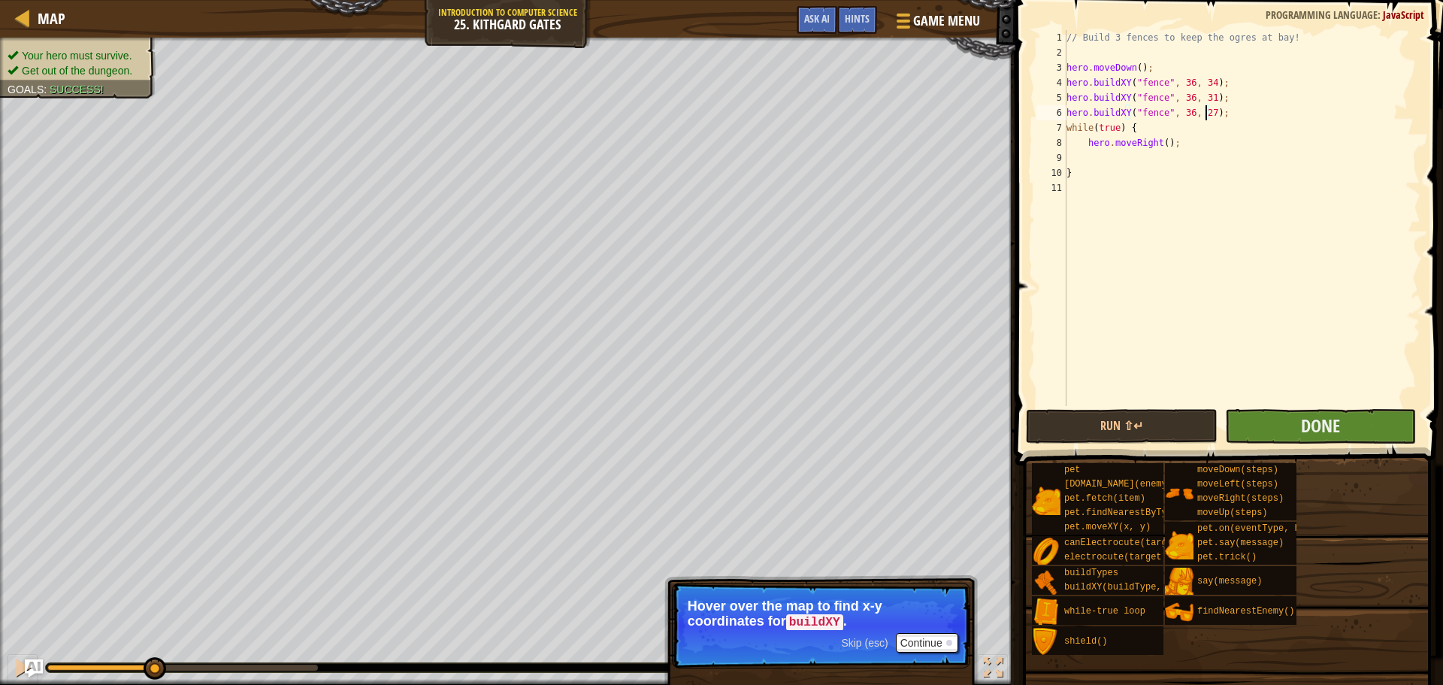
type textarea "hero.buildXY("fence", 36, 27);"
click at [1300, 423] on button "Done" at bounding box center [1320, 426] width 191 height 35
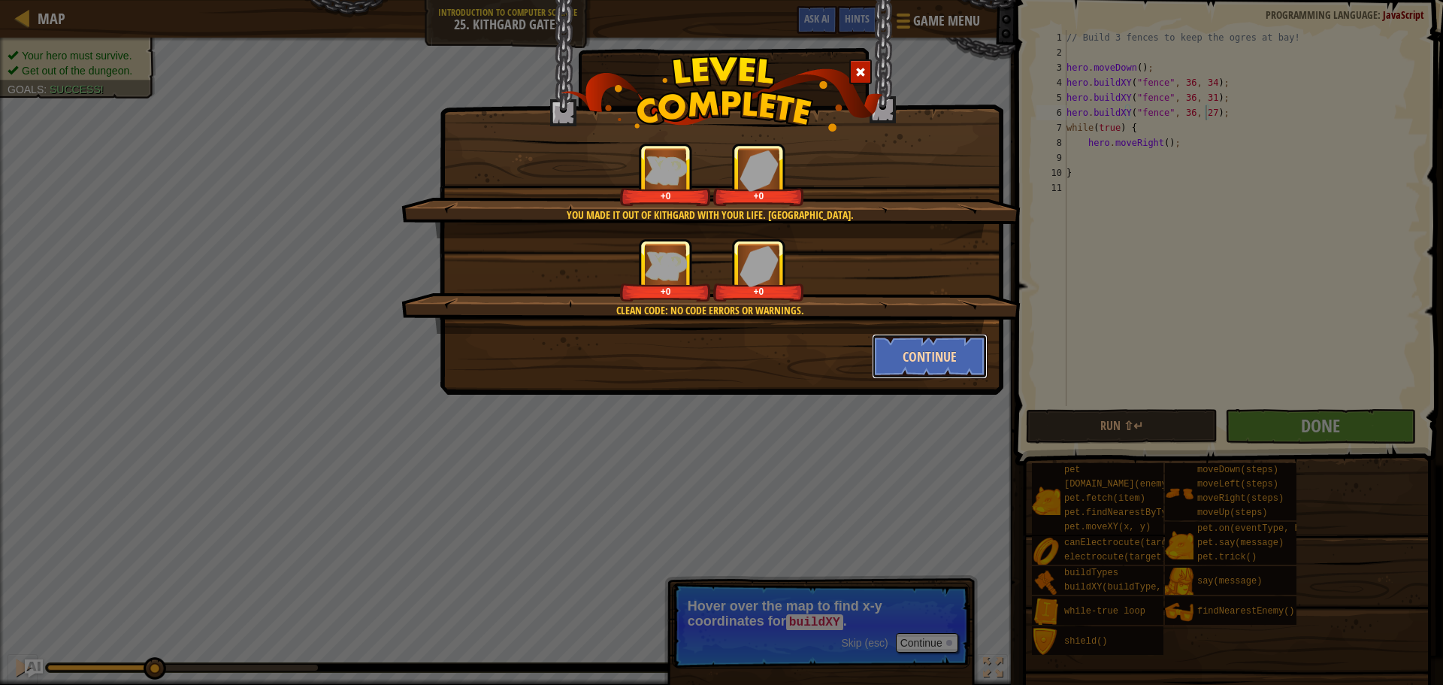
click at [906, 358] on button "Continue" at bounding box center [930, 356] width 117 height 45
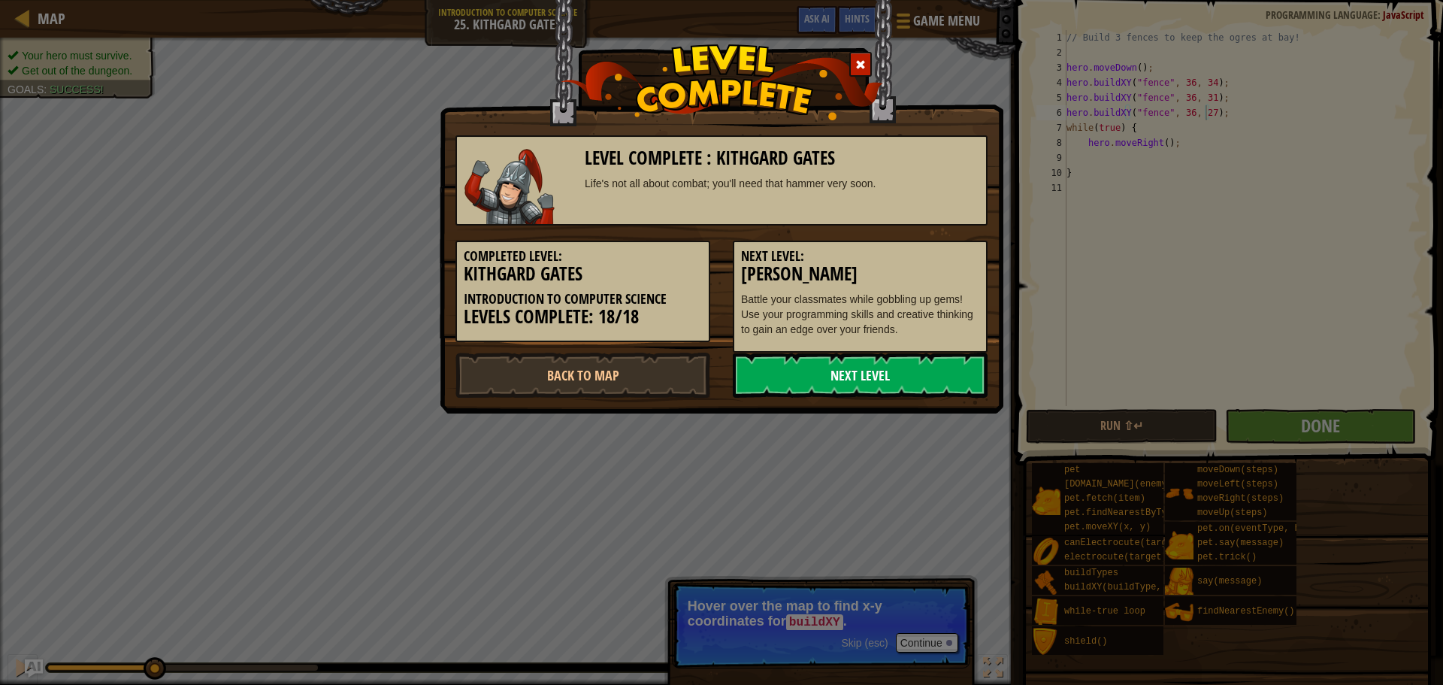
click at [835, 383] on link "Next Level" at bounding box center [860, 375] width 255 height 45
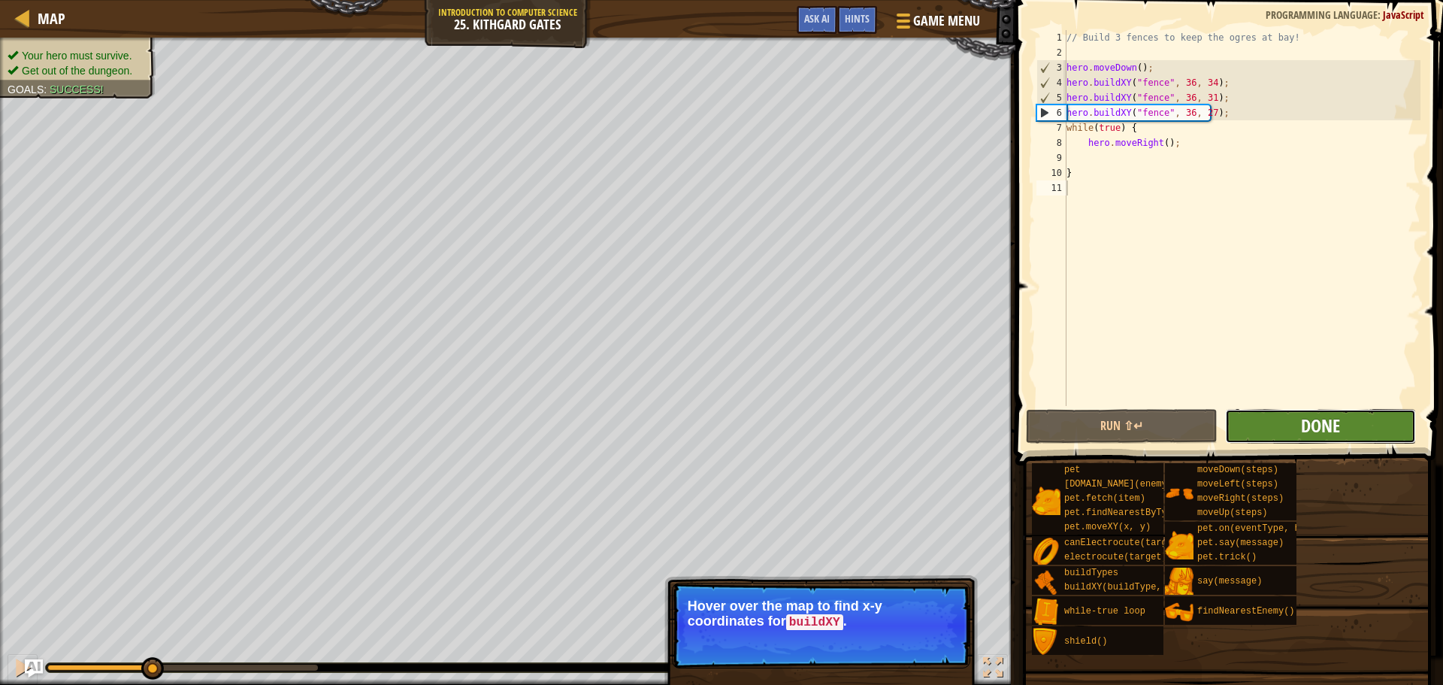
click at [1313, 428] on span "Done" at bounding box center [1320, 425] width 39 height 24
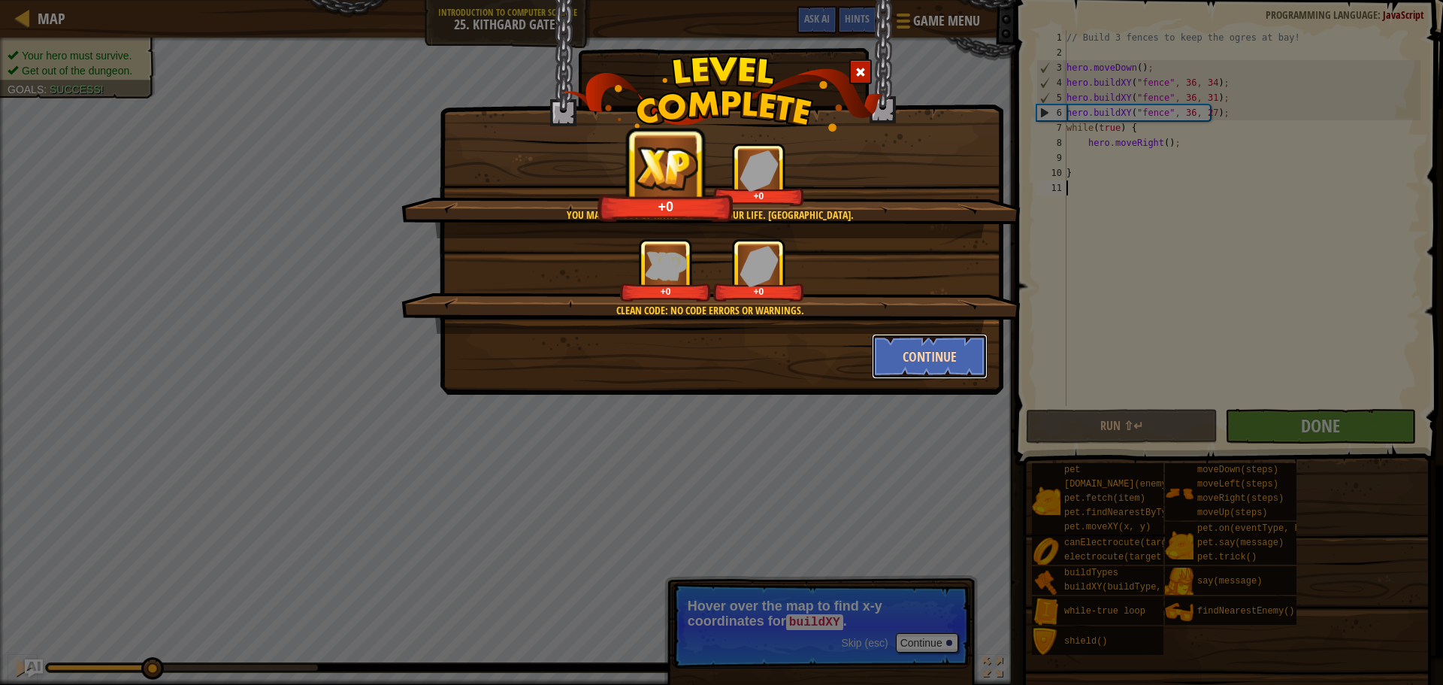
click at [961, 359] on button "Continue" at bounding box center [930, 356] width 117 height 45
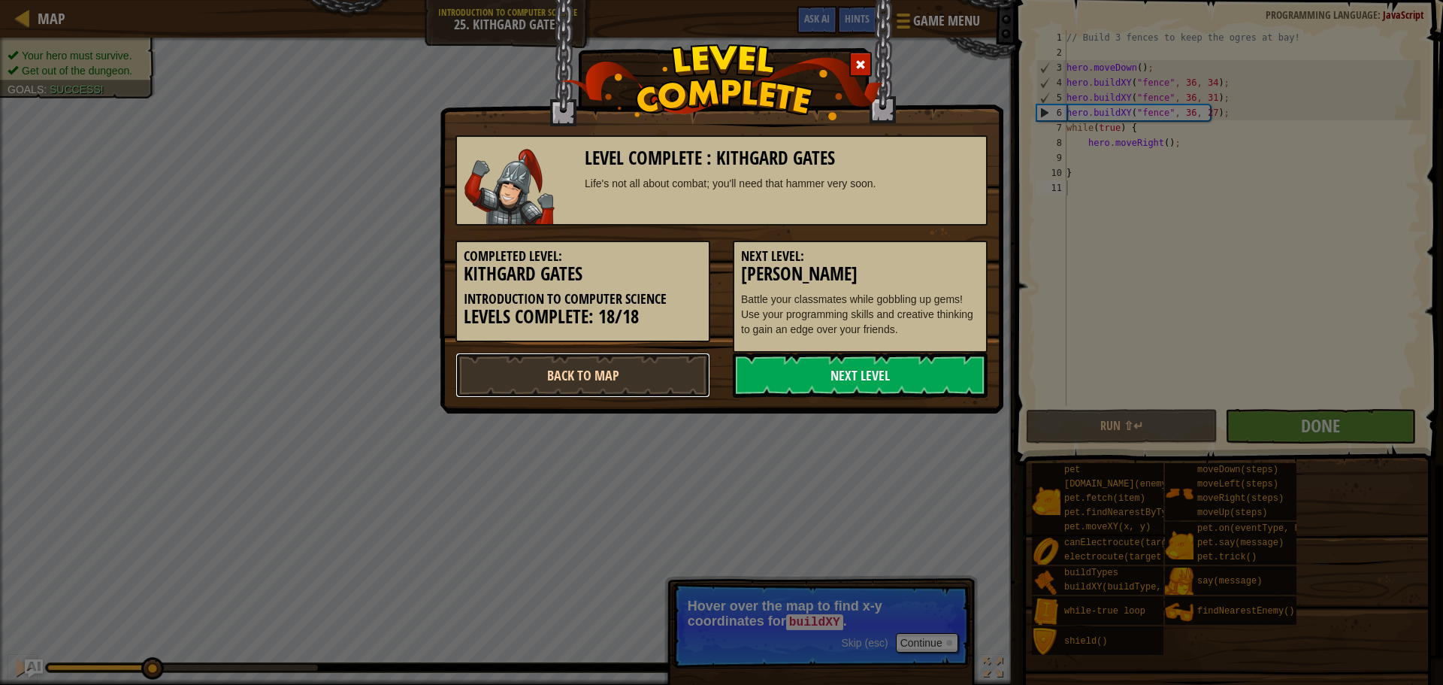
click at [577, 369] on link "Back to Map" at bounding box center [583, 375] width 255 height 45
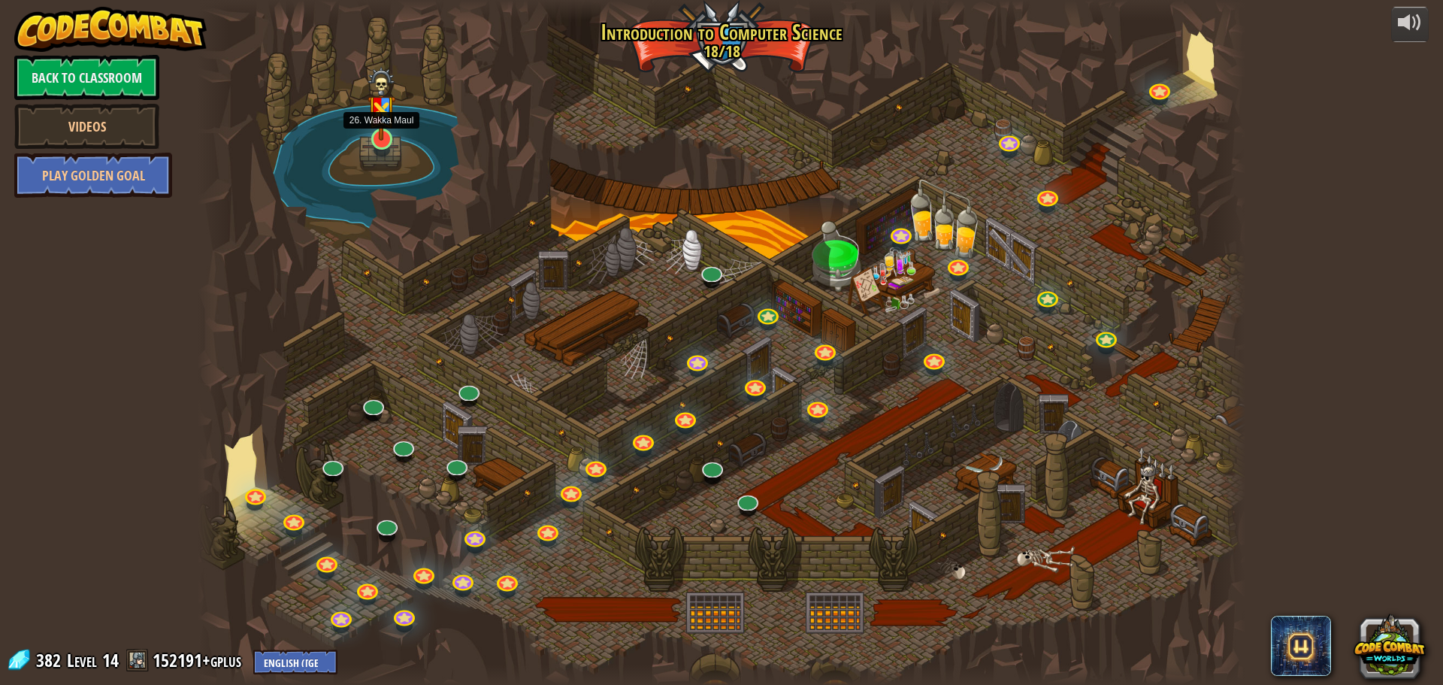
click at [390, 136] on img at bounding box center [382, 104] width 28 height 74
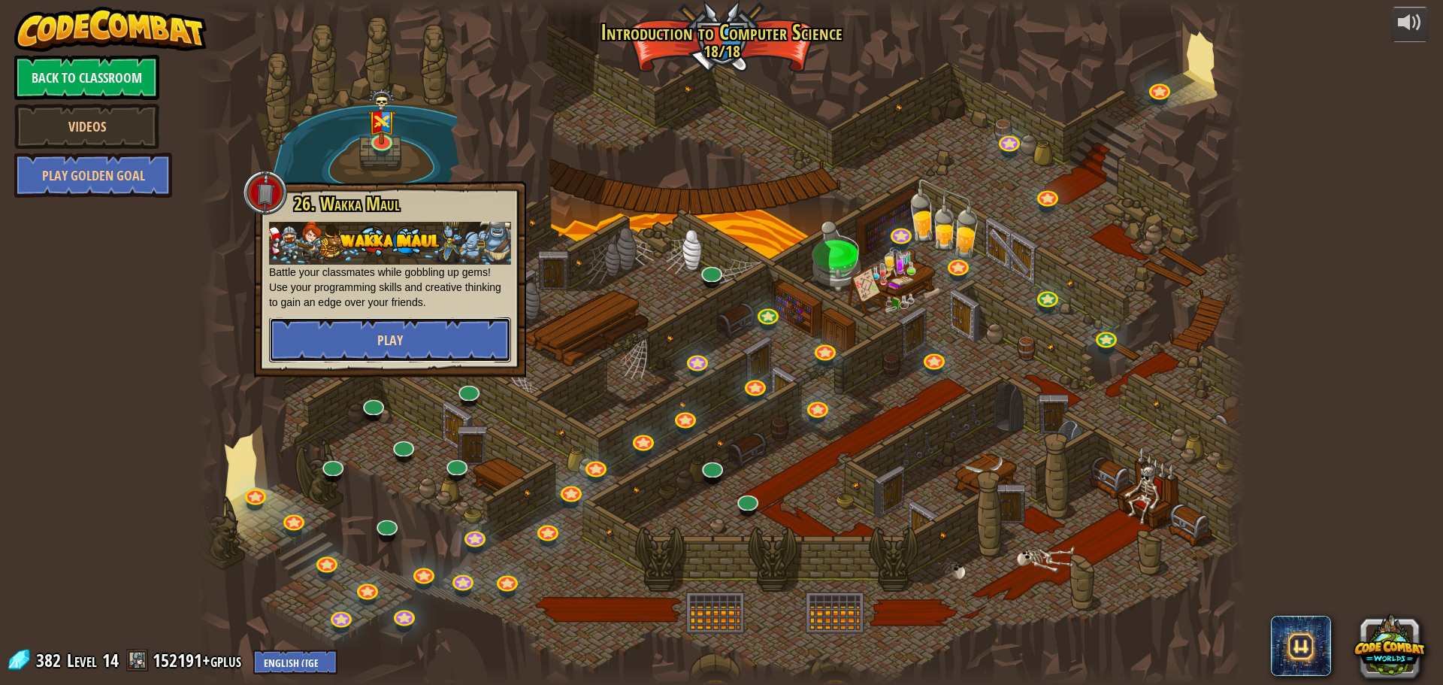
click at [438, 336] on button "Play" at bounding box center [390, 339] width 242 height 45
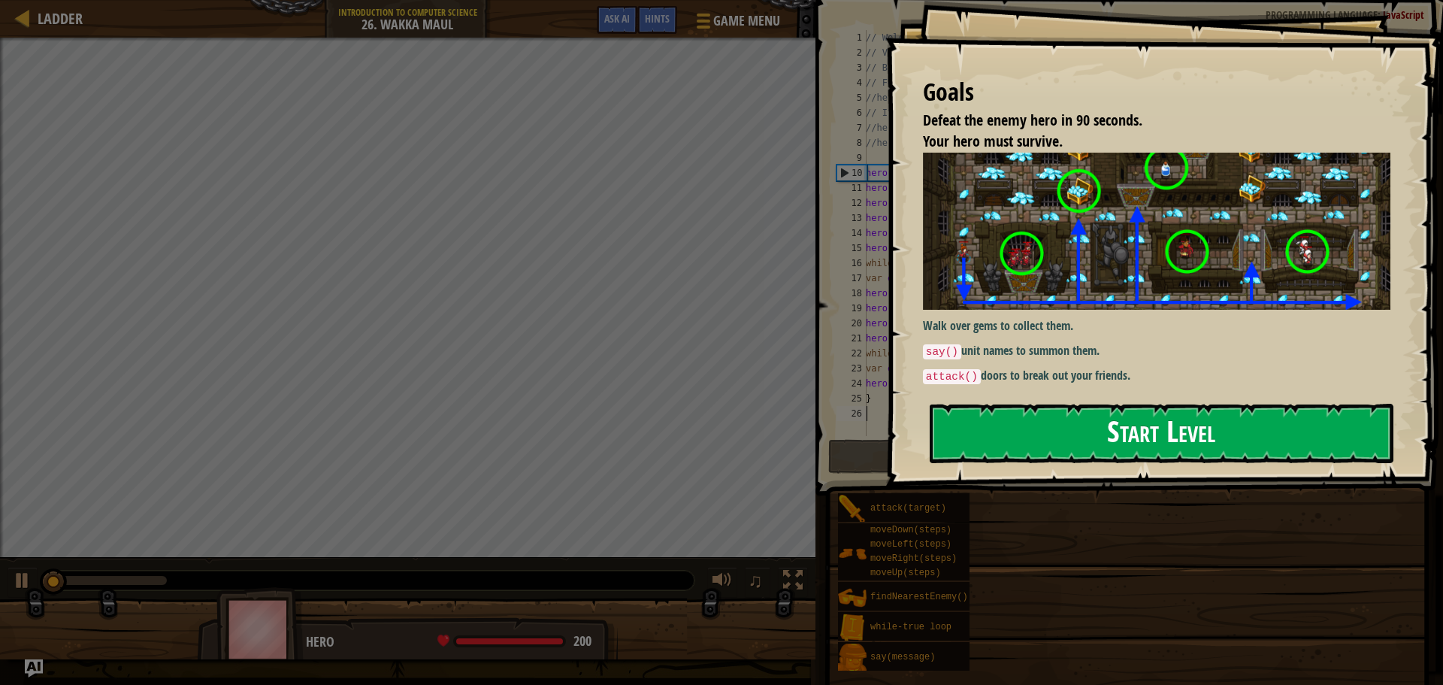
click at [975, 443] on button "Start Level" at bounding box center [1162, 433] width 464 height 59
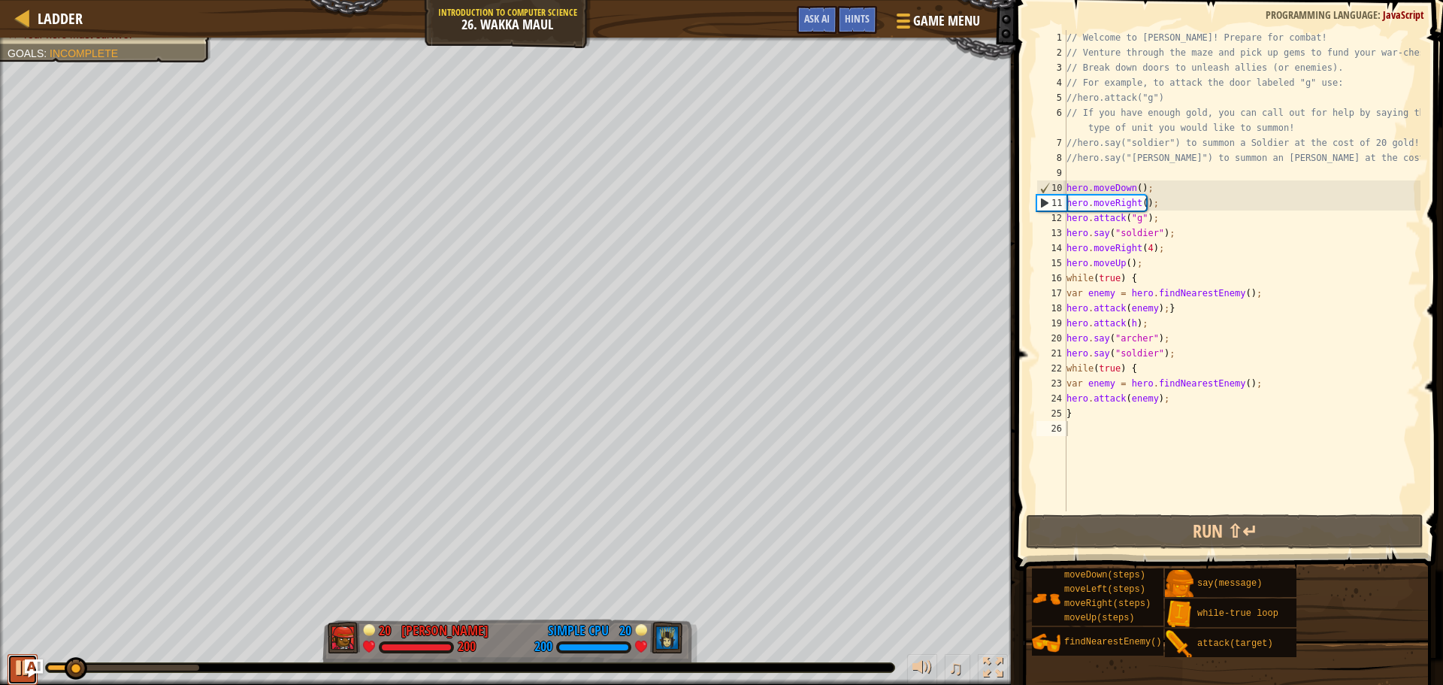
click at [14, 662] on div at bounding box center [23, 668] width 20 height 20
click at [863, 10] on div "Hints" at bounding box center [858, 20] width 40 height 28
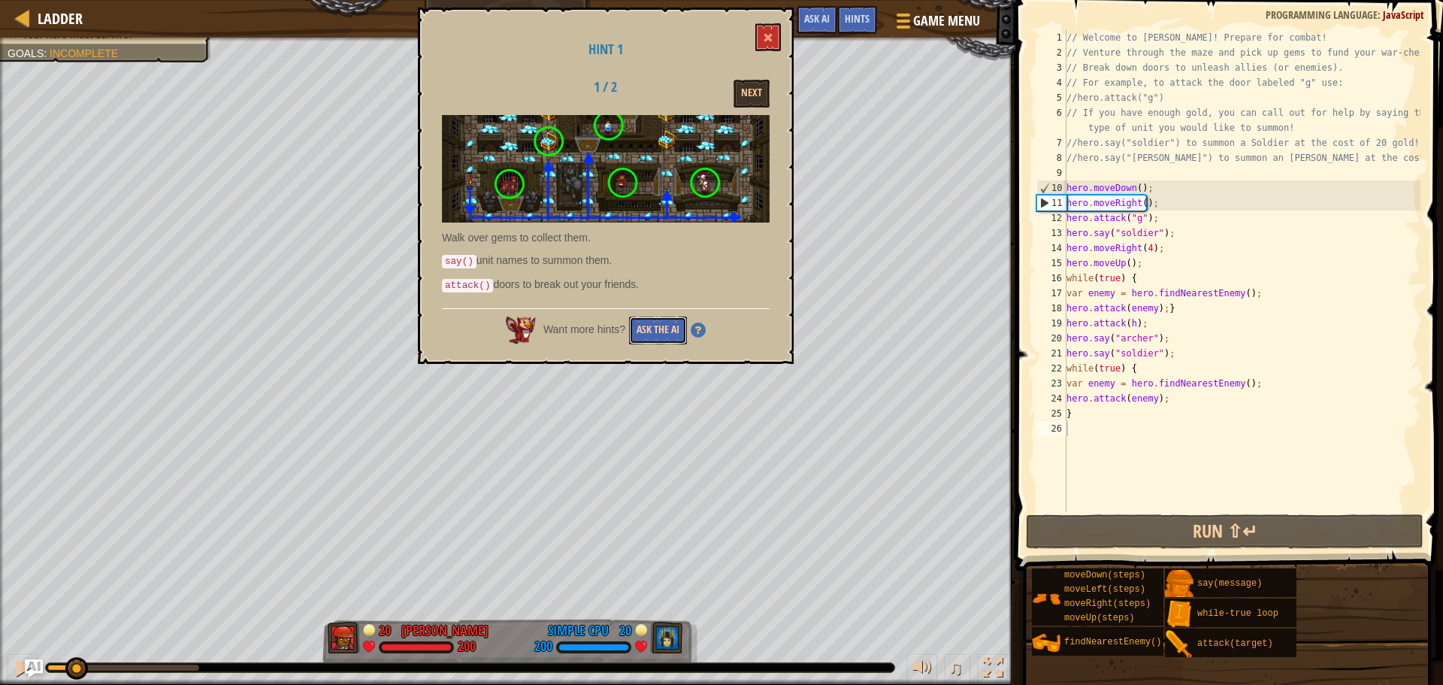
click at [658, 324] on button "Ask the AI" at bounding box center [658, 331] width 58 height 28
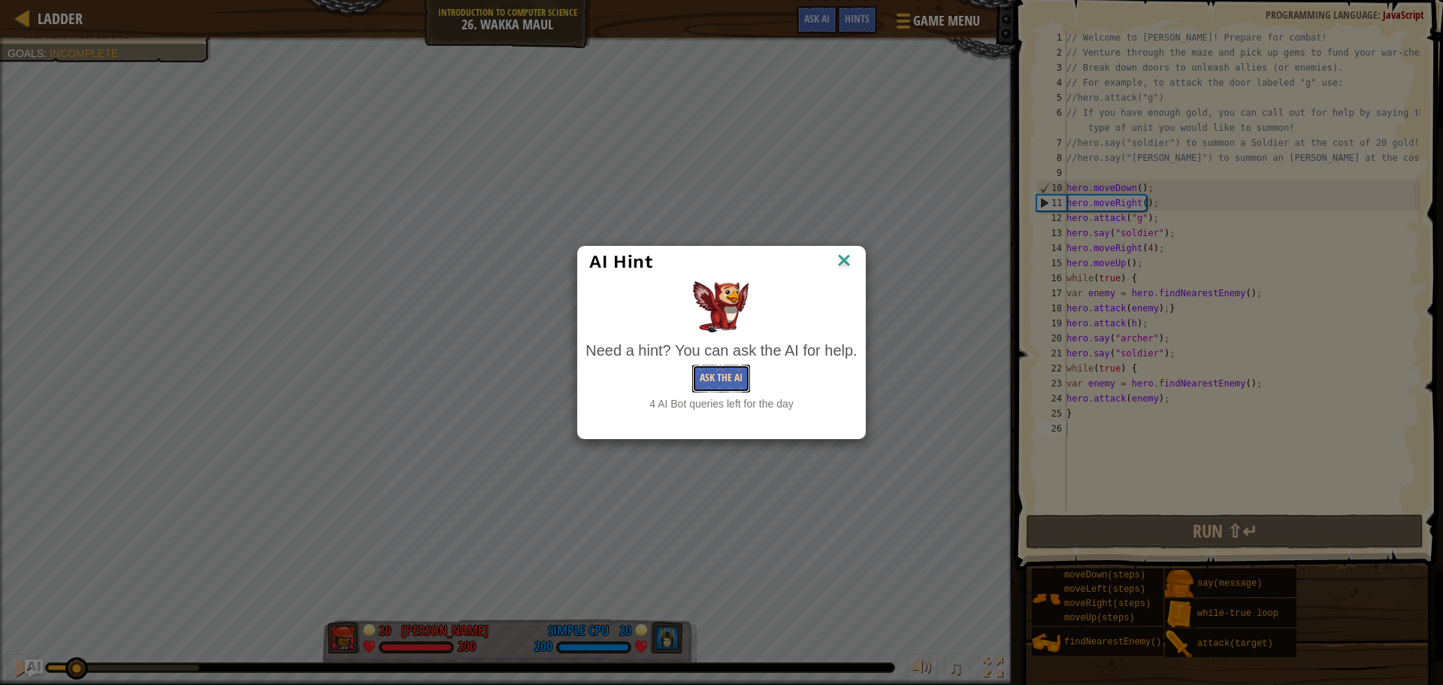
click at [734, 371] on button "Ask the AI" at bounding box center [721, 379] width 58 height 28
